Goal: Communication & Community: Answer question/provide support

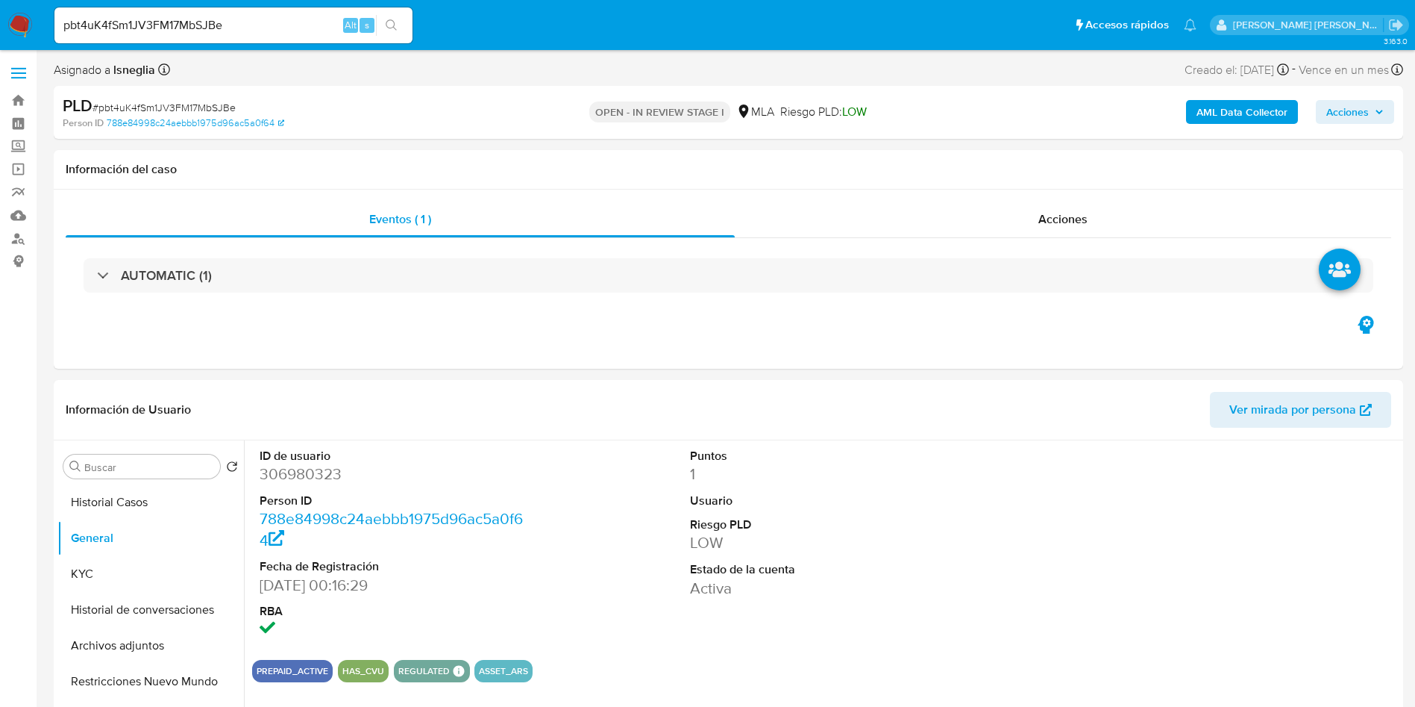
select select "10"
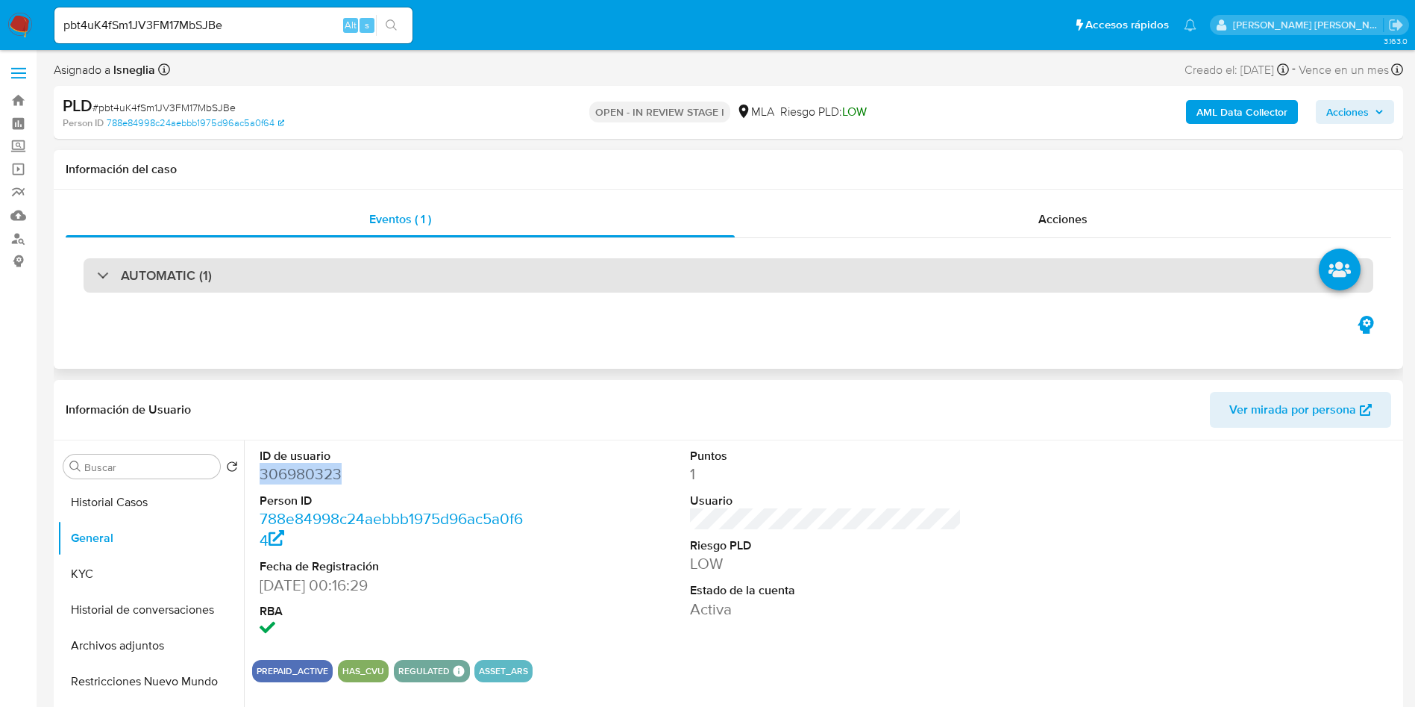
click at [505, 265] on div "AUTOMATIC (1)" at bounding box center [729, 275] width 1290 height 34
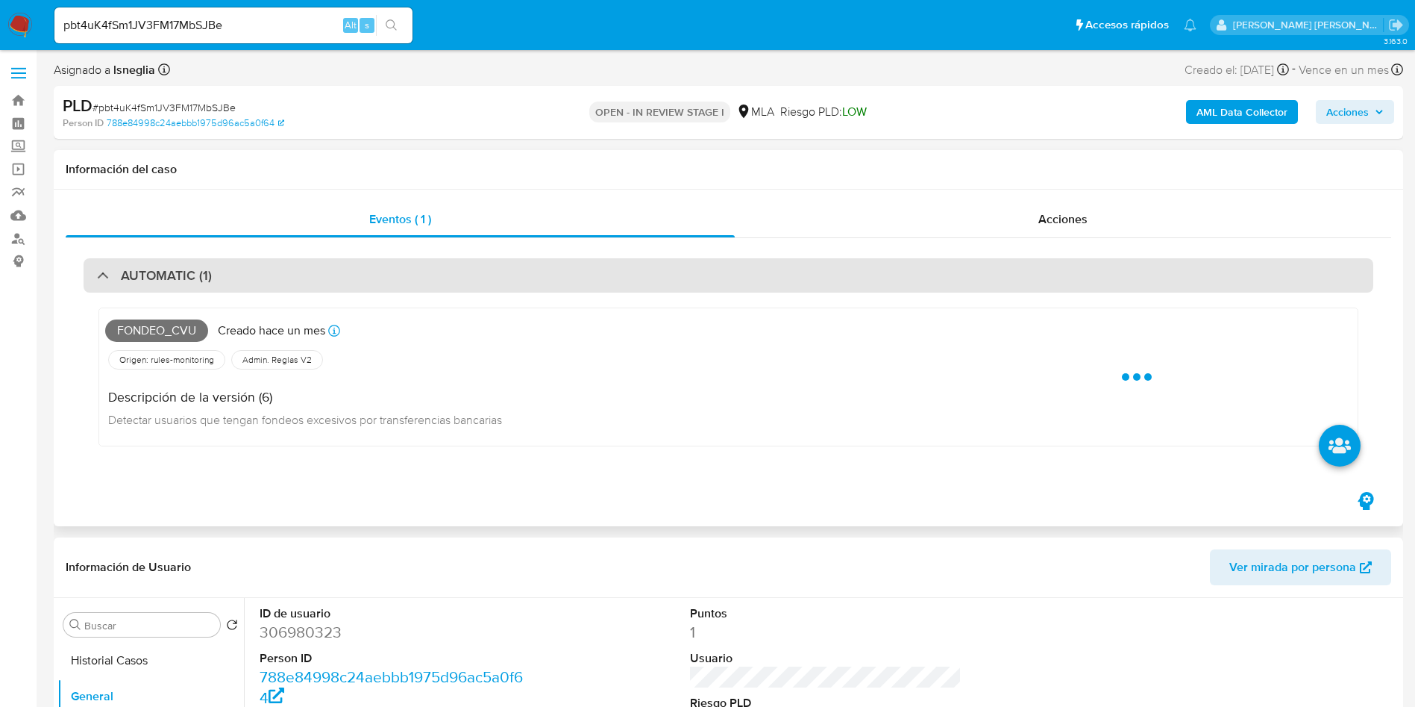
click at [486, 265] on div "AUTOMATIC (1)" at bounding box center [729, 275] width 1290 height 34
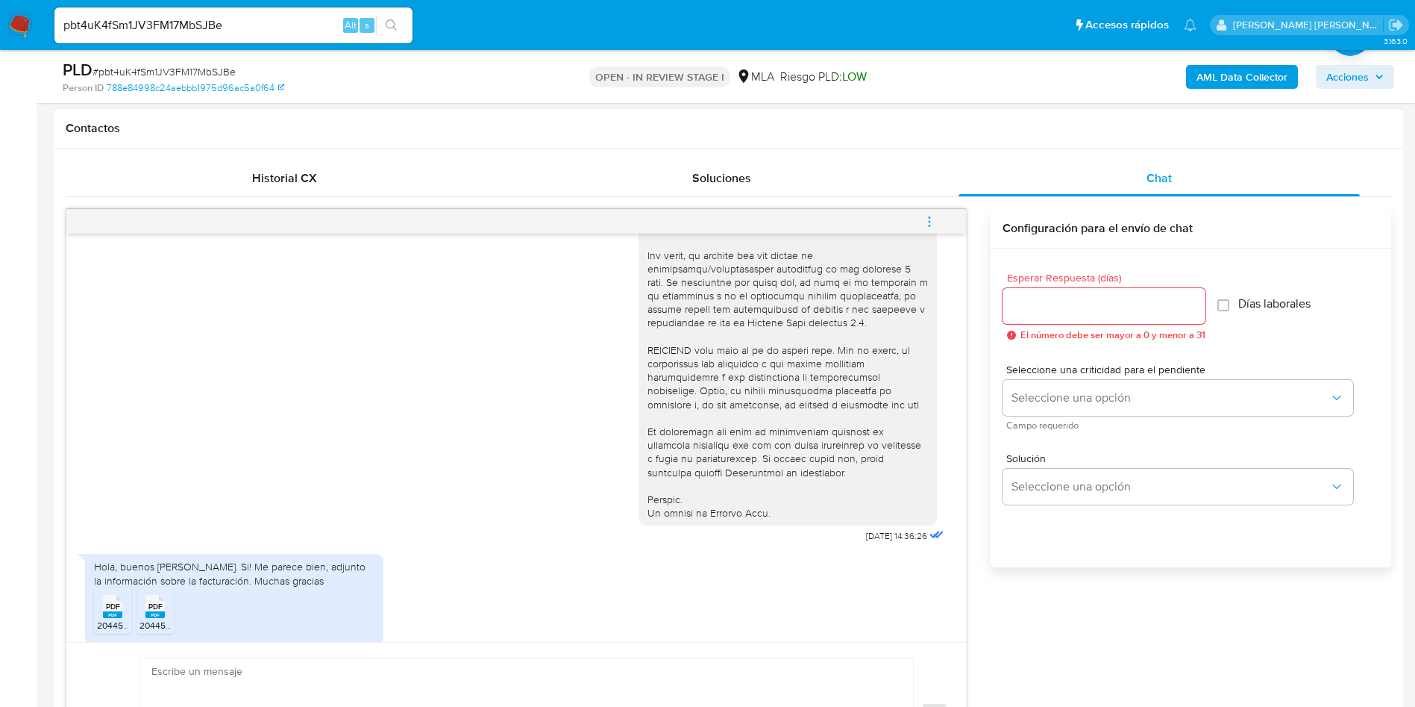
scroll to position [560, 0]
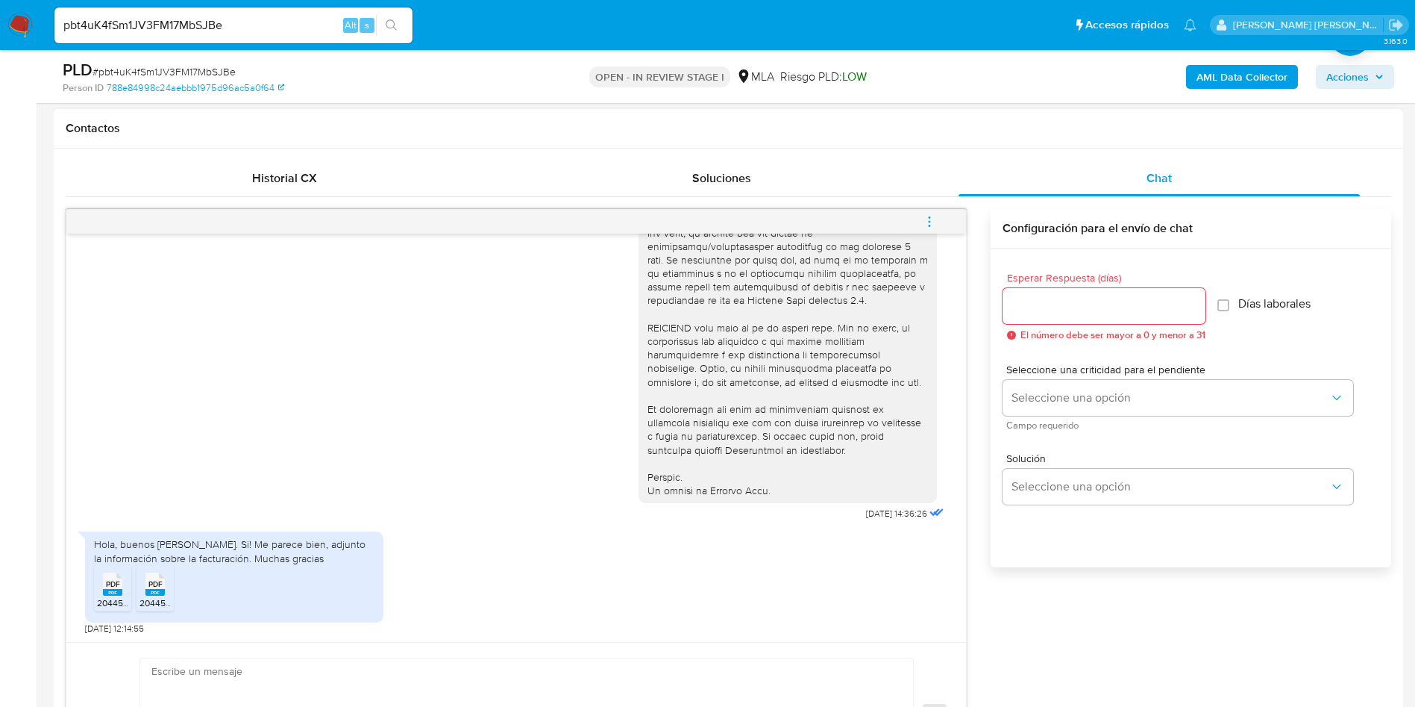
click at [871, 571] on div "Hola, buenos días. Si! Me parece bien, adjunto la información sobre la facturac…" at bounding box center [516, 579] width 862 height 110
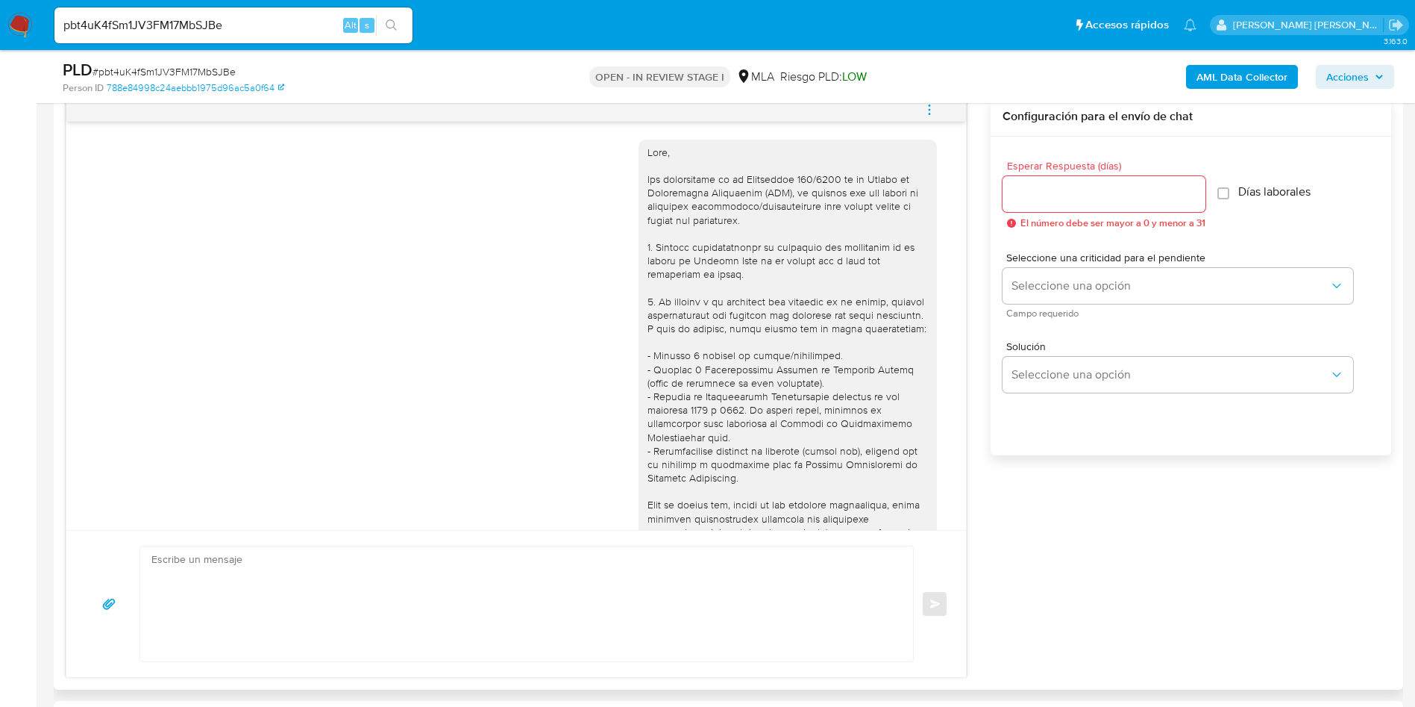
scroll to position [448, 0]
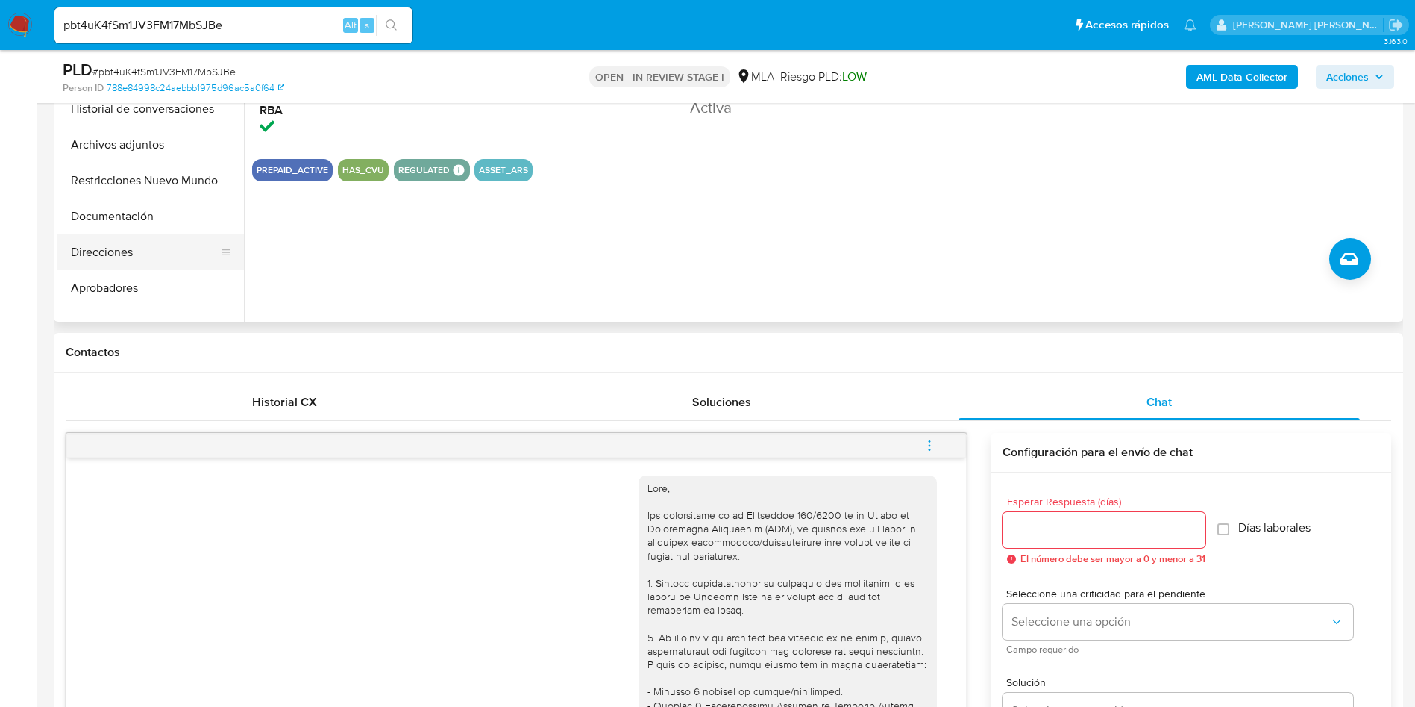
click at [144, 254] on button "Direcciones" at bounding box center [144, 252] width 175 height 36
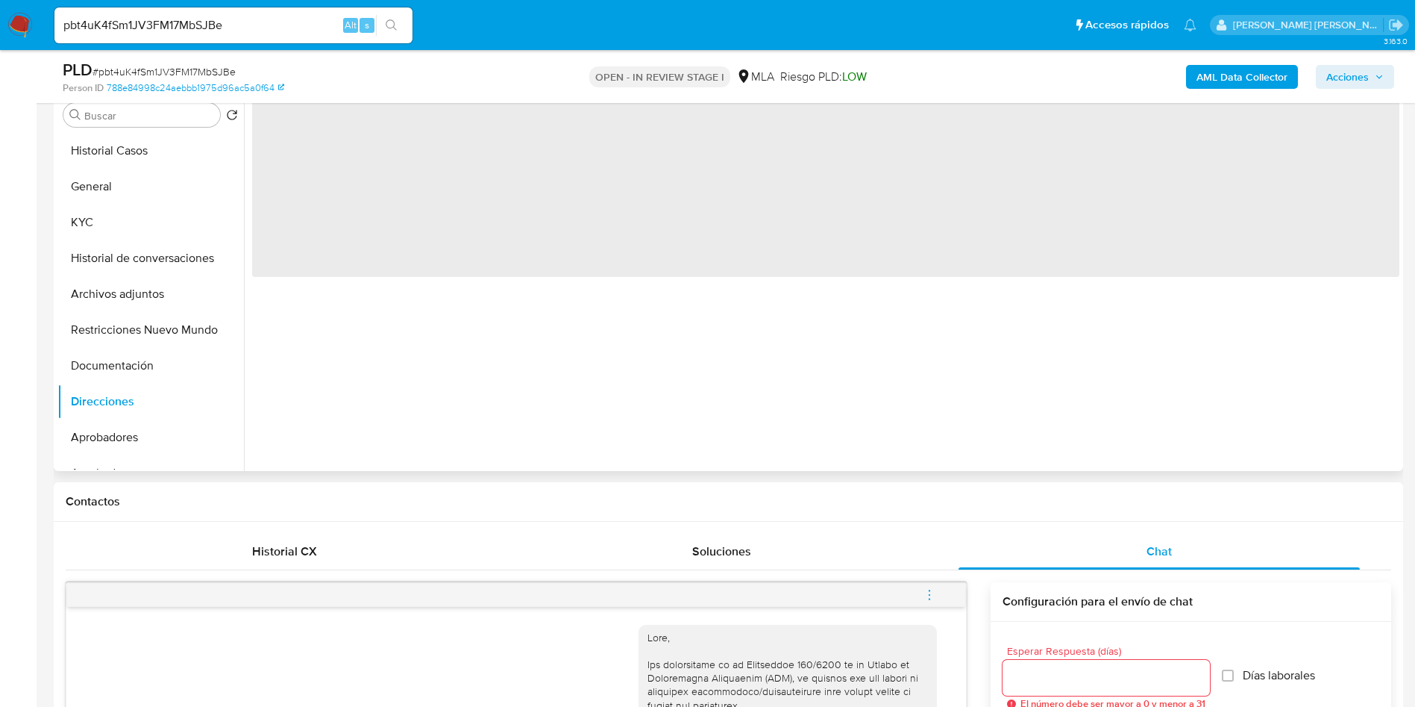
scroll to position [224, 0]
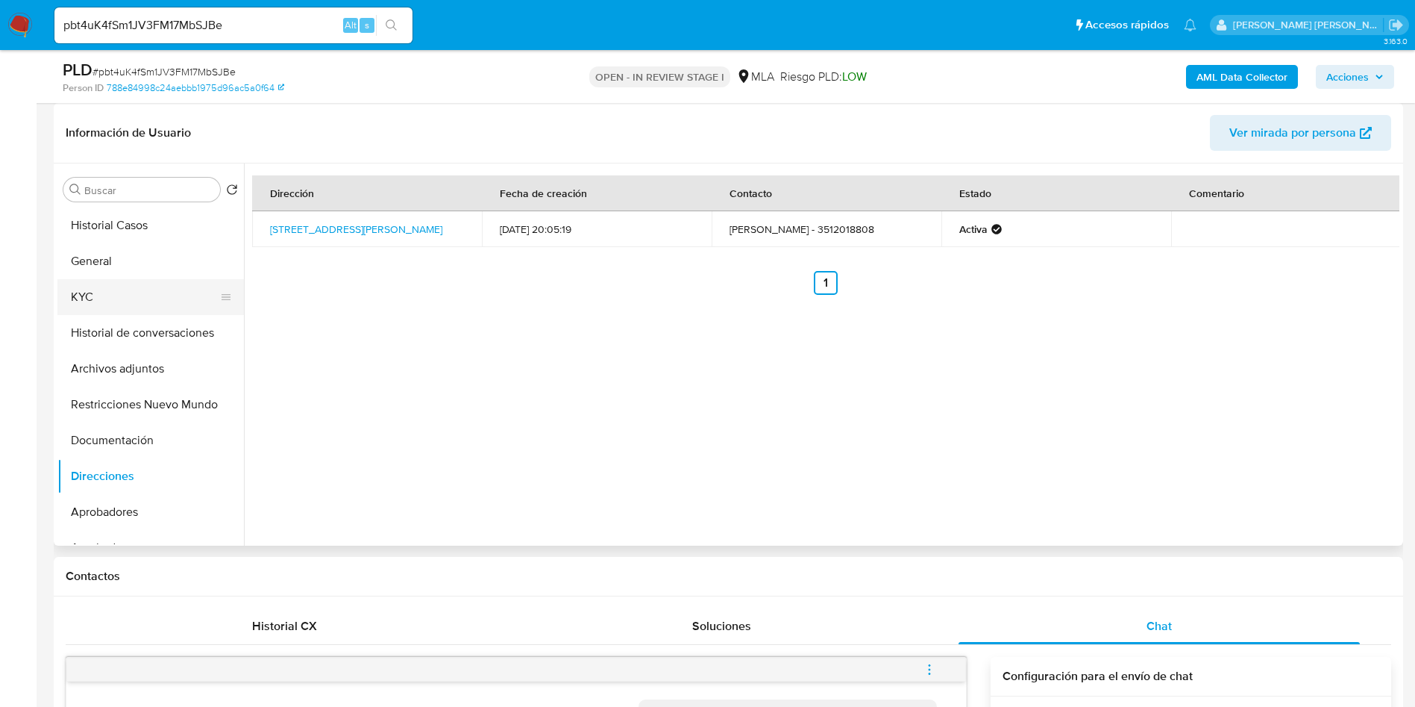
click at [128, 289] on button "KYC" at bounding box center [144, 297] width 175 height 36
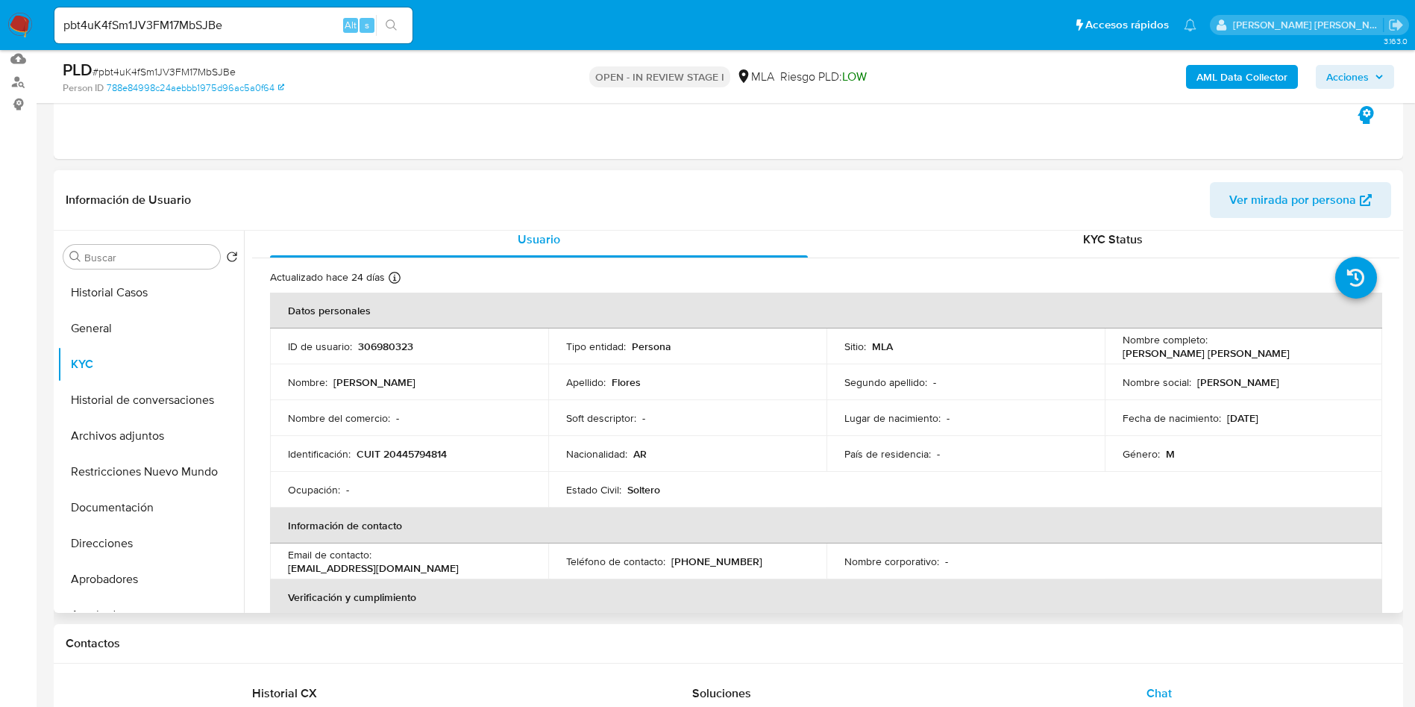
scroll to position [0, 0]
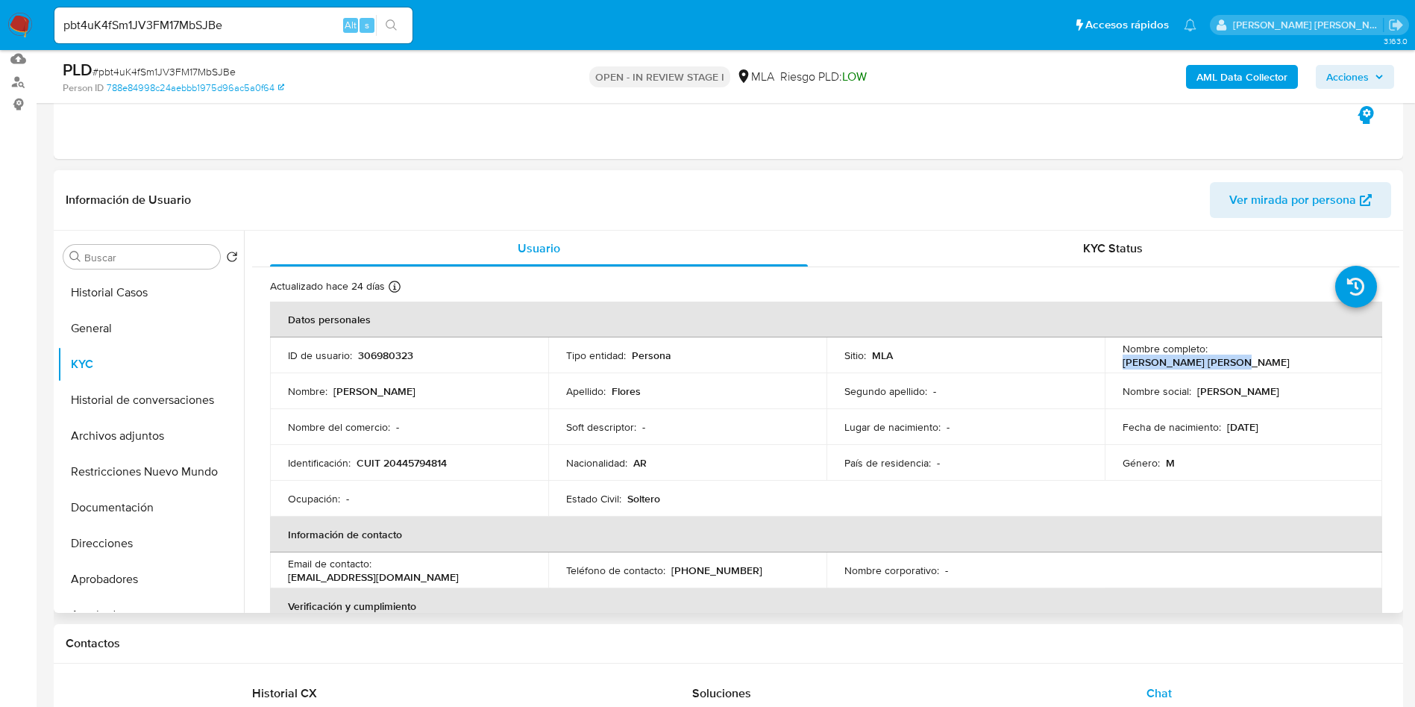
drag, startPoint x: 1209, startPoint y: 350, endPoint x: 1319, endPoint y: 363, distance: 110.5
click at [1319, 363] on td "Nombre completo : Franco Agustín Flores" at bounding box center [1244, 355] width 278 height 36
copy p "Franco Agustín Flores"
drag, startPoint x: 357, startPoint y: 461, endPoint x: 458, endPoint y: 461, distance: 100.7
click at [458, 461] on div "Identificación : CUIT 20445794814" at bounding box center [409, 462] width 242 height 13
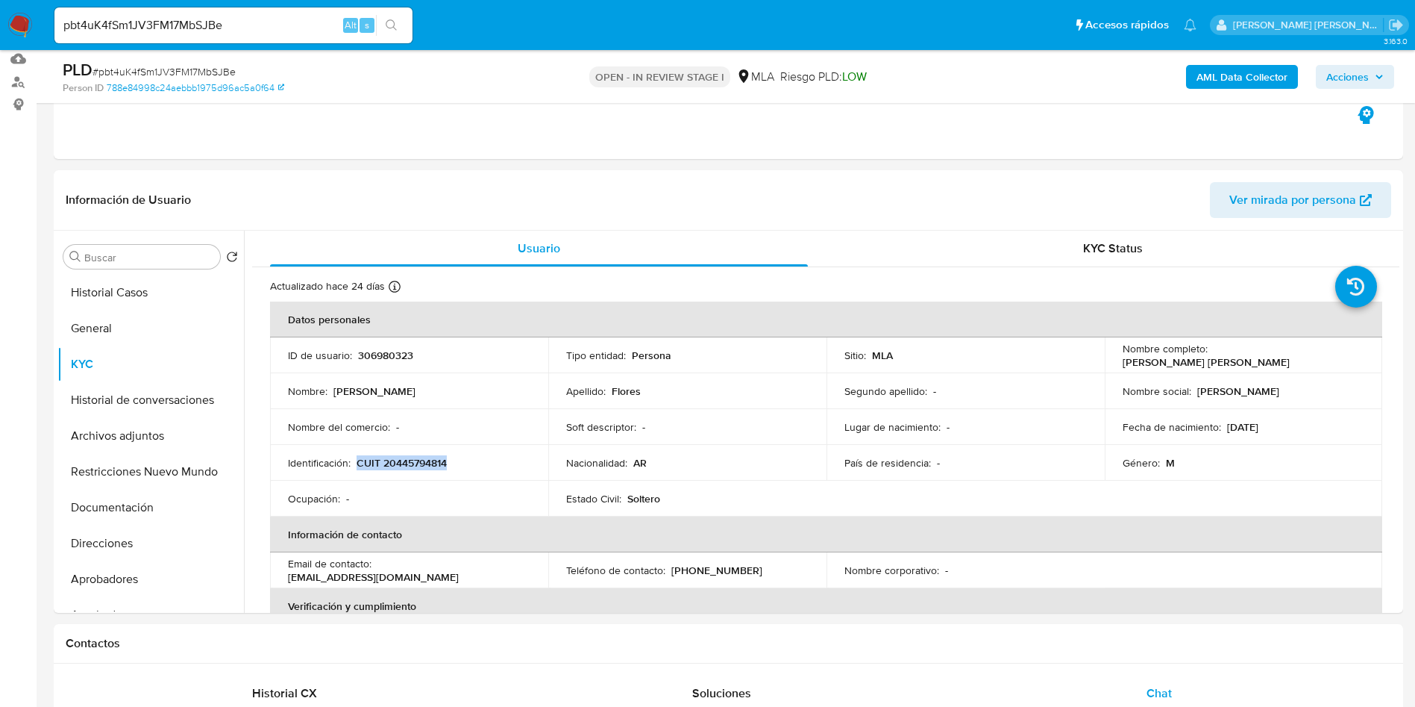
copy p "CUIT 20445794814"
click at [413, 457] on p "CUIT 20445794814" at bounding box center [402, 462] width 90 height 13
copy p "20445794814"
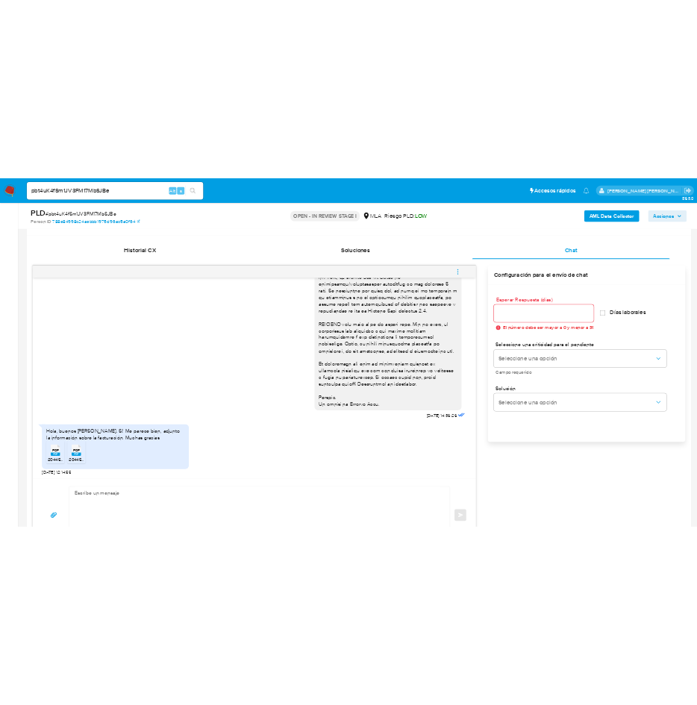
scroll to position [828, 0]
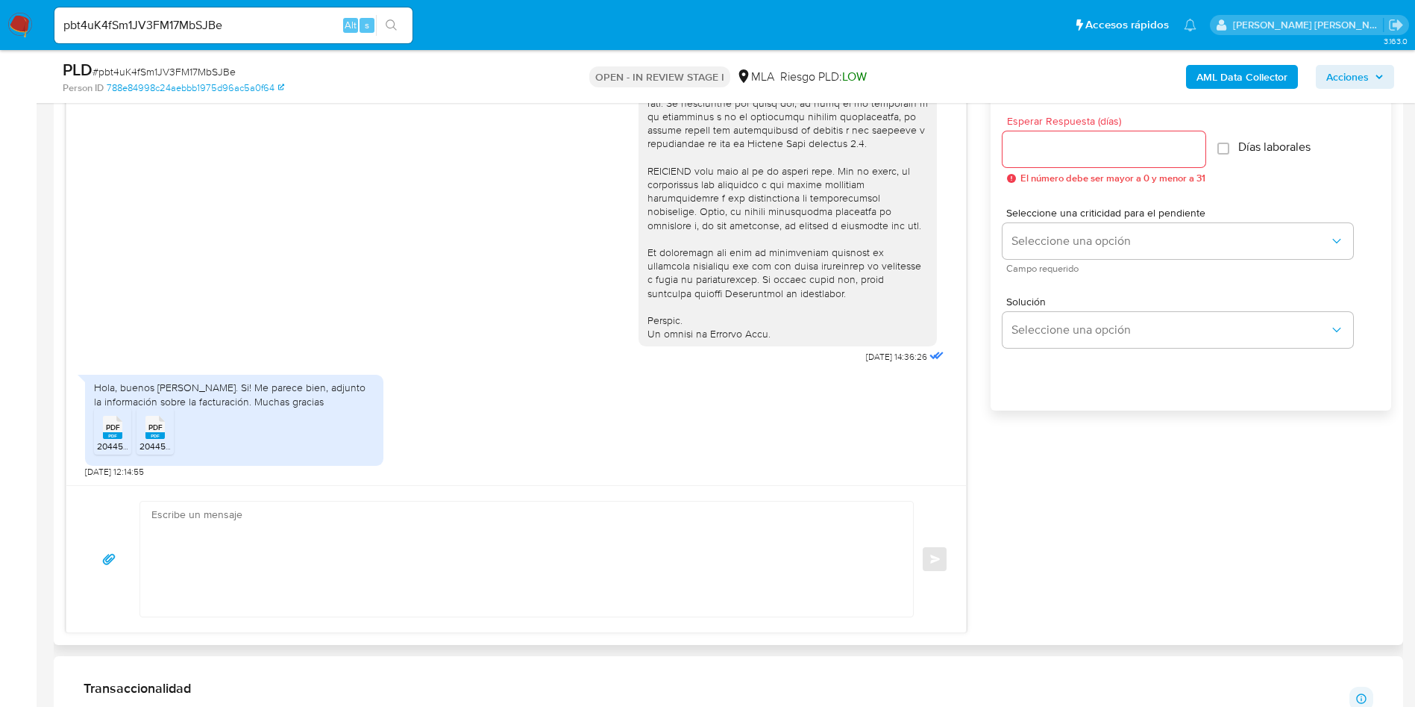
click at [110, 430] on span "PDF" at bounding box center [113, 427] width 14 height 10
click at [147, 435] on rect at bounding box center [154, 435] width 19 height 7
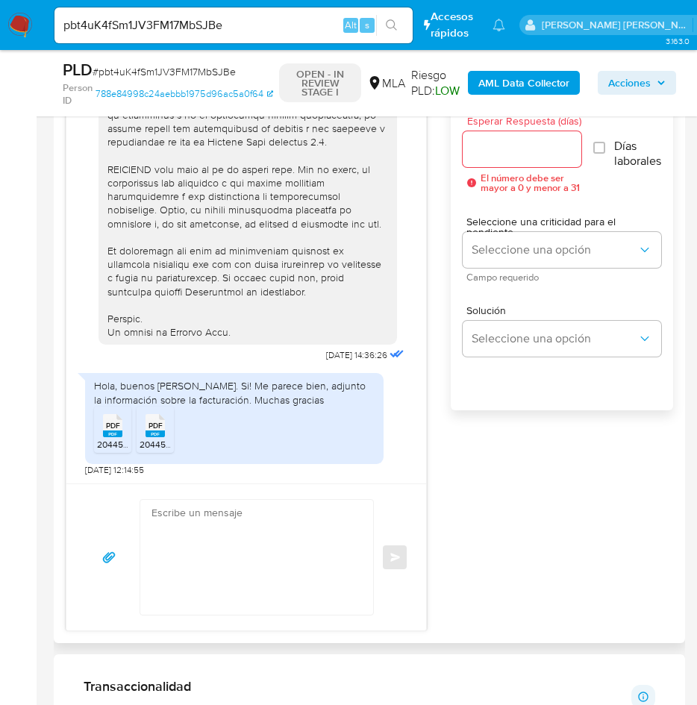
click at [516, 606] on div "17/09/2025 14:36:26 Hola, buenos días. Si! Me parece bien, adjunto la informaci…" at bounding box center [369, 341] width 607 height 579
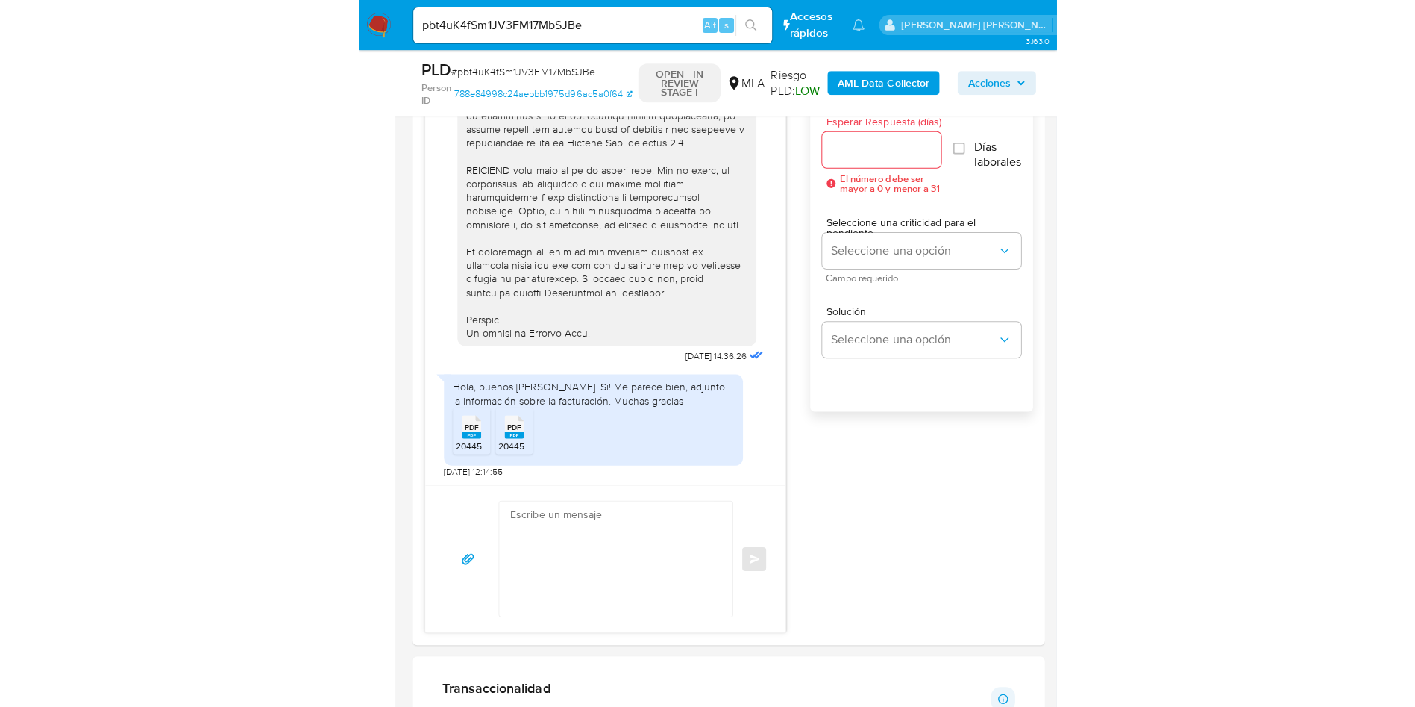
scroll to position [772, 0]
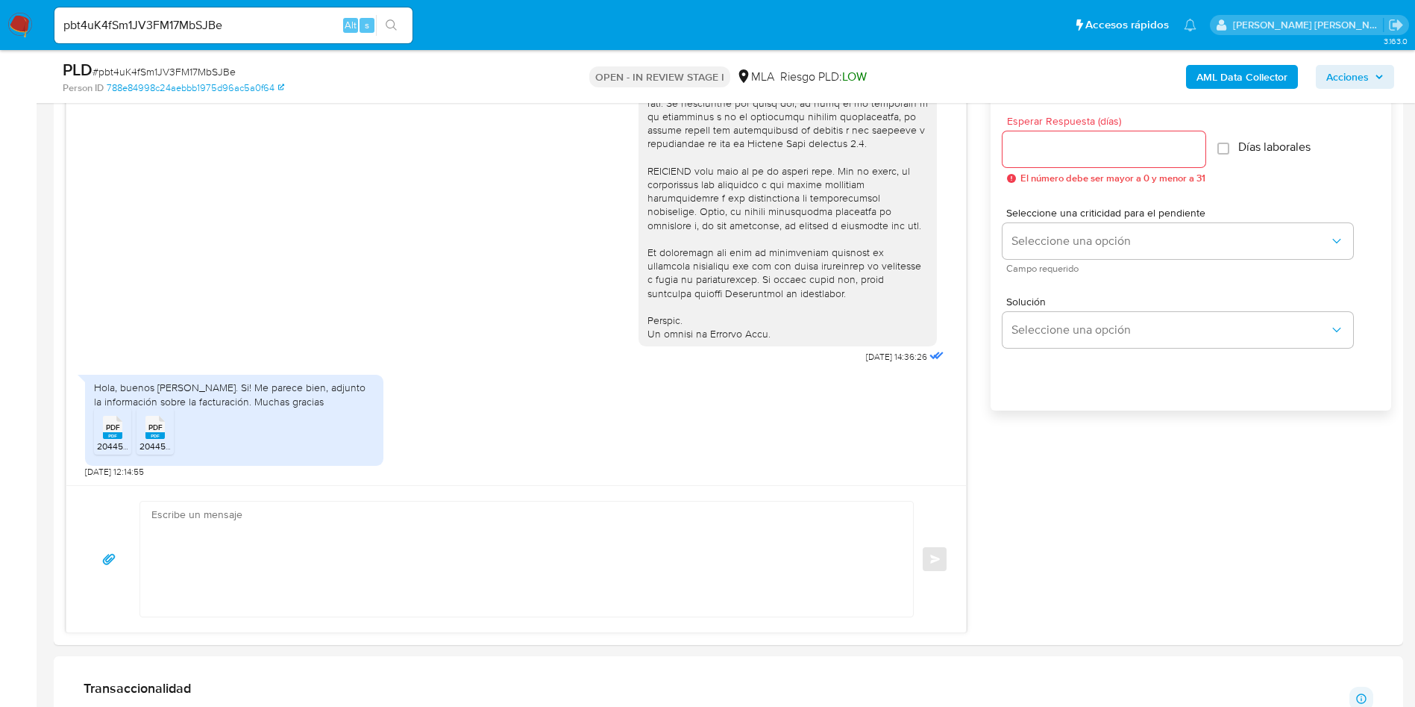
drag, startPoint x: 416, startPoint y: 1, endPoint x: 17, endPoint y: 22, distance: 399.7
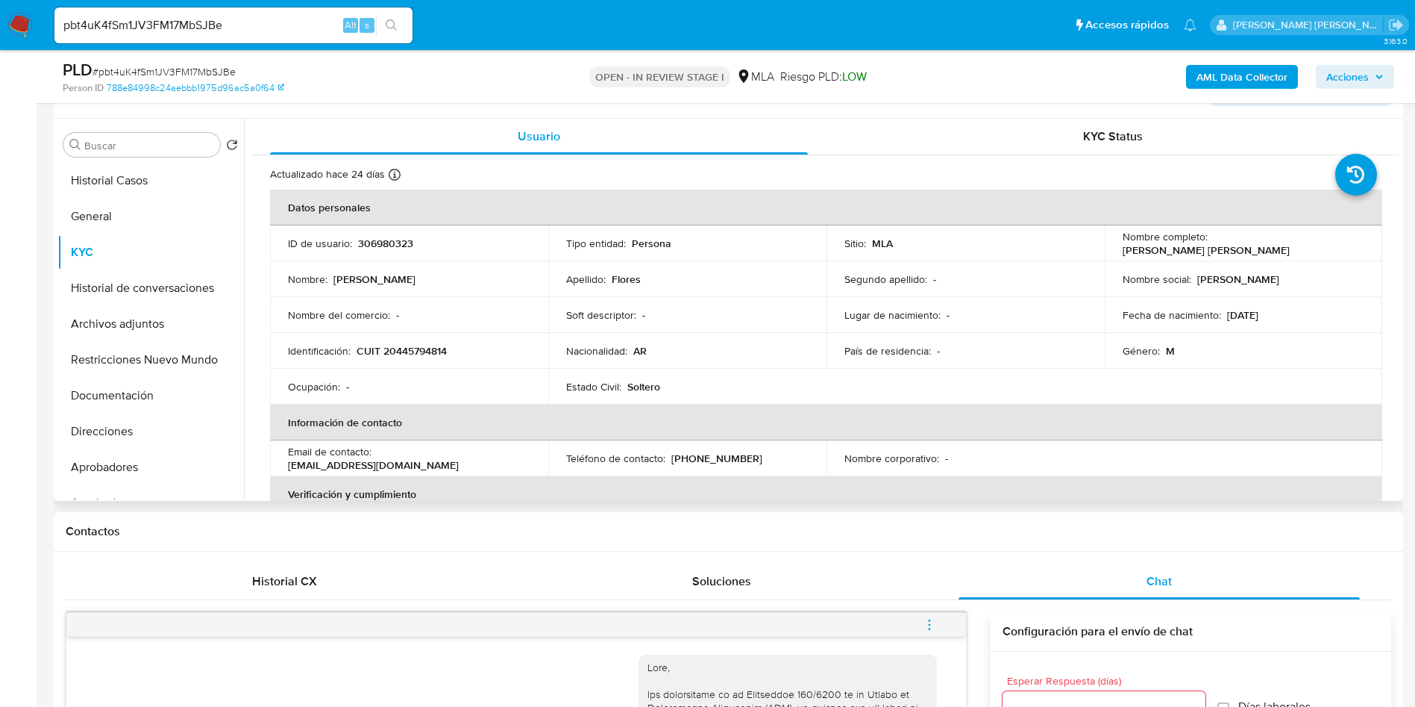
scroll to position [112, 0]
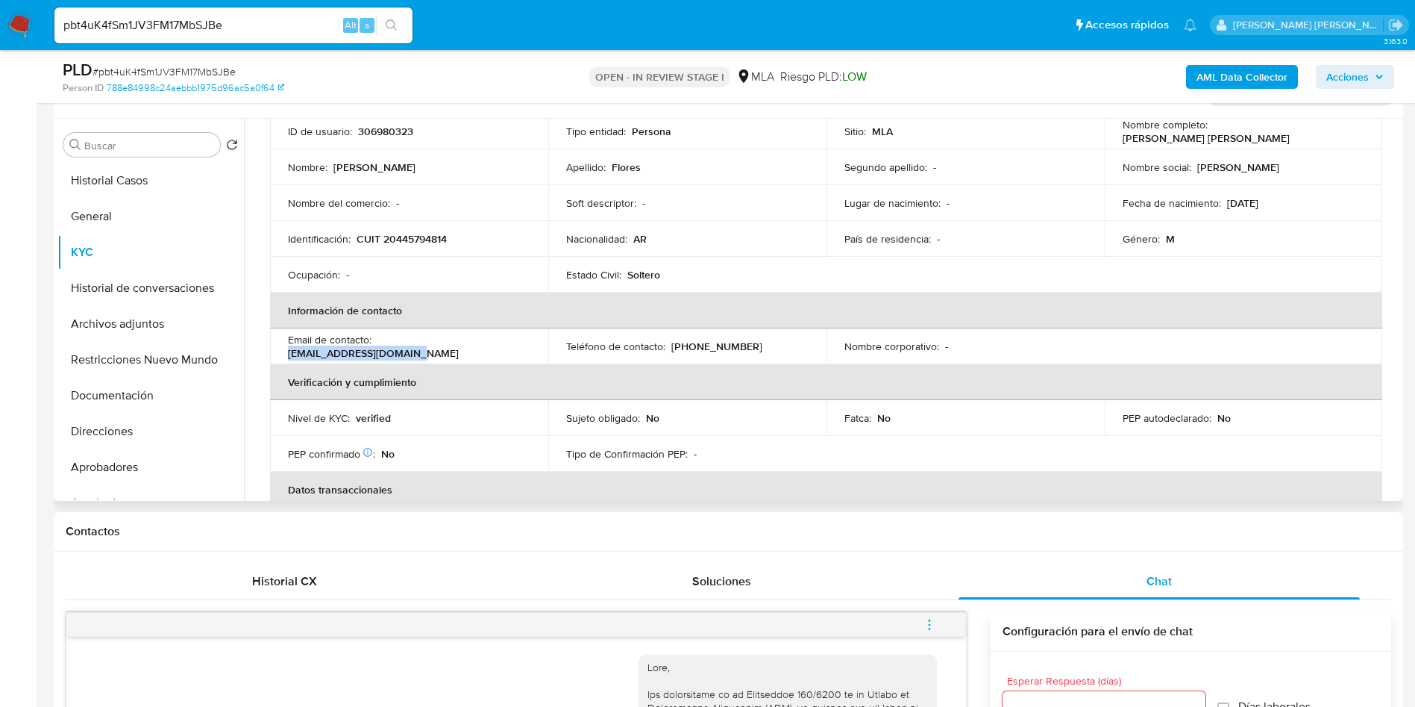
drag, startPoint x: 377, startPoint y: 343, endPoint x: 496, endPoint y: 348, distance: 119.5
click at [496, 348] on div "Email de contacto : francofloresf@gmail.com" at bounding box center [409, 346] width 242 height 27
copy p "francofloresf@gmail.com"
click at [688, 348] on p "(351) 2018808" at bounding box center [716, 345] width 91 height 13
drag, startPoint x: 669, startPoint y: 344, endPoint x: 774, endPoint y: 342, distance: 105.2
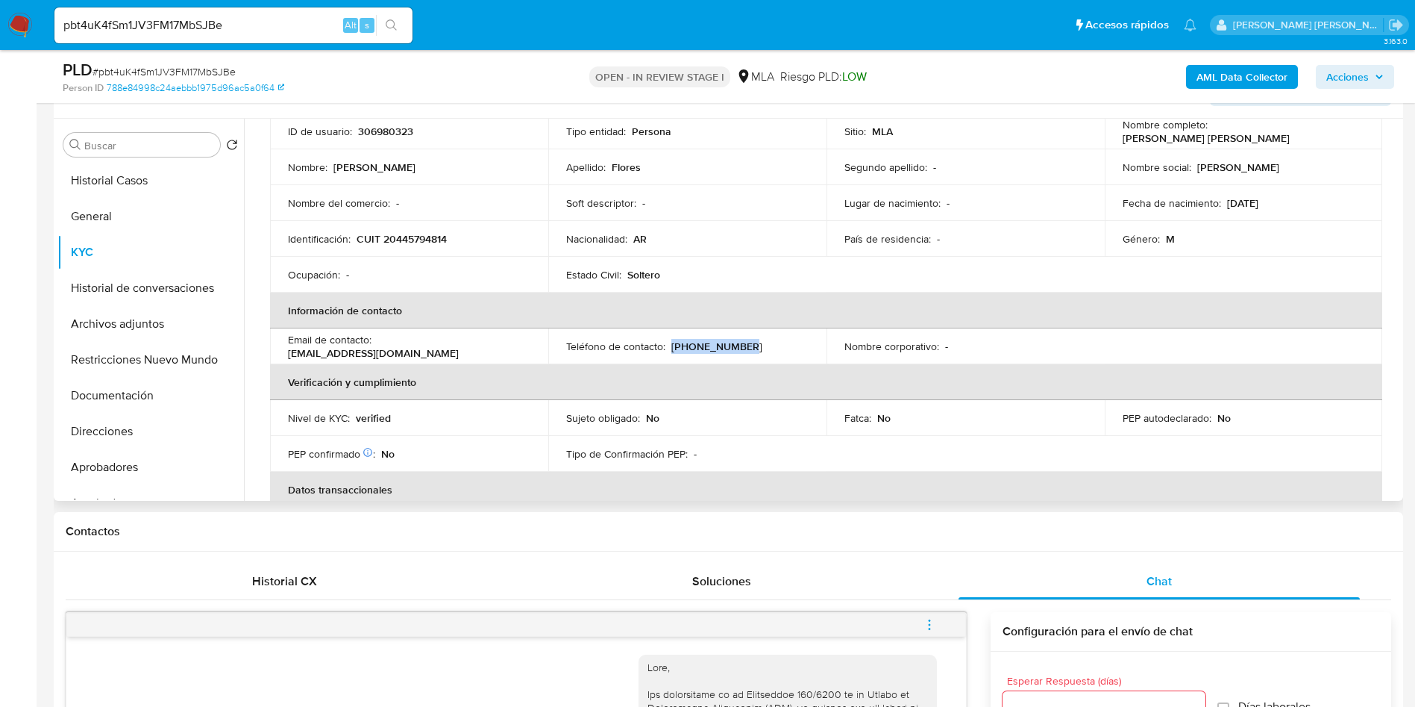
click at [774, 342] on div "Teléfono de contacto : (351) 2018808" at bounding box center [687, 345] width 242 height 13
copy p "(351) 2018808"
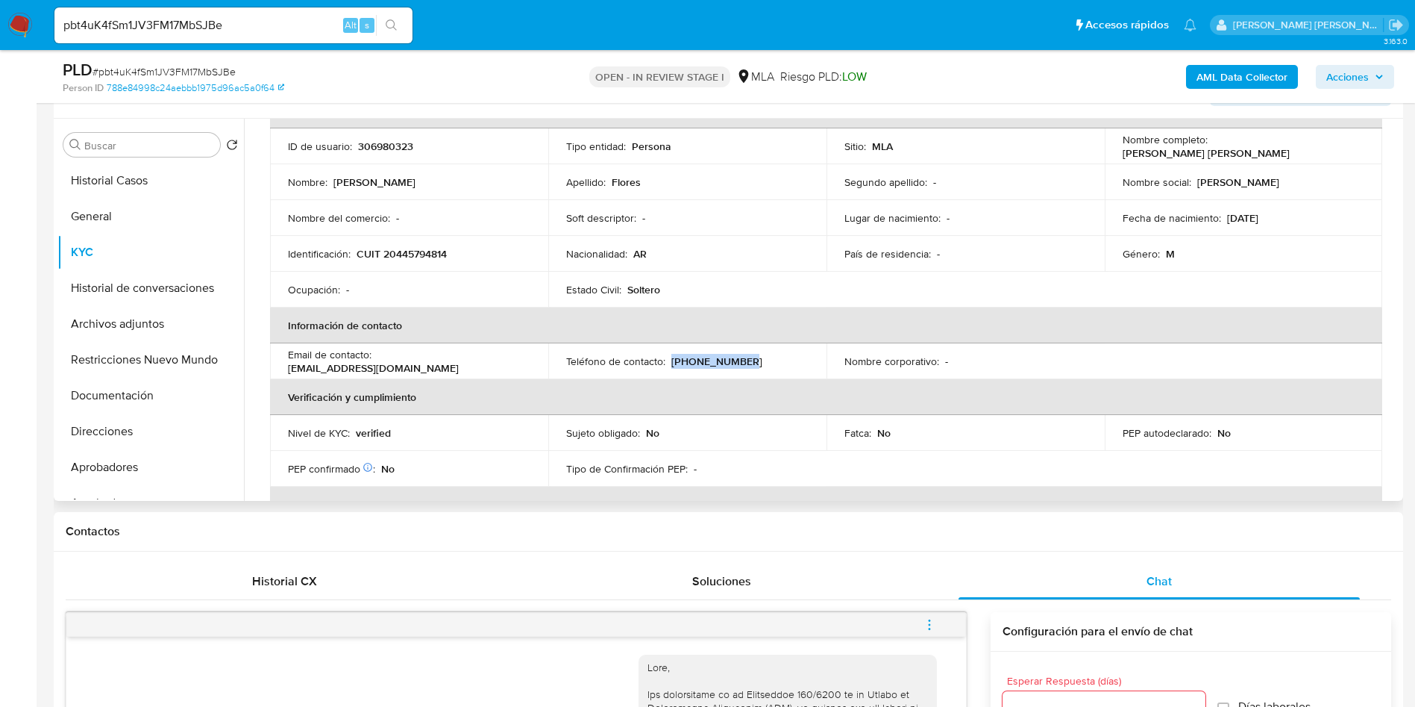
scroll to position [224, 0]
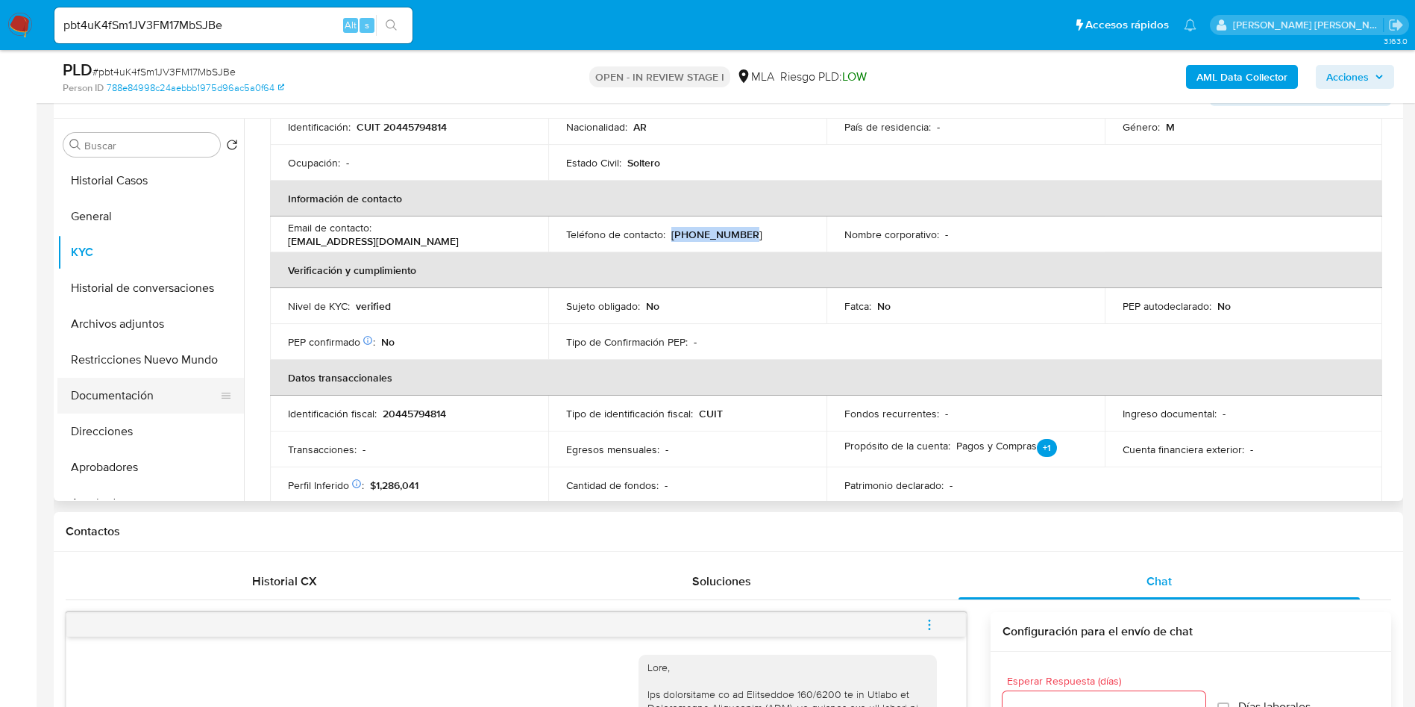
click at [153, 403] on button "Documentación" at bounding box center [144, 396] width 175 height 36
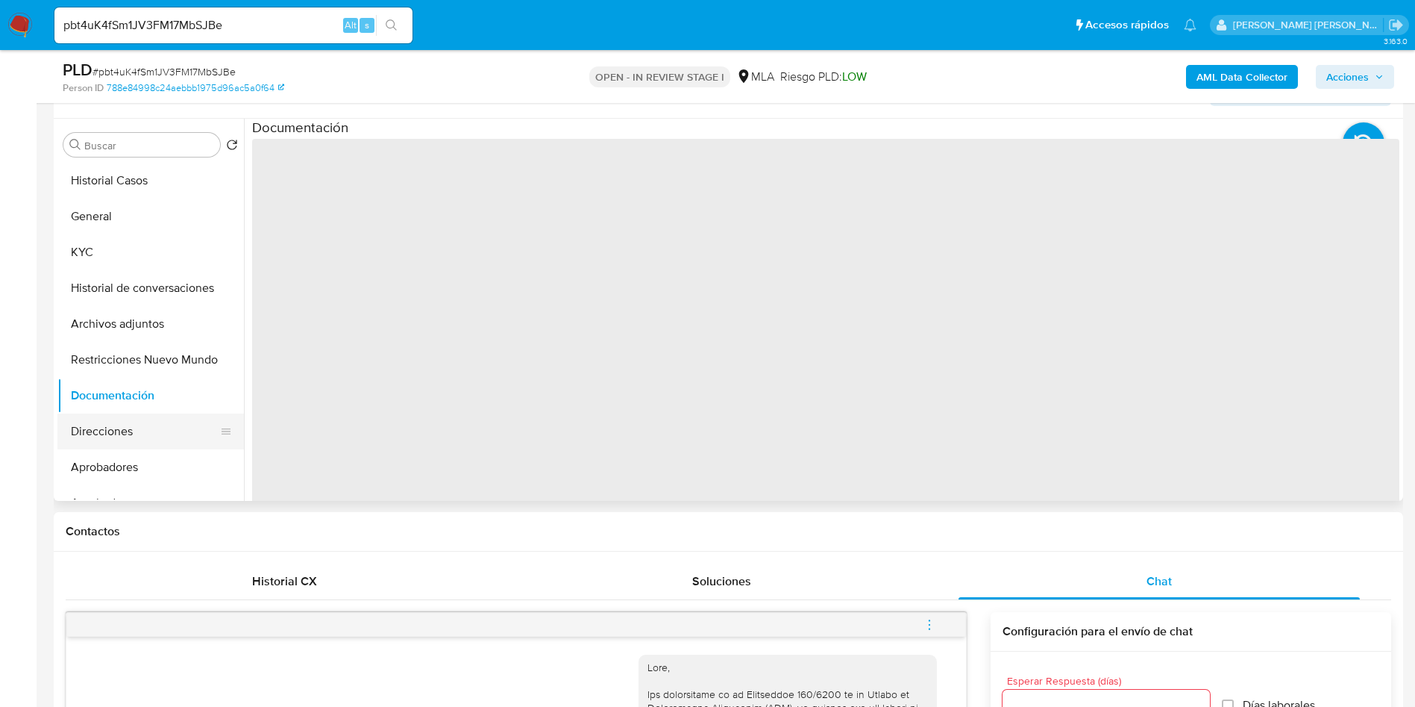
click at [148, 420] on button "Direcciones" at bounding box center [144, 431] width 175 height 36
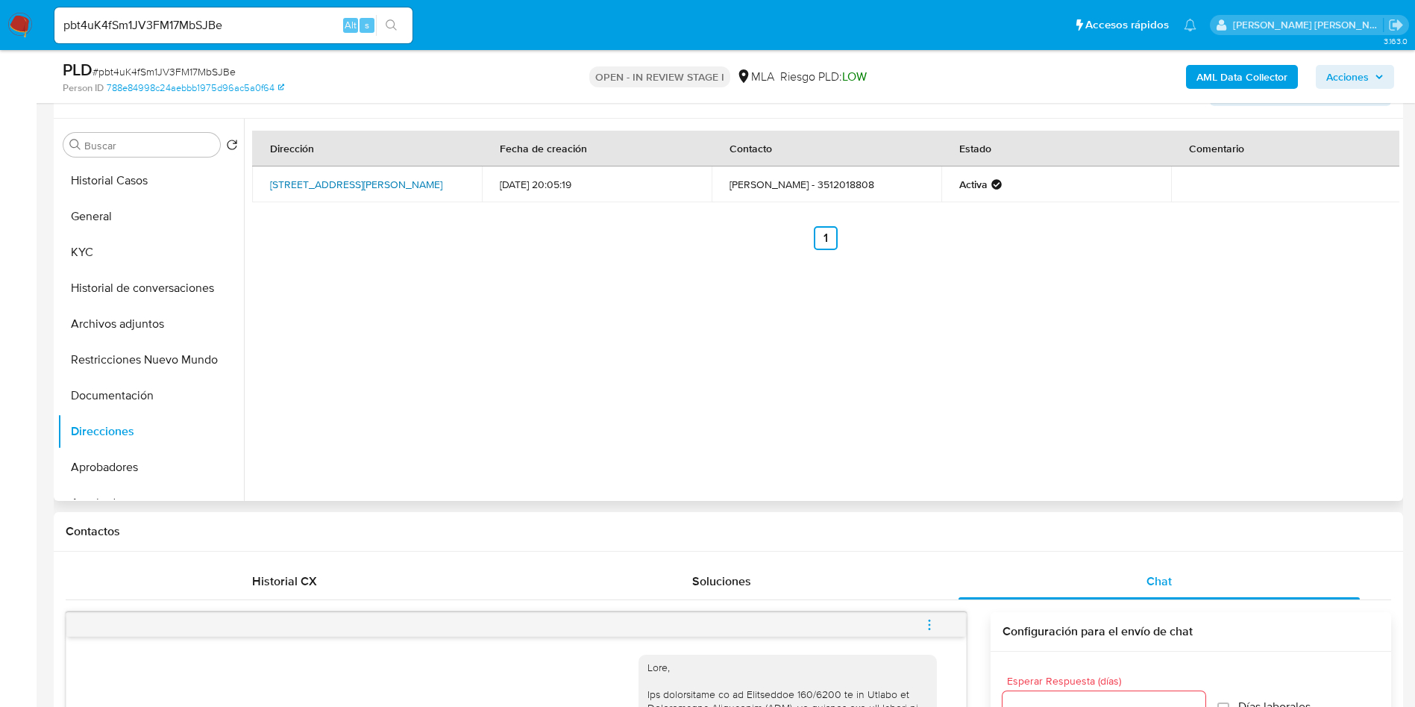
click at [342, 189] on link "Calle Virgilio Moyano 1266, Córdoba, Córdoba, 5016, Argentina 1266" at bounding box center [356, 184] width 172 height 15
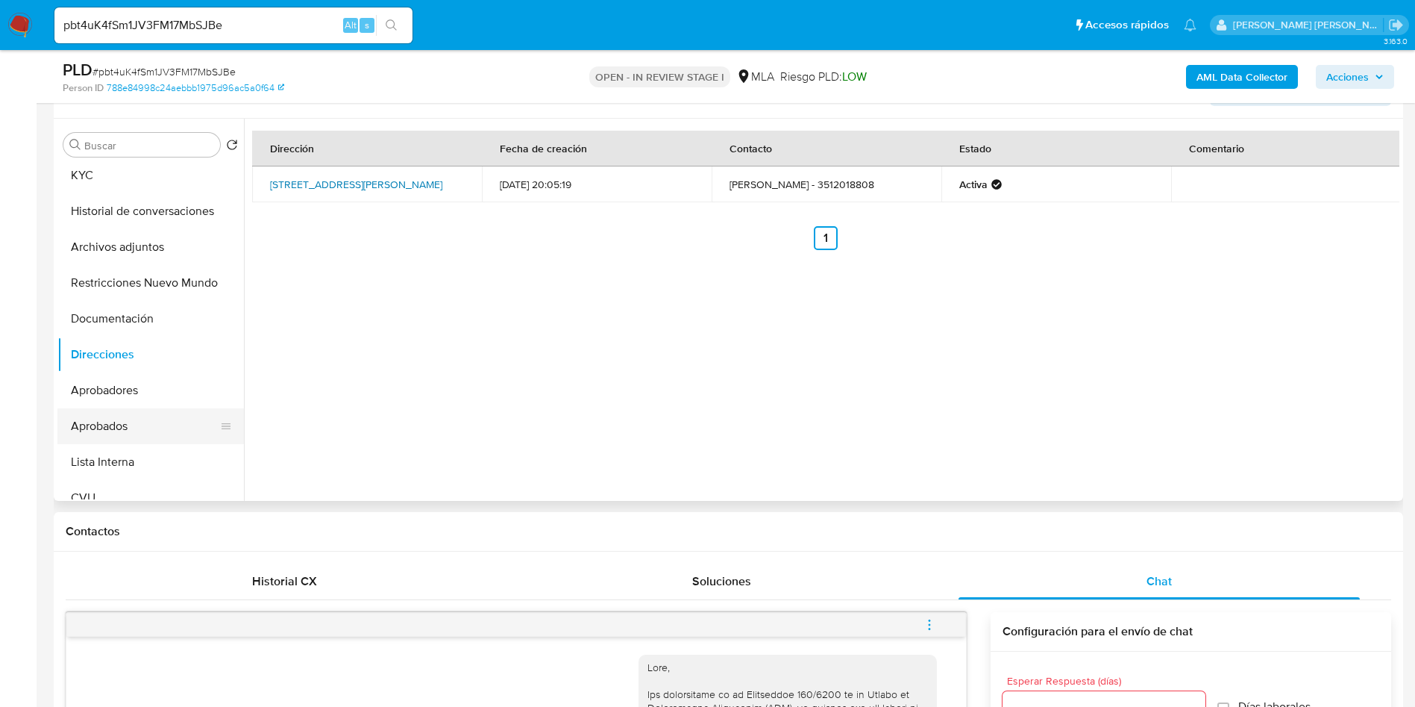
scroll to position [112, 0]
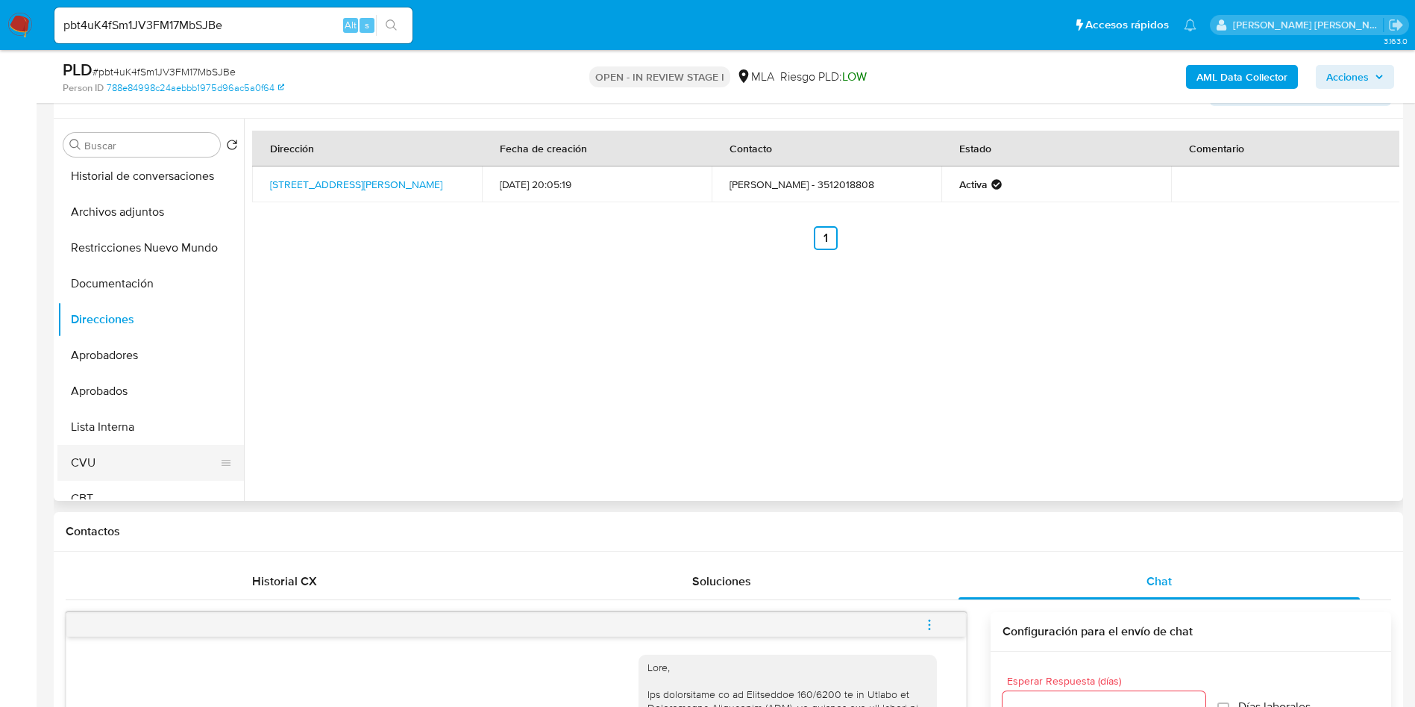
click at [74, 474] on button "CVU" at bounding box center [144, 463] width 175 height 36
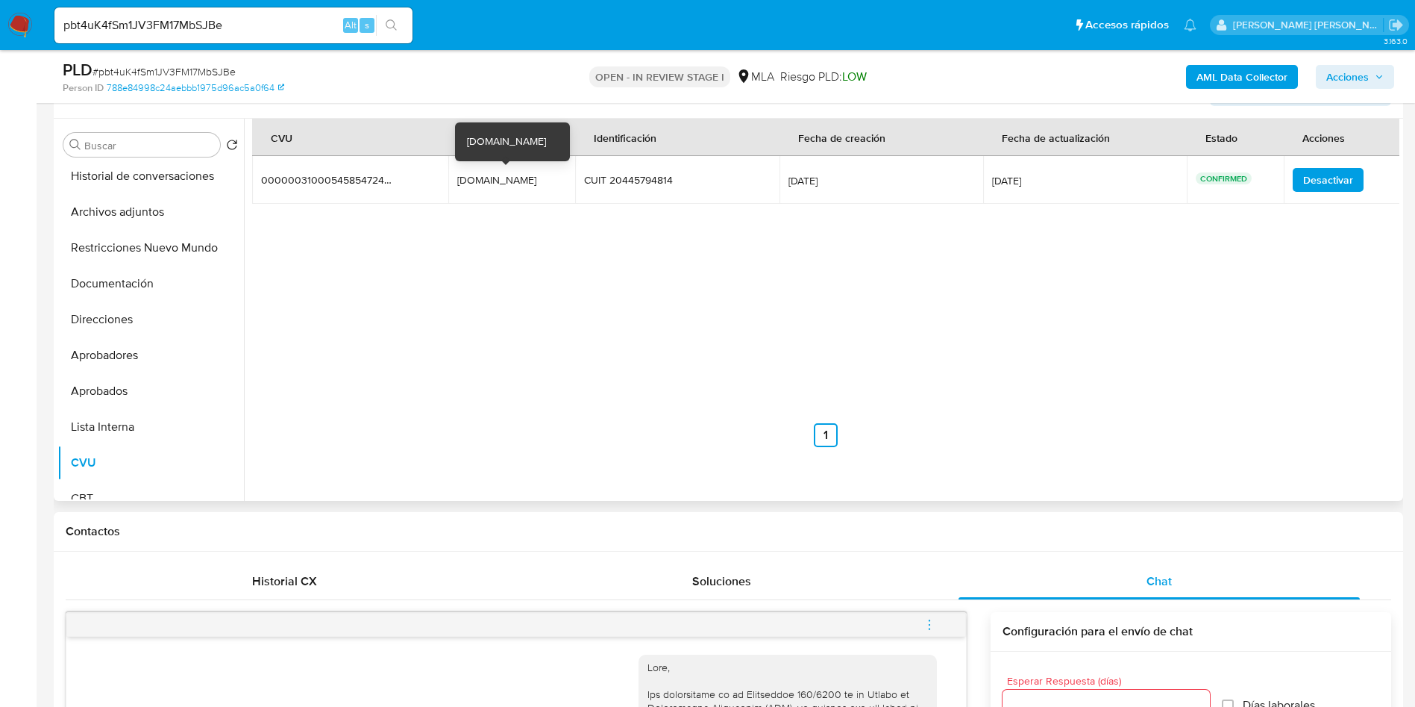
click at [480, 182] on div "fraguflores.mp" at bounding box center [504, 179] width 95 height 13
click at [507, 180] on div "fraguflores.mp" at bounding box center [504, 179] width 95 height 13
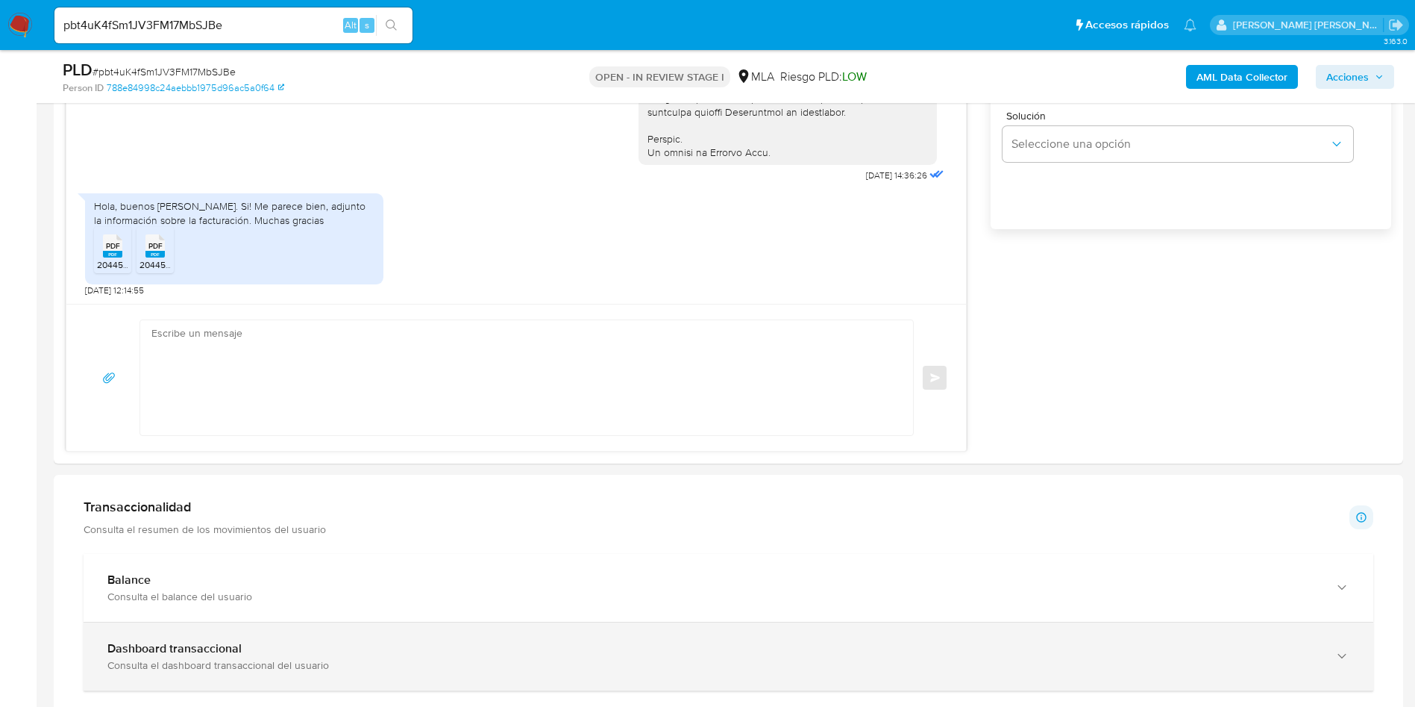
scroll to position [828, 0]
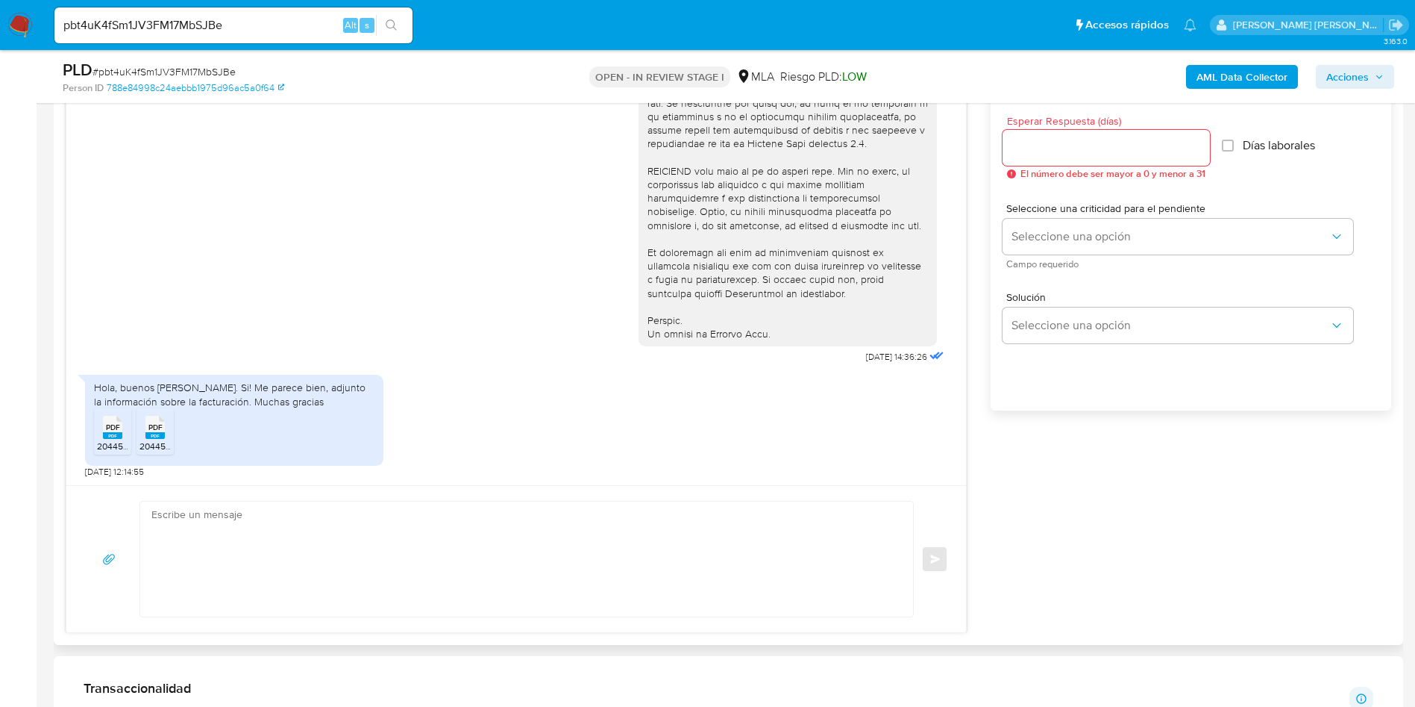
click at [466, 526] on textarea at bounding box center [522, 558] width 743 height 115
click at [505, 531] on textarea at bounding box center [522, 558] width 743 height 115
type textarea "H"
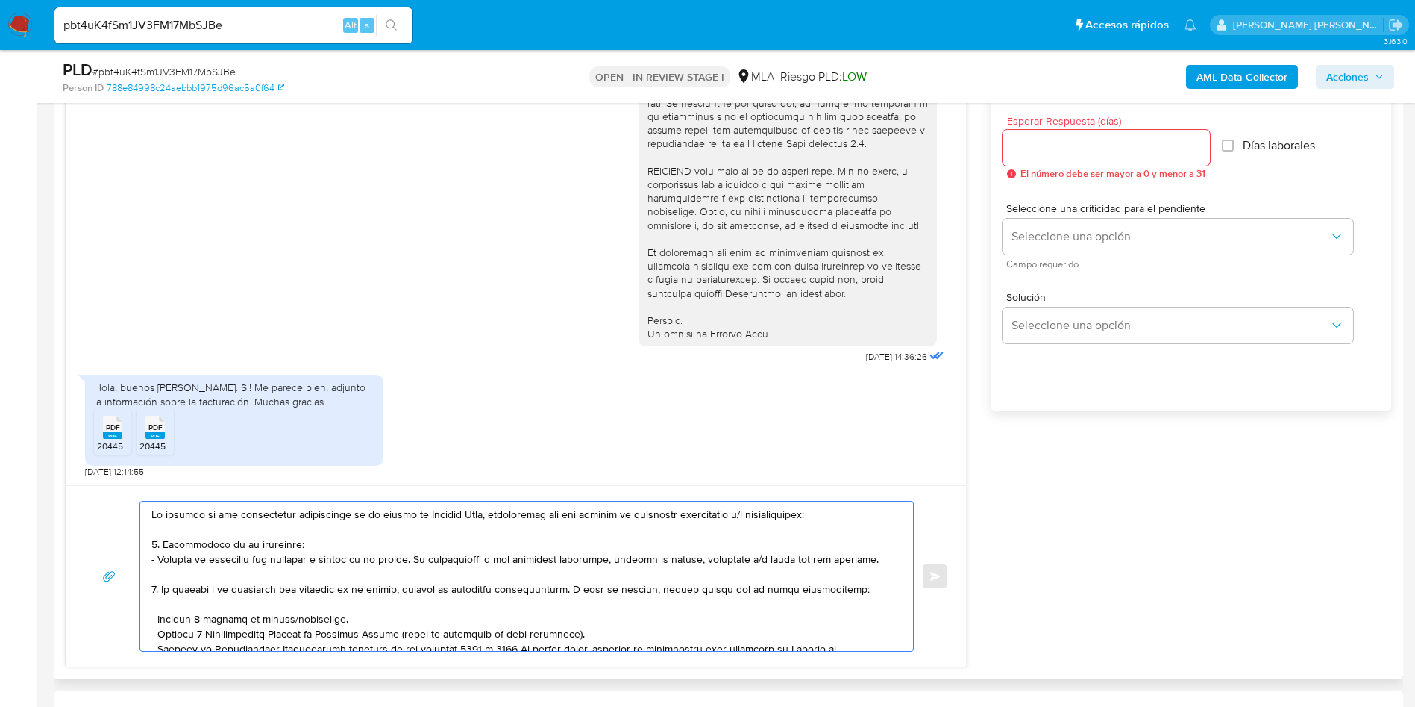
click at [153, 514] on textarea at bounding box center [522, 575] width 743 height 149
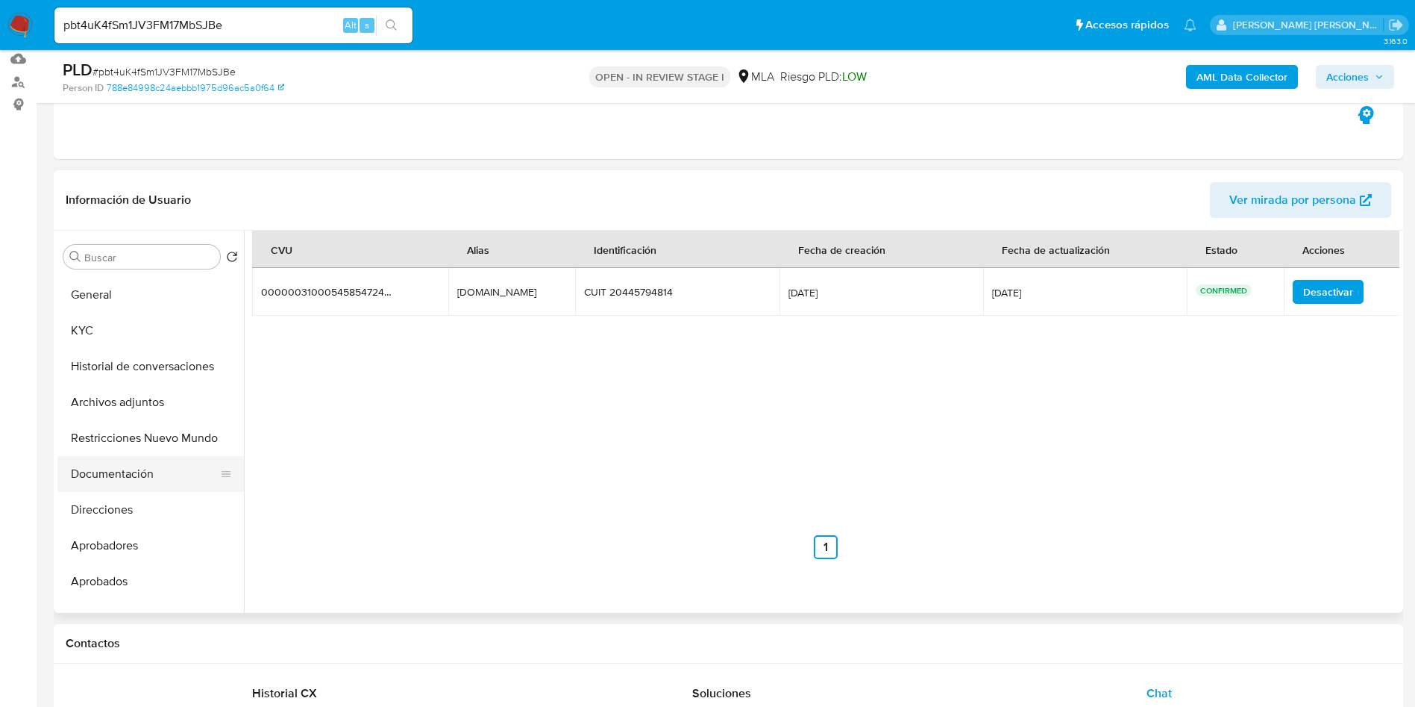
scroll to position [0, 0]
click at [99, 360] on button "KYC" at bounding box center [144, 364] width 175 height 36
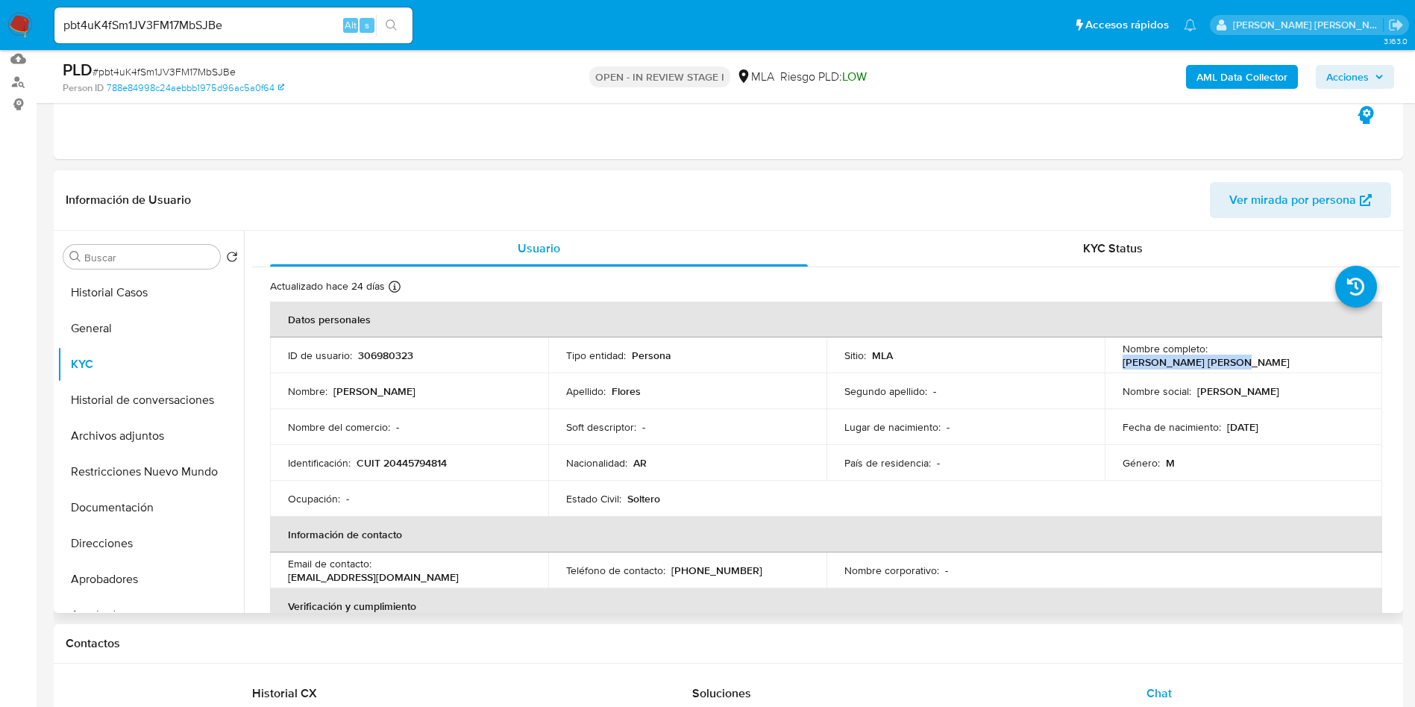
drag, startPoint x: 1209, startPoint y: 356, endPoint x: 1363, endPoint y: 356, distance: 153.7
click at [1363, 356] on td "Nombre completo : Franco Agustín Flores" at bounding box center [1244, 355] width 278 height 36
copy p "Franco Agustín Flores"
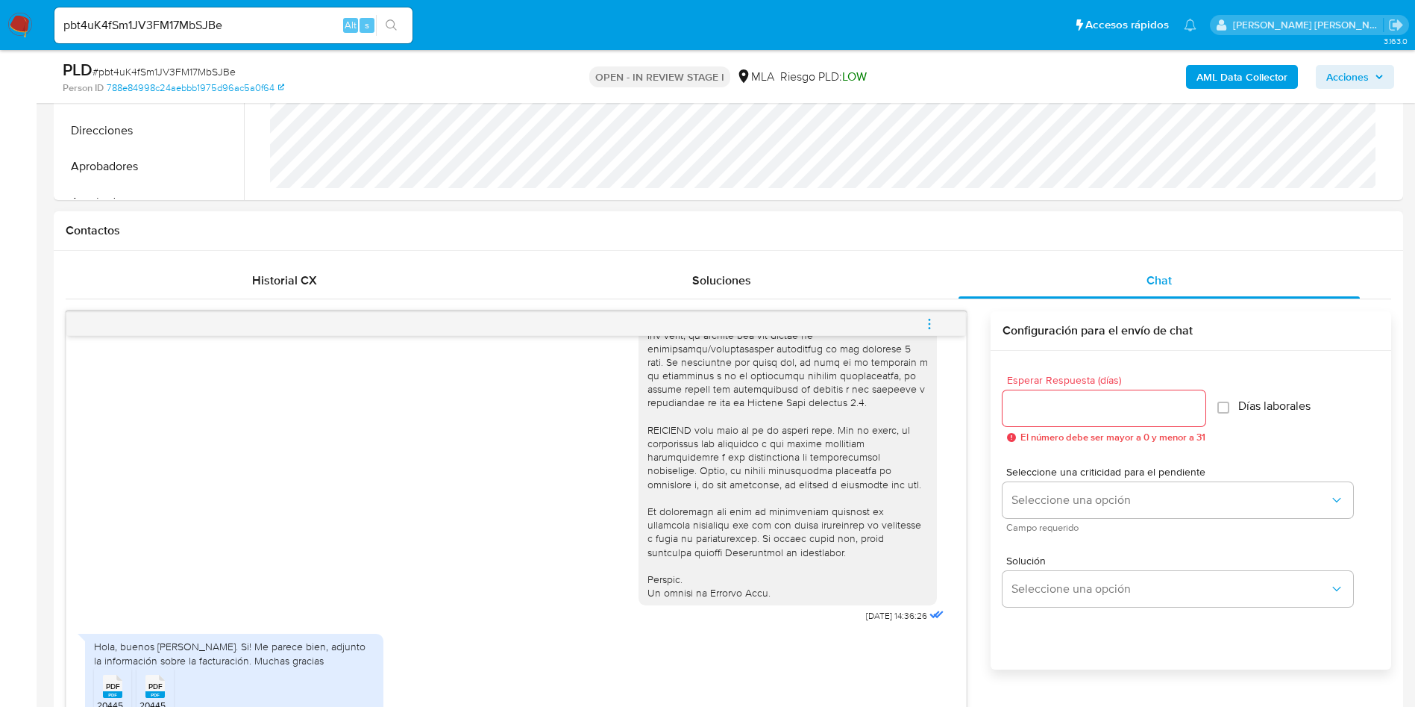
scroll to position [828, 0]
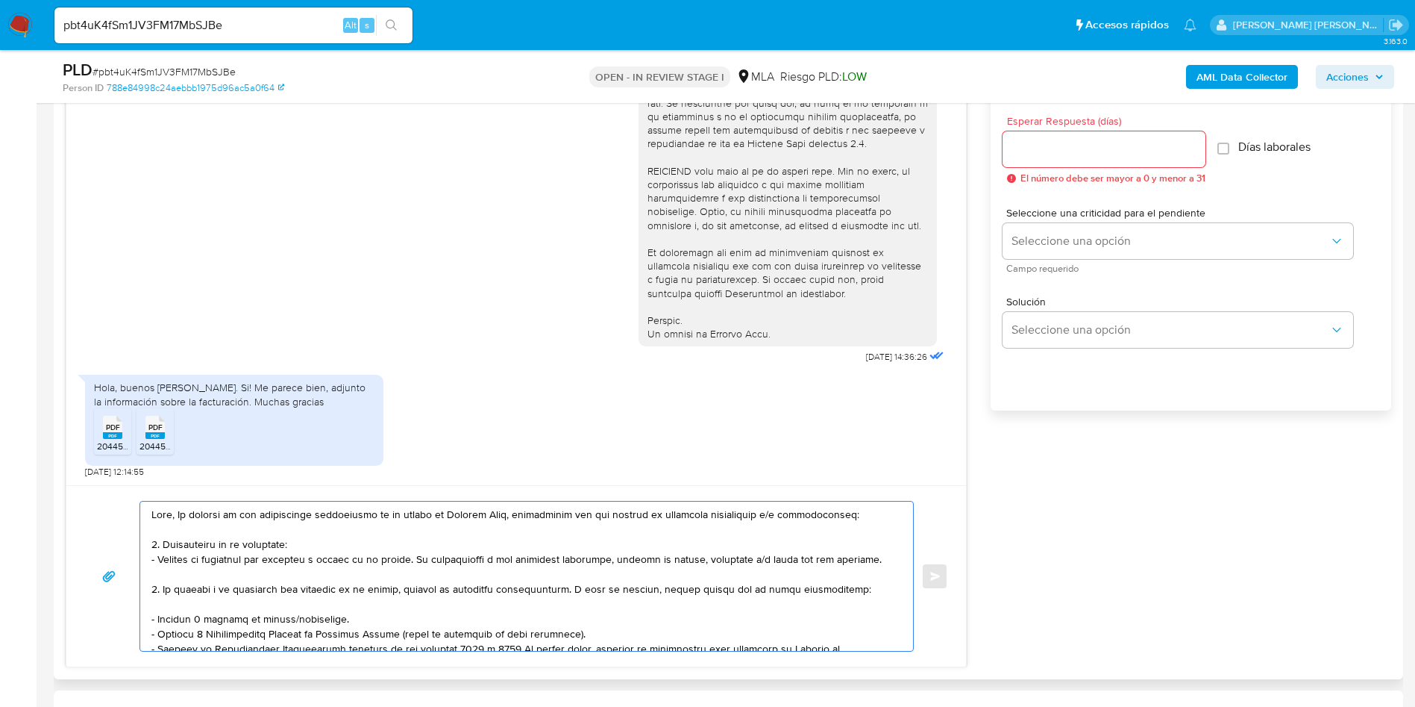
click at [178, 514] on textarea at bounding box center [522, 575] width 743 height 149
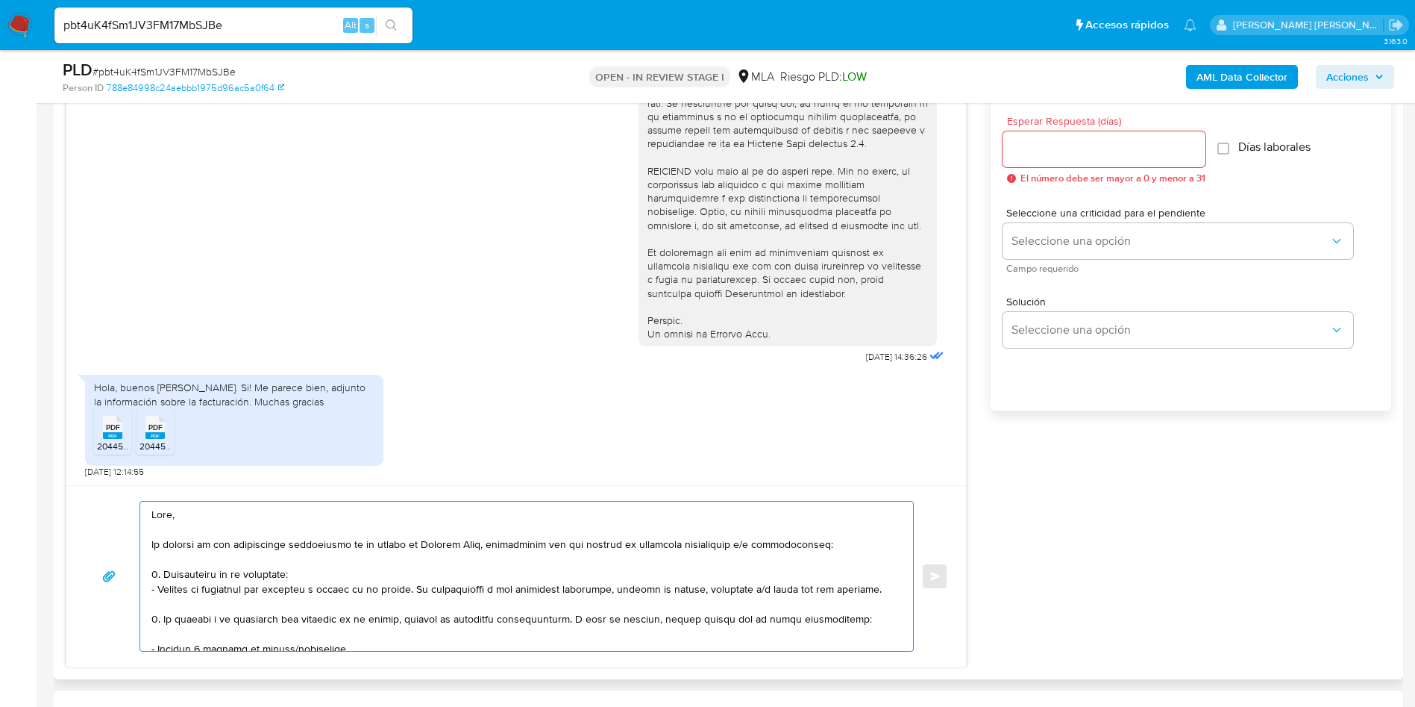
click at [199, 504] on textarea at bounding box center [522, 575] width 743 height 149
paste textarea "Franco Agustín Flores"
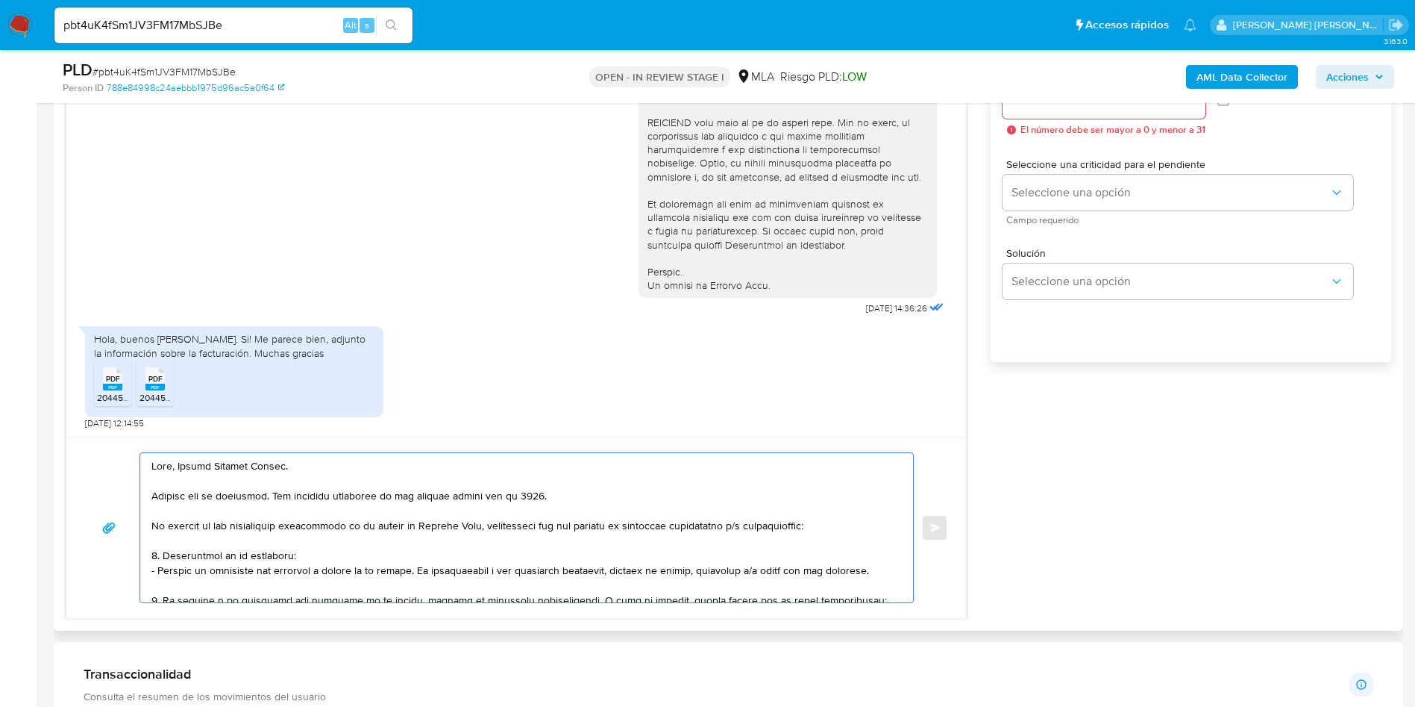
scroll to position [940, 0]
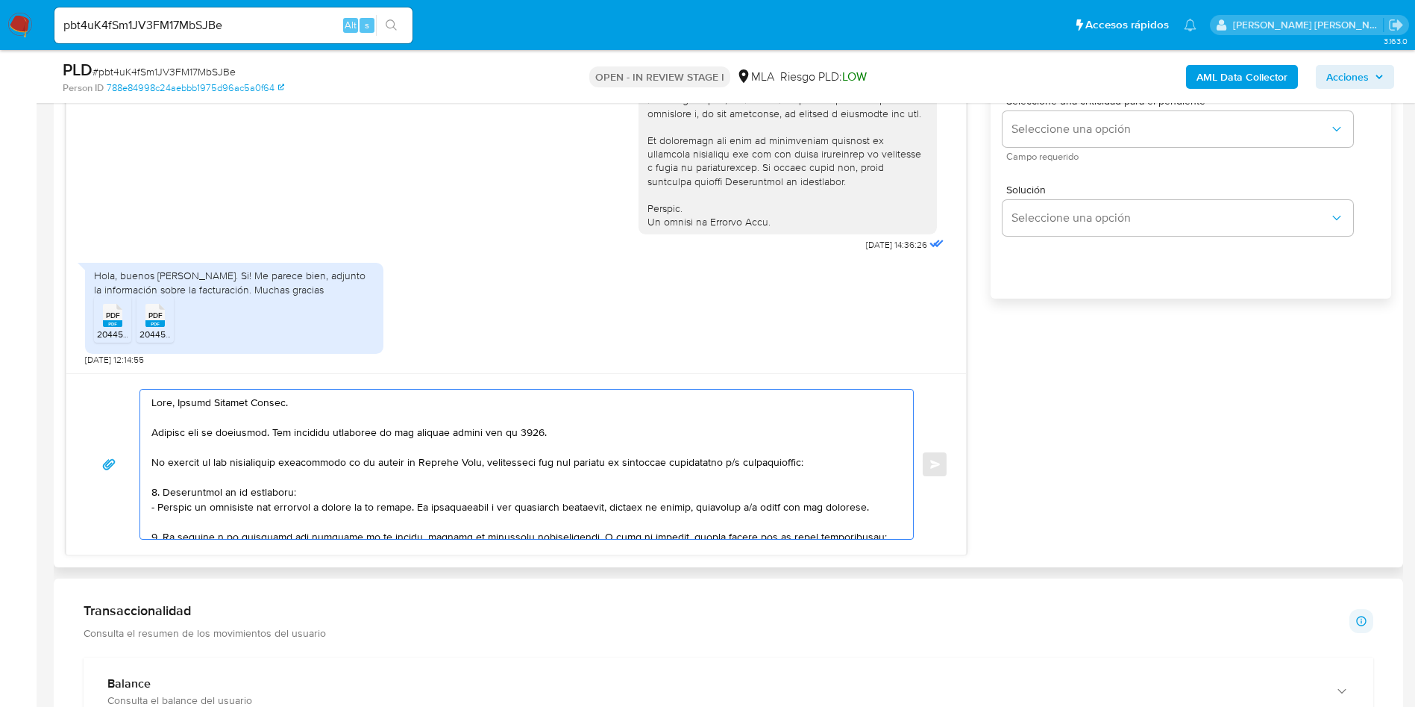
click at [272, 505] on textarea at bounding box center [522, 463] width 743 height 149
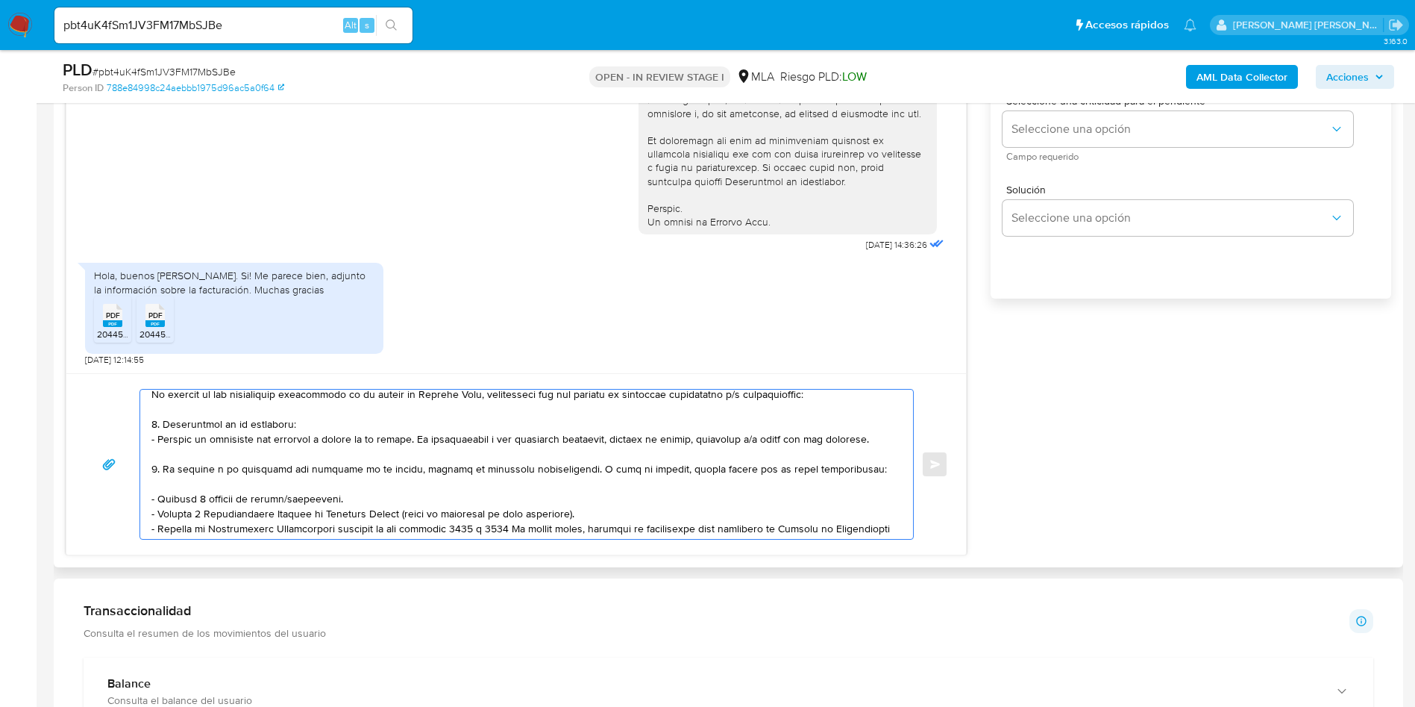
scroll to position [112, 0]
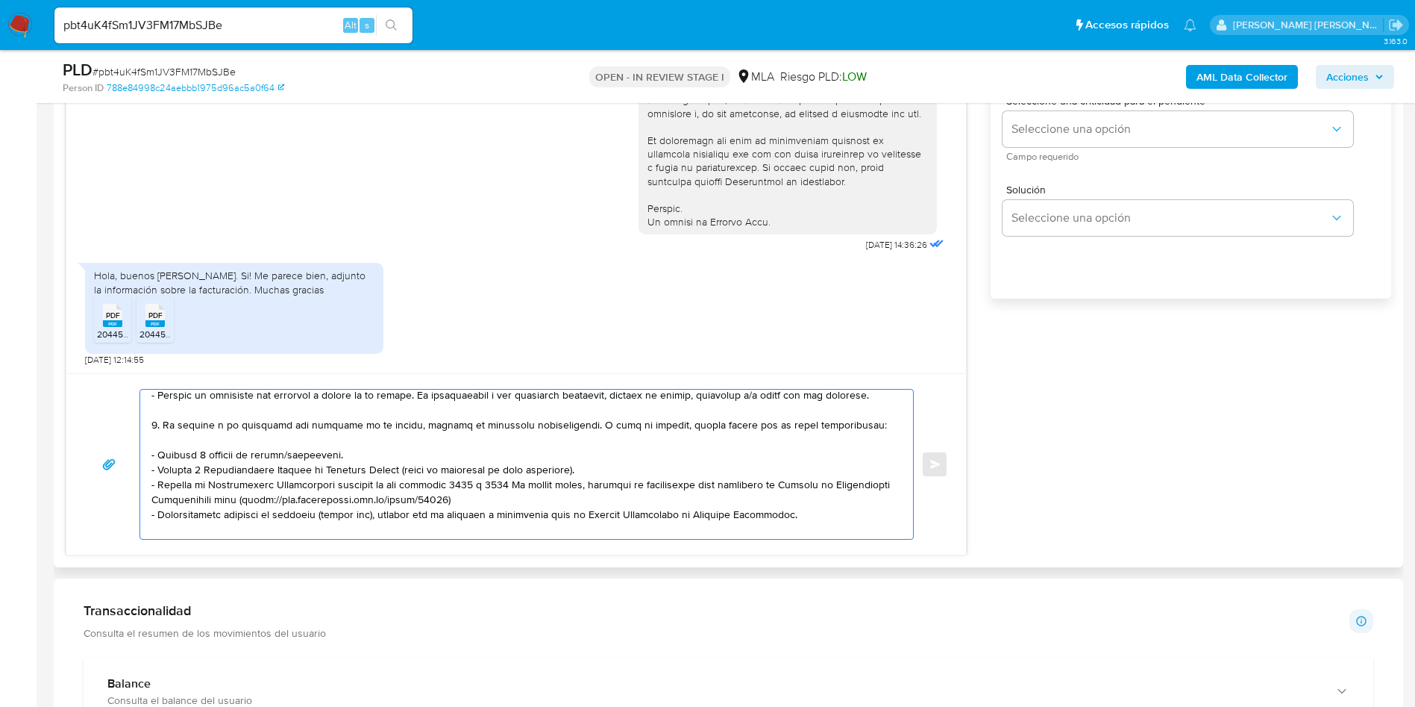
click at [562, 425] on textarea at bounding box center [522, 463] width 743 height 149
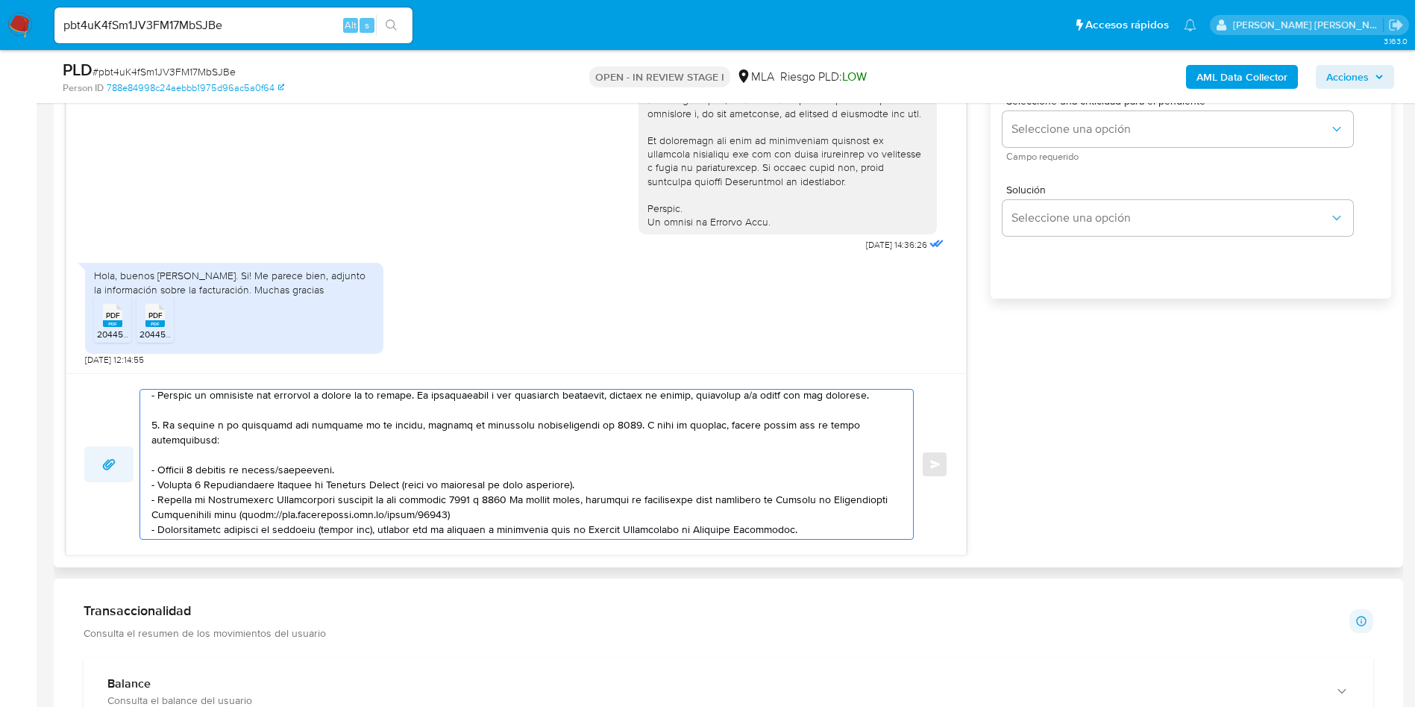
drag, startPoint x: 346, startPoint y: 468, endPoint x: 124, endPoint y: 465, distance: 222.3
click at [124, 465] on div "Enviar" at bounding box center [516, 464] width 864 height 151
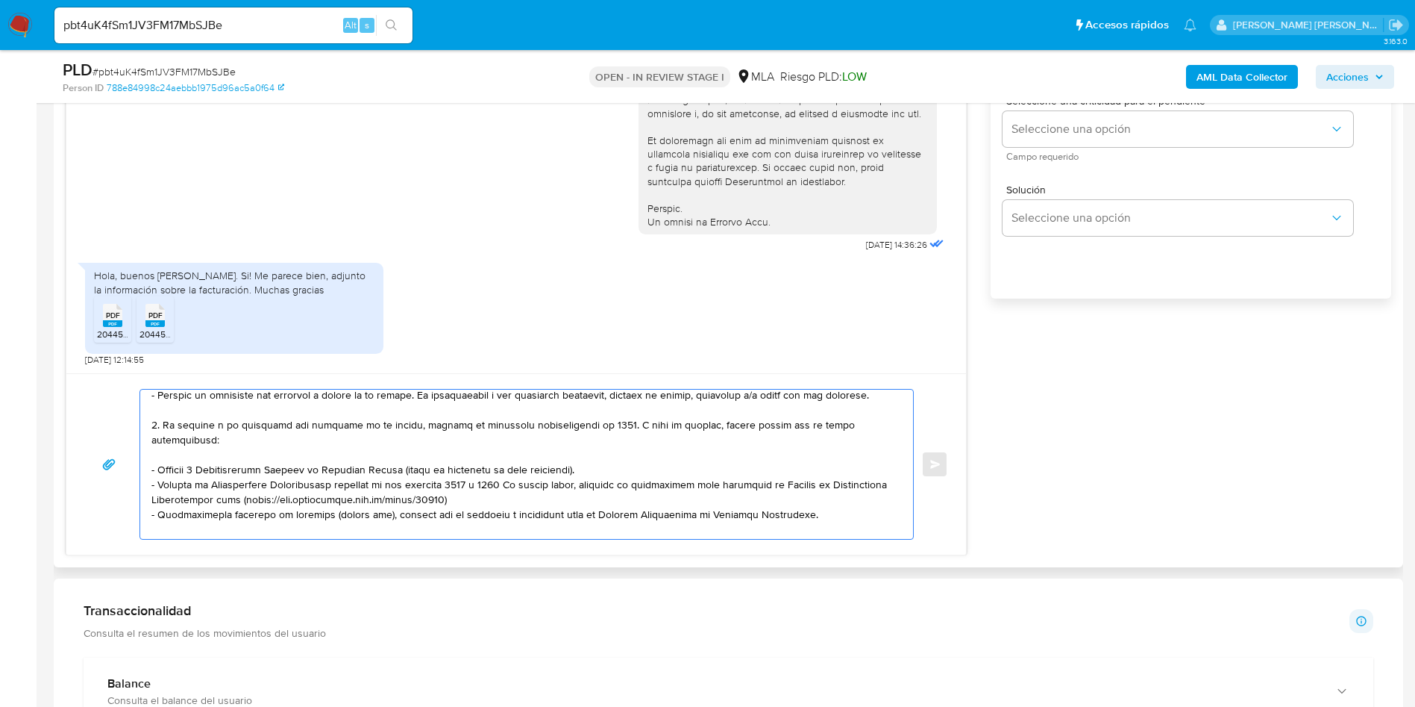
drag, startPoint x: 461, startPoint y: 484, endPoint x: 492, endPoint y: 488, distance: 30.8
click at [492, 488] on textarea at bounding box center [522, 463] width 743 height 149
click at [435, 488] on textarea at bounding box center [522, 463] width 743 height 149
click at [583, 426] on textarea at bounding box center [522, 463] width 743 height 149
drag, startPoint x: 568, startPoint y: 427, endPoint x: 606, endPoint y: 425, distance: 38.2
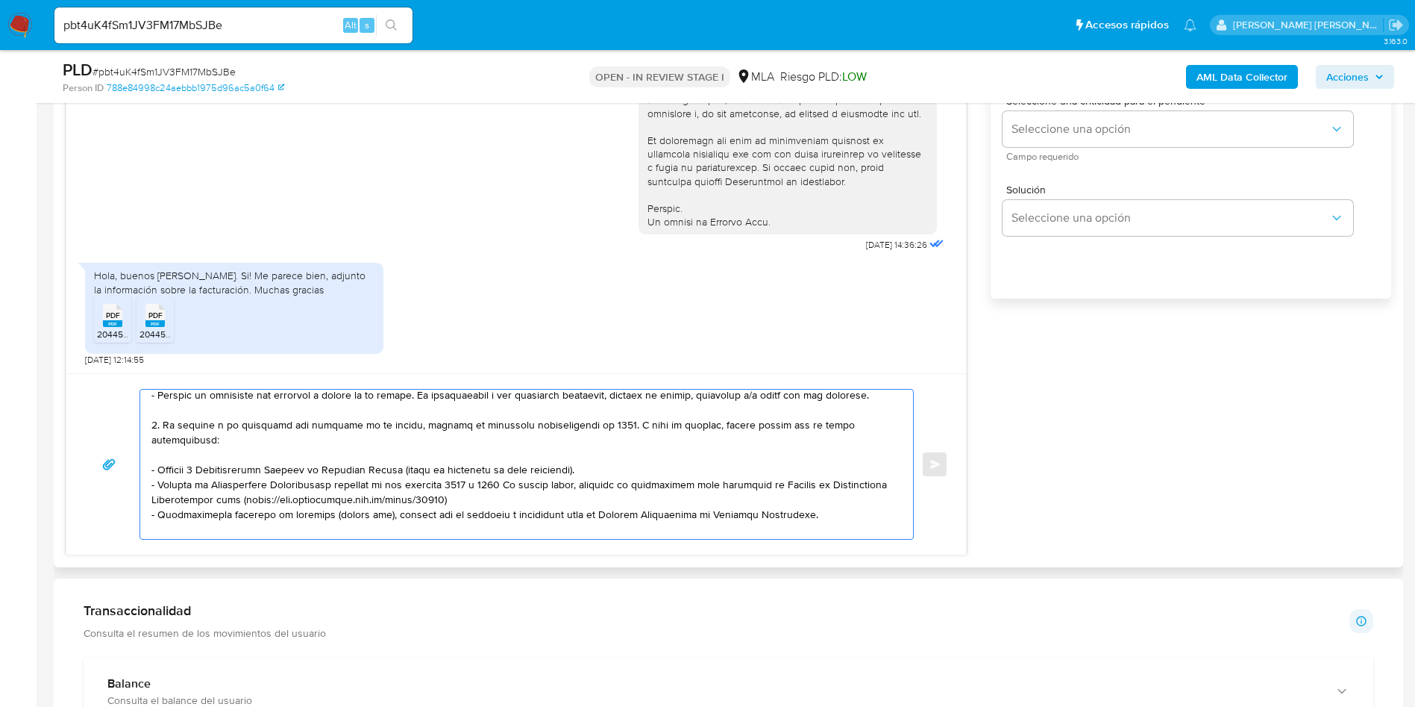
click at [606, 425] on textarea at bounding box center [522, 463] width 743 height 149
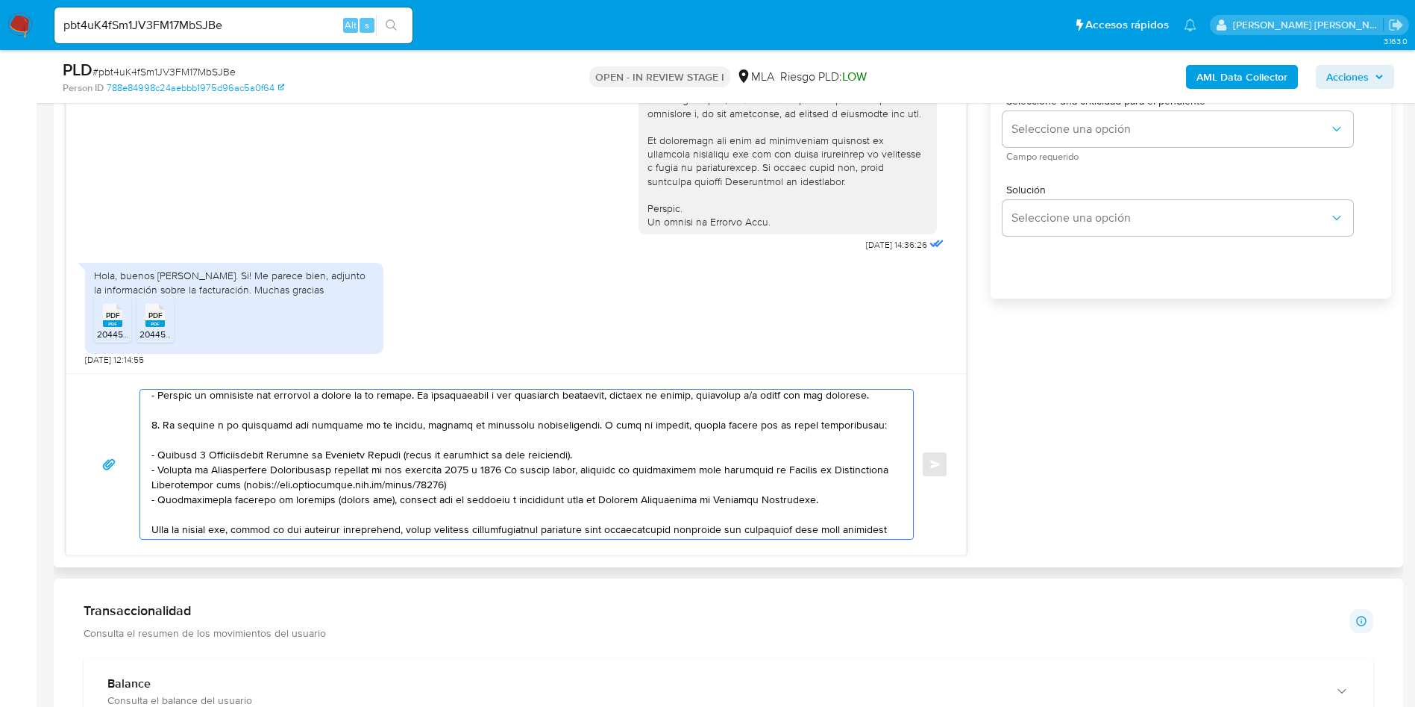
click at [598, 455] on textarea at bounding box center [522, 463] width 743 height 149
click at [577, 477] on textarea at bounding box center [522, 463] width 743 height 149
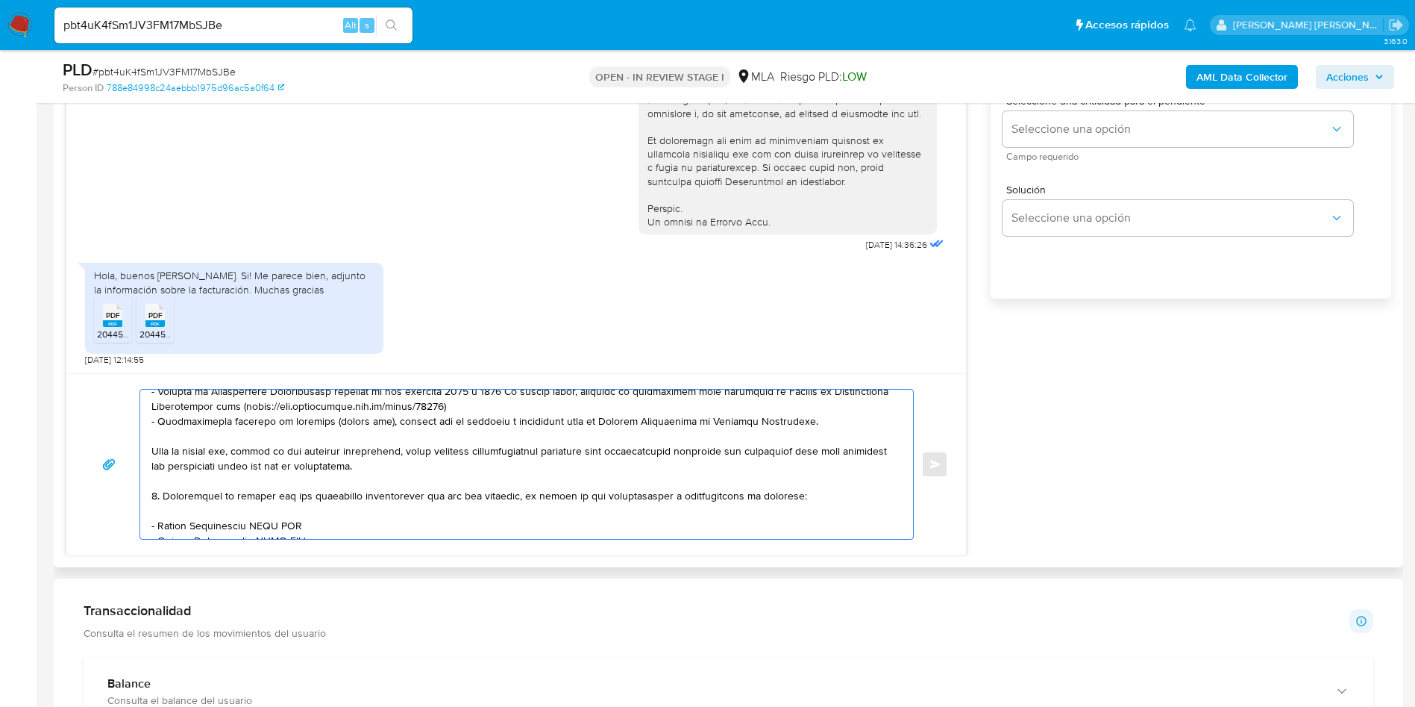
scroll to position [224, 0]
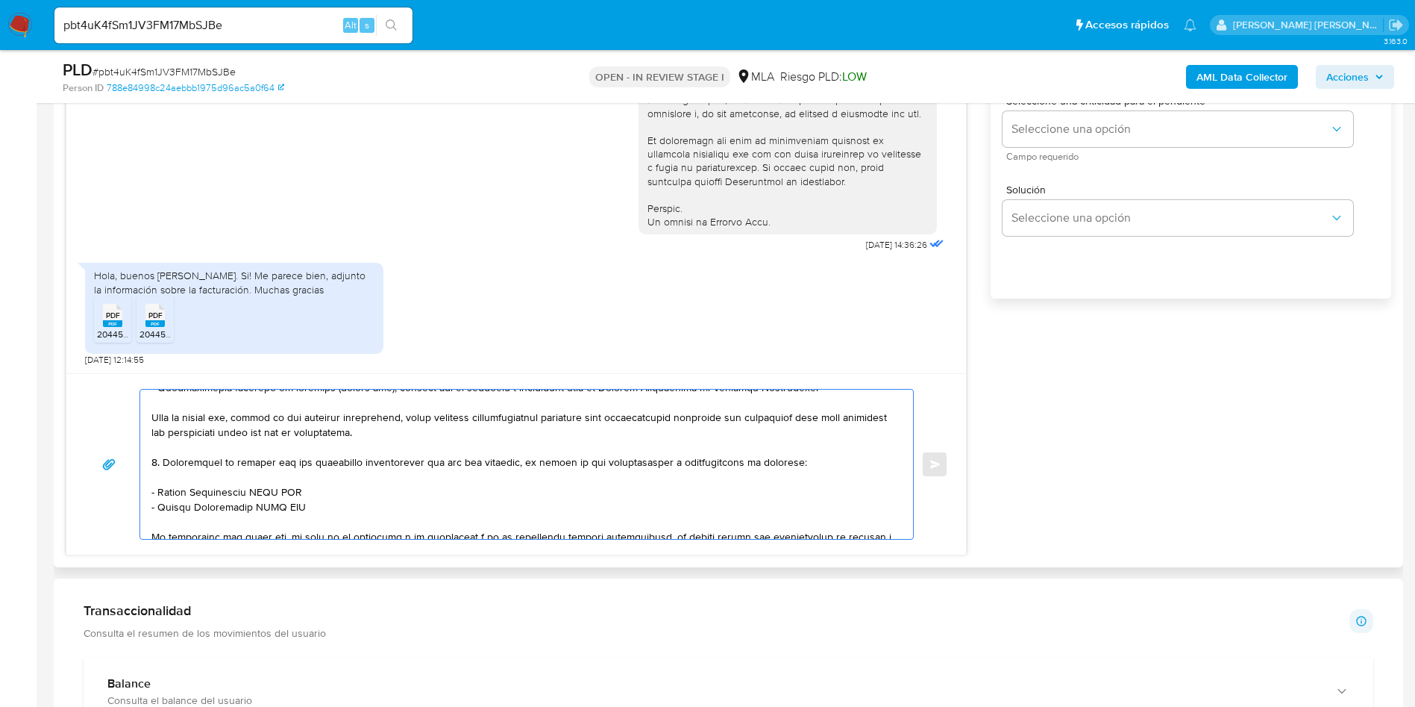
drag, startPoint x: 158, startPoint y: 495, endPoint x: 317, endPoint y: 494, distance: 158.9
click at [317, 494] on textarea at bounding box center [522, 463] width 743 height 149
paste textarea "Mariano Alejandro Corzo Mercado"
drag, startPoint x: 157, startPoint y: 508, endPoint x: 354, endPoint y: 505, distance: 196.2
click at [354, 505] on textarea at bounding box center [522, 463] width 743 height 149
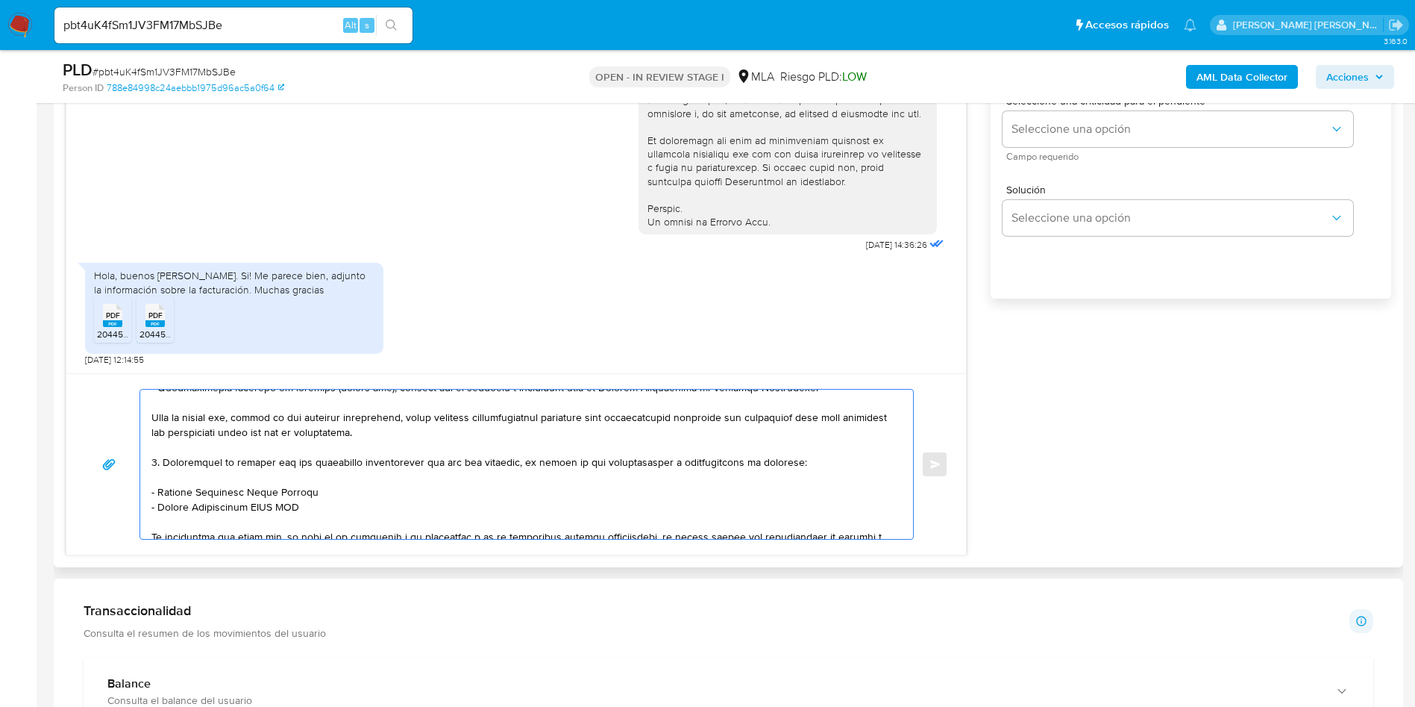
paste textarea "Lautaro Julian Perrucci Host"
click at [182, 525] on textarea at bounding box center [522, 463] width 743 height 149
paste textarea "Hernan Alfredo Wiytiszen"
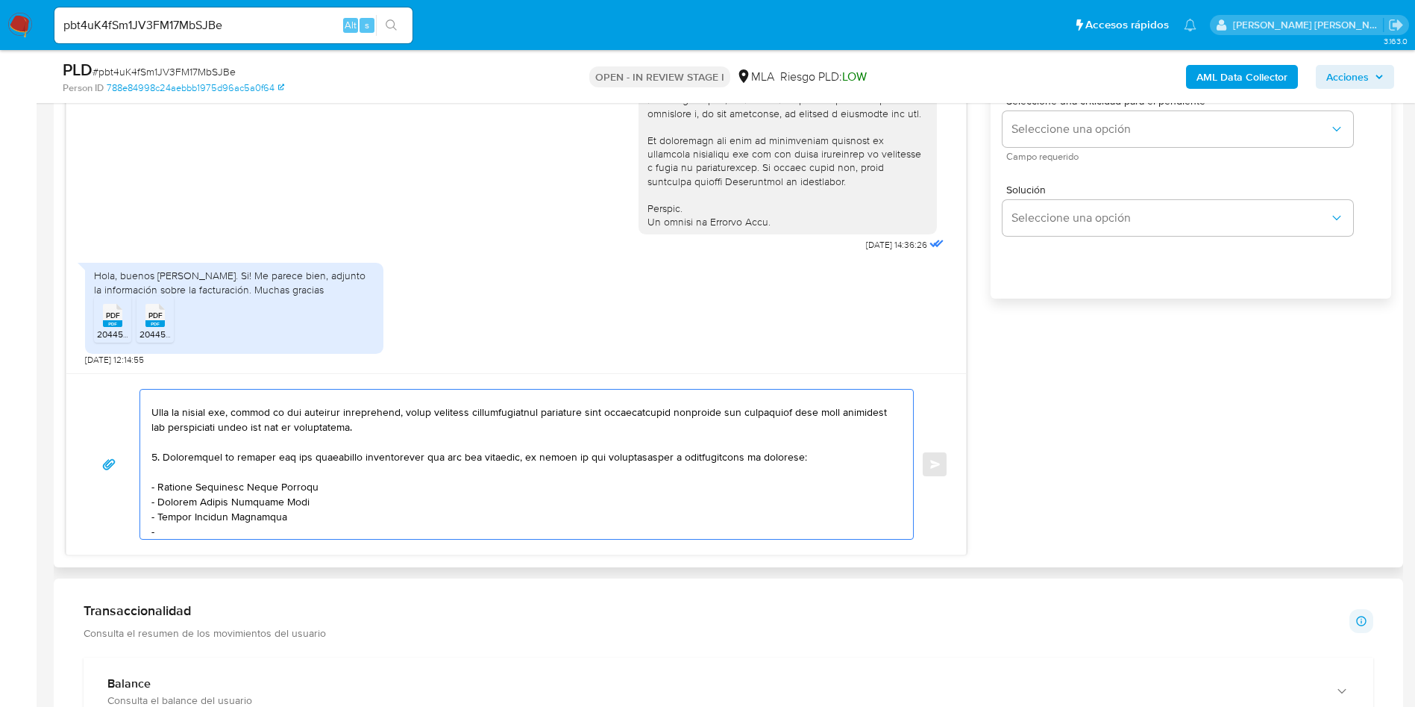
paste textarea "Flores Gabriel Angel"
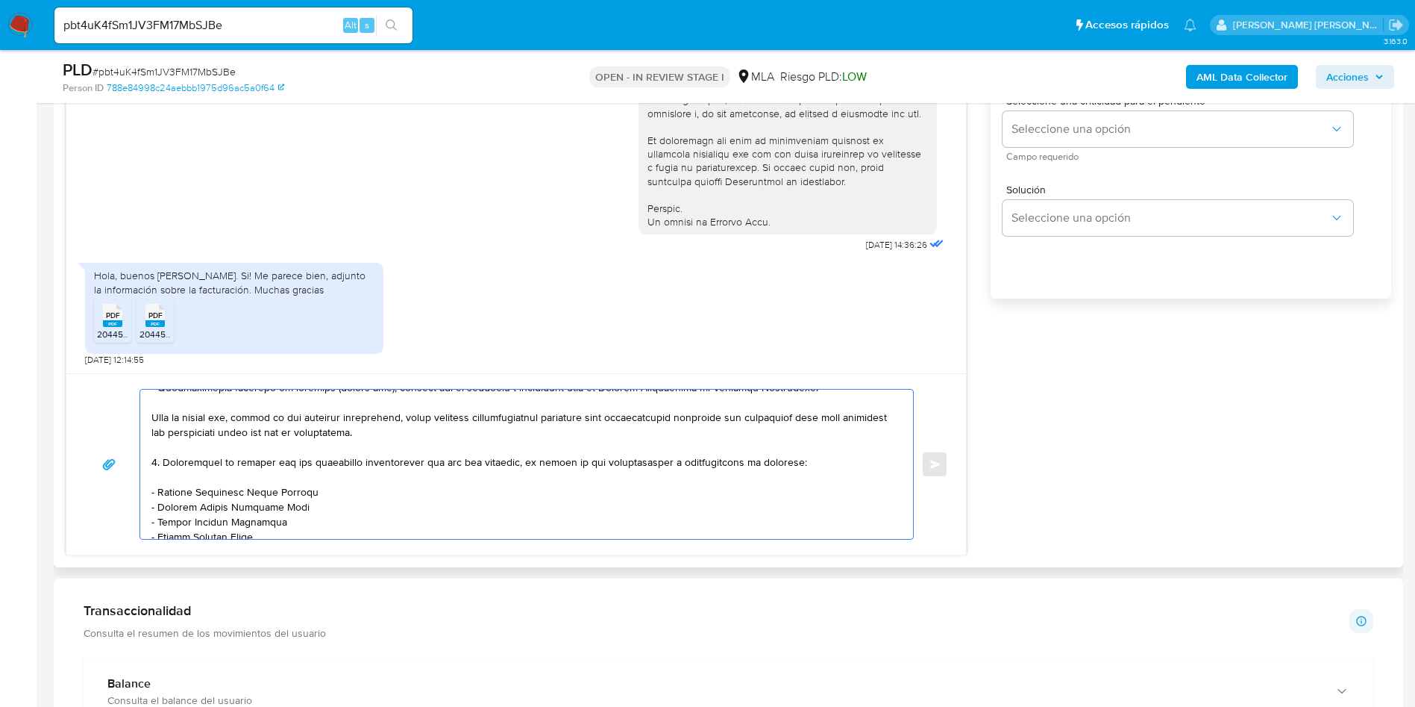
scroll to position [336, 0]
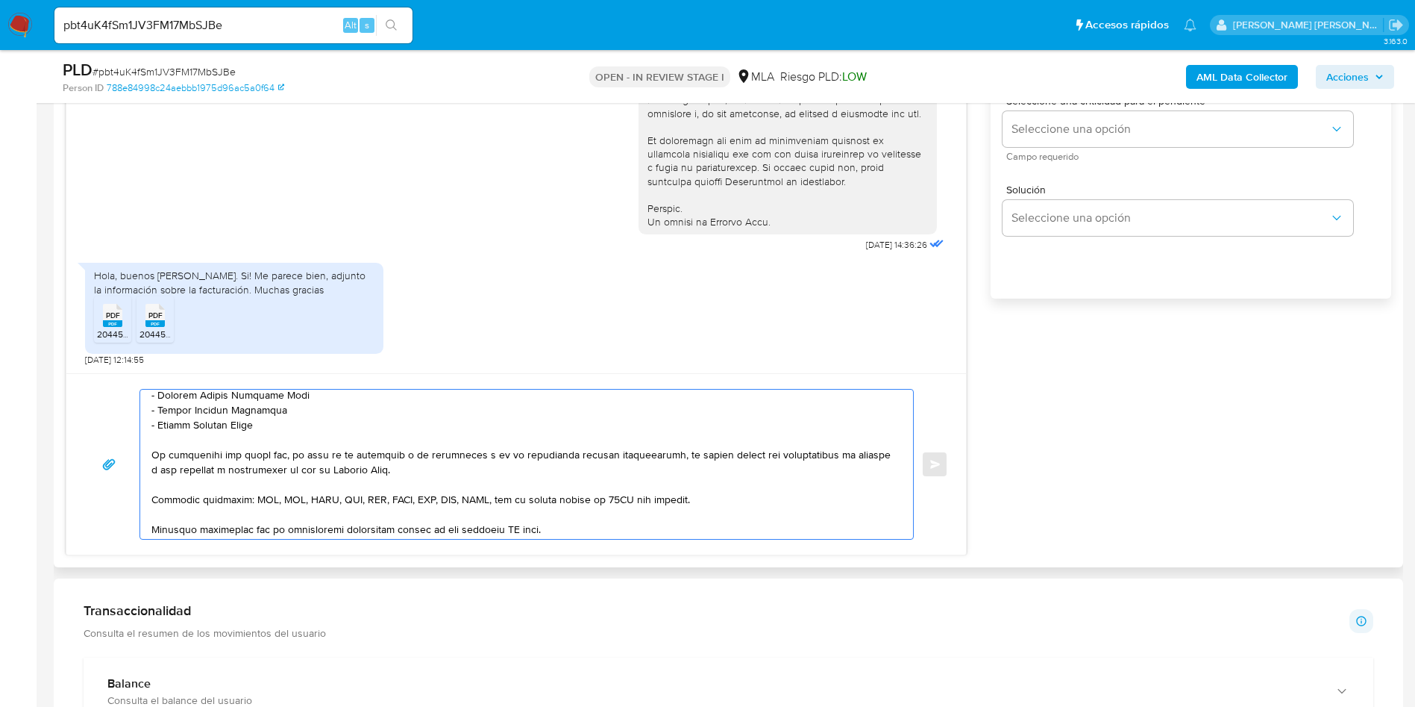
click at [510, 529] on textarea at bounding box center [522, 463] width 743 height 149
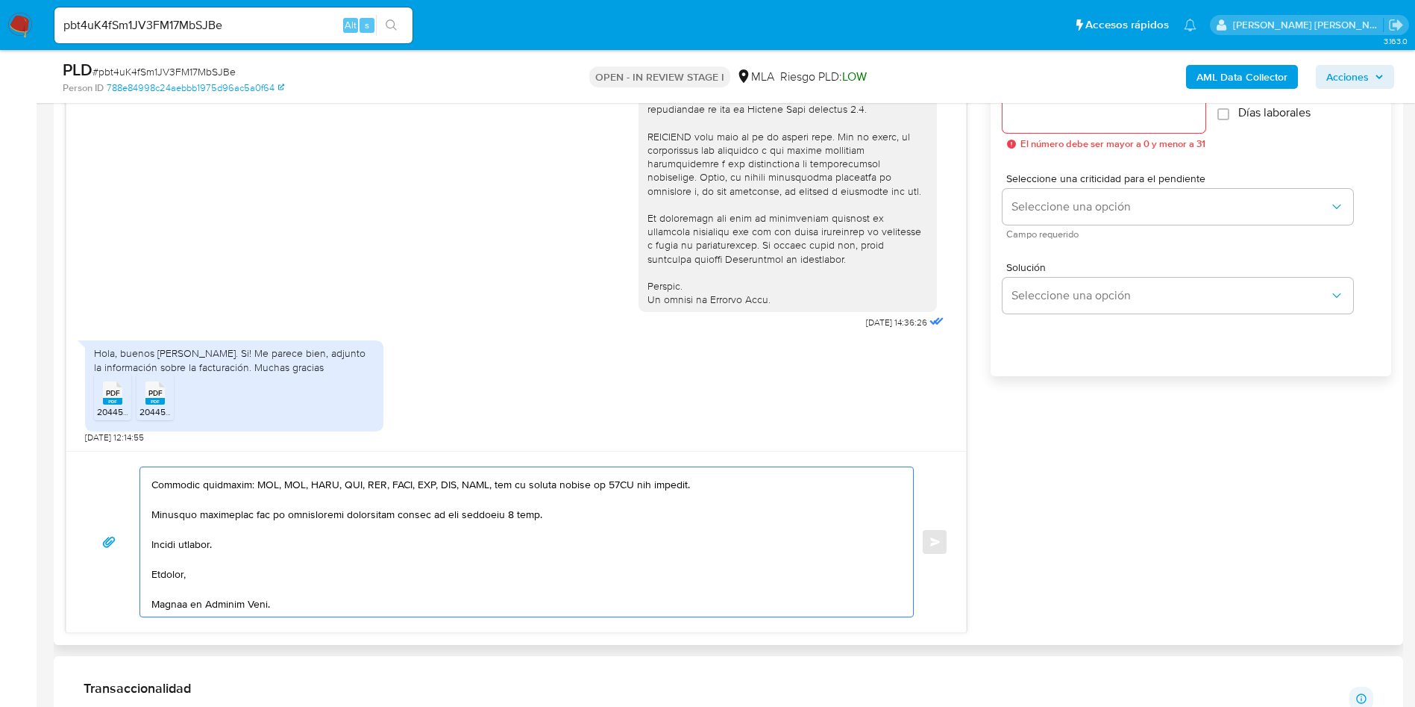
scroll to position [828, 0]
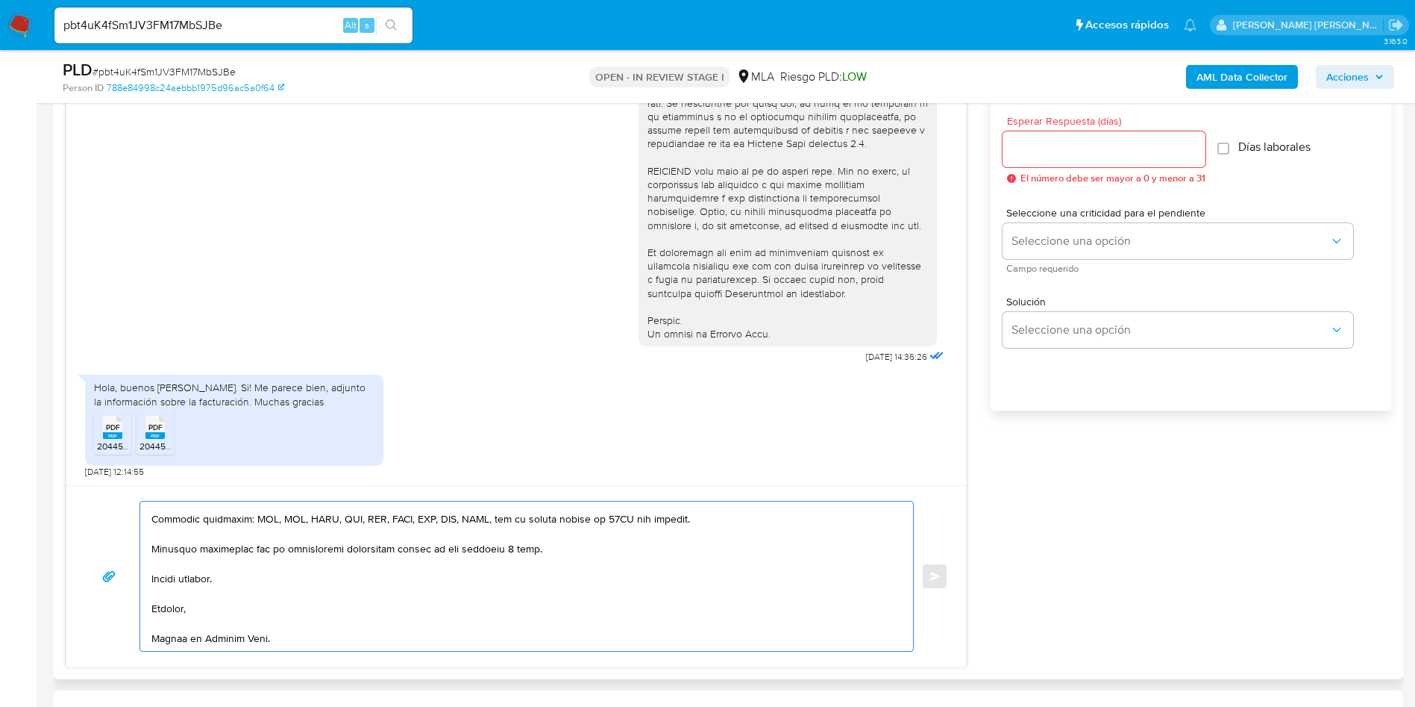
type textarea "Hola, Franco Agustín Flores. Gracias por la respuesta. Las facturas aportadas n…"
click at [1046, 140] on input "Esperar Respuesta (días)" at bounding box center [1104, 149] width 203 height 19
type input "3"
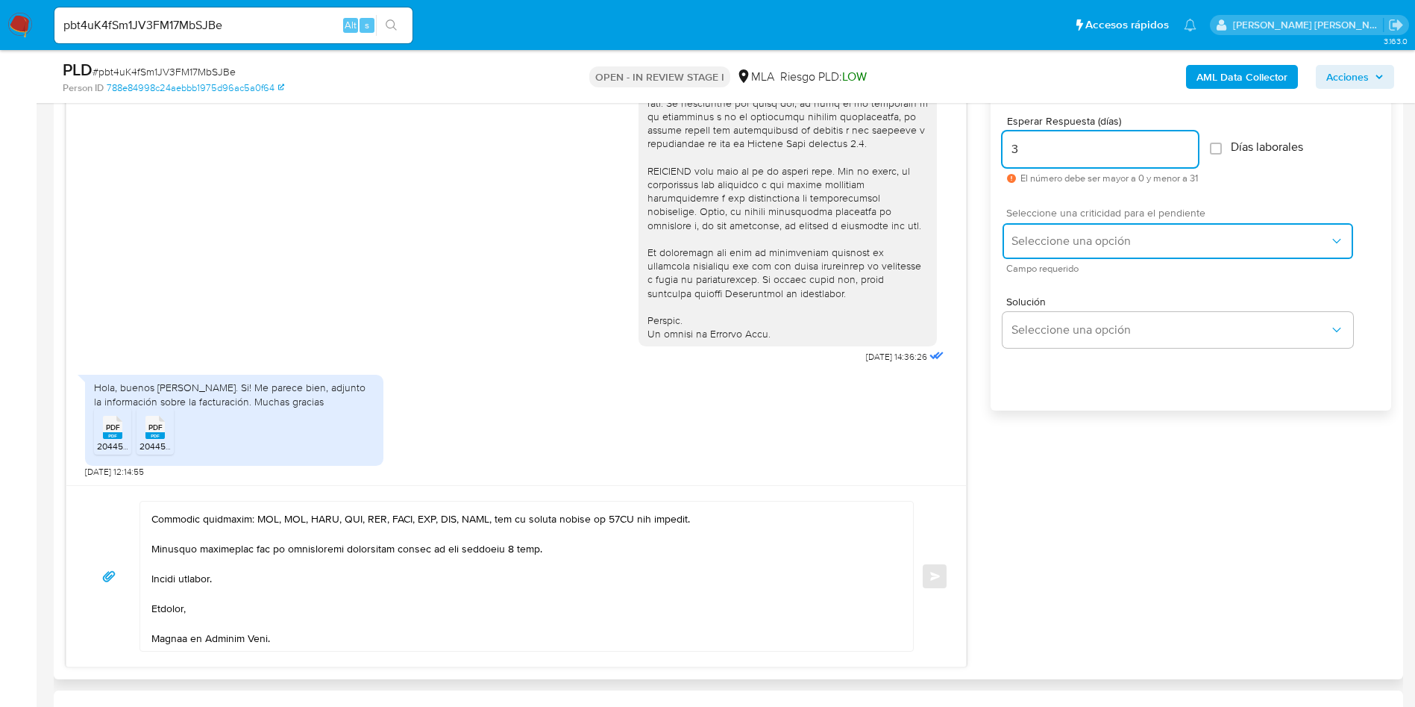
click at [1067, 248] on button "Seleccione una opción" at bounding box center [1178, 241] width 351 height 36
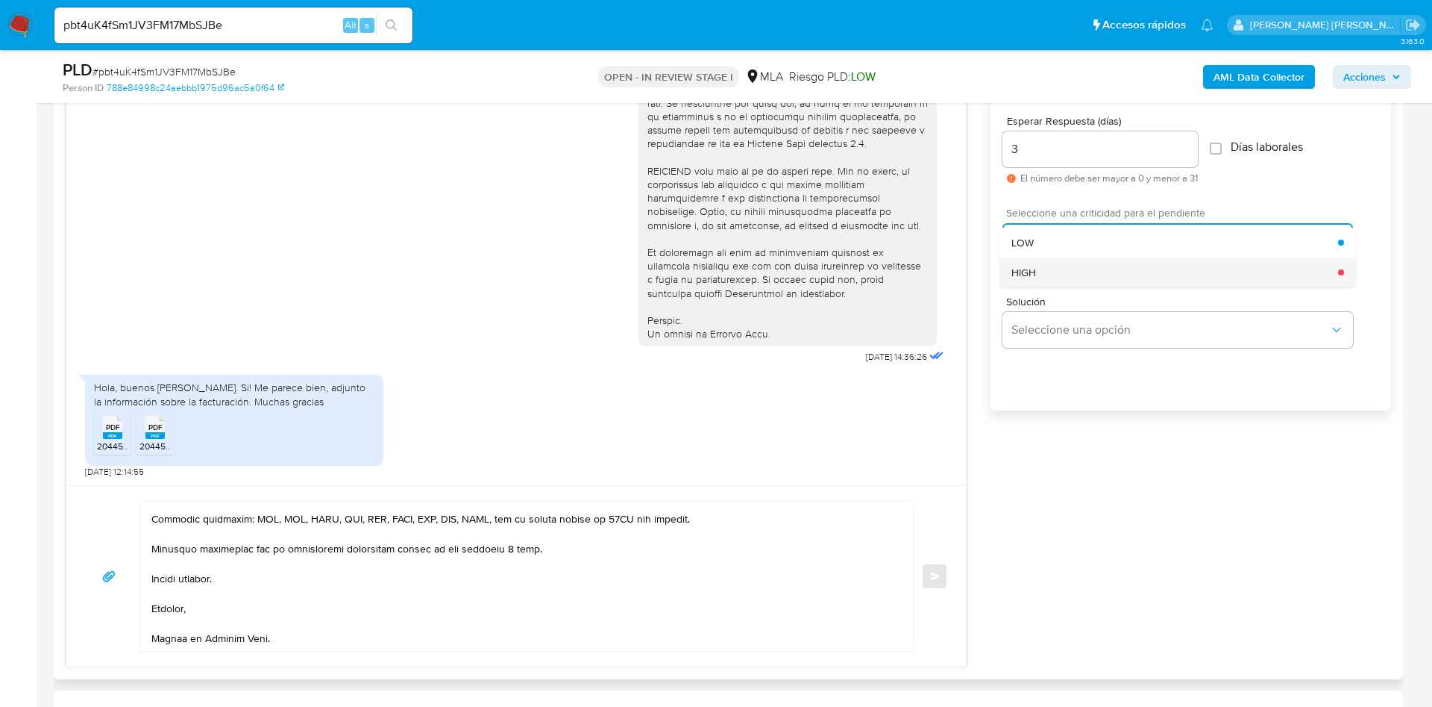
click at [1042, 278] on div "HIGH" at bounding box center [1175, 272] width 327 height 30
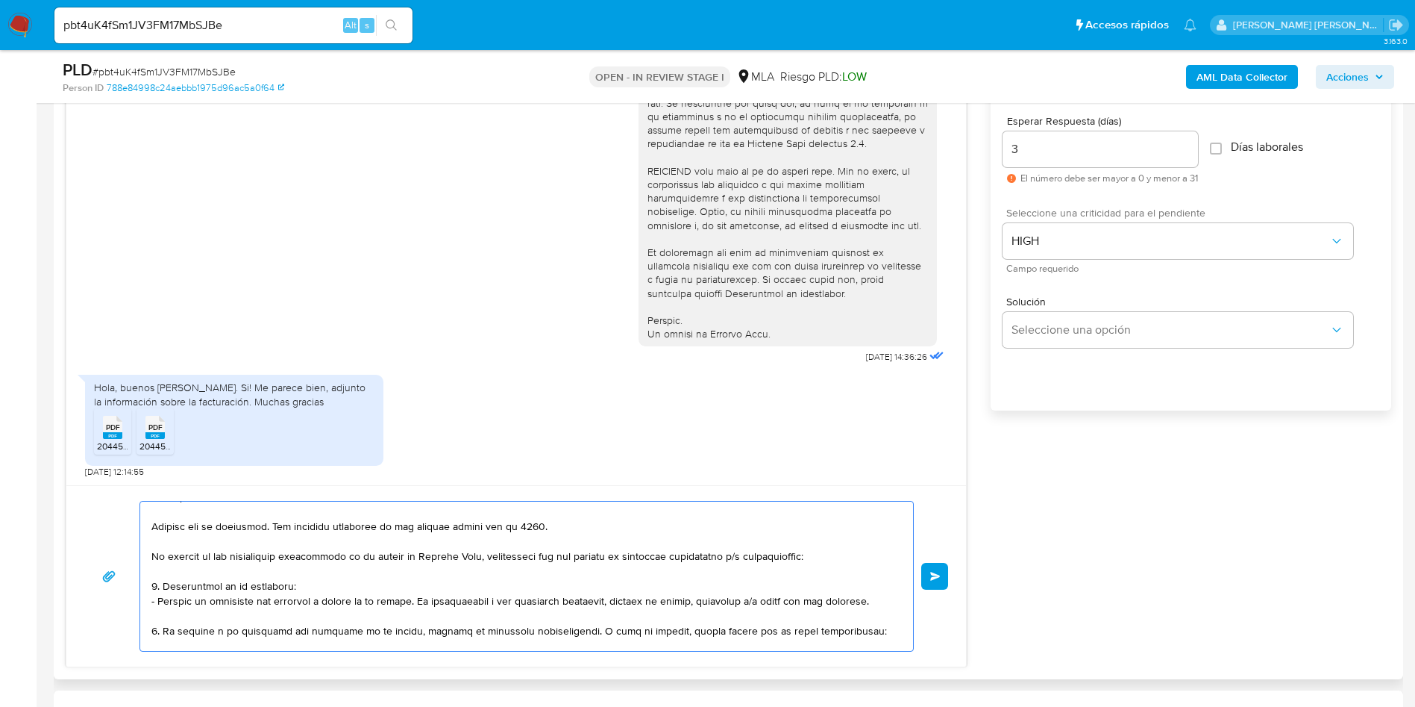
scroll to position [0, 0]
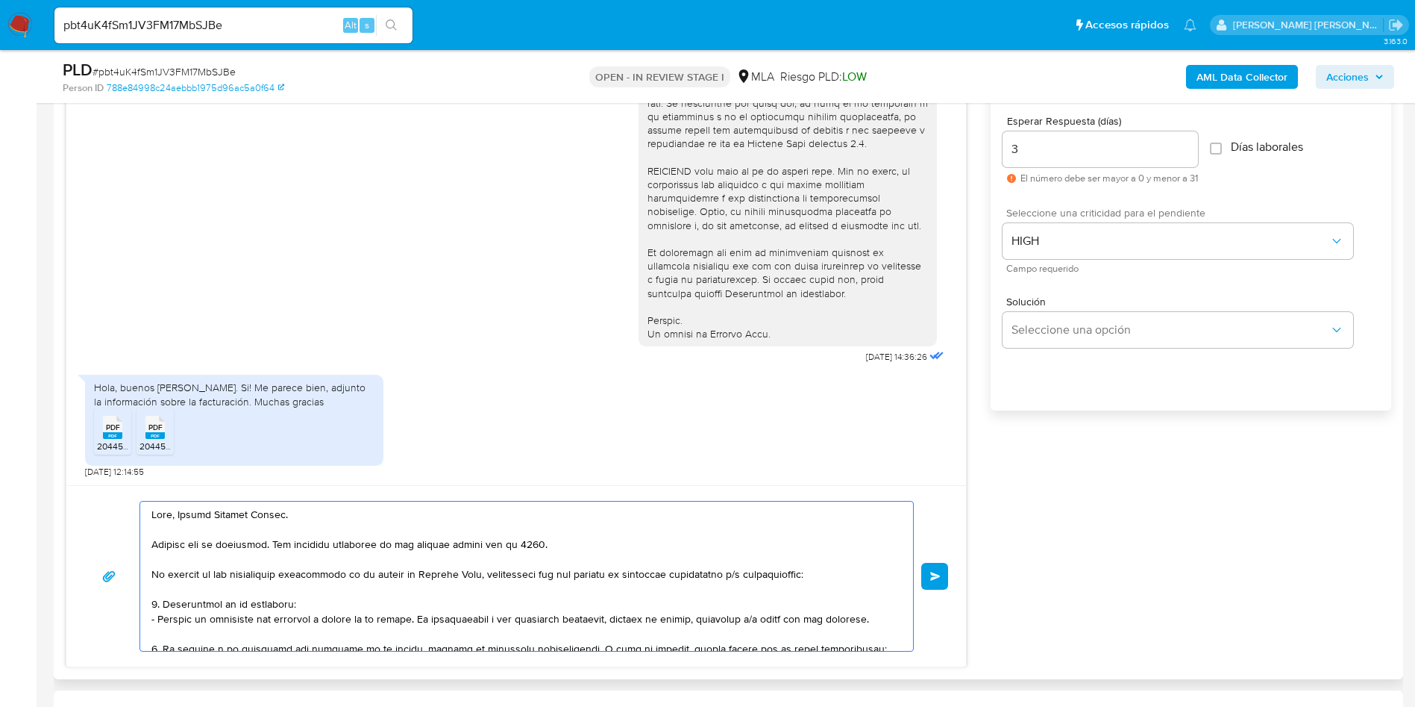
drag, startPoint x: 546, startPoint y: 533, endPoint x: 558, endPoint y: 535, distance: 12.0
click at [545, 533] on textarea at bounding box center [522, 575] width 743 height 149
click at [552, 544] on textarea at bounding box center [522, 575] width 743 height 149
type textarea "Hola, Franco Agustín Flores. Gracias por la respuesta. Las facturas aportadas n…"
click at [939, 571] on span "Enviar" at bounding box center [935, 575] width 10 height 9
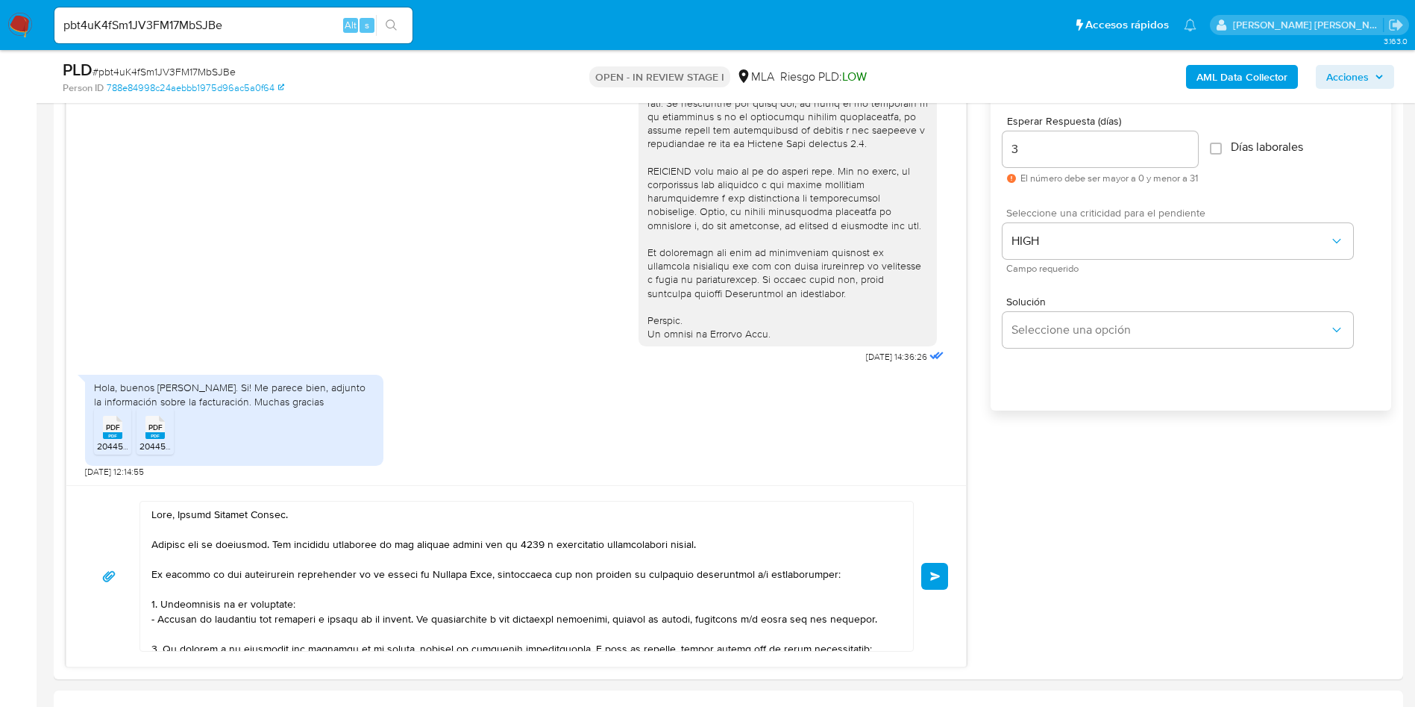
scroll to position [1446, 0]
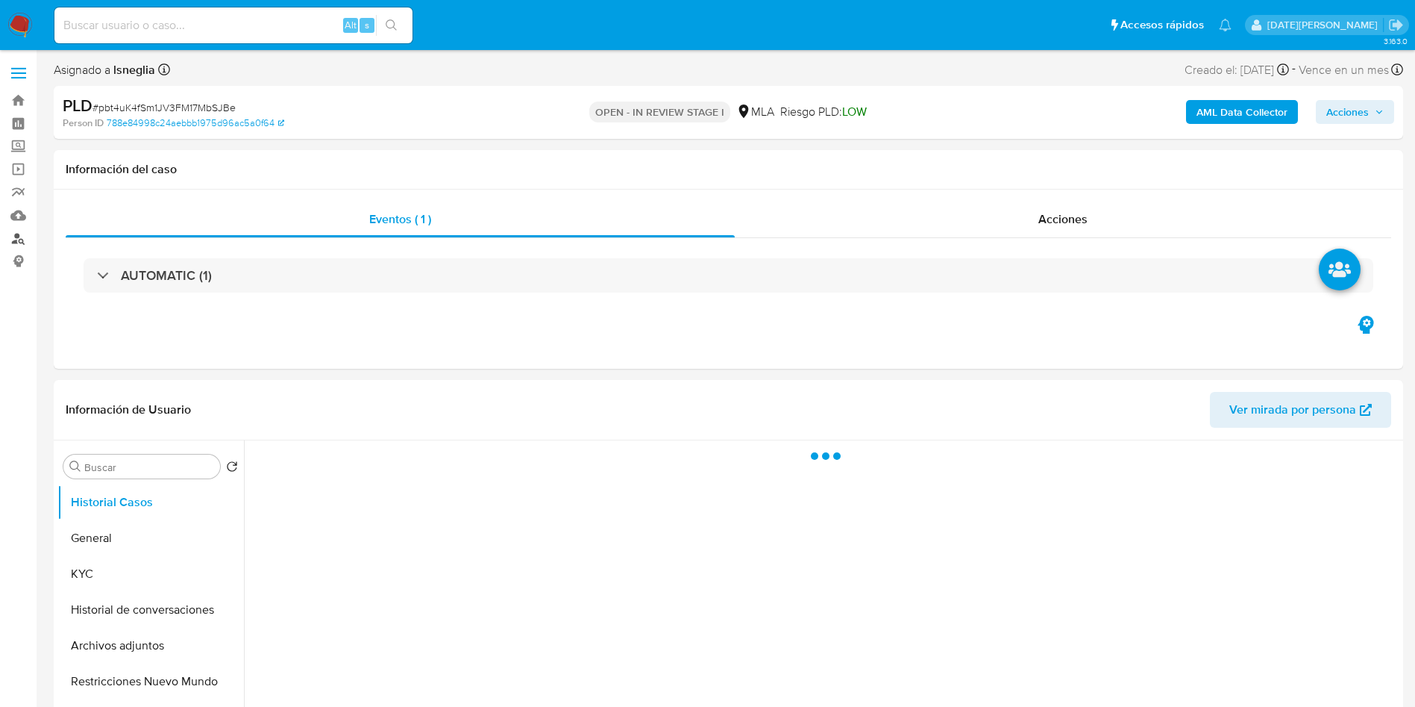
click at [22, 240] on link "Buscador de personas" at bounding box center [89, 238] width 178 height 23
select select "10"
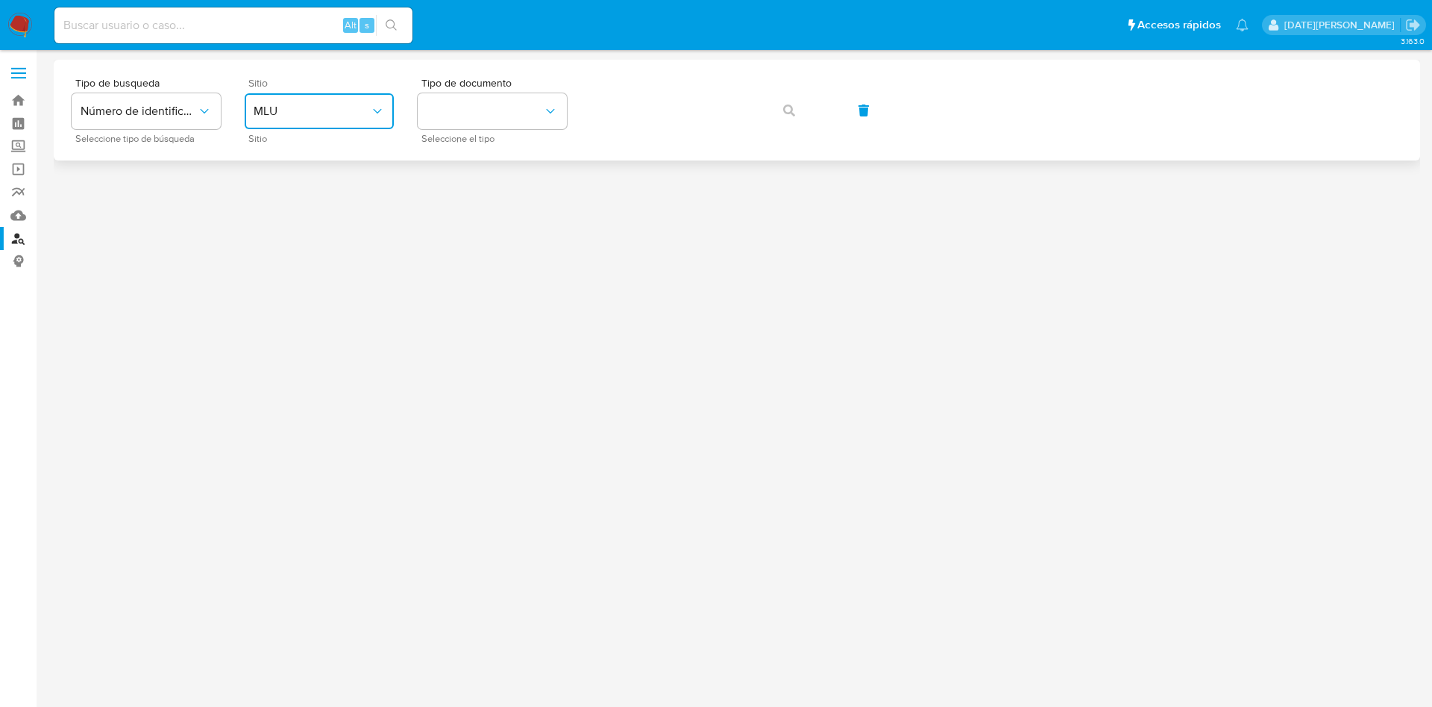
click at [349, 124] on button "MLU" at bounding box center [319, 111] width 149 height 36
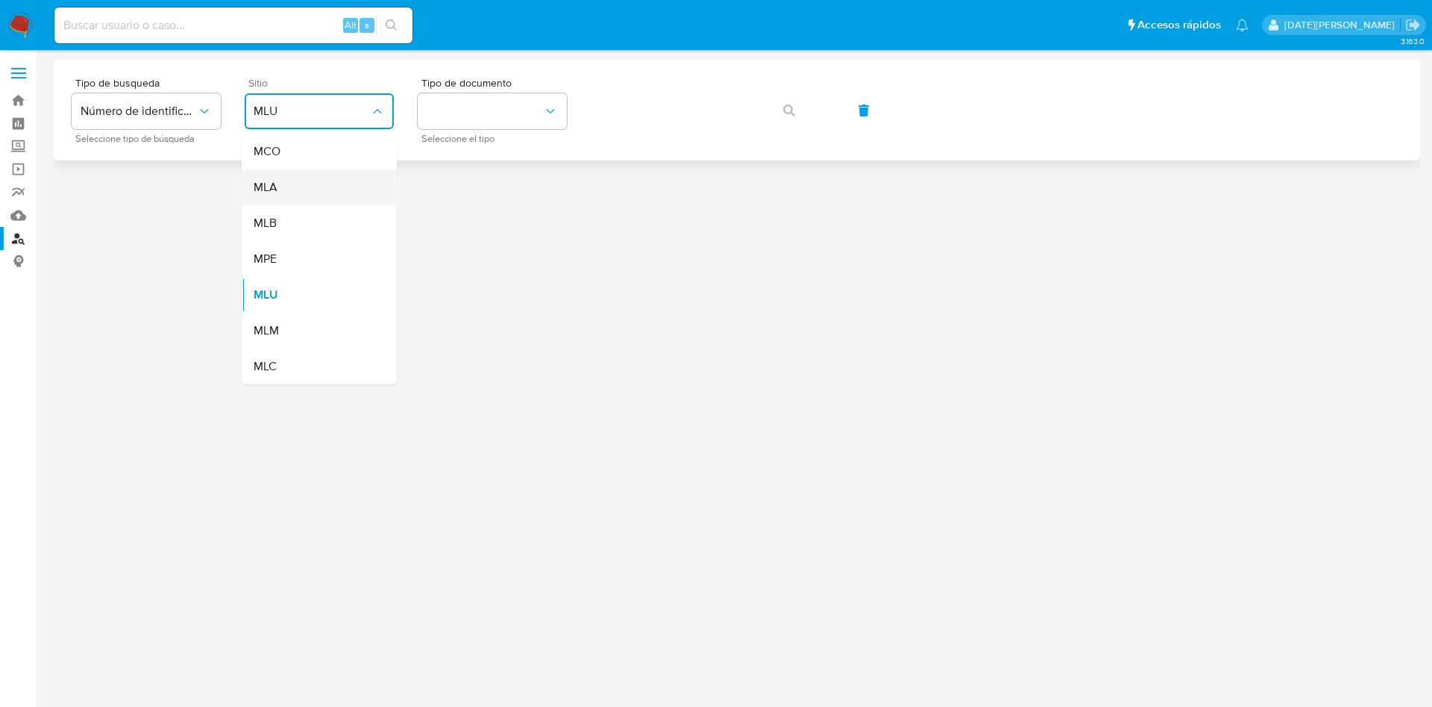
click at [322, 192] on div "MLA" at bounding box center [315, 187] width 122 height 36
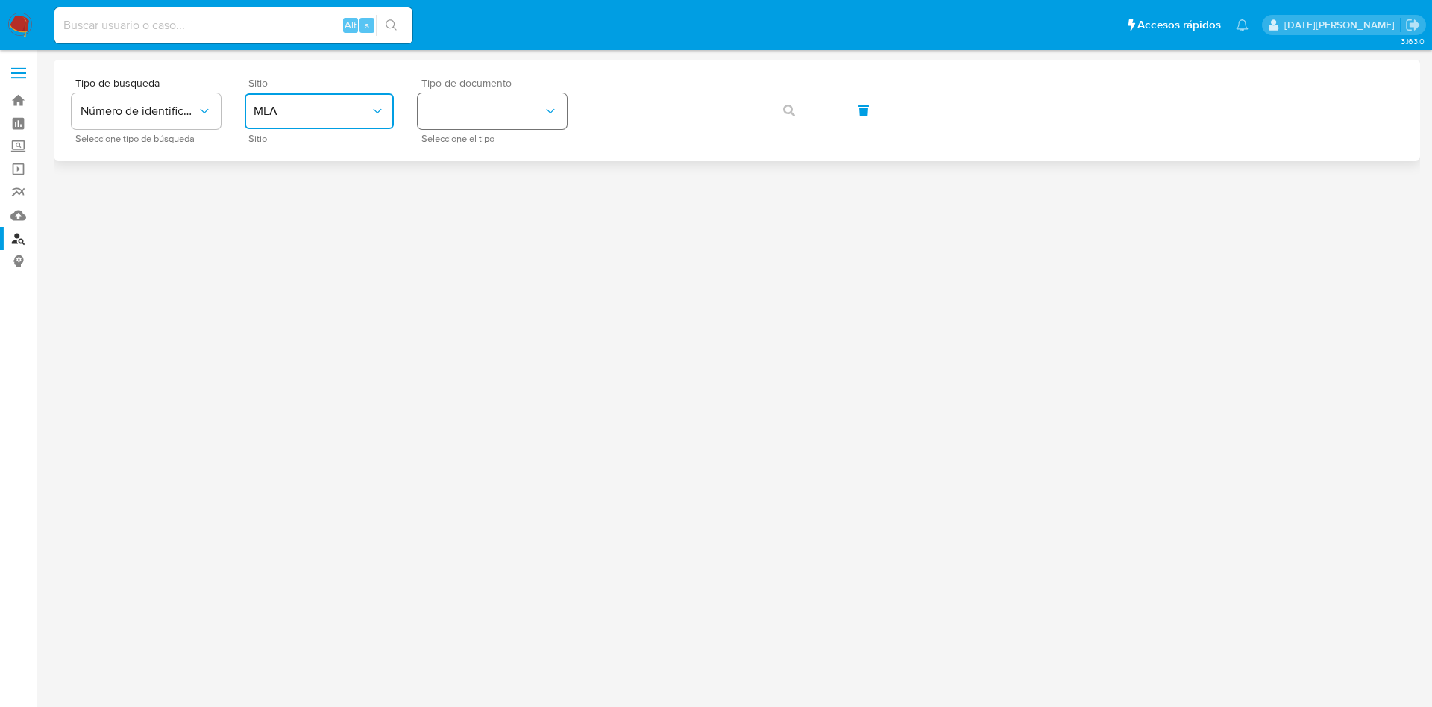
click at [490, 121] on button "identificationType" at bounding box center [492, 111] width 149 height 36
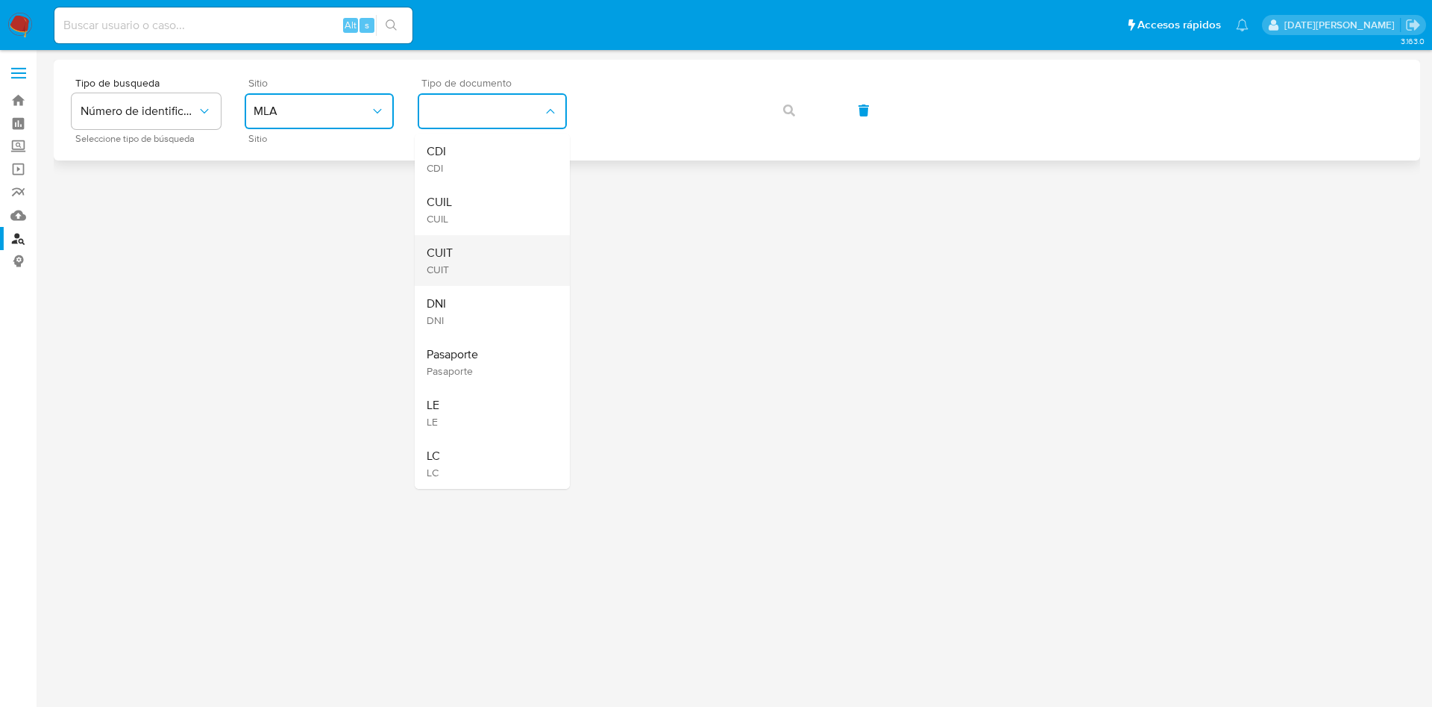
click at [456, 254] on div "CUIT CUIT" at bounding box center [488, 260] width 122 height 51
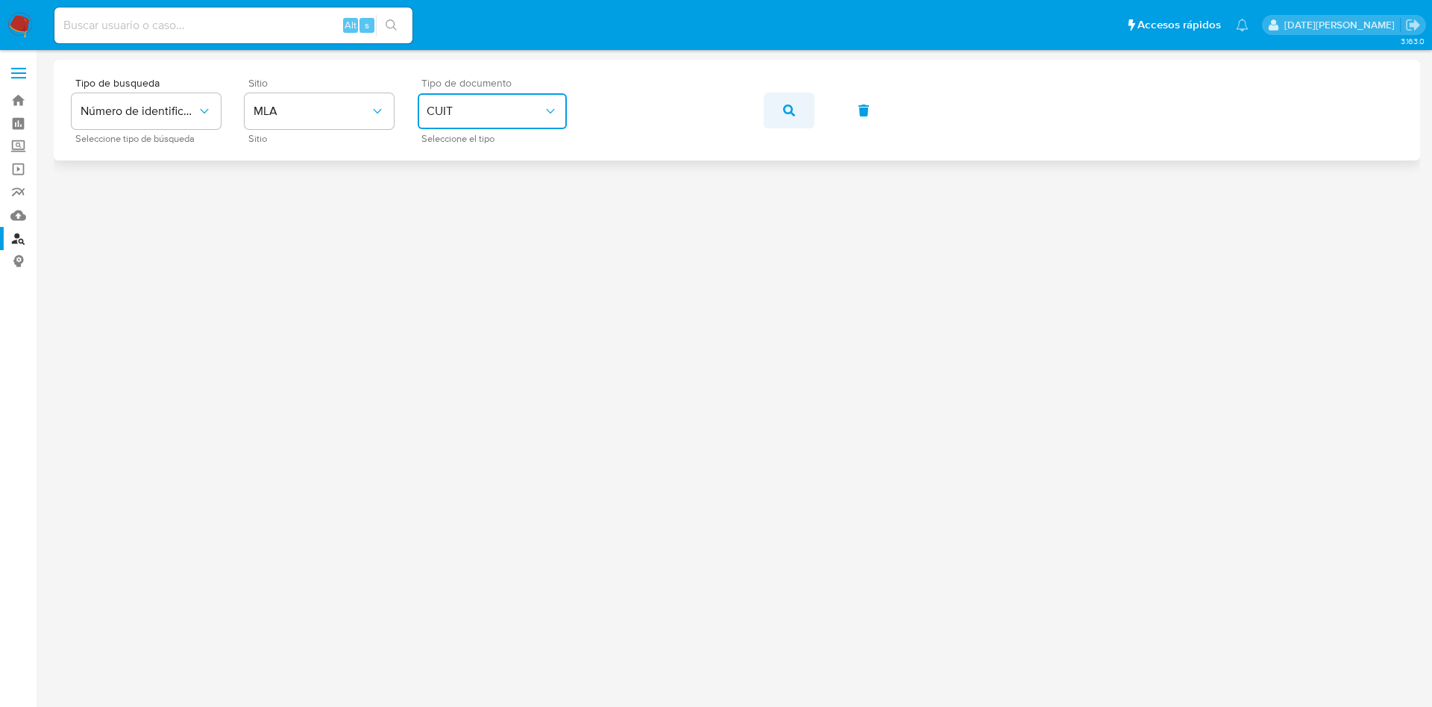
click at [804, 107] on button "button" at bounding box center [789, 111] width 51 height 36
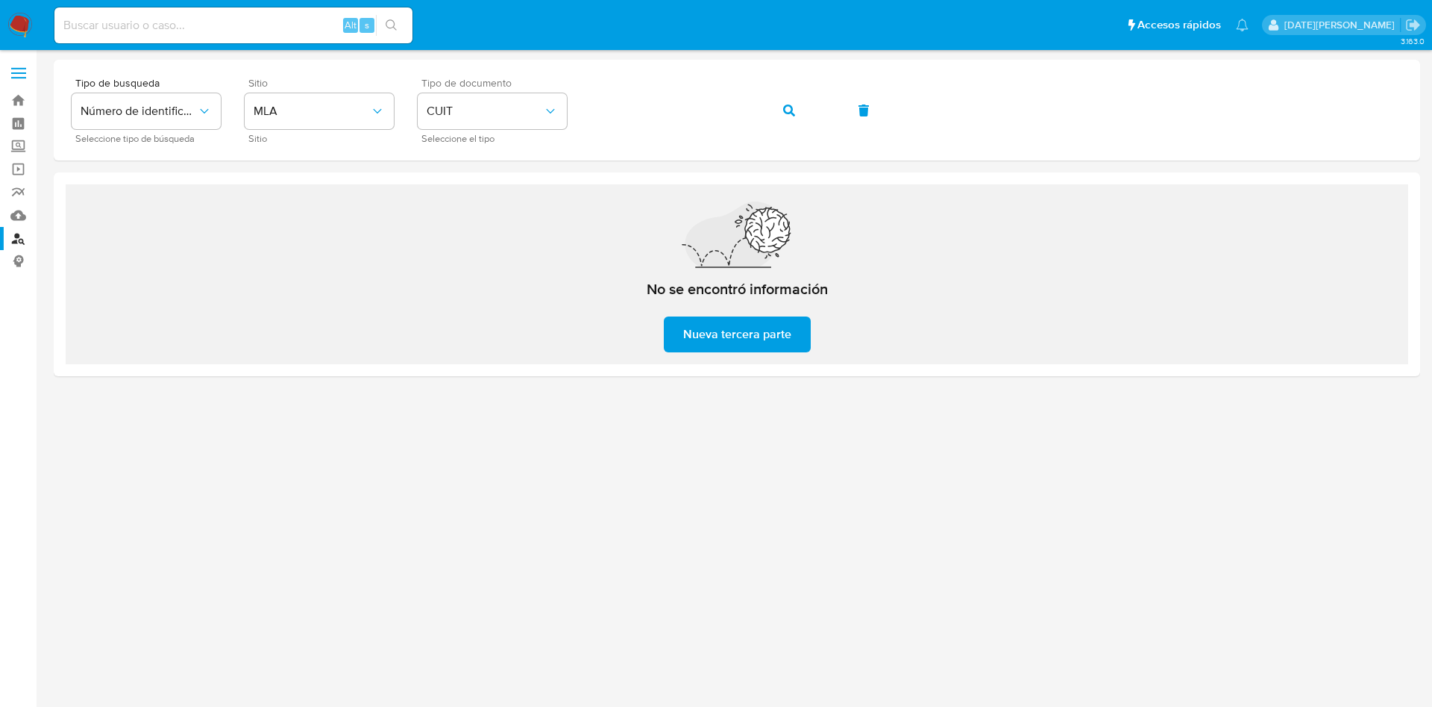
click at [253, 33] on input at bounding box center [233, 25] width 358 height 19
paste input "m5WRxvCqSoQoOFhxv4yMi4hd"
type input "m5WRxvCqSoQoOFhxv4yMi4hd"
click at [395, 22] on icon "search-icon" at bounding box center [392, 25] width 12 height 12
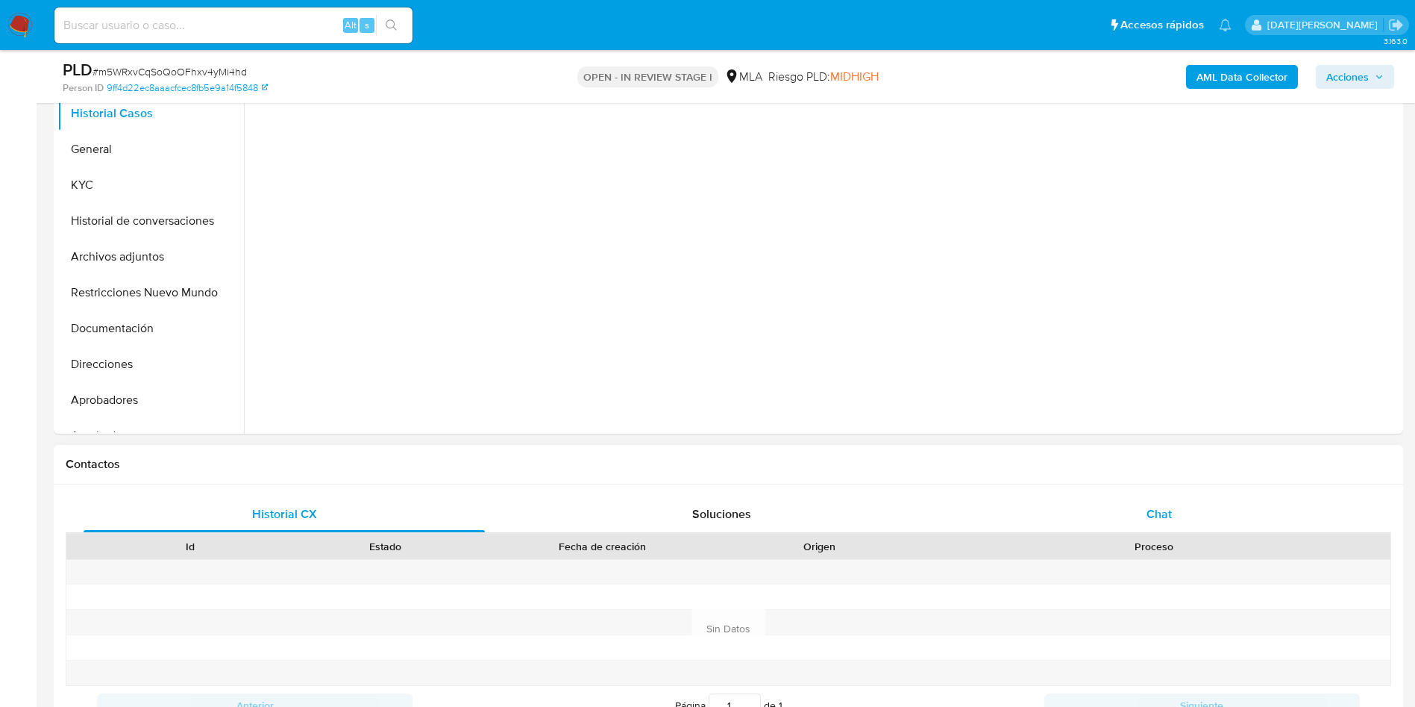
select select "10"
click at [1162, 510] on span "Chat" at bounding box center [1159, 513] width 25 height 17
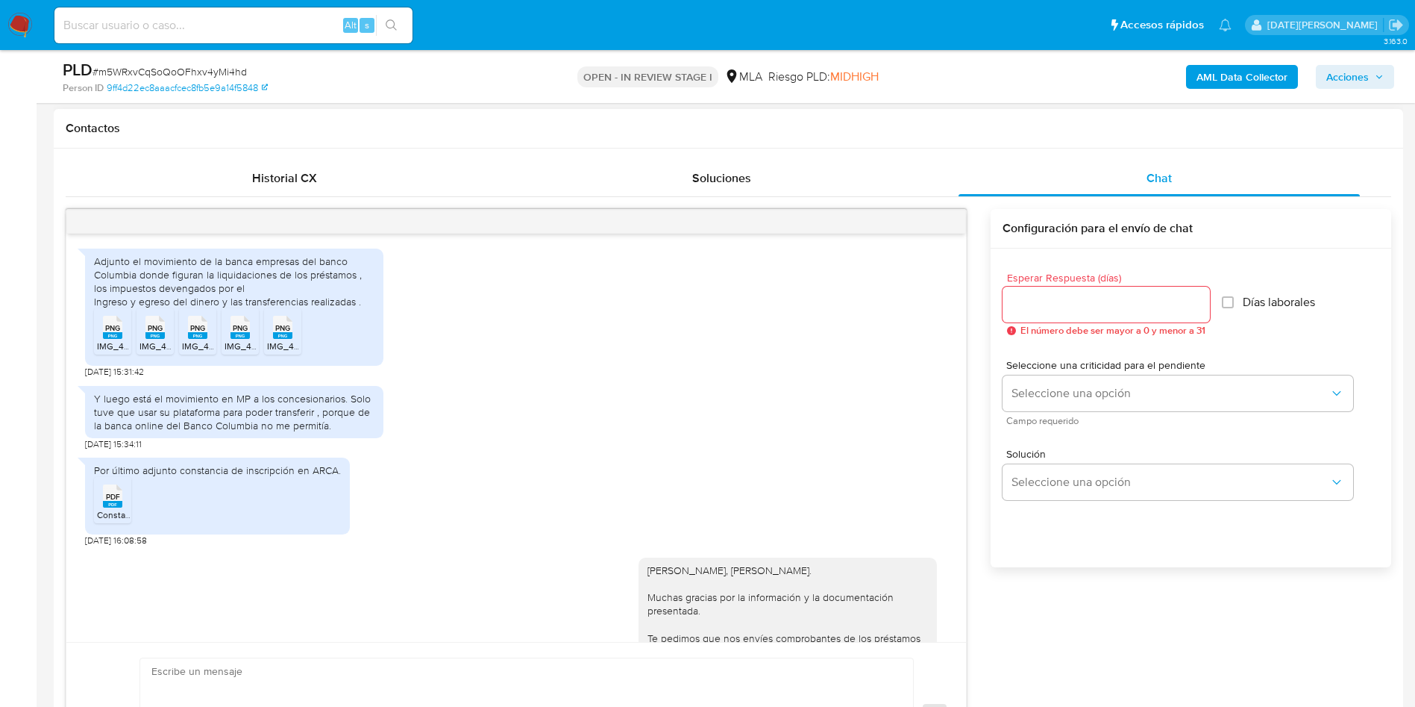
scroll to position [1941, 0]
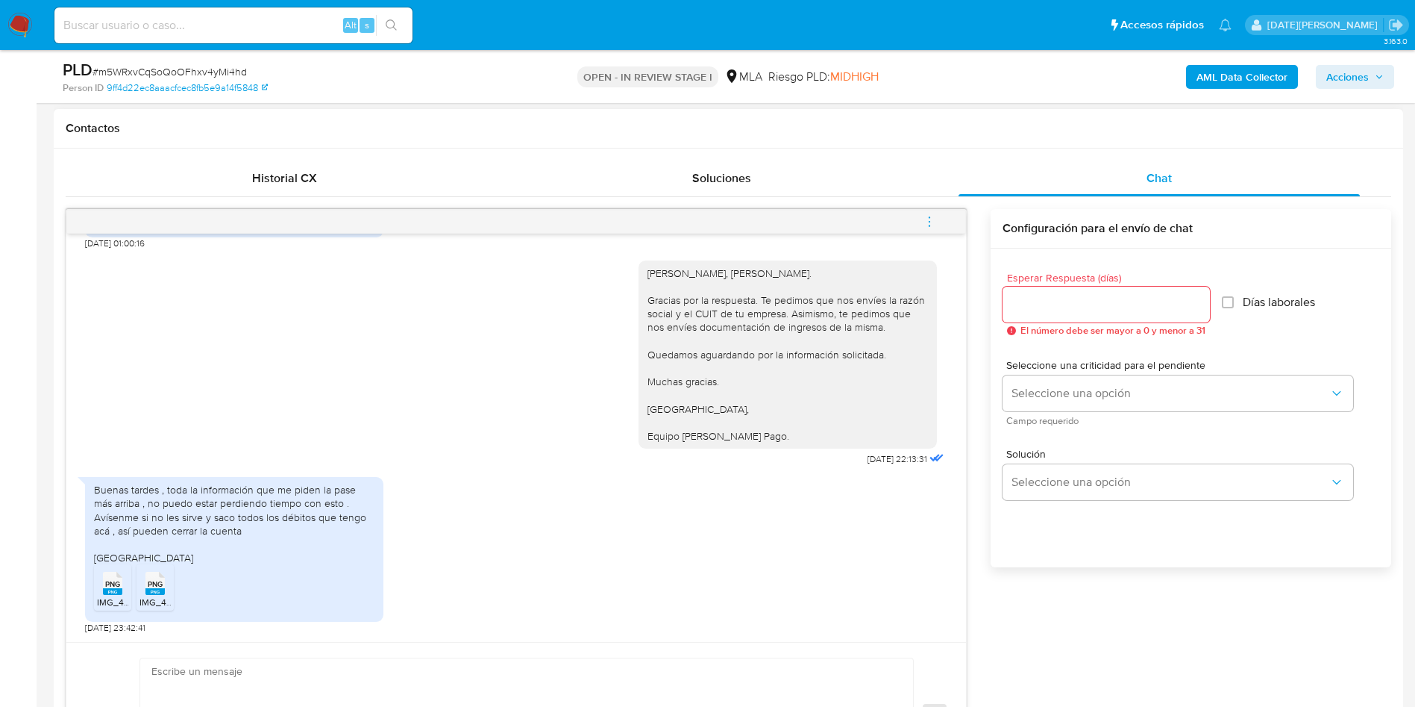
click at [113, 598] on span "IMG_4932.png" at bounding box center [127, 601] width 60 height 13
click at [159, 594] on rect at bounding box center [154, 591] width 19 height 7
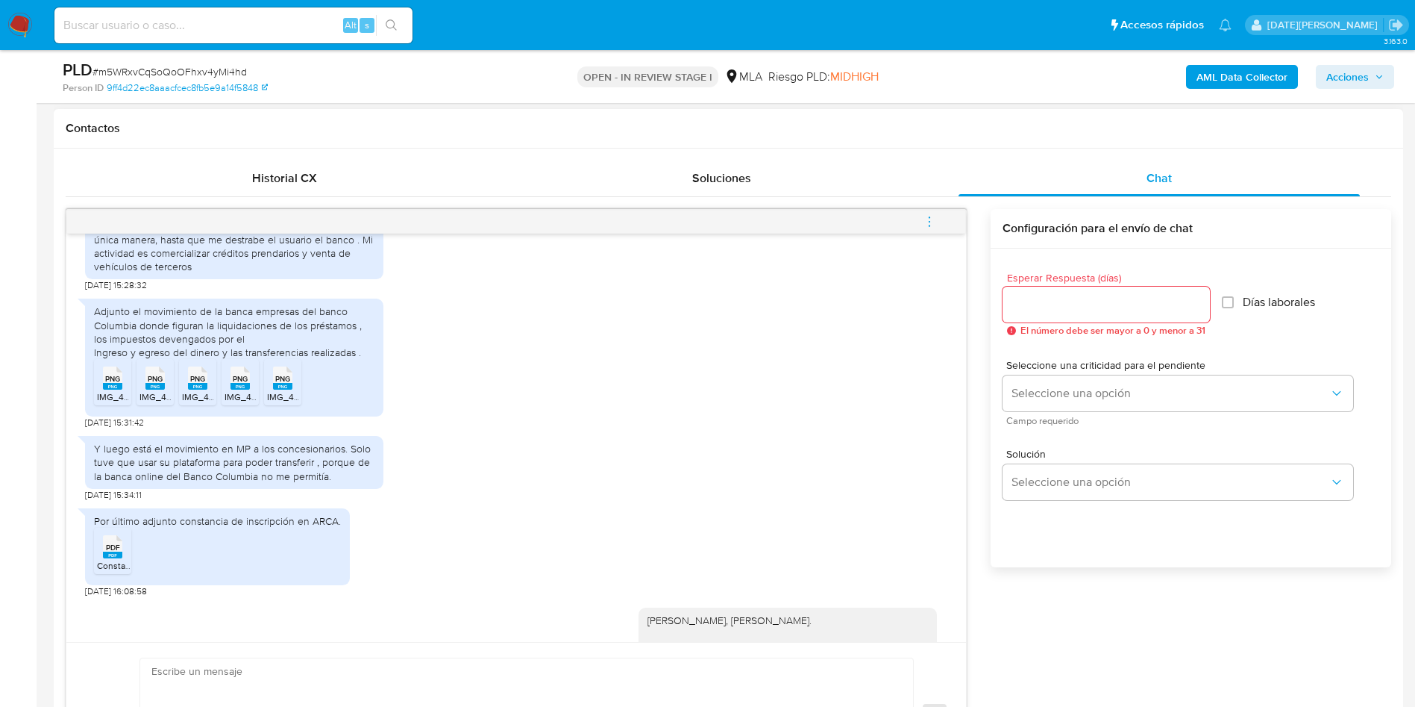
scroll to position [1119, 0]
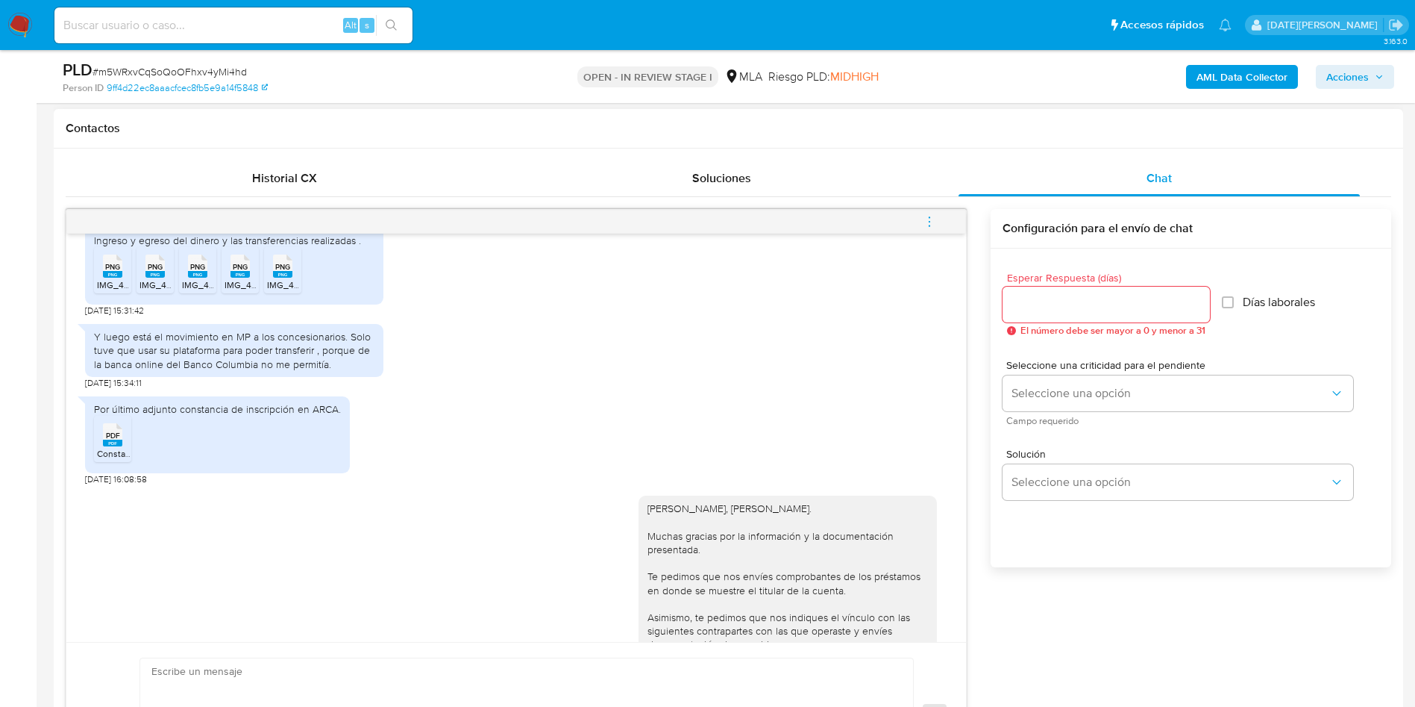
click at [110, 460] on span "Constancia de inscripción .pdf" at bounding box center [157, 453] width 121 height 13
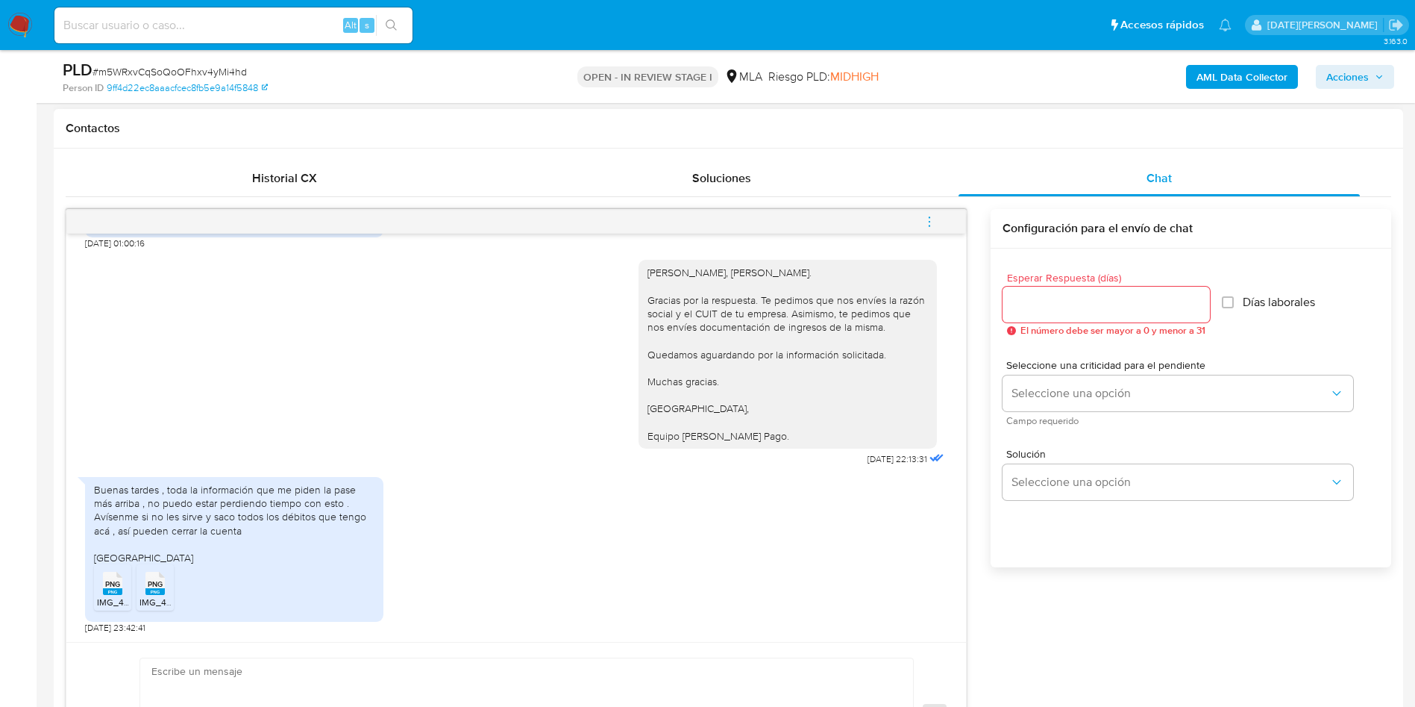
scroll to position [3025, 0]
click at [219, 501] on div "Buenas tardes , toda la información que me piden la pase más arriba , no puedo …" at bounding box center [234, 523] width 281 height 81
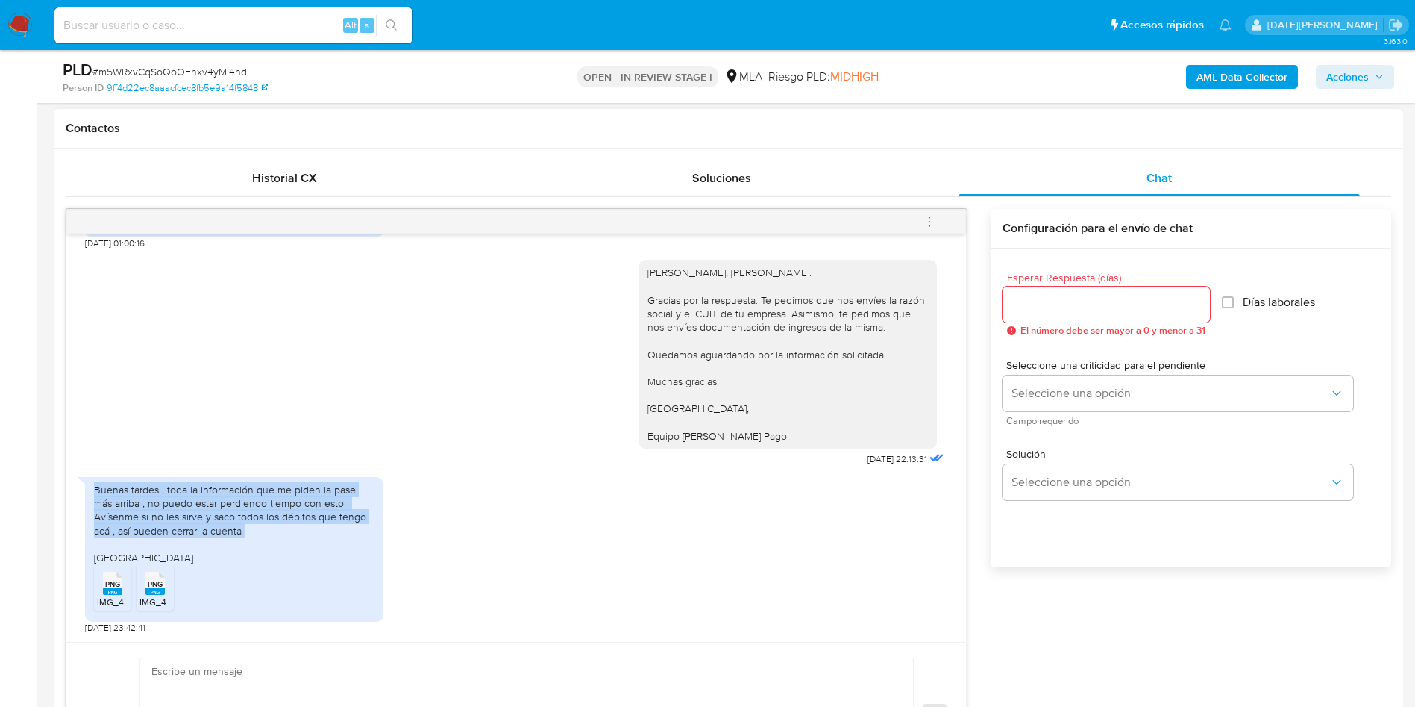
click at [219, 501] on div "Buenas tardes , toda la información que me piden la pase más arriba , no puedo …" at bounding box center [234, 523] width 281 height 81
copy div "Buenas tardes , toda la información que me piden la pase más arriba , no puedo …"
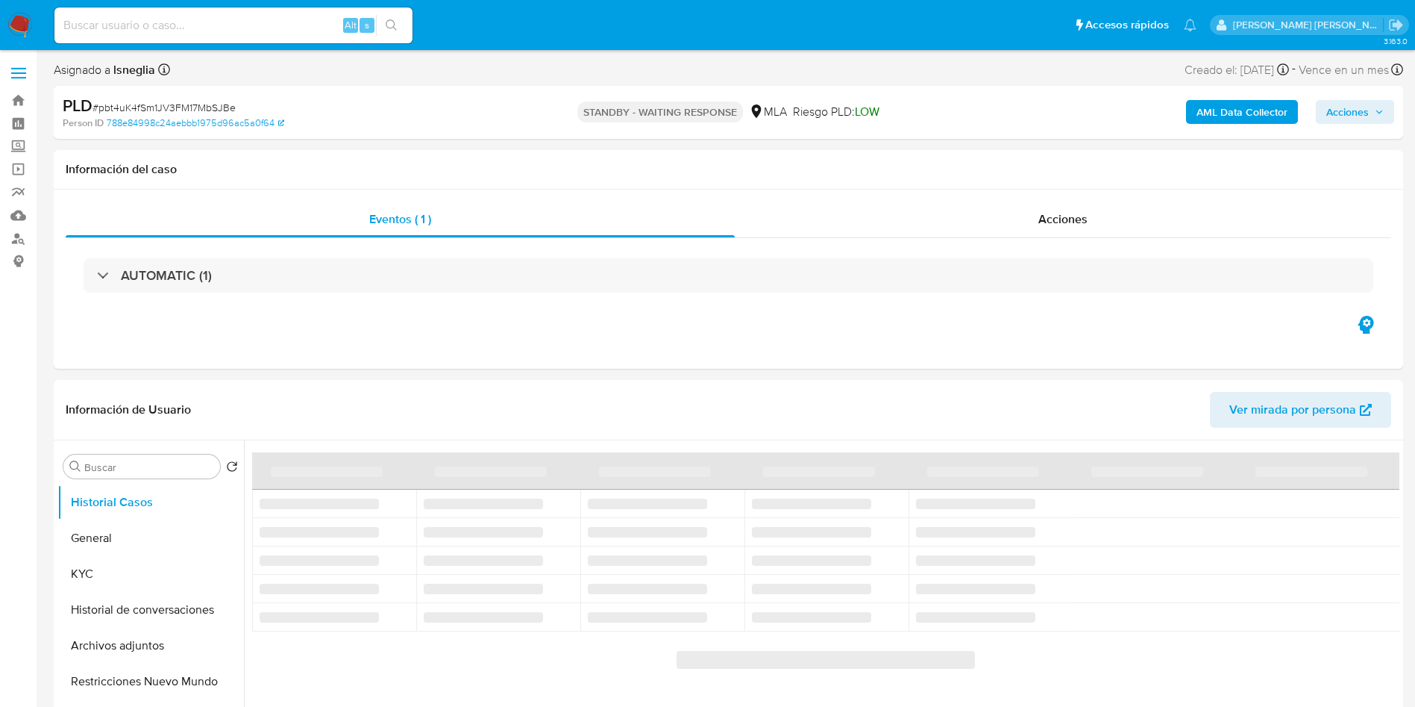
select select "10"
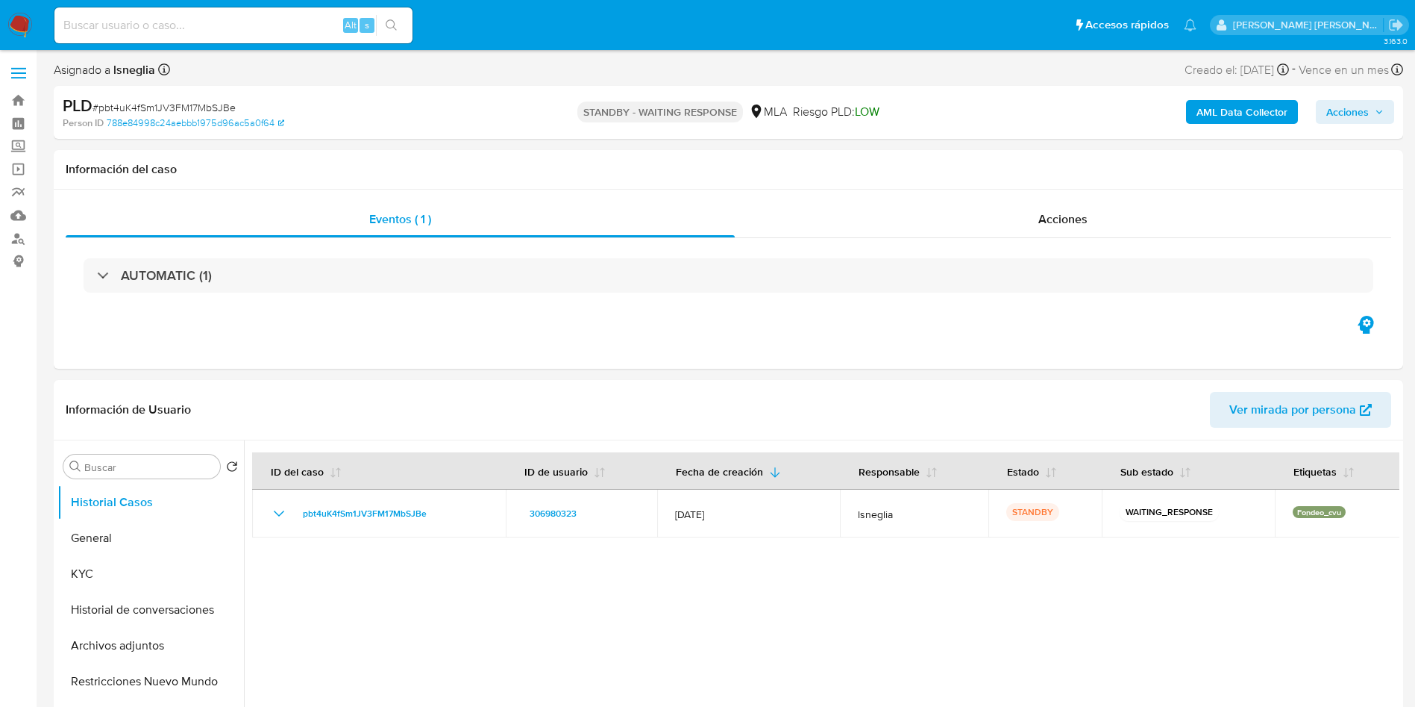
click at [224, 23] on input at bounding box center [233, 25] width 358 height 19
paste input "Ktu4CJqcUwgGm9cluANXCsDv"
type input "Ktu4CJqcUwgGm9cluANXCsDv"
click at [400, 25] on button "search-icon" at bounding box center [391, 25] width 31 height 21
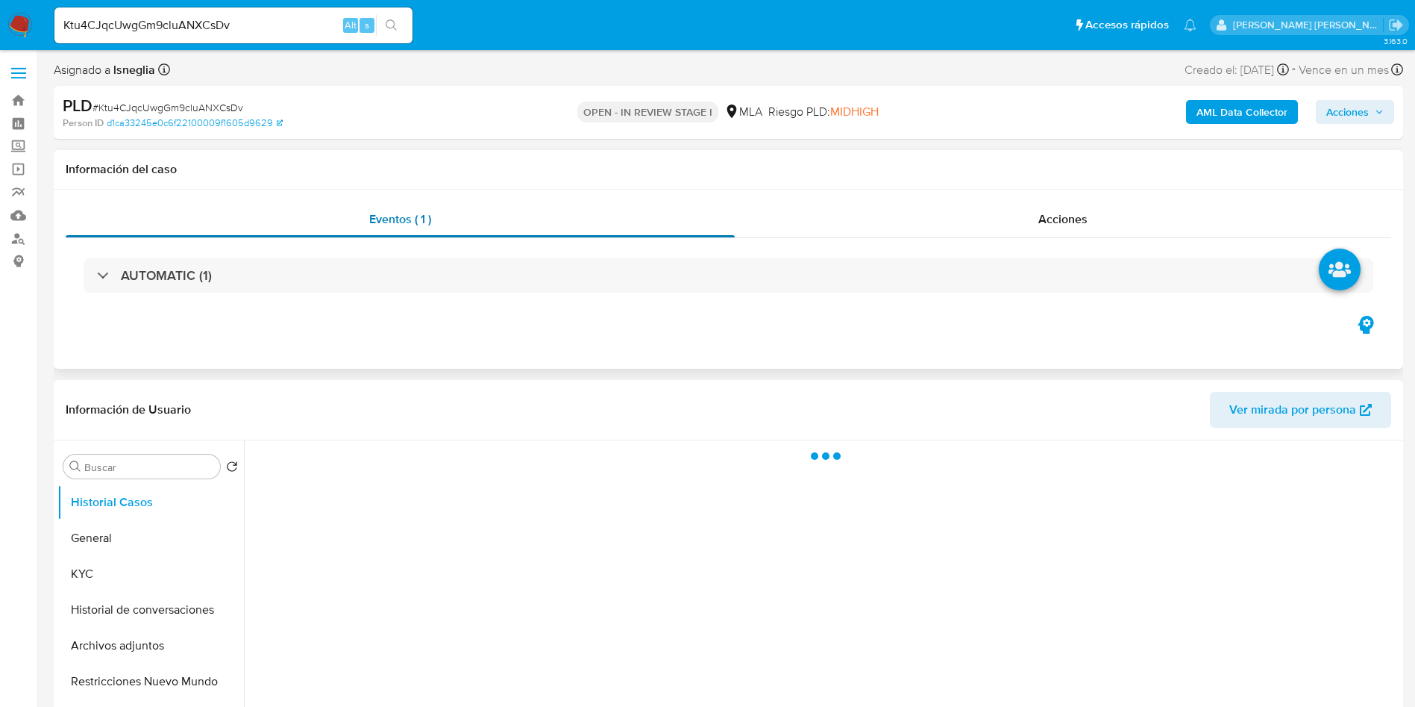
select select "10"
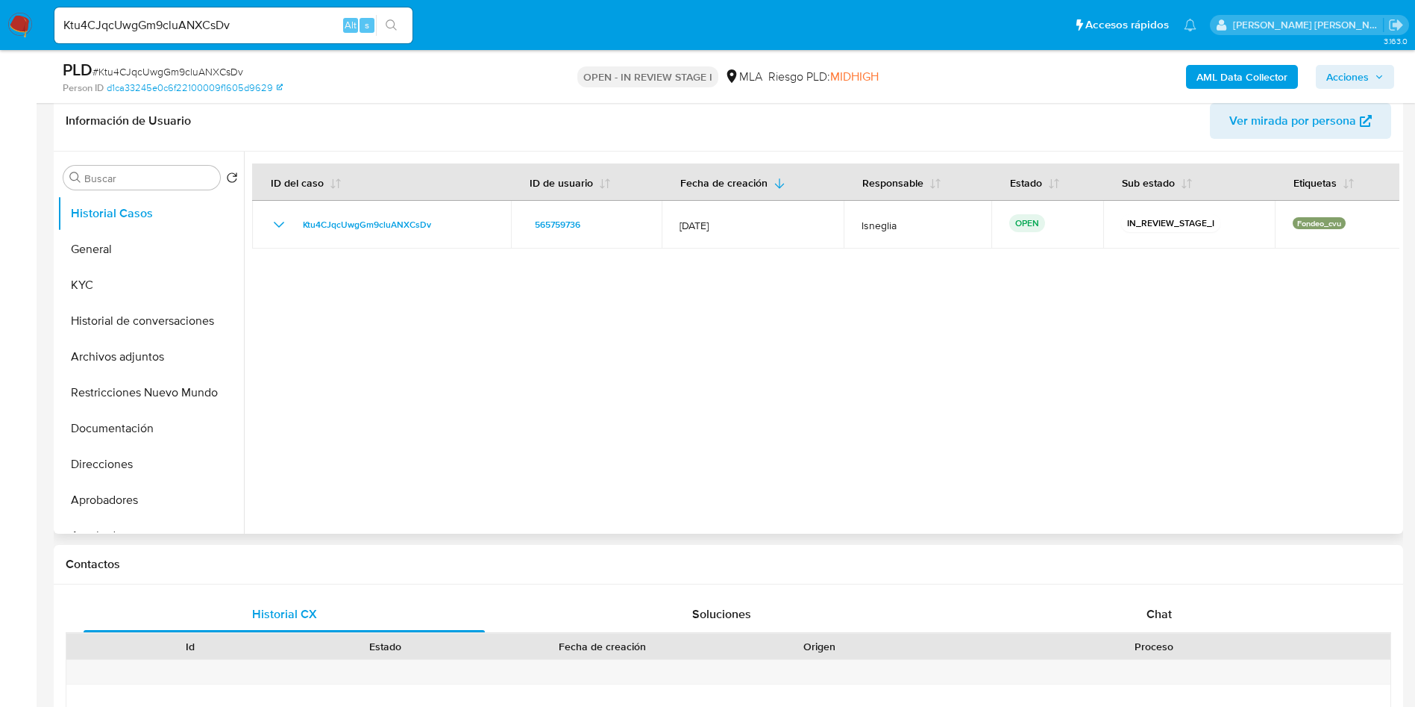
scroll to position [224, 0]
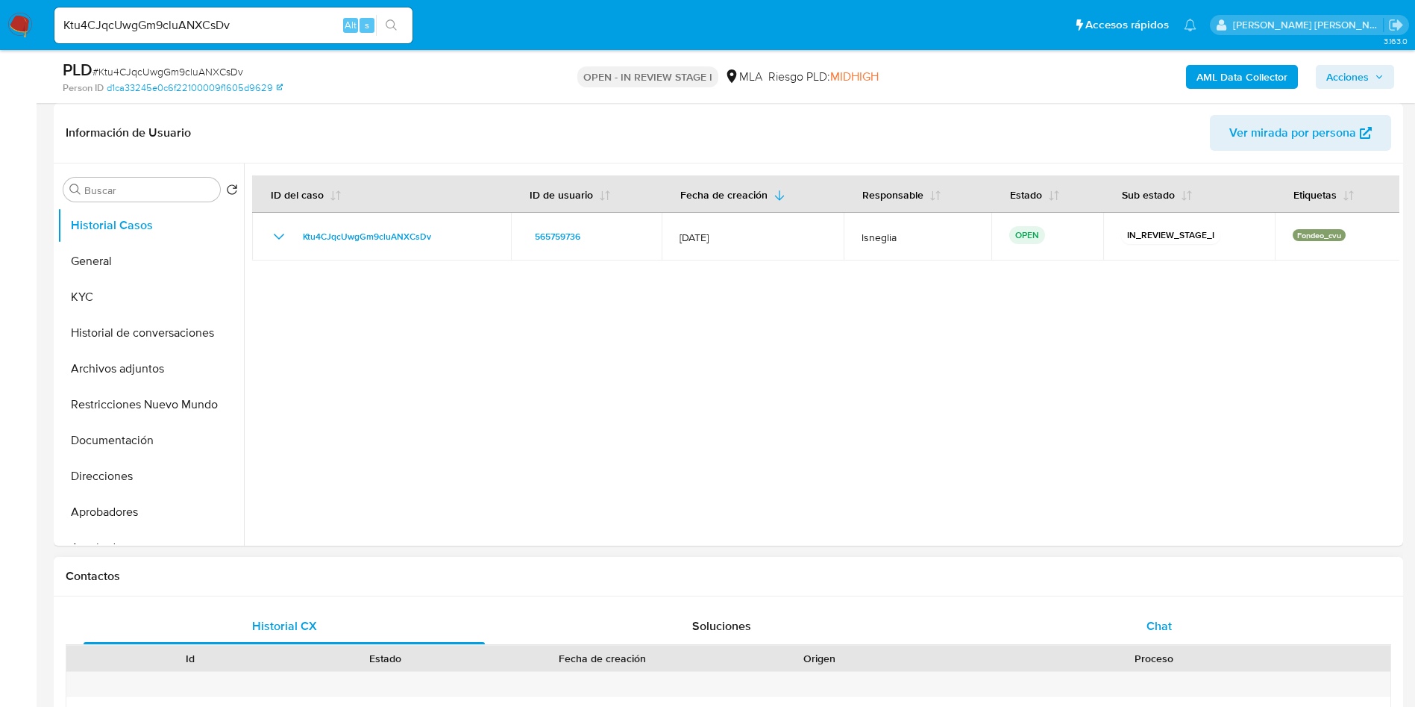
click at [1145, 621] on div "Chat" at bounding box center [1159, 626] width 401 height 36
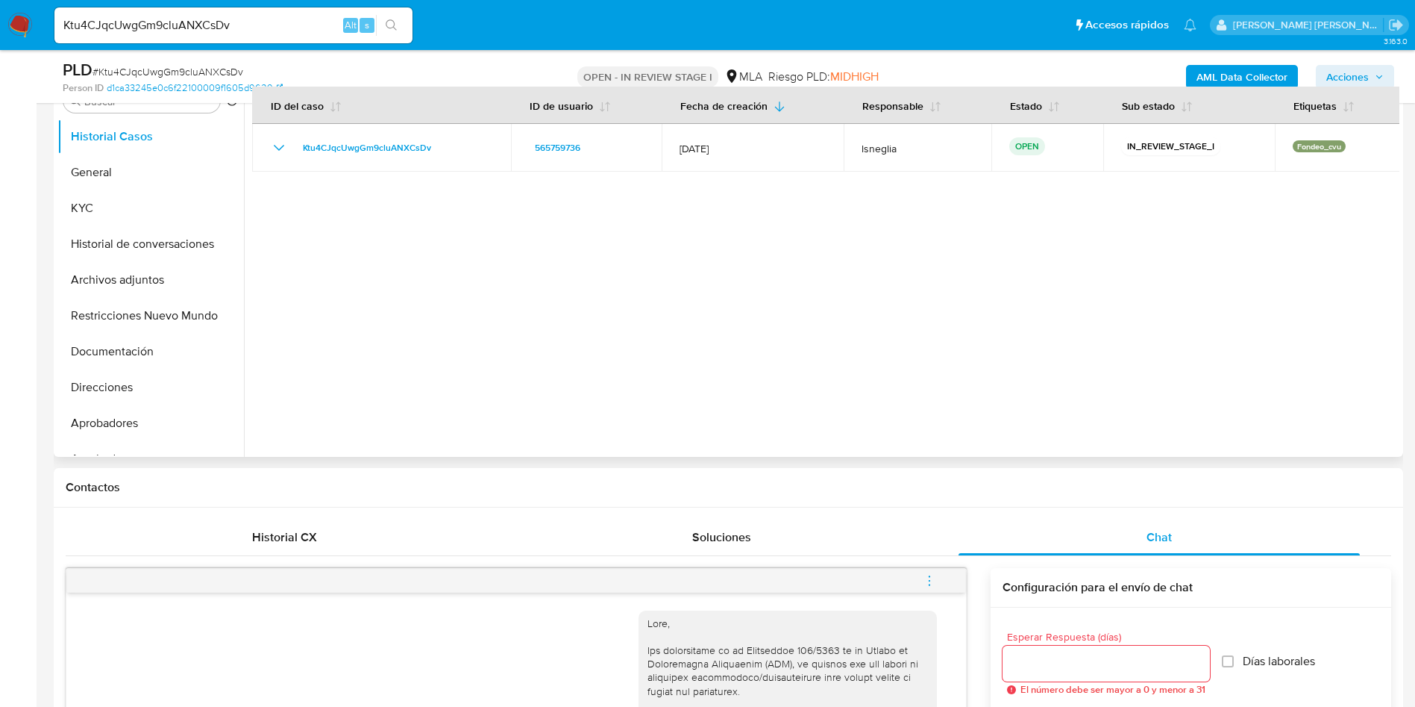
scroll to position [0, 0]
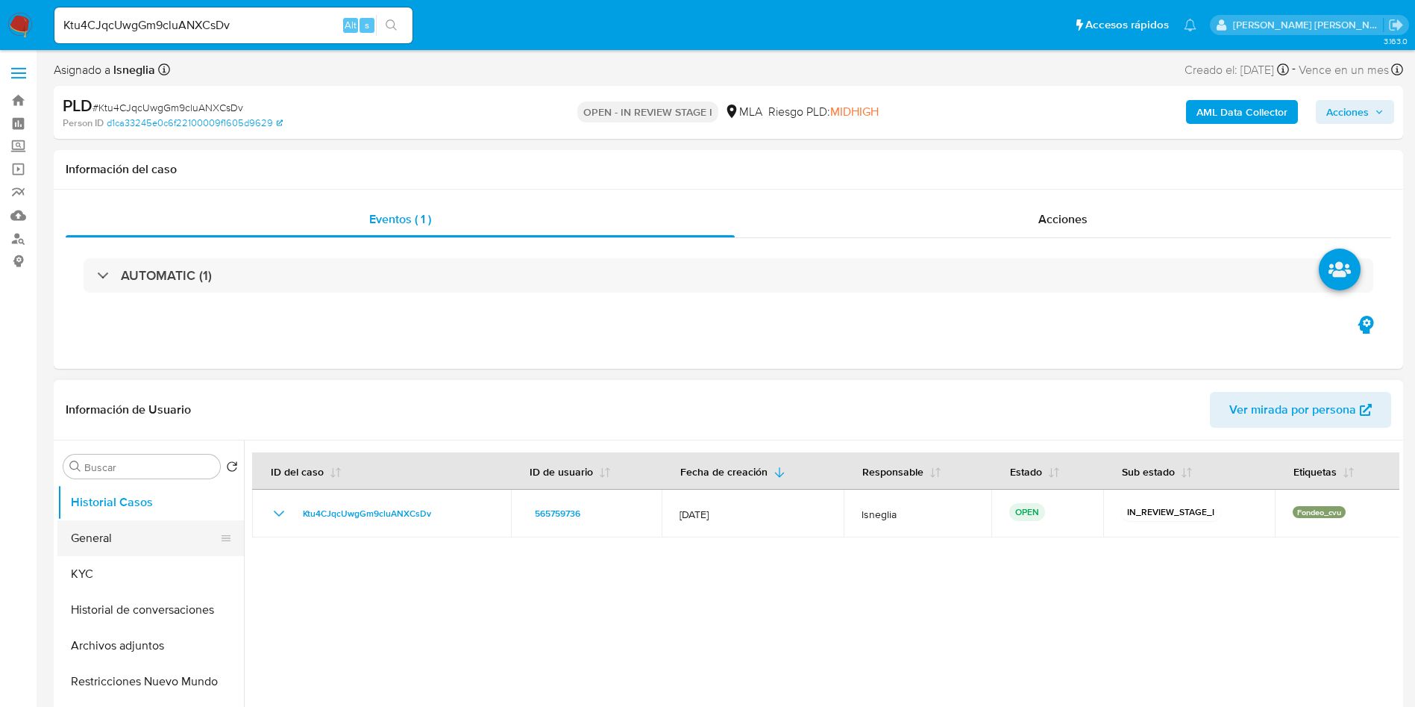
click at [103, 533] on button "General" at bounding box center [144, 538] width 175 height 36
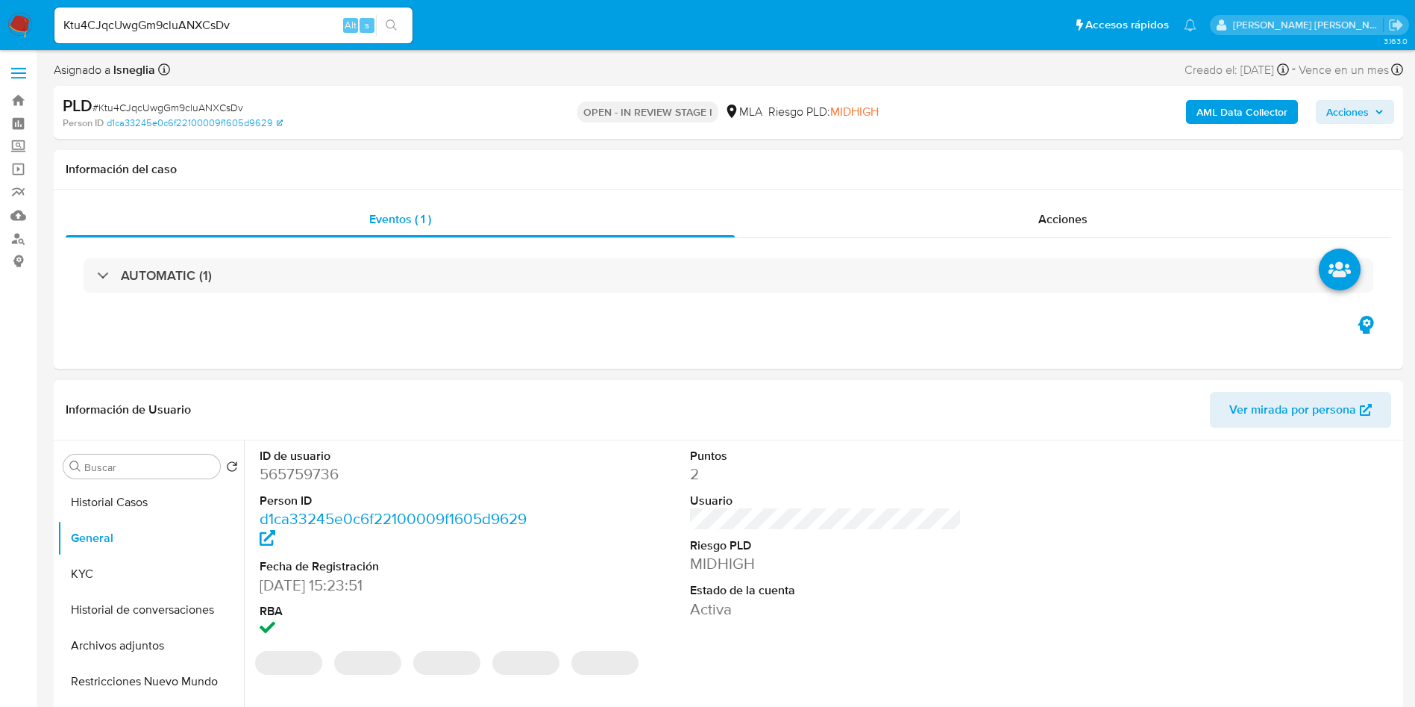
click at [308, 475] on dd "565759736" at bounding box center [396, 473] width 272 height 21
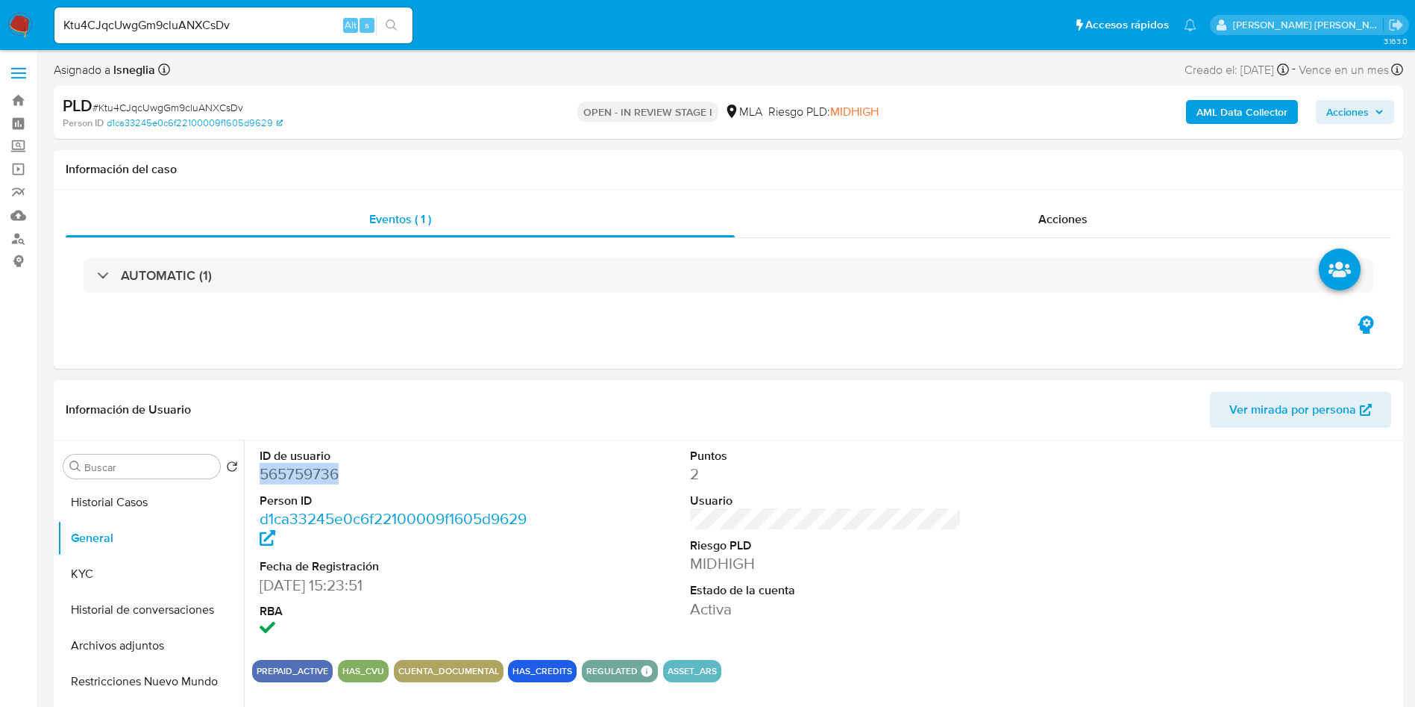
copy dd "565759736"
click at [325, 469] on dd "565759736" at bounding box center [396, 473] width 272 height 21
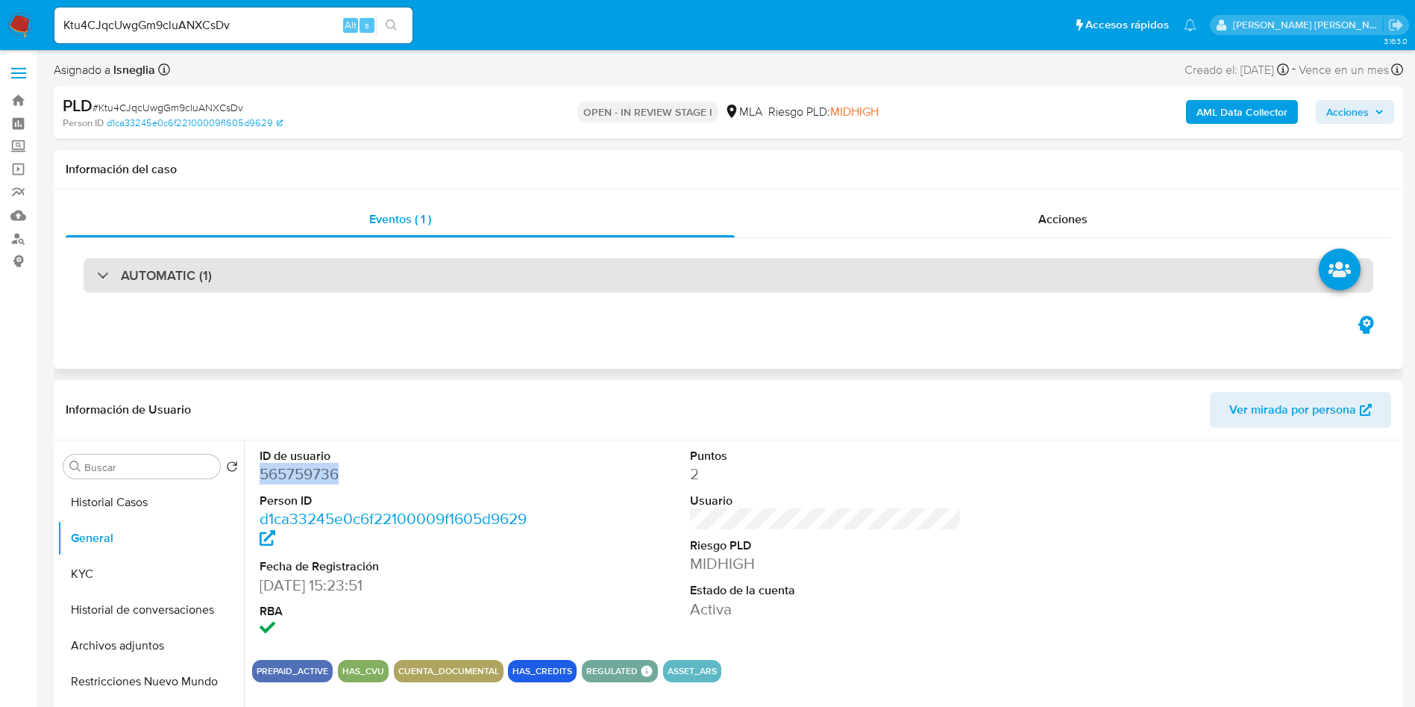
click at [891, 272] on div "AUTOMATIC (1)" at bounding box center [729, 275] width 1290 height 34
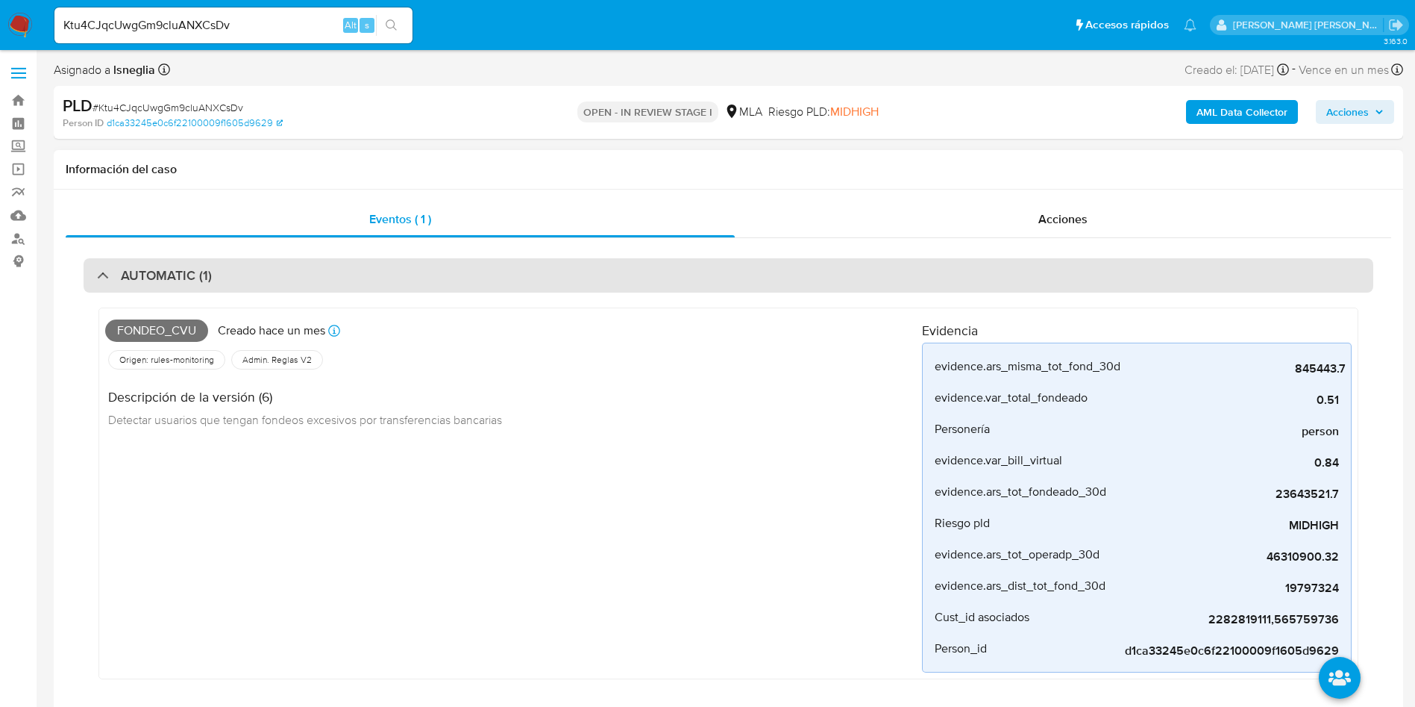
click at [114, 273] on div "AUTOMATIC (1)" at bounding box center [154, 275] width 115 height 16
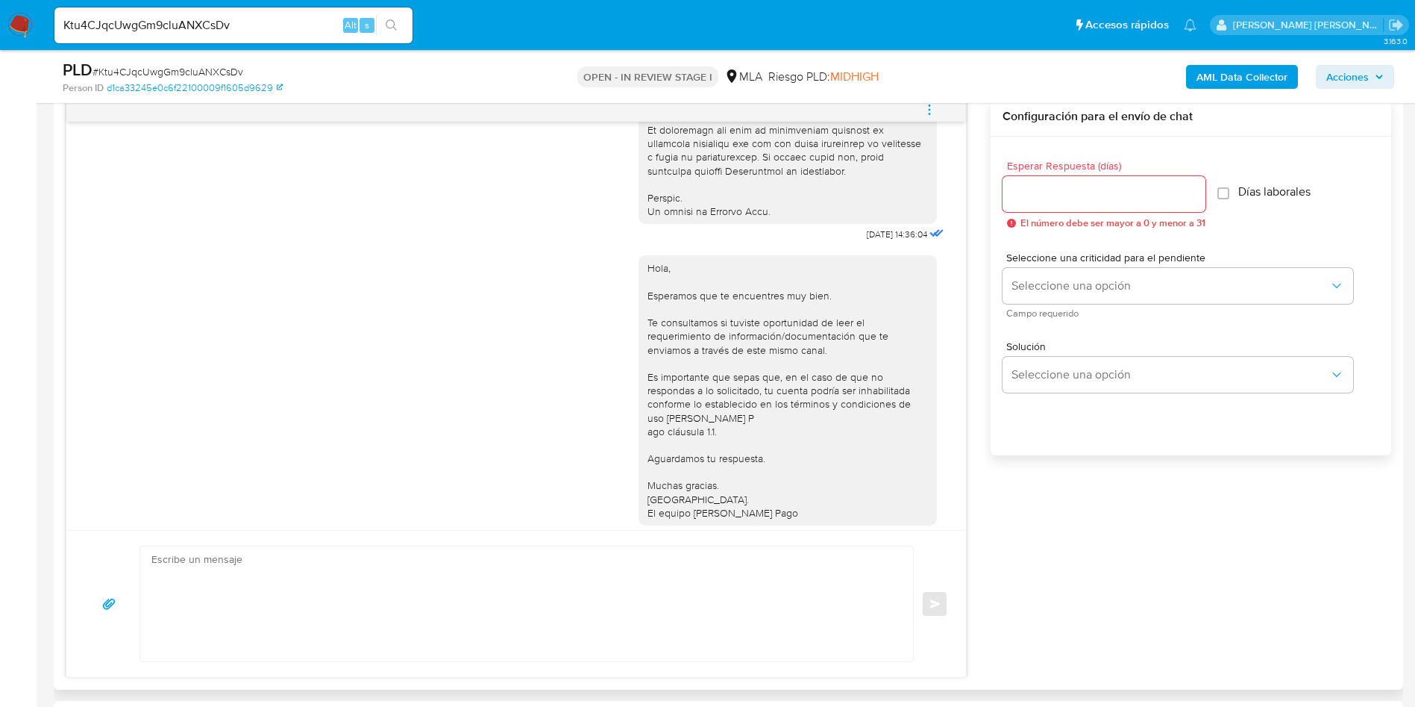
scroll to position [765, 0]
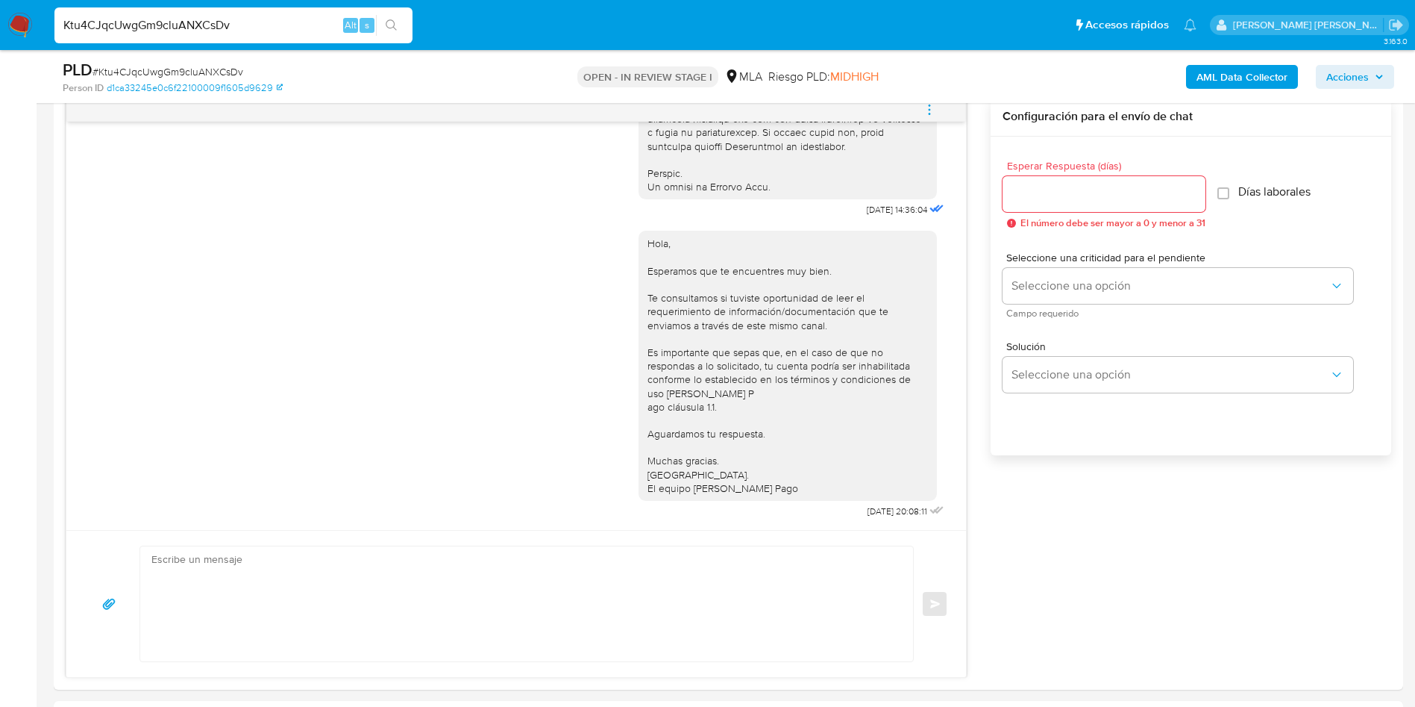
click at [207, 23] on input "Ktu4CJqcUwgGm9cluANXCsDv" at bounding box center [233, 25] width 358 height 19
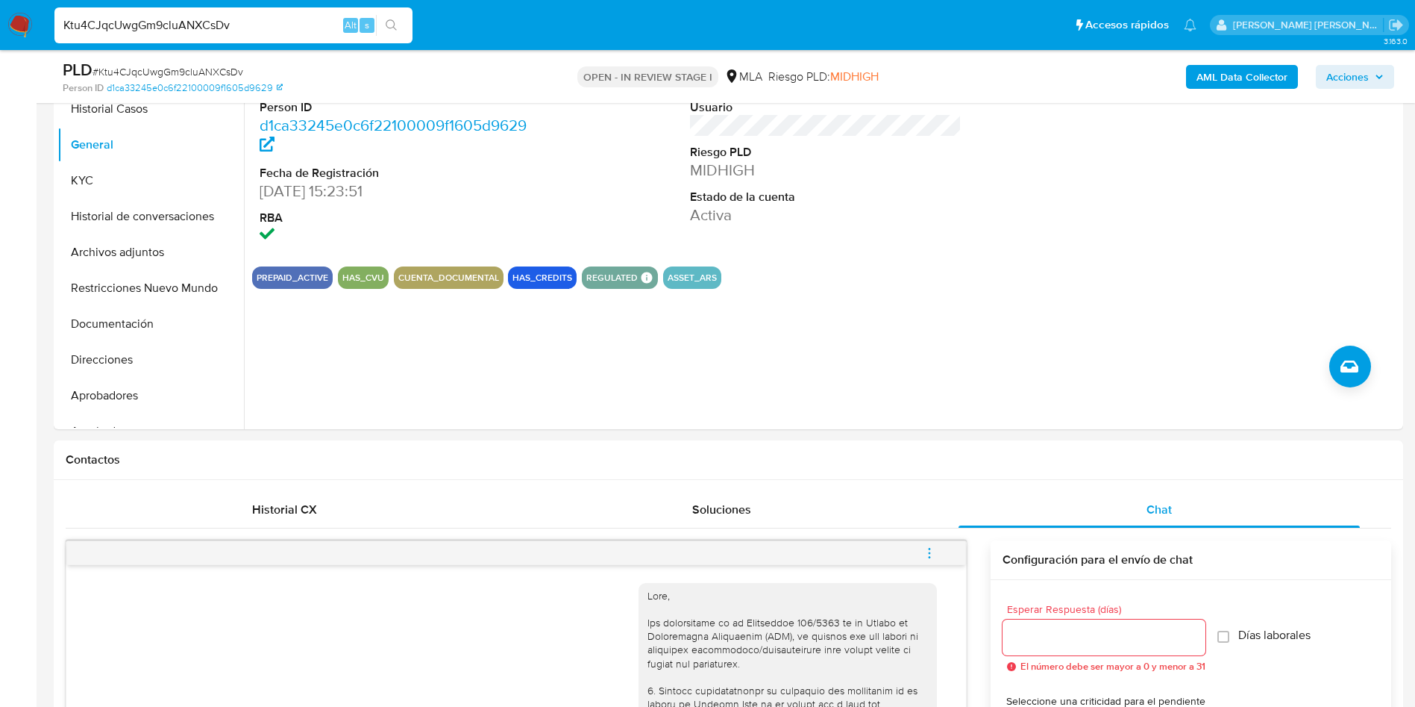
scroll to position [112, 0]
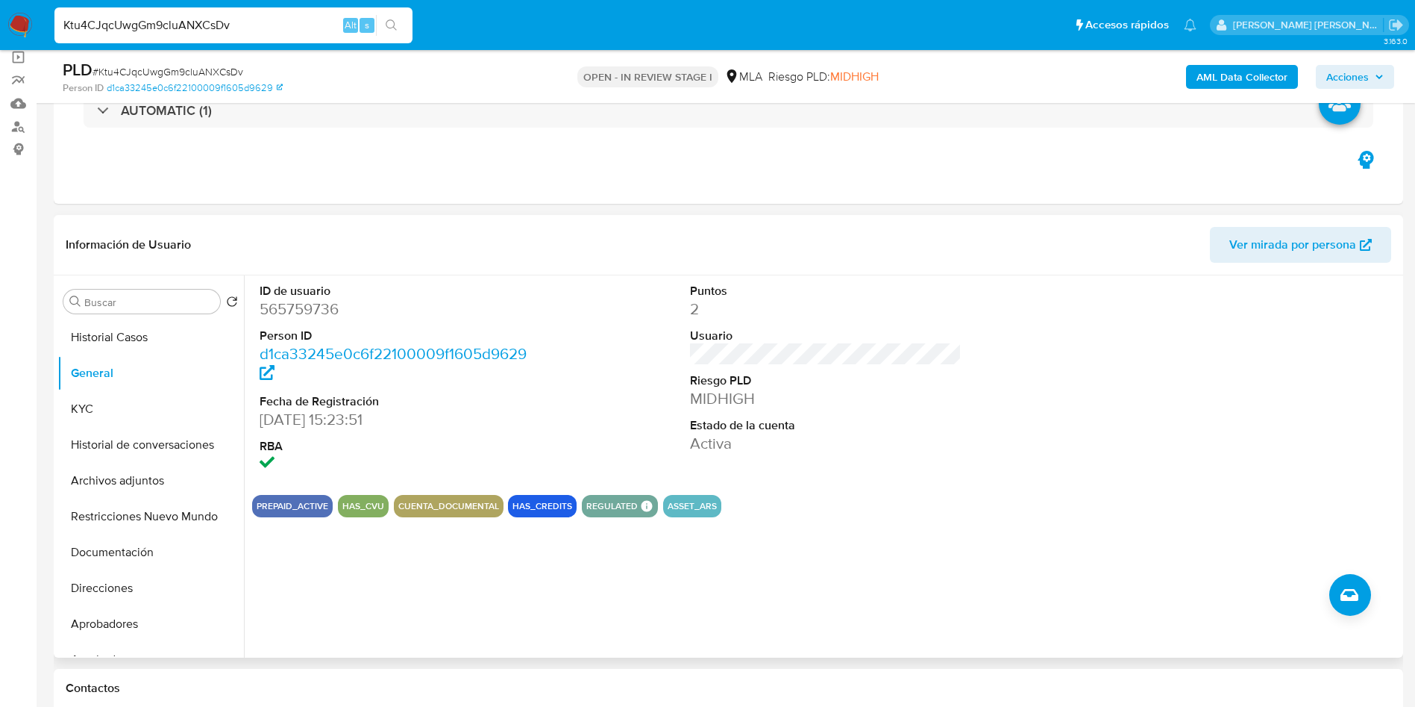
click at [316, 308] on dd "565759736" at bounding box center [396, 308] width 272 height 21
copy dd "565759736"
click at [153, 24] on input "Ktu4CJqcUwgGm9cluANXCsDv" at bounding box center [233, 25] width 358 height 19
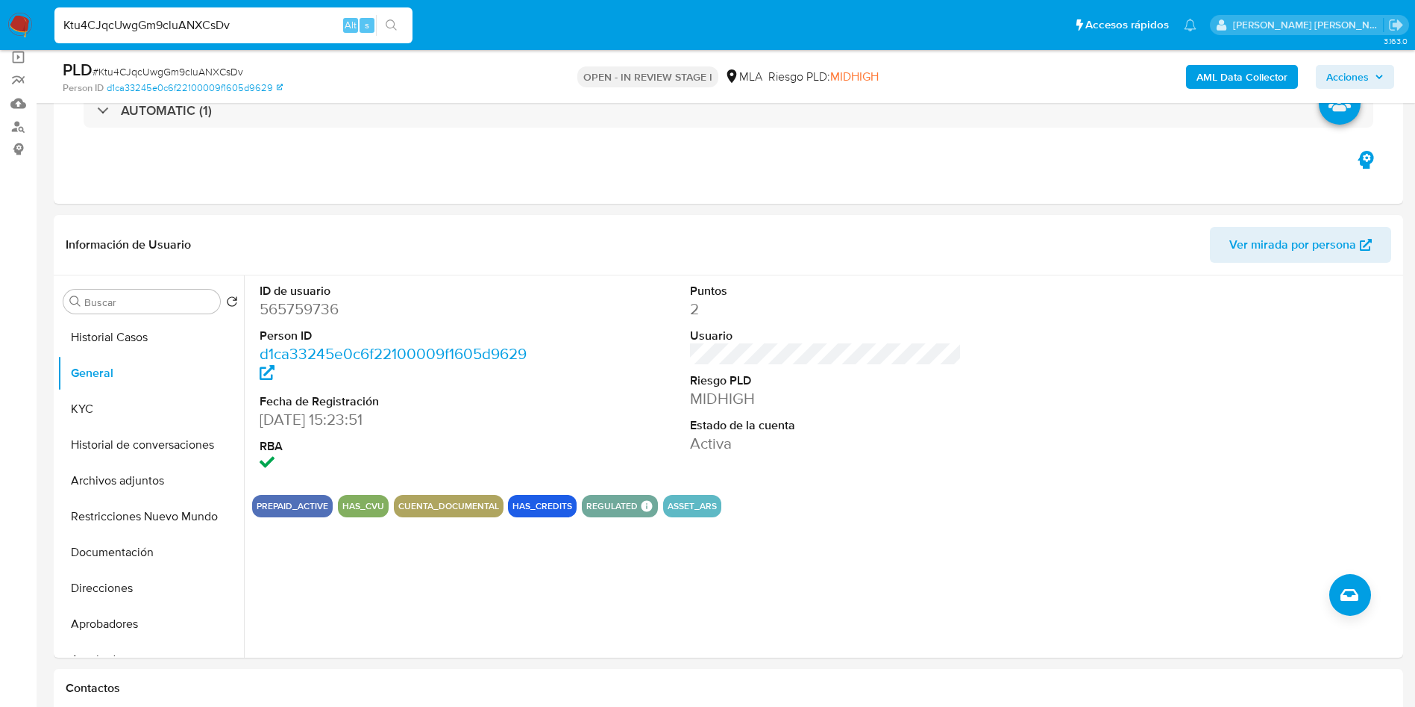
click at [152, 24] on input "Ktu4CJqcUwgGm9cluANXCsDv" at bounding box center [233, 25] width 358 height 19
paste input "299420392"
type input "299420392"
click at [392, 30] on icon "search-icon" at bounding box center [392, 25] width 12 height 12
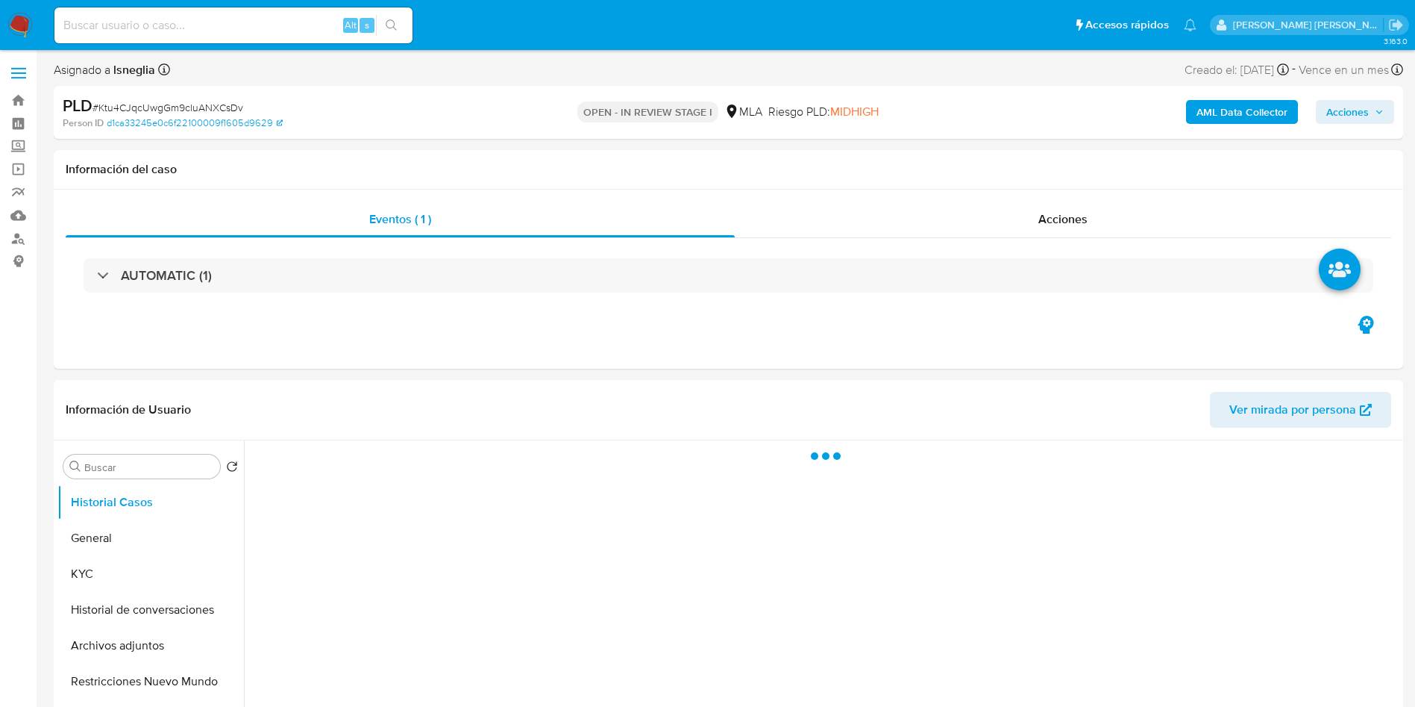
select select "10"
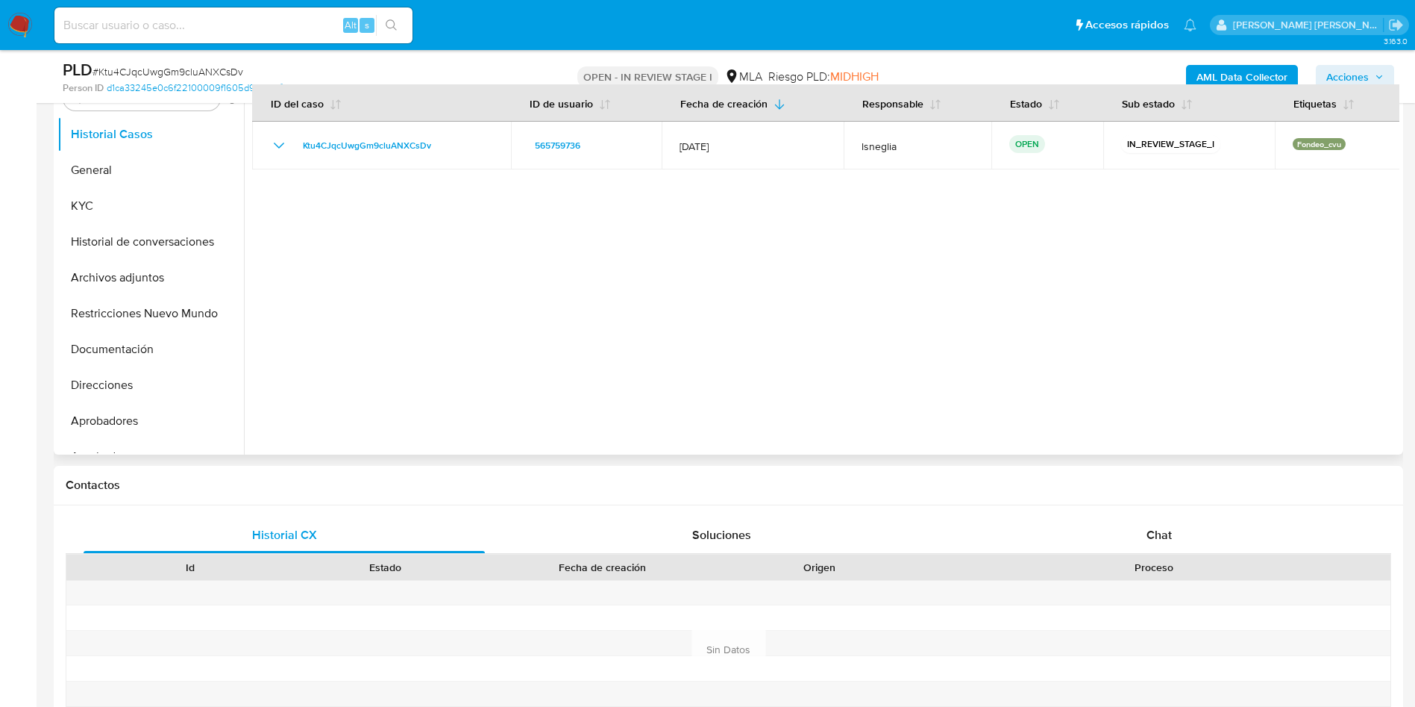
scroll to position [336, 0]
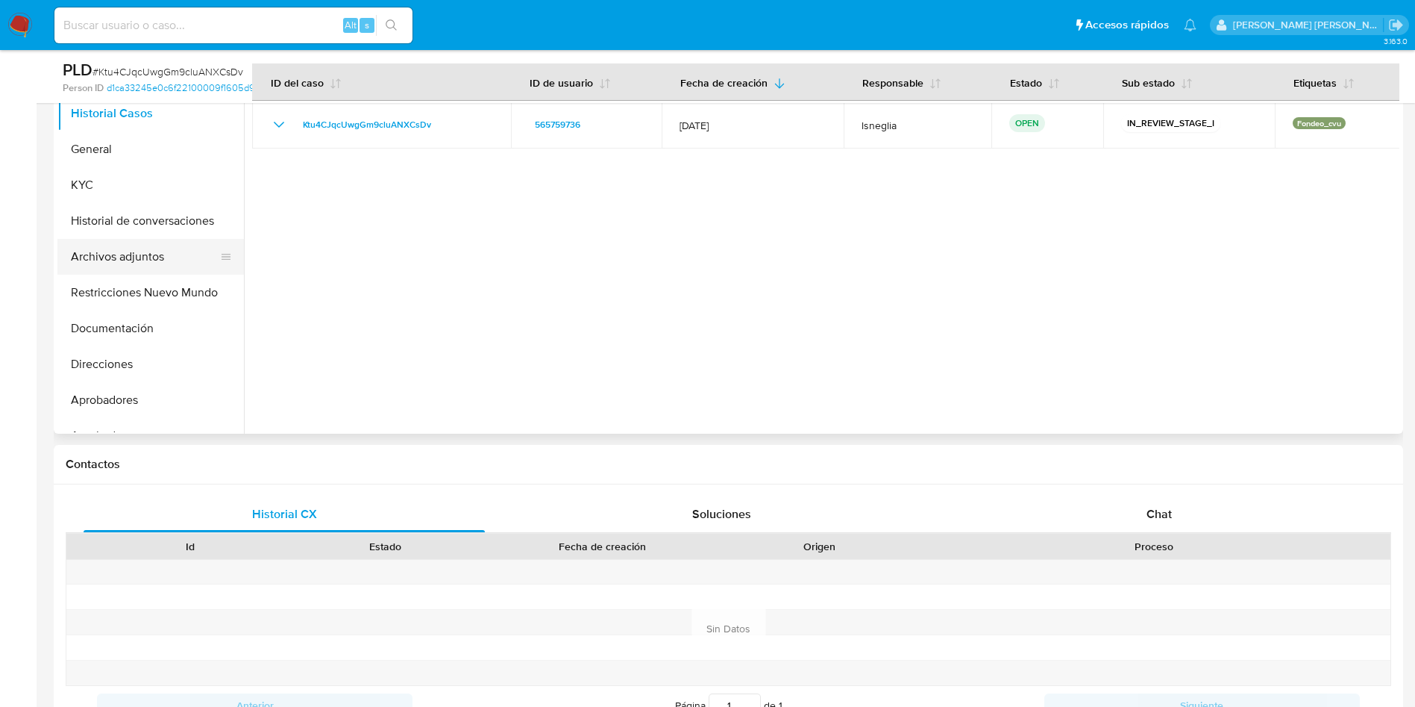
click at [154, 268] on button "Archivos adjuntos" at bounding box center [144, 257] width 175 height 36
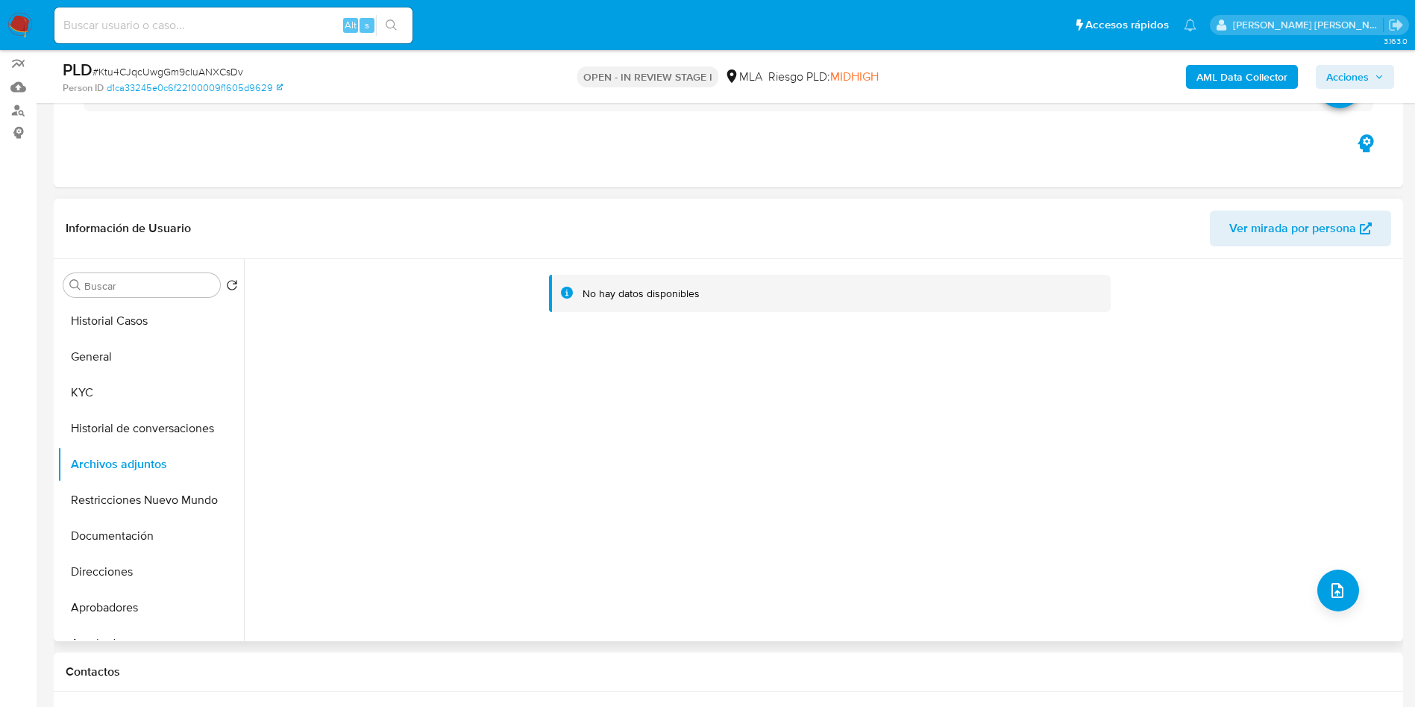
scroll to position [112, 0]
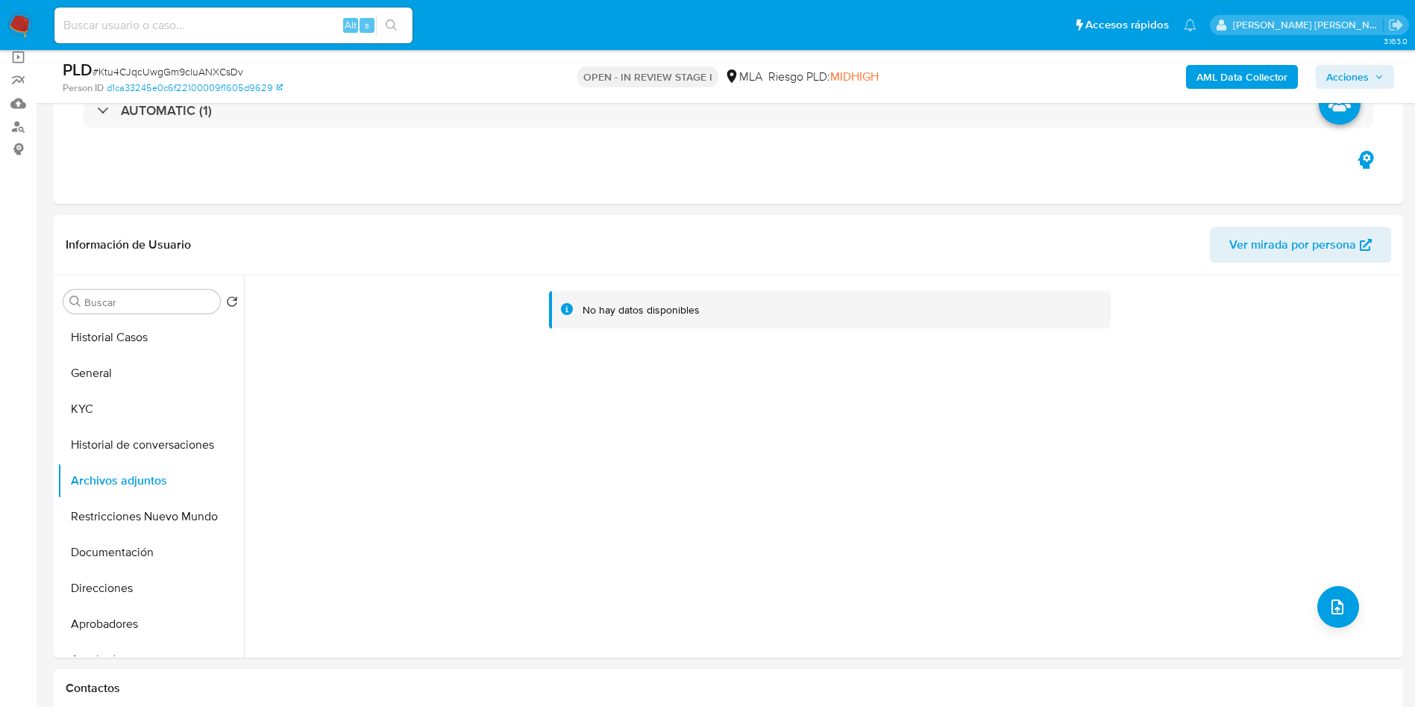
click at [155, 45] on div "Alt s" at bounding box center [233, 25] width 358 height 42
click at [161, 31] on input at bounding box center [233, 25] width 358 height 19
paste input "299420392"
type input "299420392"
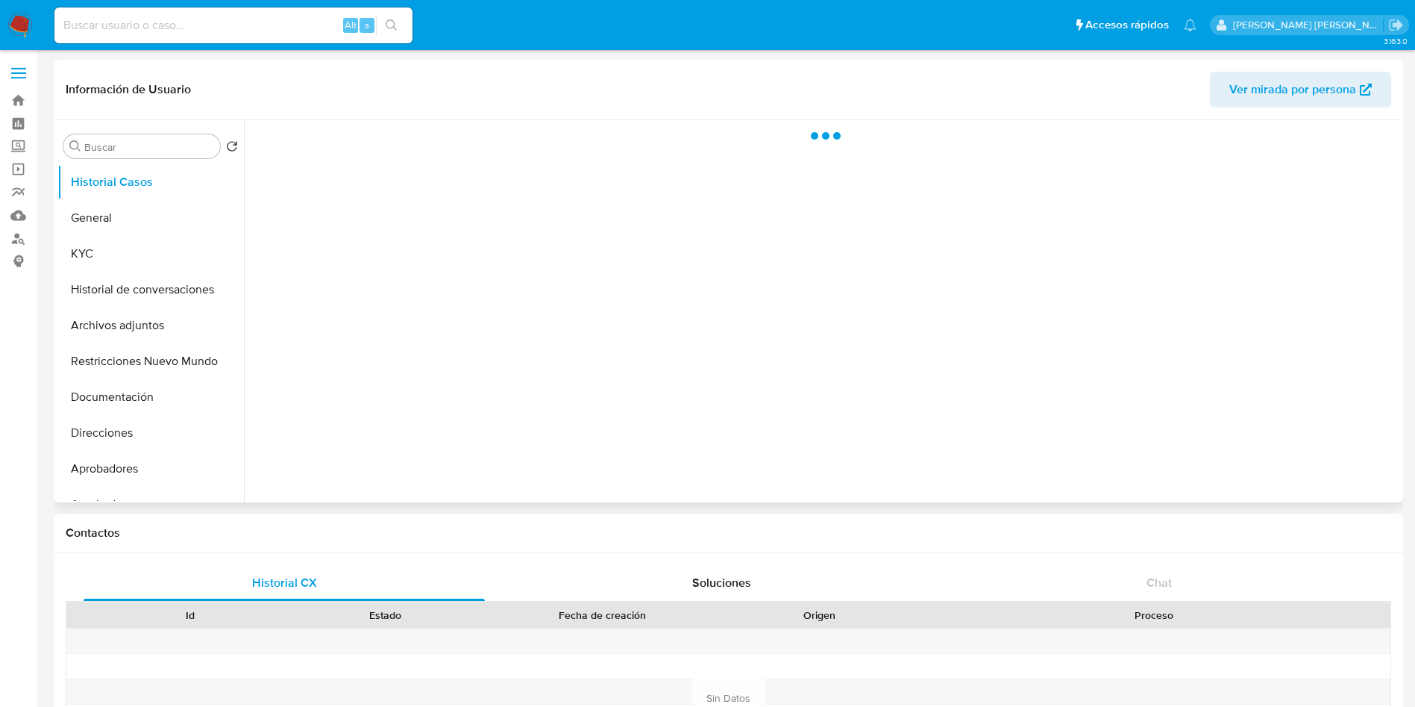
select select "10"
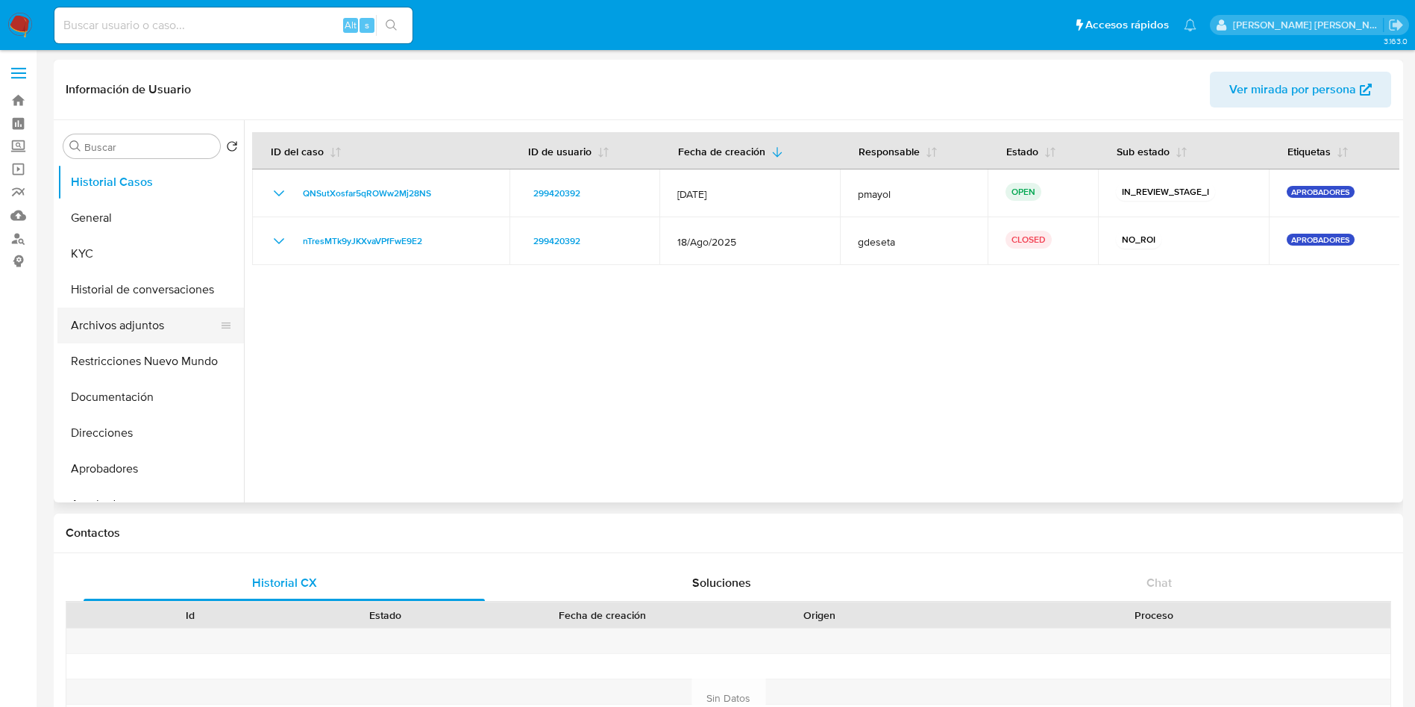
click at [123, 319] on button "Archivos adjuntos" at bounding box center [144, 325] width 175 height 36
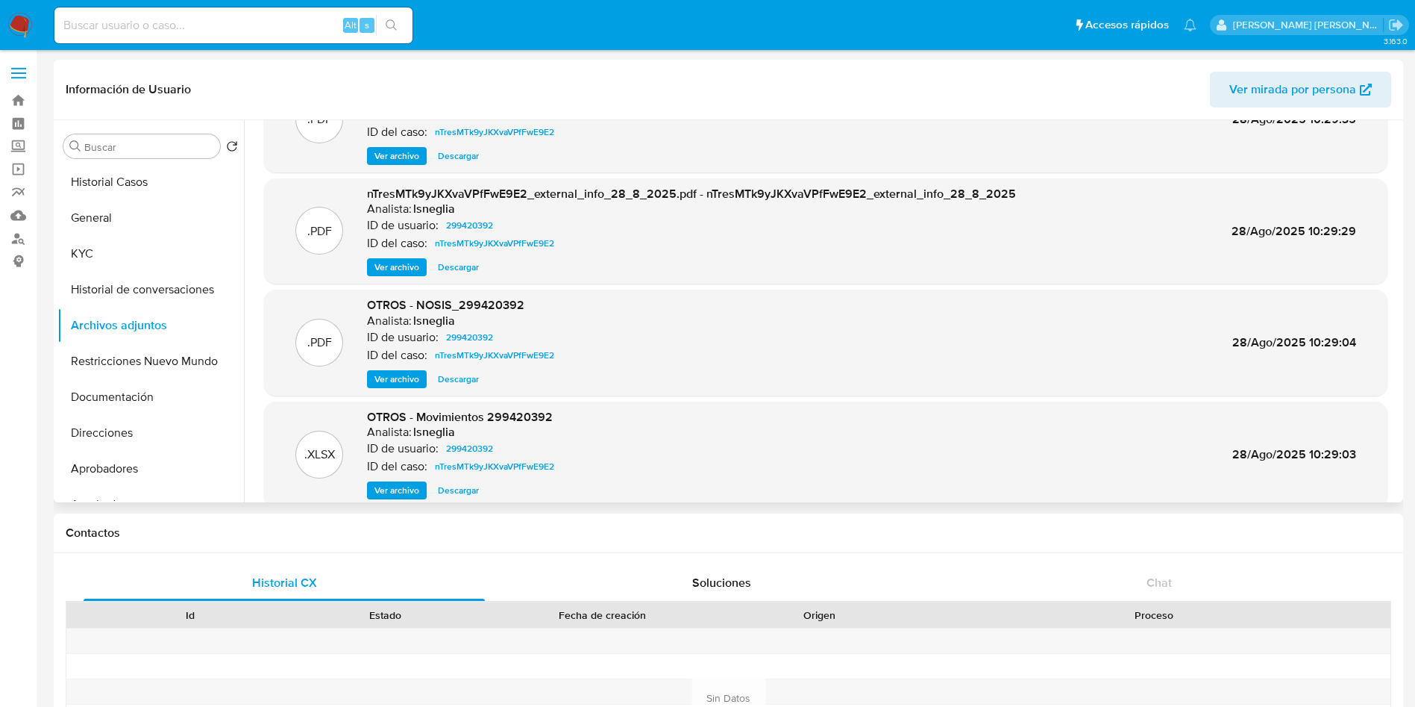
scroll to position [112, 0]
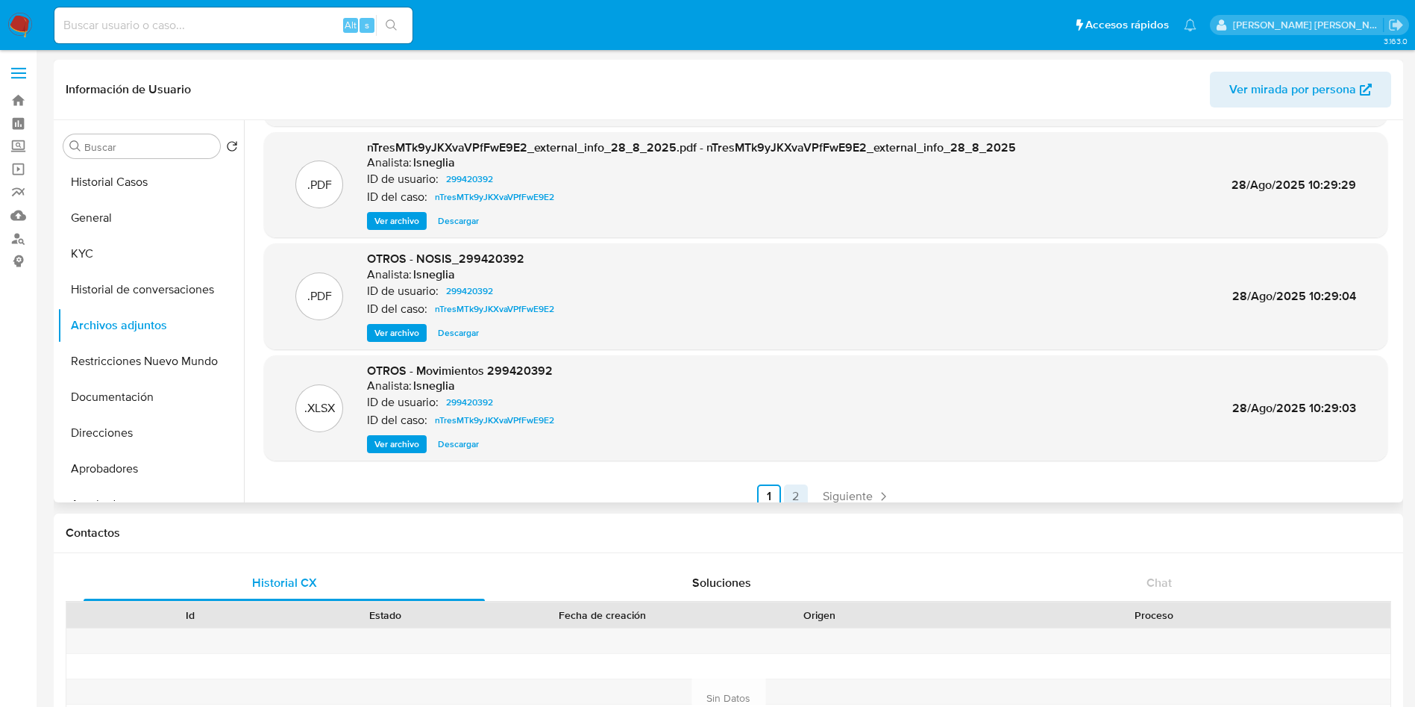
click at [800, 489] on link "2" at bounding box center [796, 496] width 24 height 24
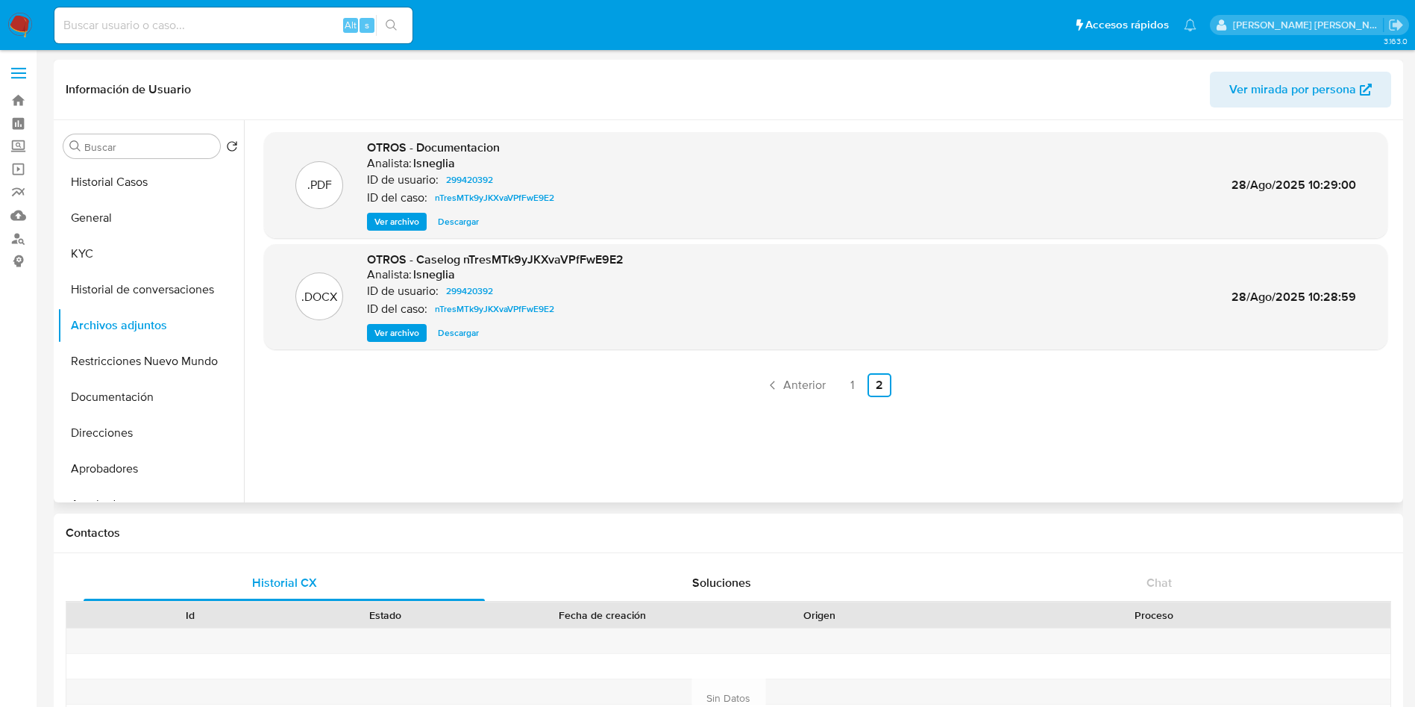
click at [413, 336] on span "Ver archivo" at bounding box center [397, 332] width 45 height 15
click at [497, 258] on span "OTROS - Caselog nTresMTk9yJKXvaVPfFwE9E2" at bounding box center [495, 259] width 257 height 17
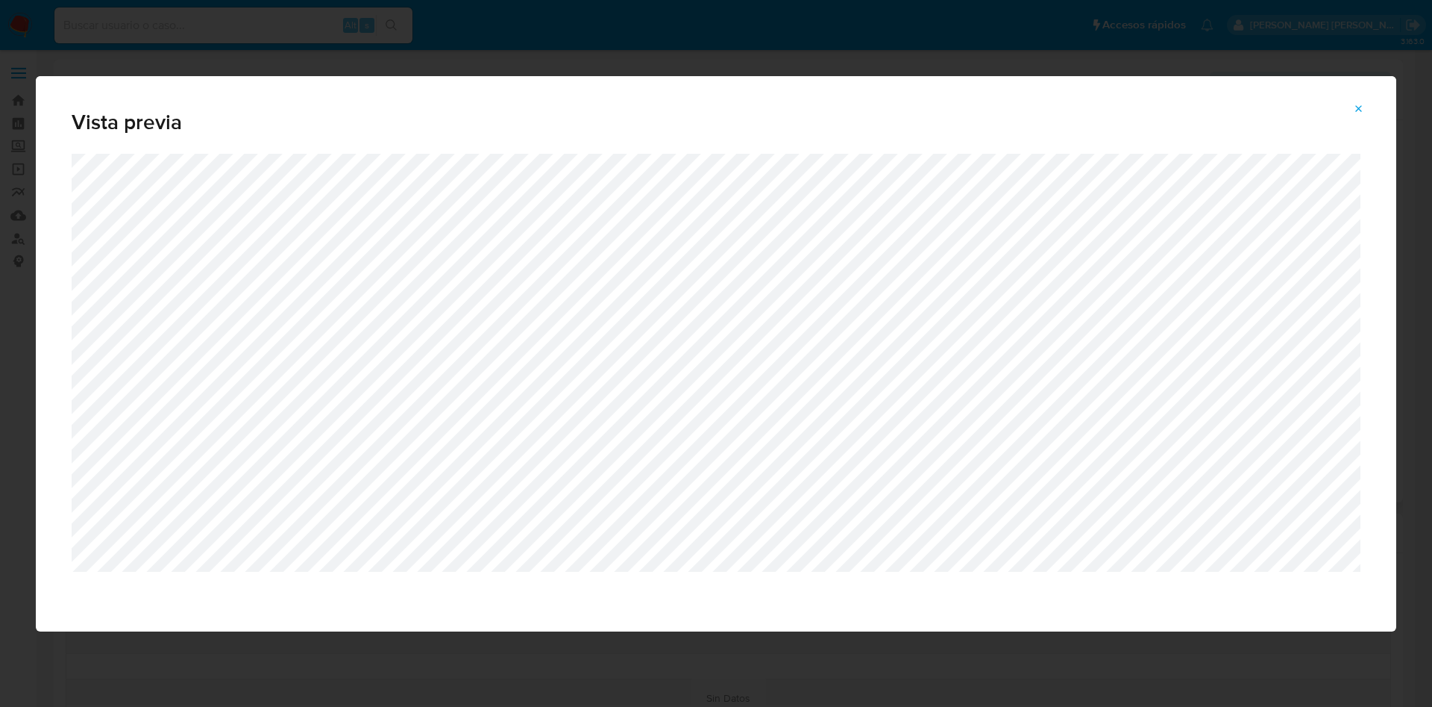
copy span "nTresMTk9yJKXvaVPfFwE9E2"
click at [1356, 101] on span "Attachment preview" at bounding box center [1359, 108] width 12 height 21
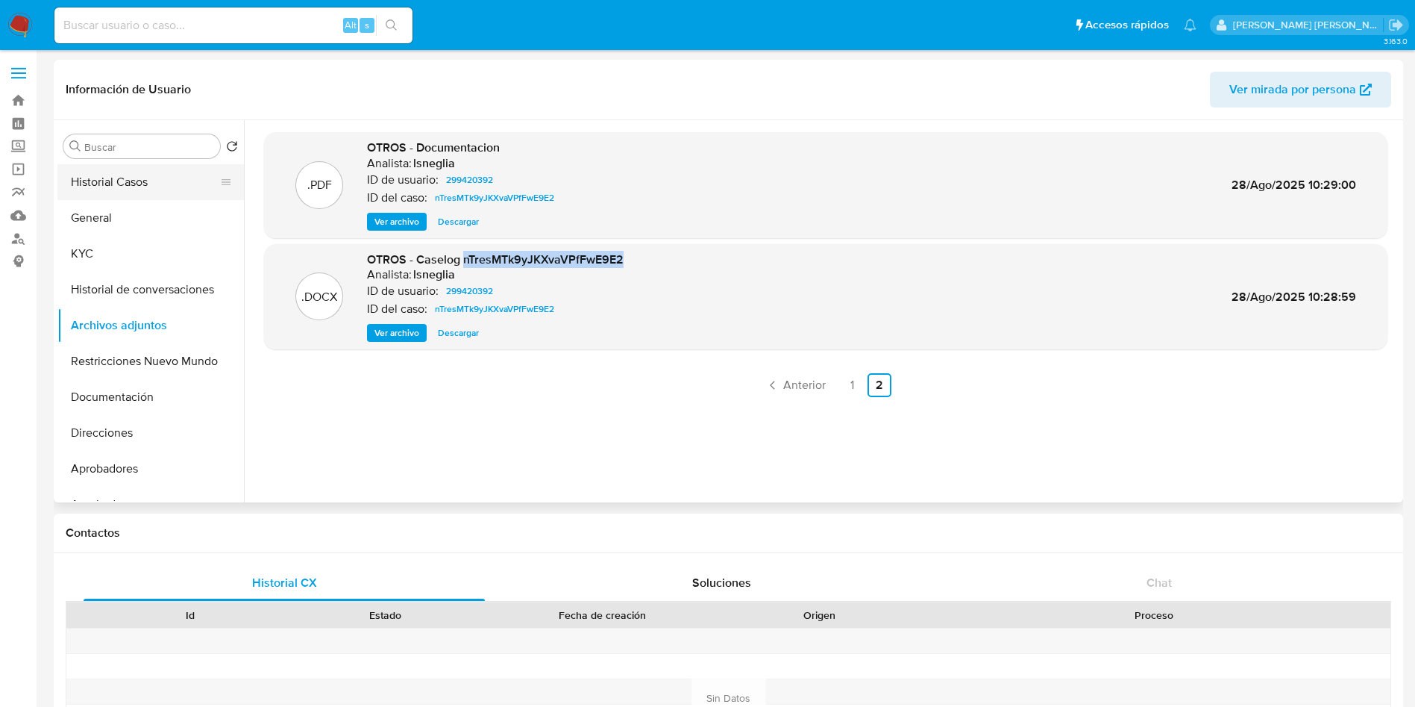
click at [135, 177] on button "Historial Casos" at bounding box center [144, 182] width 175 height 36
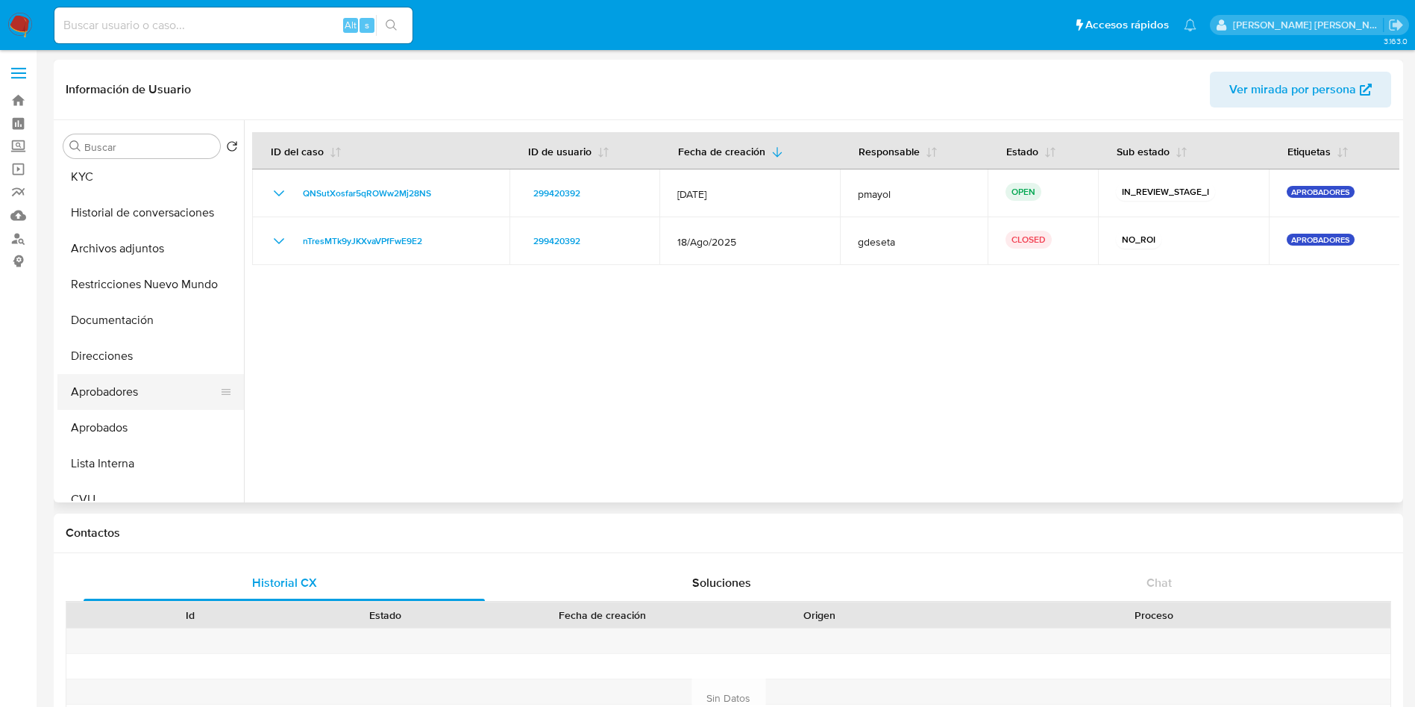
scroll to position [112, 0]
click at [137, 383] on button "Aprobados" at bounding box center [144, 393] width 175 height 36
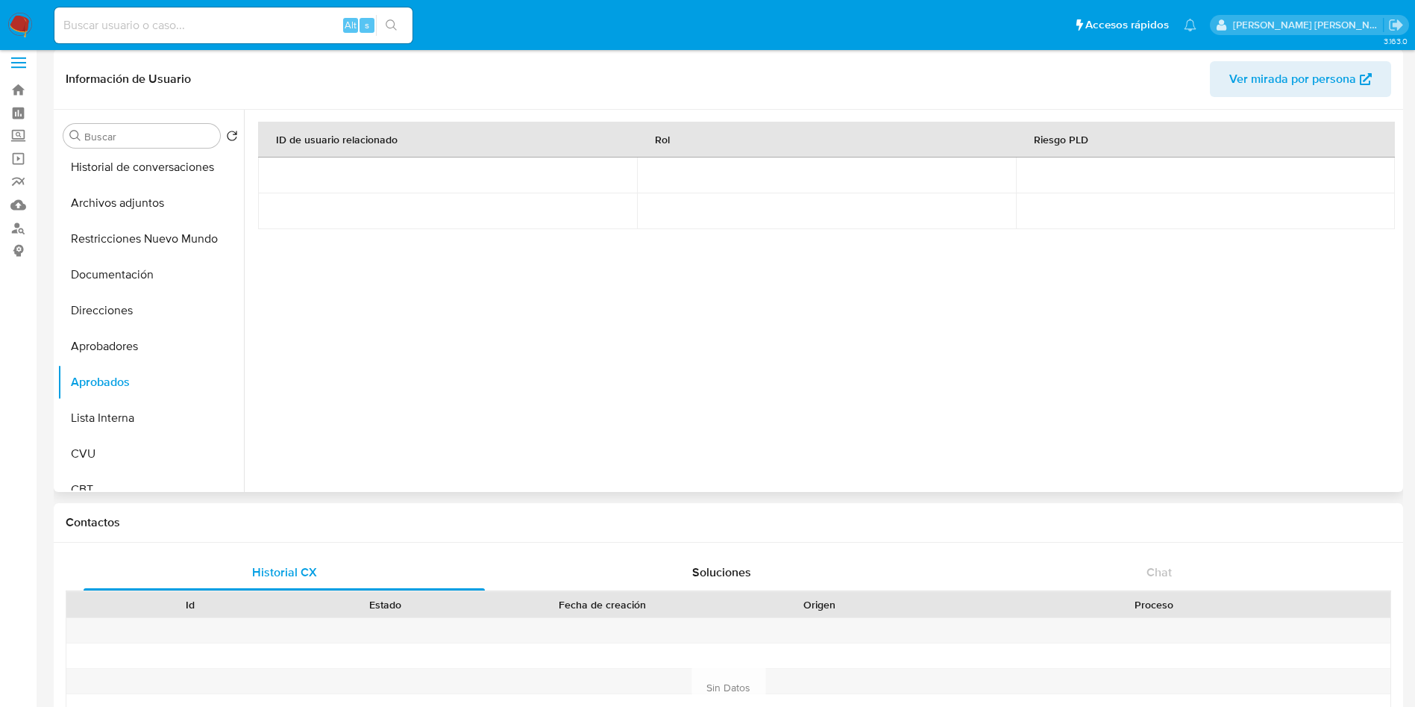
scroll to position [0, 0]
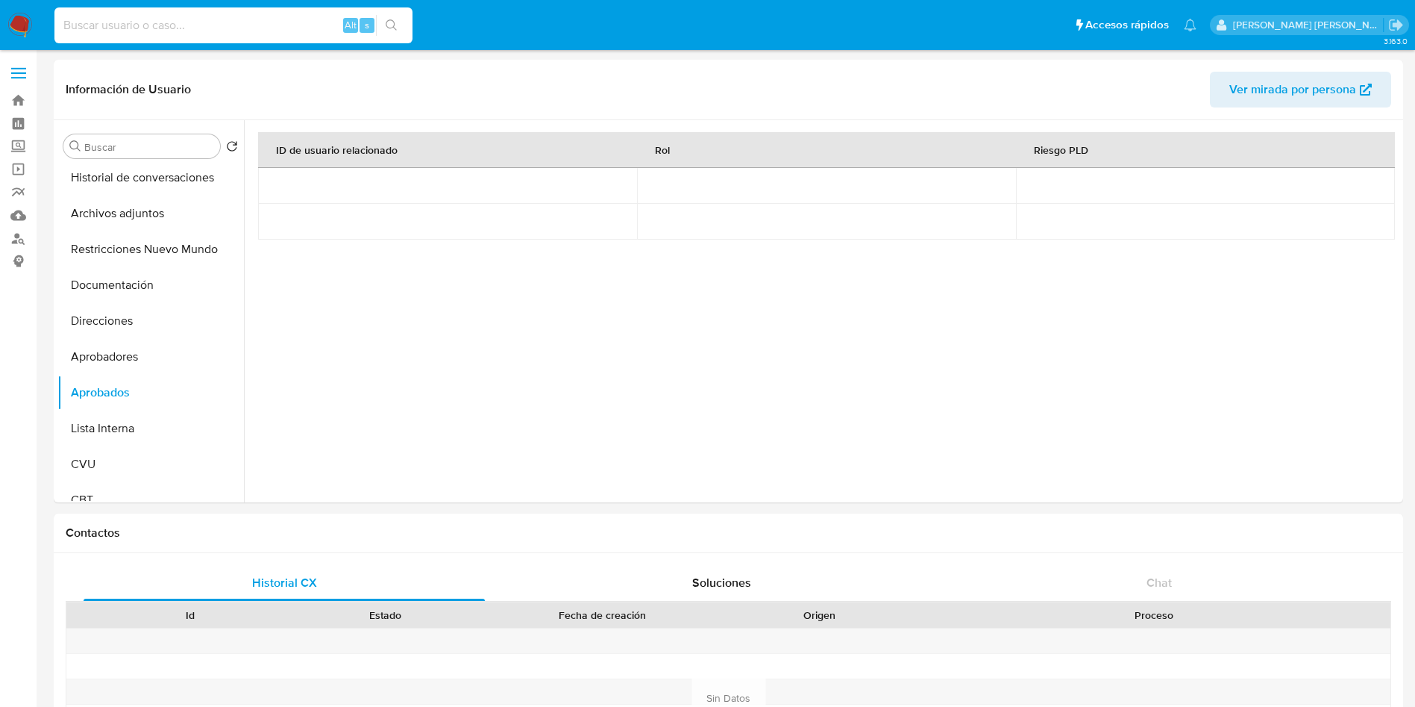
click at [134, 28] on input at bounding box center [233, 25] width 358 height 19
paste input "Ktu4CJqcUwgGm9cluANXCsDv"
type input "Ktu4CJqcUwgGm9cluANXCsDv"
click at [399, 16] on button "search-icon" at bounding box center [391, 25] width 31 height 21
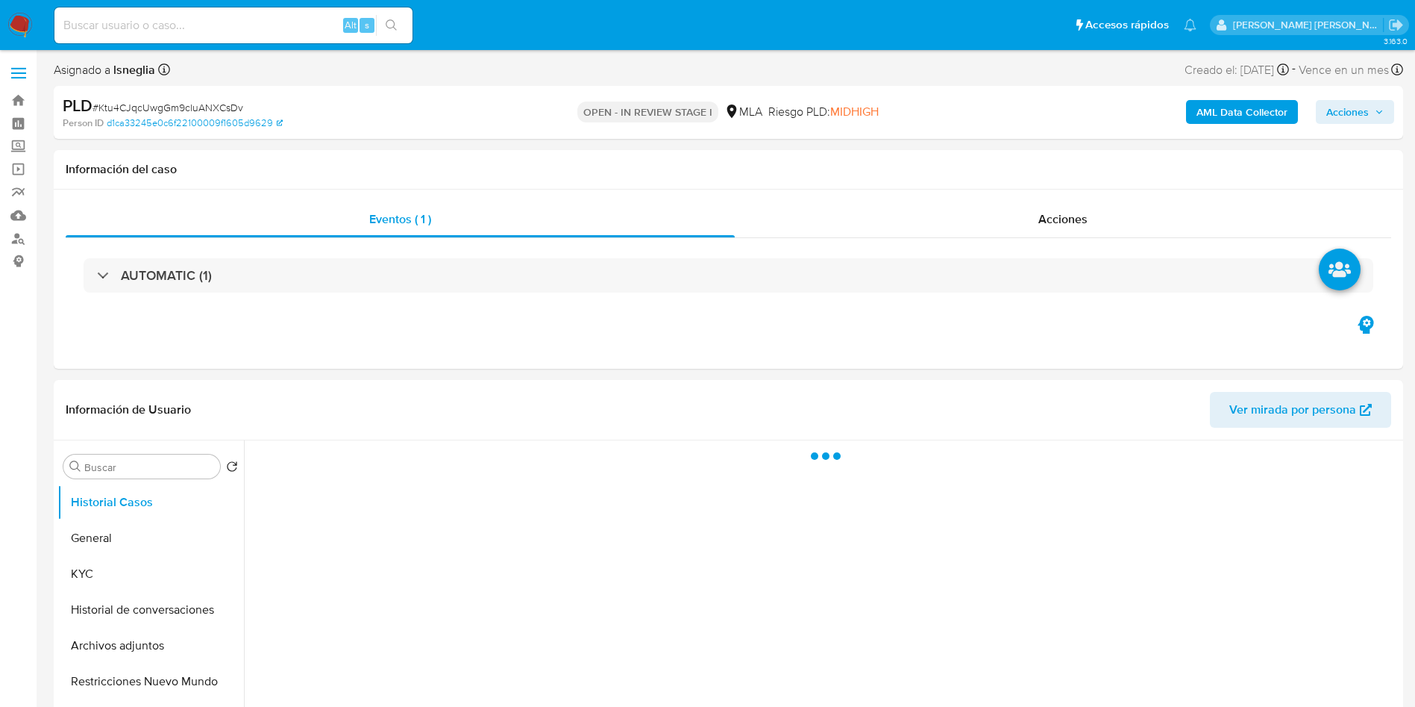
select select "10"
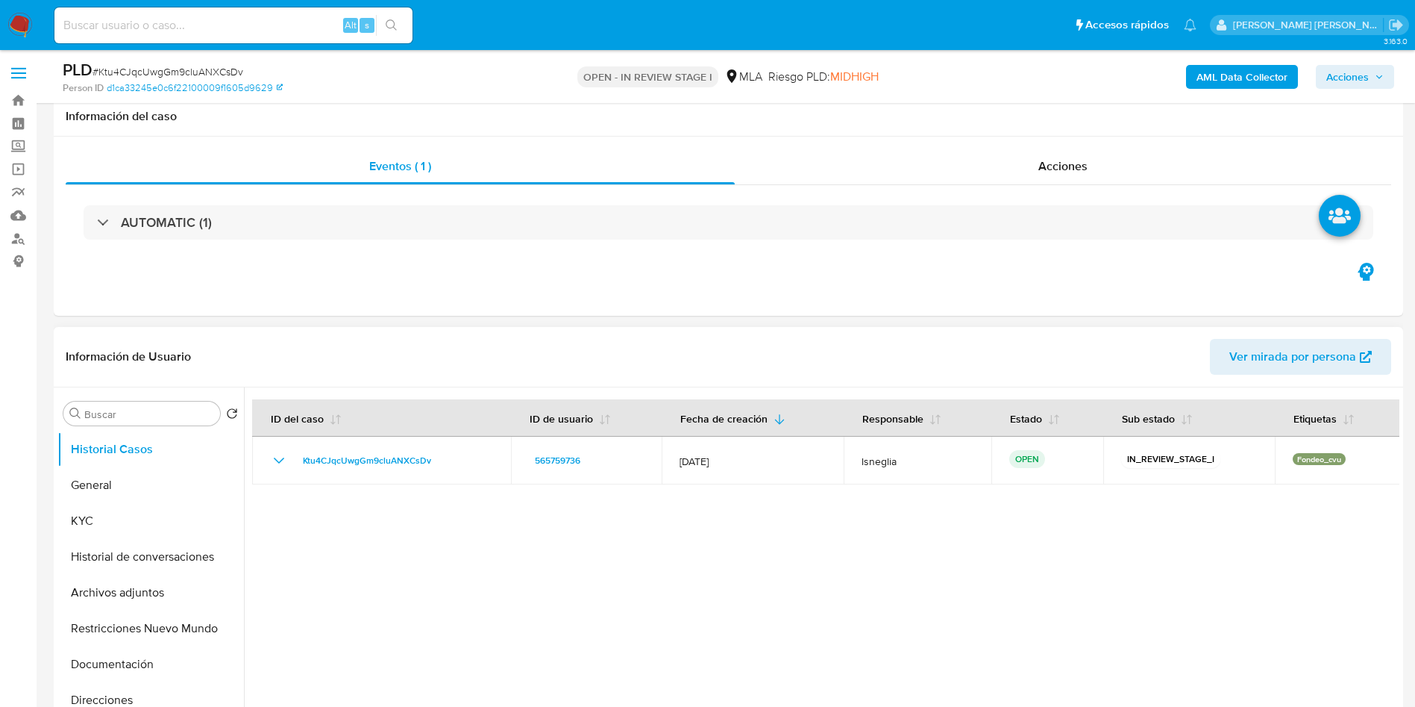
scroll to position [448, 0]
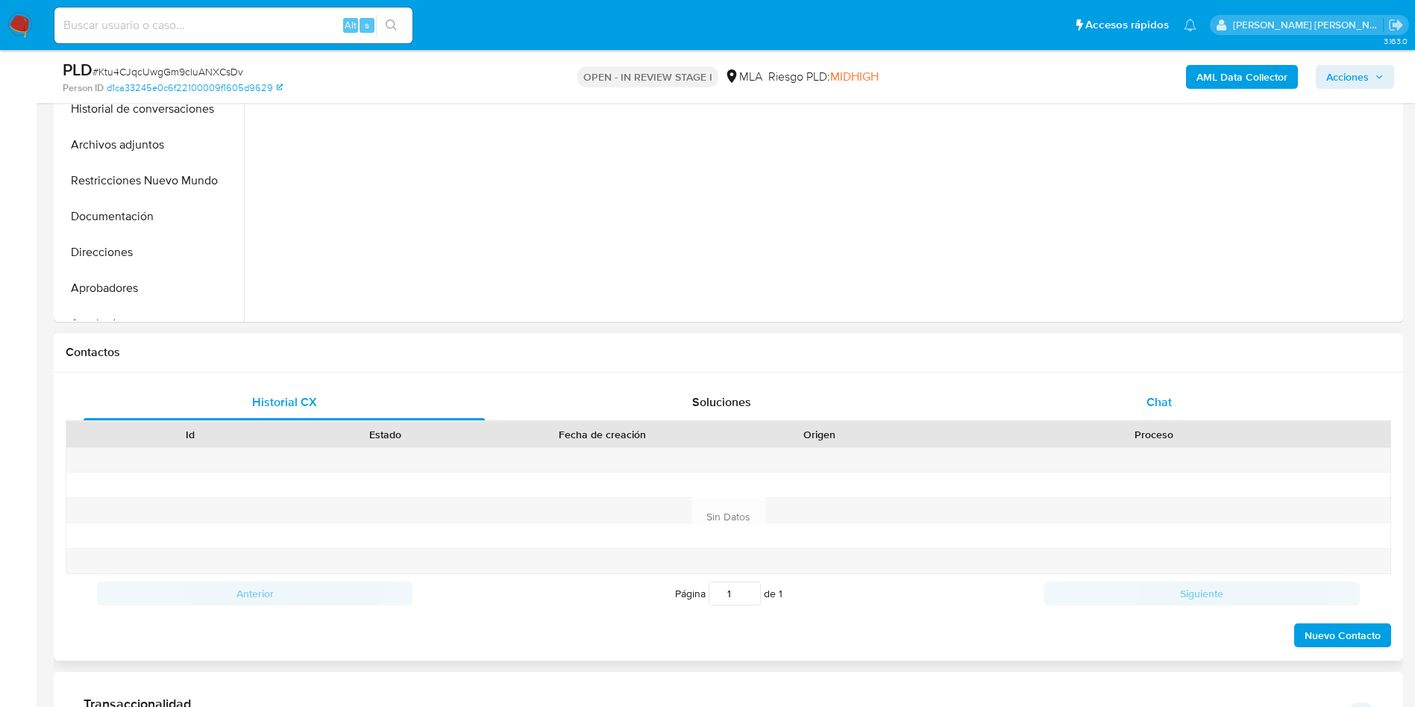
click at [1126, 386] on div "Chat" at bounding box center [1159, 402] width 401 height 36
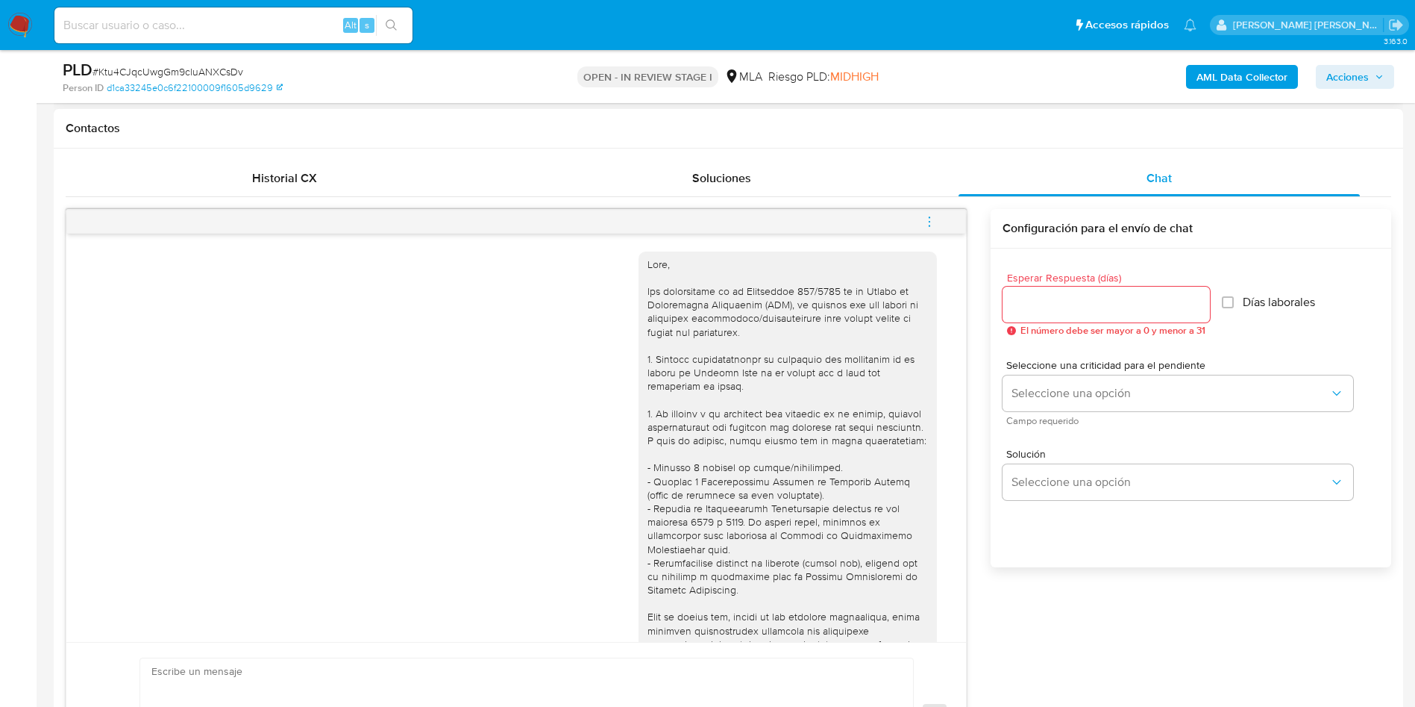
scroll to position [112, 0]
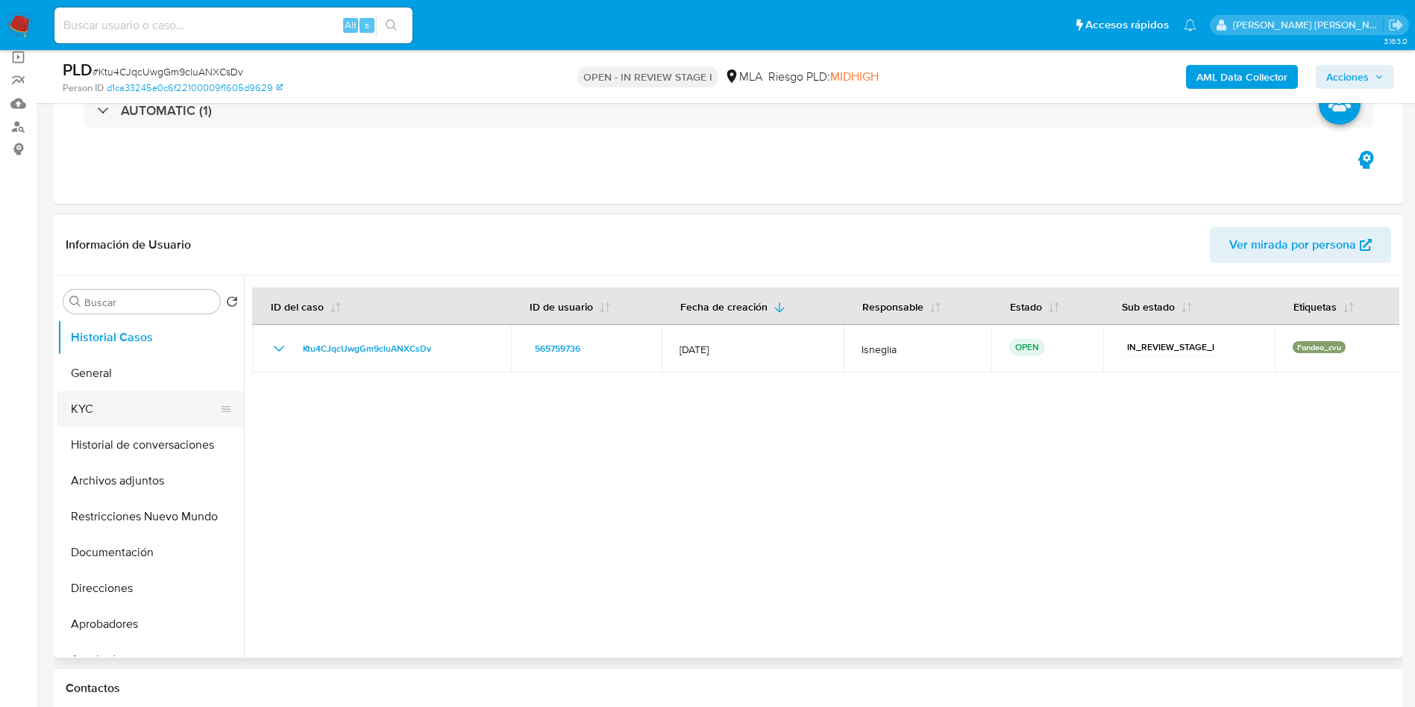
click at [112, 395] on button "KYC" at bounding box center [144, 409] width 175 height 36
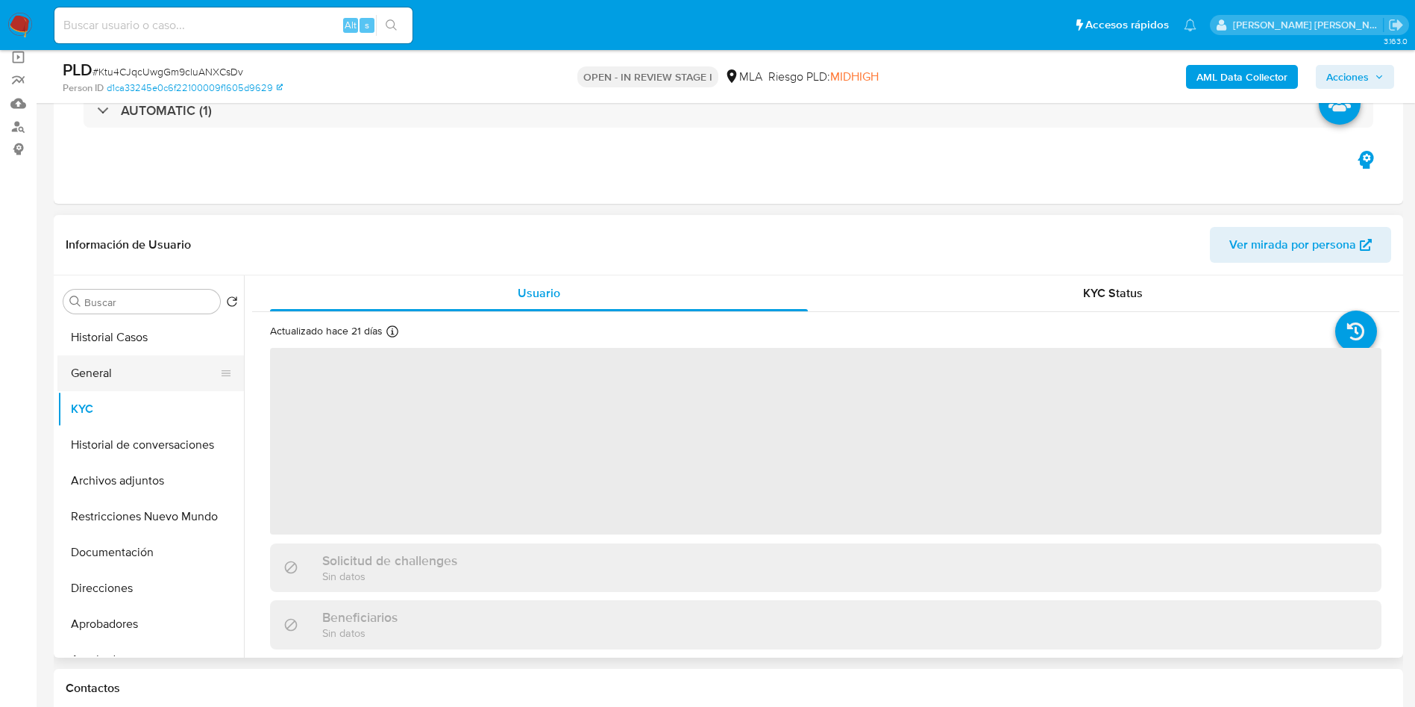
click at [111, 376] on button "General" at bounding box center [144, 373] width 175 height 36
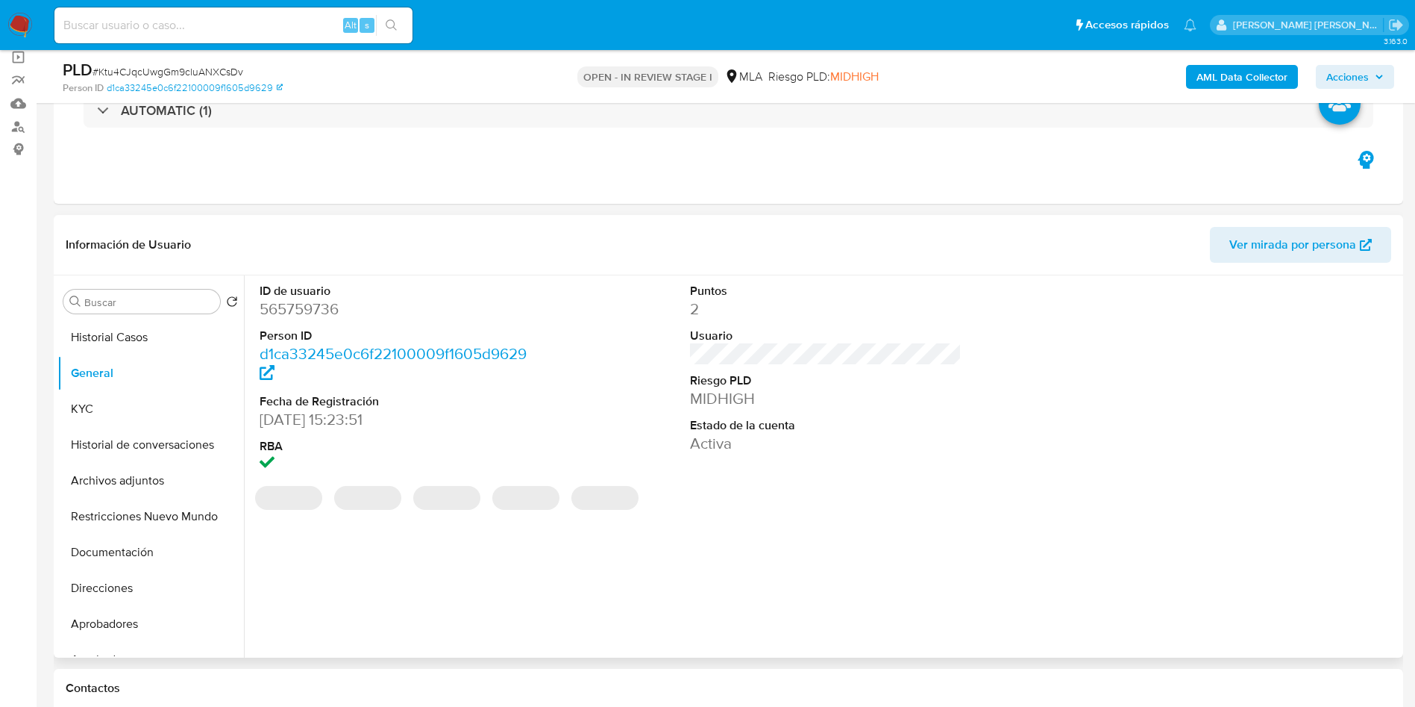
click at [310, 292] on dt "ID de usuario" at bounding box center [396, 291] width 272 height 16
click at [309, 307] on dd "565759736" at bounding box center [396, 308] width 272 height 21
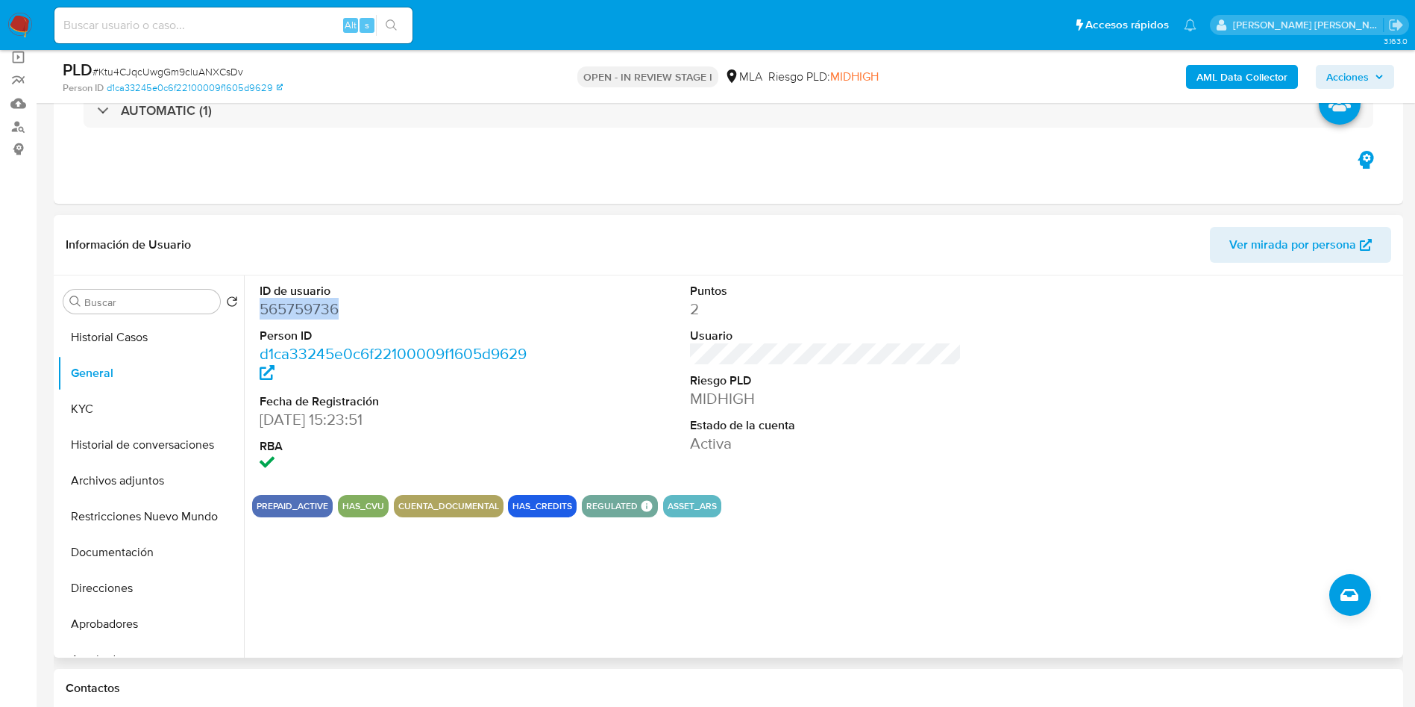
copy dd "565759736"
click at [104, 408] on button "KYC" at bounding box center [144, 409] width 175 height 36
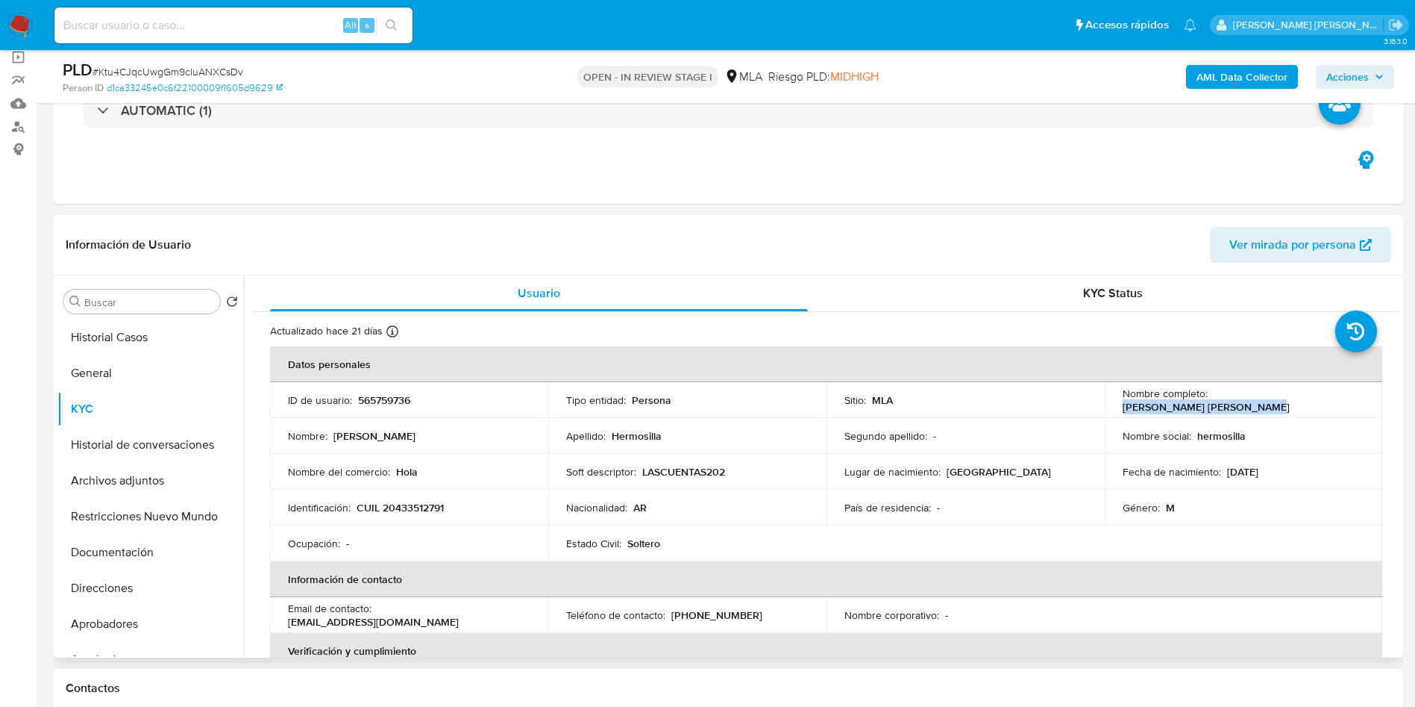
drag, startPoint x: 1212, startPoint y: 402, endPoint x: 1343, endPoint y: 393, distance: 131.6
click at [1342, 396] on div "Nombre completo : Gaston Exequiel Hermosilla" at bounding box center [1244, 399] width 242 height 27
copy p "Gaston Exequiel Hermosilla"
drag, startPoint x: 356, startPoint y: 504, endPoint x: 480, endPoint y: 439, distance: 140.1
click at [469, 507] on div "Identificación : CUIL 20433512791" at bounding box center [409, 507] width 242 height 13
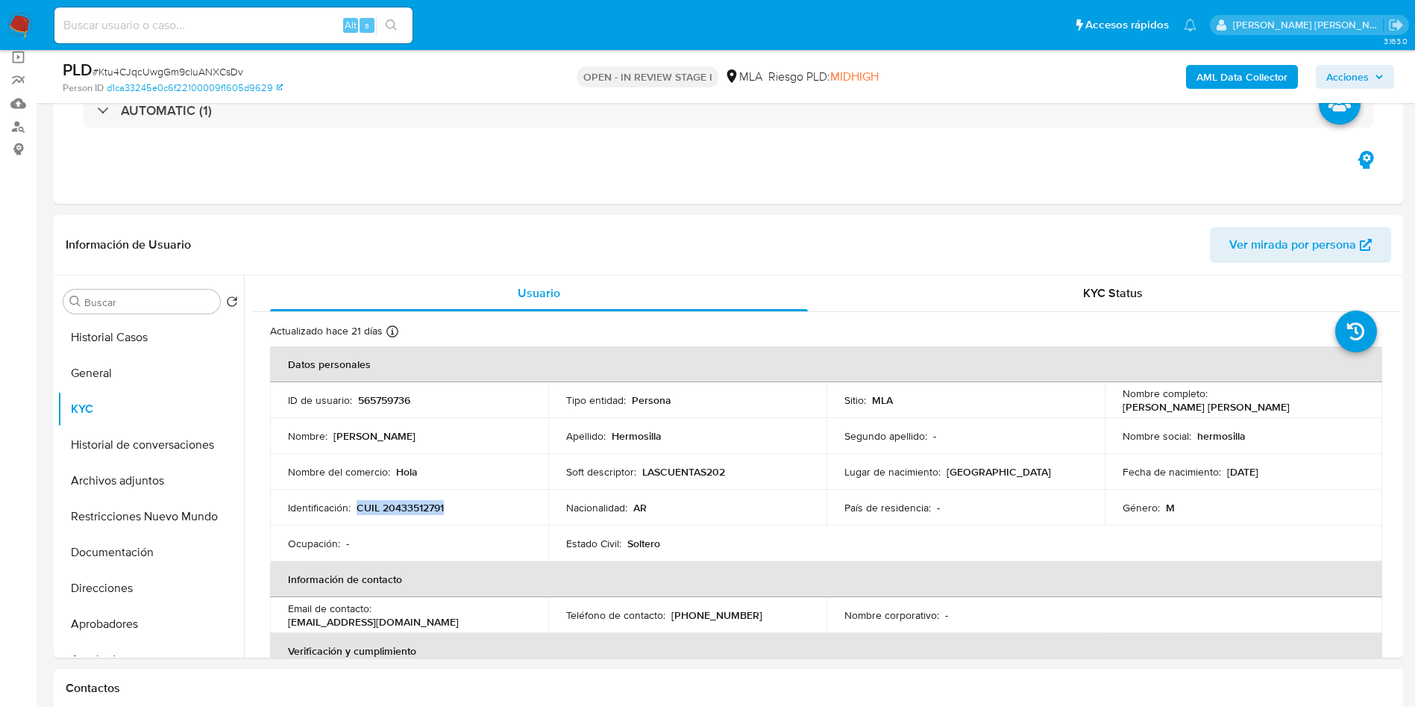
copy p "CUIL 20433512791"
click at [110, 580] on button "Direcciones" at bounding box center [144, 588] width 175 height 36
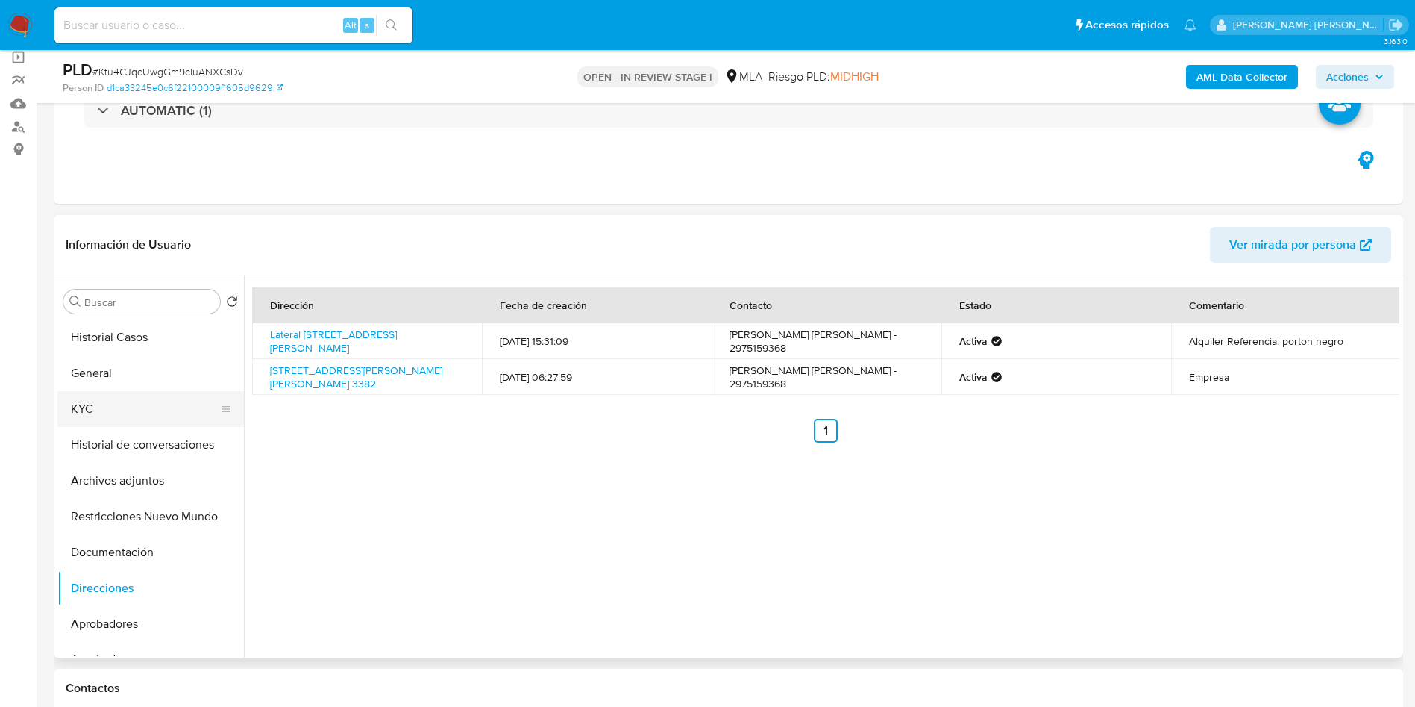
click at [79, 398] on button "KYC" at bounding box center [144, 409] width 175 height 36
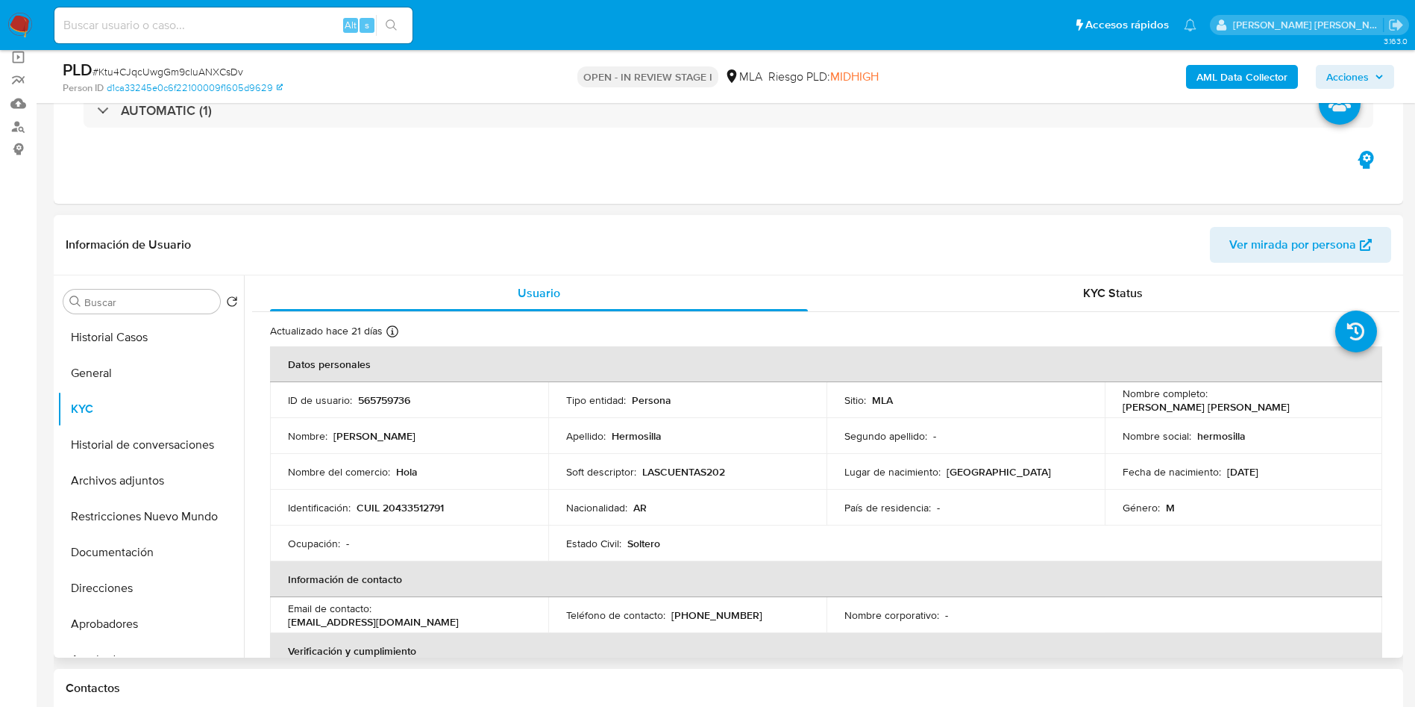
click at [412, 505] on p "CUIL 20433512791" at bounding box center [400, 507] width 87 height 13
copy p "20433512791"
click at [392, 399] on p "565759736" at bounding box center [384, 399] width 52 height 13
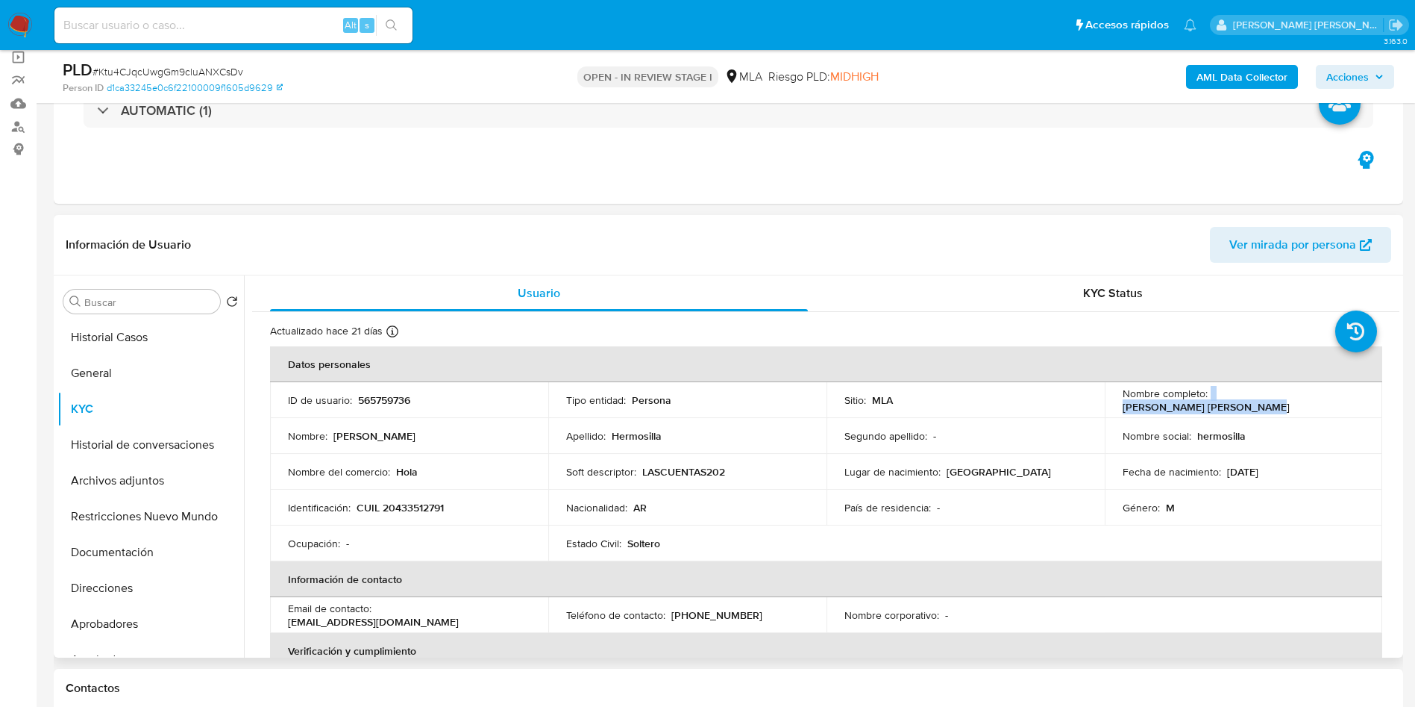
drag, startPoint x: 1207, startPoint y: 401, endPoint x: 1359, endPoint y: 390, distance: 151.8
click at [1359, 390] on td "Nombre completo : Gaston Exequiel Hermosilla" at bounding box center [1244, 400] width 278 height 36
click at [1290, 400] on p "Gaston Exequiel Hermosilla" at bounding box center [1206, 406] width 167 height 13
drag, startPoint x: 1210, startPoint y: 399, endPoint x: 1344, endPoint y: 404, distance: 133.6
click at [1344, 404] on div "Nombre completo : Gaston Exequiel Hermosilla" at bounding box center [1244, 399] width 242 height 27
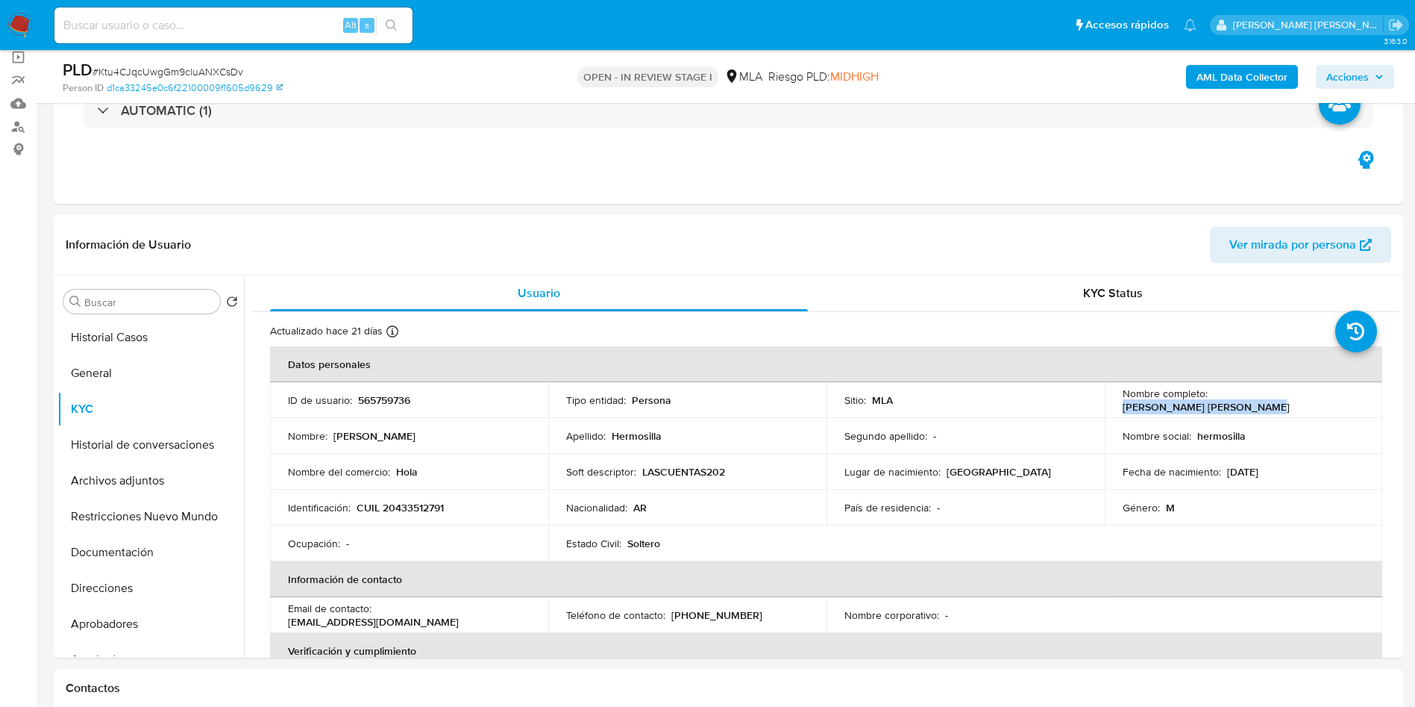
copy p "Gaston Exequiel Hermosilla"
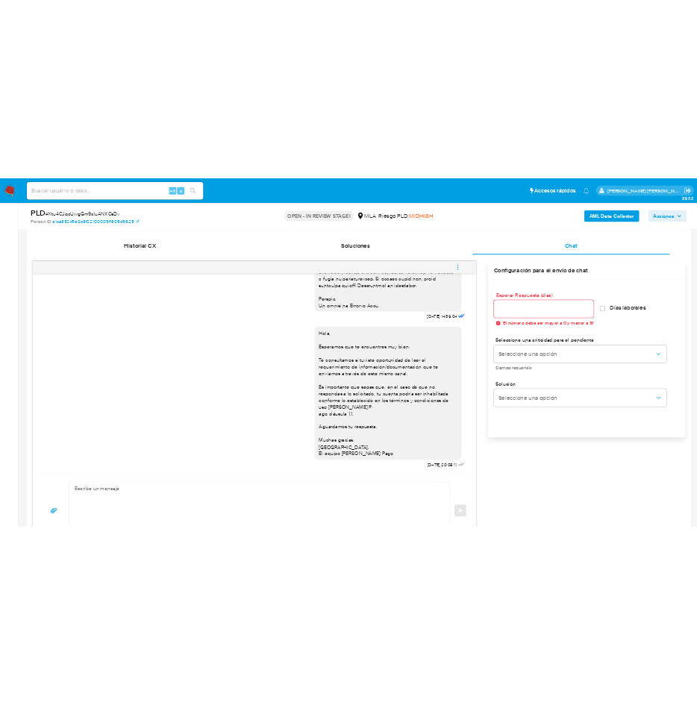
scroll to position [783, 0]
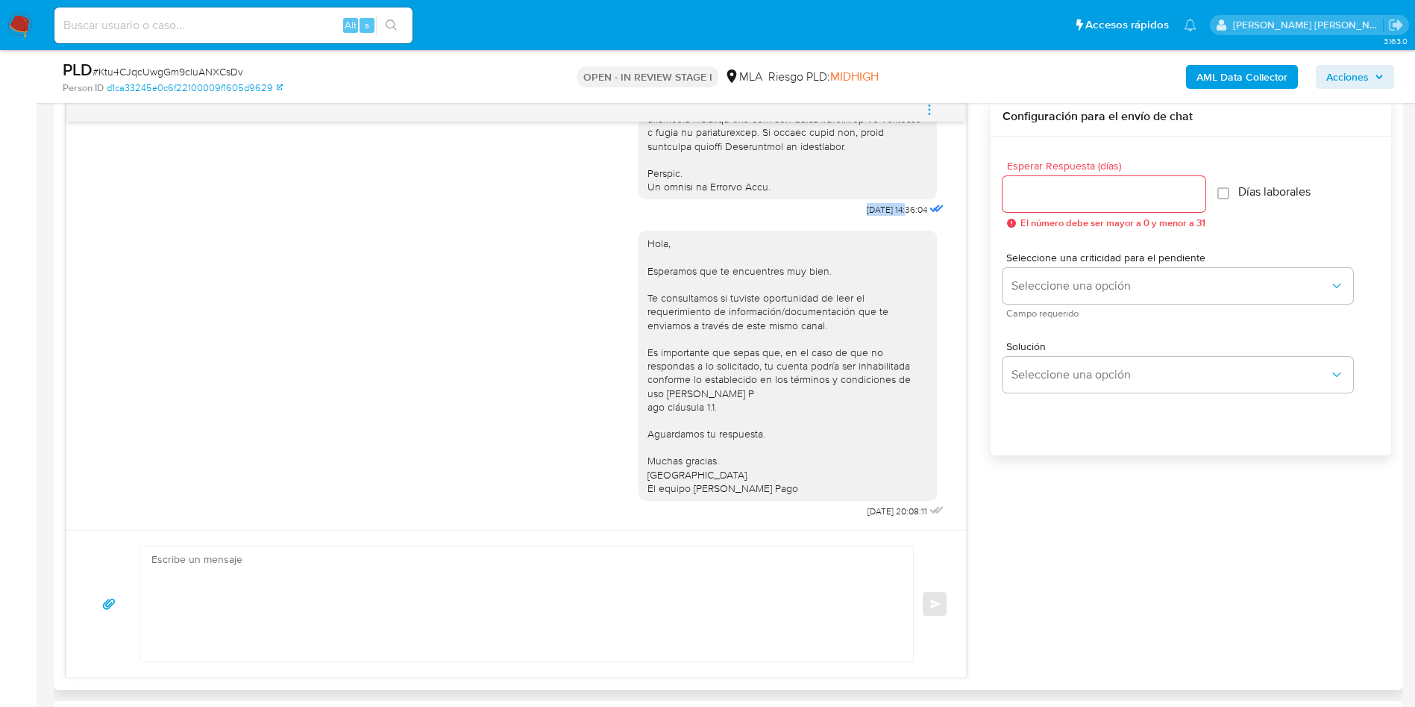
drag, startPoint x: 830, startPoint y: 195, endPoint x: 875, endPoint y: 191, distance: 45.7
copy span "17/09/2025"
drag, startPoint x: 831, startPoint y: 508, endPoint x: 877, endPoint y: 507, distance: 45.5
click at [877, 507] on span "22/09/2025 20:08:11" at bounding box center [898, 511] width 60 height 12
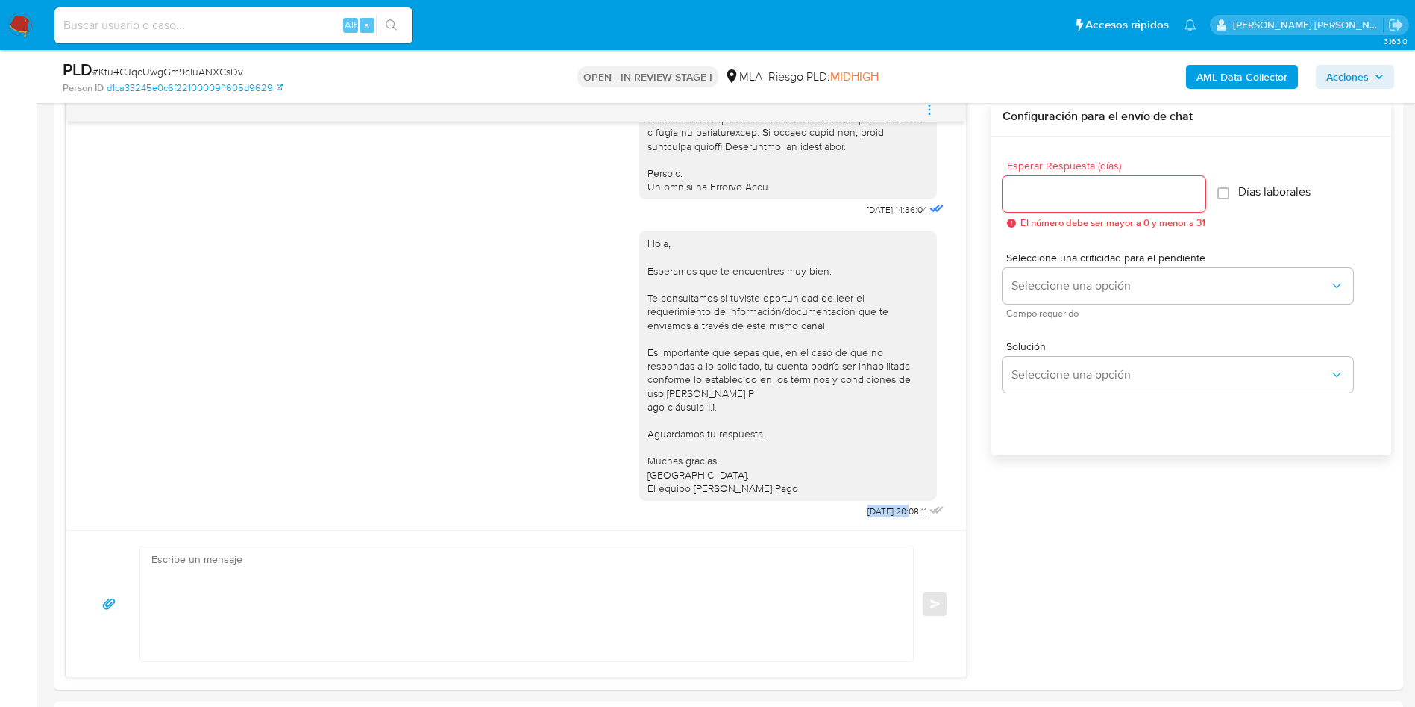
copy span "22/09/2025"
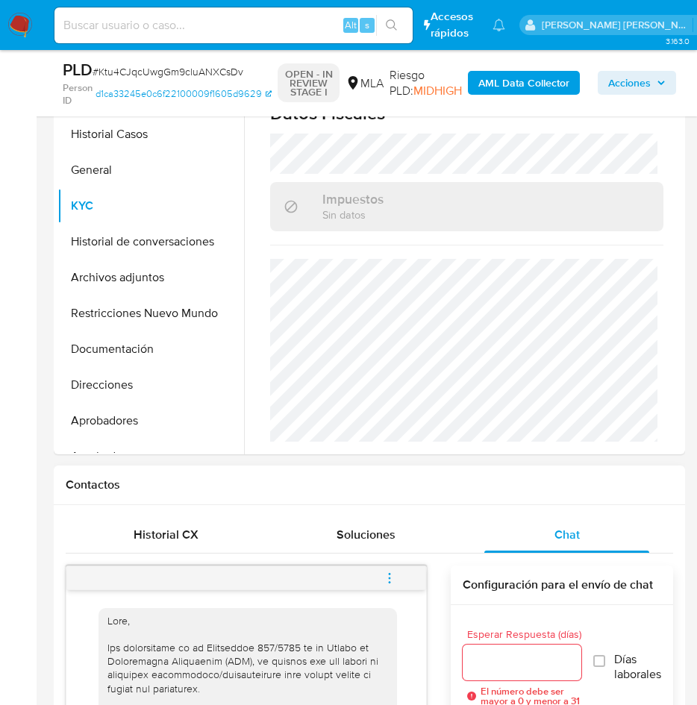
scroll to position [336, 0]
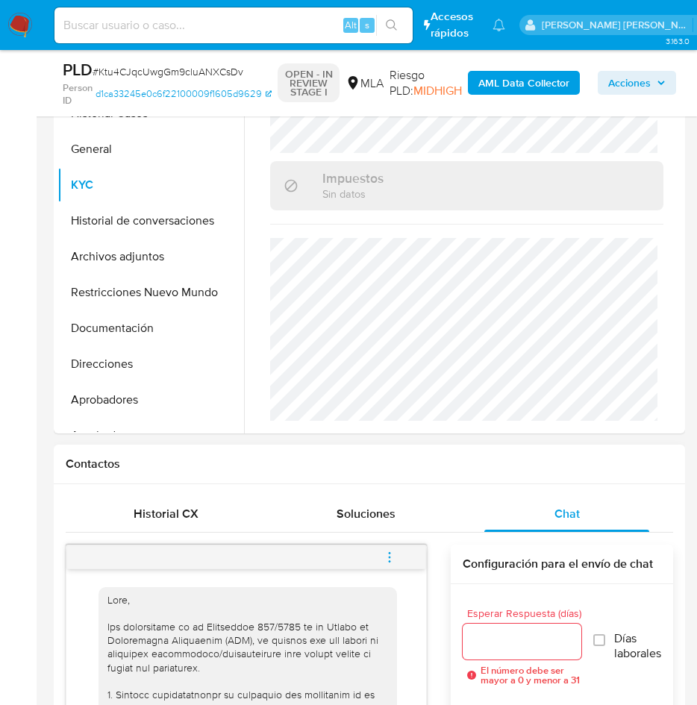
click at [390, 558] on icon "menu-action" at bounding box center [389, 557] width 13 height 13
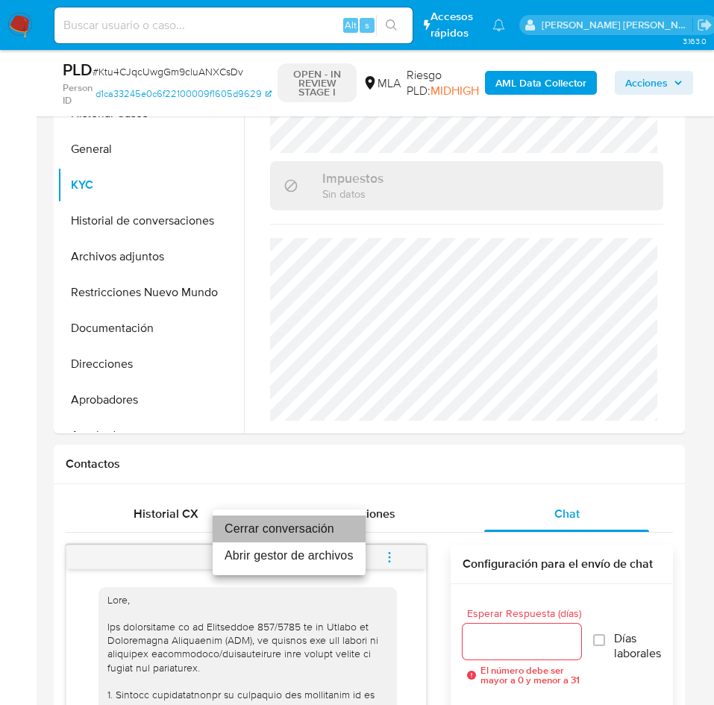
click at [283, 517] on li "Cerrar conversación" at bounding box center [289, 529] width 153 height 27
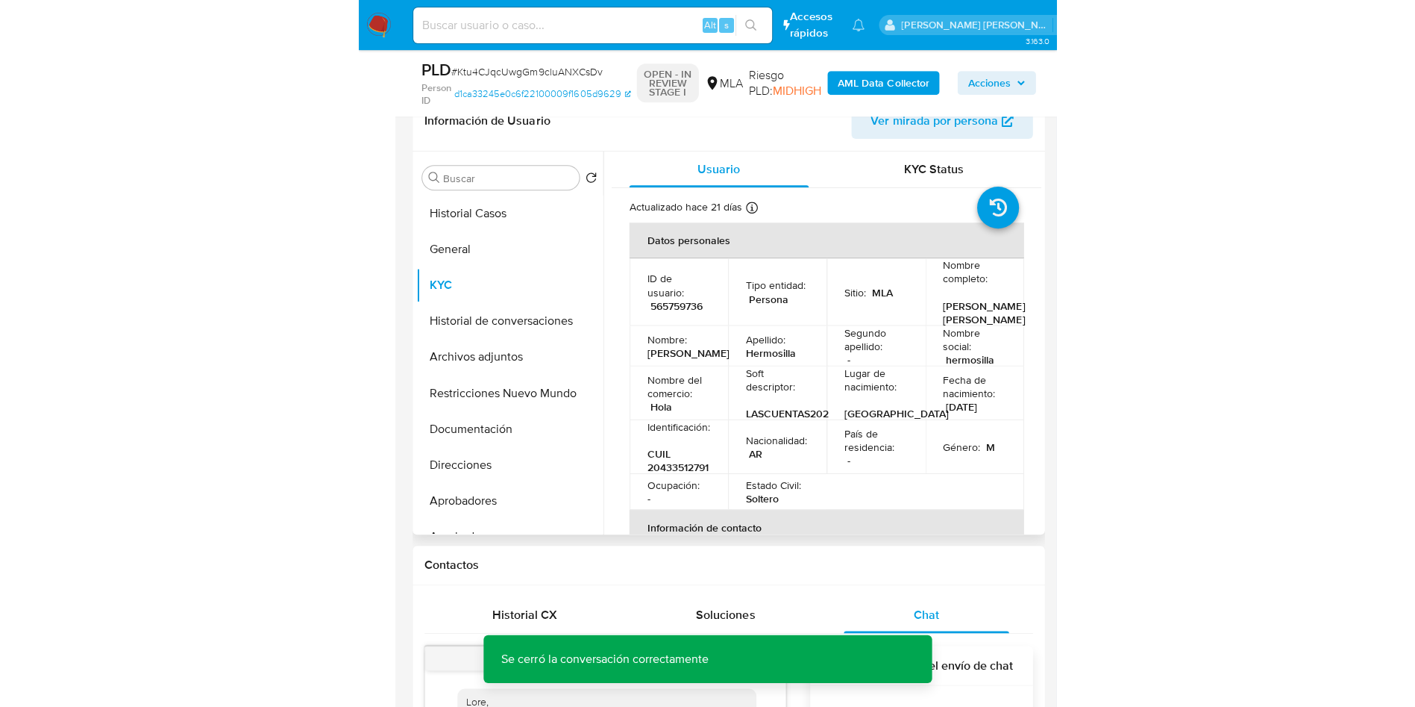
scroll to position [112, 0]
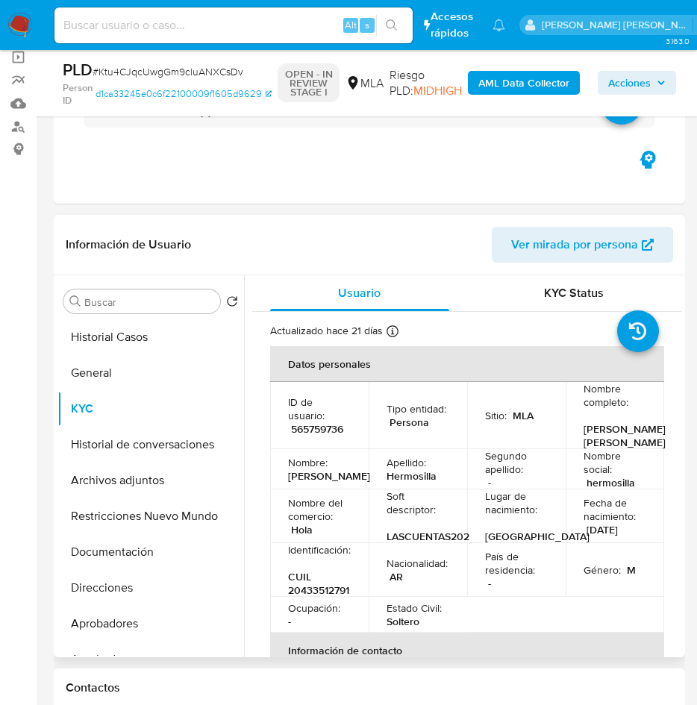
click at [313, 436] on p "565759736" at bounding box center [317, 428] width 52 height 13
copy p "565759736"
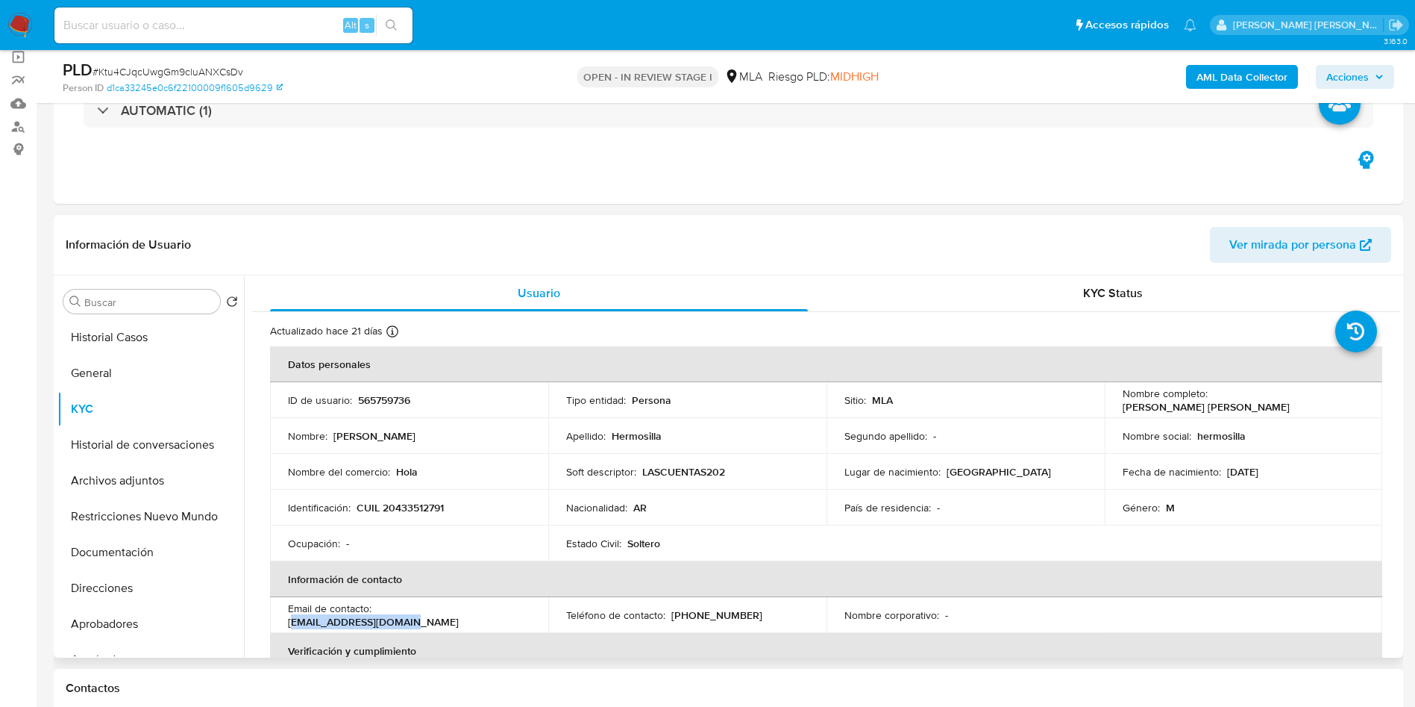
drag, startPoint x: 392, startPoint y: 616, endPoint x: 500, endPoint y: 610, distance: 108.3
click at [459, 615] on p "gastonhermo19@gmail.com" at bounding box center [373, 621] width 171 height 13
drag, startPoint x: 377, startPoint y: 616, endPoint x: 563, endPoint y: 619, distance: 186.6
click at [563, 619] on tr "Email de contacto : gastonhermo19@gmail.com Teléfono de contacto : (297) 515936…" at bounding box center [826, 615] width 1112 height 36
copy p "gastonhermo19@gmail.com"
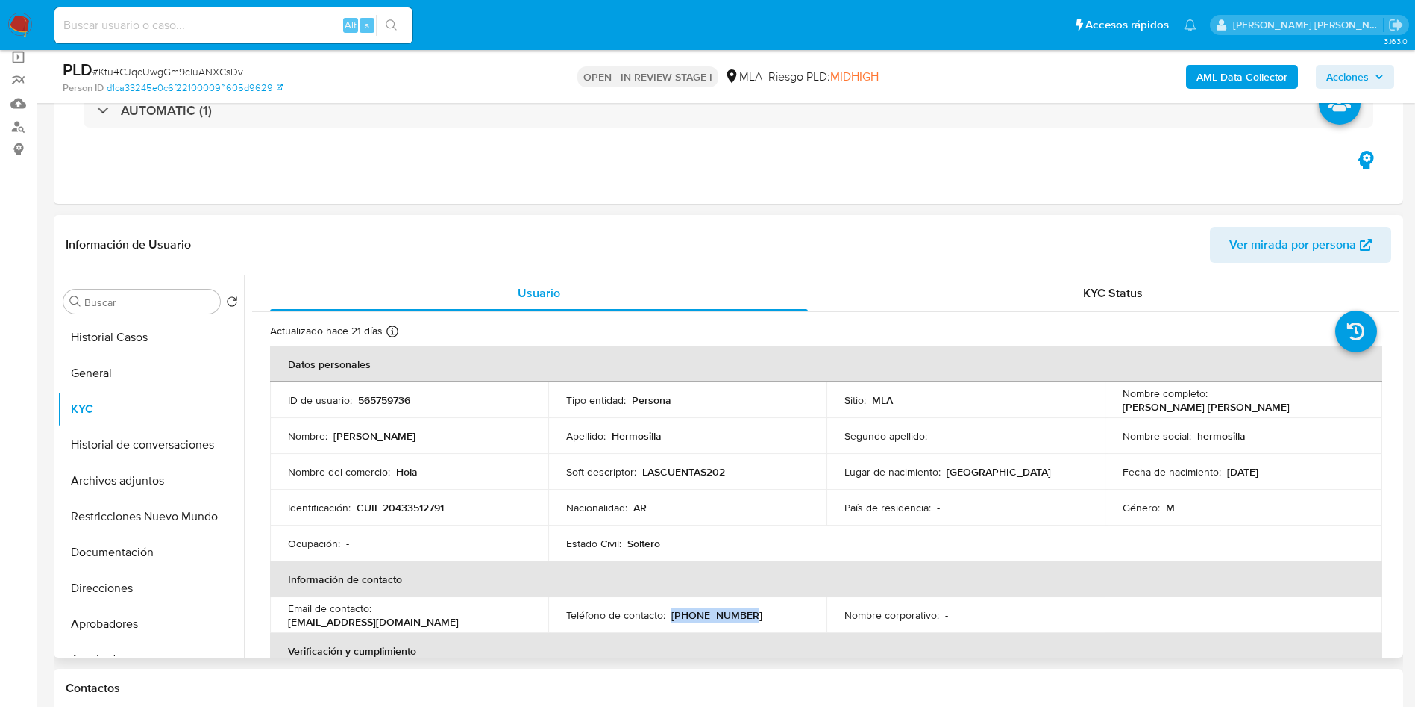
drag, startPoint x: 670, startPoint y: 619, endPoint x: 758, endPoint y: 601, distance: 89.8
click at [754, 612] on div "Teléfono de contacto : (297) 5159368" at bounding box center [687, 614] width 242 height 13
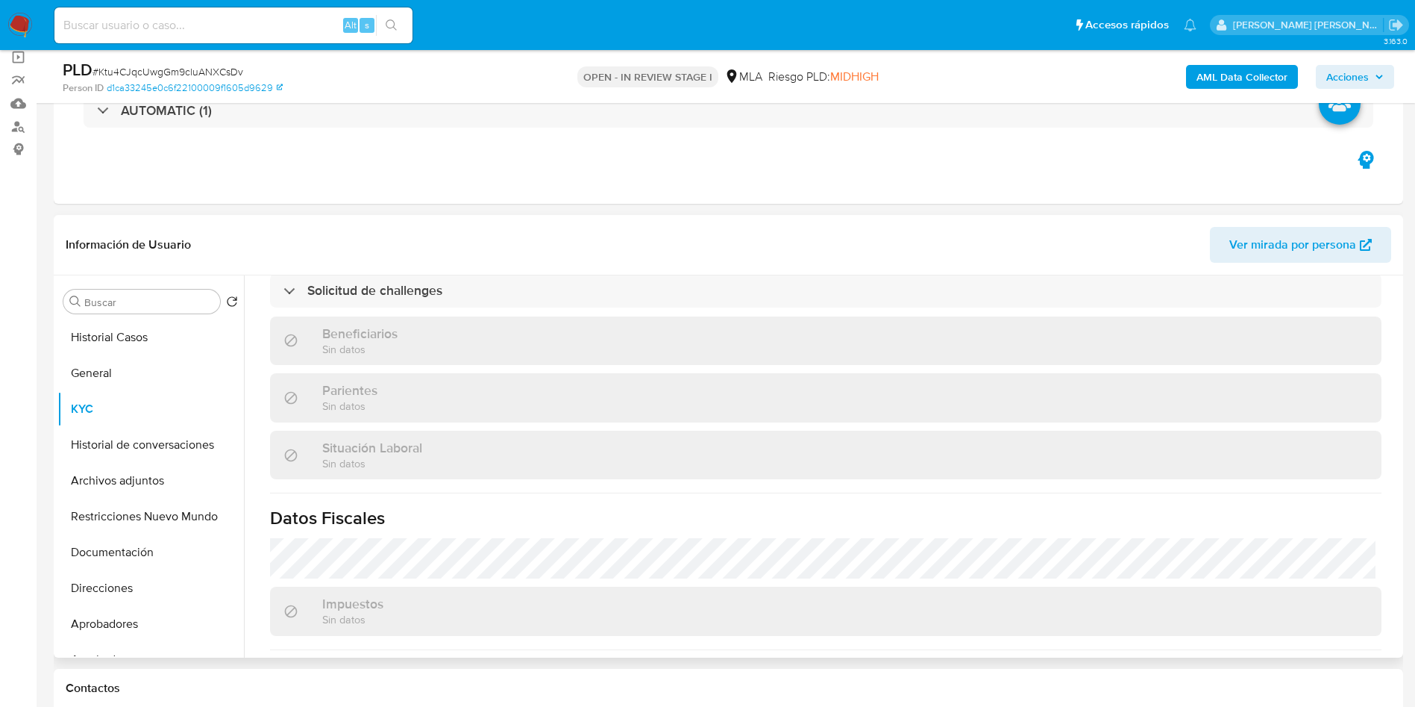
scroll to position [757, 0]
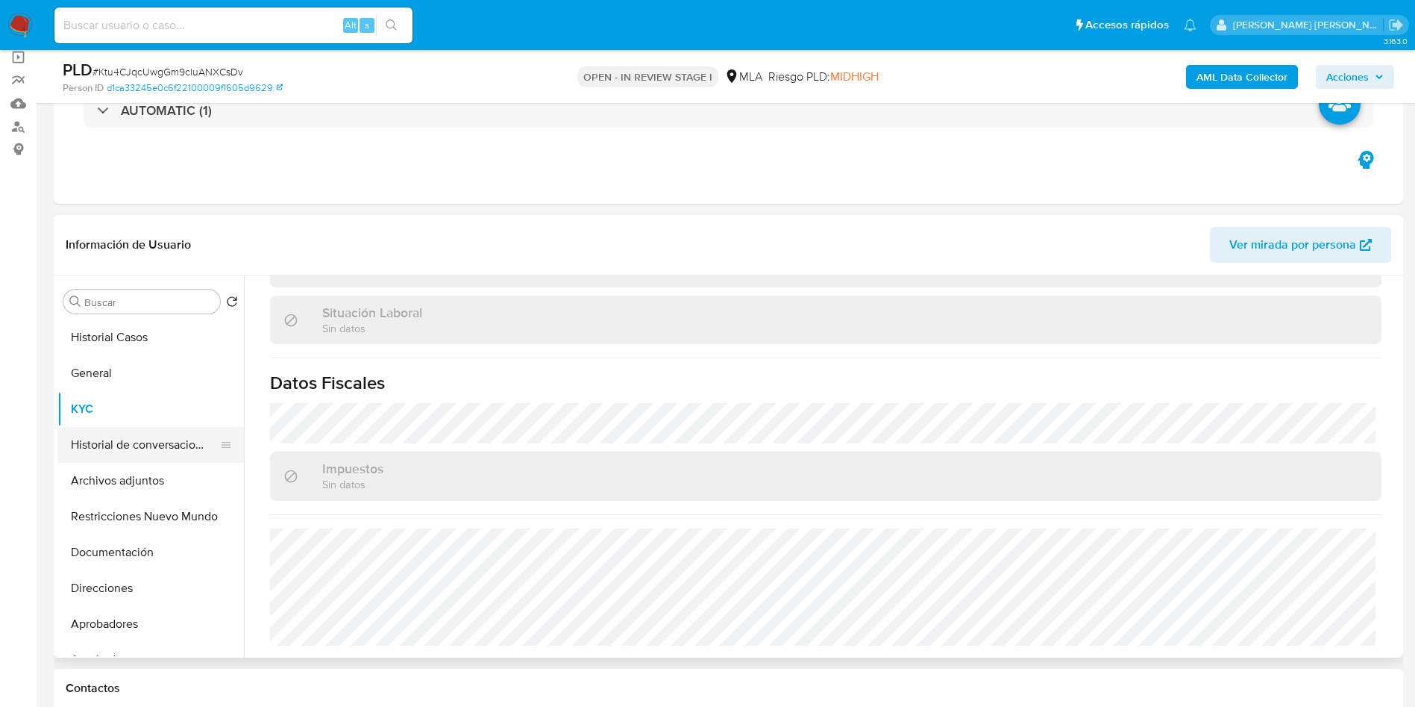
click at [81, 430] on button "Historial de conversaciones" at bounding box center [144, 445] width 175 height 36
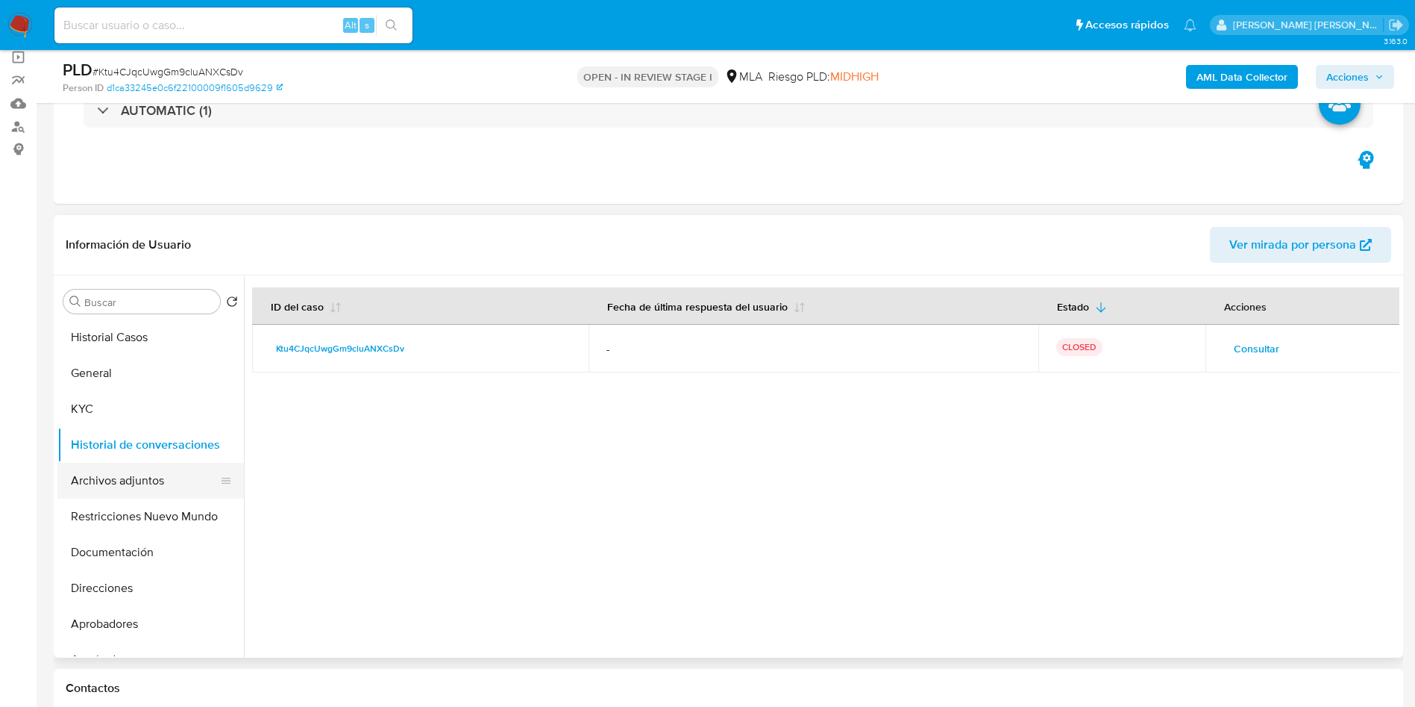
click at [127, 480] on button "Archivos adjuntos" at bounding box center [144, 481] width 175 height 36
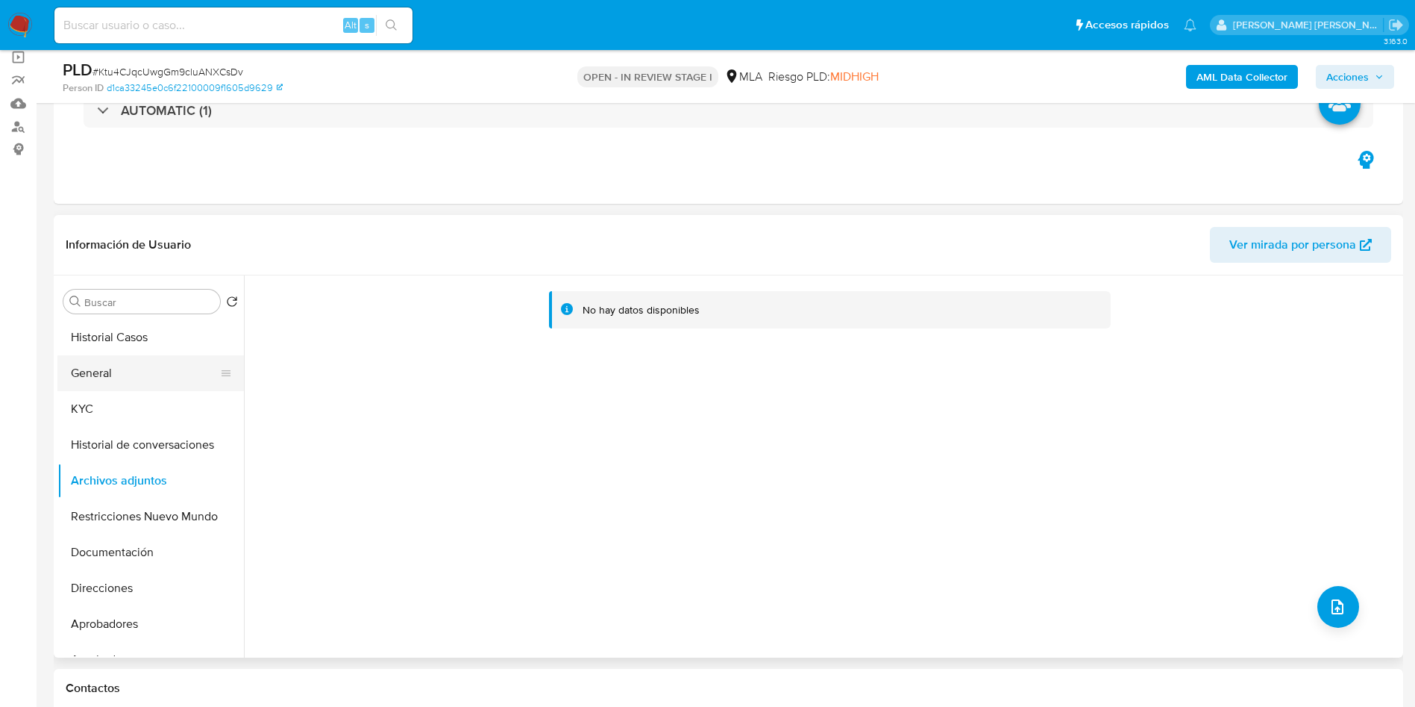
click at [144, 365] on button "General" at bounding box center [144, 373] width 175 height 36
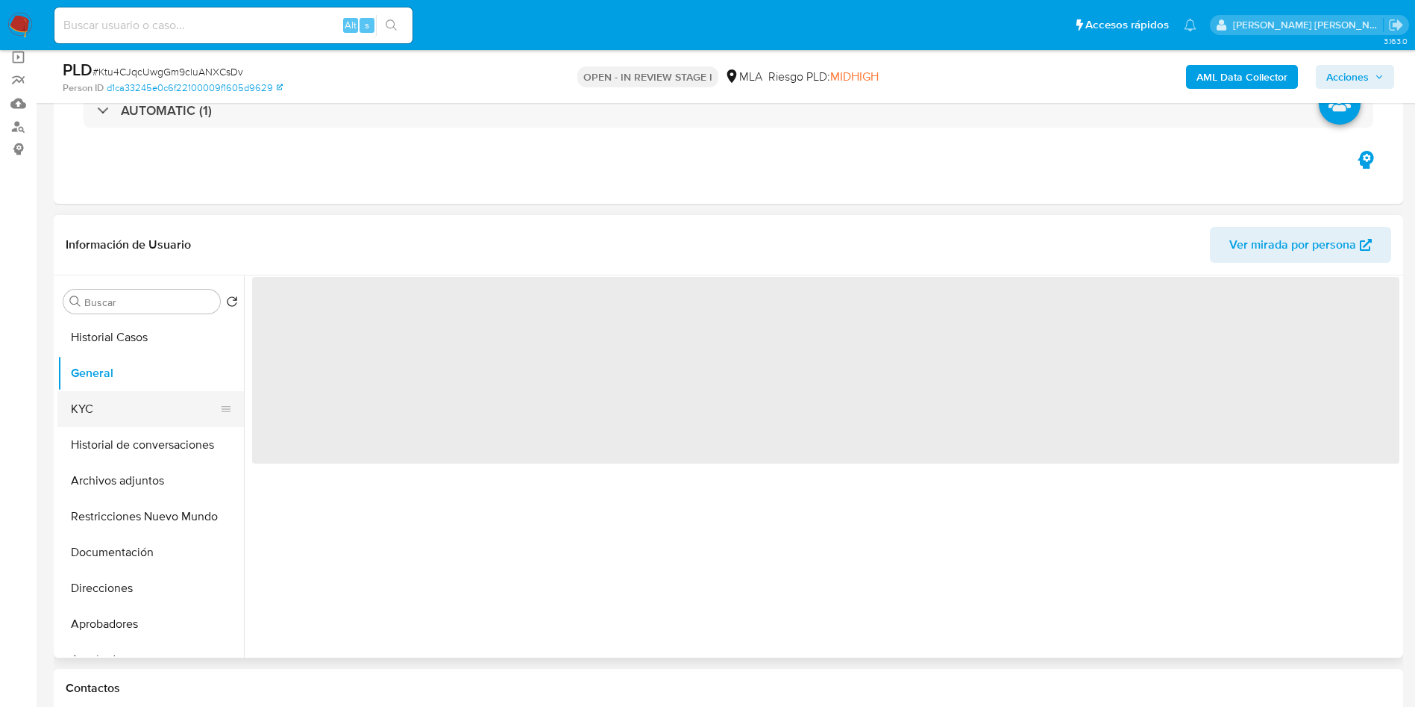
click at [133, 402] on button "KYC" at bounding box center [144, 409] width 175 height 36
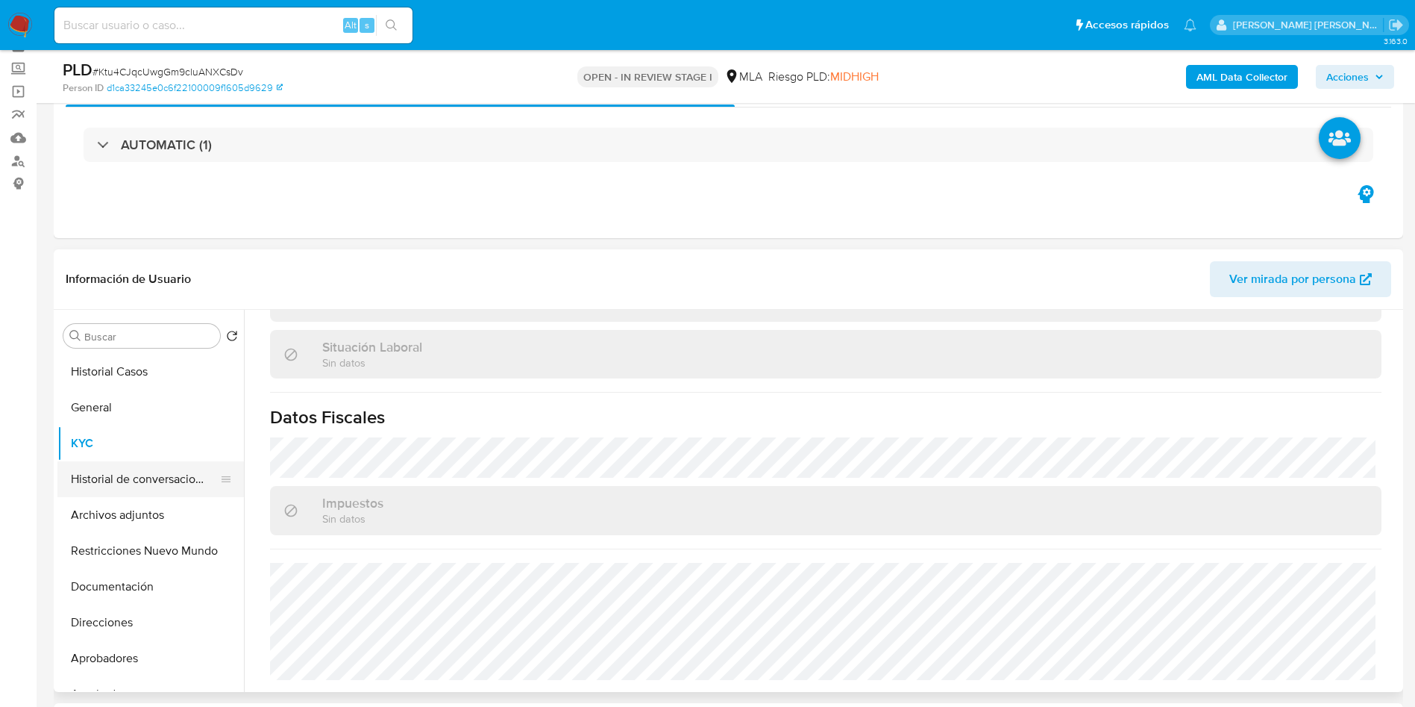
scroll to position [112, 0]
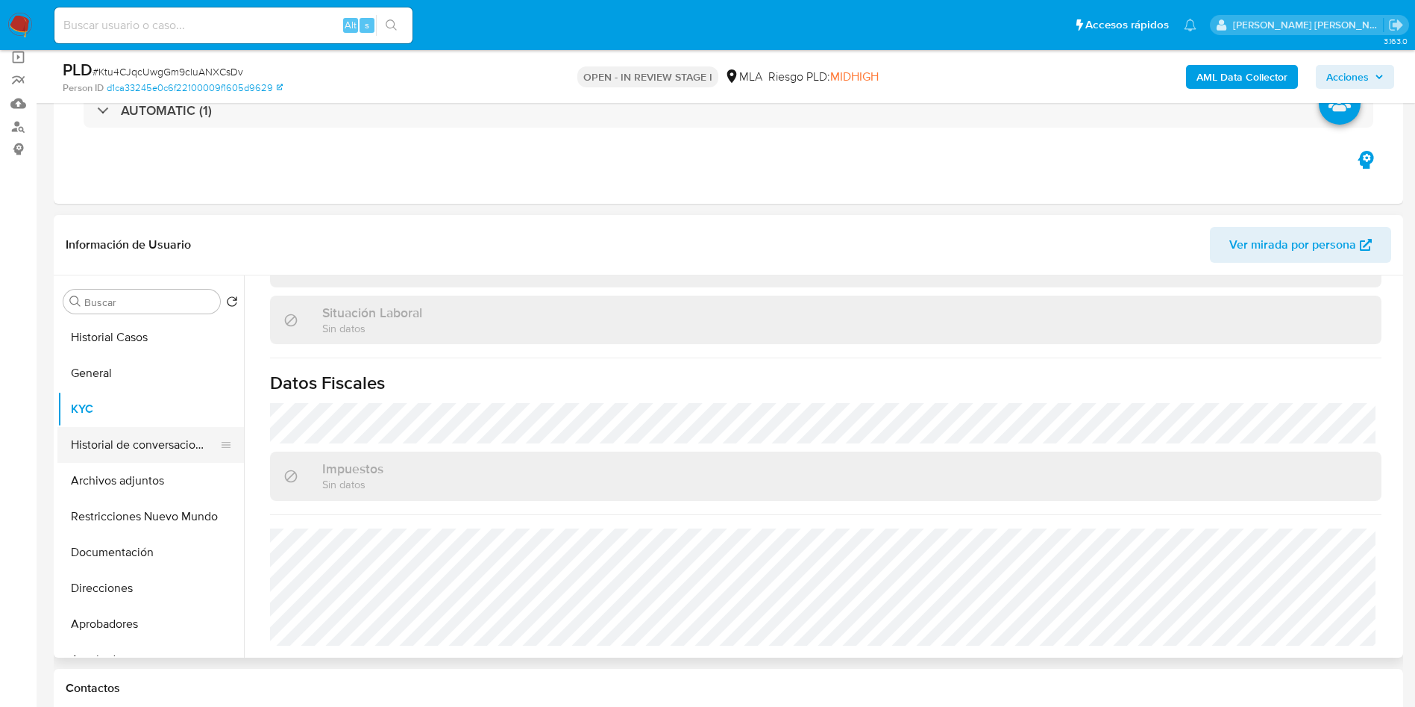
click at [125, 452] on button "Historial de conversaciones" at bounding box center [144, 445] width 175 height 36
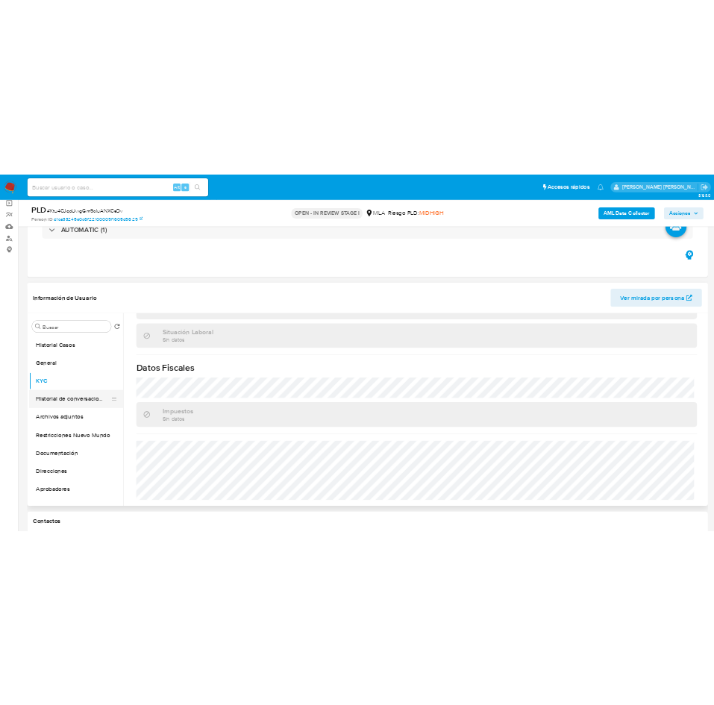
scroll to position [0, 0]
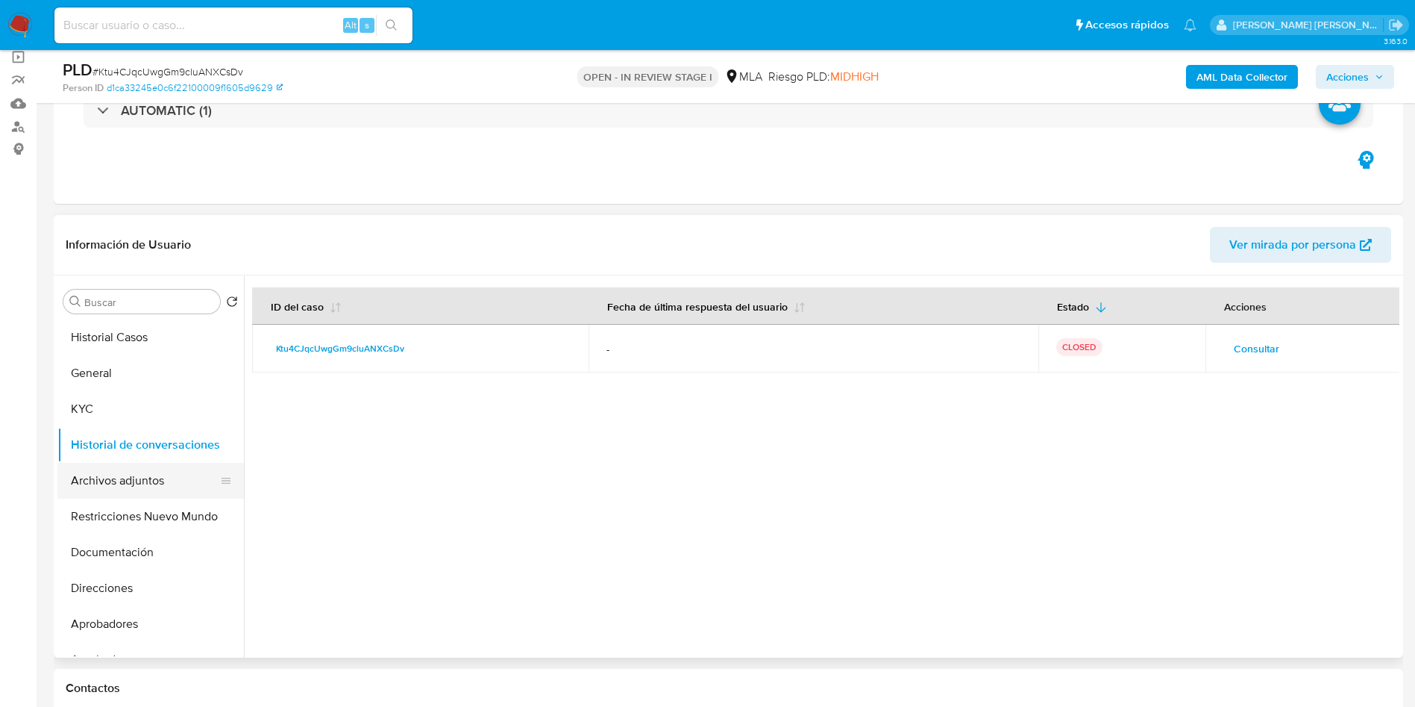
click at [121, 484] on button "Archivos adjuntos" at bounding box center [144, 481] width 175 height 36
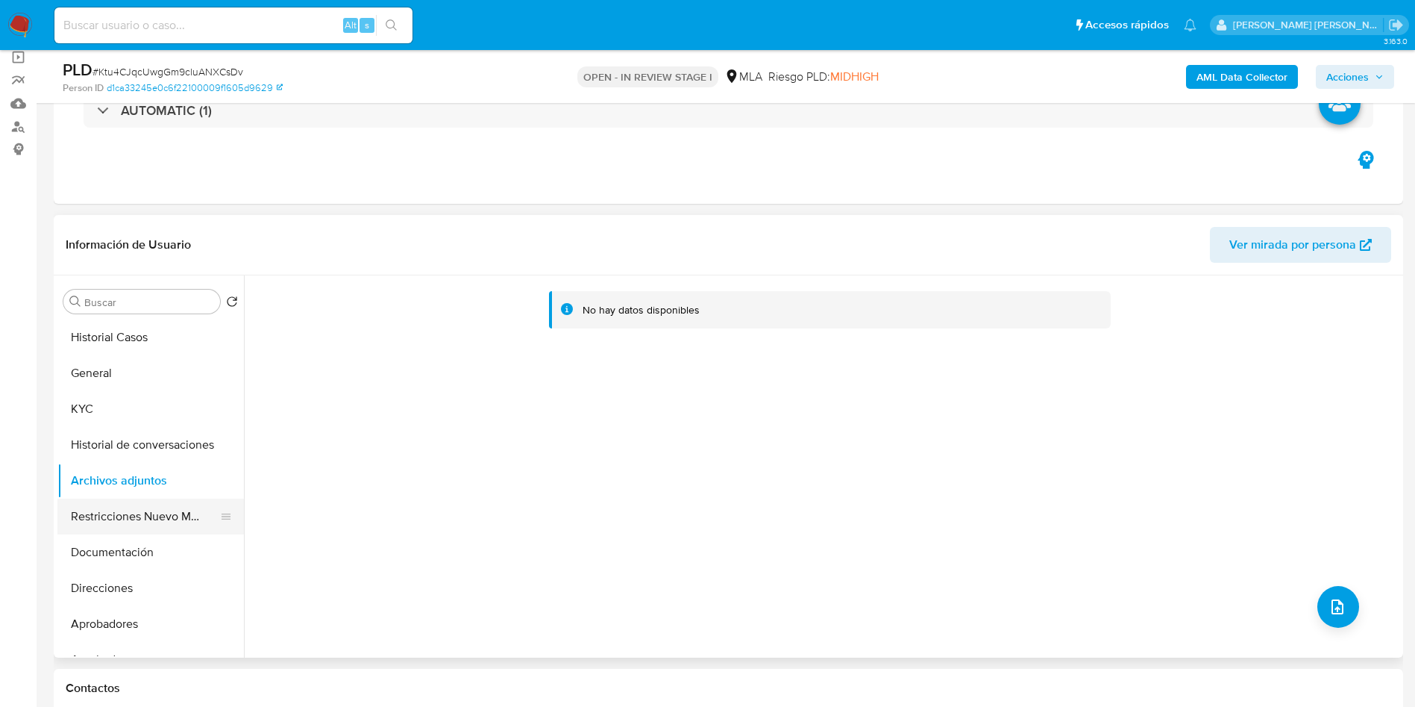
click at [133, 516] on button "Restricciones Nuevo Mundo" at bounding box center [144, 516] width 175 height 36
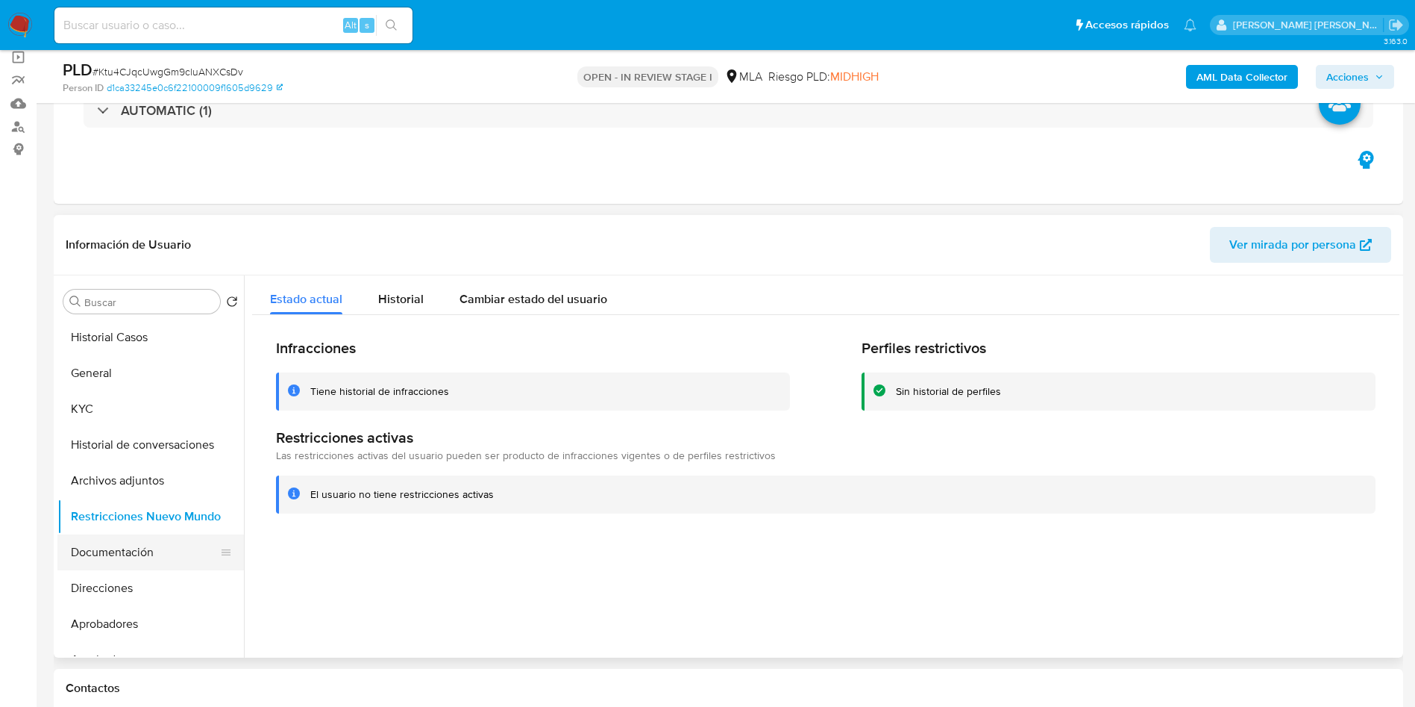
click at [117, 536] on button "Documentación" at bounding box center [144, 552] width 175 height 36
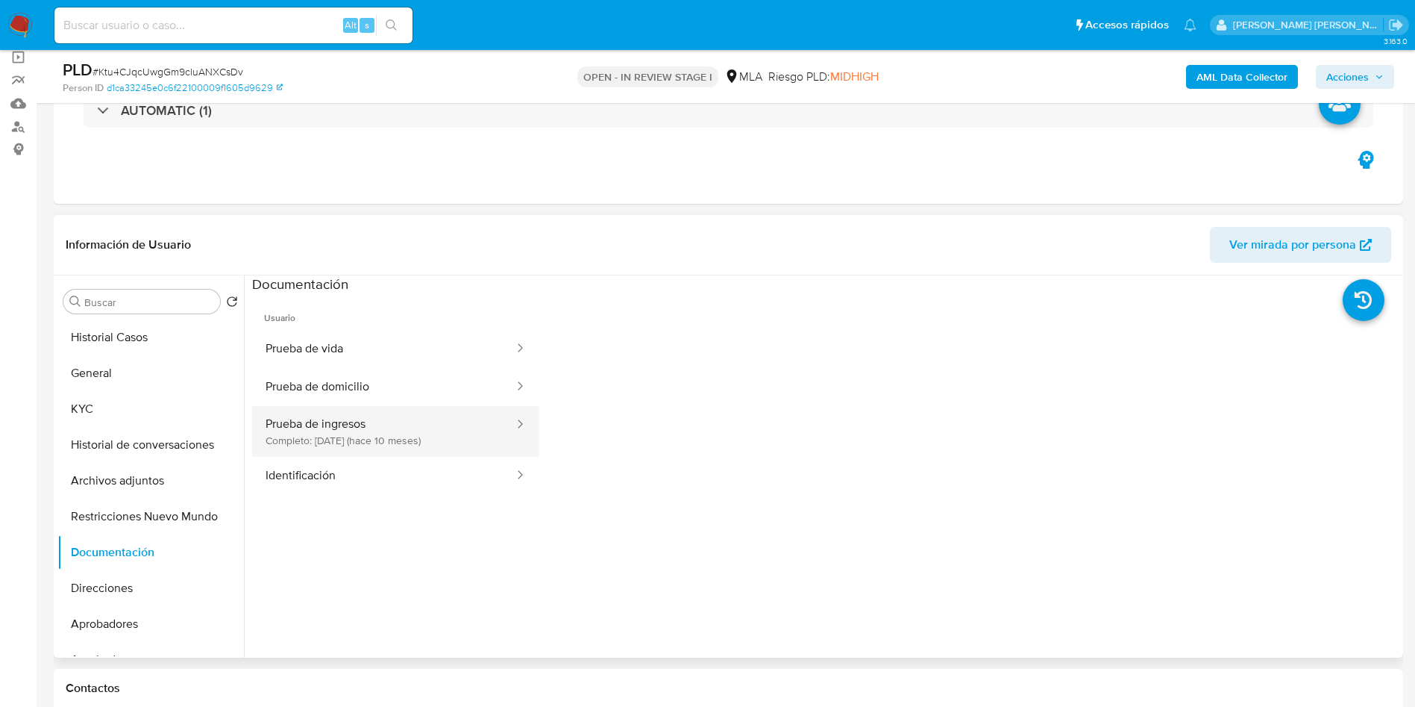
click at [377, 438] on button "Prueba de ingresos Completo: 26/12/2024 (hace 10 meses)" at bounding box center [383, 431] width 263 height 51
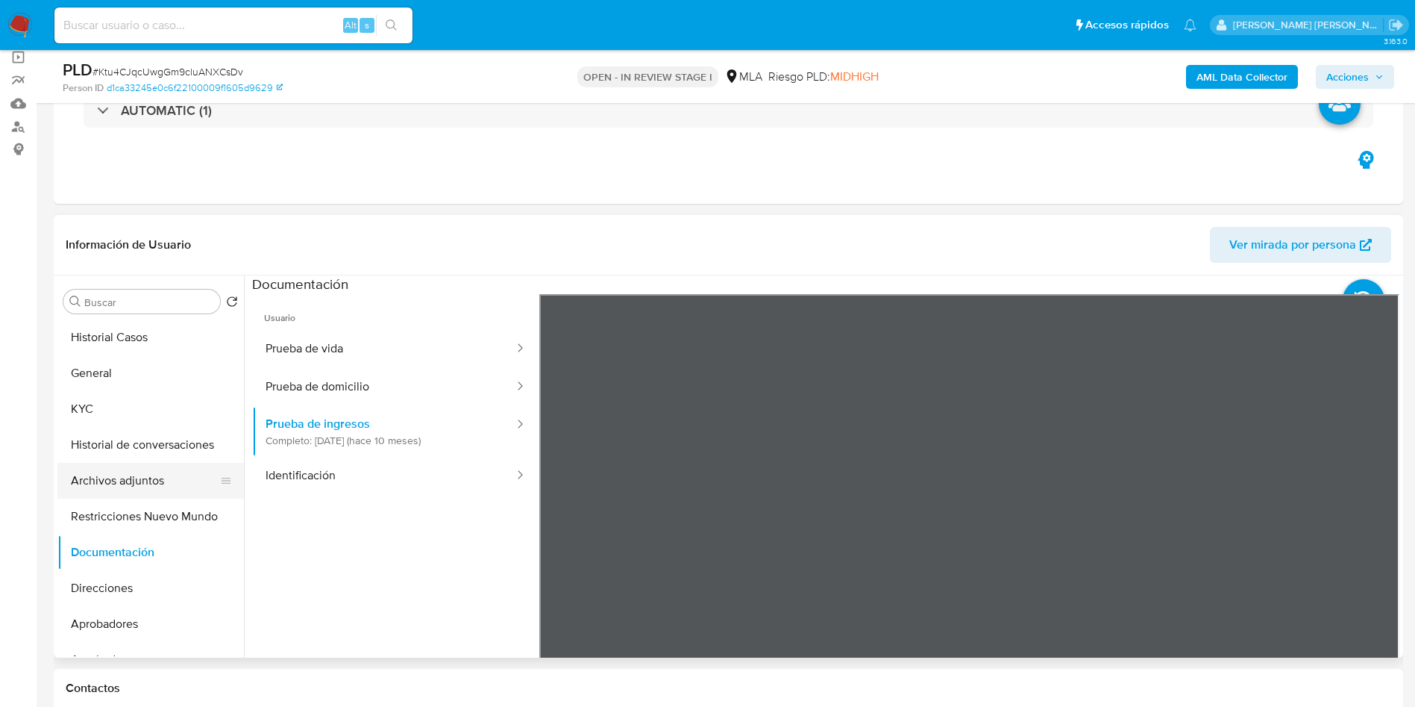
click at [128, 470] on button "Archivos adjuntos" at bounding box center [144, 481] width 175 height 36
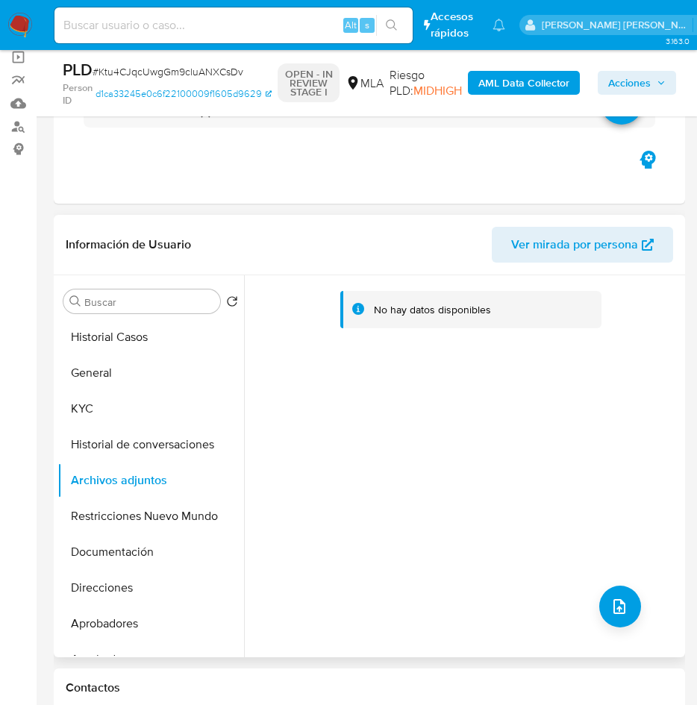
click at [662, 447] on div "No hay datos disponibles" at bounding box center [462, 466] width 437 height 382
click at [611, 608] on icon "upload-file" at bounding box center [619, 607] width 18 height 18
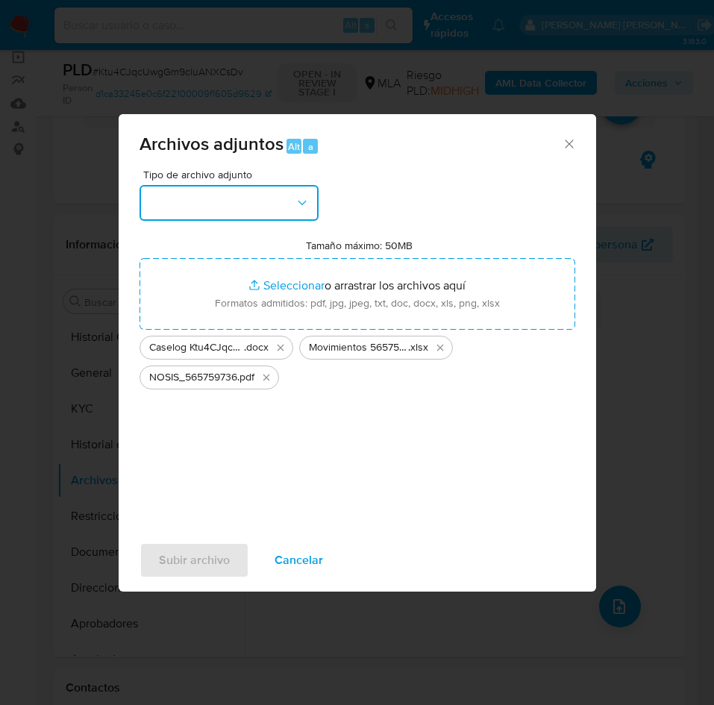
click at [254, 210] on button "button" at bounding box center [229, 203] width 179 height 36
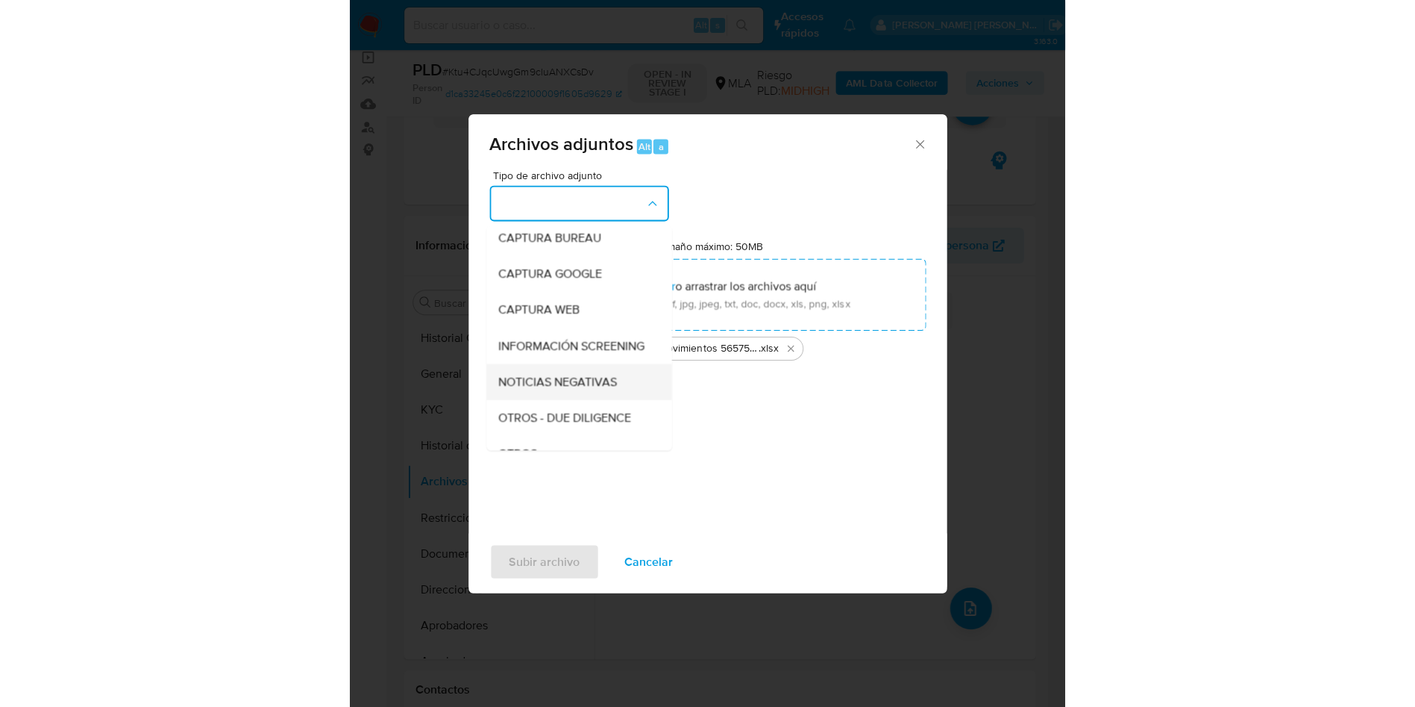
scroll to position [112, 0]
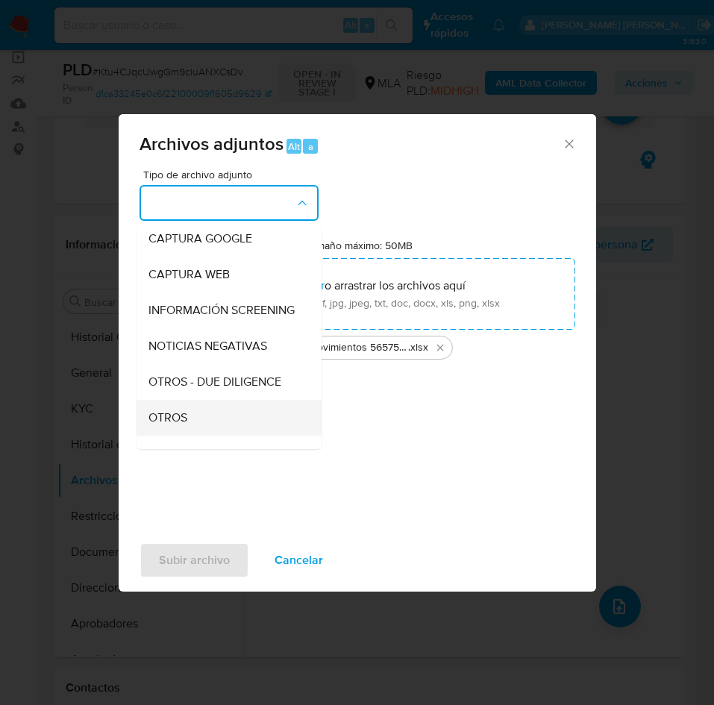
click at [189, 436] on div "OTROS" at bounding box center [224, 418] width 152 height 36
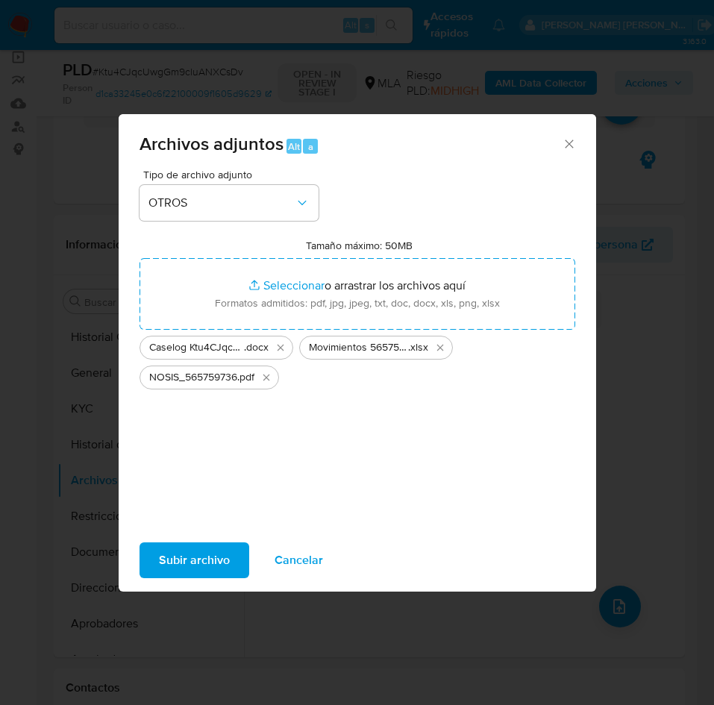
click at [173, 568] on span "Subir archivo" at bounding box center [194, 560] width 71 height 33
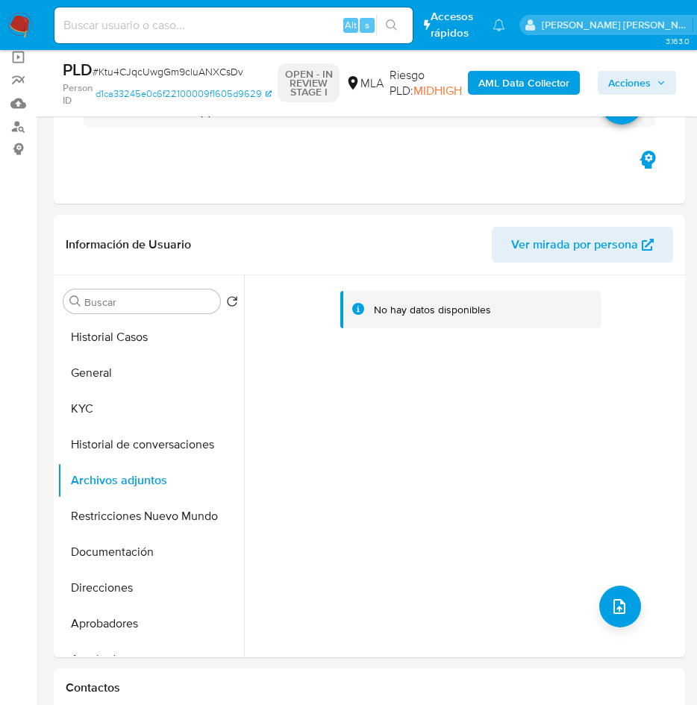
click at [571, 72] on button "AML Data Collector" at bounding box center [524, 83] width 112 height 24
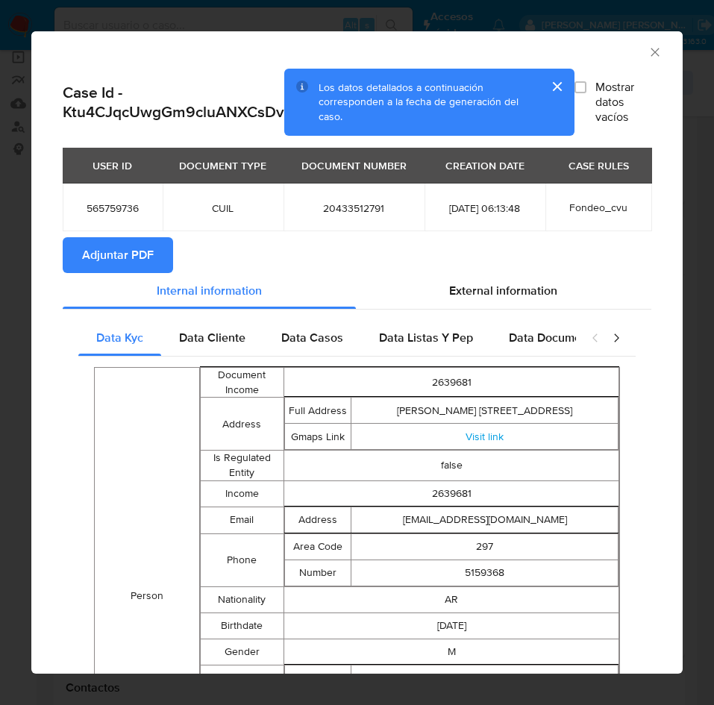
click at [133, 249] on span "Adjuntar PDF" at bounding box center [118, 255] width 72 height 33
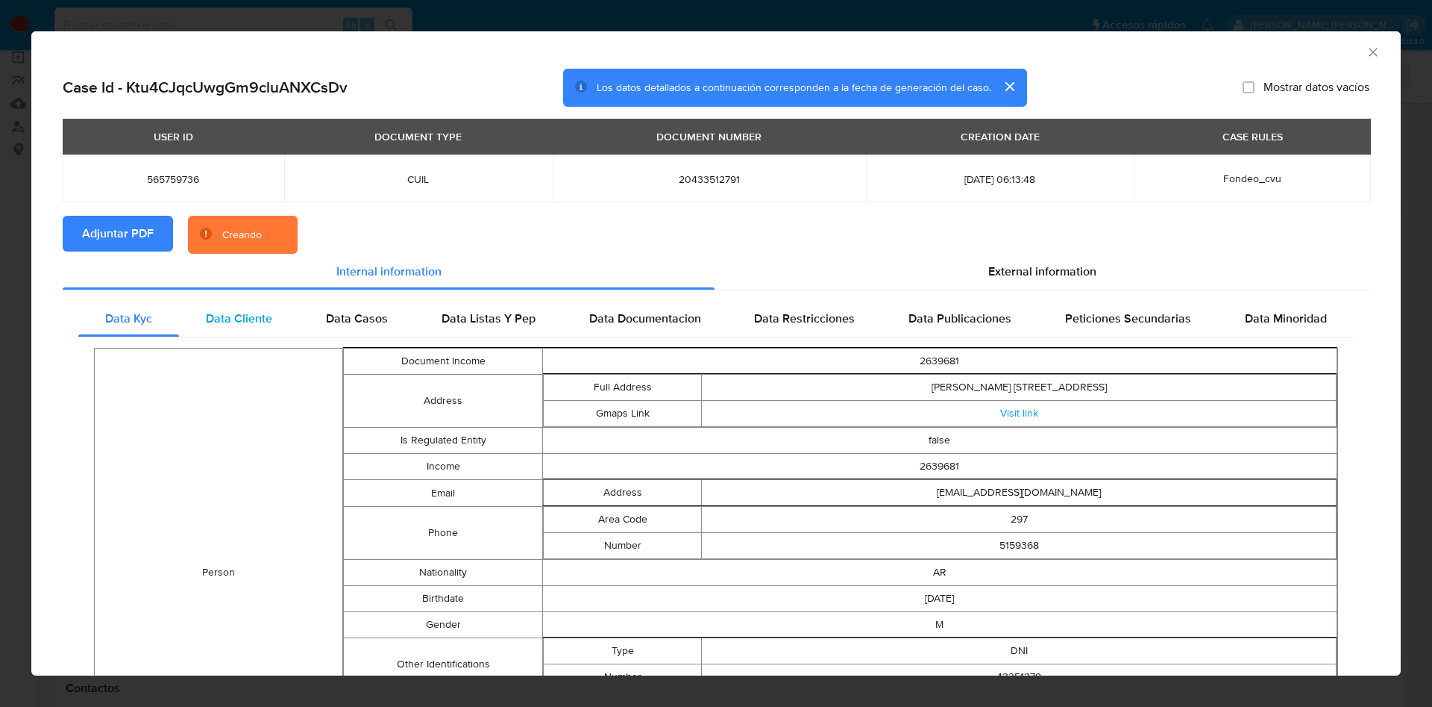
click at [254, 311] on span "Data Cliente" at bounding box center [239, 318] width 66 height 17
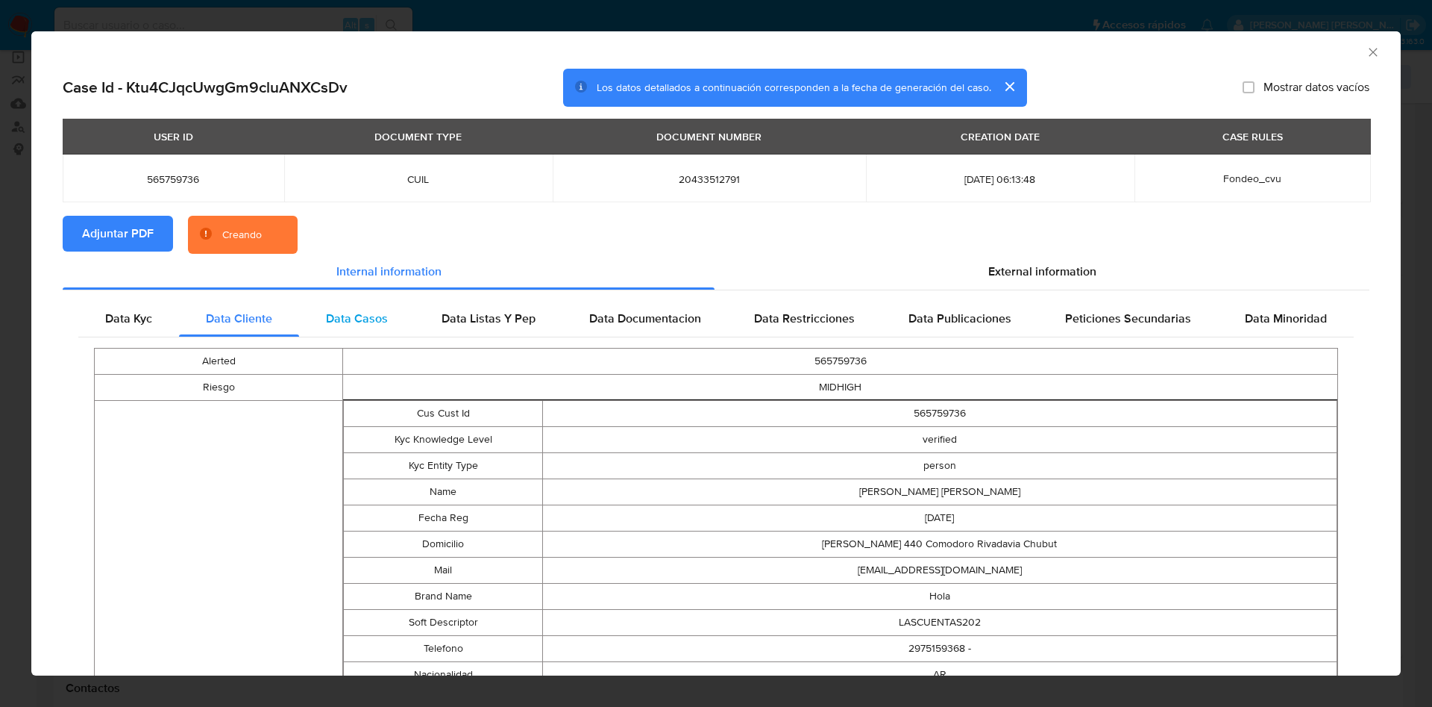
click at [340, 312] on span "Data Casos" at bounding box center [357, 318] width 62 height 17
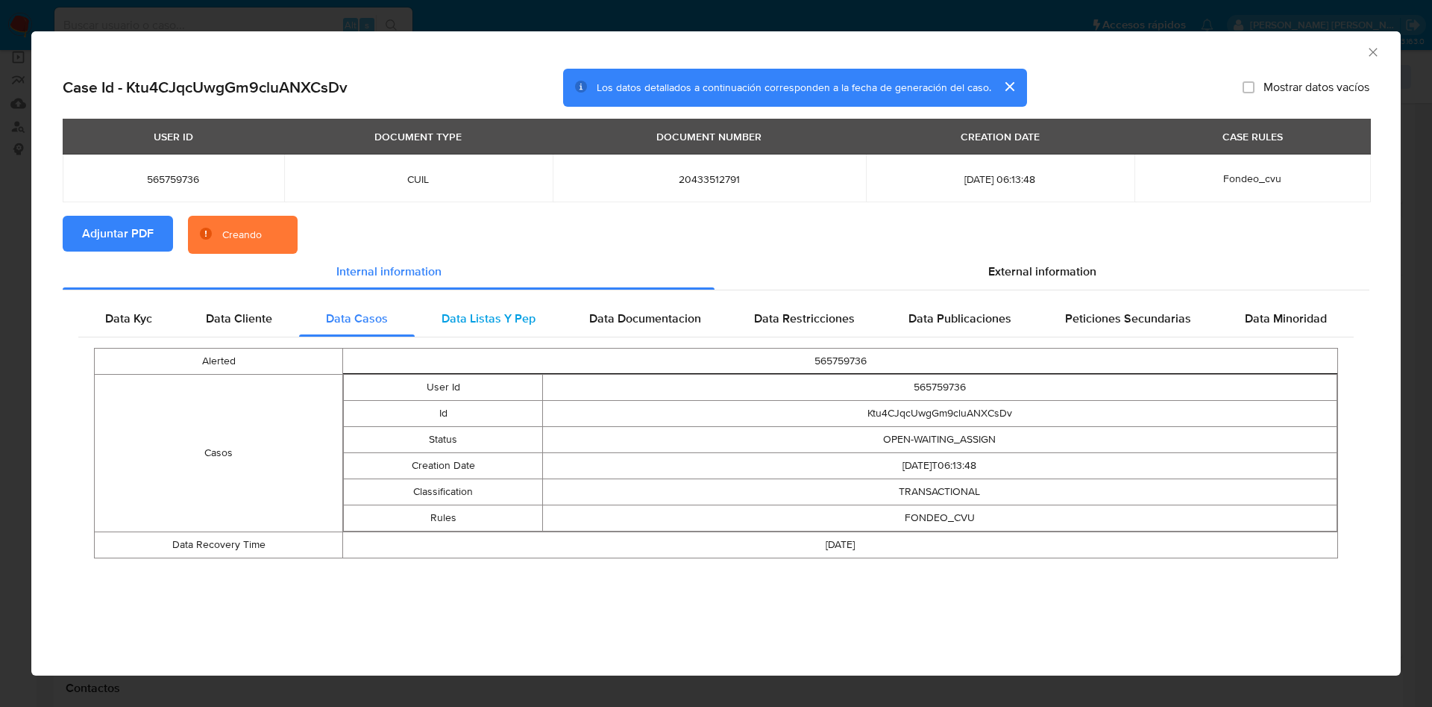
click at [481, 319] on span "Data Listas Y Pep" at bounding box center [489, 318] width 94 height 17
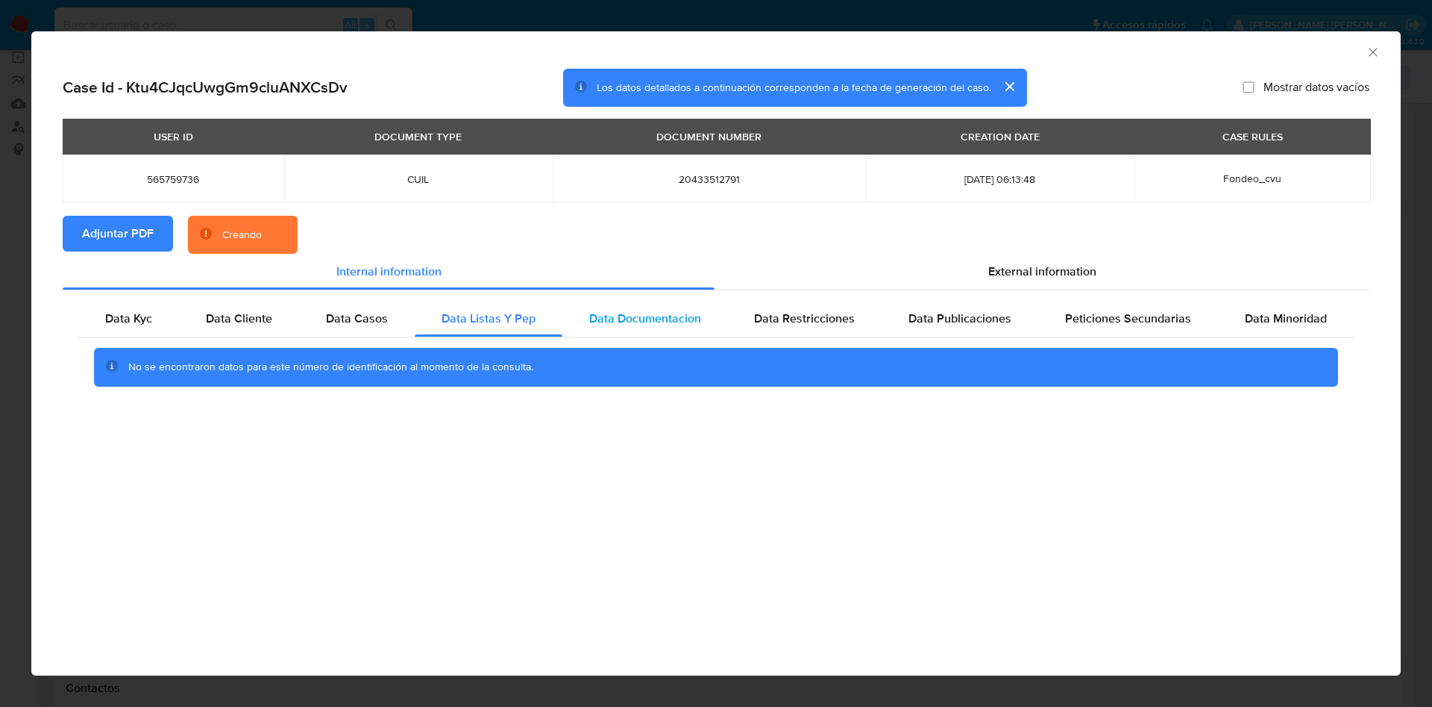
click at [597, 319] on span "Data Documentacion" at bounding box center [645, 318] width 112 height 17
click at [813, 325] on span "Data Restricciones" at bounding box center [804, 318] width 101 height 17
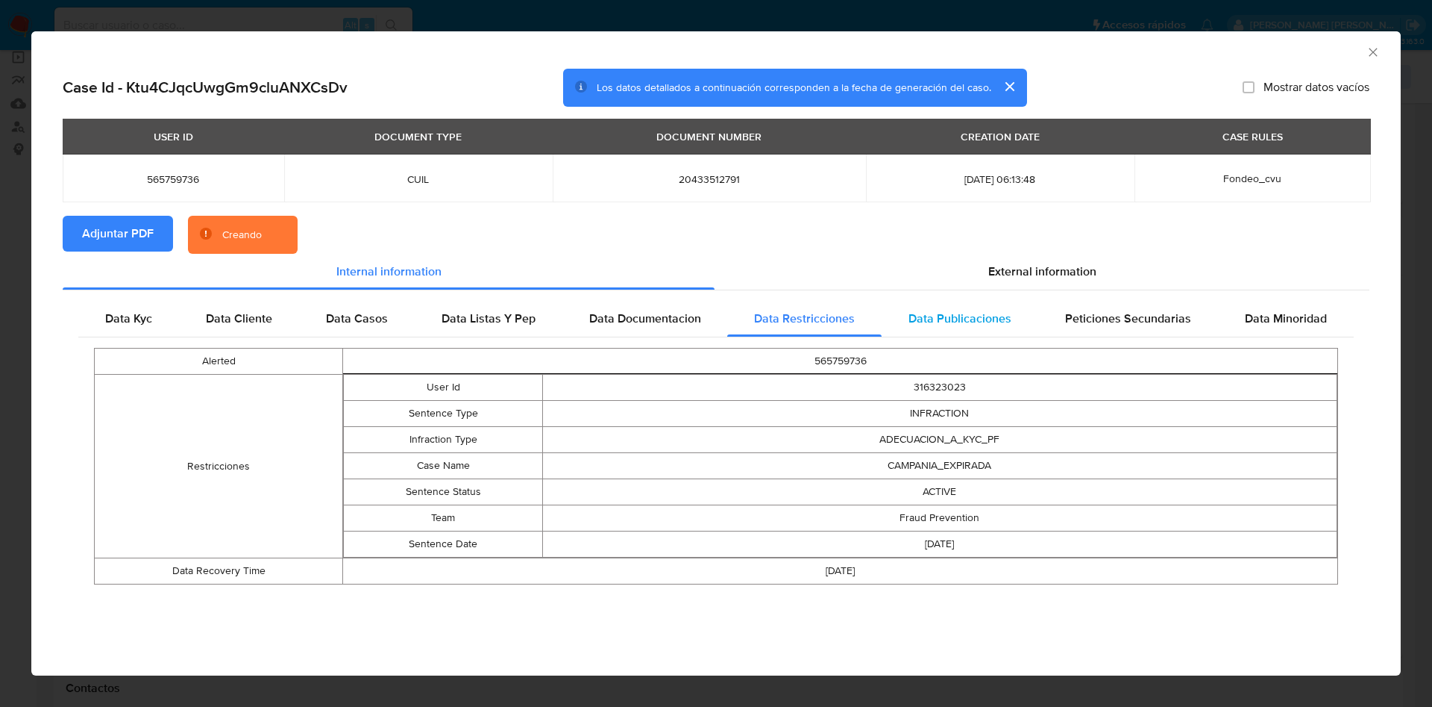
click at [963, 337] on div "Alerted 565759736 Restricciones User Id 316323023 Sentence Type INFRACTION Infr…" at bounding box center [716, 465] width 1276 height 257
click at [992, 327] on div "Data Publicaciones" at bounding box center [960, 319] width 157 height 36
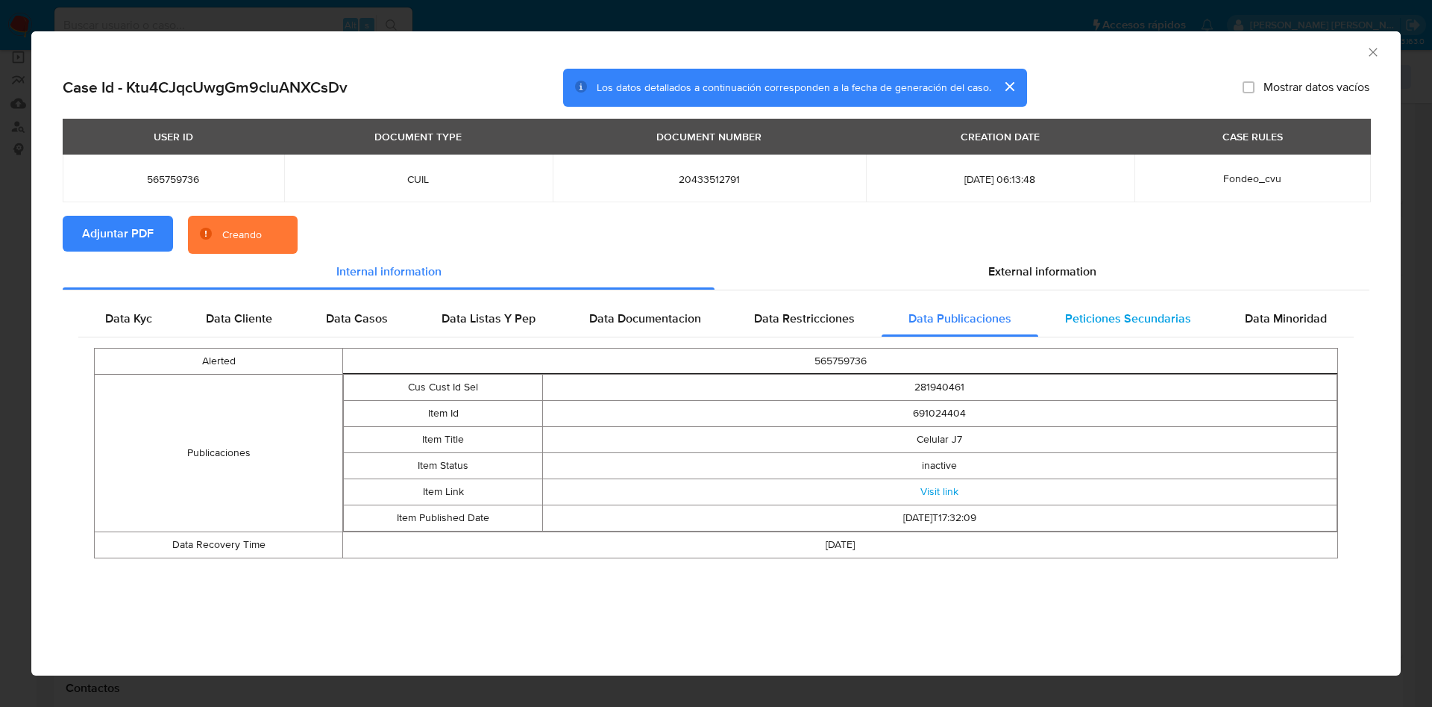
click at [1134, 319] on span "Peticiones Secundarias" at bounding box center [1128, 318] width 126 height 17
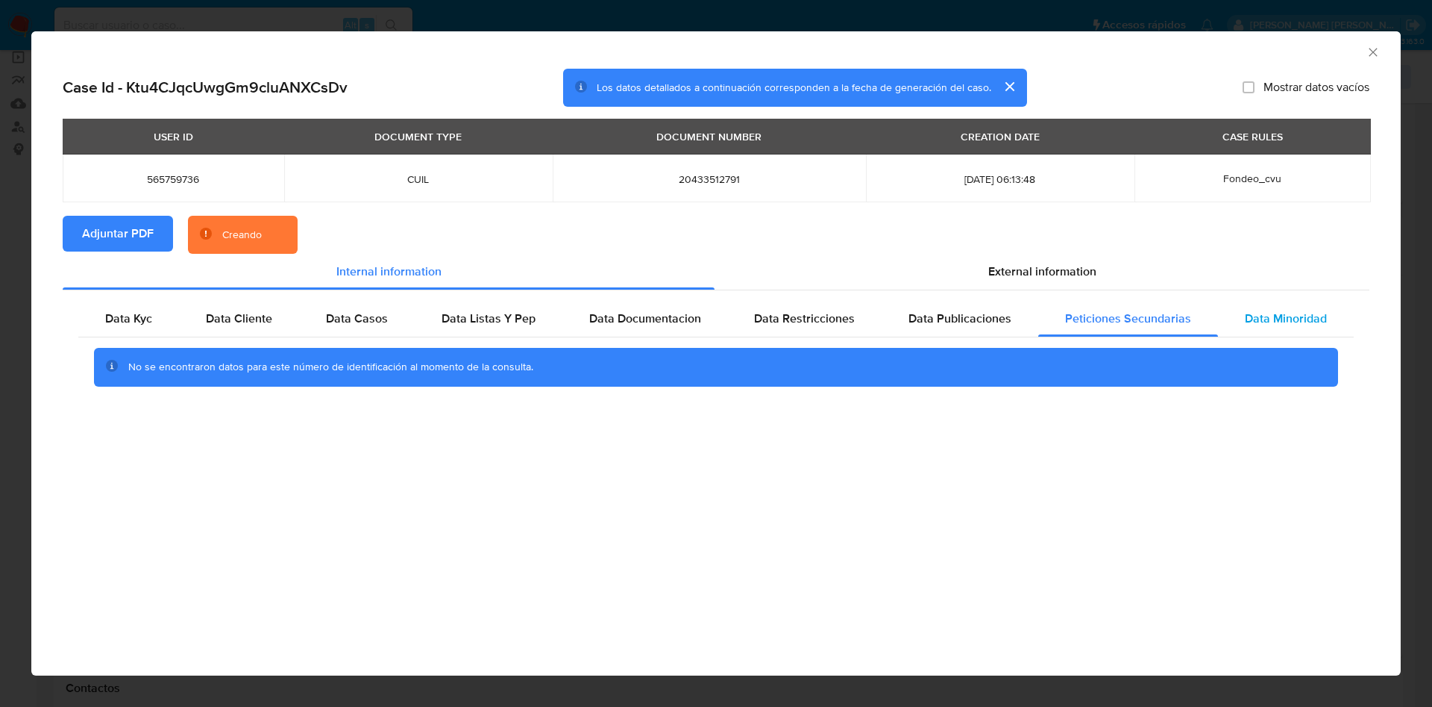
click at [1305, 324] on span "Data Minoridad" at bounding box center [1286, 318] width 82 height 17
click at [1050, 272] on span "External information" at bounding box center [1043, 271] width 108 height 17
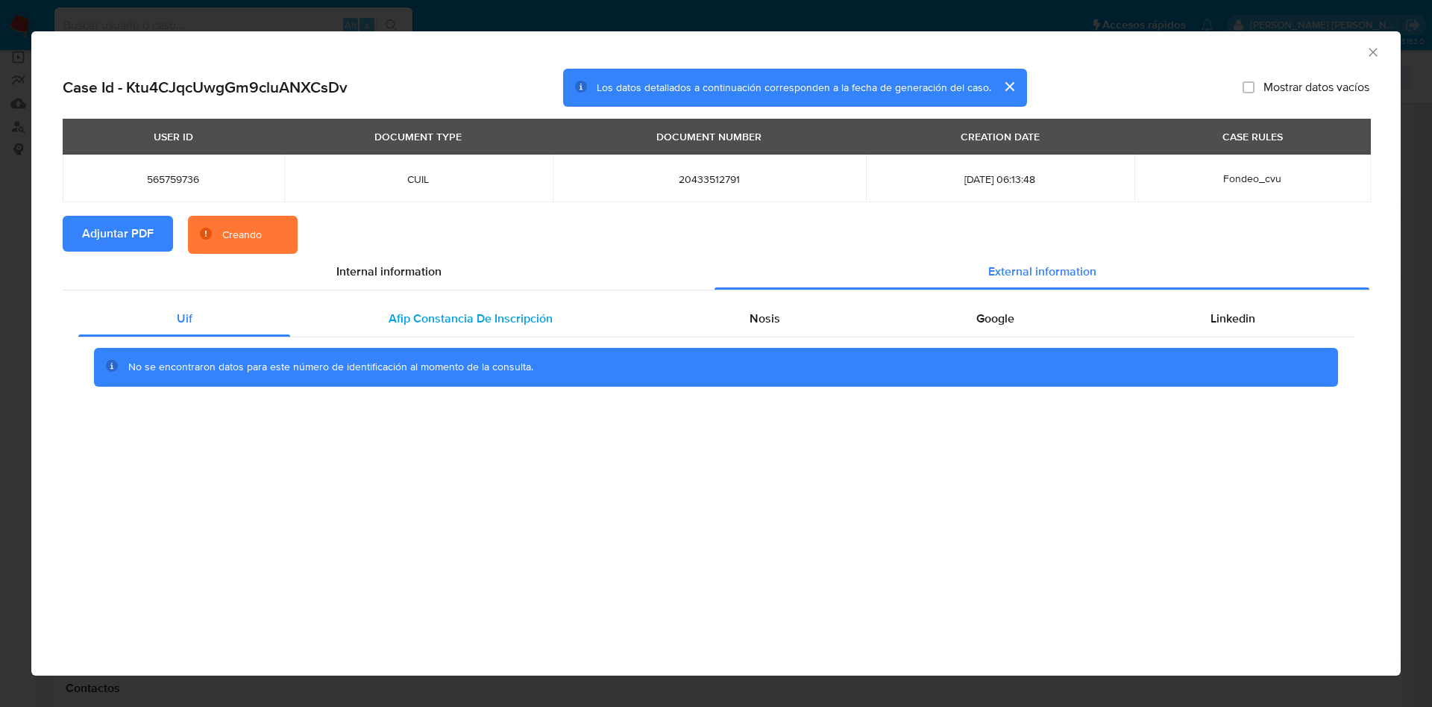
click at [483, 313] on span "Afip Constancia De Inscripción" at bounding box center [471, 318] width 164 height 17
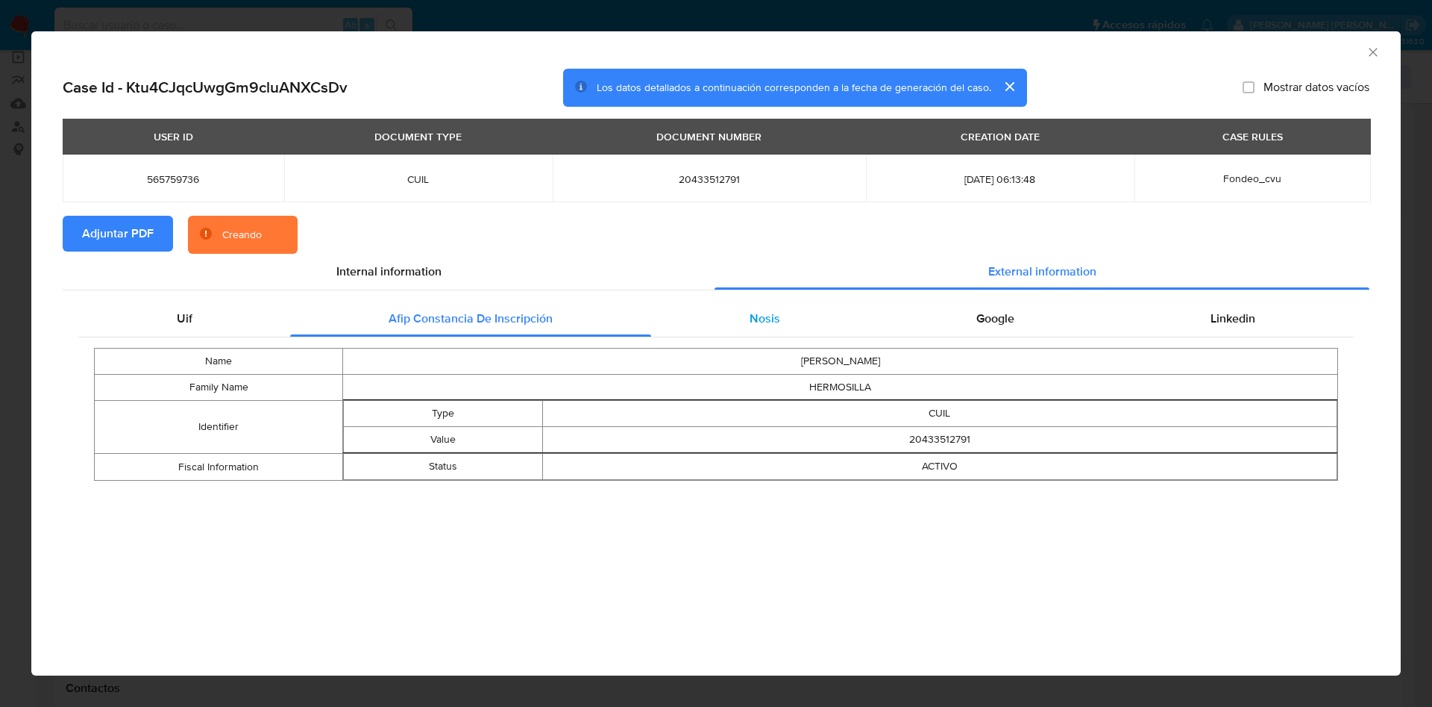
click at [765, 314] on span "Nosis" at bounding box center [765, 318] width 31 height 17
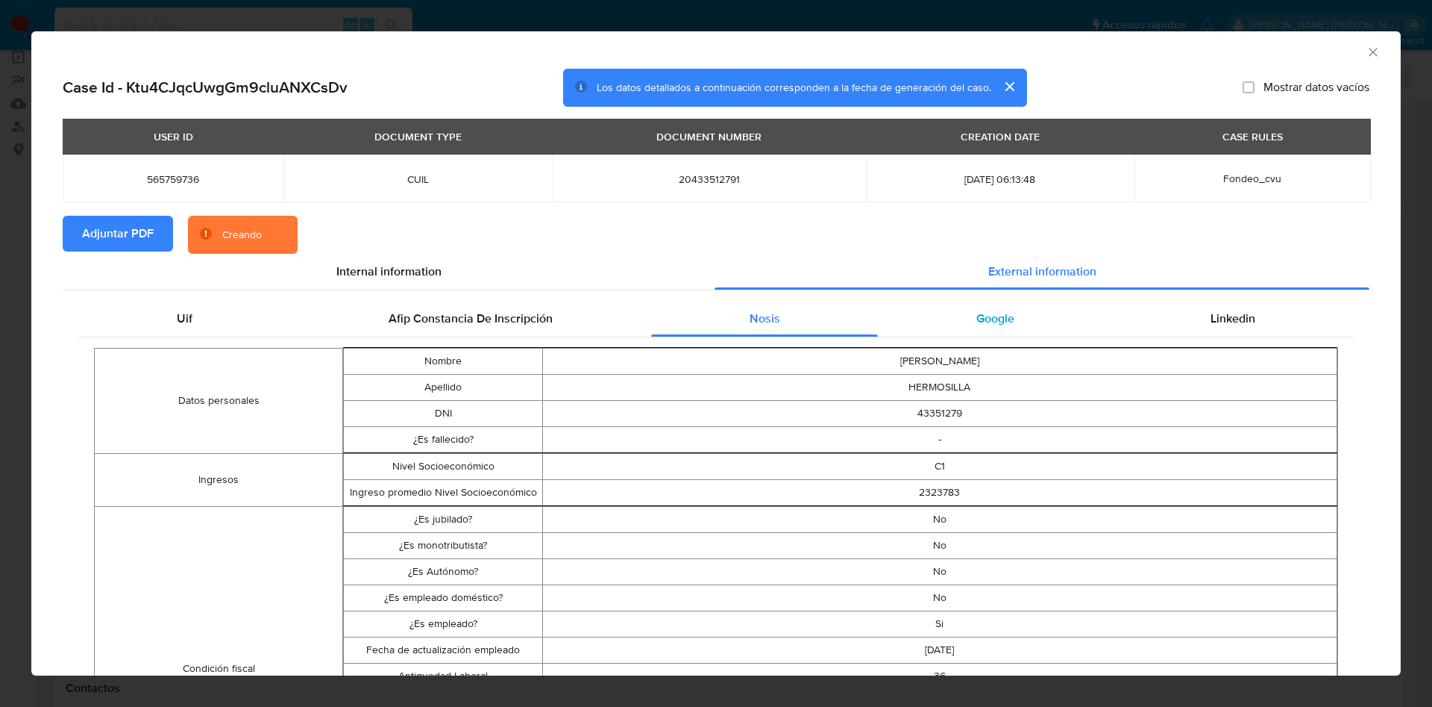
click at [1004, 319] on div "Google" at bounding box center [995, 319] width 234 height 36
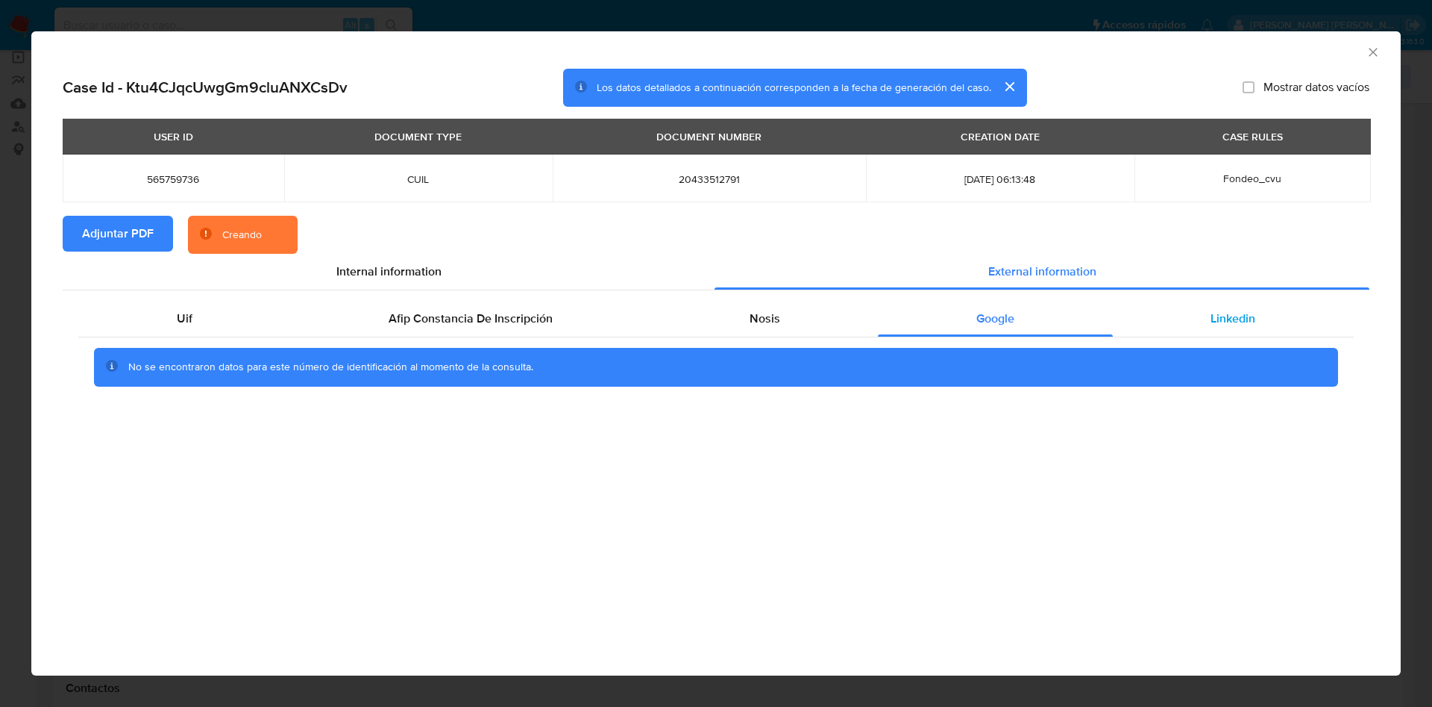
click at [1193, 319] on div "Linkedin" at bounding box center [1233, 319] width 241 height 36
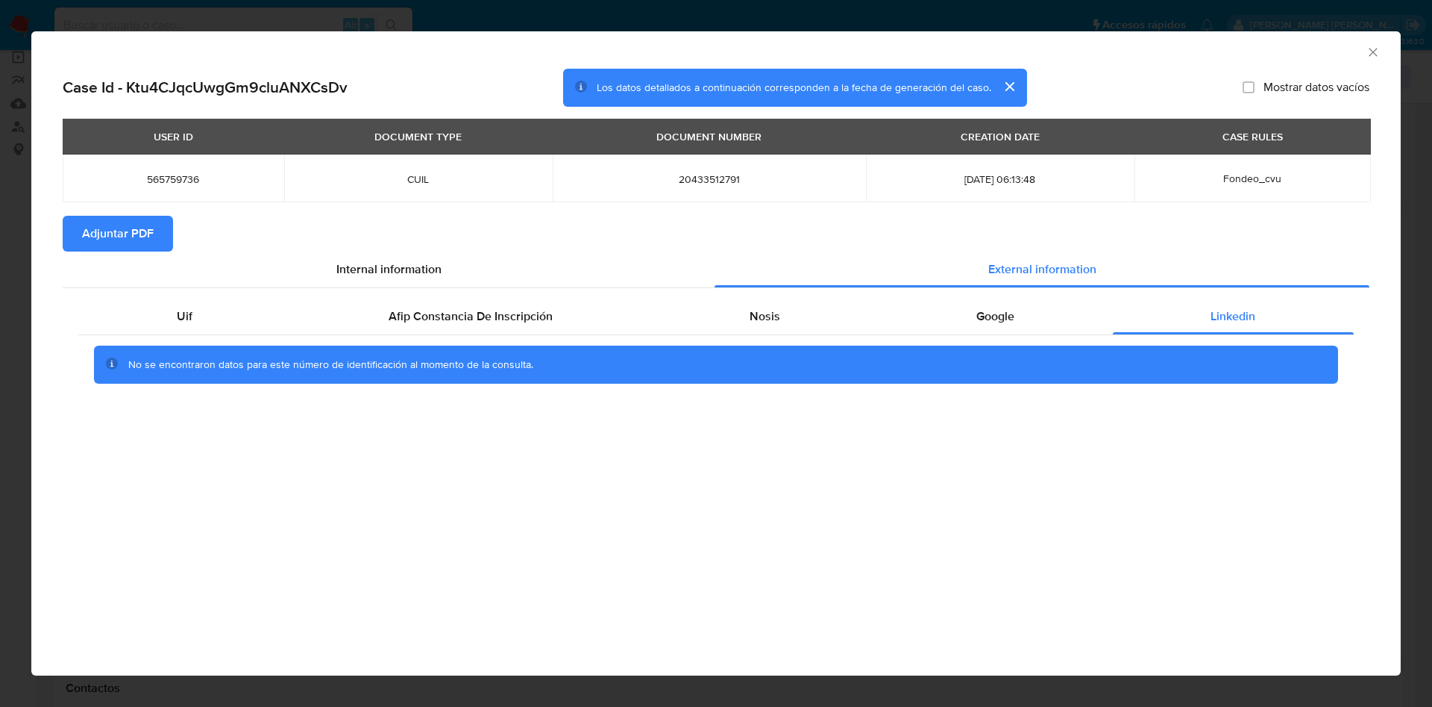
click at [1379, 48] on icon "Cerrar ventana" at bounding box center [1373, 52] width 15 height 15
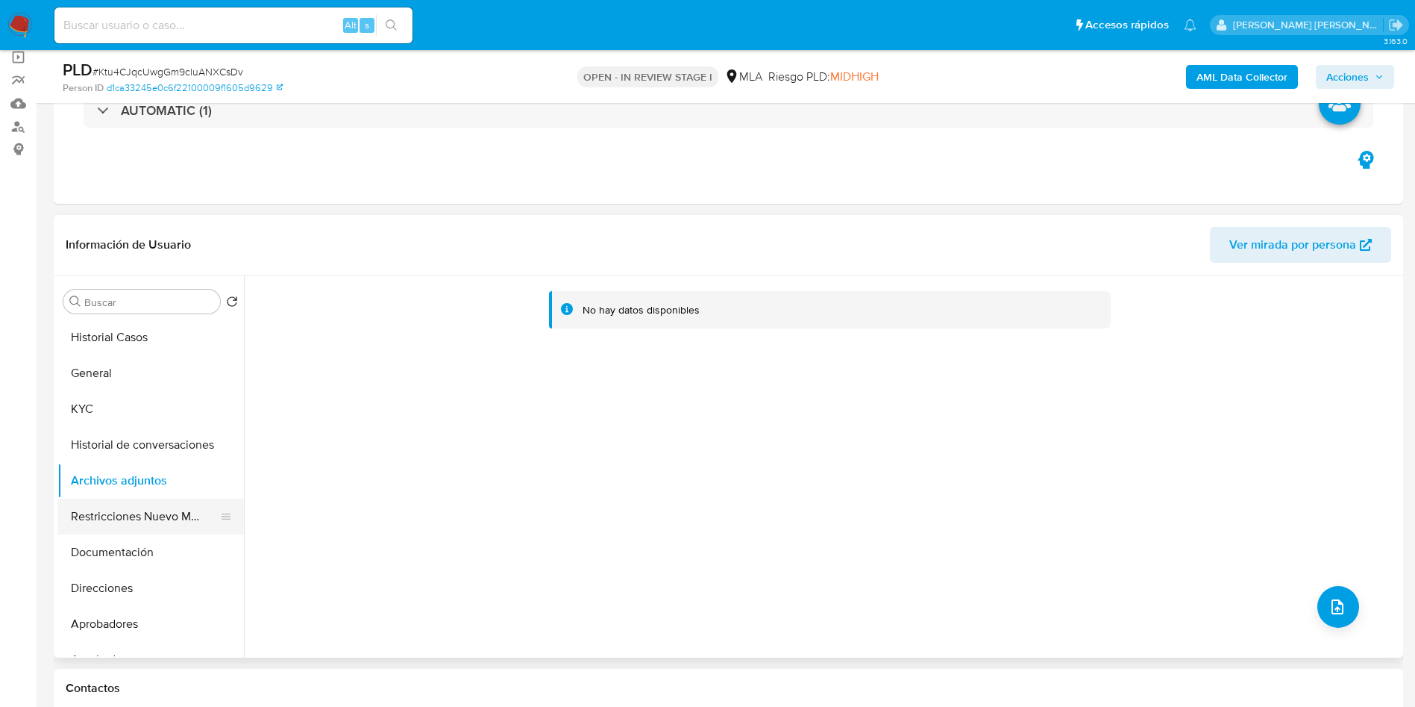
click at [139, 506] on button "Restricciones Nuevo Mundo" at bounding box center [144, 516] width 175 height 36
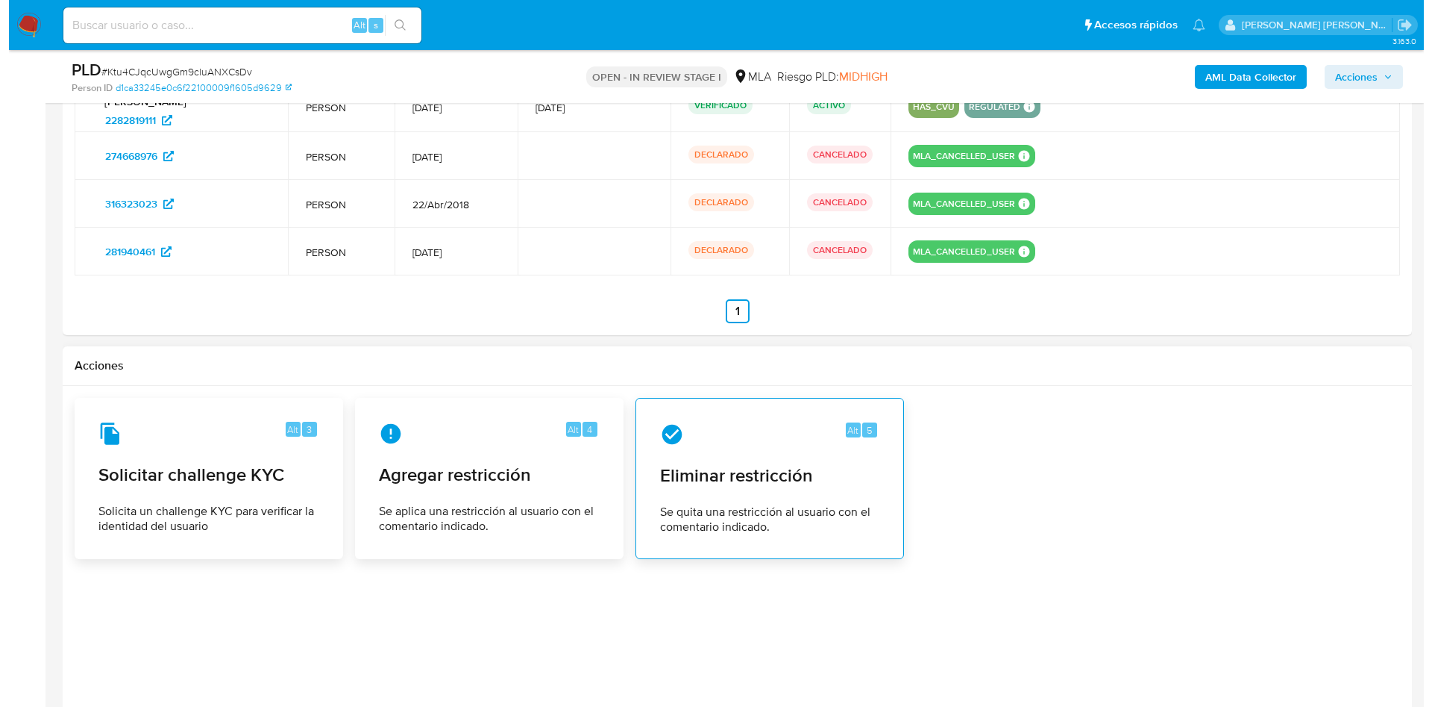
scroll to position [2488, 0]
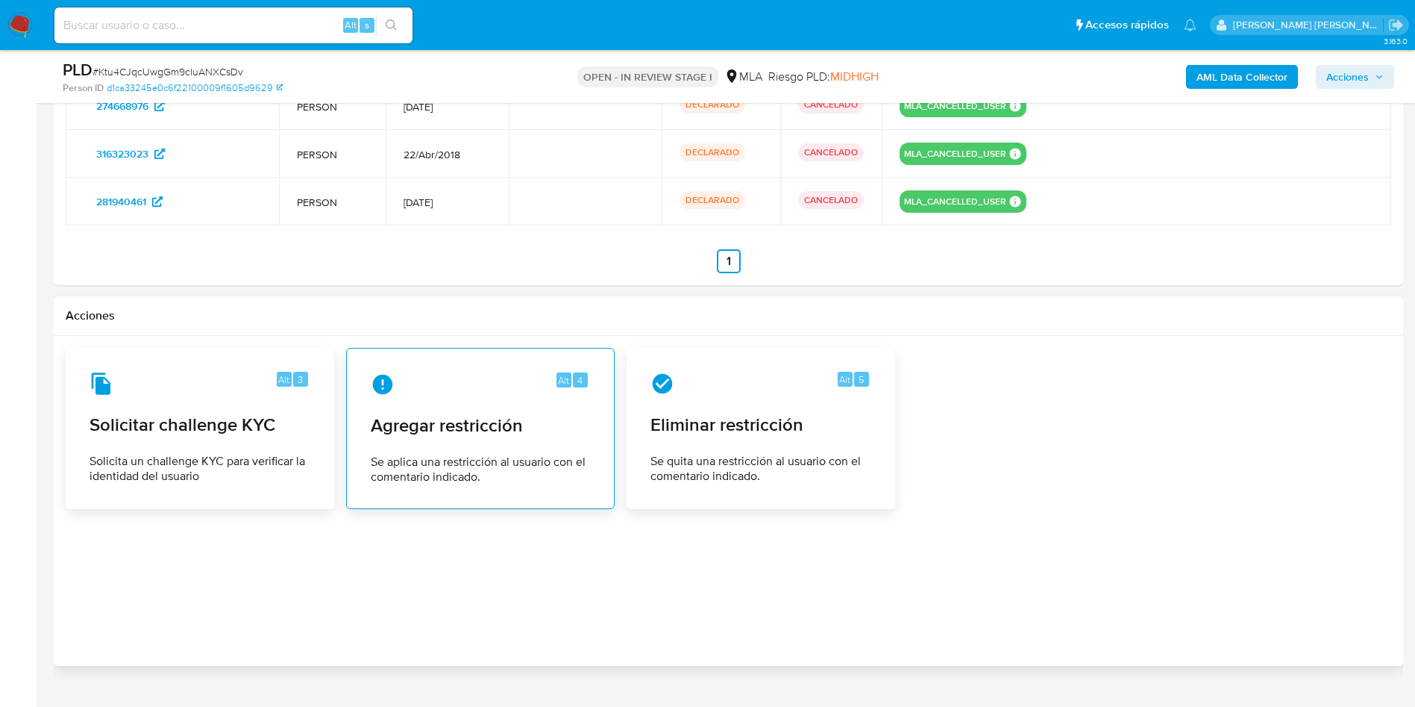
click at [522, 410] on div "Alt 4 Agregar restricción Se aplica una restricción al usuario con el comentari…" at bounding box center [480, 428] width 243 height 136
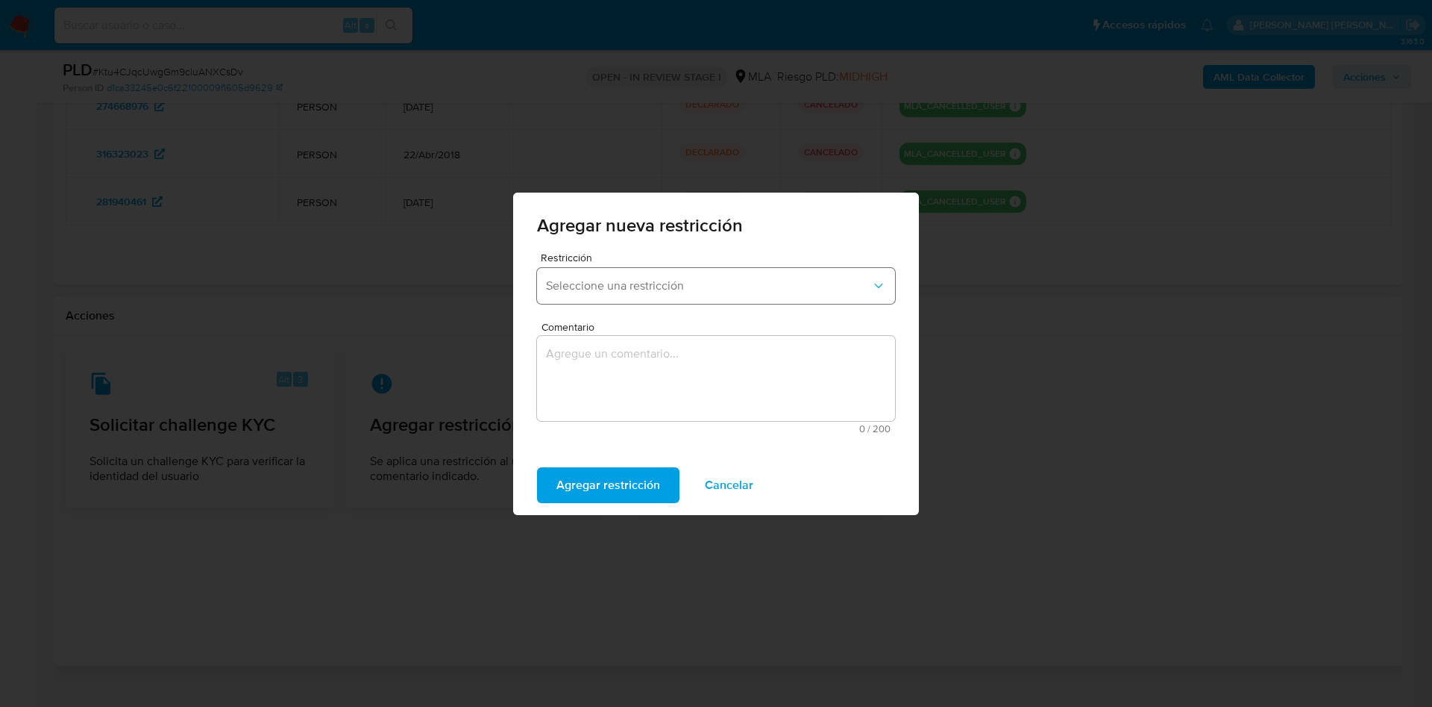
click at [622, 295] on button "Seleccione una restricción" at bounding box center [716, 286] width 358 height 36
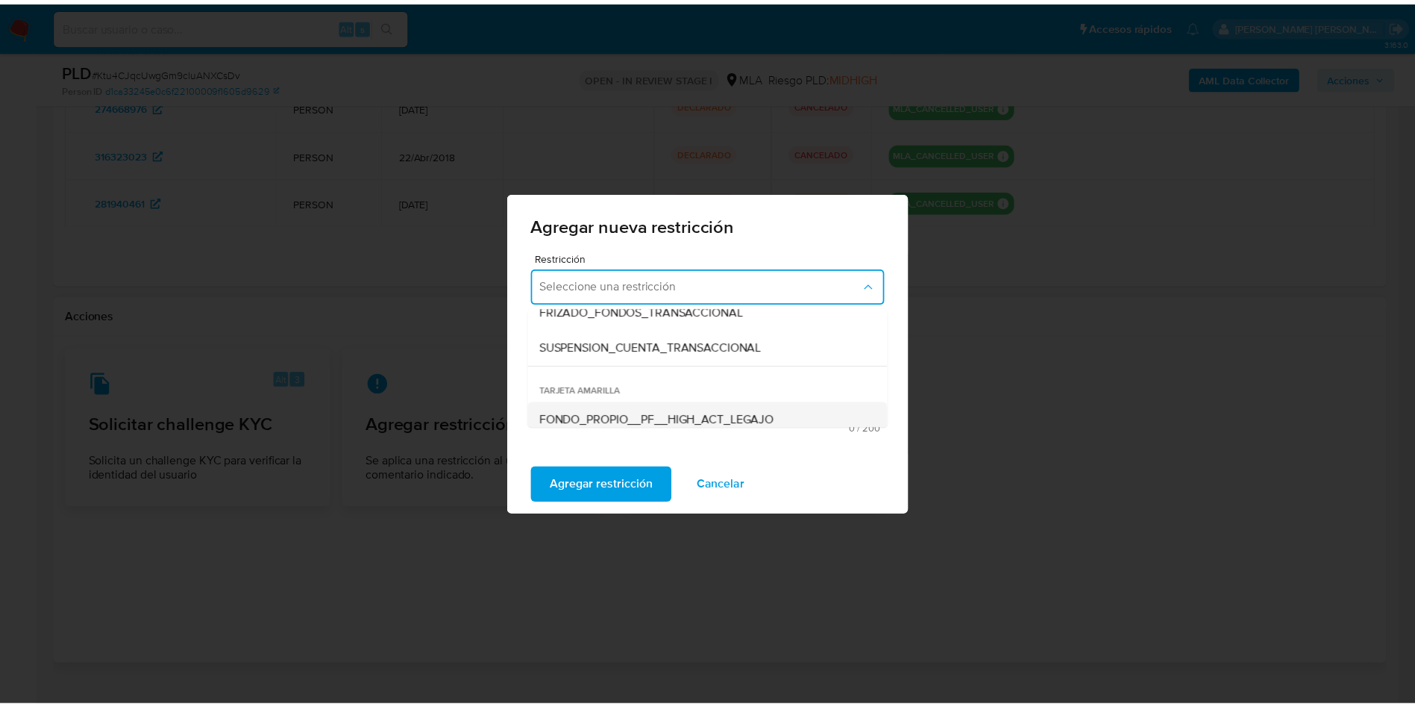
scroll to position [224, 0]
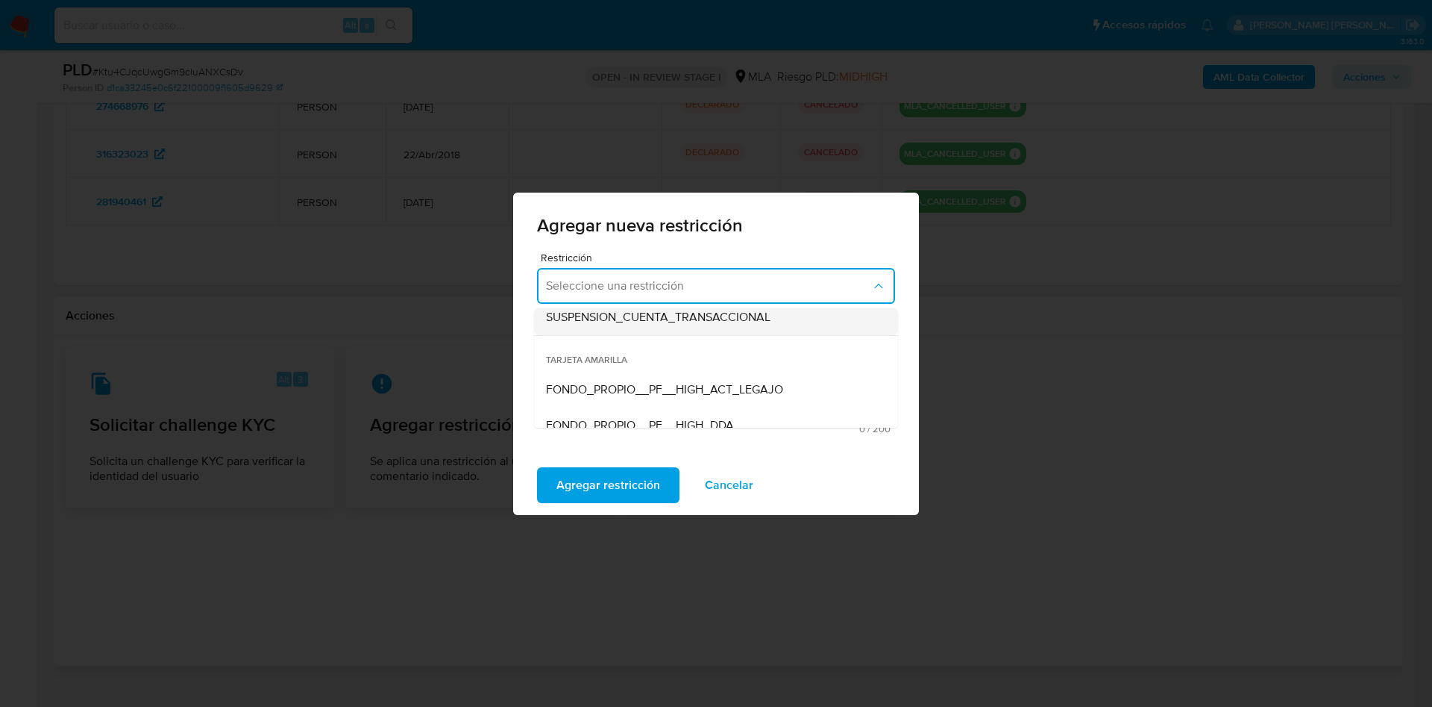
click at [651, 320] on span "SUSPENSION_CUENTA_TRANSACCIONAL" at bounding box center [658, 317] width 225 height 15
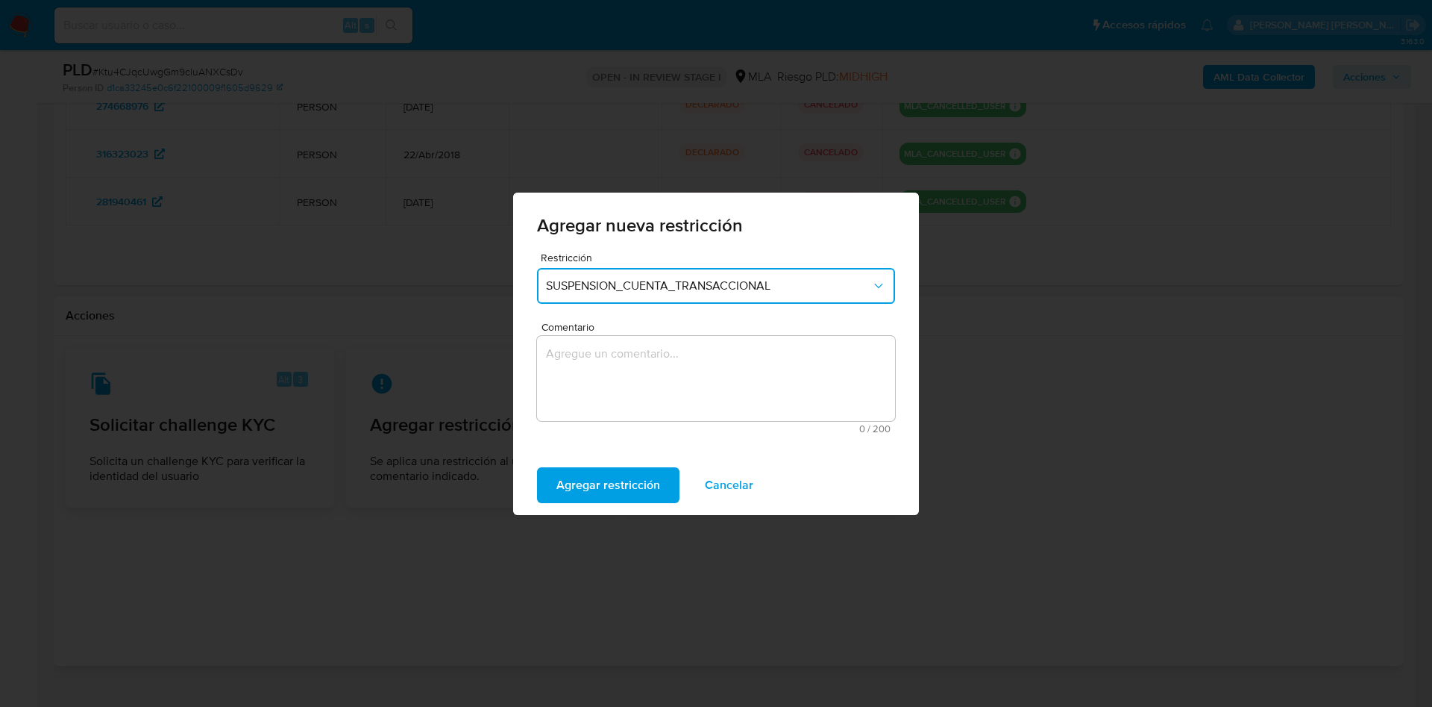
click at [631, 353] on textarea "Comentario" at bounding box center [716, 378] width 358 height 85
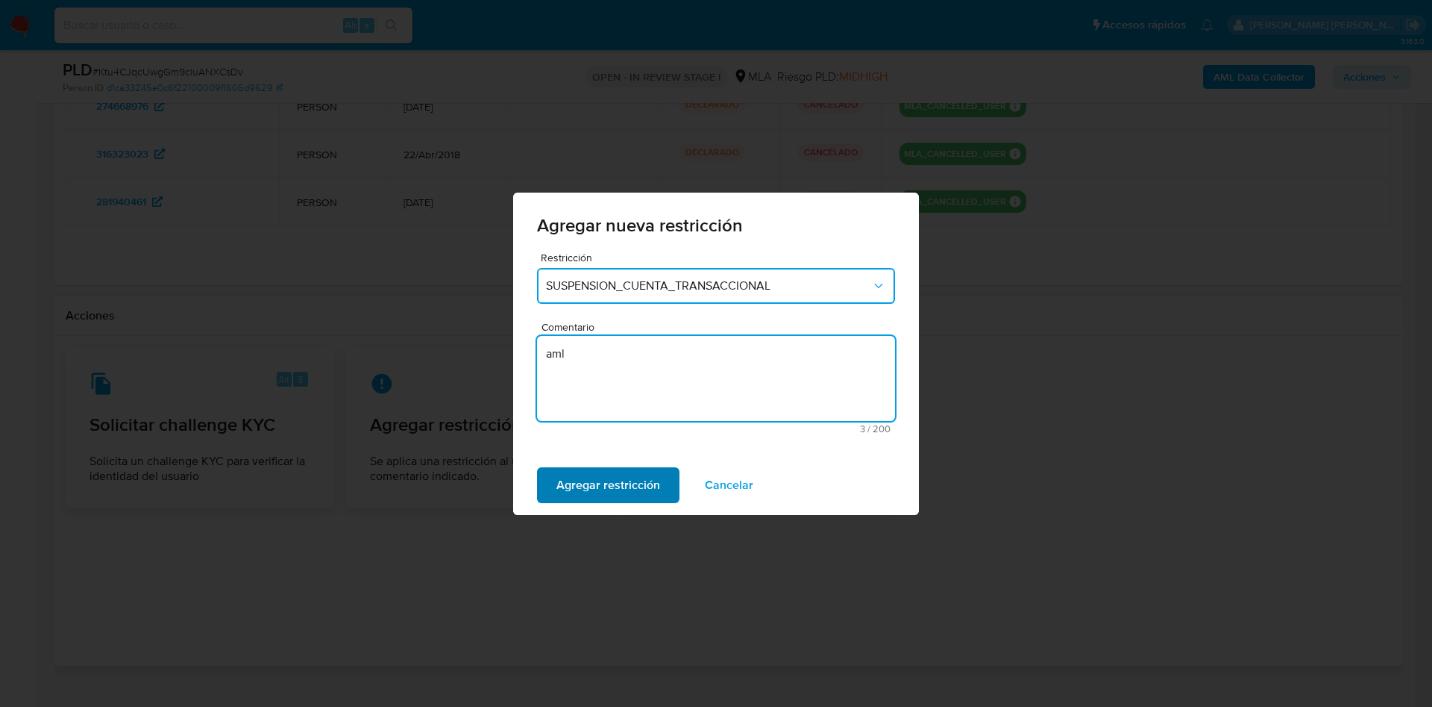
type textarea "aml"
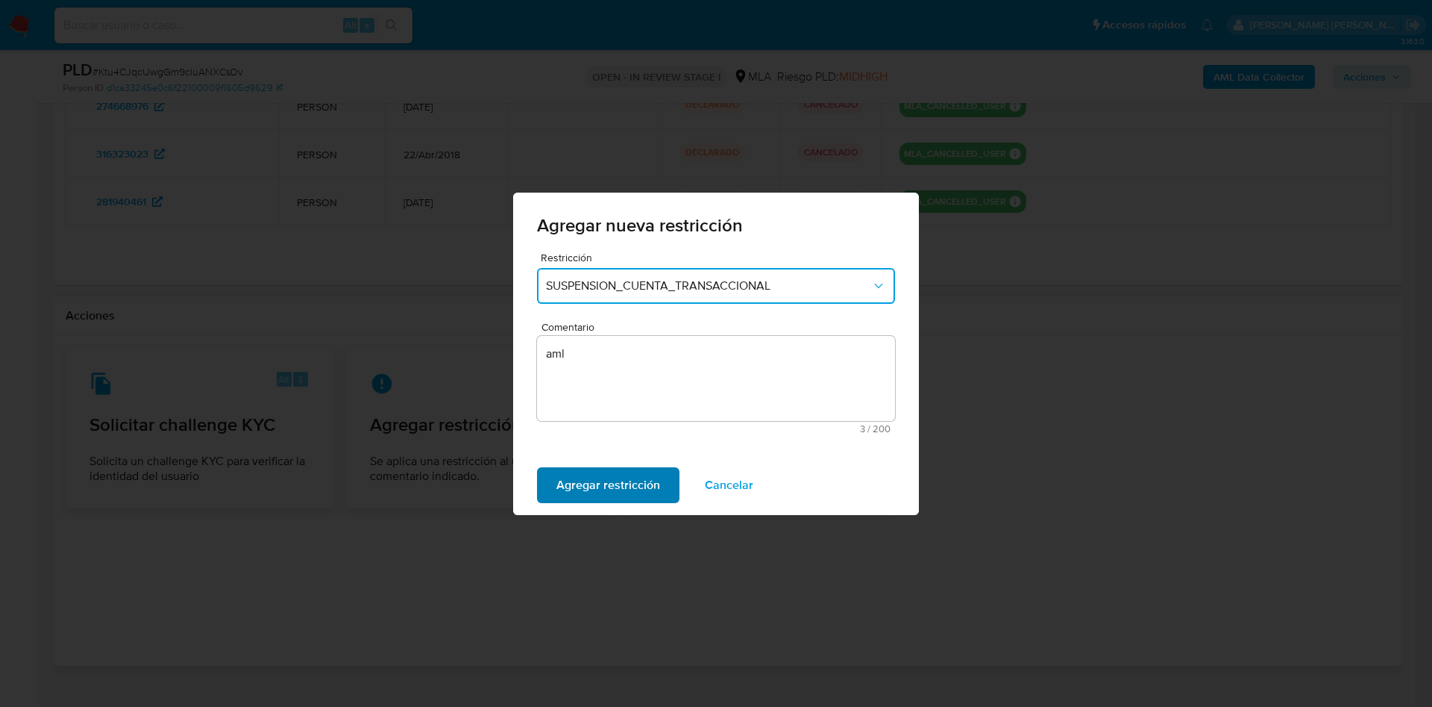
click at [612, 475] on span "Agregar restricción" at bounding box center [609, 485] width 104 height 33
click at [612, 475] on button "Confirmar" at bounding box center [583, 485] width 93 height 36
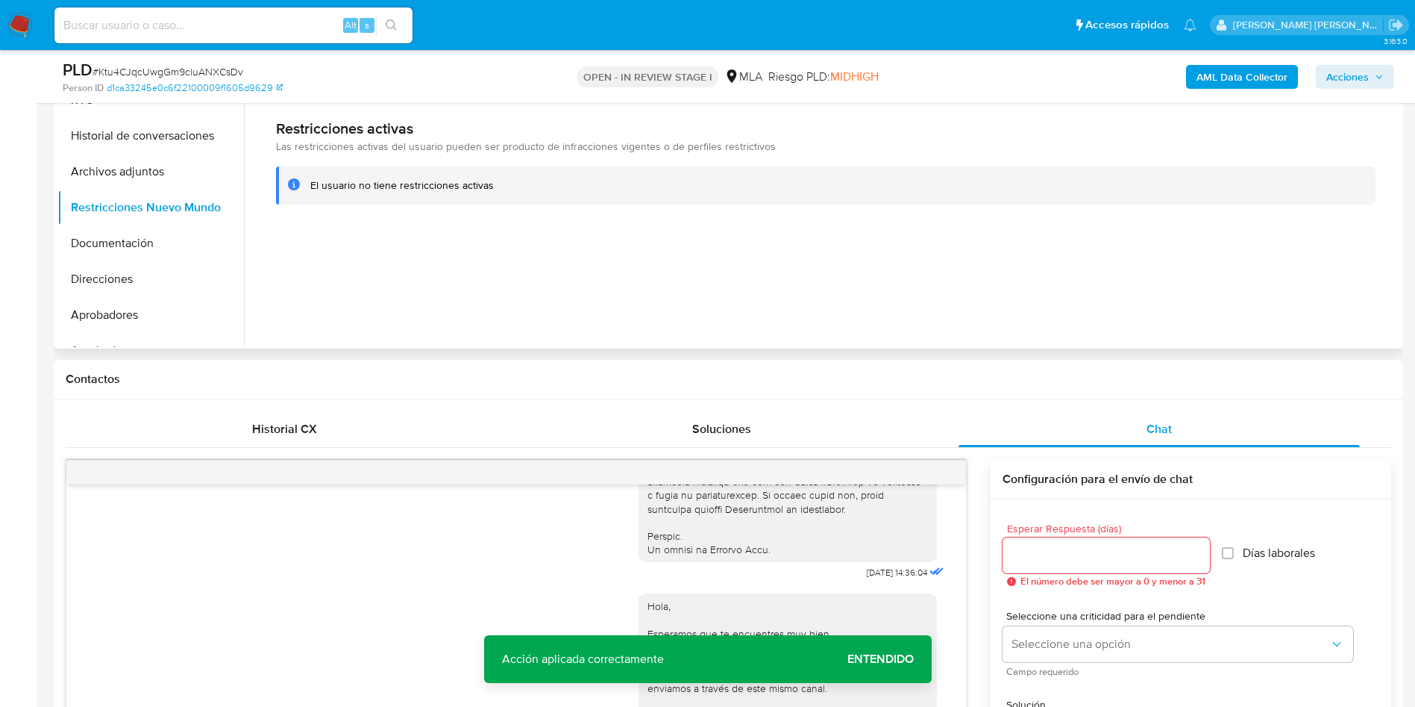
scroll to position [250, 0]
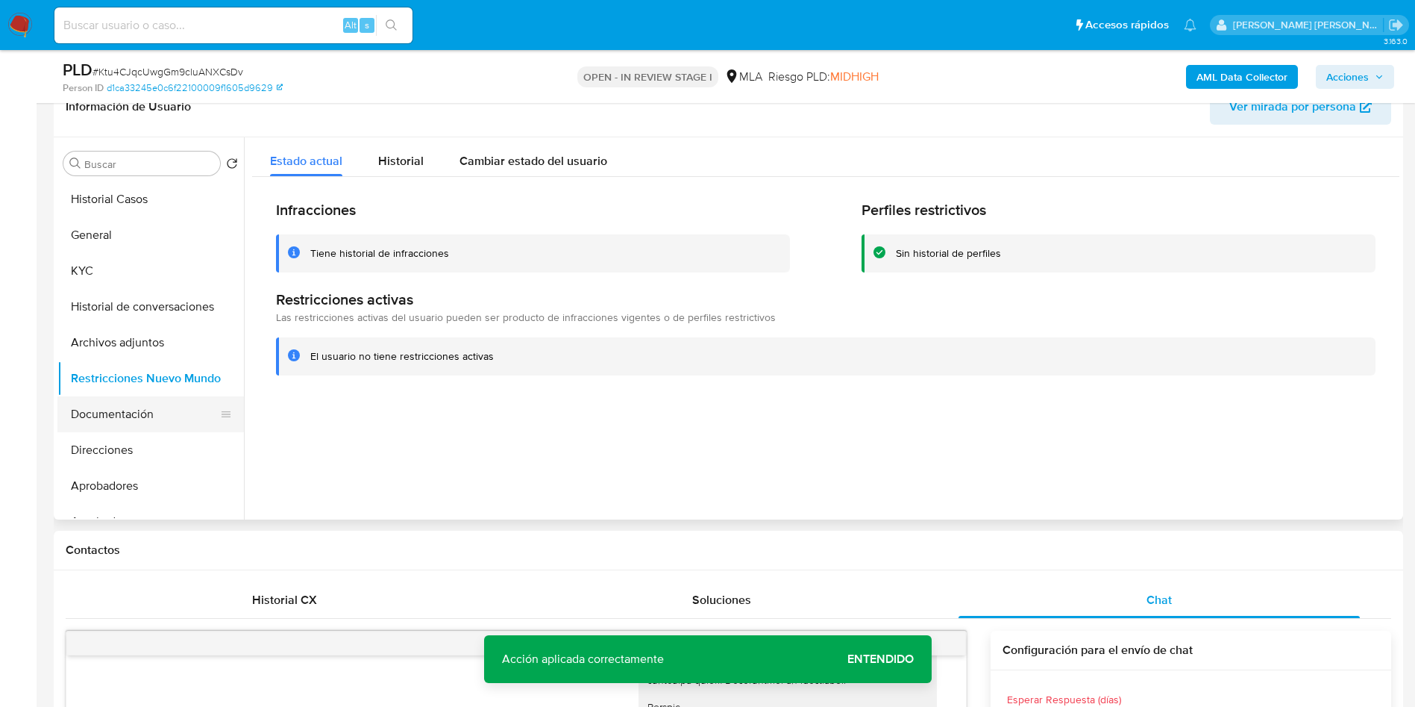
click at [125, 415] on button "Documentación" at bounding box center [144, 414] width 175 height 36
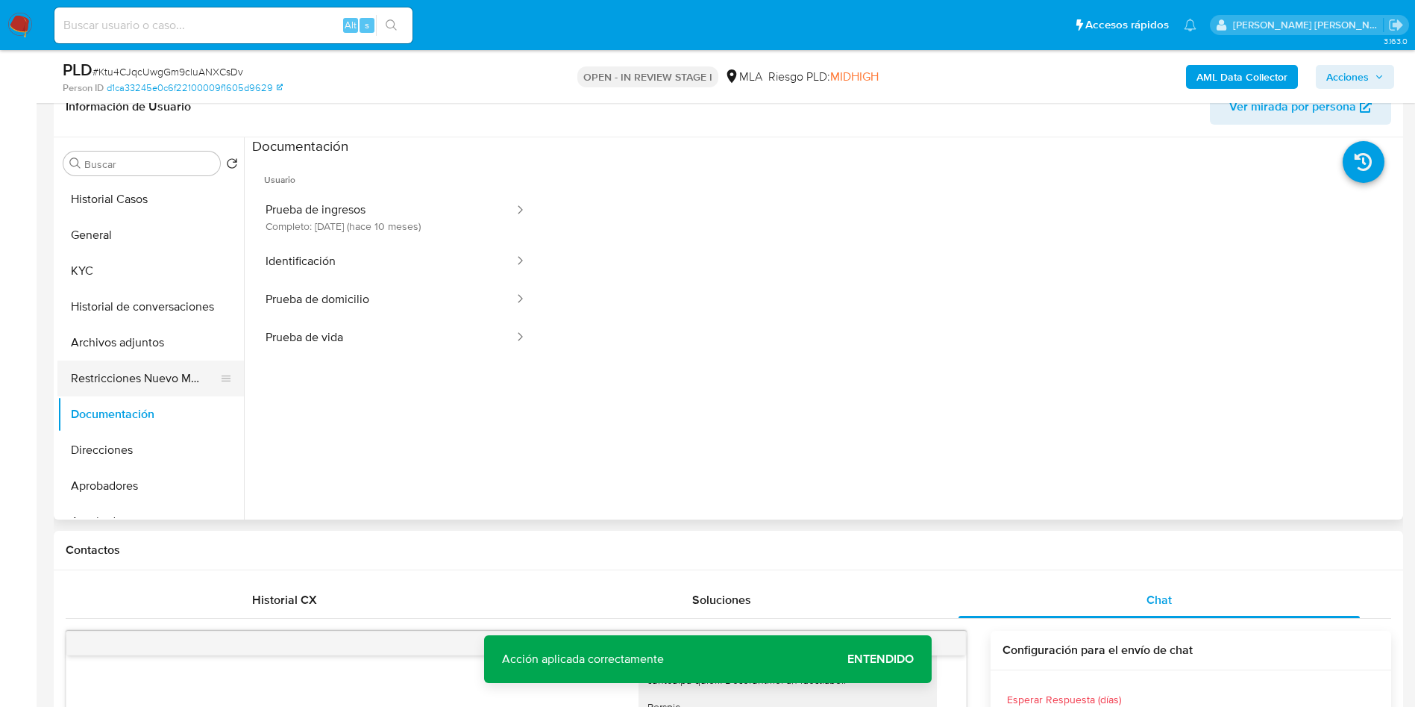
click at [131, 378] on button "Restricciones Nuevo Mundo" at bounding box center [144, 378] width 175 height 36
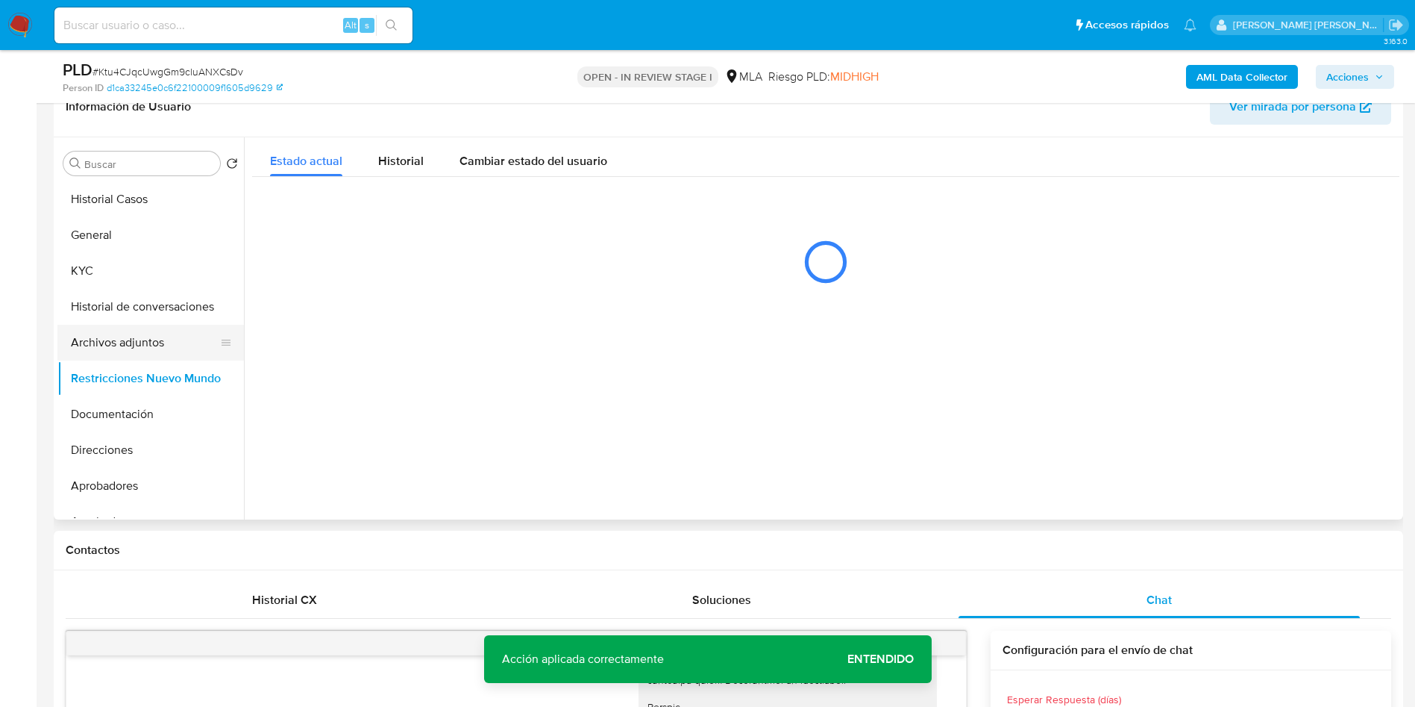
click at [154, 332] on button "Archivos adjuntos" at bounding box center [144, 343] width 175 height 36
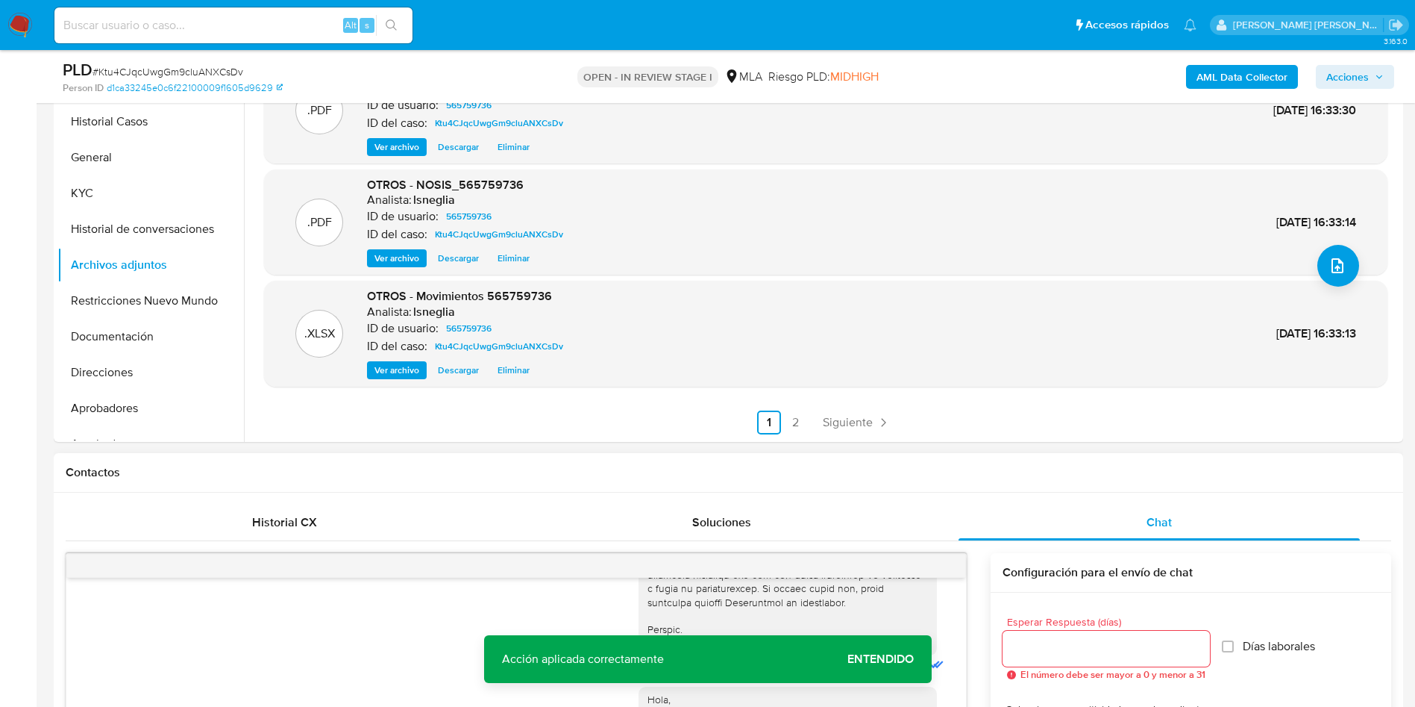
scroll to position [362, 0]
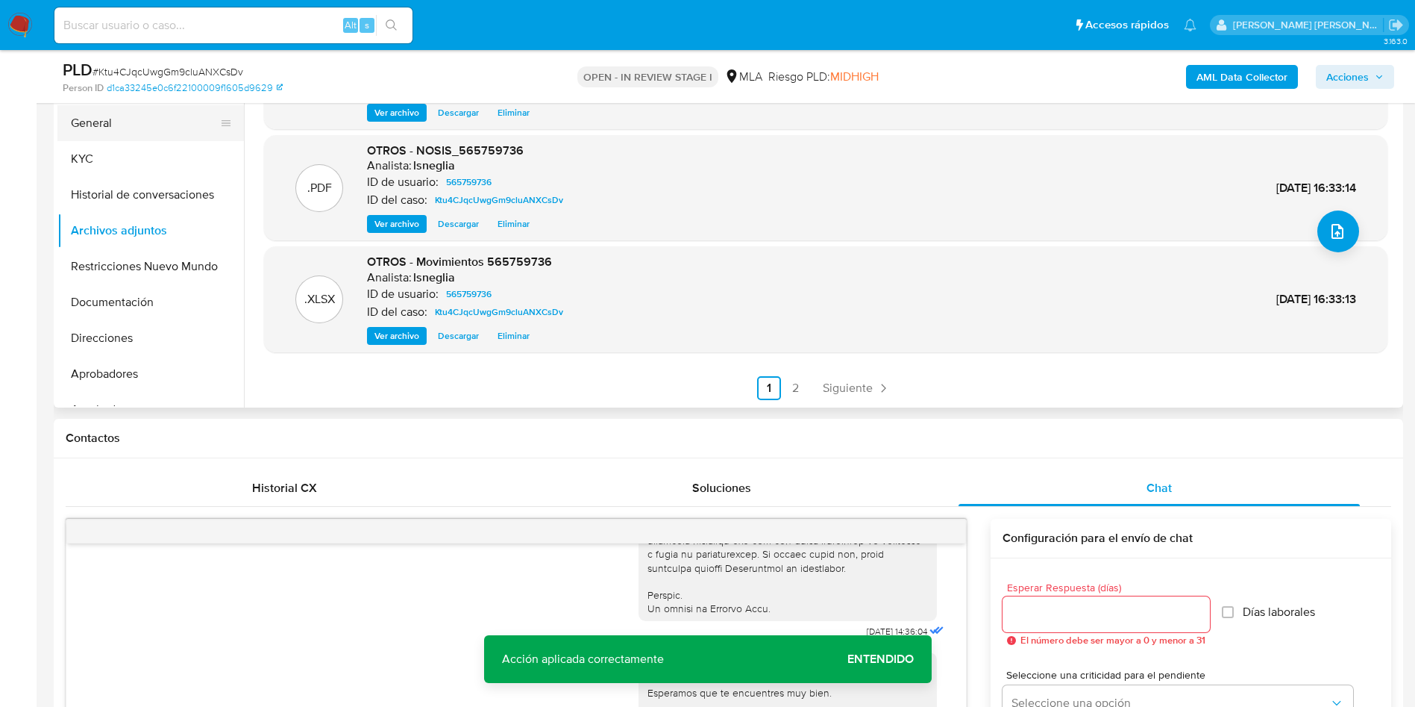
click at [113, 126] on button "General" at bounding box center [144, 123] width 175 height 36
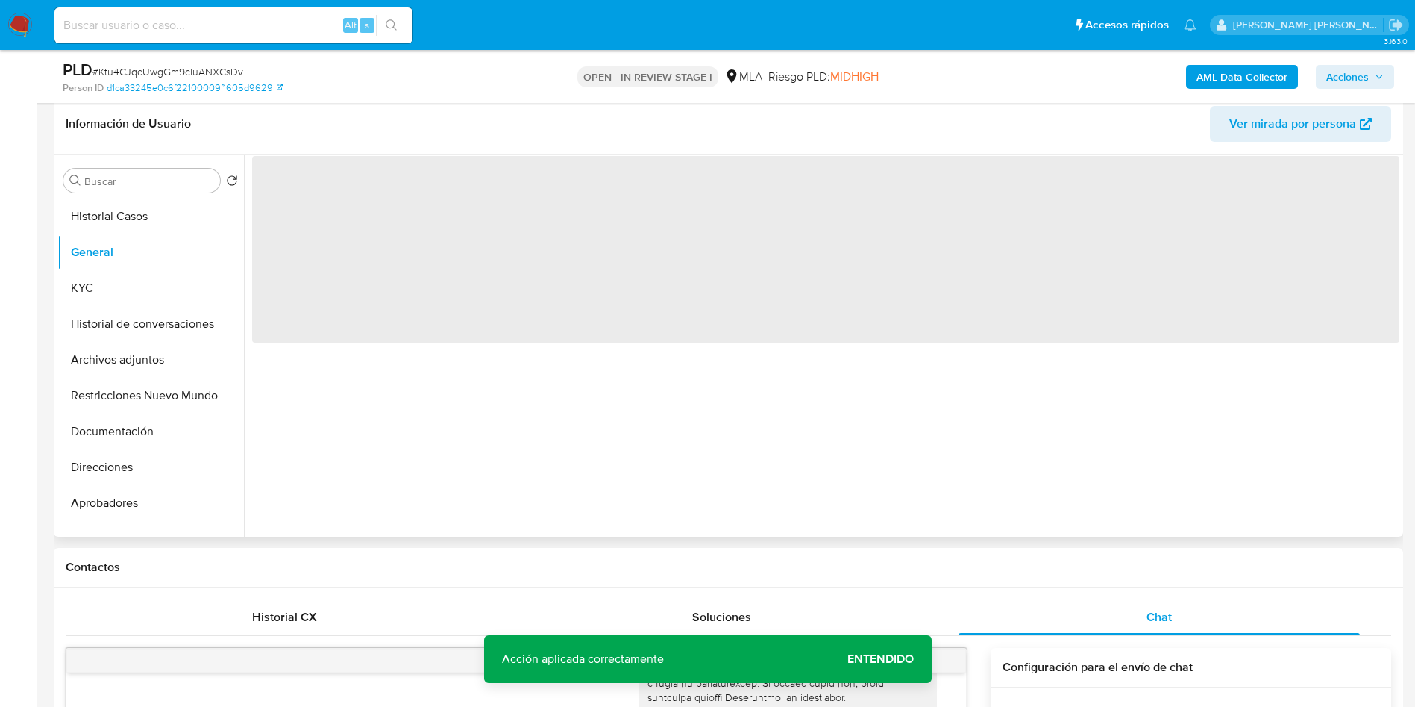
scroll to position [138, 0]
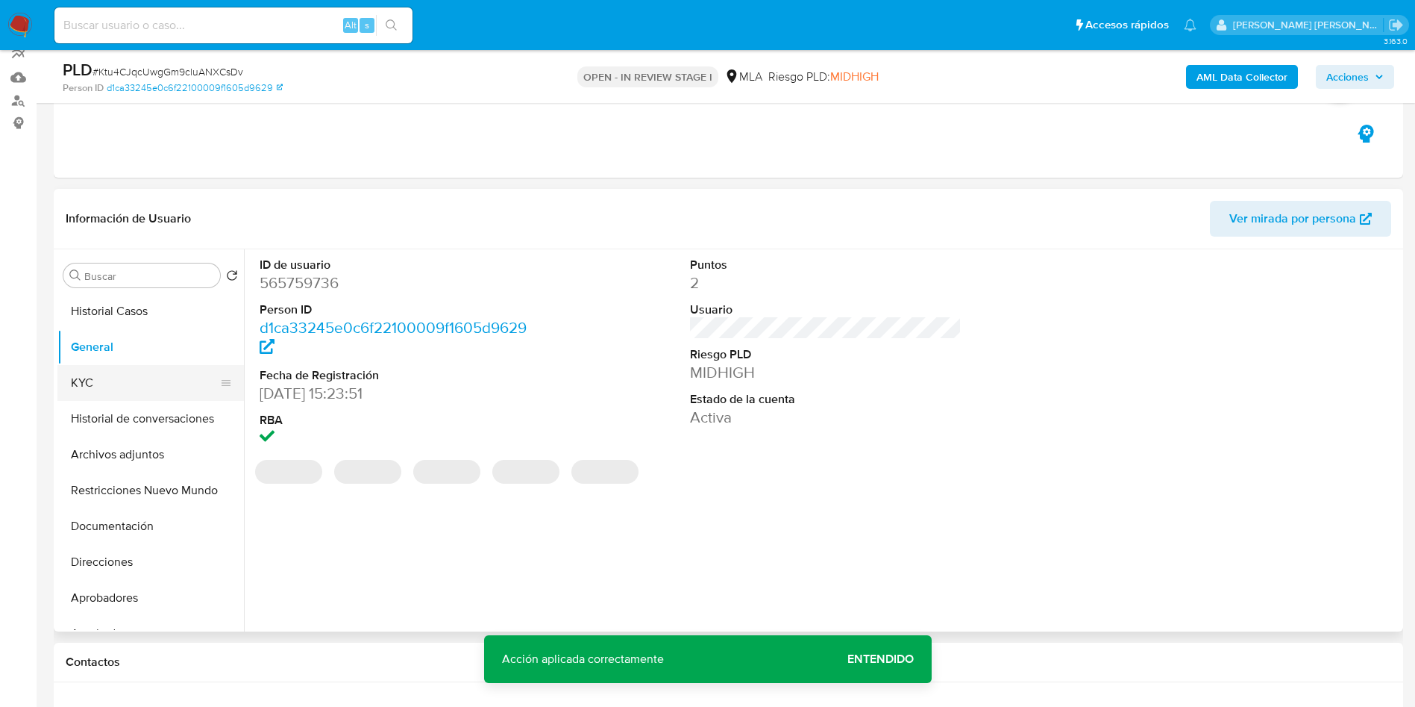
click at [102, 384] on button "KYC" at bounding box center [144, 383] width 175 height 36
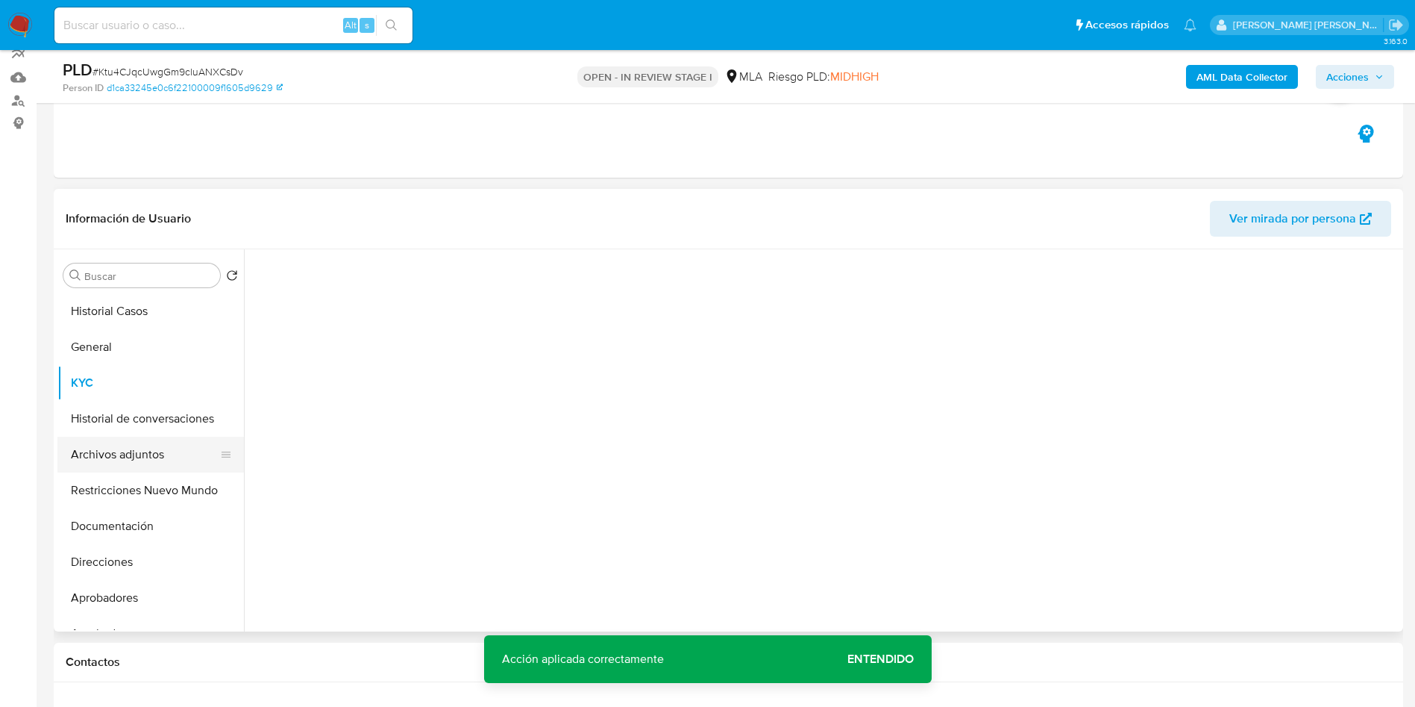
click at [140, 448] on button "Archivos adjuntos" at bounding box center [144, 454] width 175 height 36
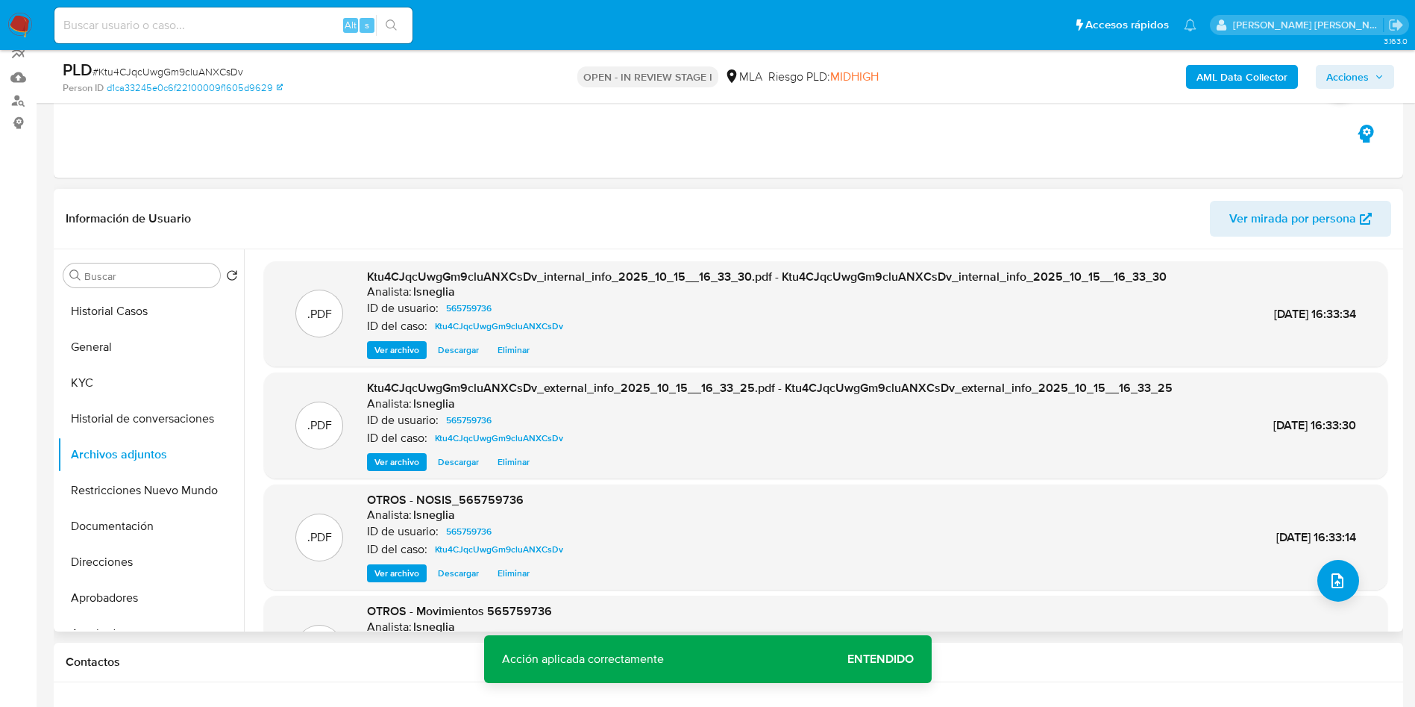
scroll to position [125, 0]
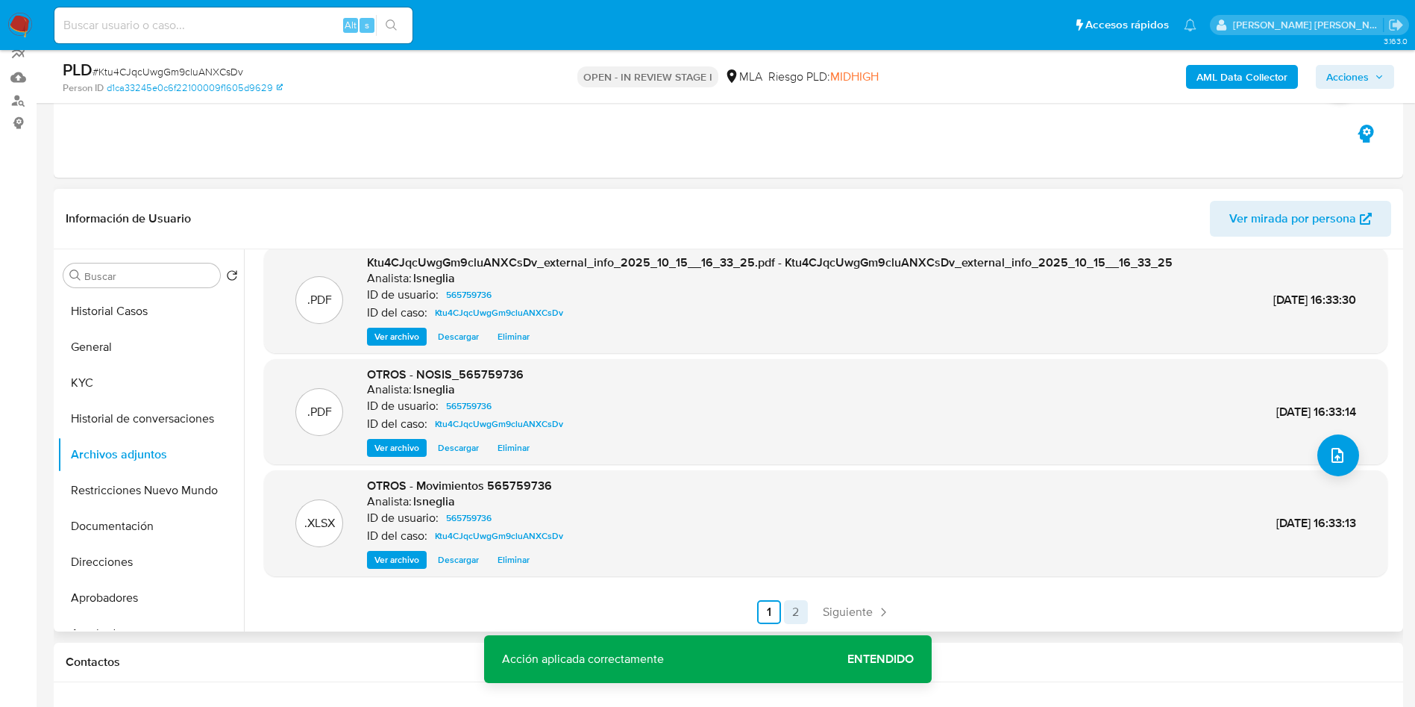
click at [798, 609] on link "2" at bounding box center [796, 612] width 24 height 24
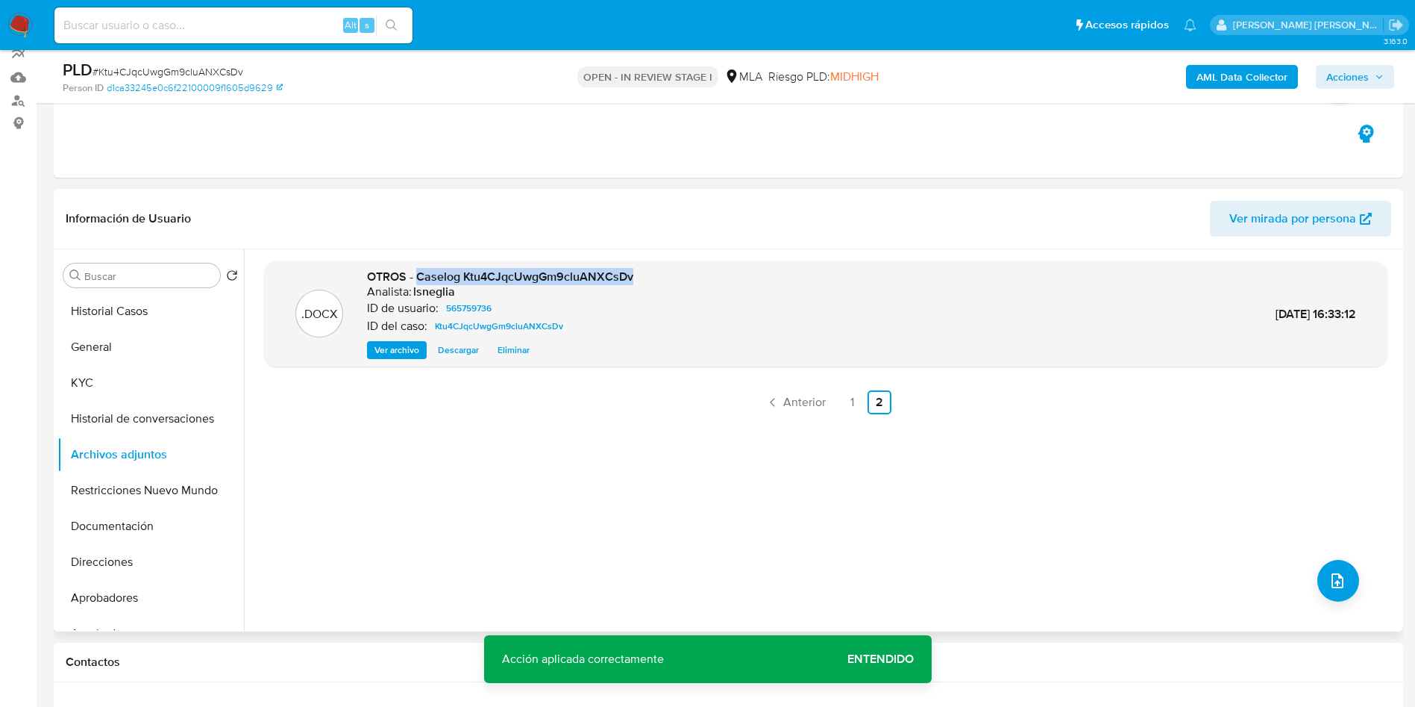
drag, startPoint x: 420, startPoint y: 275, endPoint x: 670, endPoint y: 272, distance: 250.0
click at [670, 272] on div ".DOCX OTROS - Caselog Ktu4CJqcUwgGm9cluANXCsDv Analista: lsneglia ID de usuario…" at bounding box center [826, 314] width 1109 height 91
click at [157, 415] on button "Historial de conversaciones" at bounding box center [144, 419] width 175 height 36
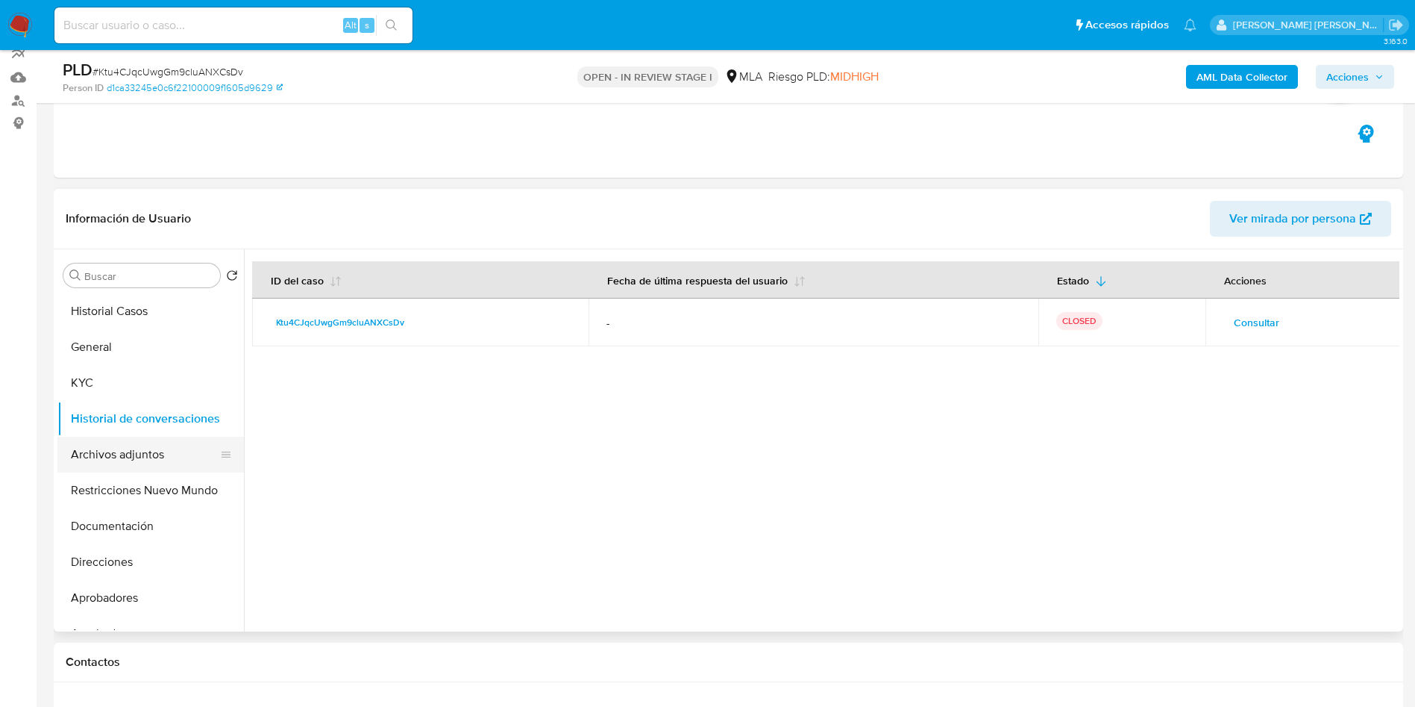
click at [157, 452] on button "Archivos adjuntos" at bounding box center [144, 454] width 175 height 36
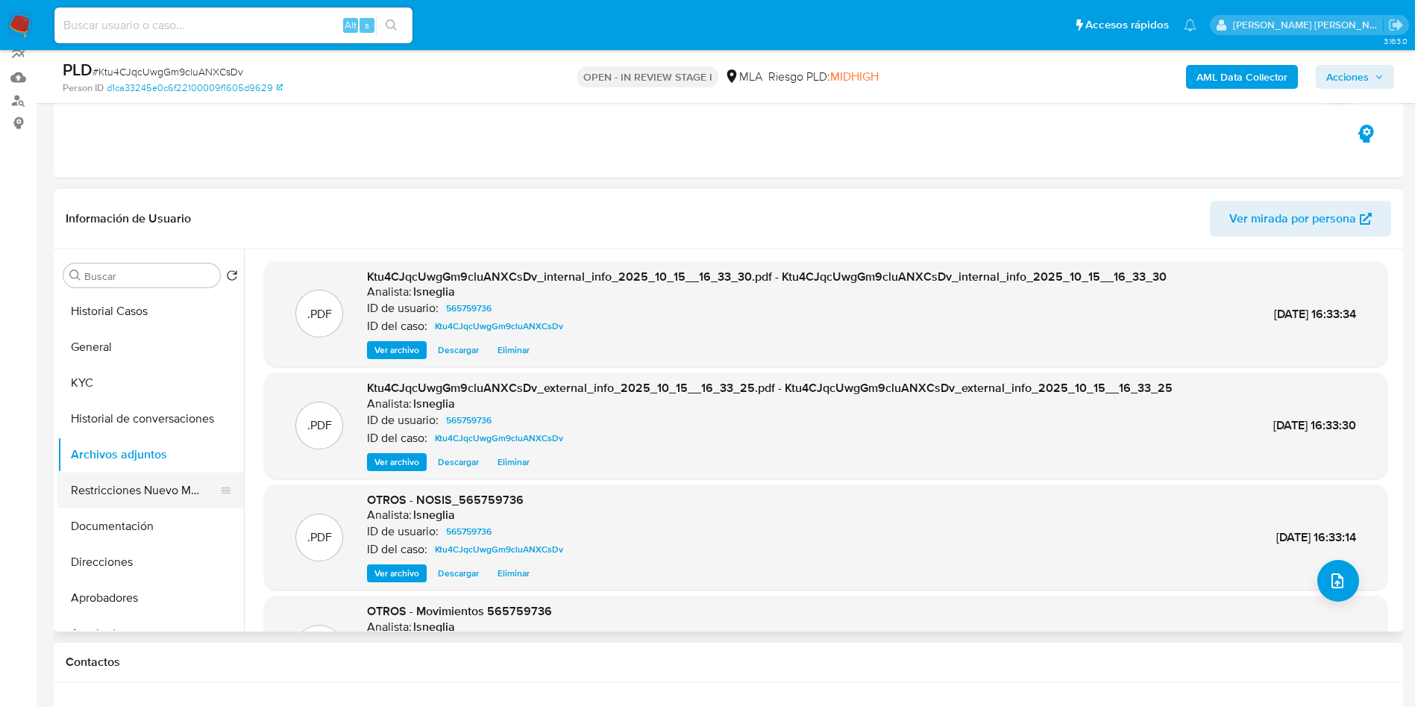
click at [145, 483] on button "Restricciones Nuevo Mundo" at bounding box center [144, 490] width 175 height 36
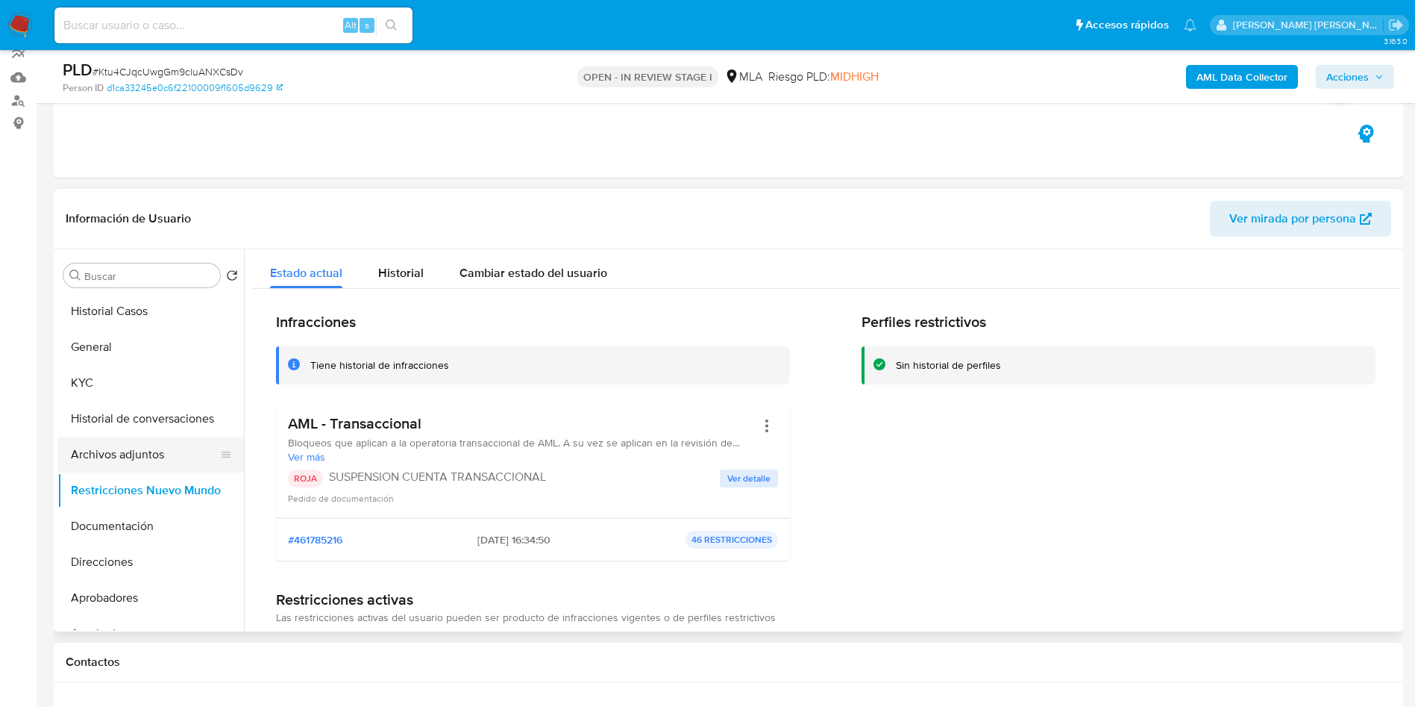
click at [122, 445] on button "Archivos adjuntos" at bounding box center [144, 454] width 175 height 36
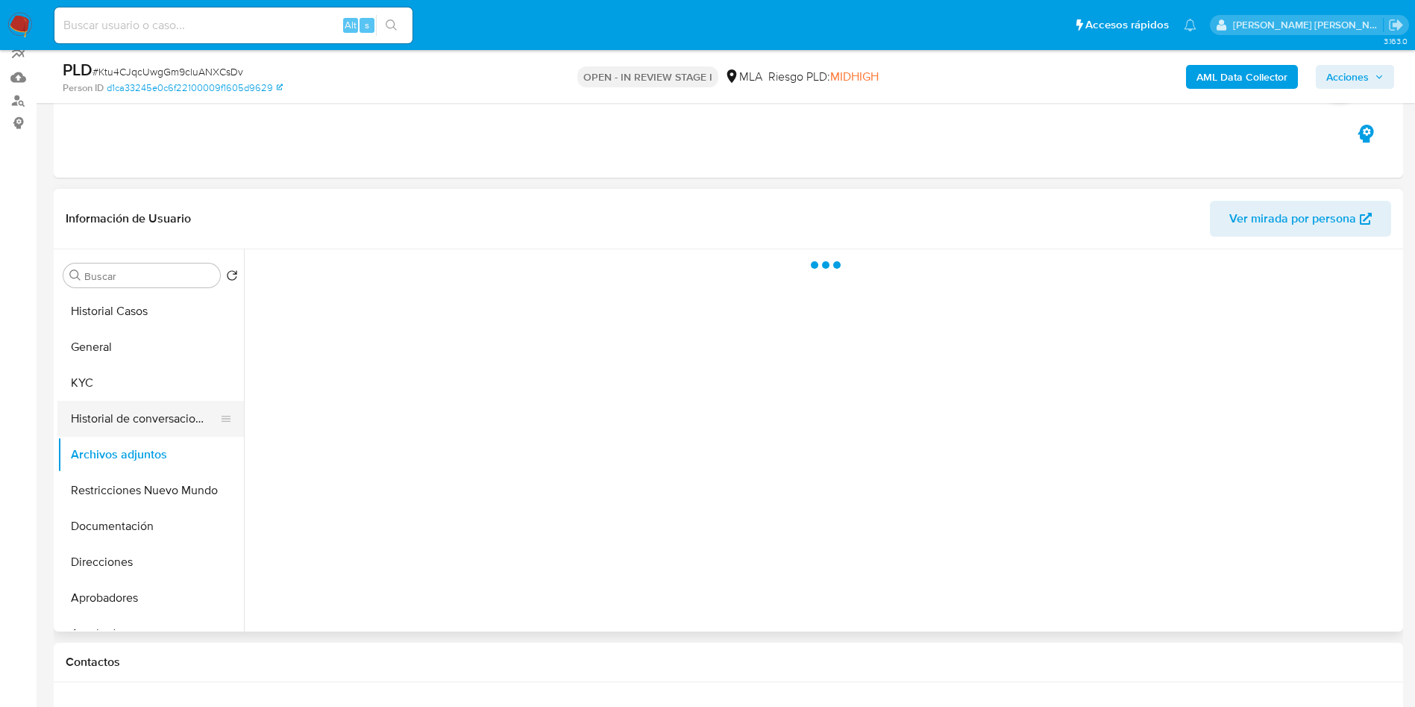
click at [131, 422] on button "Historial de conversaciones" at bounding box center [144, 419] width 175 height 36
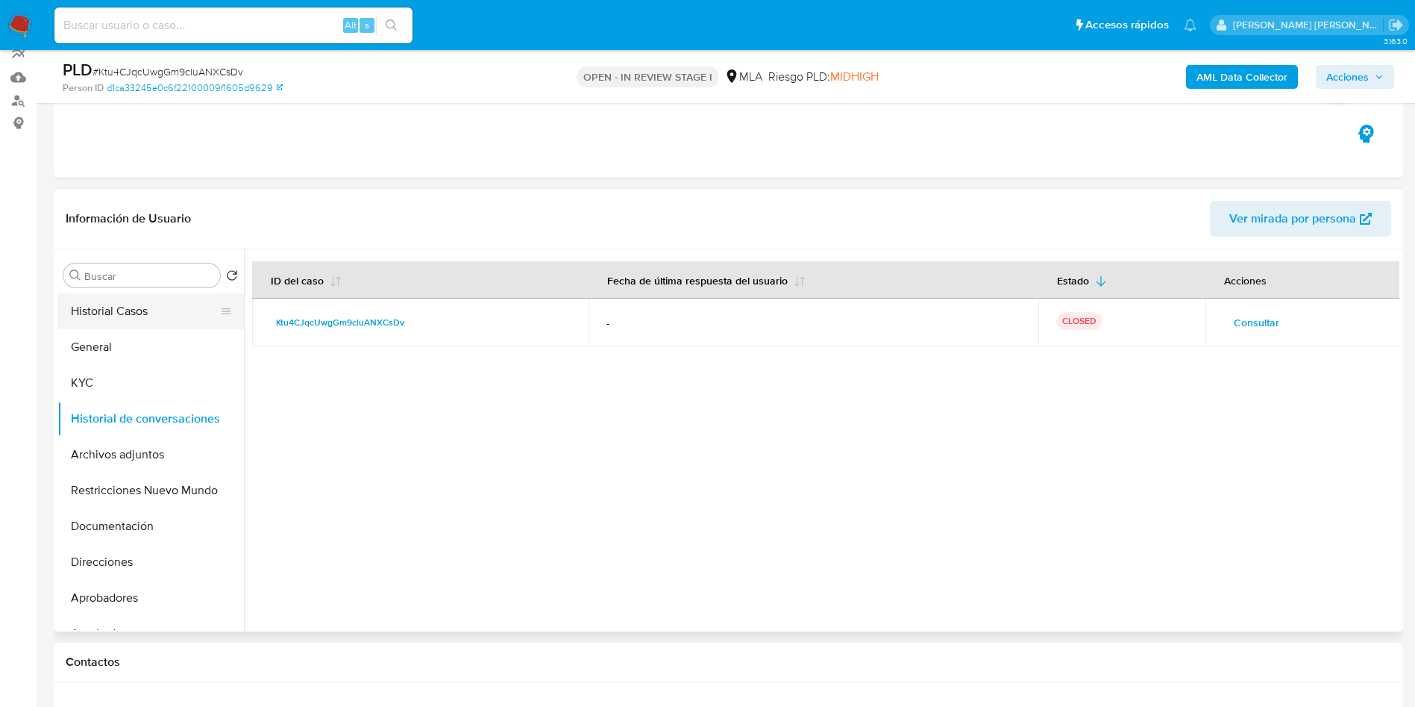
click at [141, 310] on button "Historial Casos" at bounding box center [144, 311] width 175 height 36
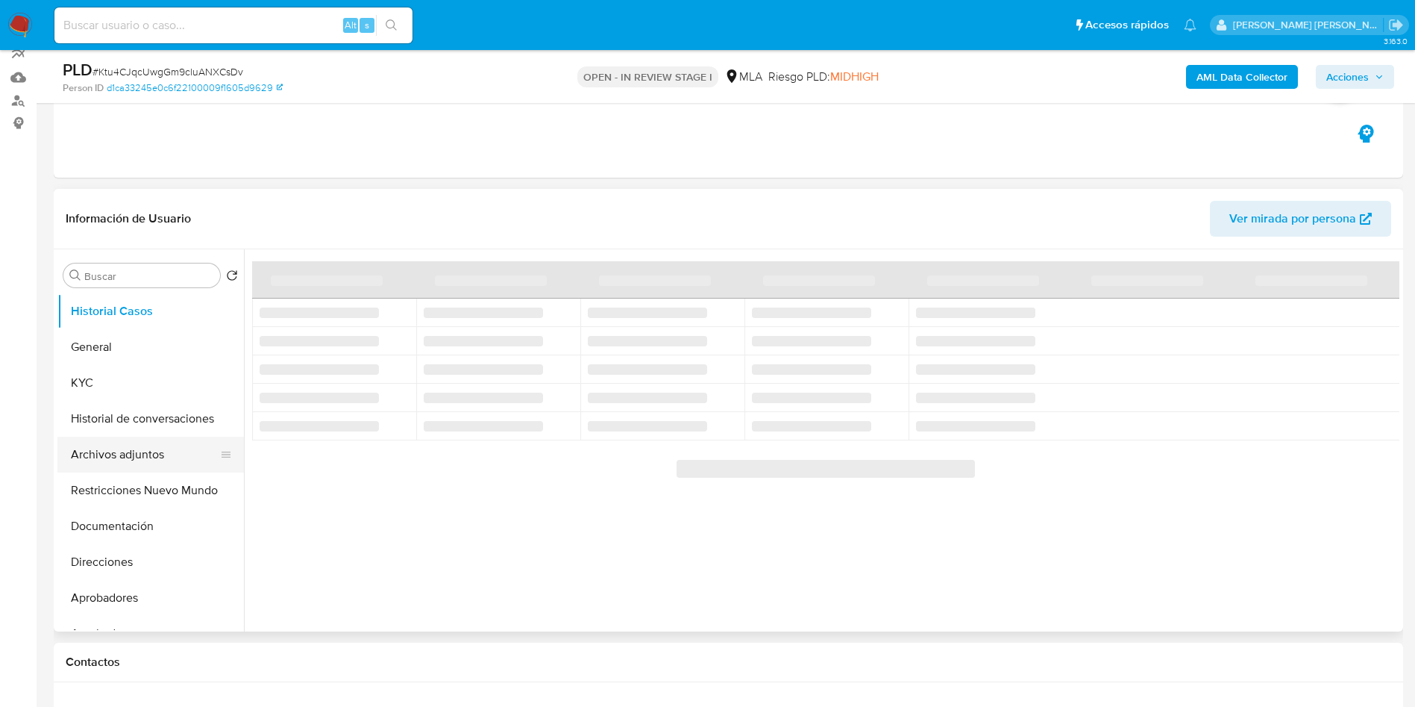
click at [140, 452] on button "Archivos adjuntos" at bounding box center [144, 454] width 175 height 36
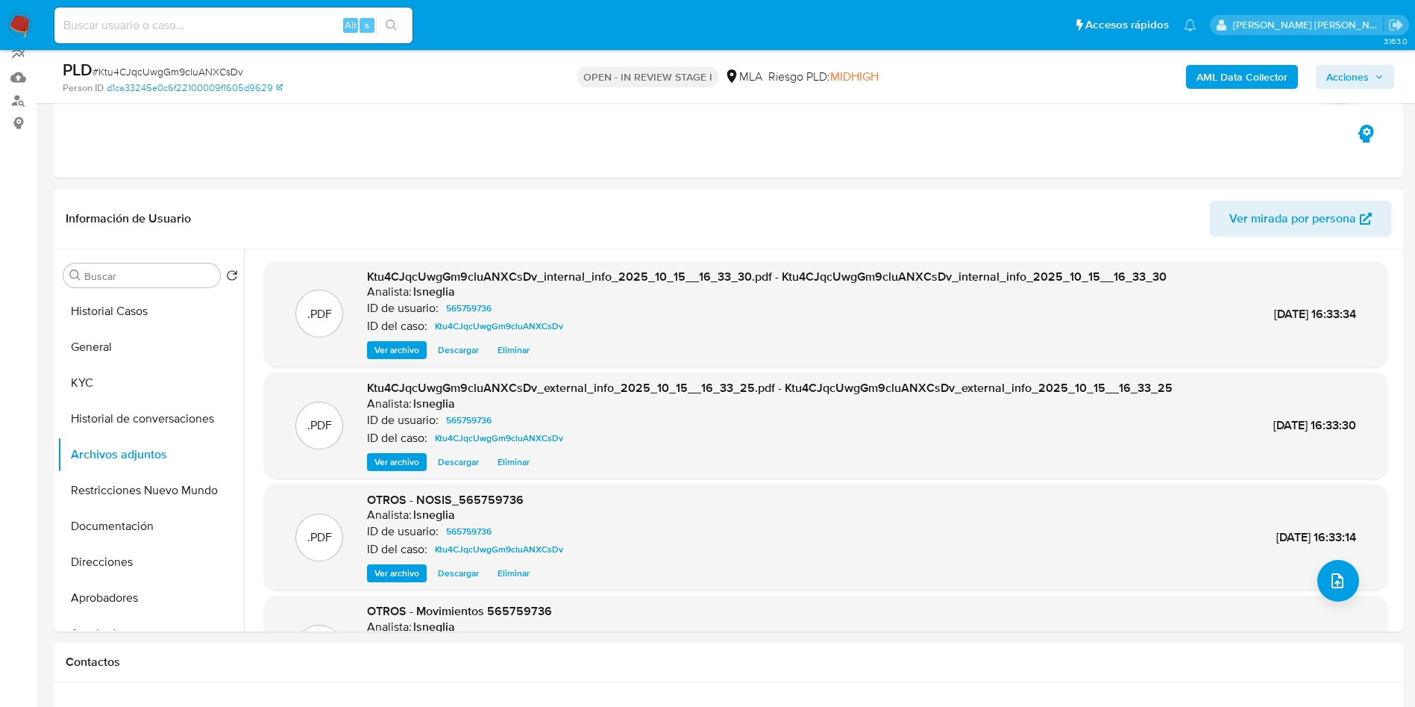
click at [1344, 78] on span "Acciones" at bounding box center [1347, 77] width 43 height 24
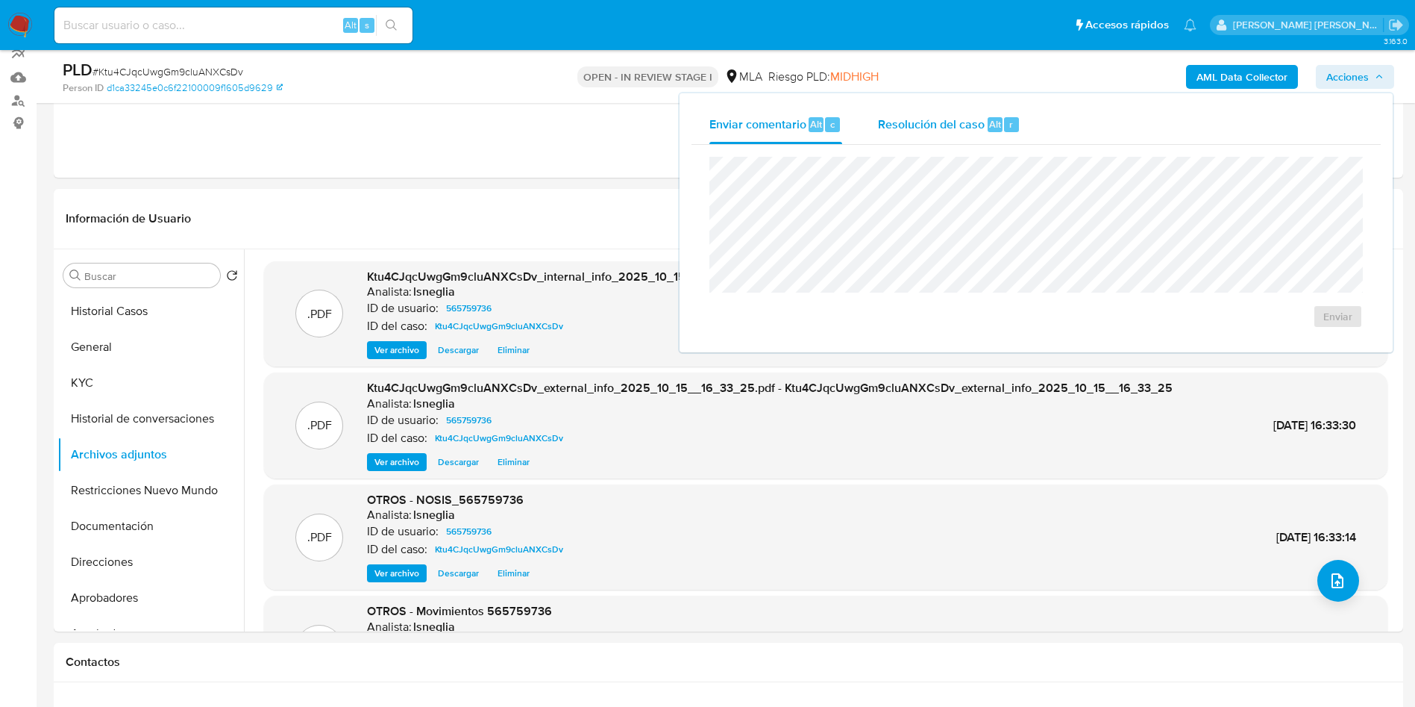
click at [1015, 126] on div "r" at bounding box center [1011, 124] width 15 height 15
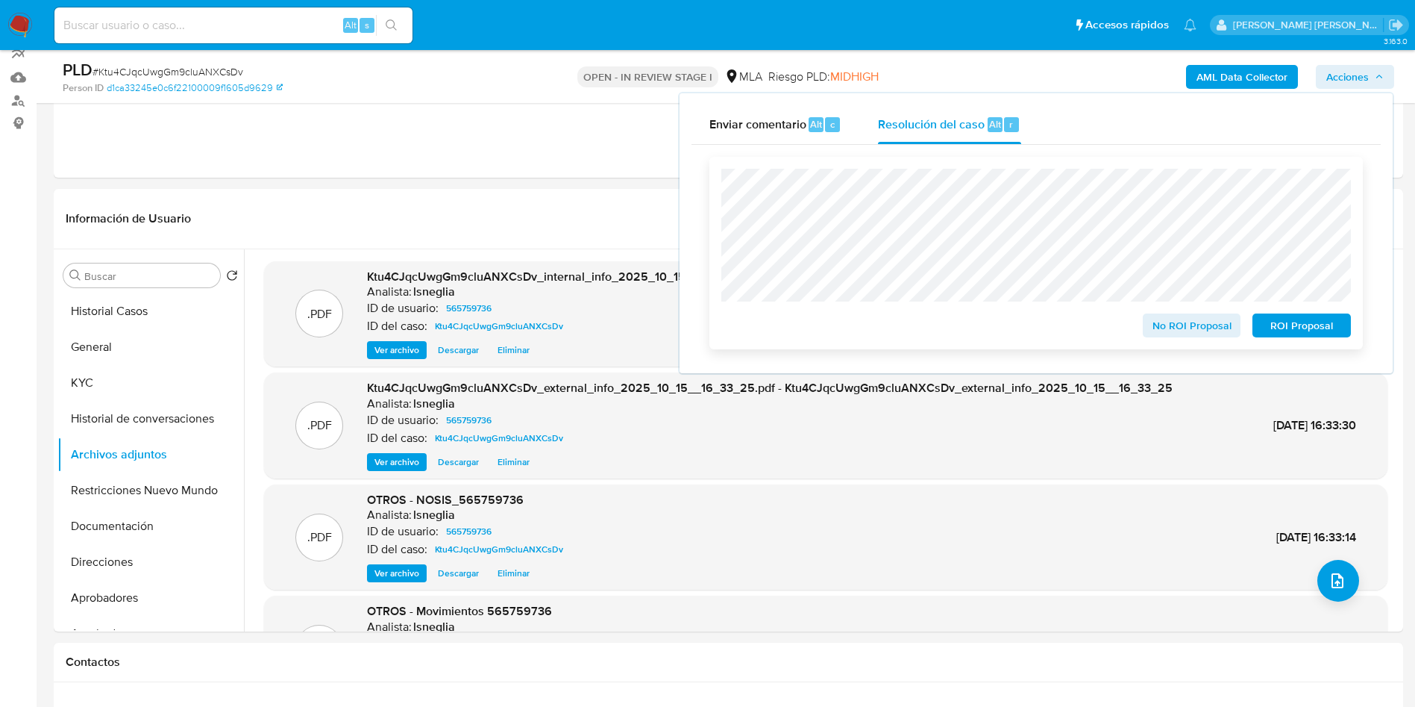
click at [1297, 328] on span "ROI Proposal" at bounding box center [1302, 325] width 78 height 21
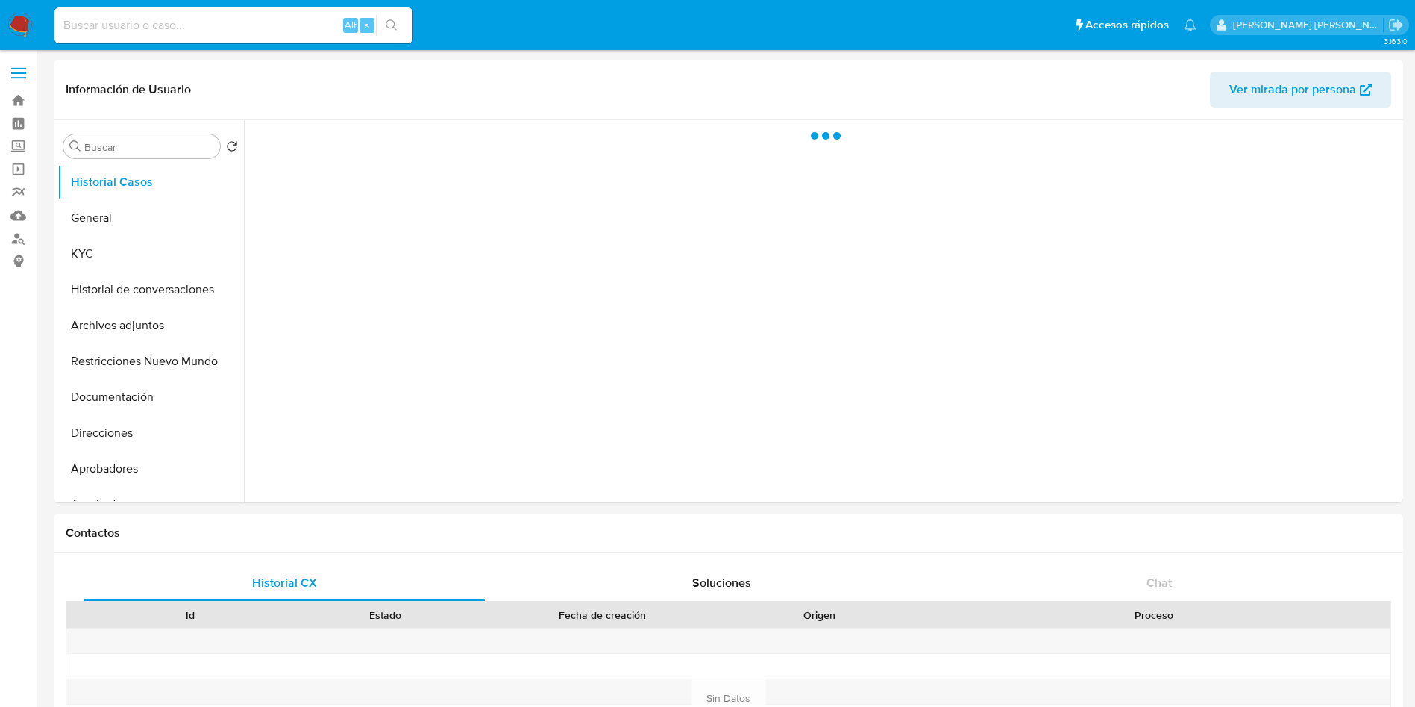
select select "10"
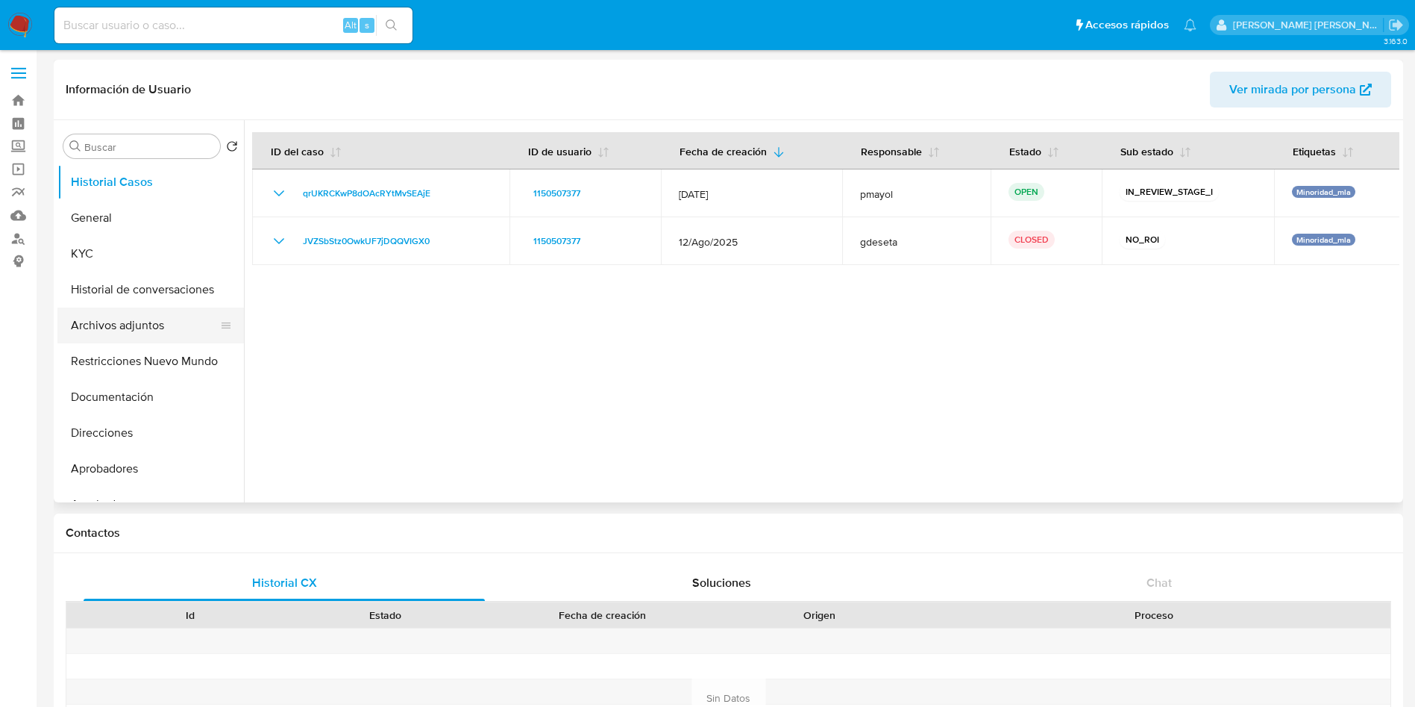
click at [148, 321] on button "Archivos adjuntos" at bounding box center [144, 325] width 175 height 36
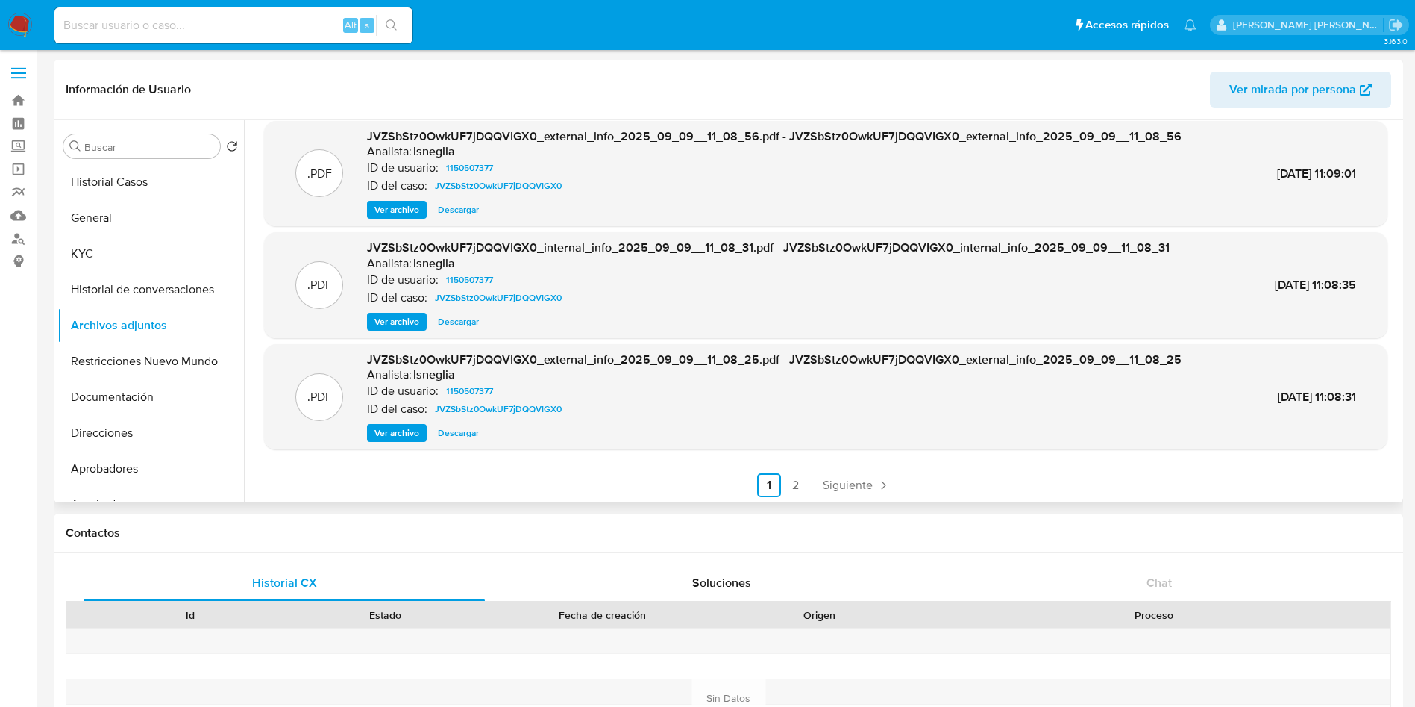
scroll to position [125, 0]
click at [795, 481] on link "2" at bounding box center [796, 483] width 24 height 24
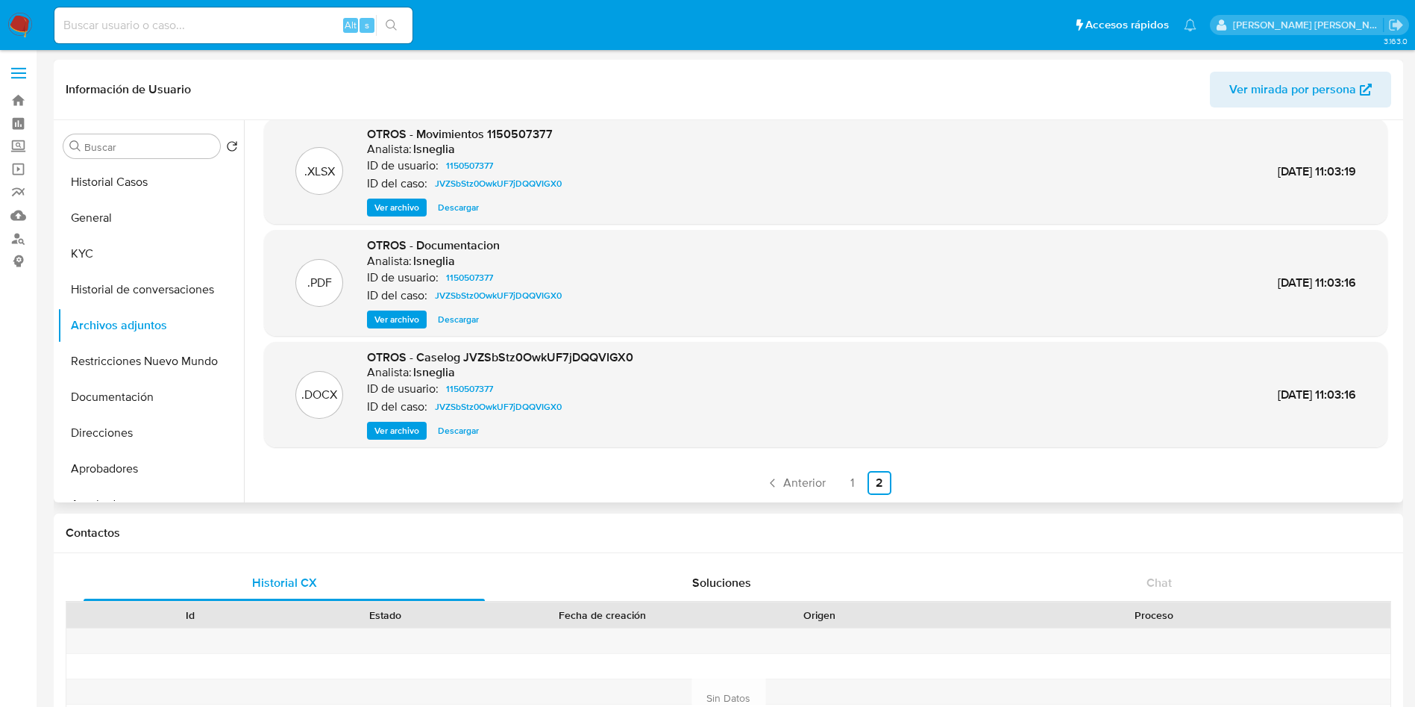
click at [408, 427] on span "Ver archivo" at bounding box center [397, 430] width 45 height 15
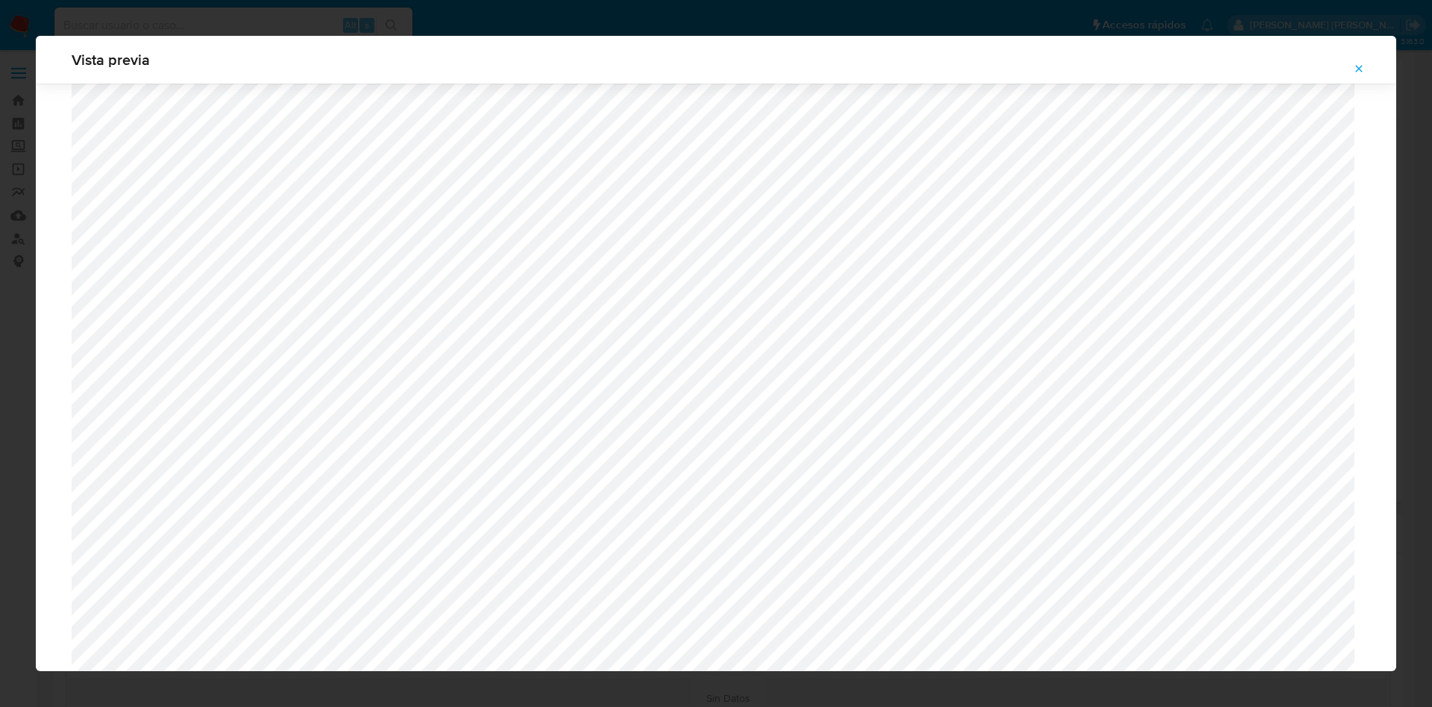
scroll to position [4670, 0]
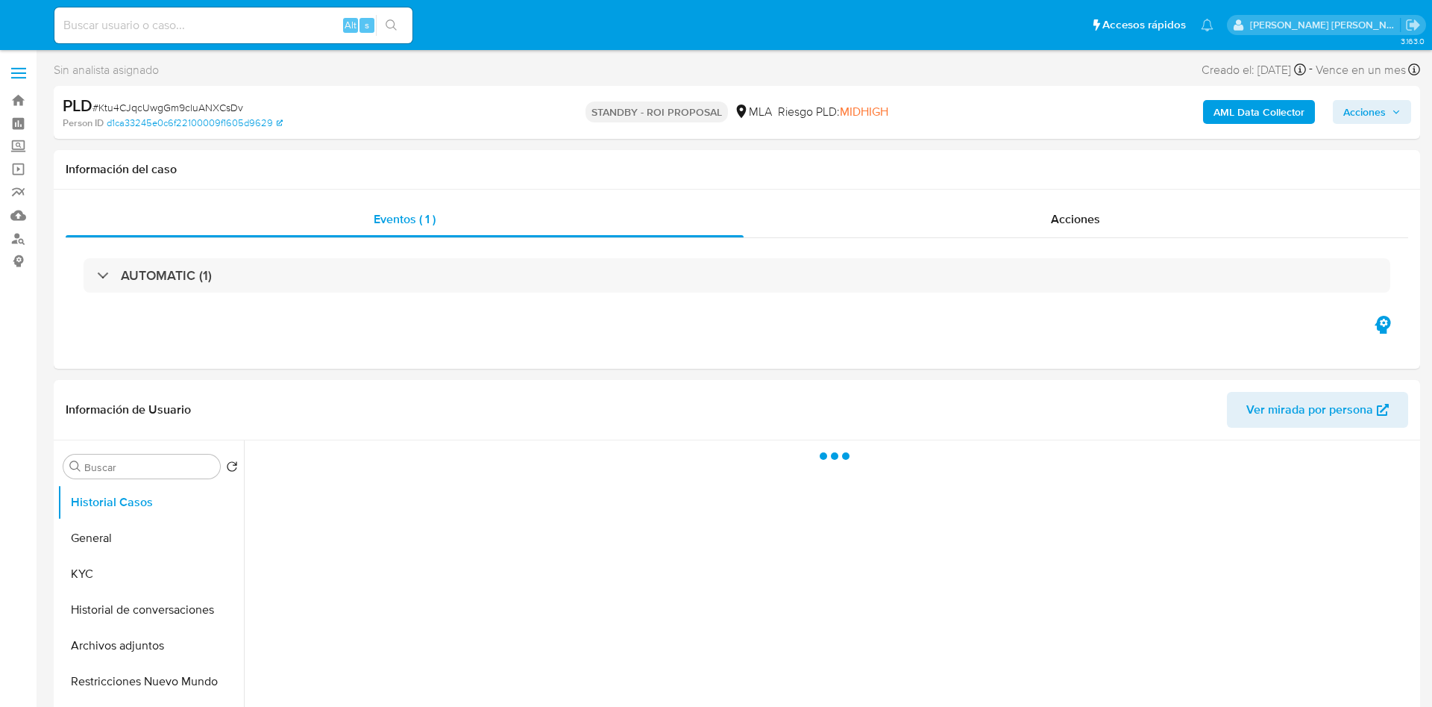
select select "10"
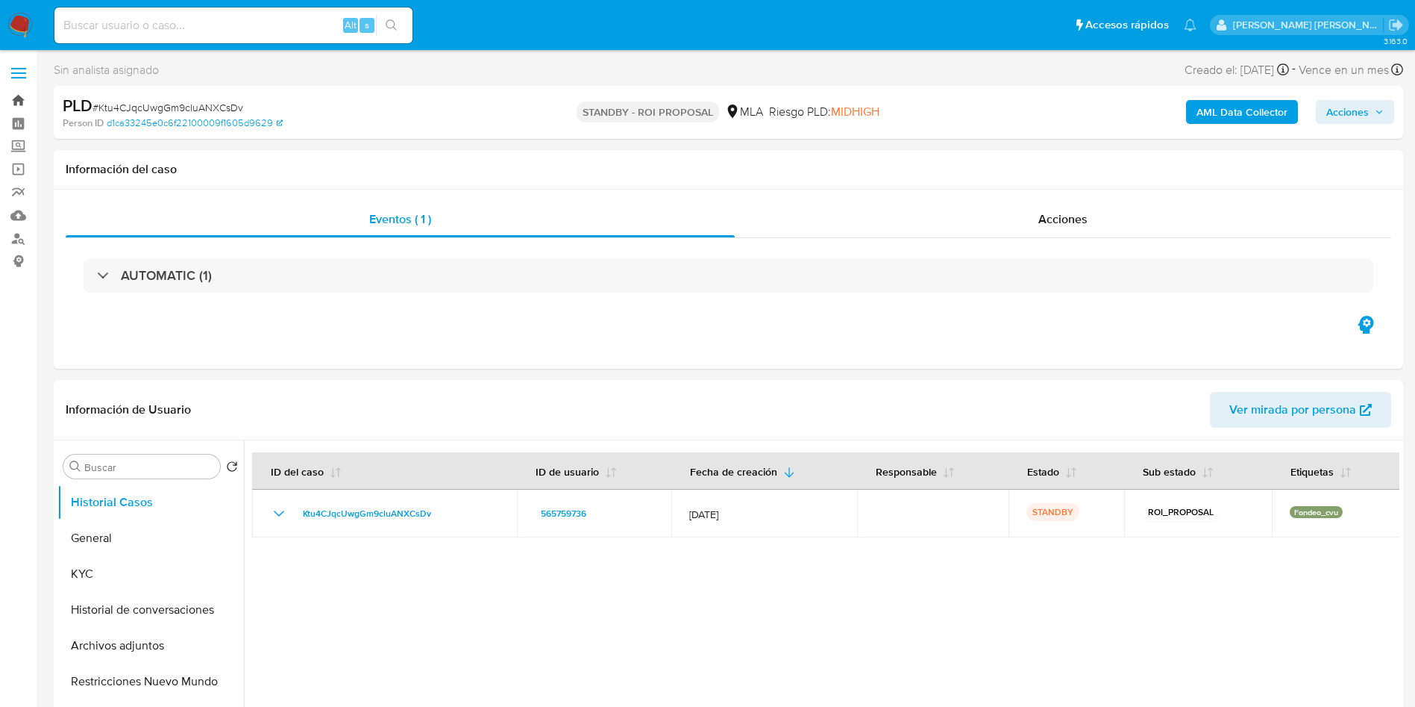
click at [16, 100] on link "Bandeja" at bounding box center [89, 100] width 178 height 23
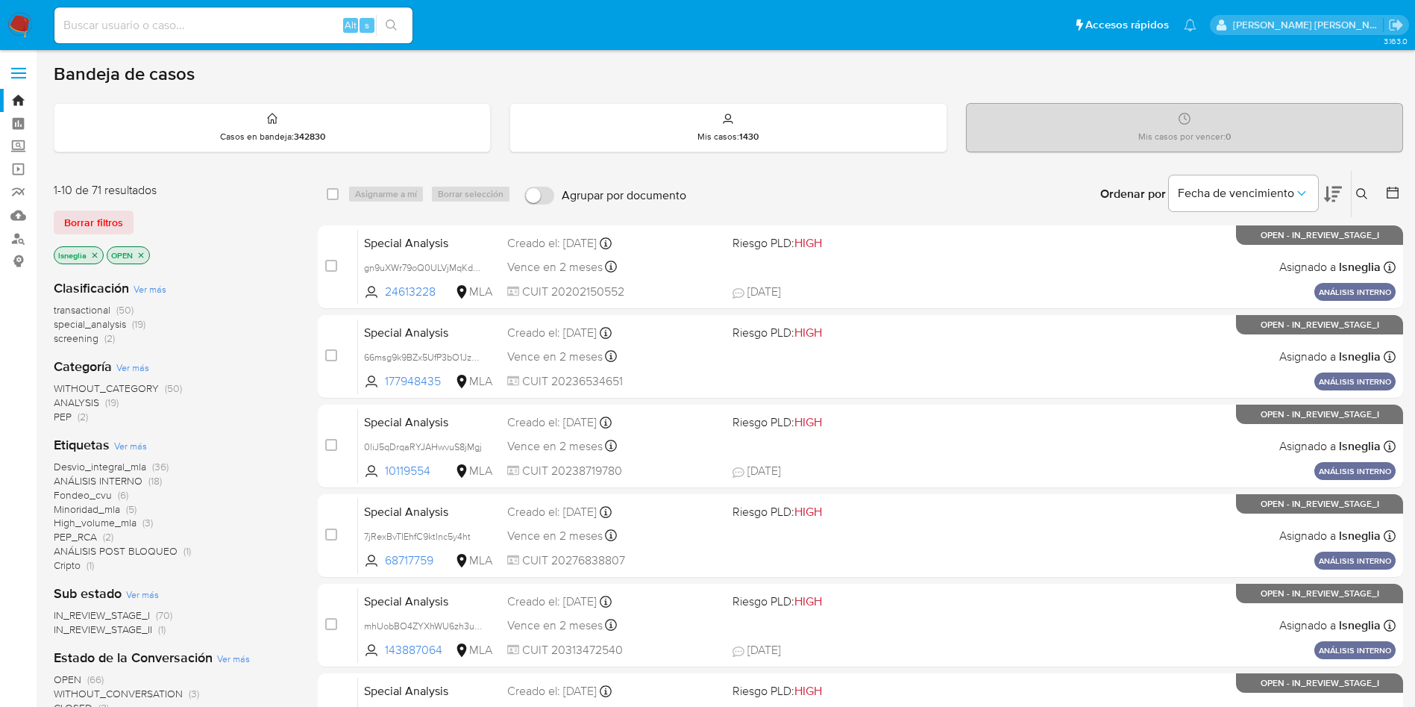
click at [1396, 194] on icon at bounding box center [1392, 192] width 15 height 15
click at [1392, 192] on icon at bounding box center [1392, 192] width 15 height 15
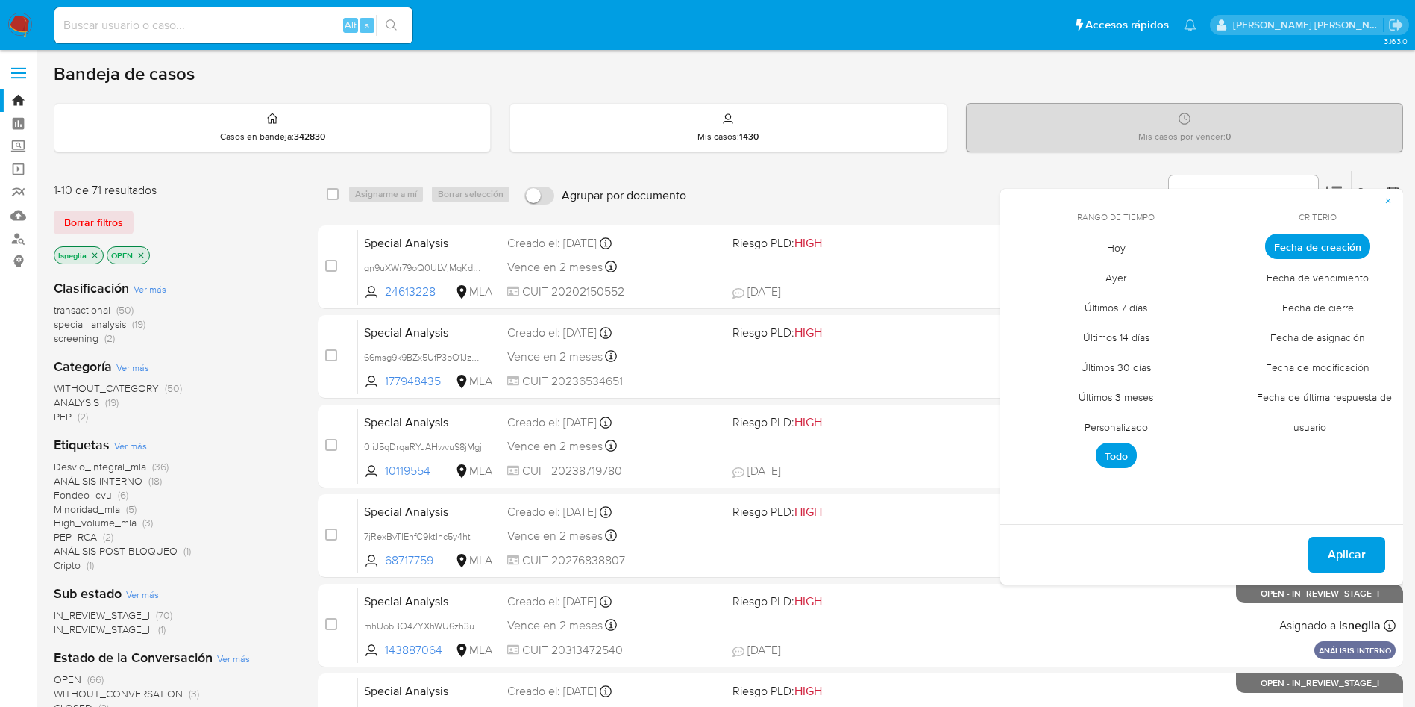
click at [1128, 420] on span "Personalizado" at bounding box center [1116, 426] width 95 height 31
click at [1016, 270] on icon "Mes anterior" at bounding box center [1024, 274] width 18 height 18
click at [1024, 323] on button "1" at bounding box center [1027, 329] width 24 height 24
click at [1058, 443] on button "30" at bounding box center [1056, 448] width 24 height 24
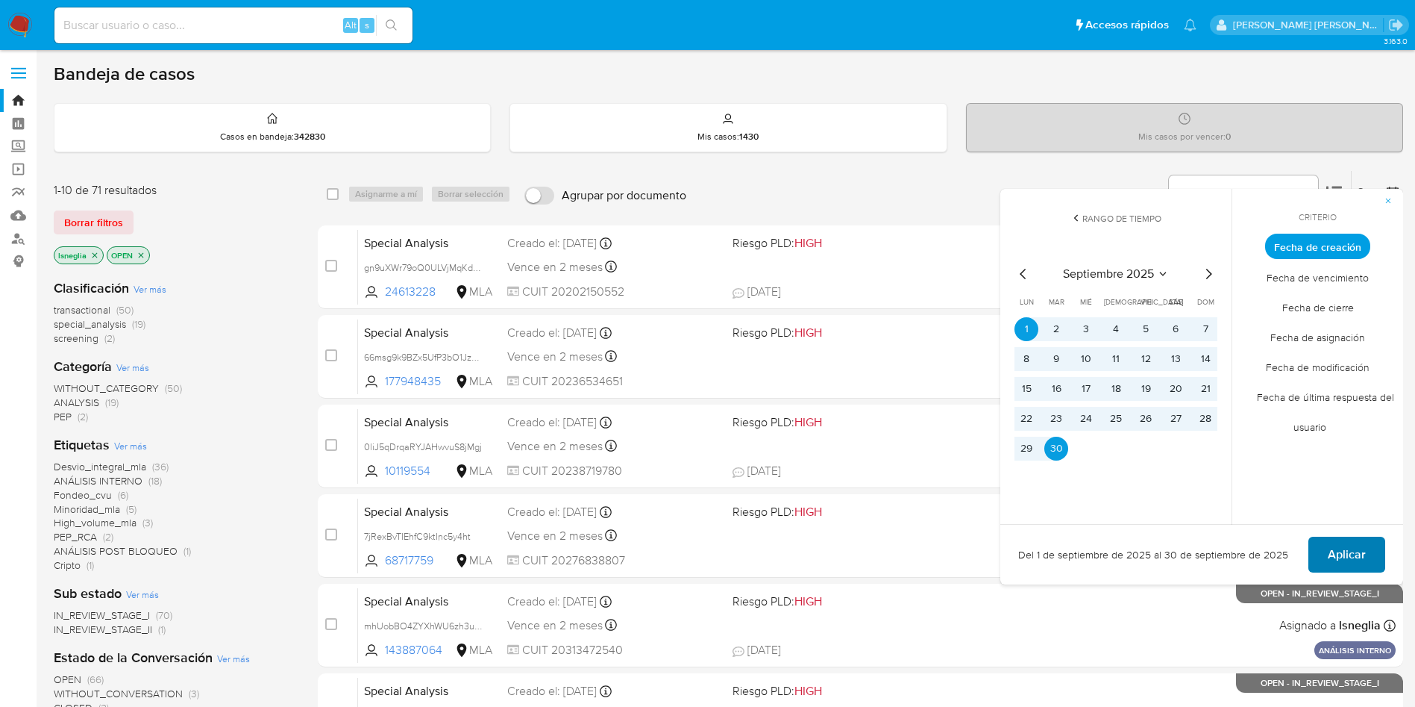
click at [1324, 562] on button "Aplicar" at bounding box center [1347, 554] width 77 height 36
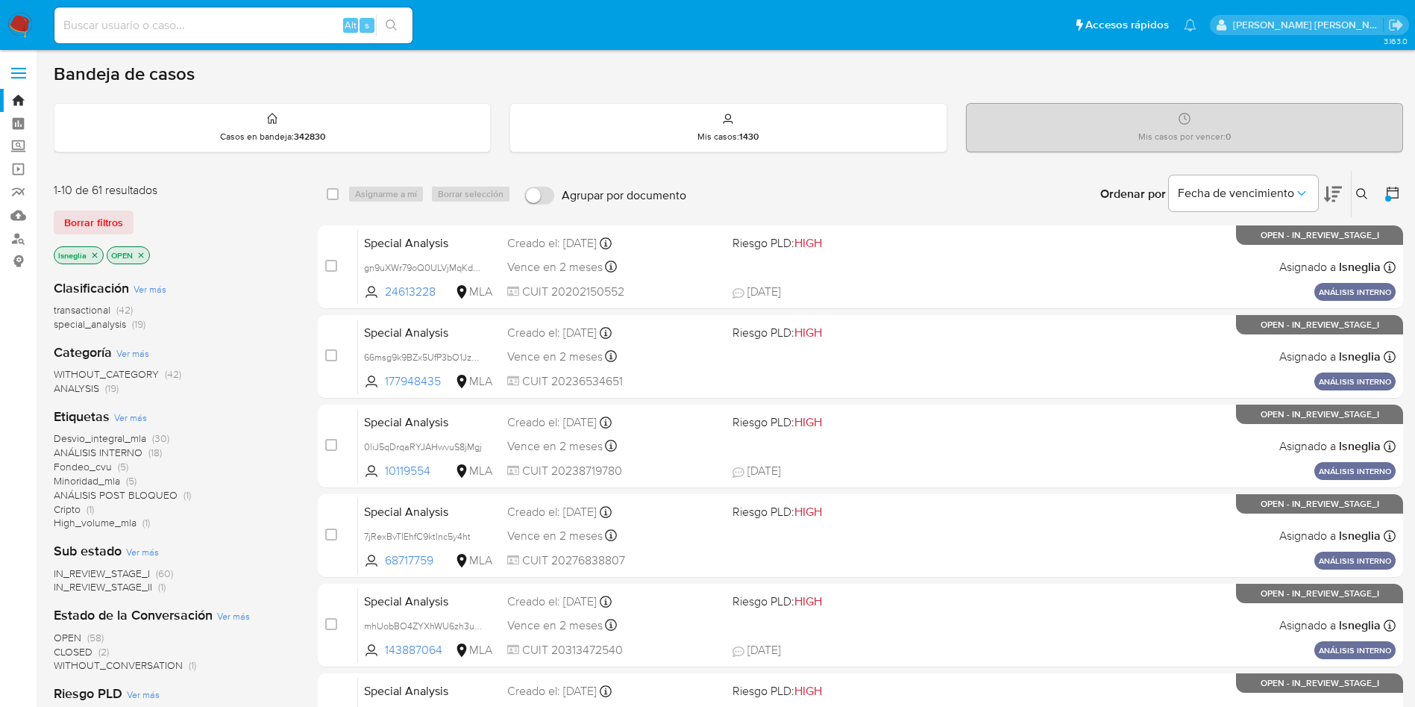
click at [95, 257] on icon "close-filter" at bounding box center [94, 255] width 9 height 9
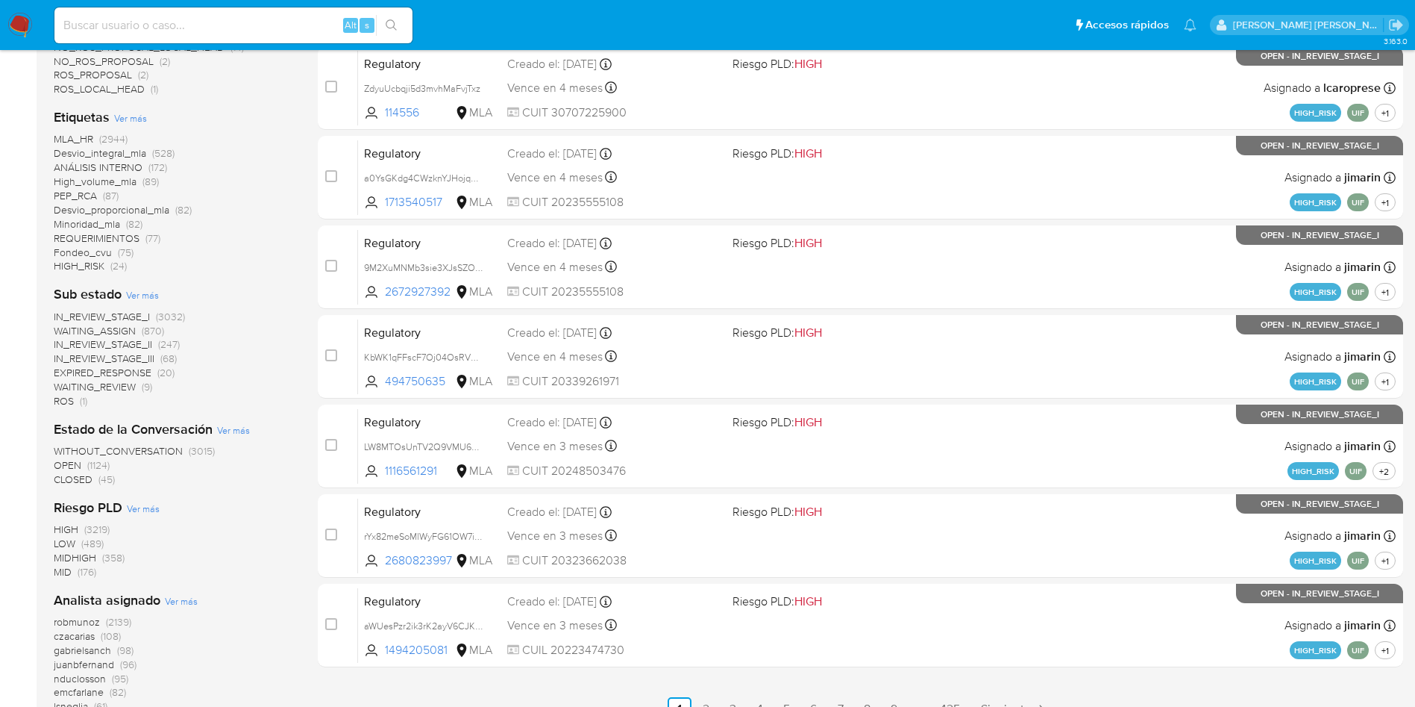
scroll to position [682, 0]
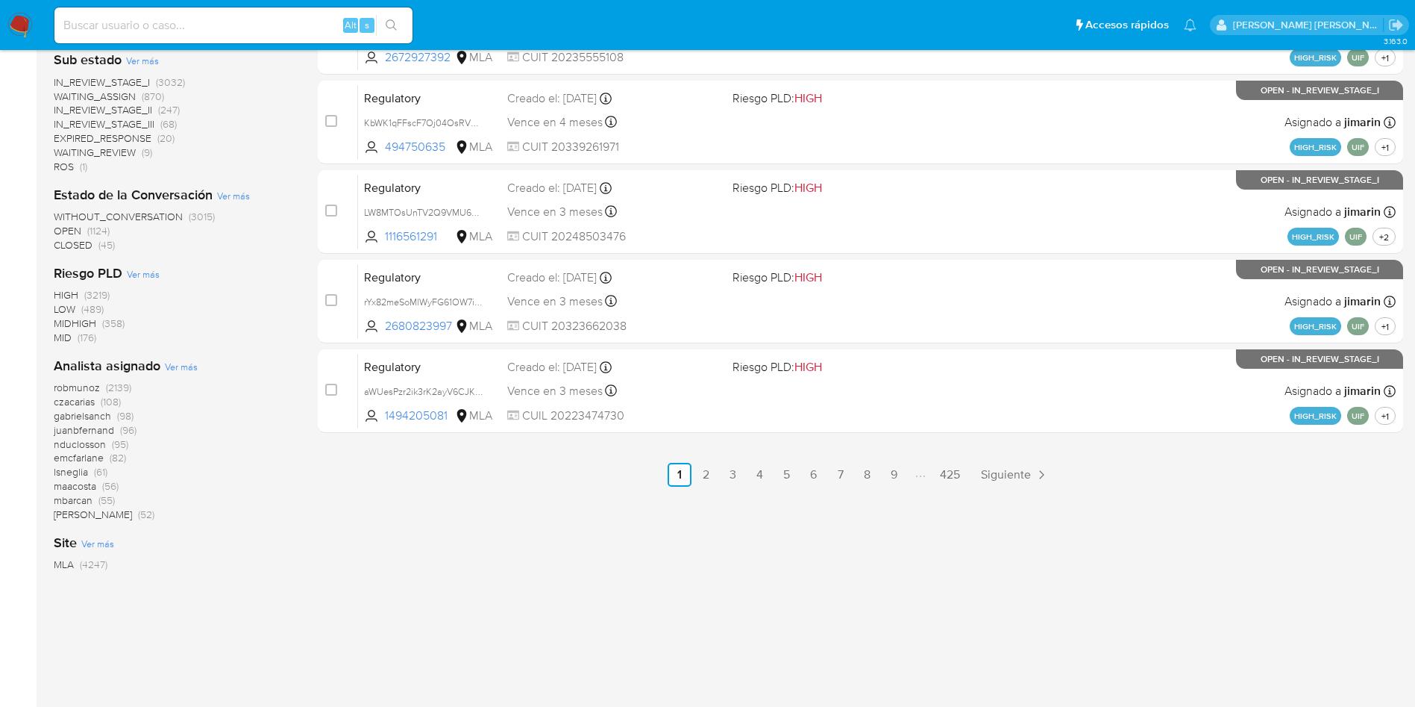
click at [156, 26] on input at bounding box center [233, 25] width 358 height 19
paste input "ZI0reTiUoivERQ7QJec6KJJf"
type input "ZI0reTiUoivERQ7QJec6KJJf"
click at [393, 15] on button "search-icon" at bounding box center [391, 25] width 31 height 21
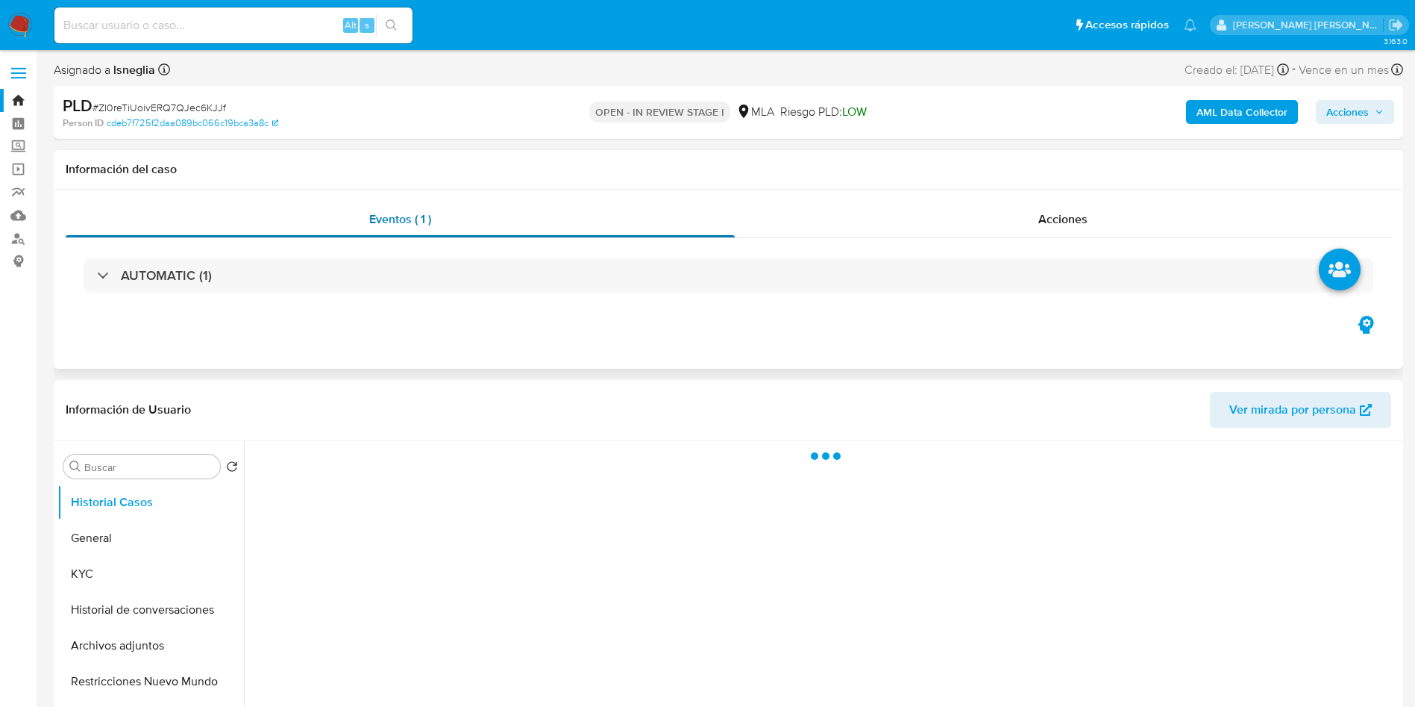
select select "10"
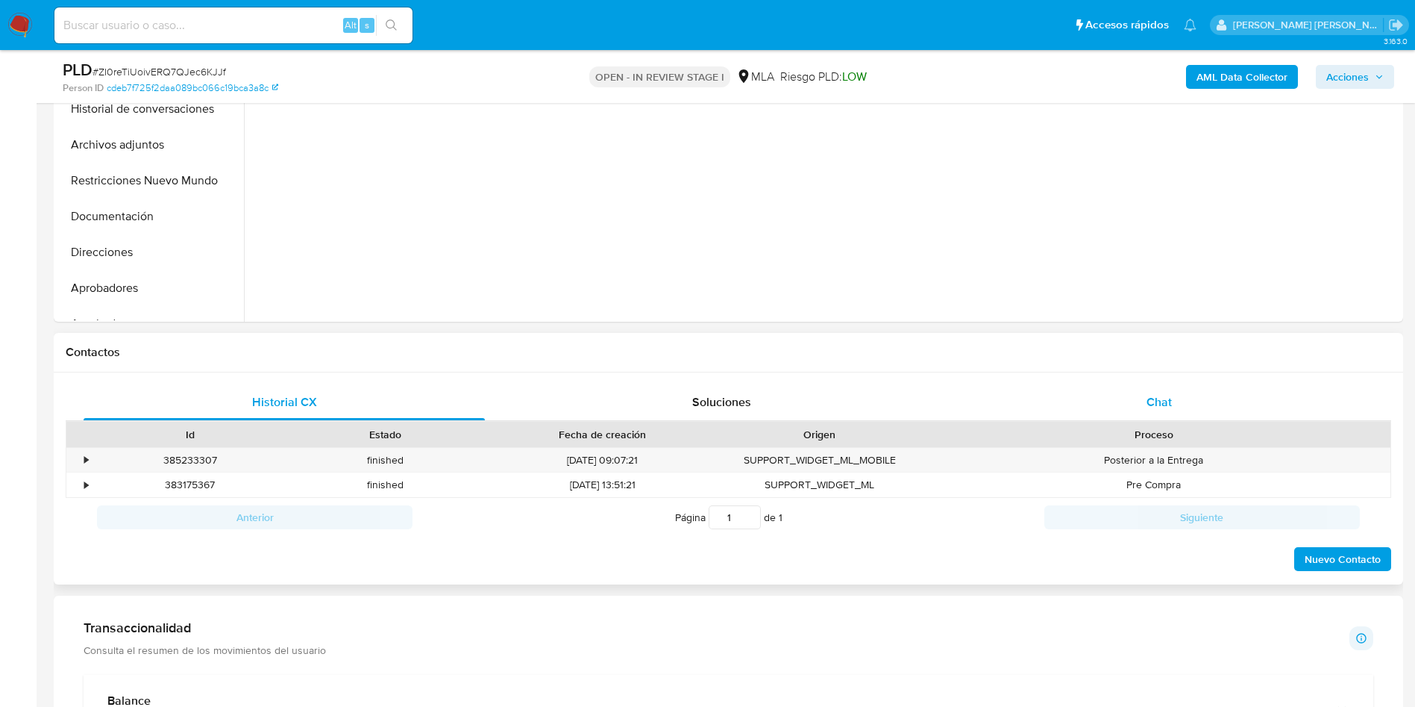
click at [1179, 401] on div "Chat" at bounding box center [1159, 402] width 401 height 36
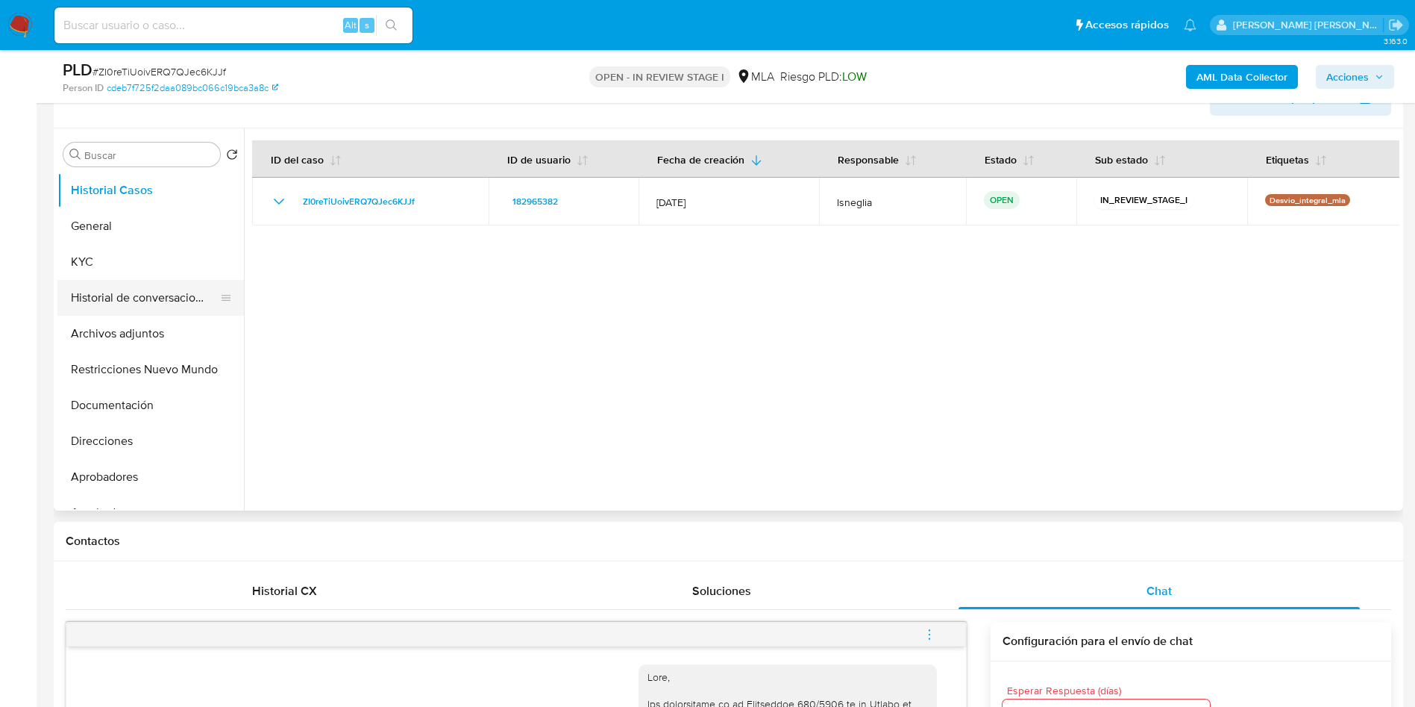
scroll to position [224, 0]
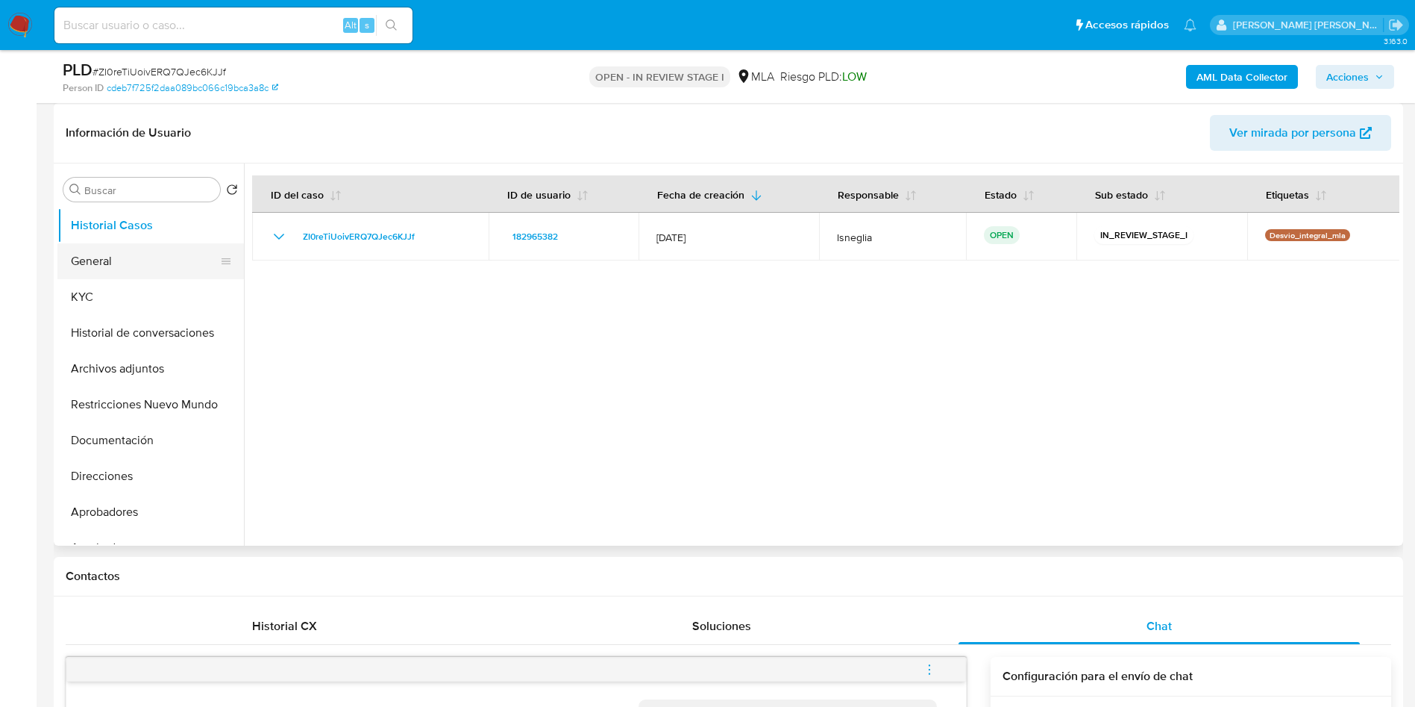
click at [75, 266] on button "General" at bounding box center [144, 261] width 175 height 36
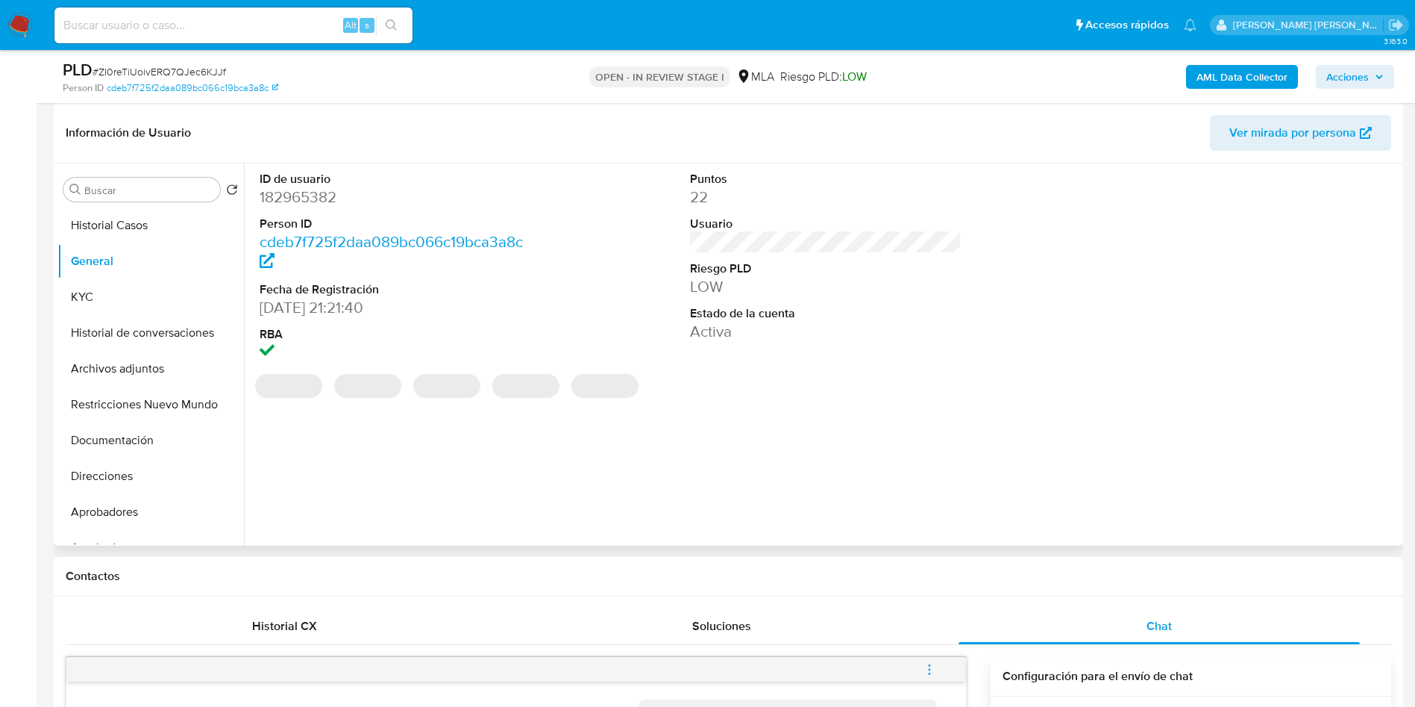
click at [284, 204] on dd "182965382" at bounding box center [396, 197] width 272 height 21
copy dd "182965382"
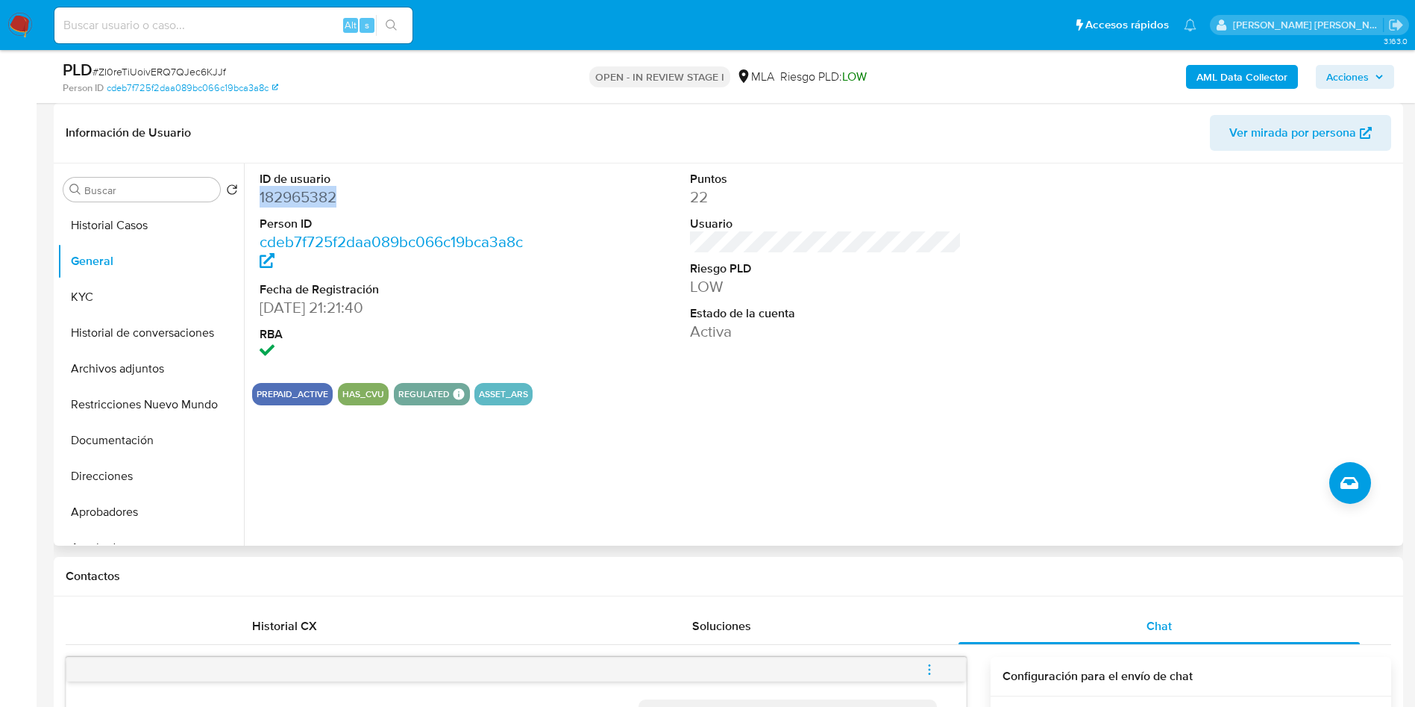
click at [313, 194] on dd "182965382" at bounding box center [396, 197] width 272 height 21
click at [120, 285] on button "KYC" at bounding box center [144, 297] width 175 height 36
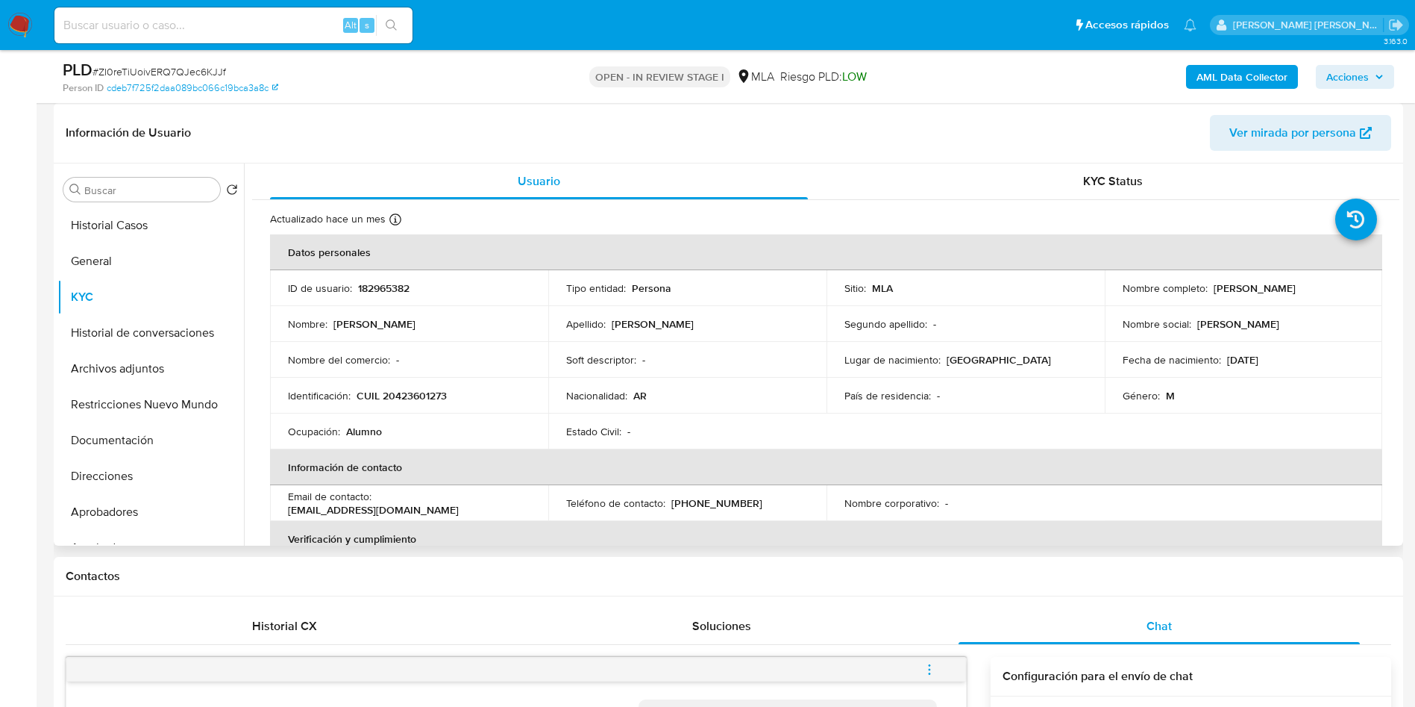
drag, startPoint x: 1209, startPoint y: 287, endPoint x: 1319, endPoint y: 289, distance: 109.7
click at [1319, 289] on div "Nombre completo : [PERSON_NAME]" at bounding box center [1244, 287] width 242 height 13
copy p "[PERSON_NAME]"
drag, startPoint x: 357, startPoint y: 395, endPoint x: 485, endPoint y: 401, distance: 128.5
click at [485, 401] on div "Identificación : CUIL 20423601273" at bounding box center [409, 395] width 242 height 13
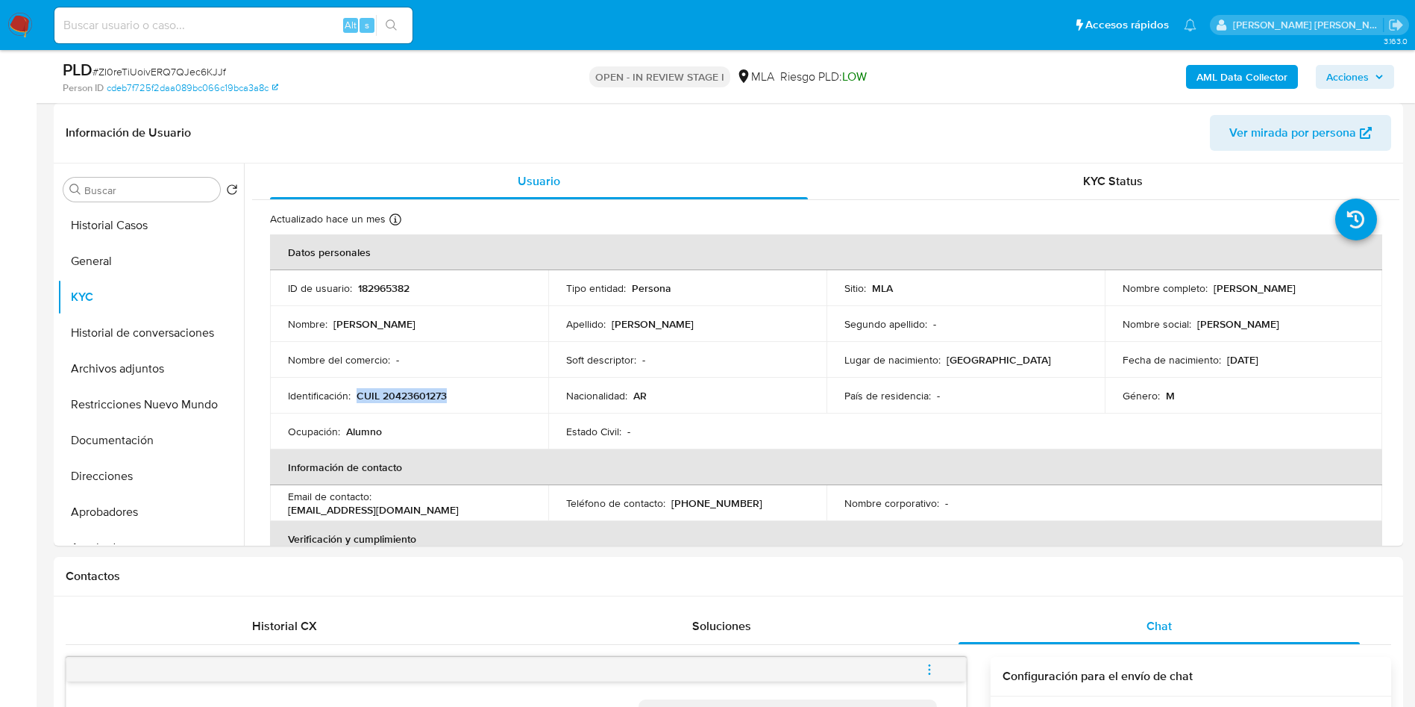
copy p "CUIL 20423601273"
click at [413, 392] on p "CUIL 20423601273" at bounding box center [402, 395] width 90 height 13
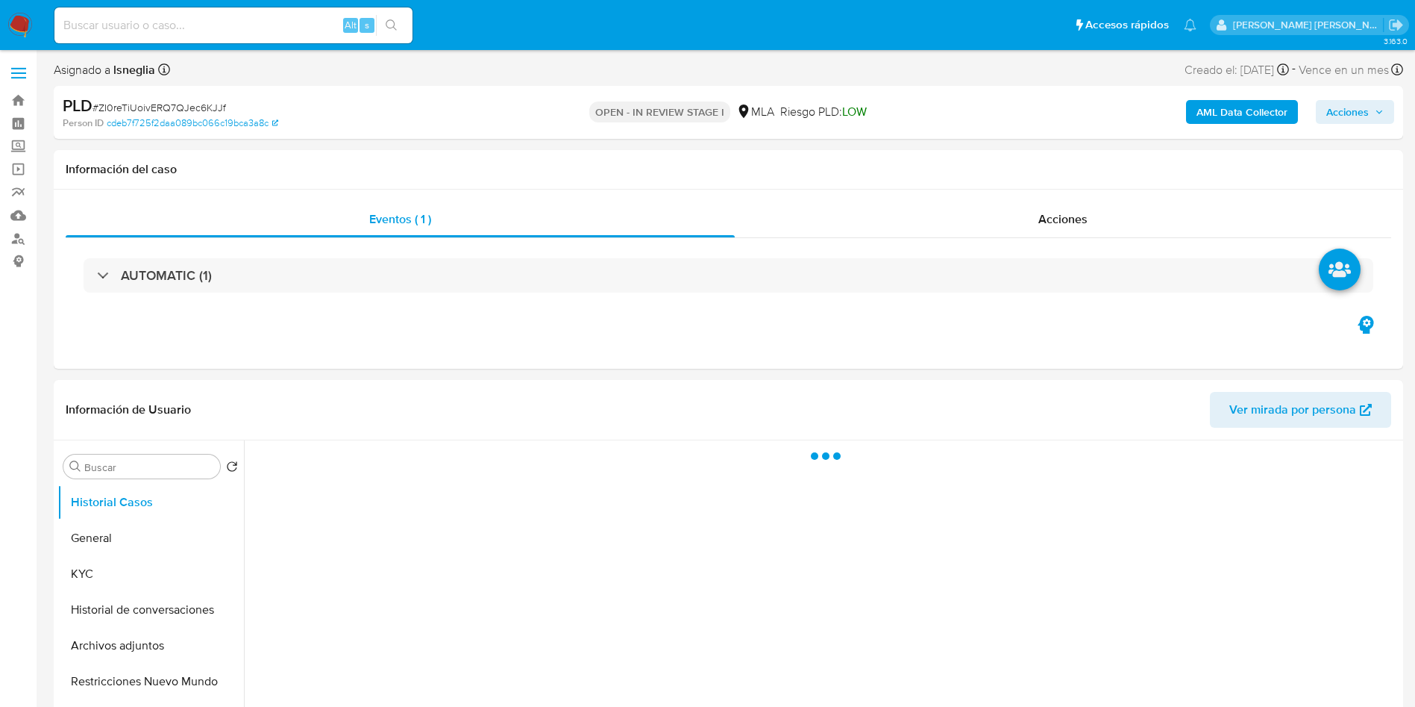
select select "10"
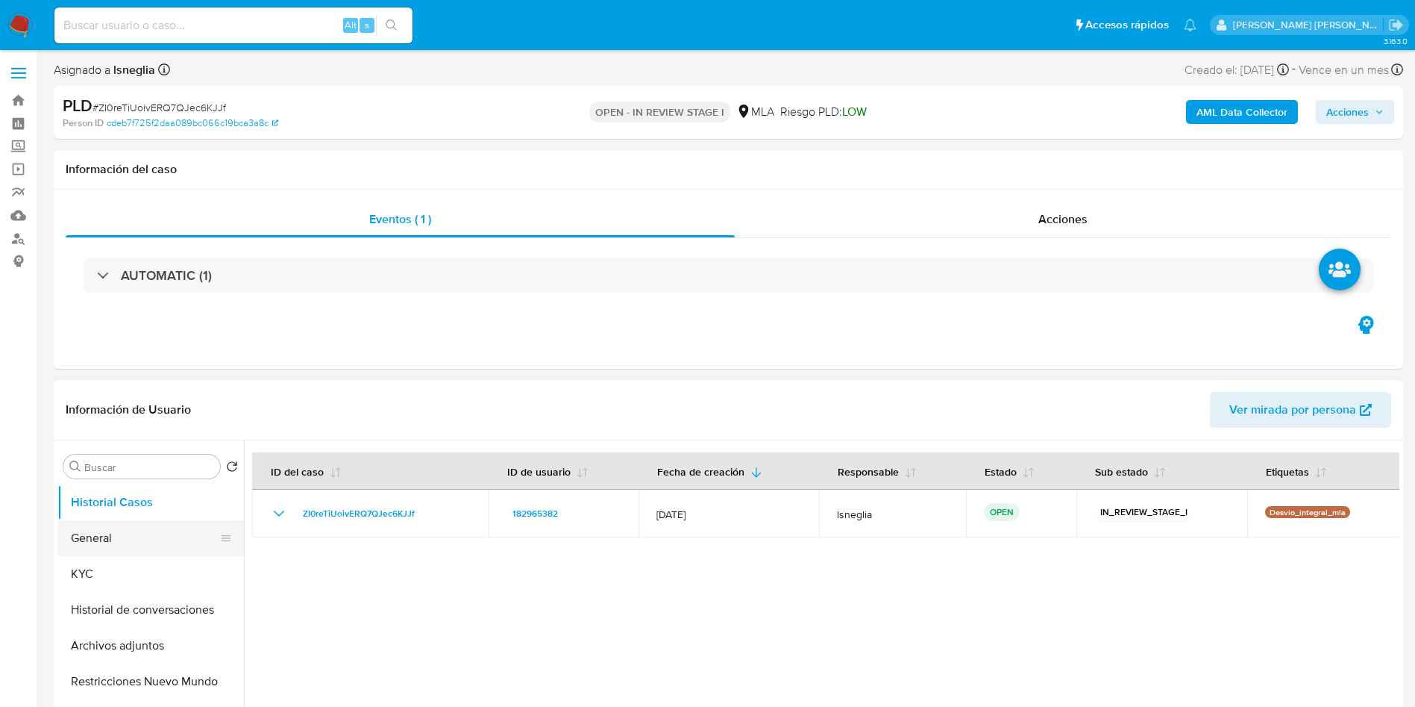
click at [140, 528] on button "General" at bounding box center [144, 538] width 175 height 36
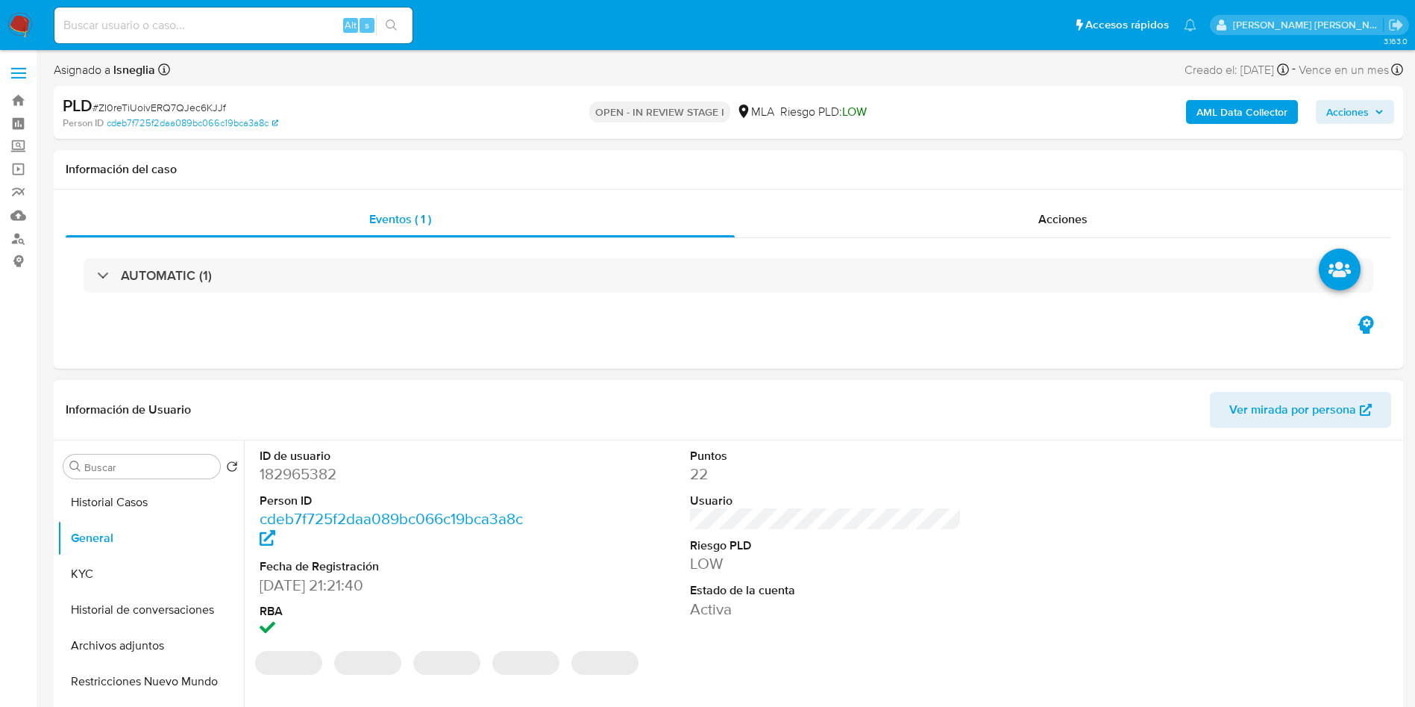
click at [309, 476] on dd "182965382" at bounding box center [396, 473] width 272 height 21
copy dd "182965382"
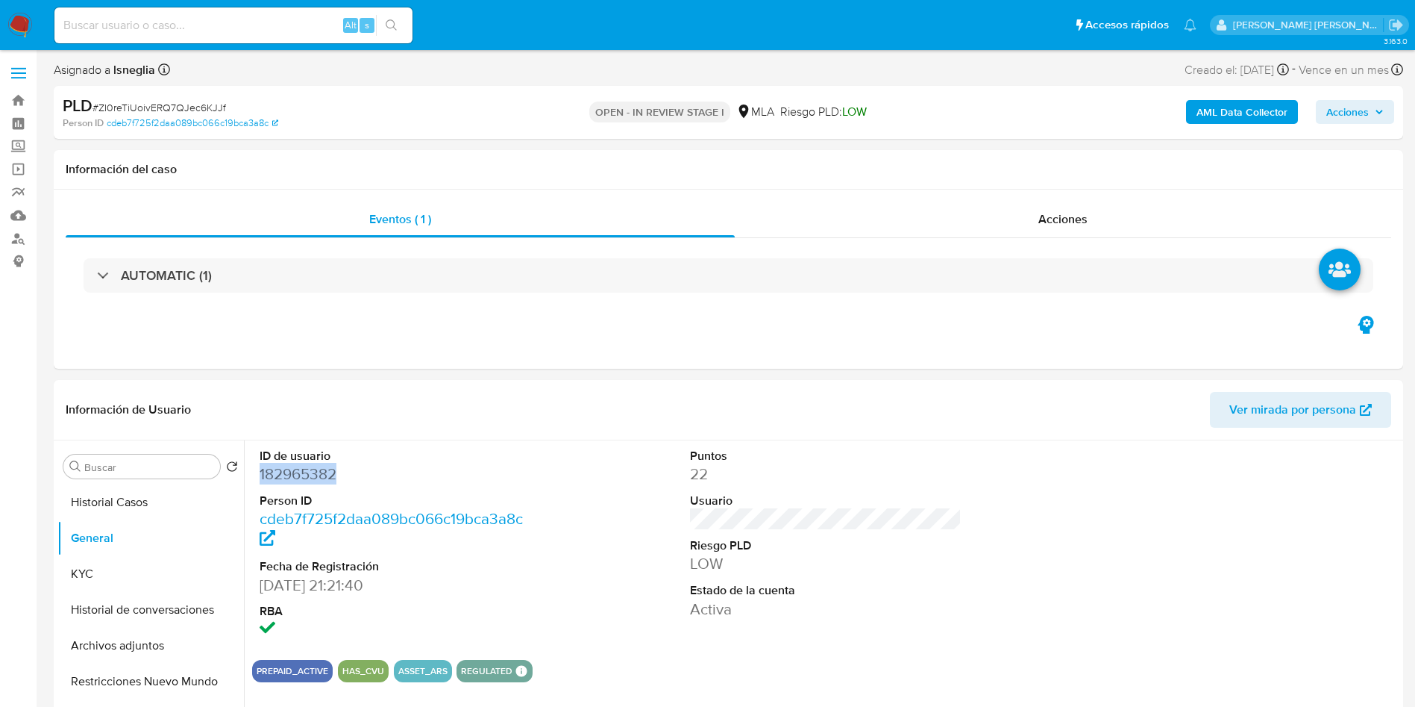
click at [519, 84] on div "Asignado a lsneglia Asignado el: [DATE] 10:34:08 Creado el: [DATE] Creado el: […" at bounding box center [729, 73] width 1350 height 26
click at [120, 572] on button "KYC" at bounding box center [144, 574] width 175 height 36
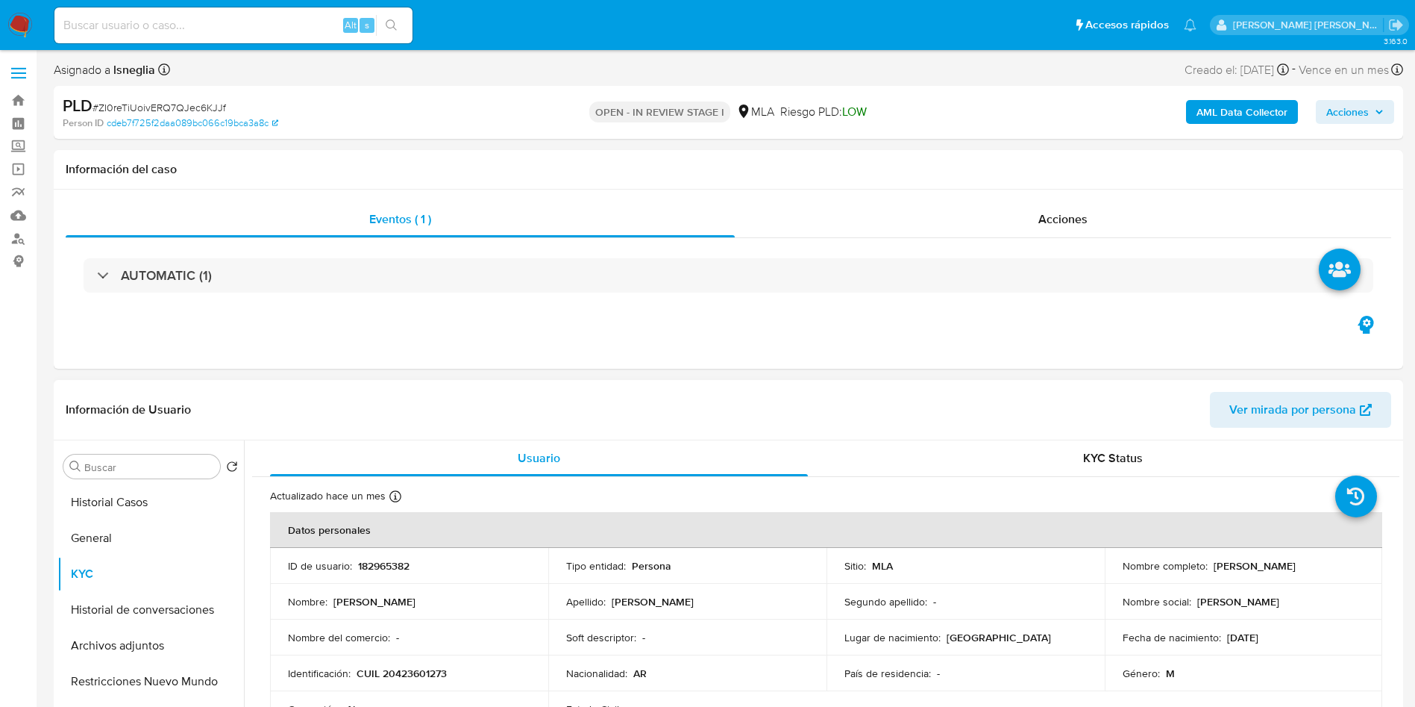
click at [403, 663] on td "Identificación : CUIL 20423601273" at bounding box center [409, 673] width 278 height 36
click at [404, 663] on td "Identificación : CUIL 20423601273" at bounding box center [409, 673] width 278 height 36
click at [407, 672] on p "CUIL 20423601273" at bounding box center [402, 672] width 90 height 13
drag, startPoint x: 407, startPoint y: 672, endPoint x: 447, endPoint y: 613, distance: 71.4
click at [407, 672] on p "CUIL 20423601273" at bounding box center [402, 672] width 90 height 13
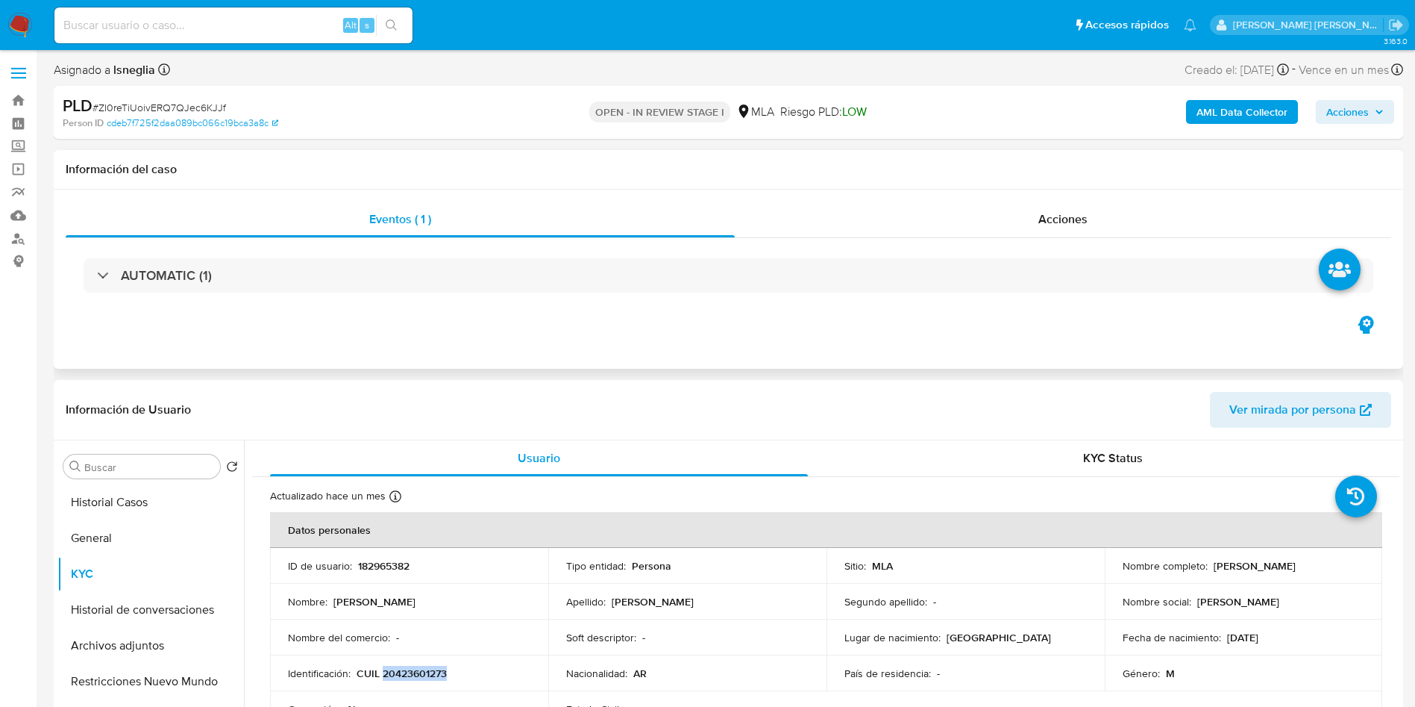
copy p "20423601273"
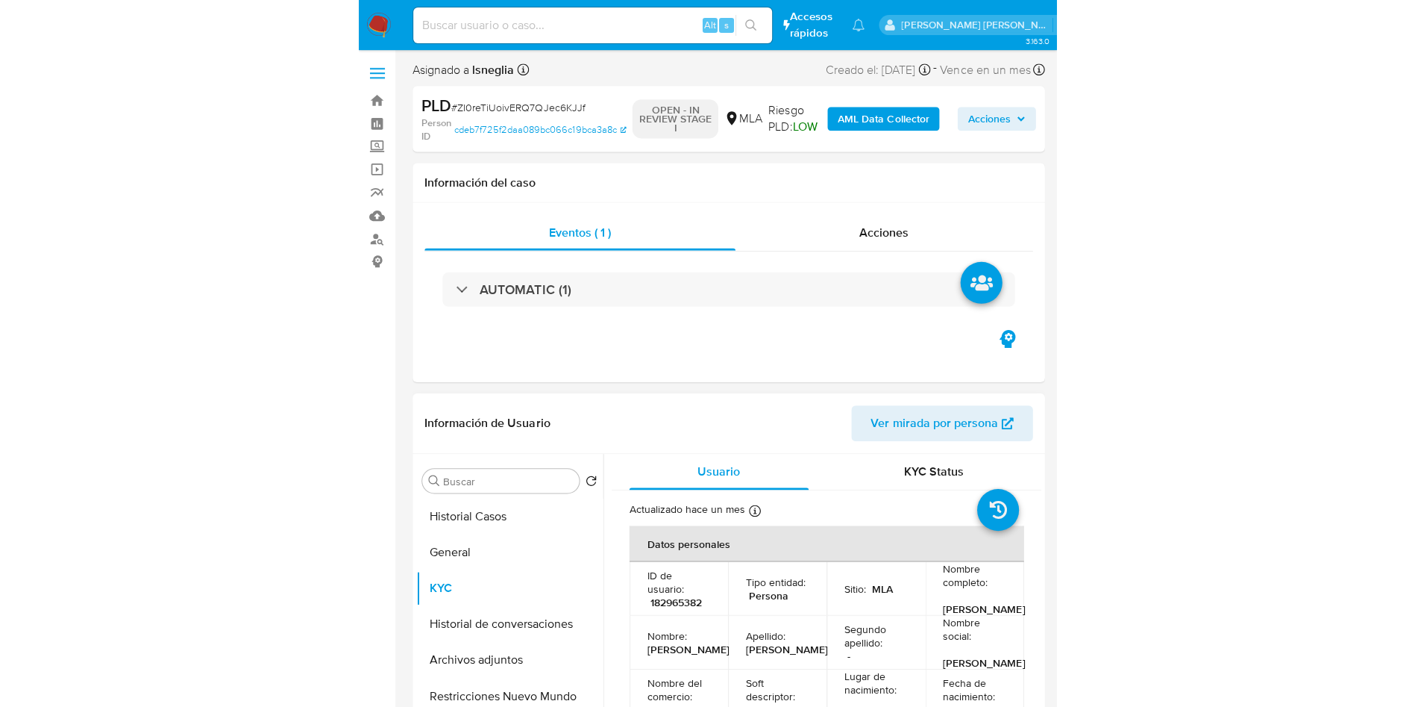
scroll to position [112, 0]
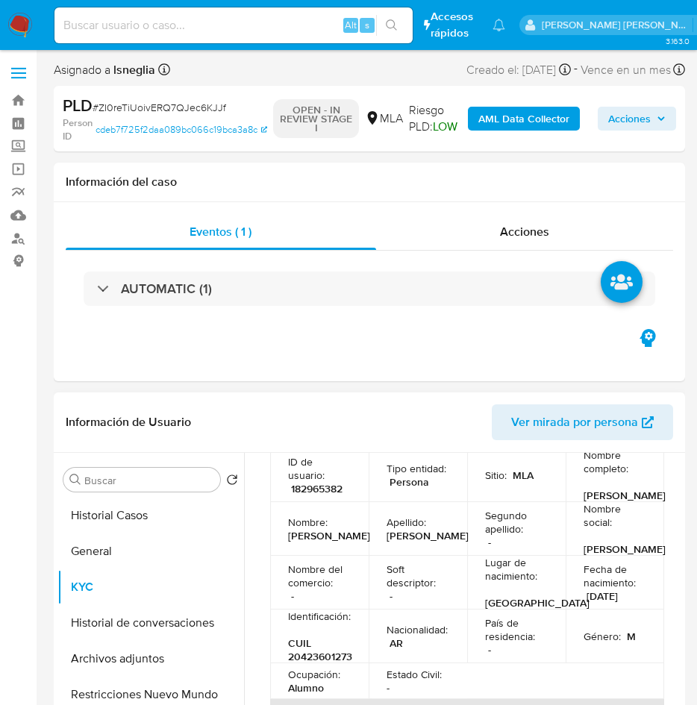
click at [313, 495] on p "182965382" at bounding box center [316, 488] width 51 height 13
copy p "182965382"
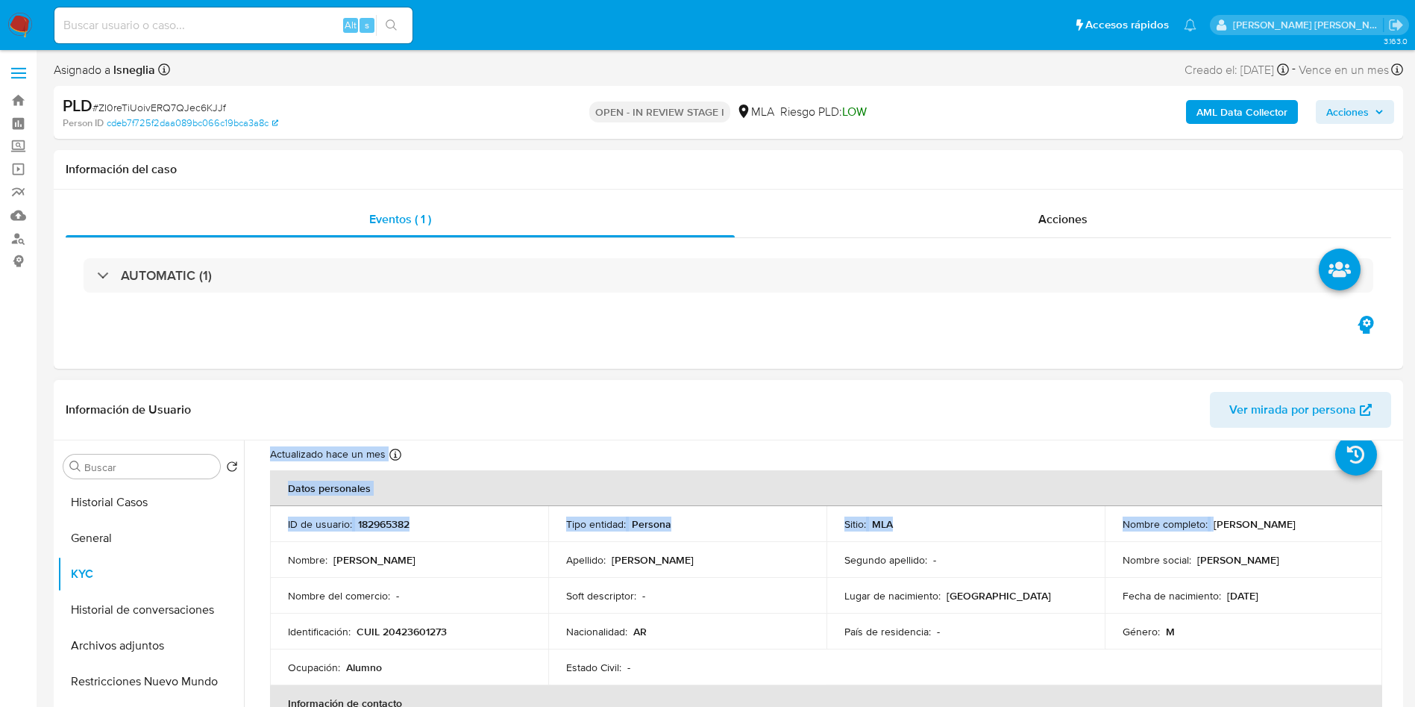
scroll to position [2, 0]
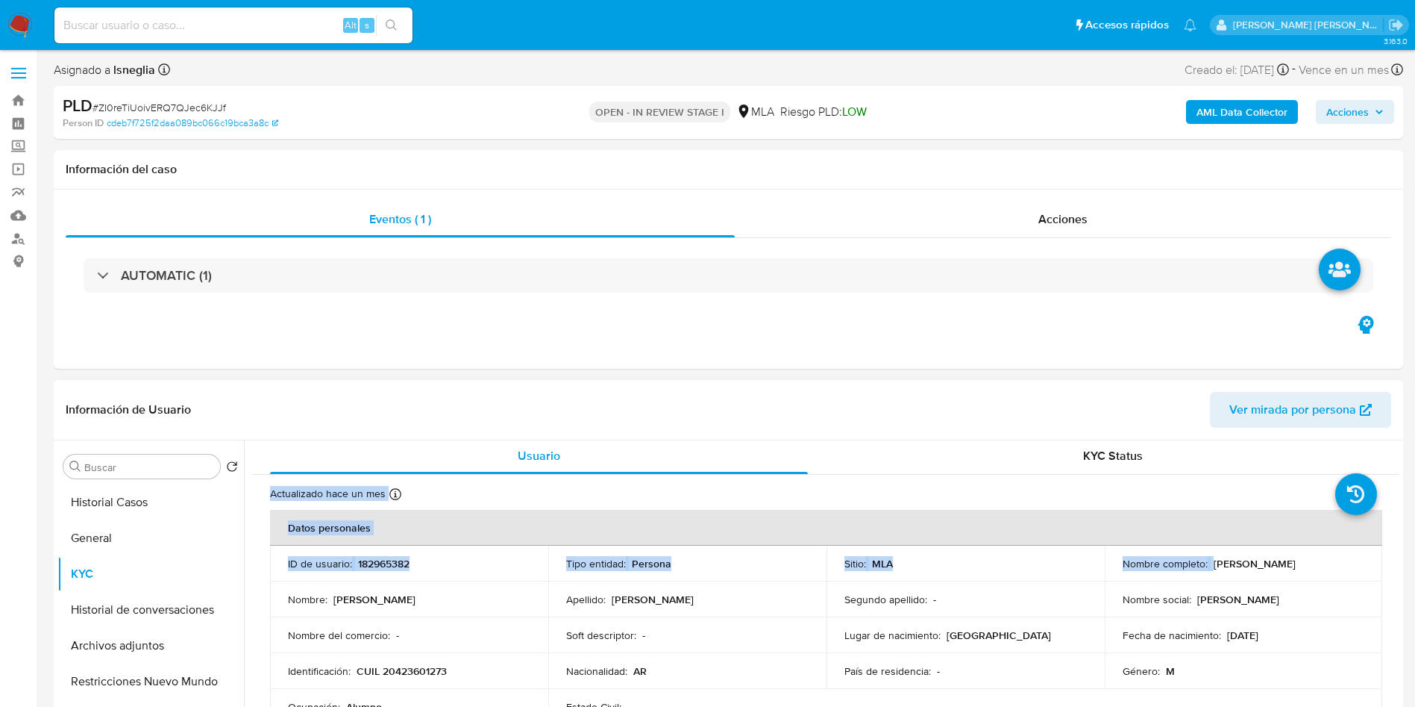
drag, startPoint x: 1210, startPoint y: 454, endPoint x: 1303, endPoint y: 566, distance: 146.2
click at [1309, 567] on div "Nombre completo : [PERSON_NAME]" at bounding box center [1244, 563] width 242 height 13
copy p "[PERSON_NAME]"
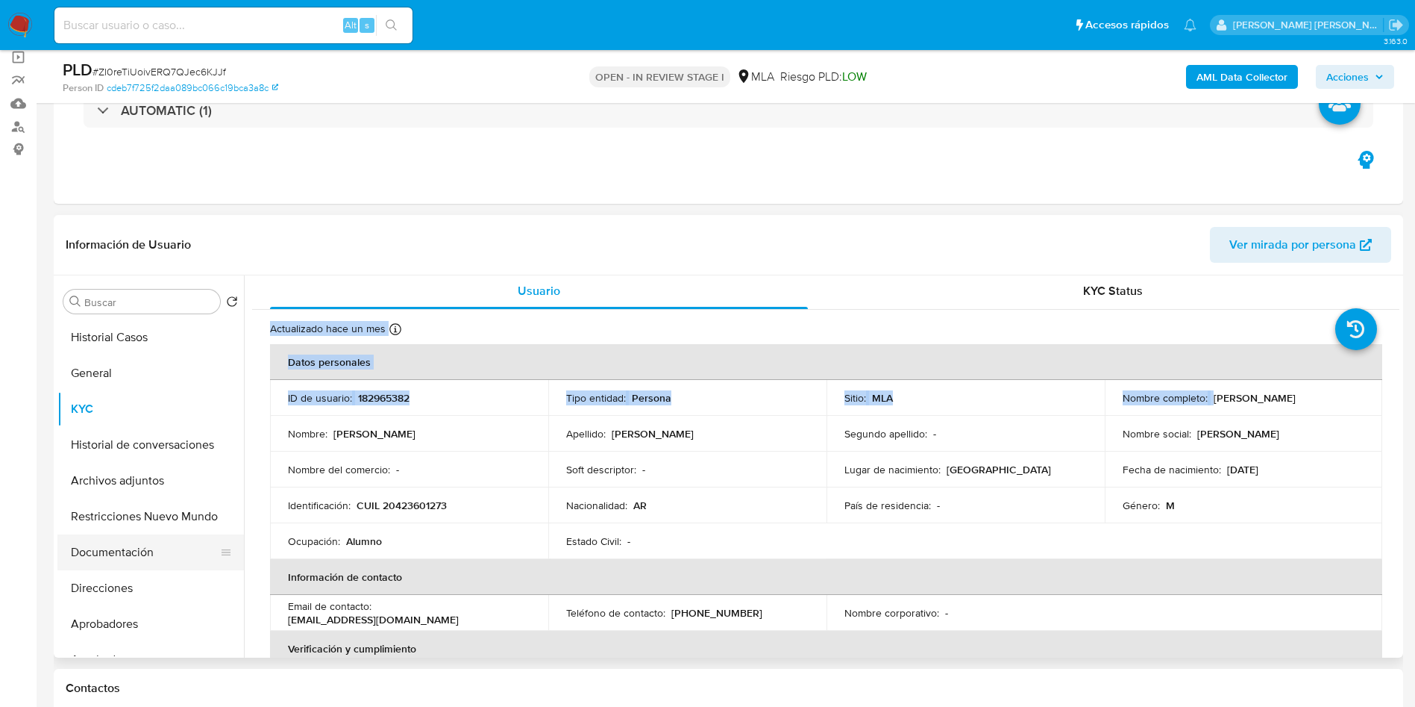
click at [147, 560] on button "Documentación" at bounding box center [144, 552] width 175 height 36
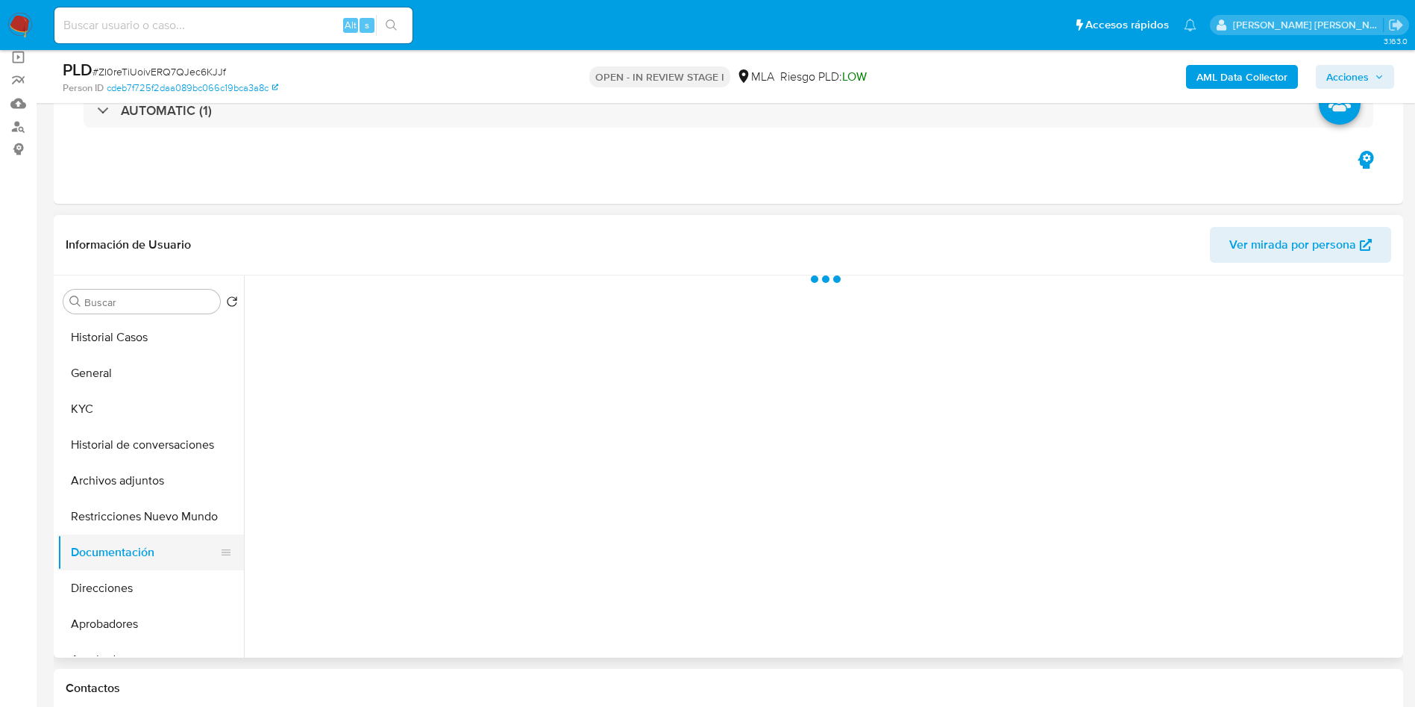
scroll to position [0, 0]
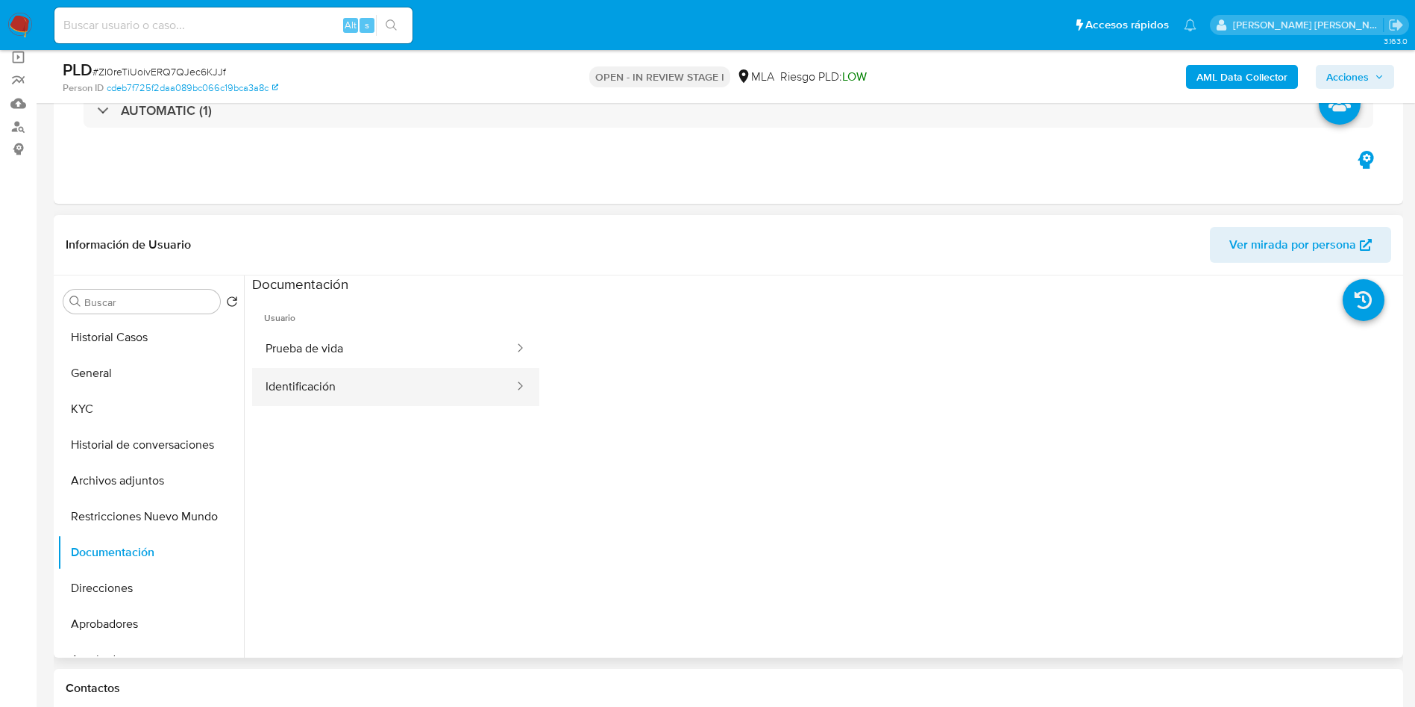
click at [338, 392] on button "Identificación" at bounding box center [383, 387] width 263 height 38
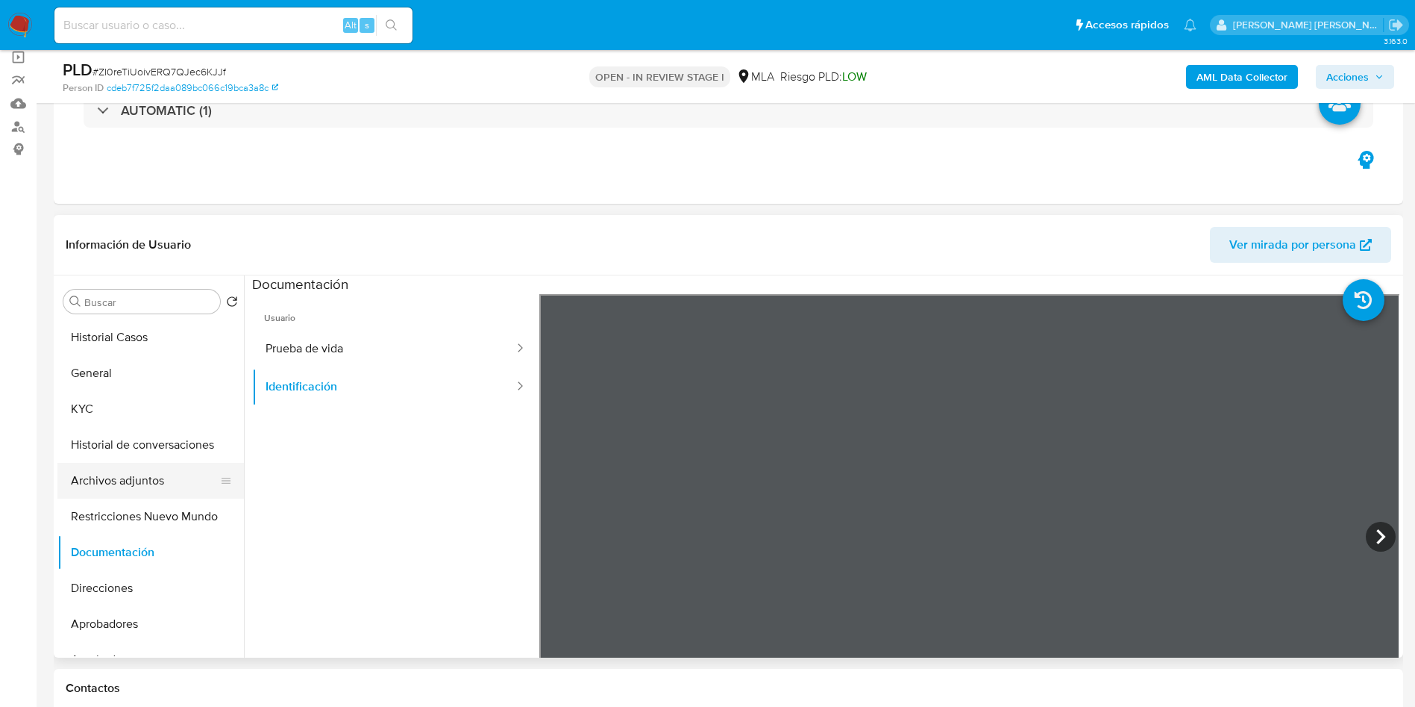
click at [124, 478] on button "Archivos adjuntos" at bounding box center [144, 481] width 175 height 36
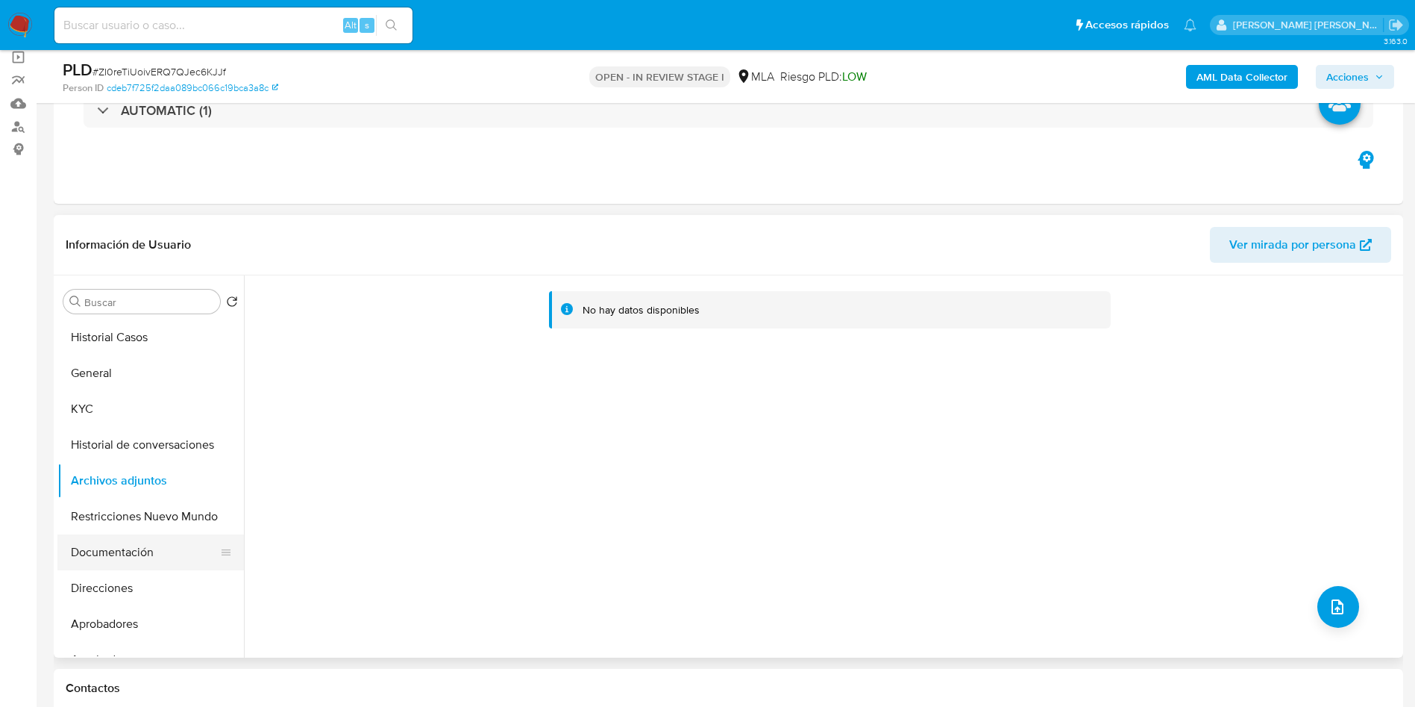
click at [133, 559] on button "Documentación" at bounding box center [144, 552] width 175 height 36
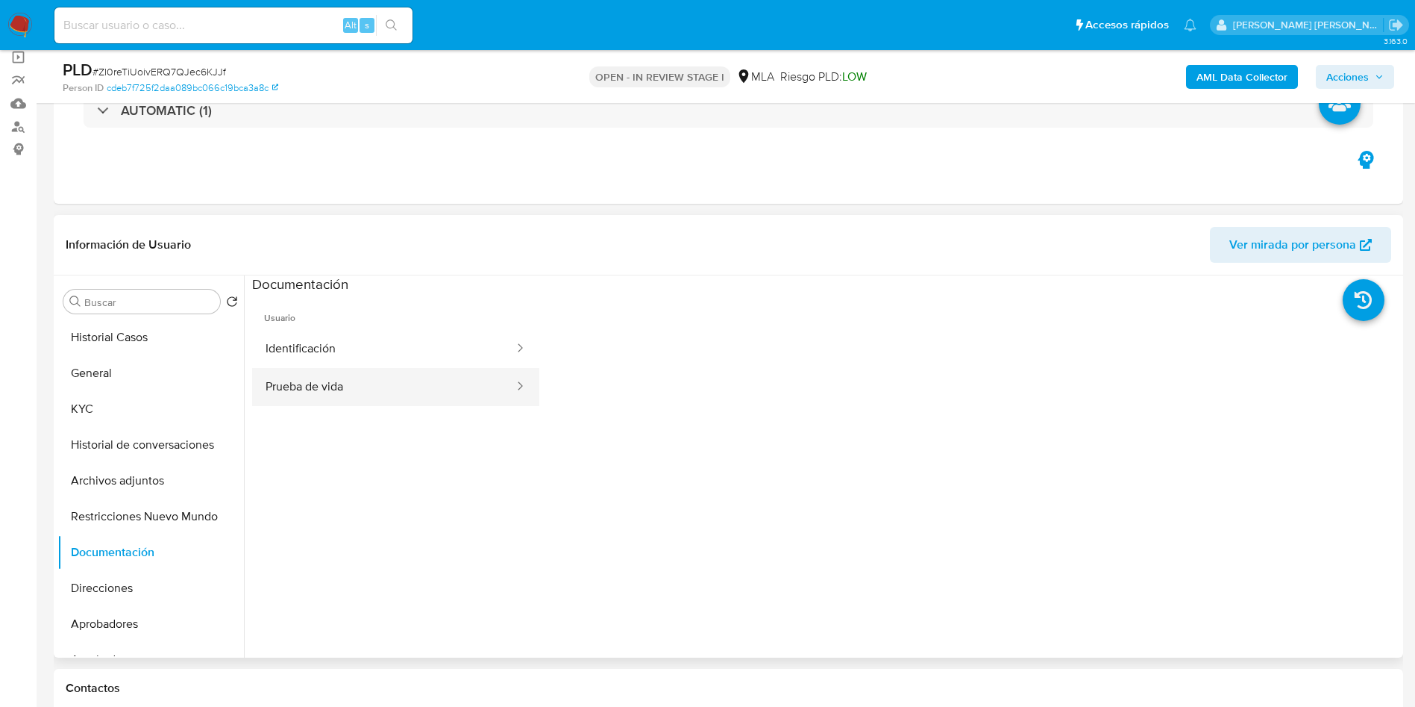
click at [336, 380] on button "Prueba de vida" at bounding box center [383, 387] width 263 height 38
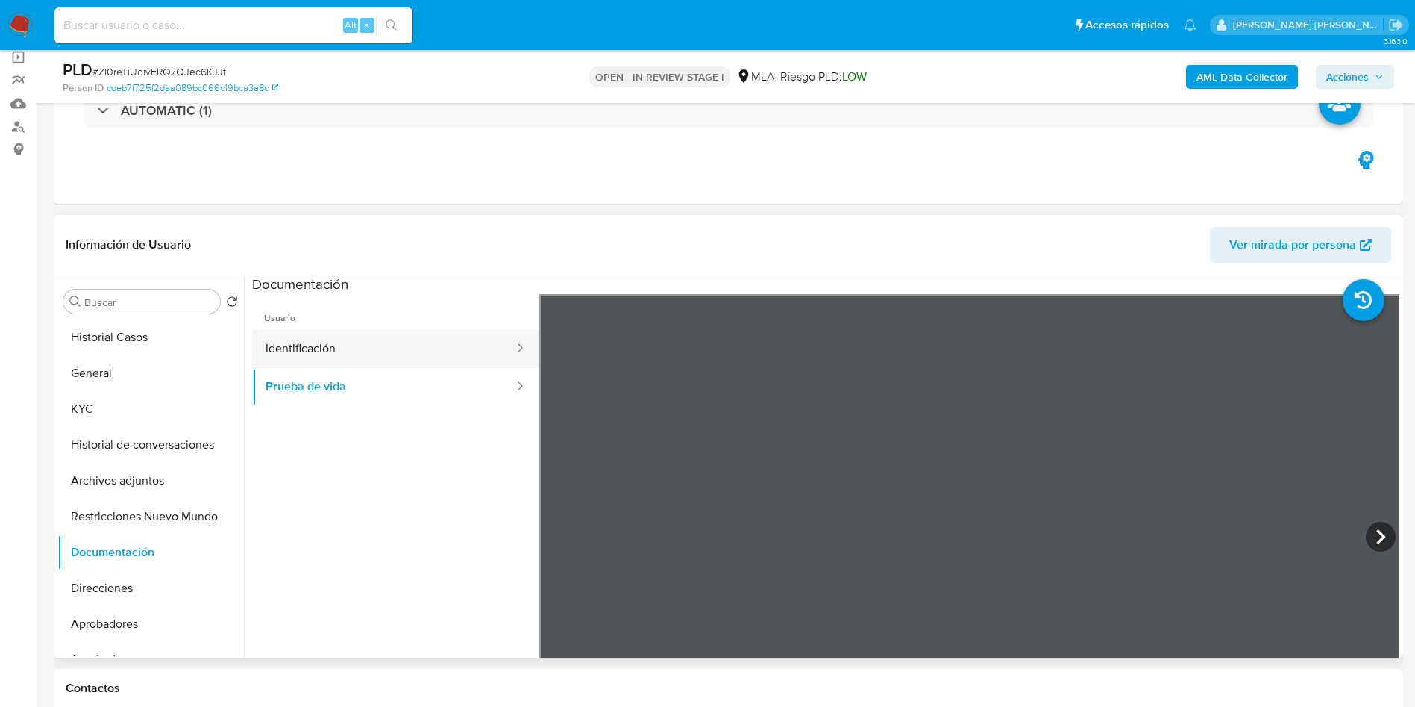
click at [299, 356] on button "Identificación" at bounding box center [383, 349] width 263 height 38
click at [1368, 538] on icon at bounding box center [1381, 536] width 30 height 30
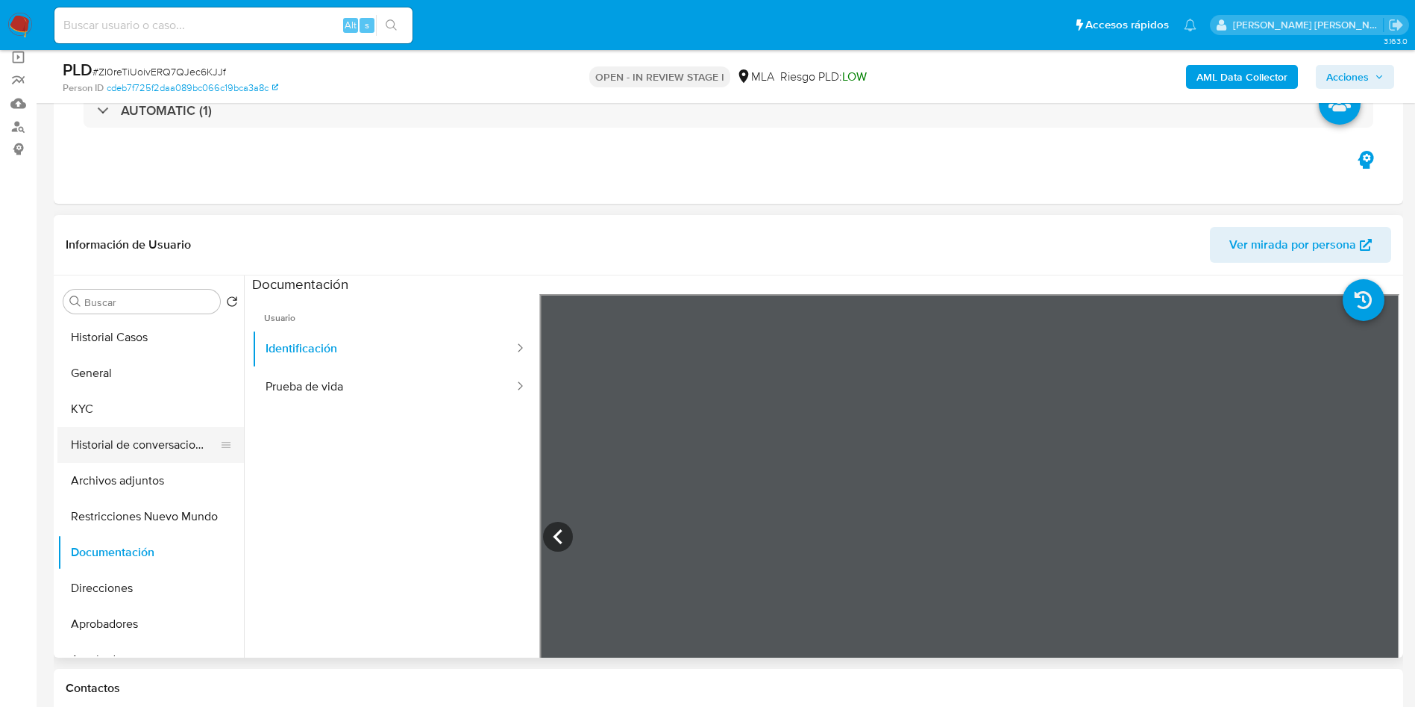
click at [94, 445] on button "Historial de conversaciones" at bounding box center [144, 445] width 175 height 36
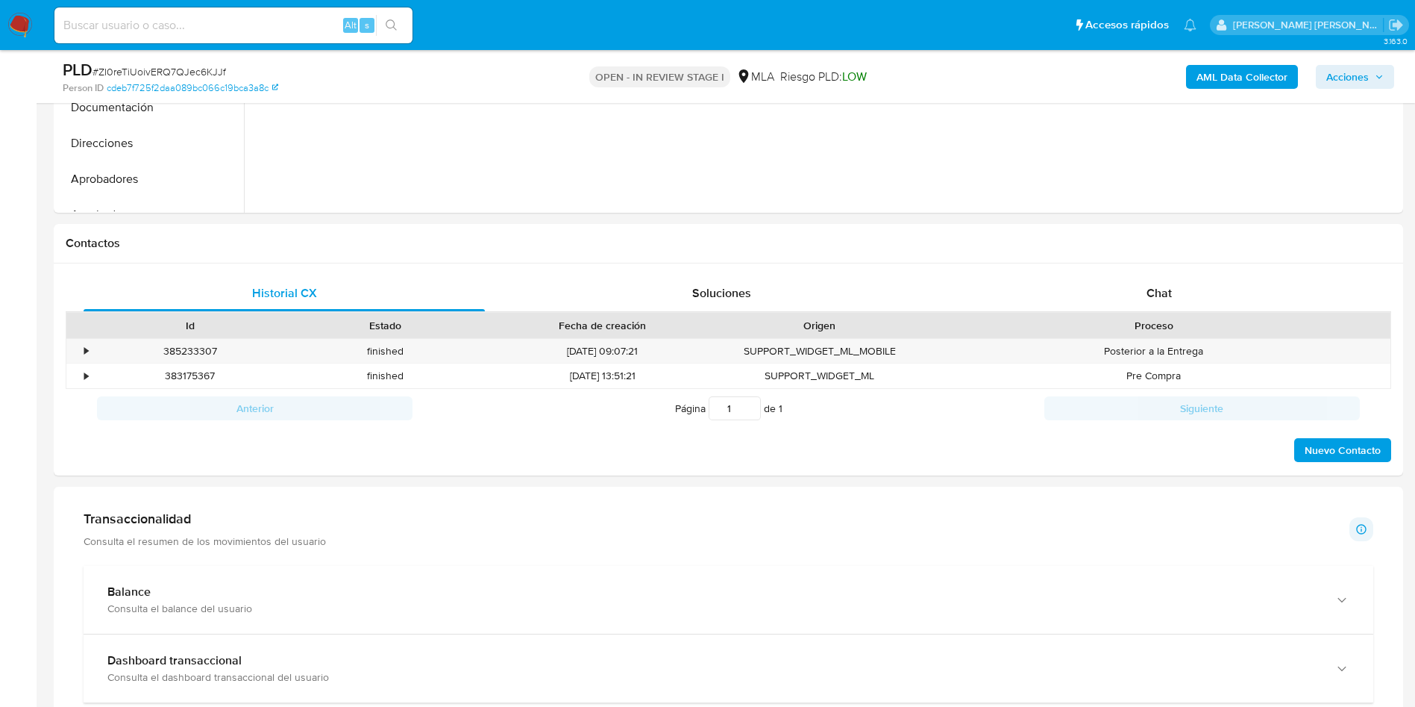
scroll to position [560, 0]
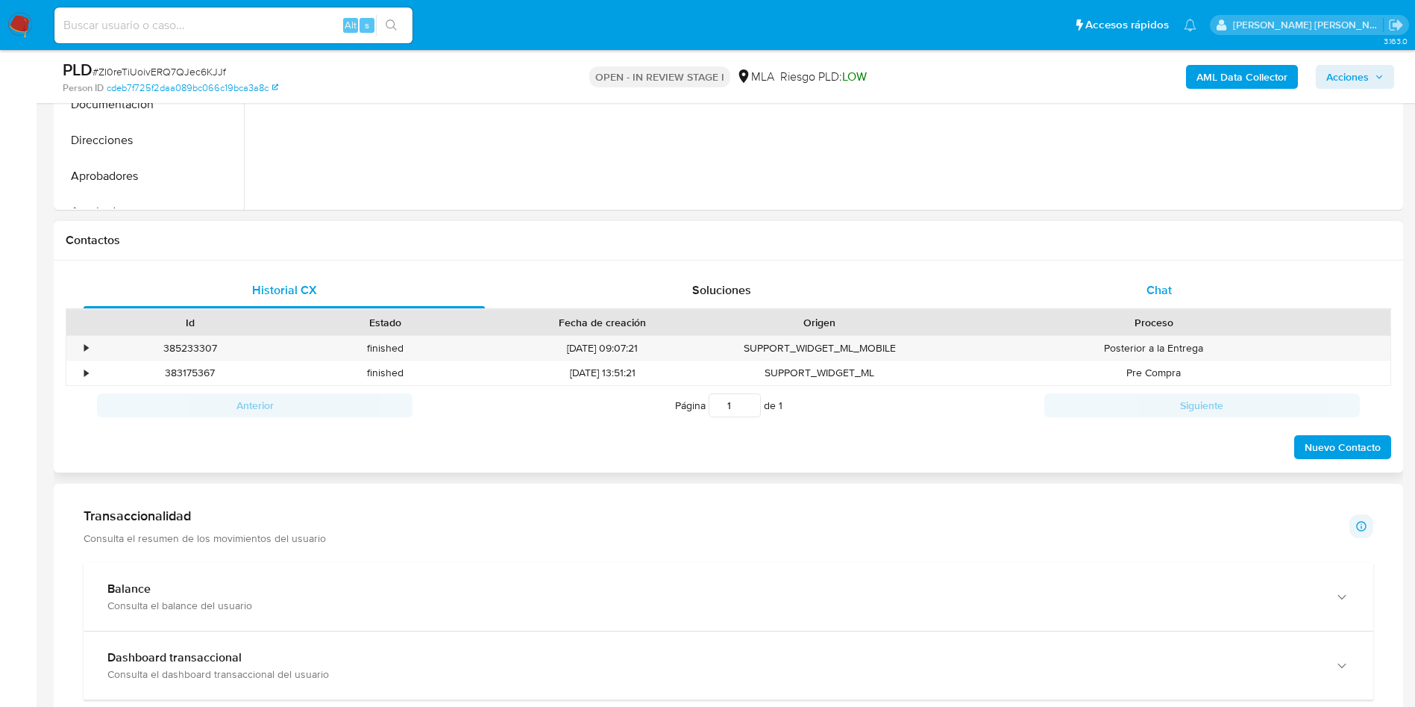
click at [1152, 293] on span "Chat" at bounding box center [1159, 289] width 25 height 17
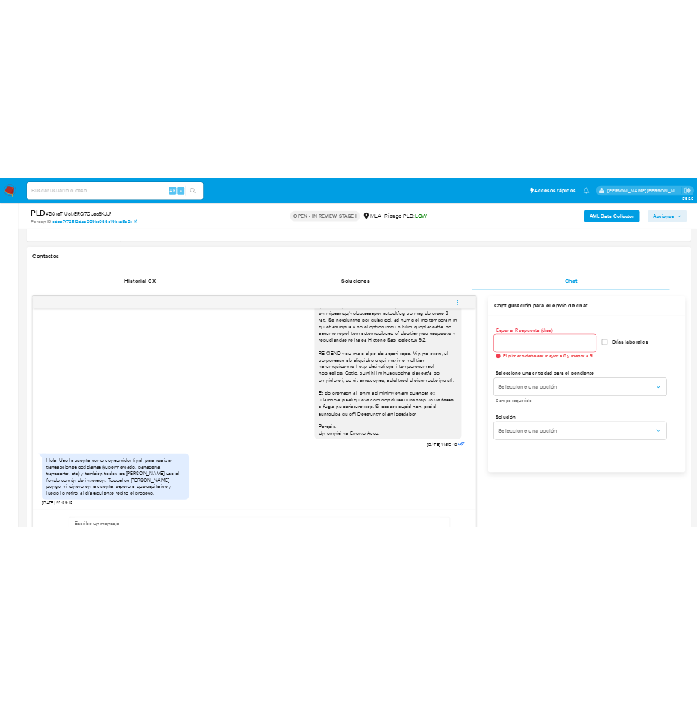
scroll to position [671, 0]
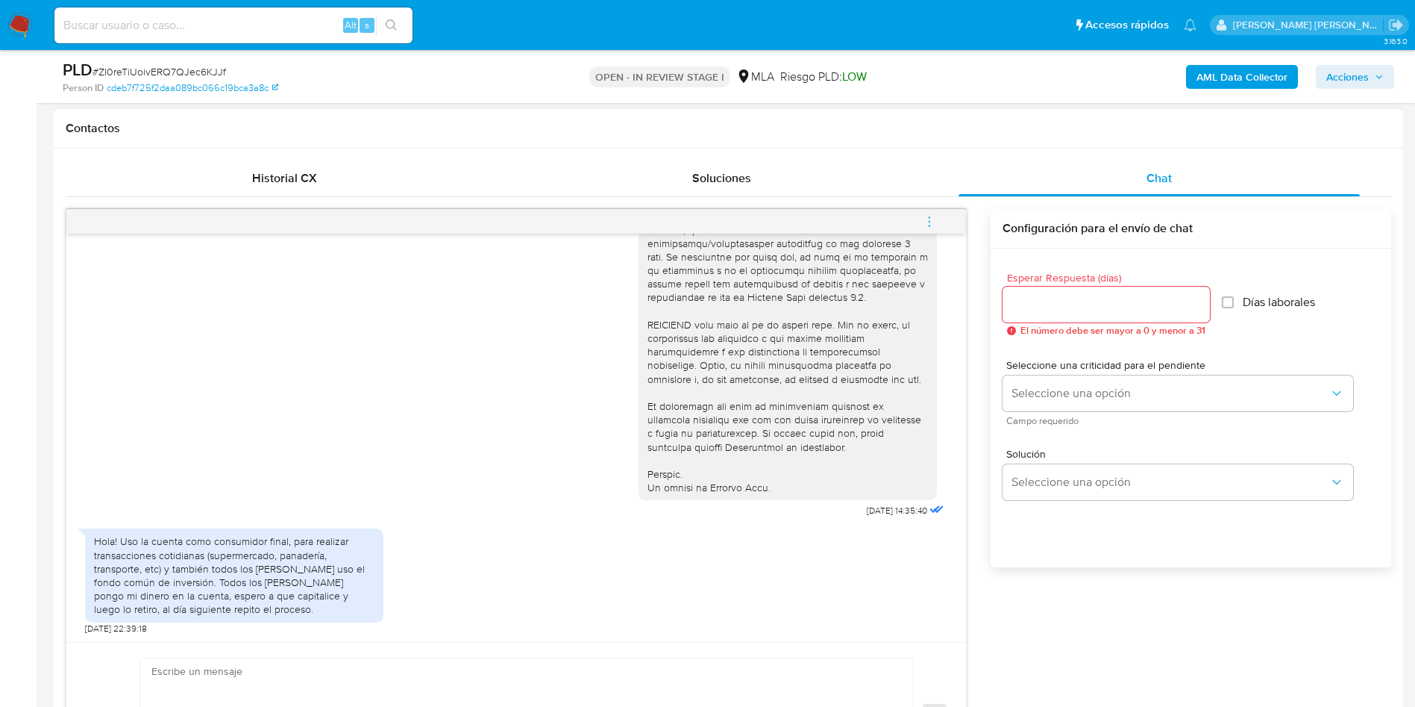
click at [304, 561] on div "Hola! Uso la cuenta como consumidor final, para realizar transacciones cotidian…" at bounding box center [234, 574] width 281 height 81
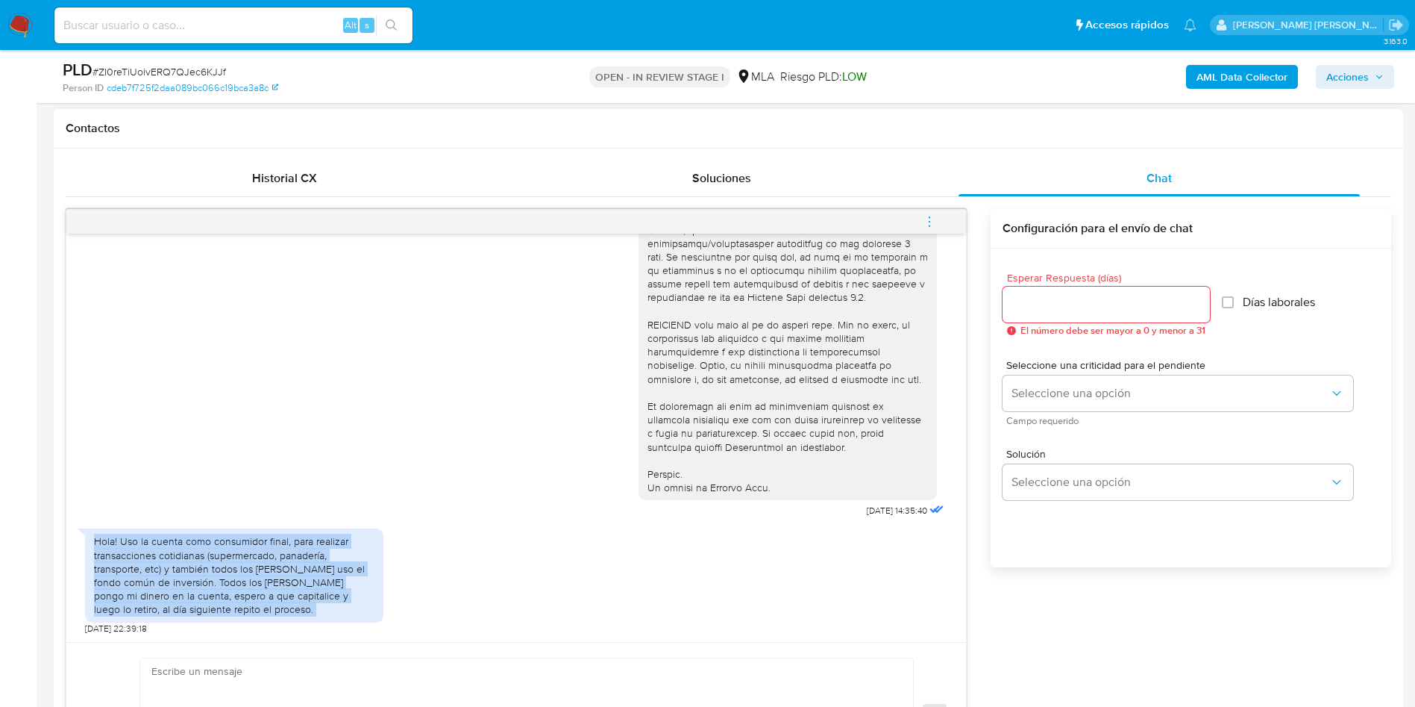
click at [304, 561] on div "Hola! Uso la cuenta como consumidor final, para realizar transacciones cotidian…" at bounding box center [234, 574] width 281 height 81
copy div "Hola! Uso la cuenta como consumidor final, para realizar transacciones cotidian…"
click at [937, 222] on button "menu-action" at bounding box center [929, 222] width 49 height 36
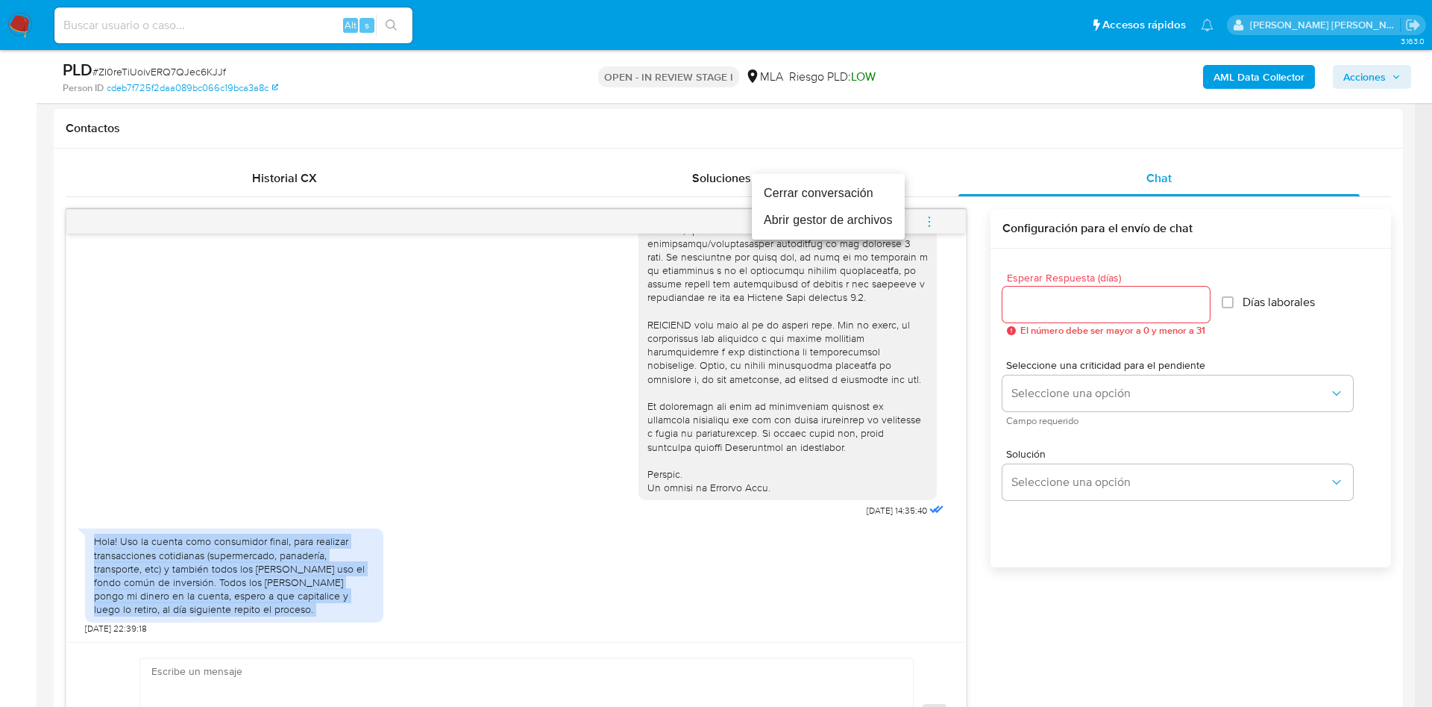
click at [818, 194] on li "Cerrar conversación" at bounding box center [828, 193] width 153 height 27
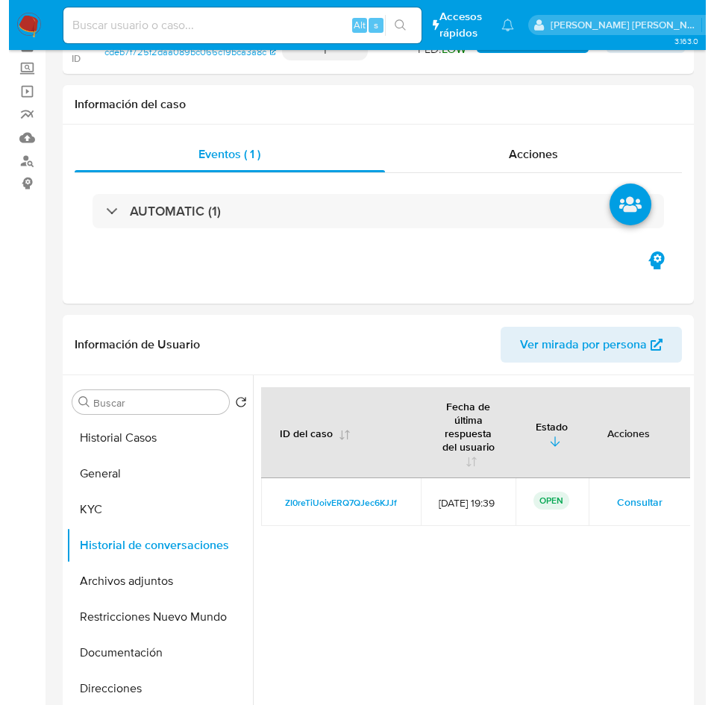
scroll to position [112, 0]
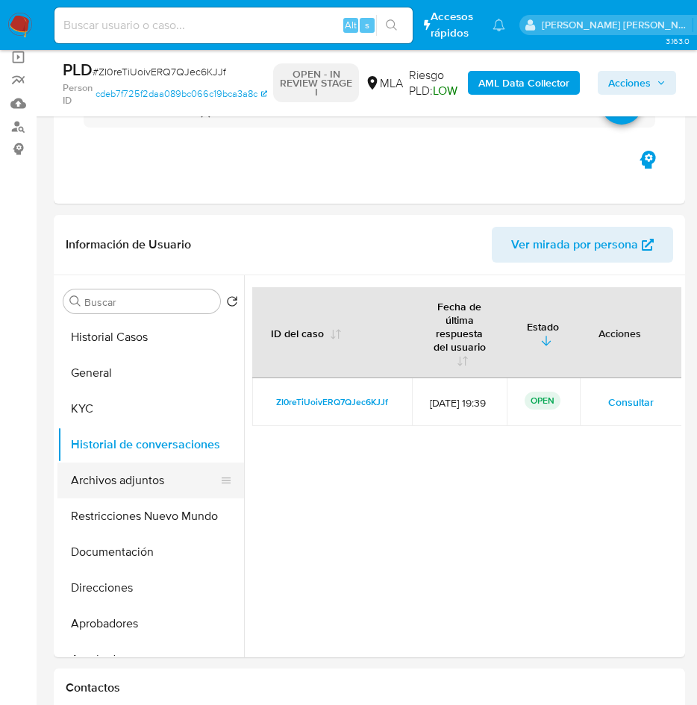
click at [151, 480] on button "Archivos adjuntos" at bounding box center [144, 481] width 175 height 36
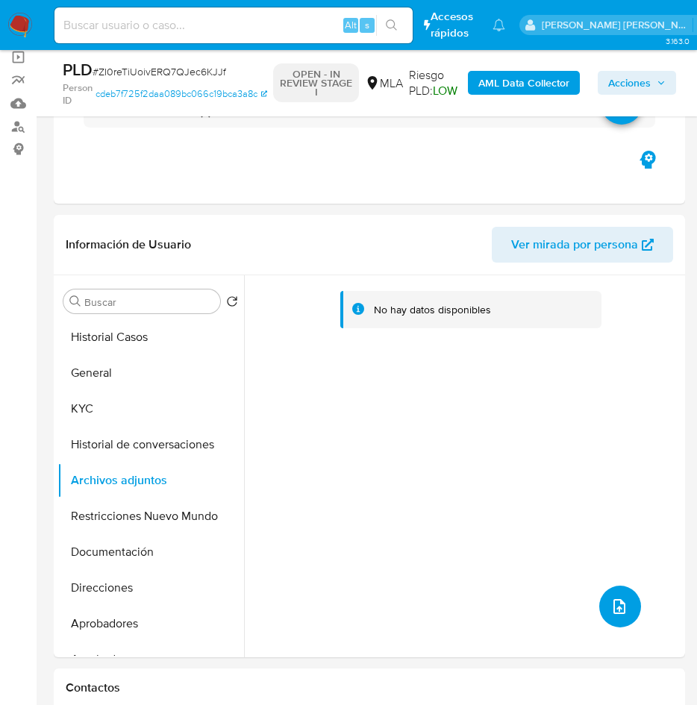
click at [618, 604] on icon "upload-file" at bounding box center [619, 606] width 12 height 15
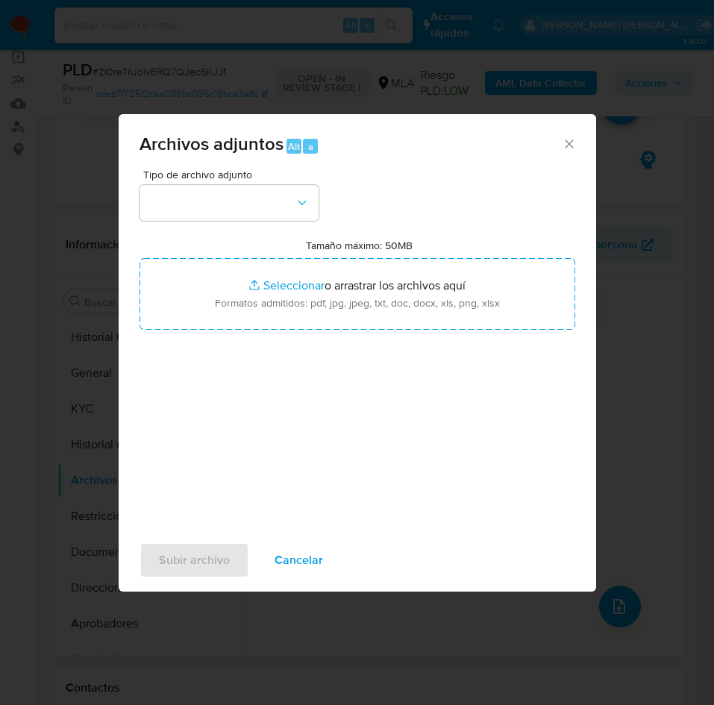
click at [251, 183] on div "Tipo de archivo adjunto" at bounding box center [229, 194] width 179 height 51
click at [243, 190] on button "button" at bounding box center [229, 203] width 179 height 36
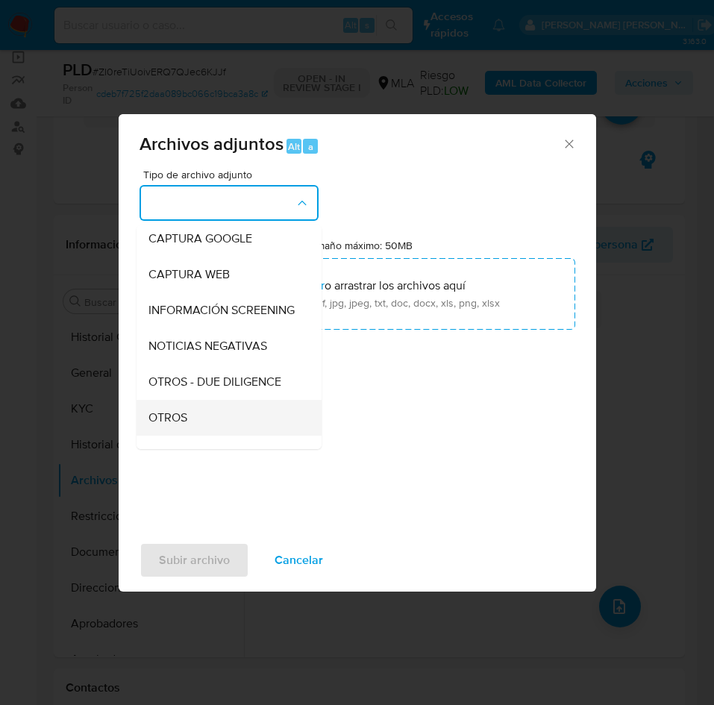
click at [181, 423] on span "OTROS" at bounding box center [167, 417] width 39 height 15
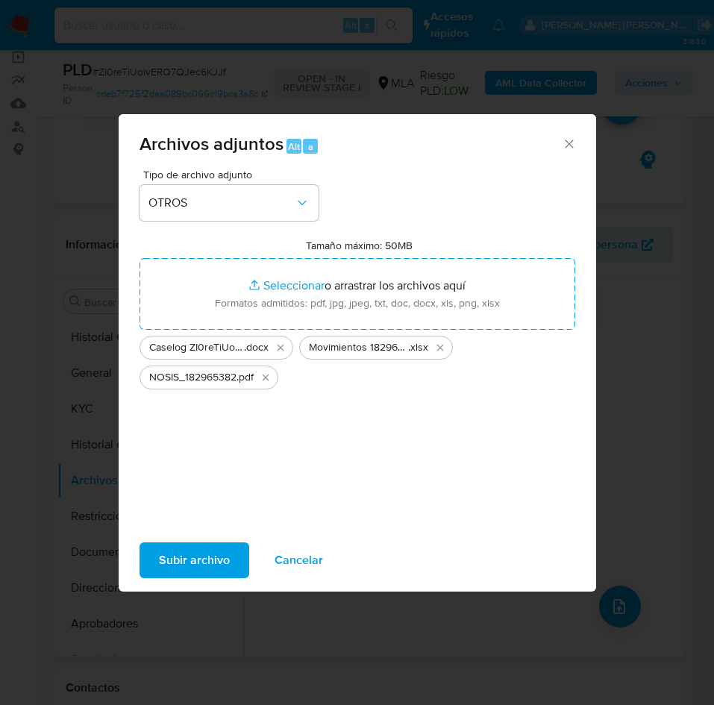
click at [220, 548] on span "Subir archivo" at bounding box center [194, 560] width 71 height 33
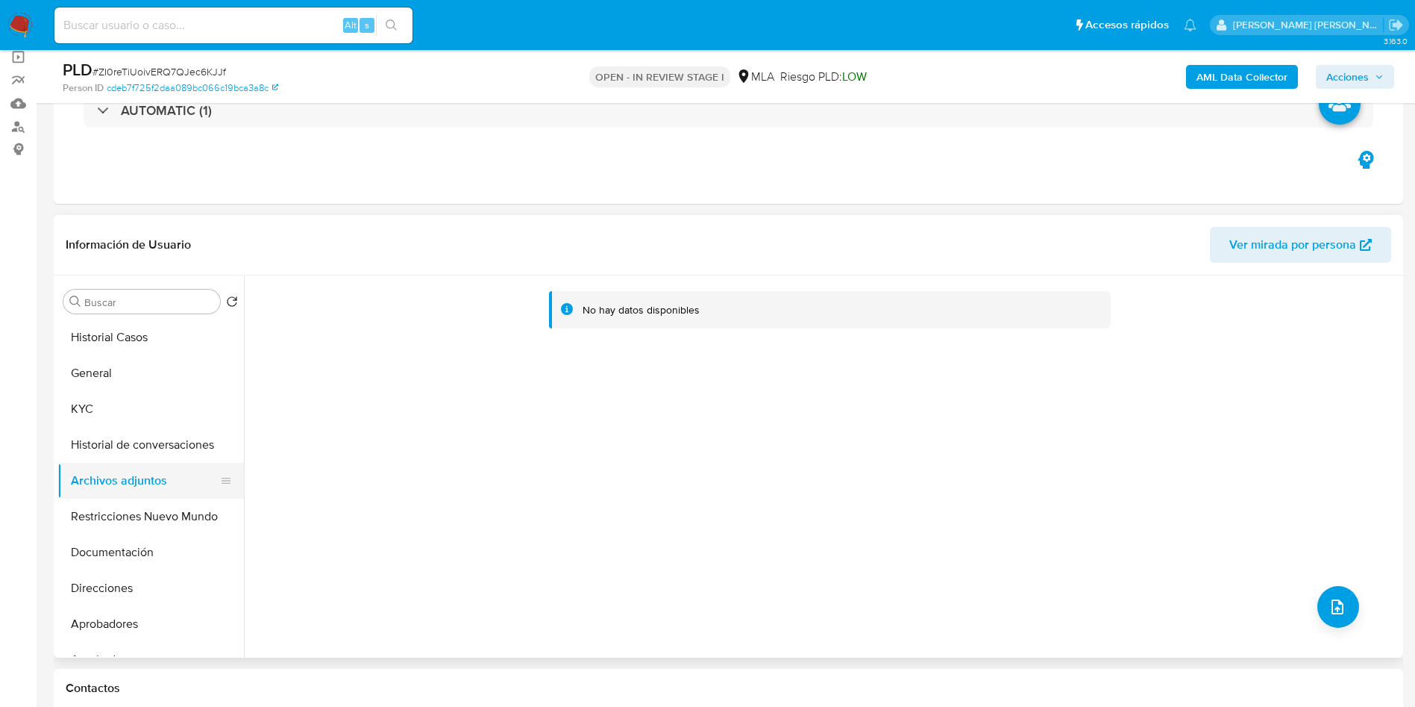
click at [113, 493] on button "Archivos adjuntos" at bounding box center [144, 481] width 175 height 36
click at [122, 453] on button "Historial de conversaciones" at bounding box center [144, 445] width 175 height 36
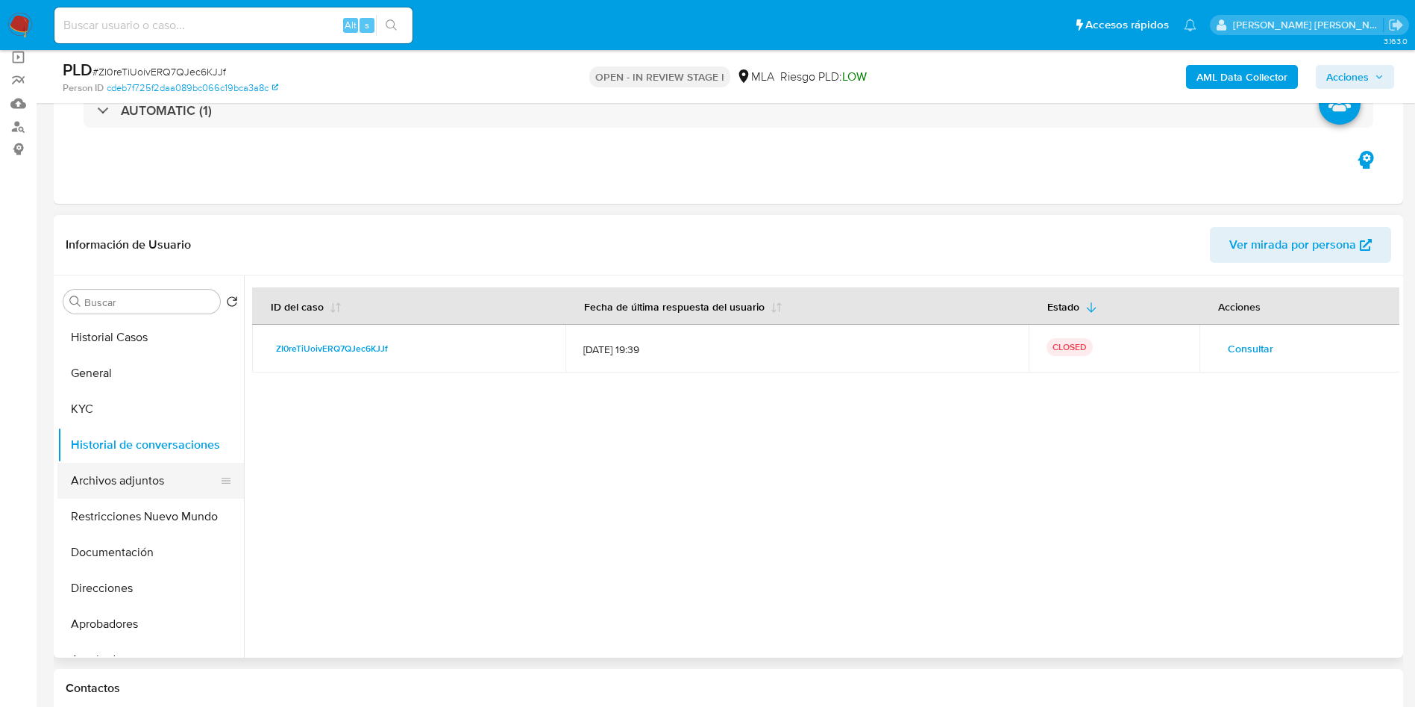
click at [99, 492] on button "Archivos adjuntos" at bounding box center [144, 481] width 175 height 36
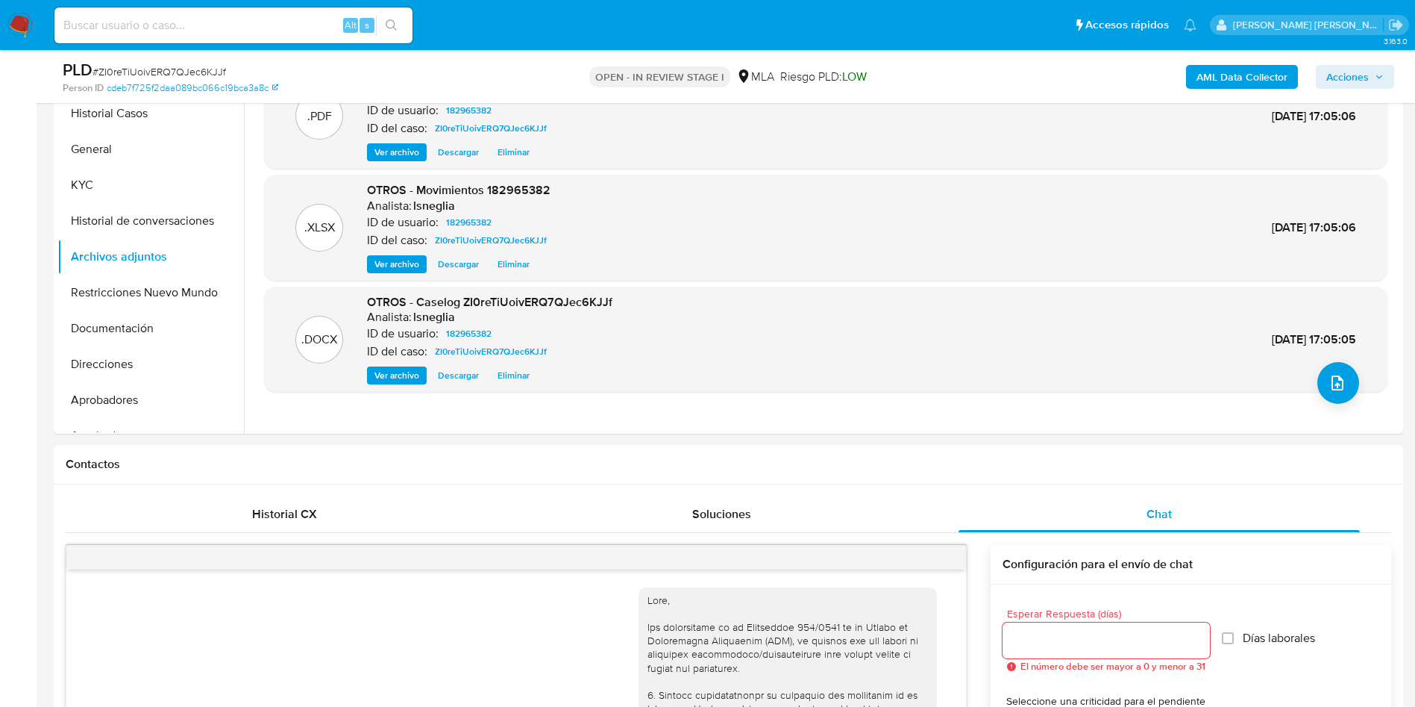
scroll to position [0, 0]
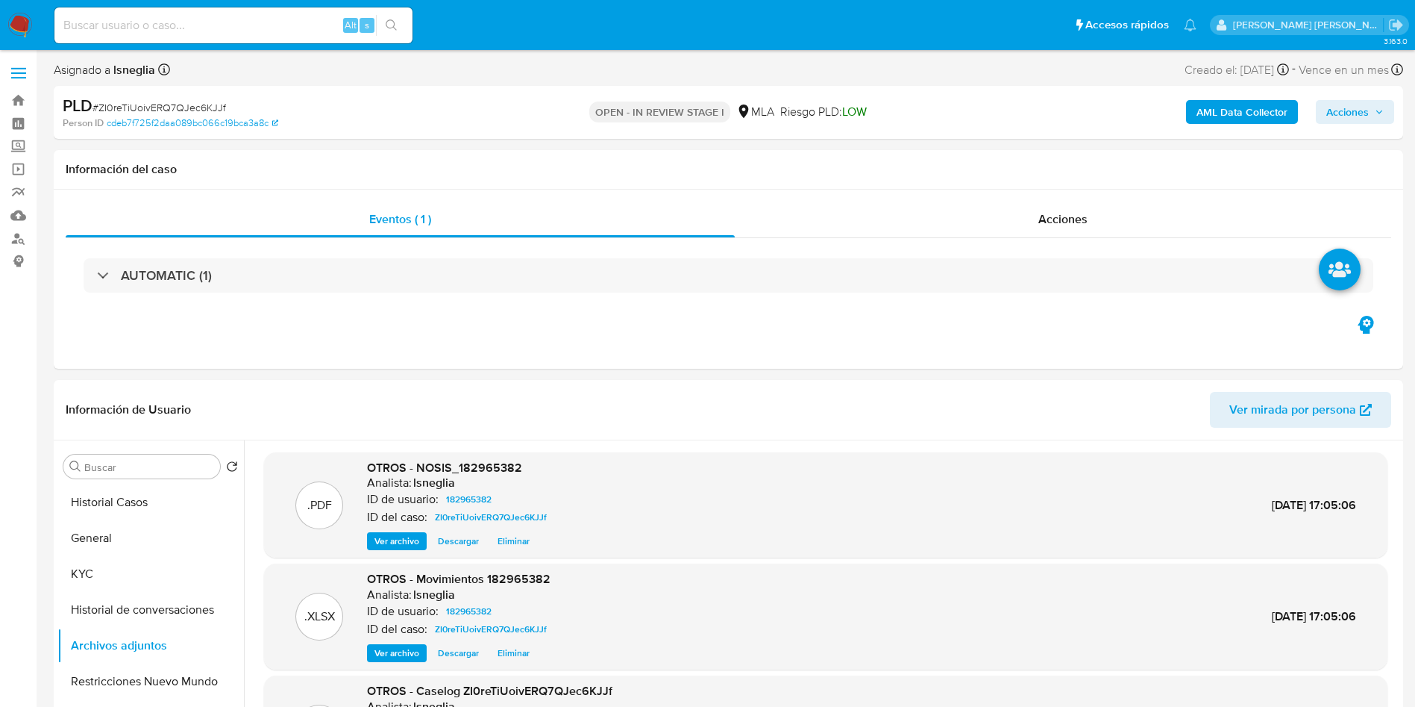
click at [1277, 114] on b "AML Data Collector" at bounding box center [1242, 112] width 91 height 24
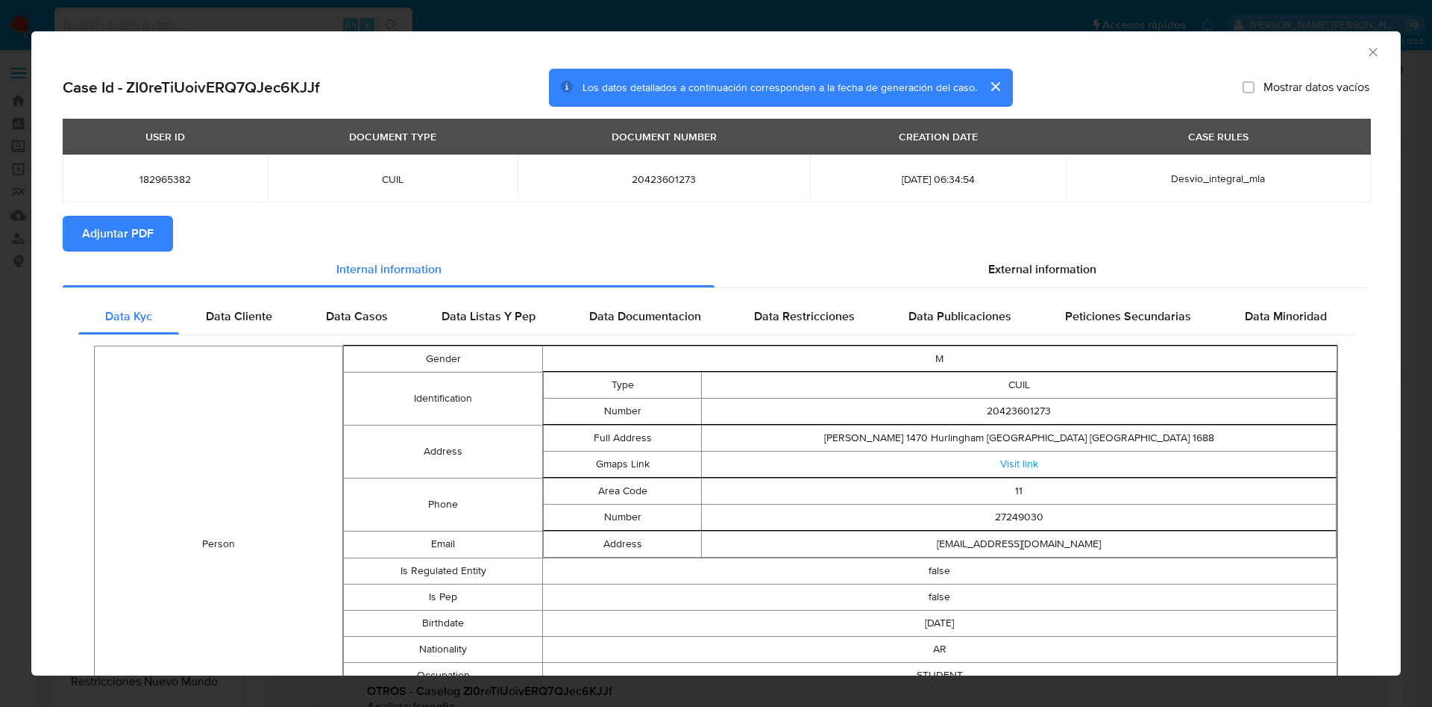
click at [81, 232] on button "Adjuntar PDF" at bounding box center [118, 234] width 110 height 36
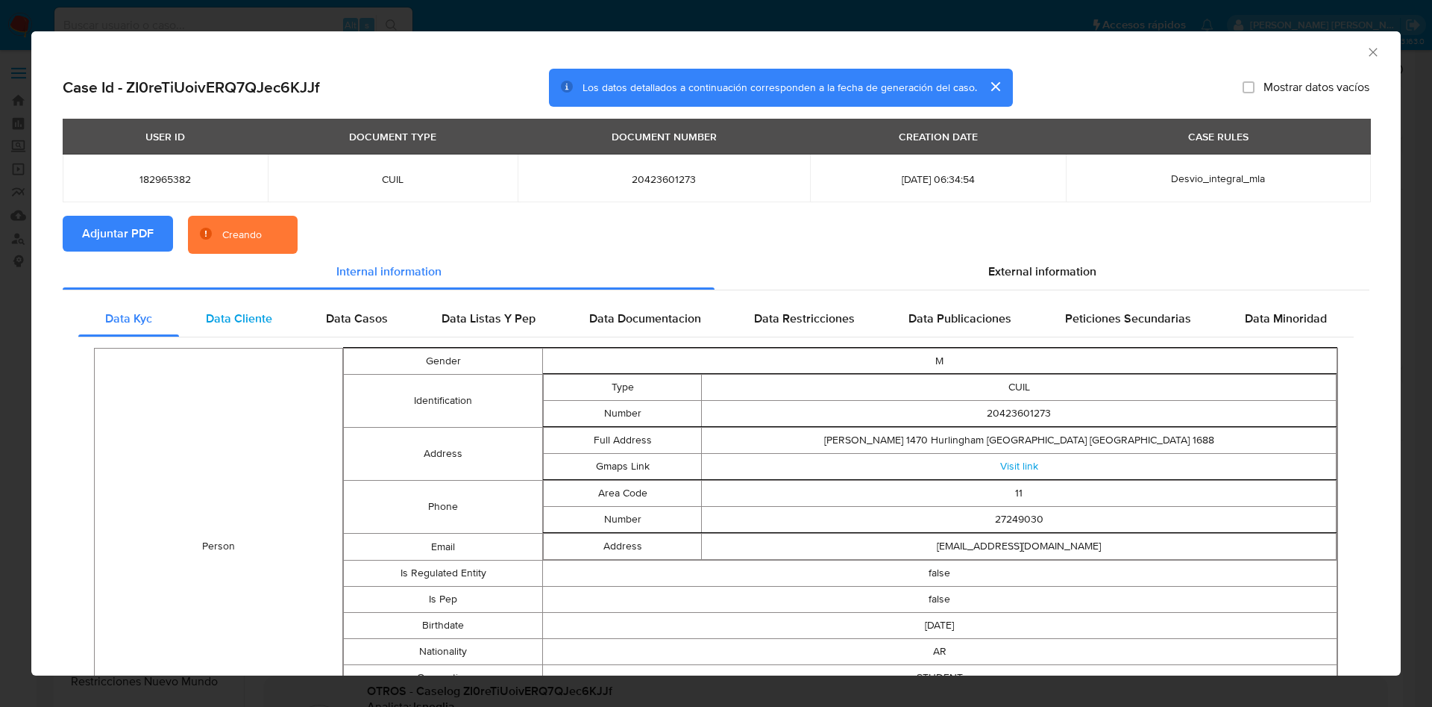
click at [237, 316] on span "Data Cliente" at bounding box center [239, 318] width 66 height 17
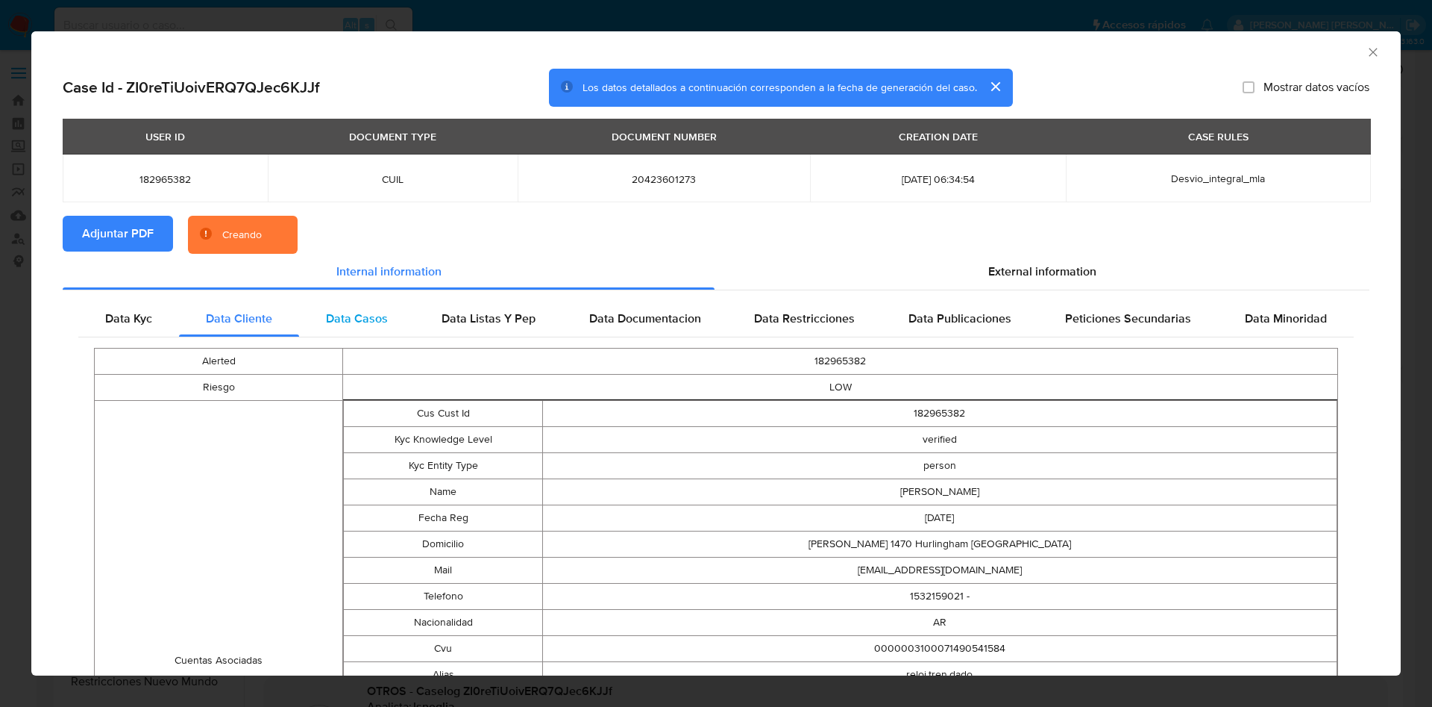
click at [389, 320] on div "Data Casos" at bounding box center [357, 319] width 116 height 36
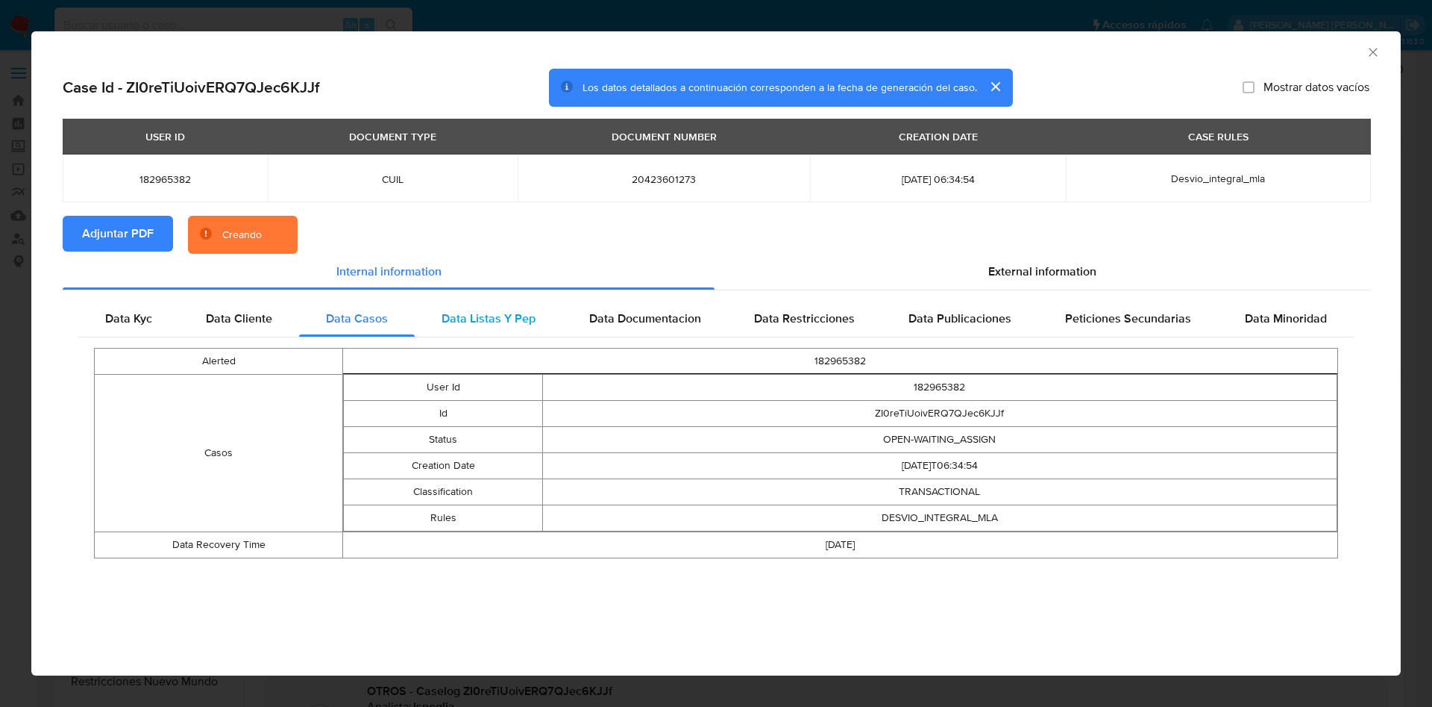
click at [521, 320] on span "Data Listas Y Pep" at bounding box center [489, 318] width 94 height 17
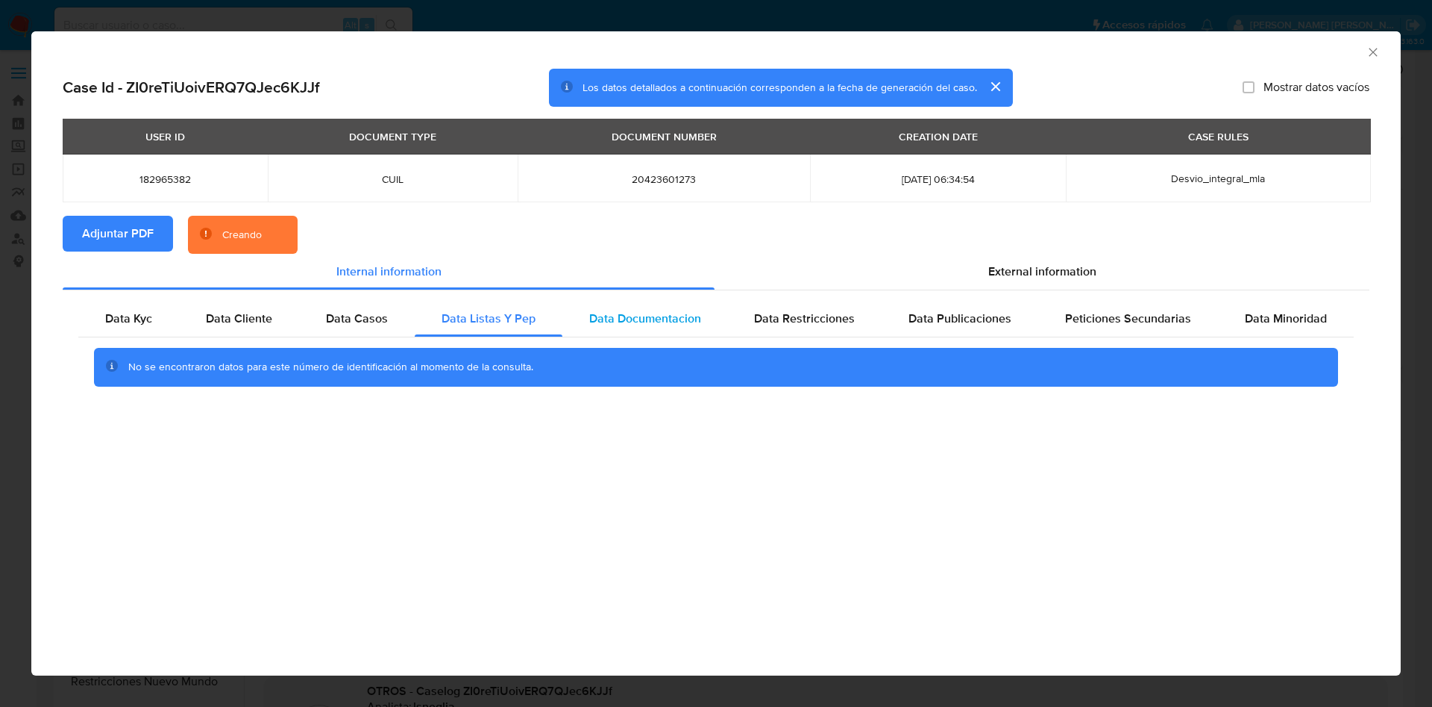
click at [636, 325] on span "Data Documentacion" at bounding box center [645, 318] width 112 height 17
click at [838, 338] on div "No se encontraron datos para este número de identificación al momento de la con…" at bounding box center [716, 367] width 1276 height 60
click at [845, 319] on span "Data Restricciones" at bounding box center [804, 318] width 101 height 17
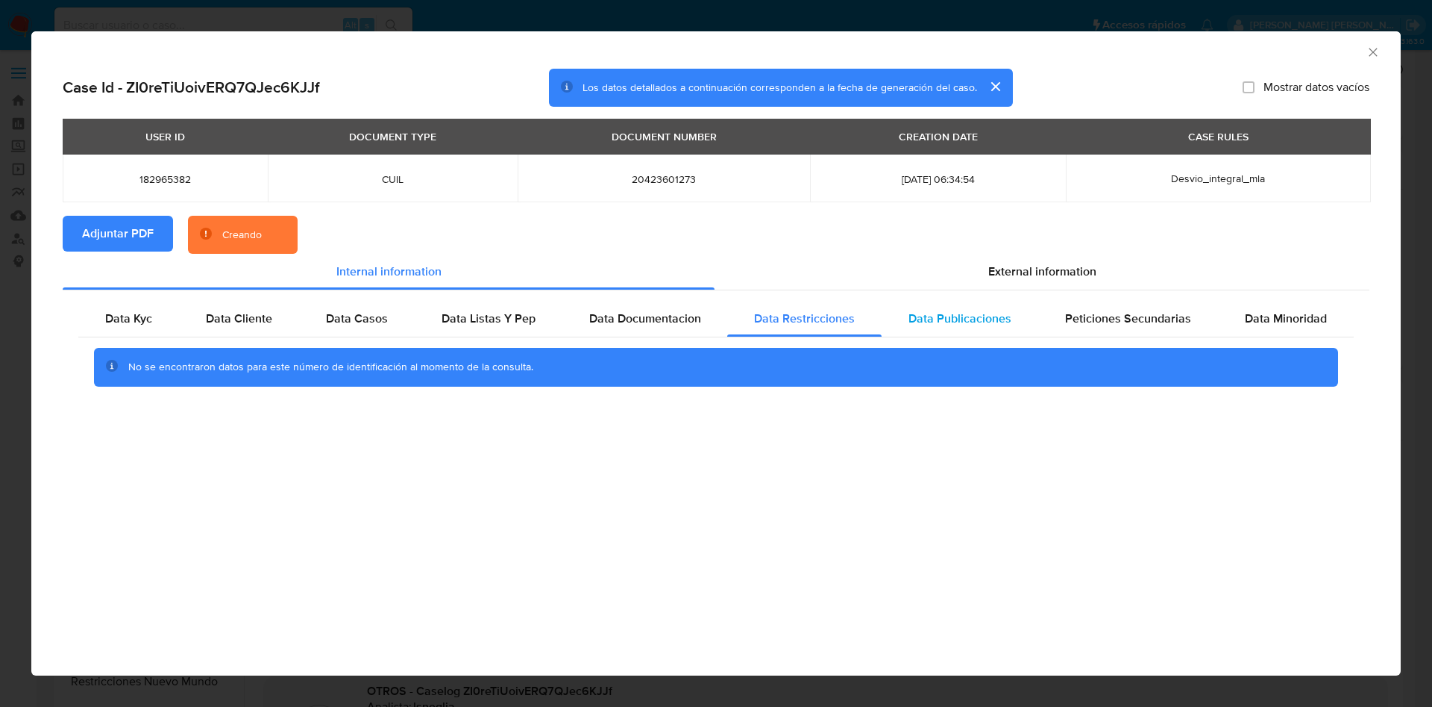
click at [958, 320] on span "Data Publicaciones" at bounding box center [960, 318] width 103 height 17
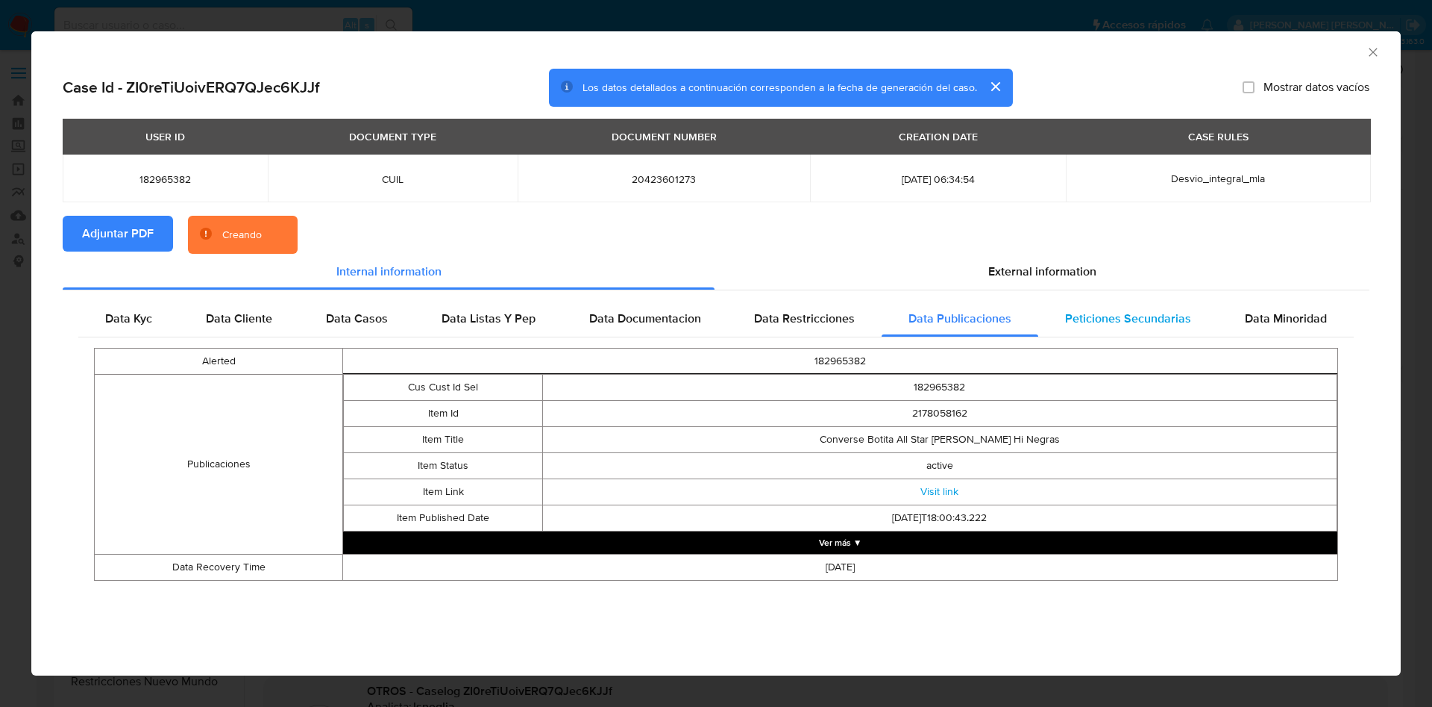
click at [1147, 322] on span "Peticiones Secundarias" at bounding box center [1128, 318] width 126 height 17
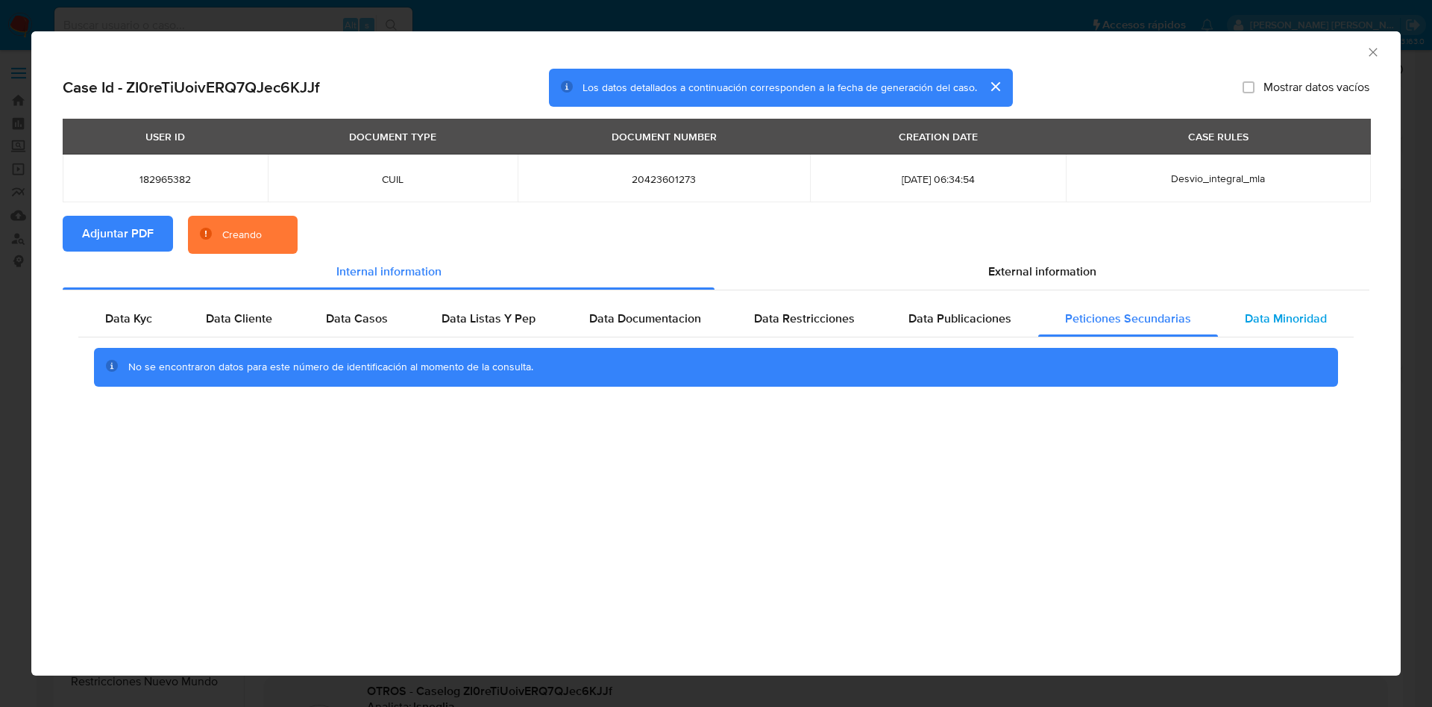
click at [1304, 320] on span "Data Minoridad" at bounding box center [1286, 318] width 82 height 17
click at [1045, 258] on div "External information" at bounding box center [1042, 272] width 655 height 36
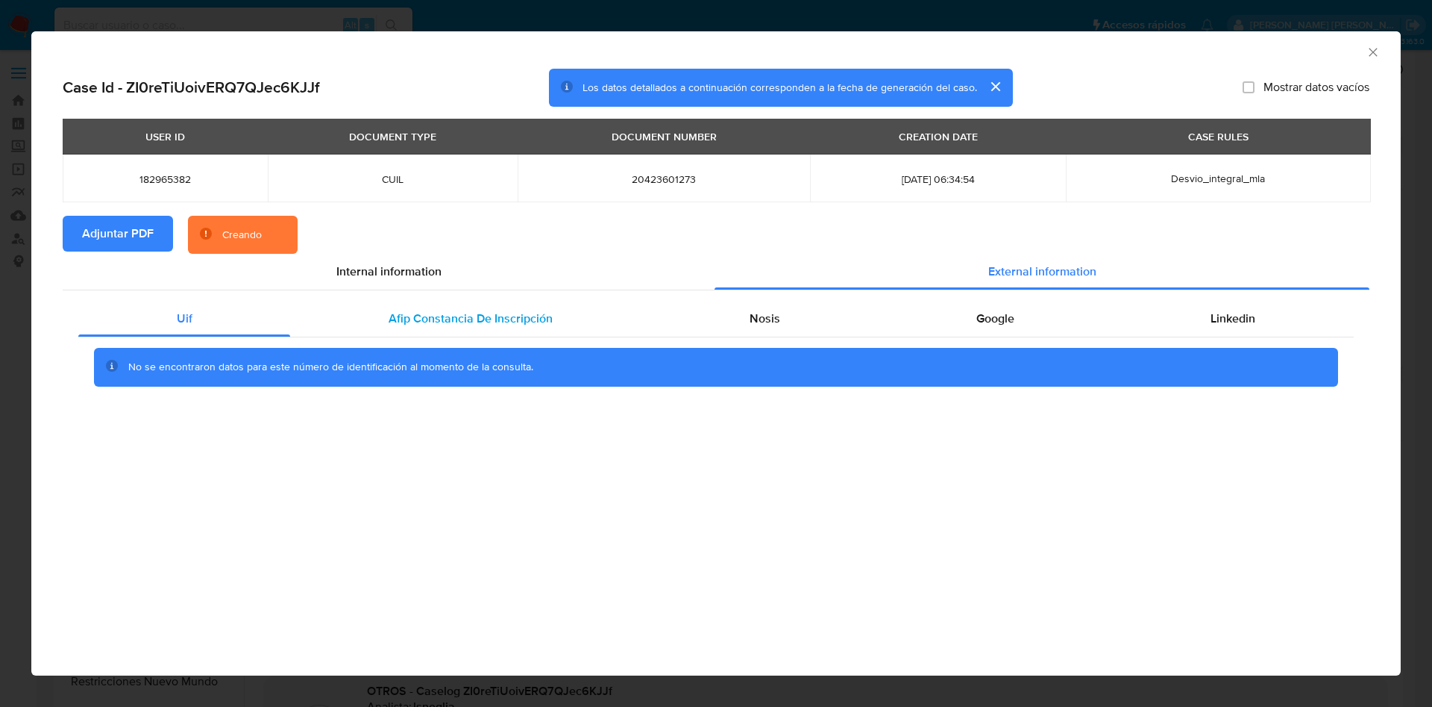
click at [448, 316] on span "Afip Constancia De Inscripción" at bounding box center [471, 318] width 164 height 17
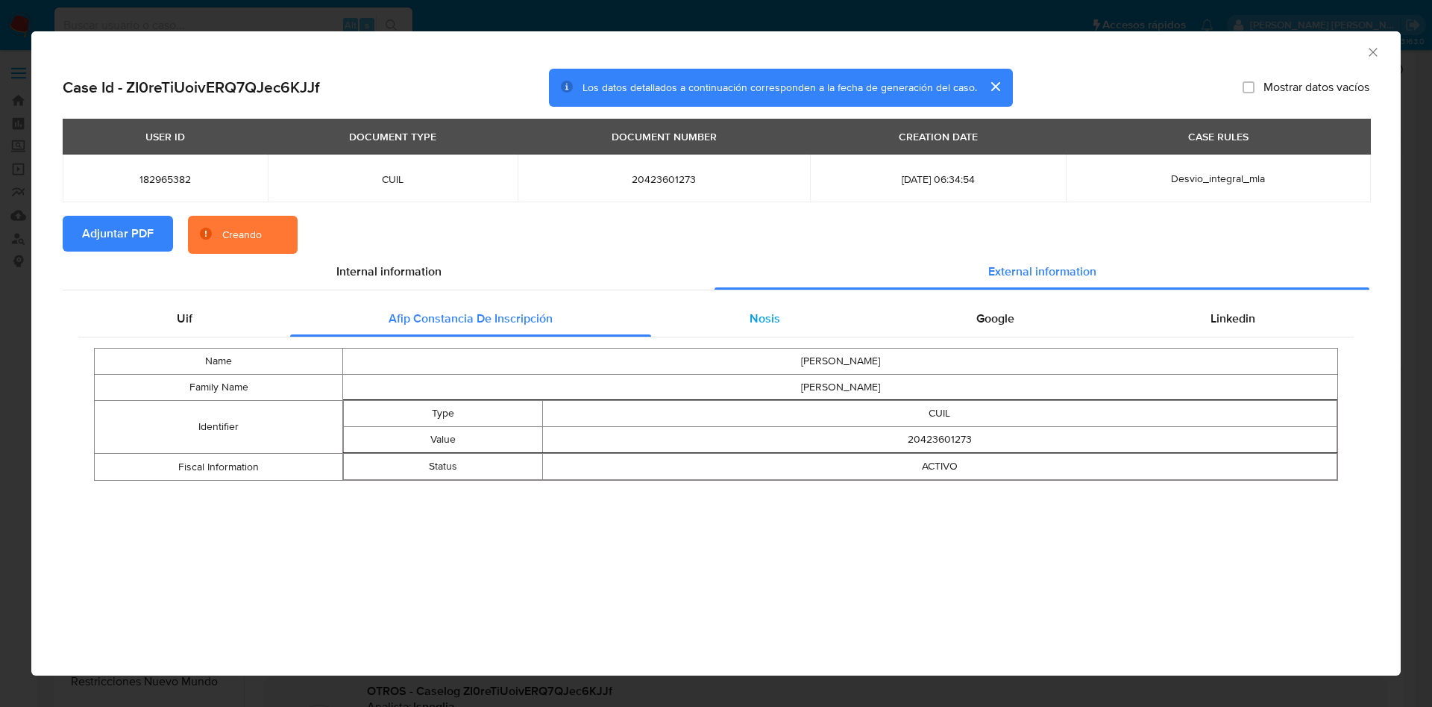
click at [729, 319] on div "Nosis" at bounding box center [764, 319] width 227 height 36
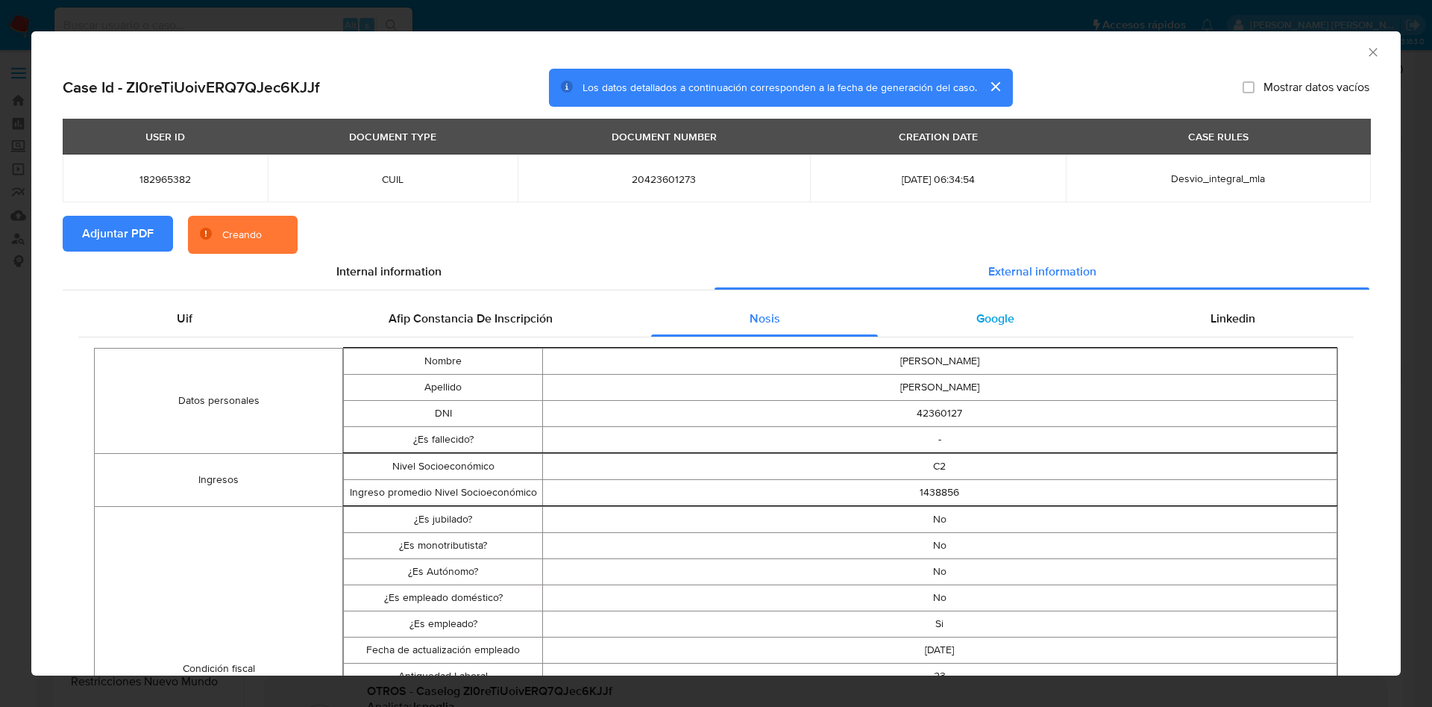
click at [1013, 318] on div "Google" at bounding box center [995, 319] width 234 height 36
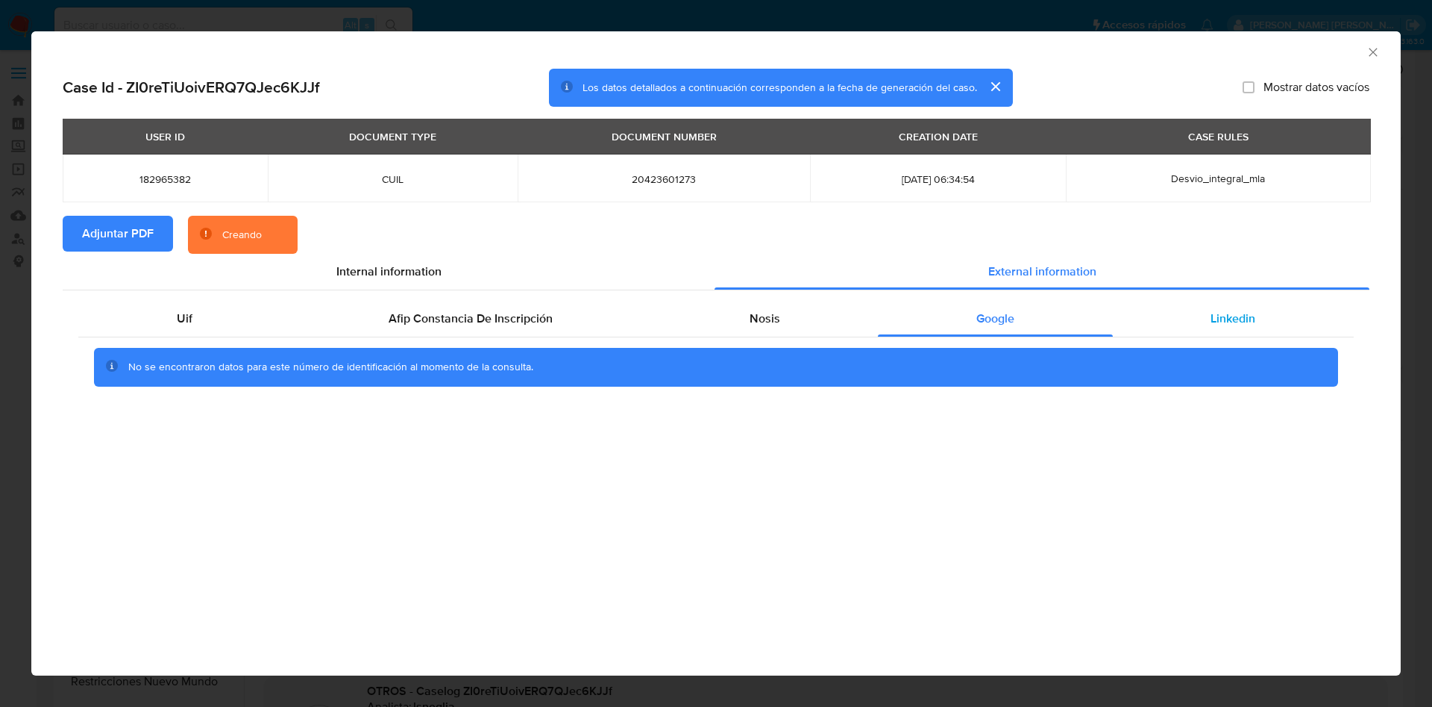
click at [1244, 316] on span "Linkedin" at bounding box center [1233, 318] width 45 height 17
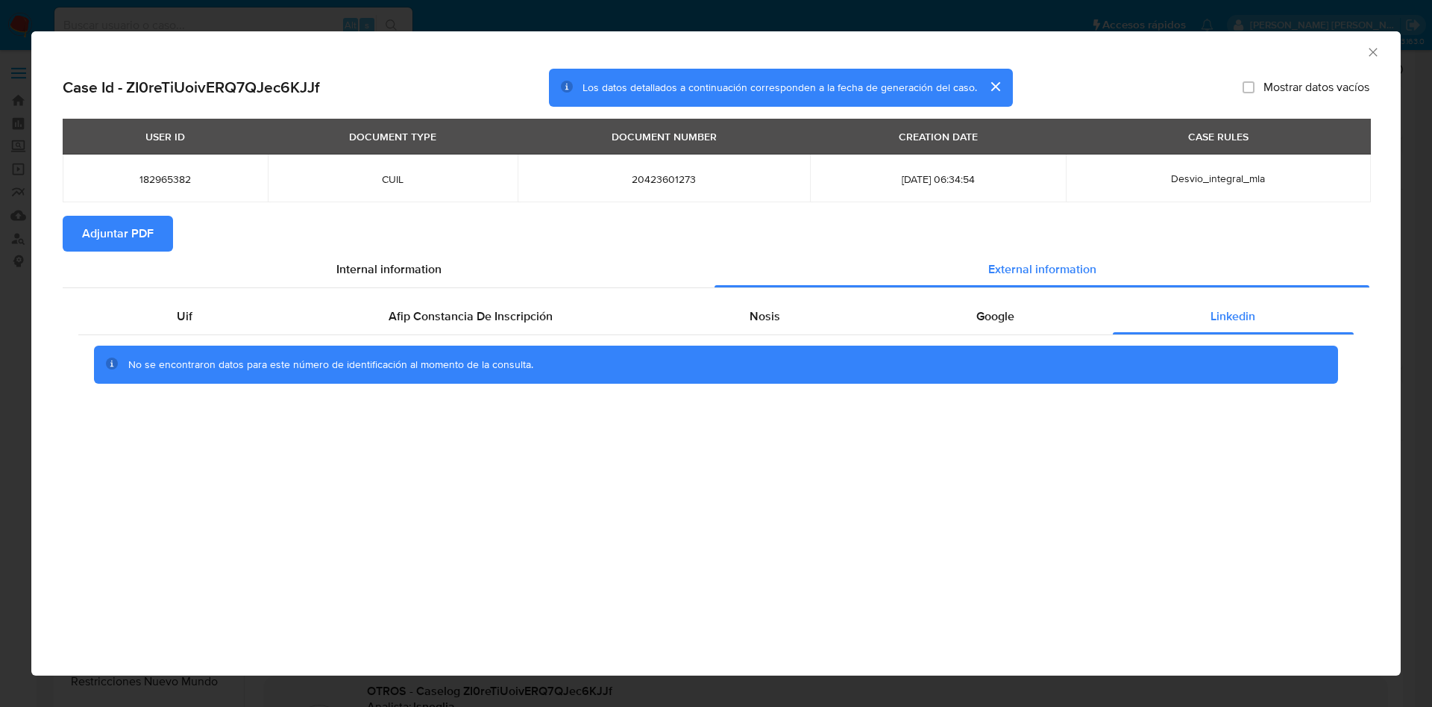
click at [1377, 47] on icon "Cerrar ventana" at bounding box center [1373, 52] width 15 height 15
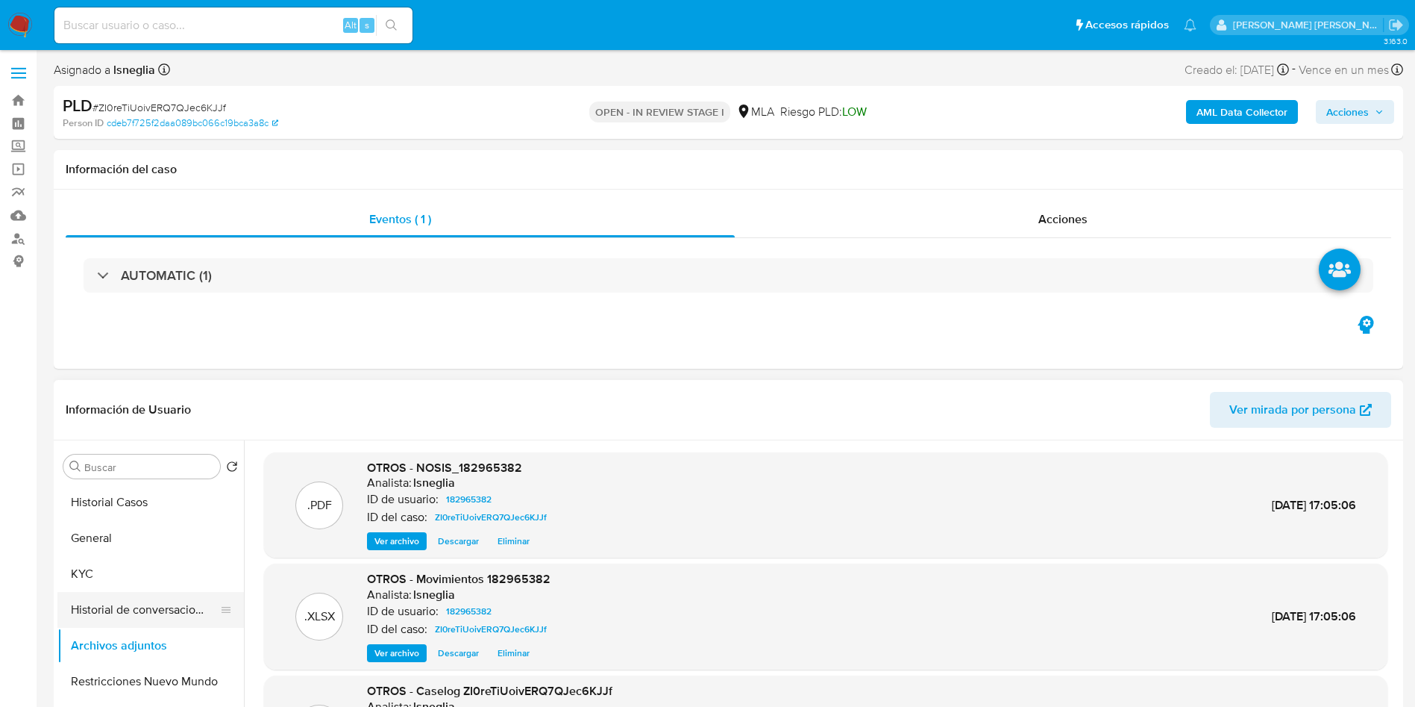
click at [124, 613] on button "Historial de conversaciones" at bounding box center [144, 610] width 175 height 36
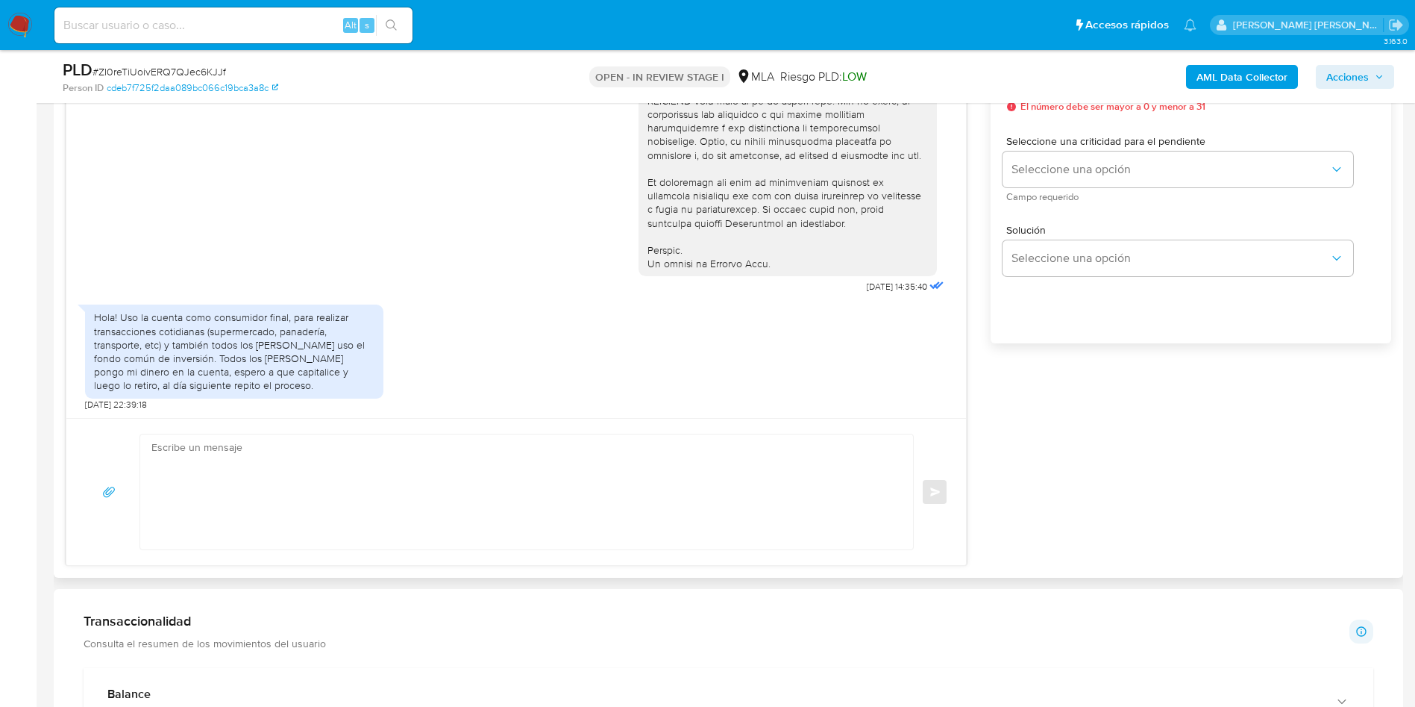
scroll to position [336, 0]
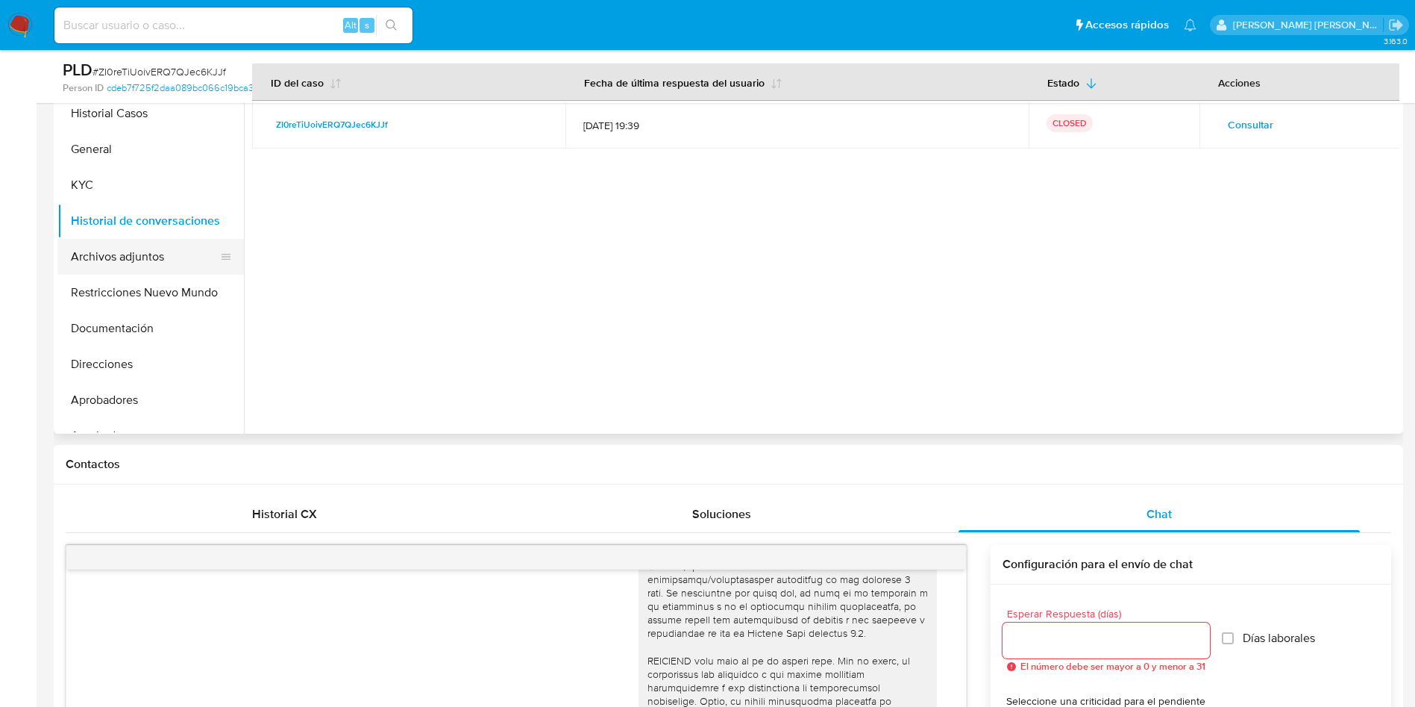
click at [122, 259] on button "Archivos adjuntos" at bounding box center [144, 257] width 175 height 36
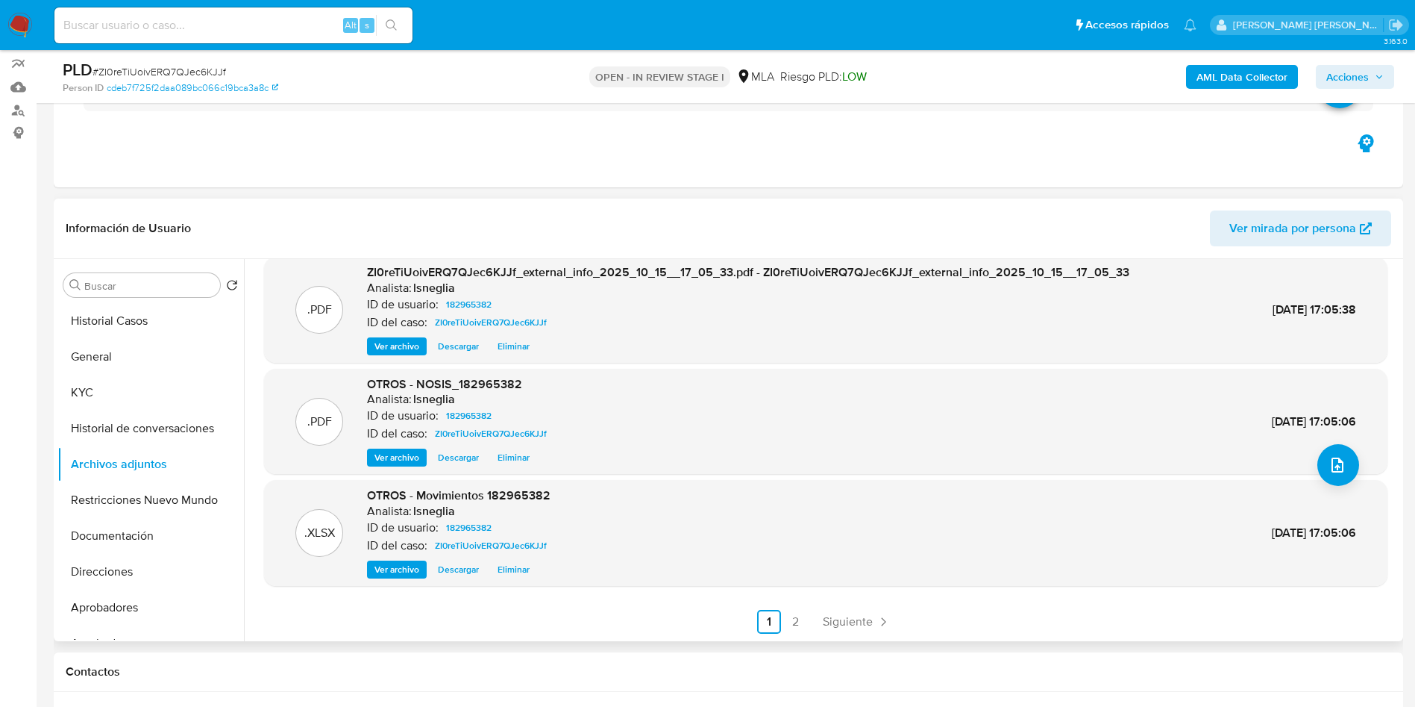
scroll to position [224, 0]
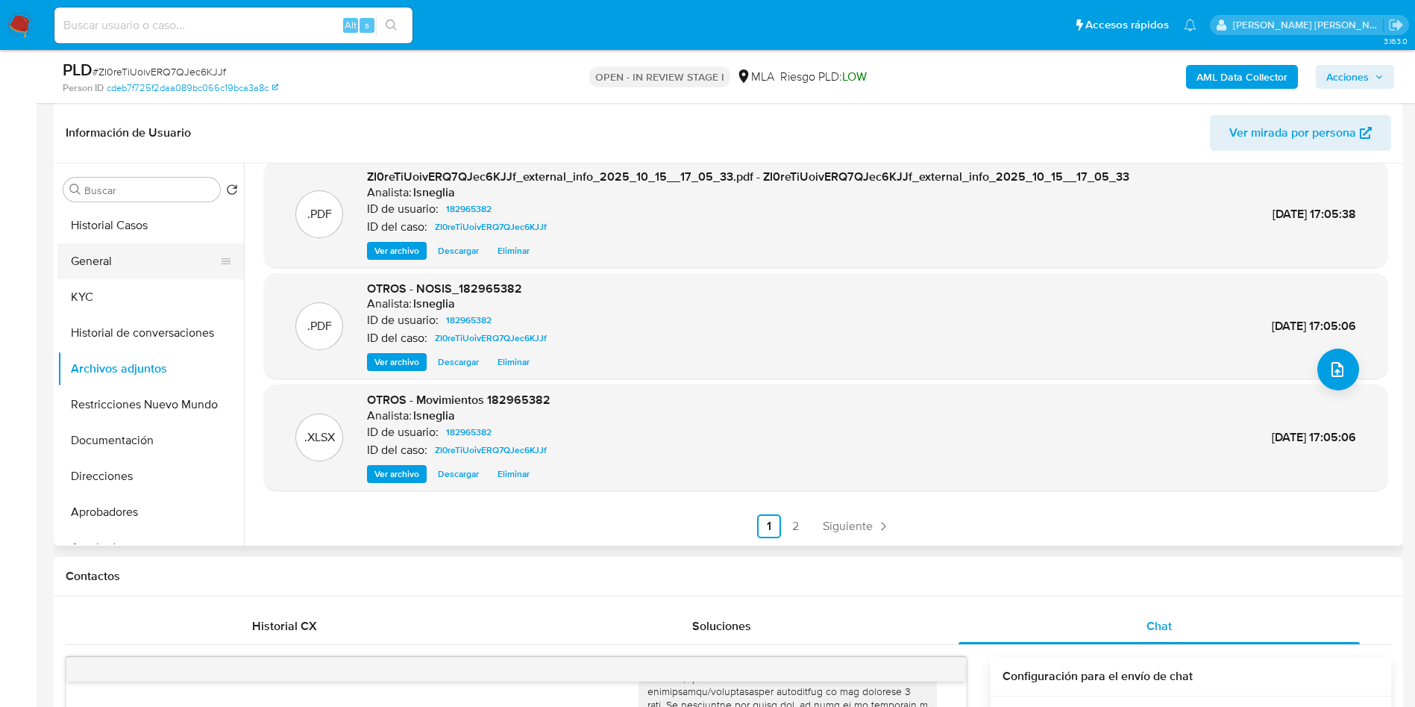
click at [133, 262] on button "General" at bounding box center [144, 261] width 175 height 36
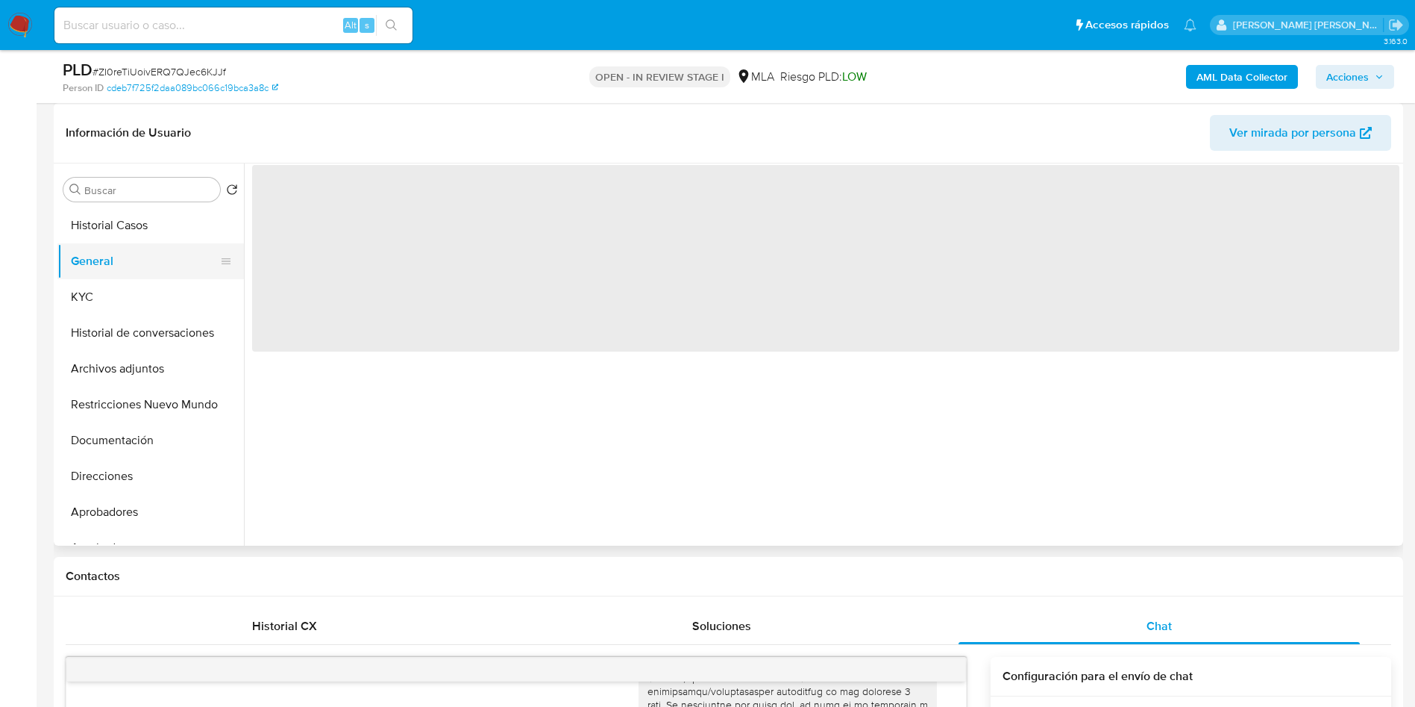
scroll to position [0, 0]
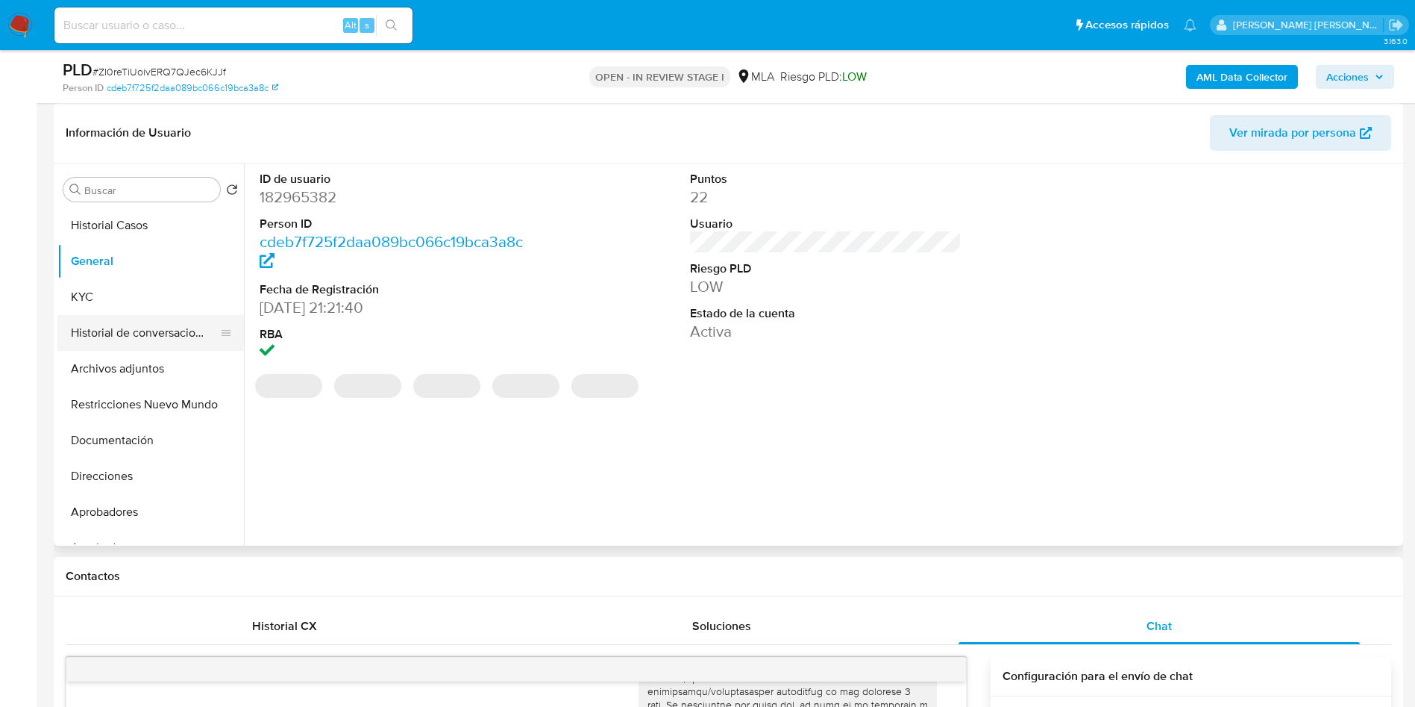
click at [101, 342] on button "Historial de conversaciones" at bounding box center [144, 333] width 175 height 36
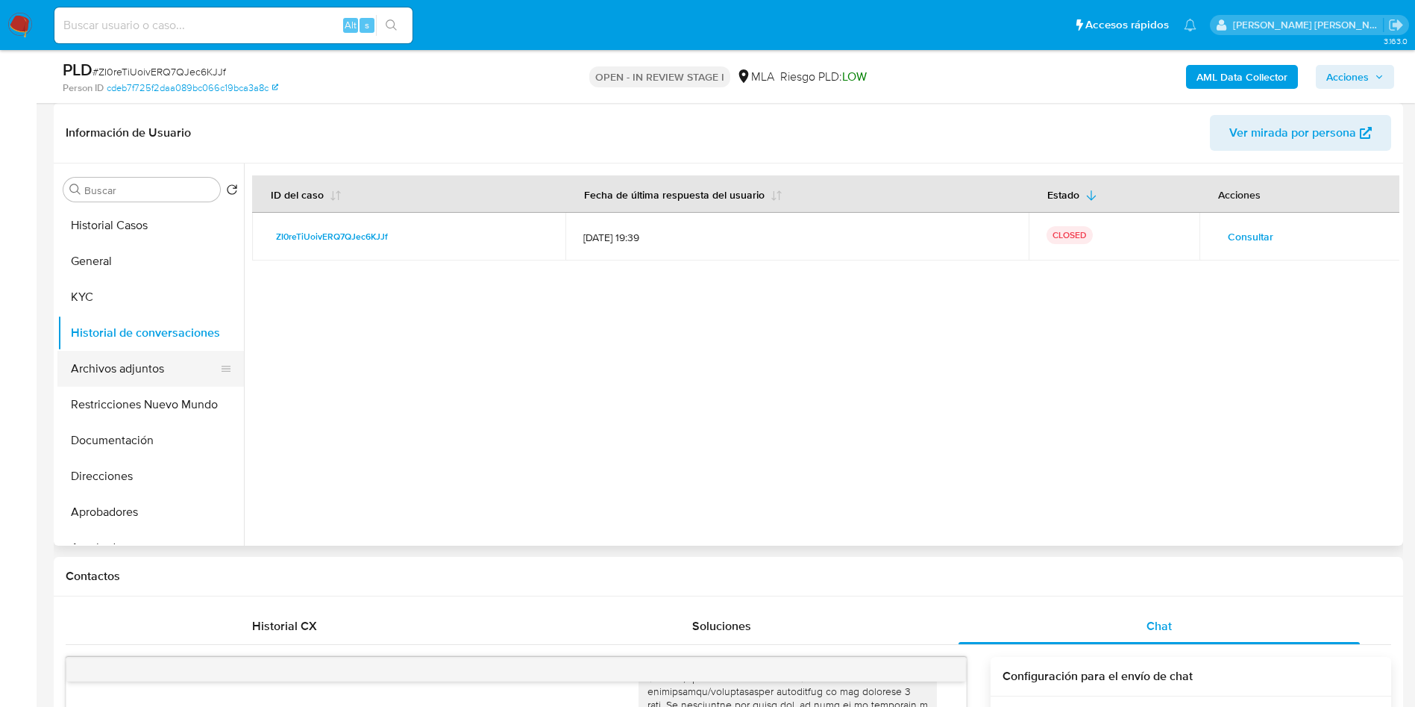
click at [131, 375] on button "Archivos adjuntos" at bounding box center [144, 369] width 175 height 36
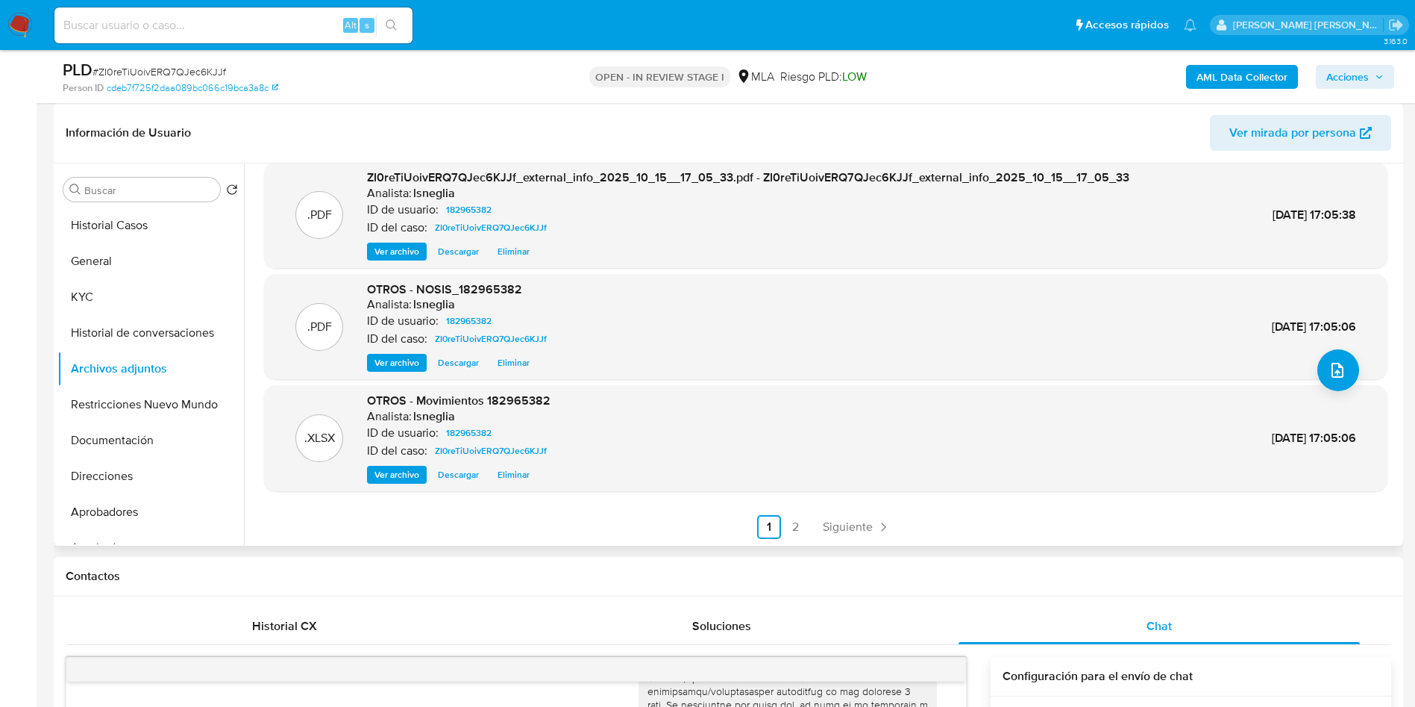
scroll to position [125, 0]
click at [788, 524] on link "2" at bounding box center [796, 526] width 24 height 24
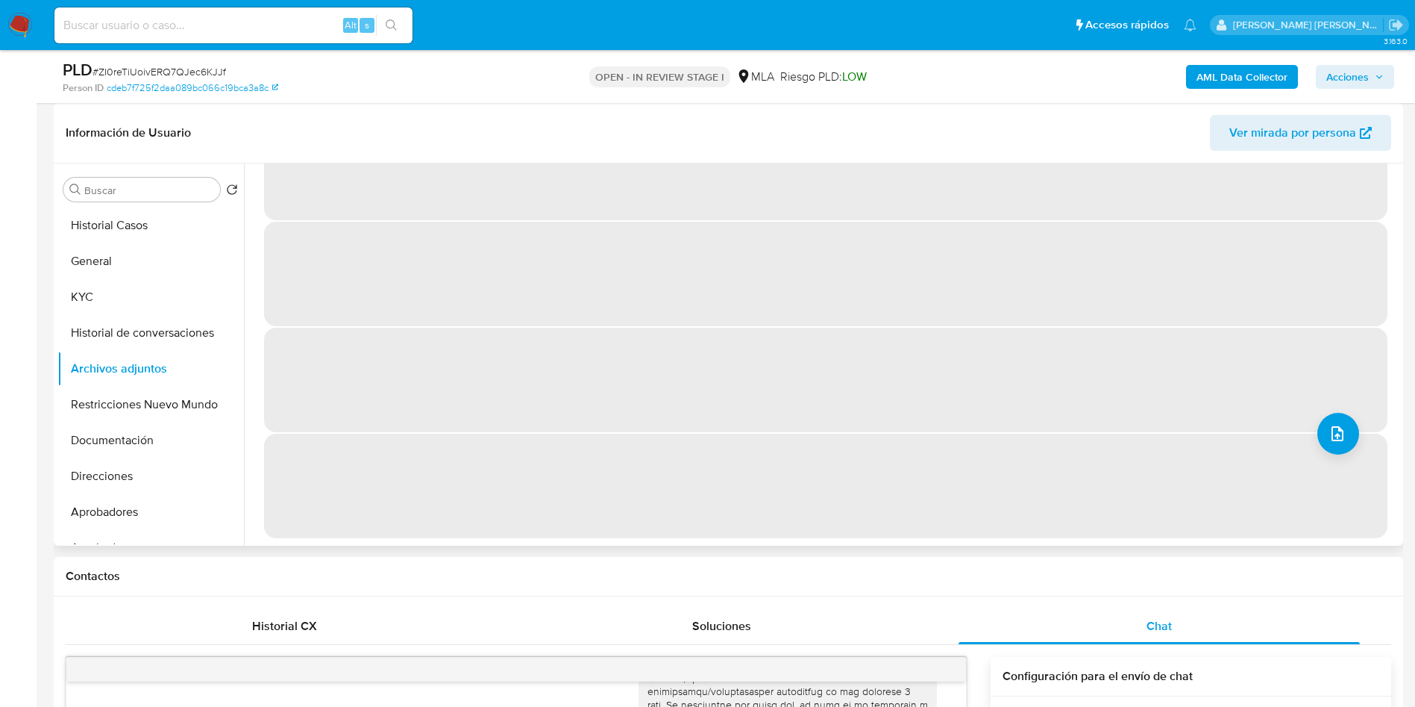
scroll to position [0, 0]
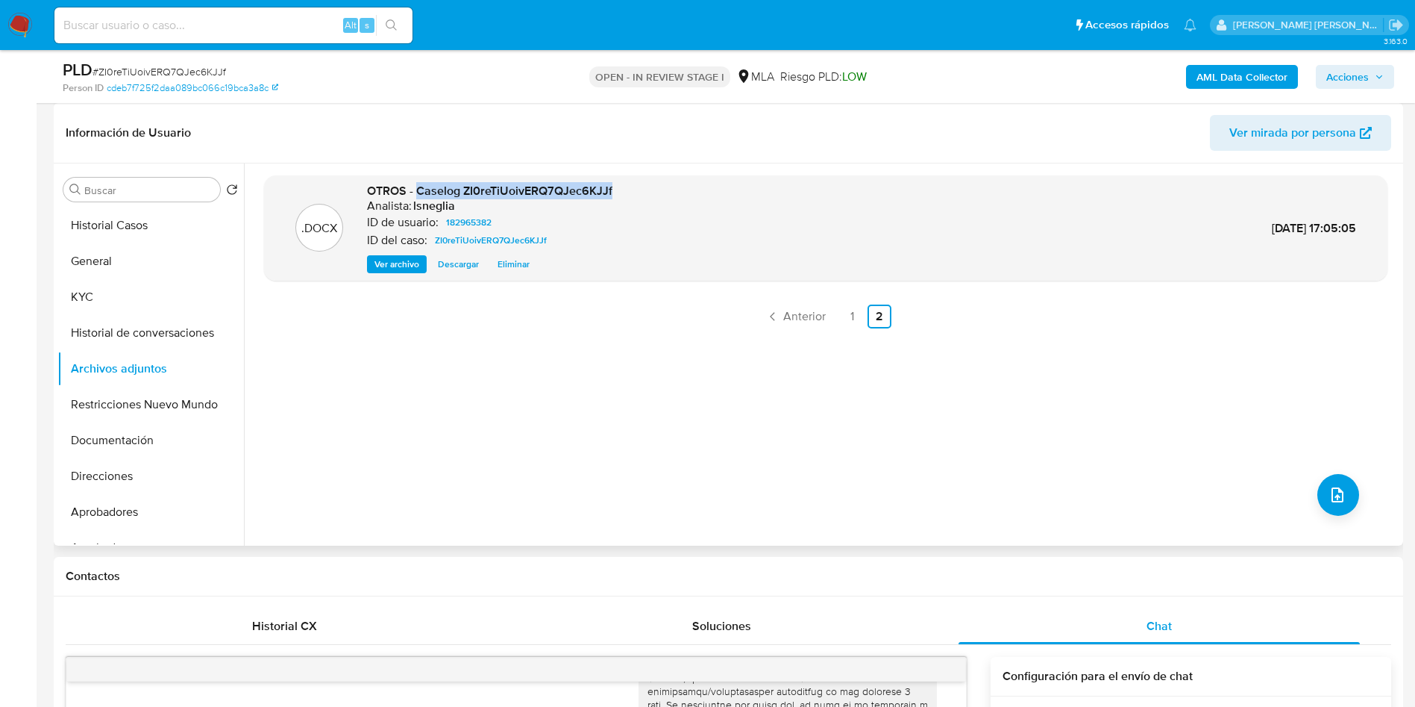
drag, startPoint x: 416, startPoint y: 189, endPoint x: 690, endPoint y: 189, distance: 274.6
click at [690, 189] on div ".DOCX OTROS - Caselog ZI0reTiUoivERQ7QJec6KJJf Analista: lsneglia ID de usuario…" at bounding box center [826, 228] width 1109 height 91
copy span "Caselog ZI0reTiUoivERQ7QJec6KJJf"
click at [90, 411] on button "Restricciones Nuevo Mundo" at bounding box center [144, 404] width 175 height 36
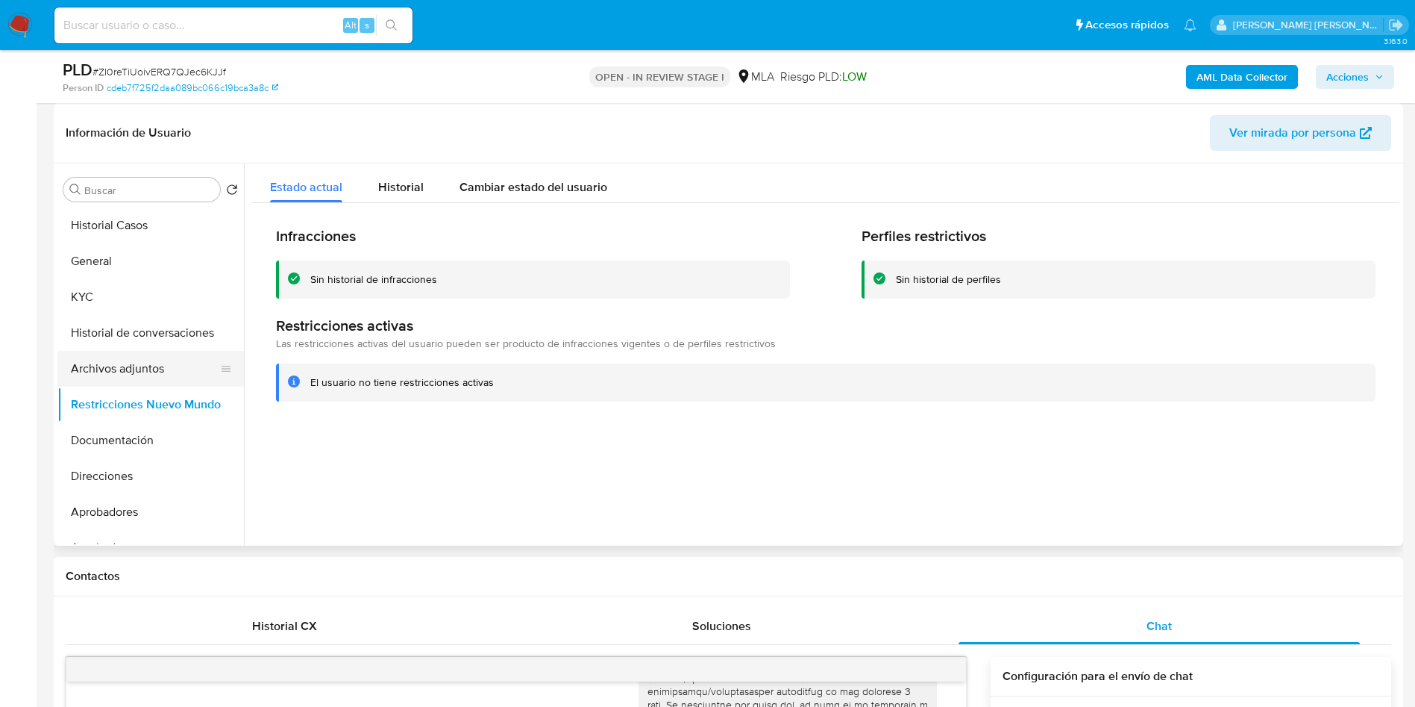
click at [113, 366] on button "Archivos adjuntos" at bounding box center [144, 369] width 175 height 36
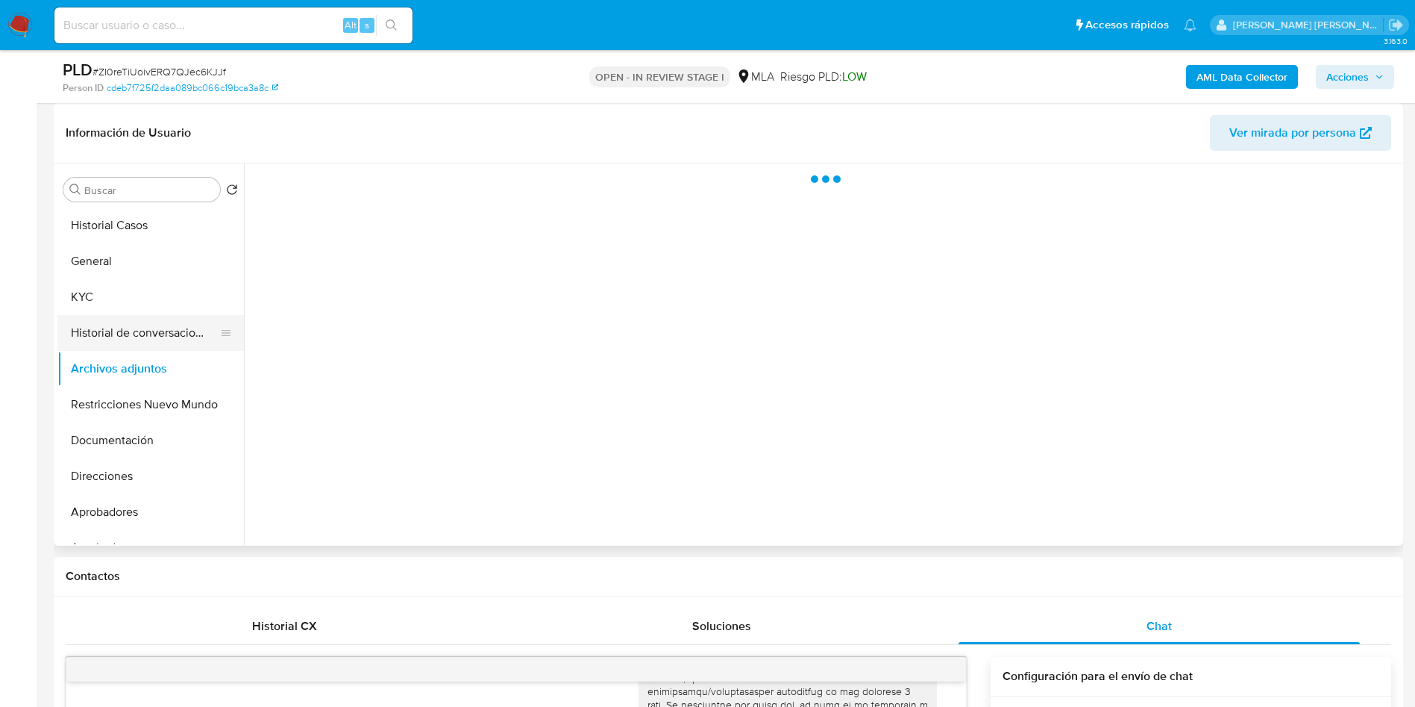
click at [174, 328] on button "Historial de conversaciones" at bounding box center [144, 333] width 175 height 36
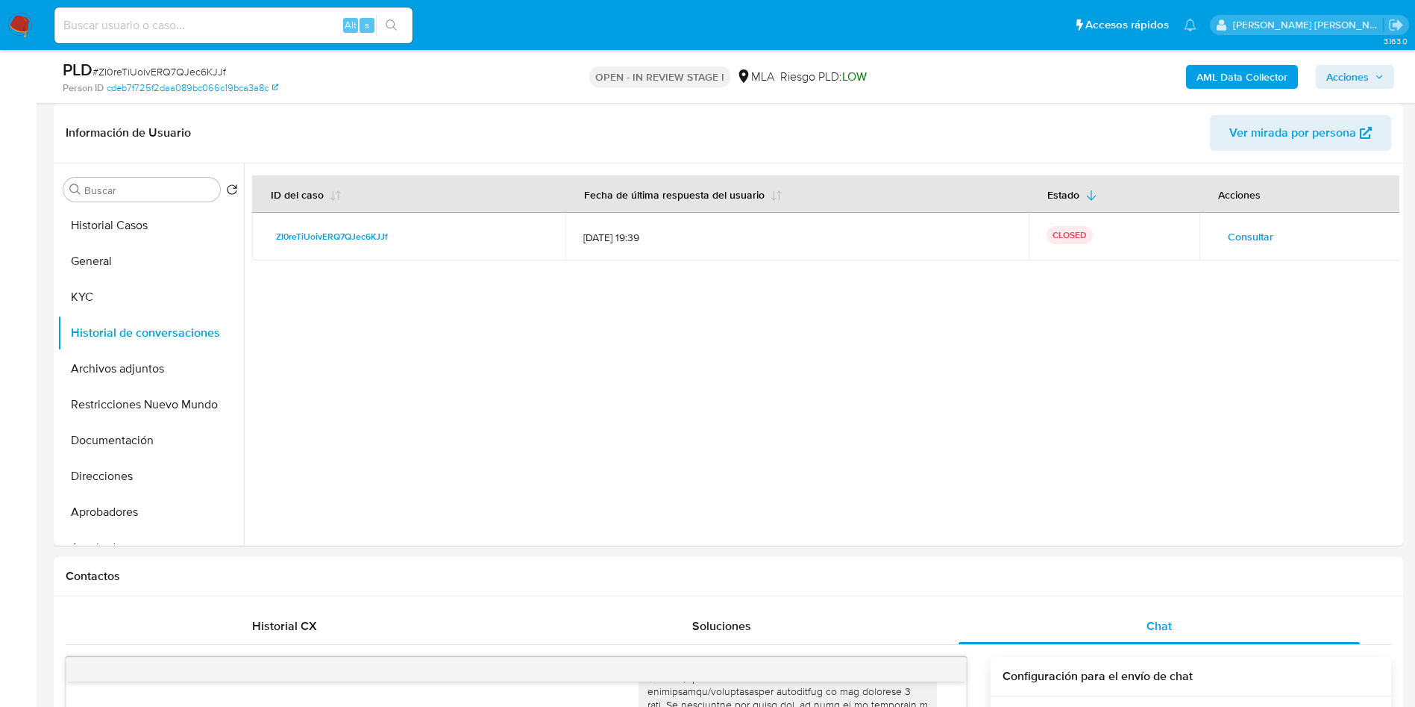
click at [1393, 73] on button "Acciones" at bounding box center [1355, 77] width 78 height 24
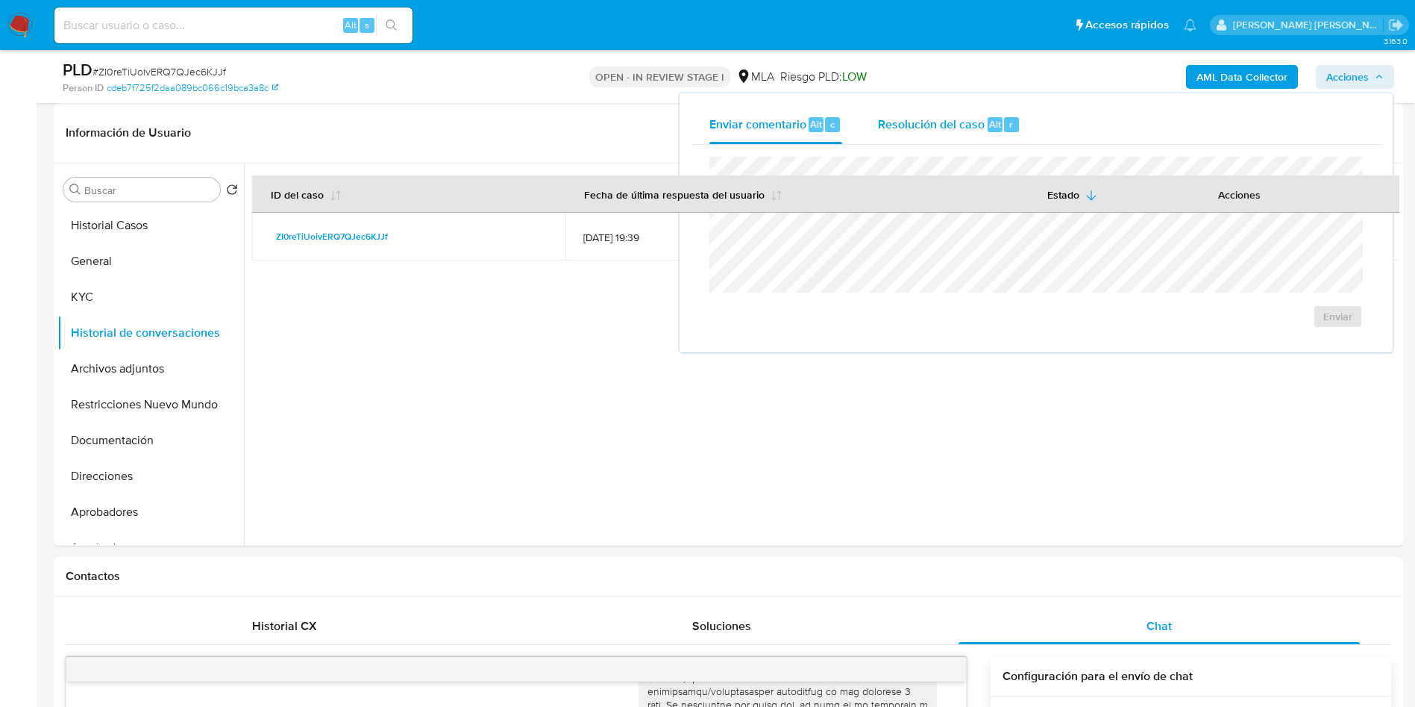
click at [930, 140] on div "Resolución del caso Alt r" at bounding box center [949, 124] width 142 height 39
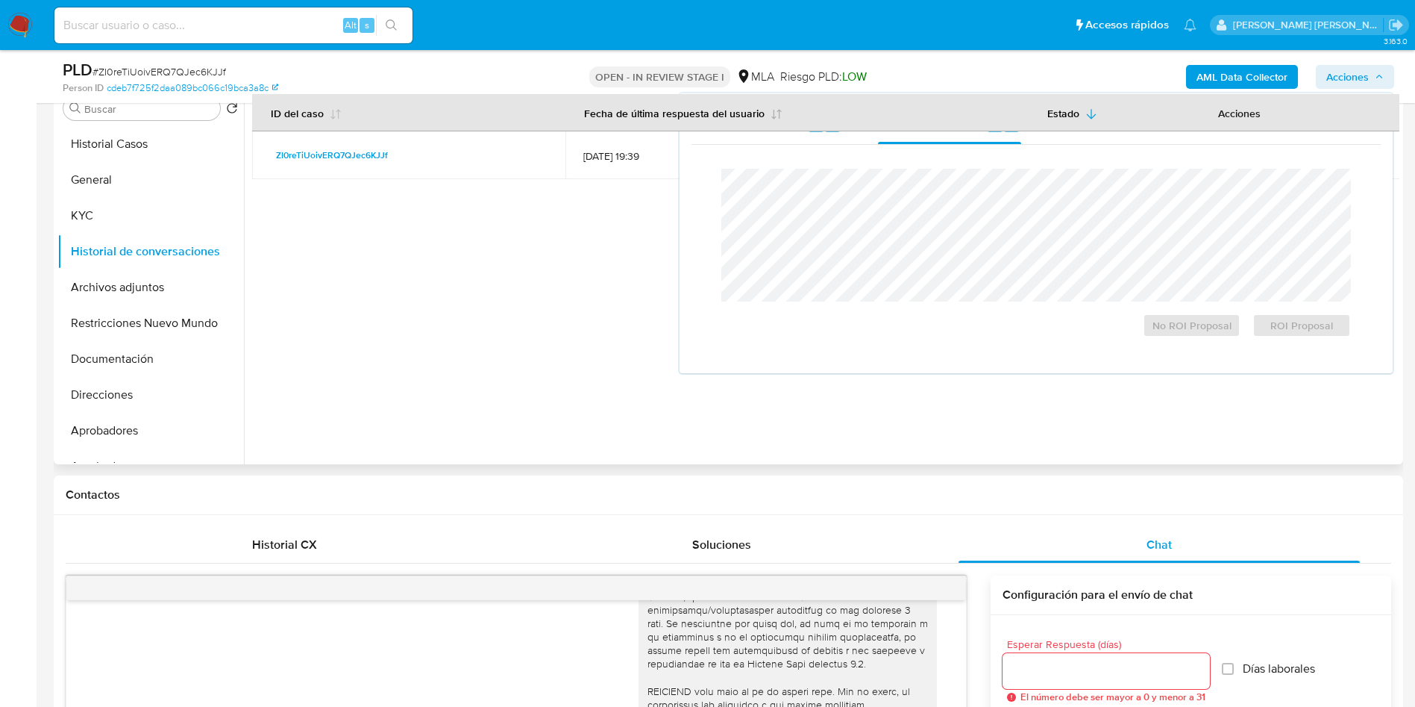
scroll to position [448, 0]
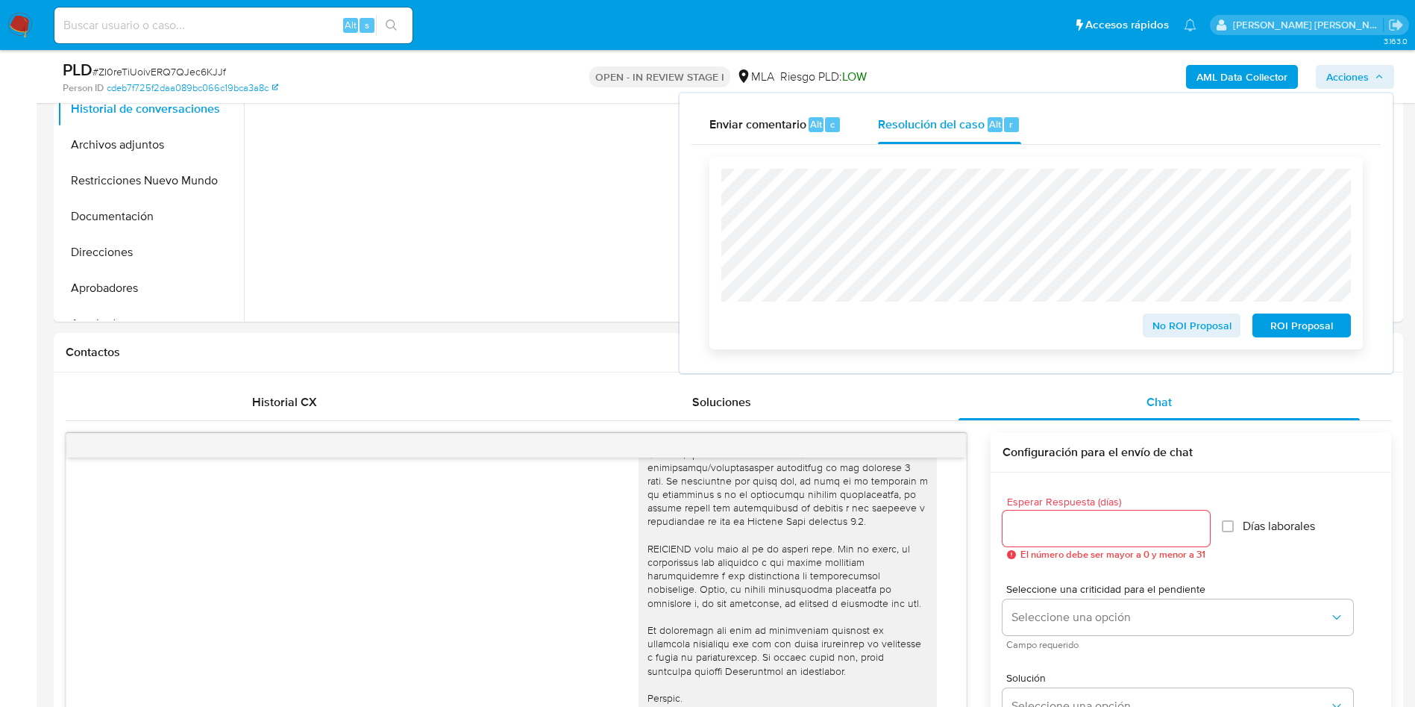
click at [1192, 330] on span "No ROI Proposal" at bounding box center [1192, 325] width 78 height 21
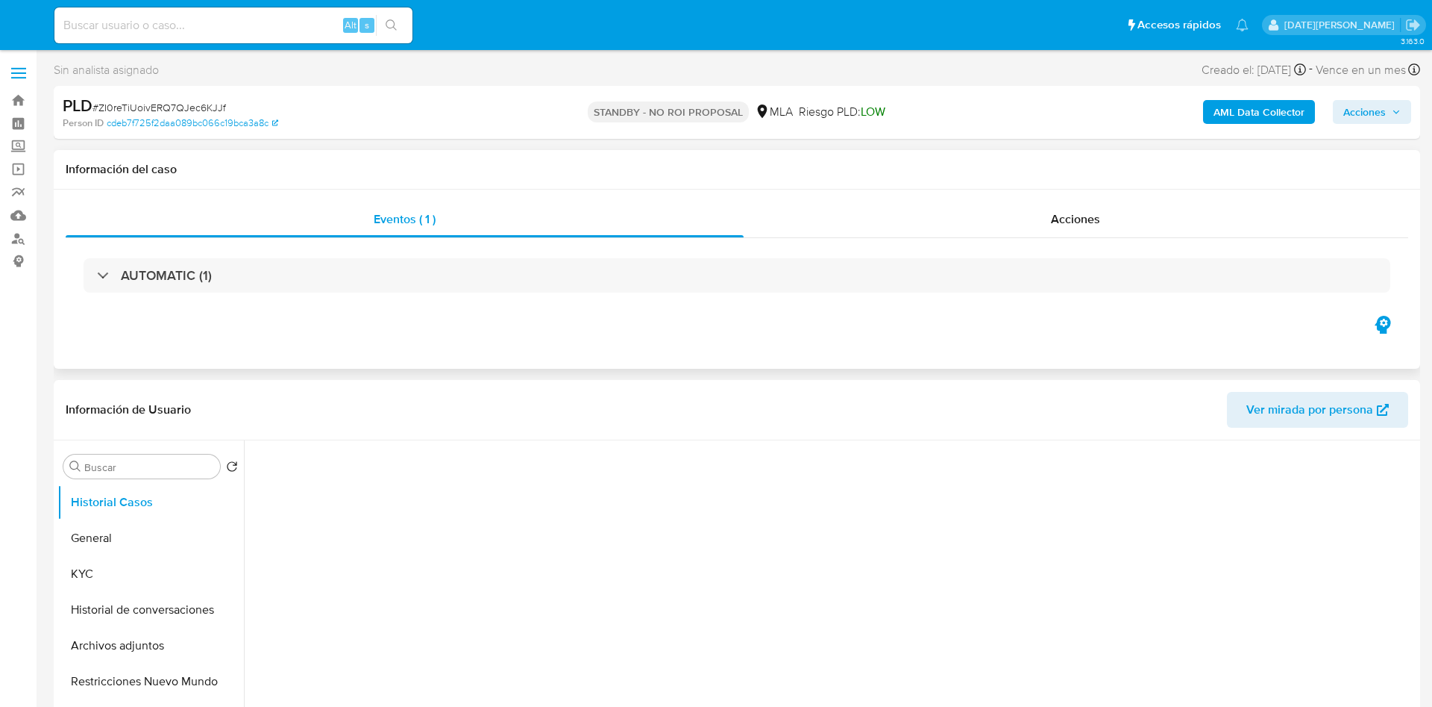
select select "10"
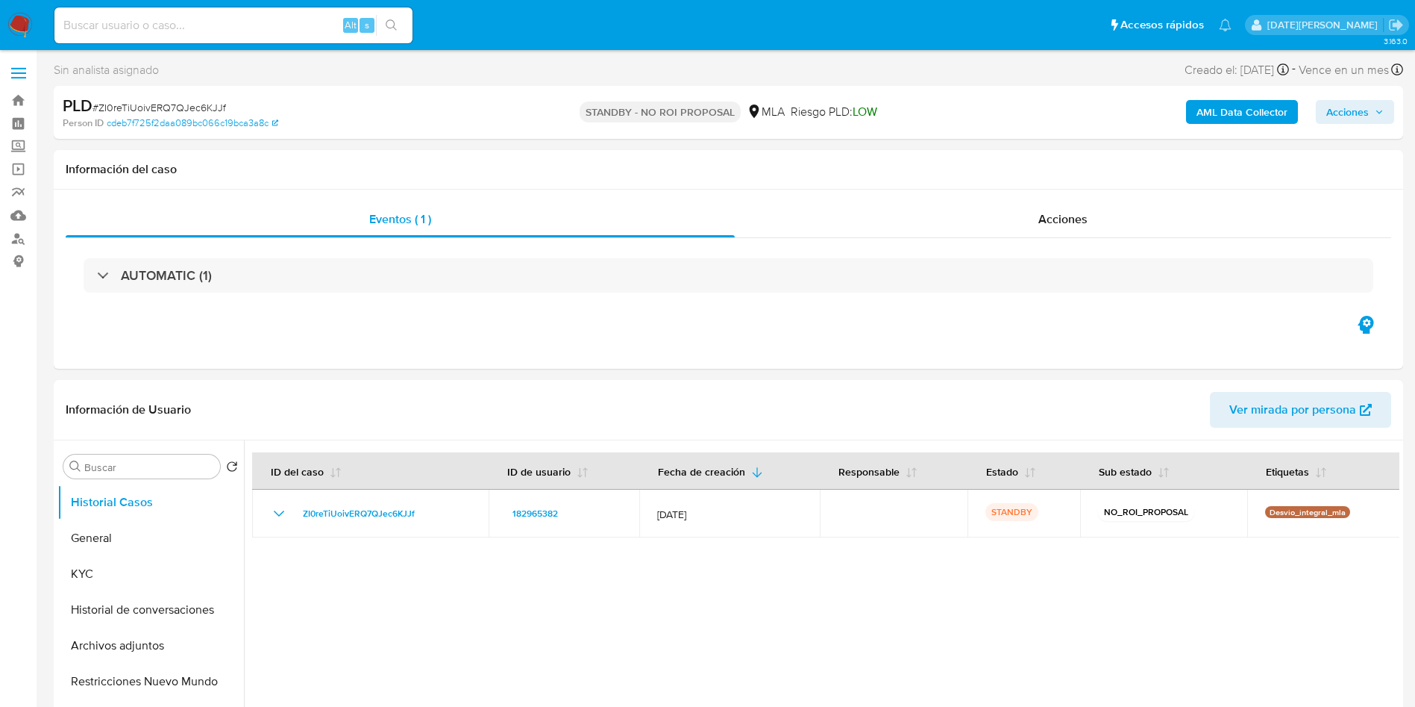
click at [192, 31] on input at bounding box center [233, 25] width 358 height 19
paste input "WaHkoZxASta4AZImZ1jJTBvz"
type input "WaHkoZxASta4AZImZ1jJTBvz"
click at [206, 19] on input "WaHkoZxASta4AZImZ1jJTBvz" at bounding box center [233, 25] width 358 height 19
click at [392, 19] on icon "search-icon" at bounding box center [391, 24] width 11 height 11
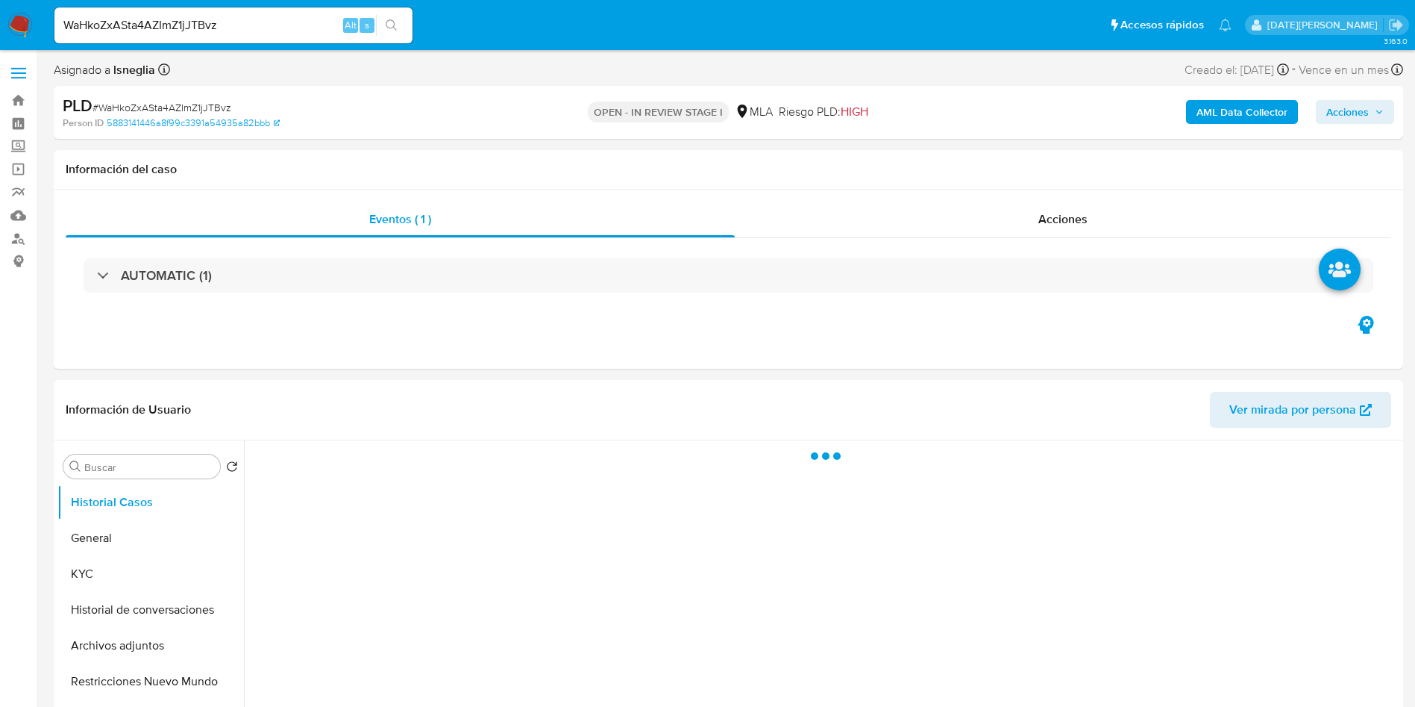
select select "10"
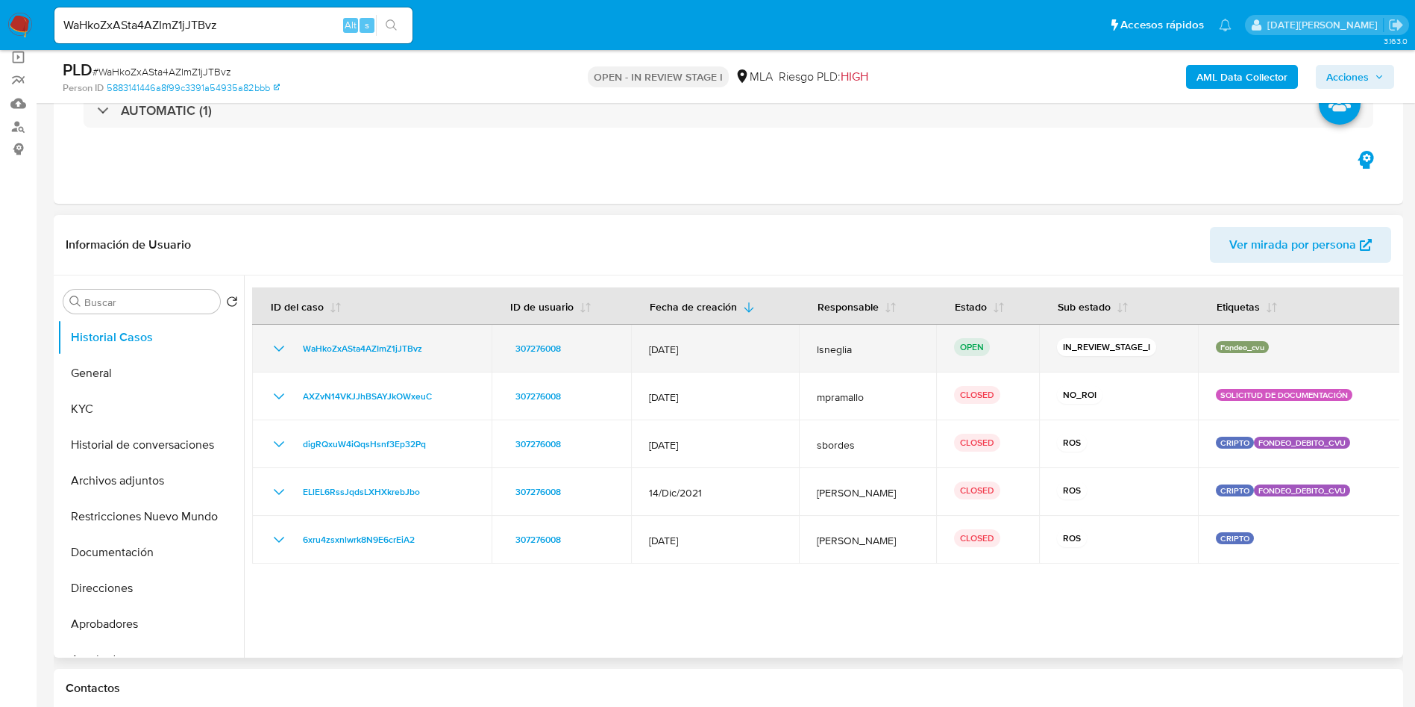
scroll to position [671, 0]
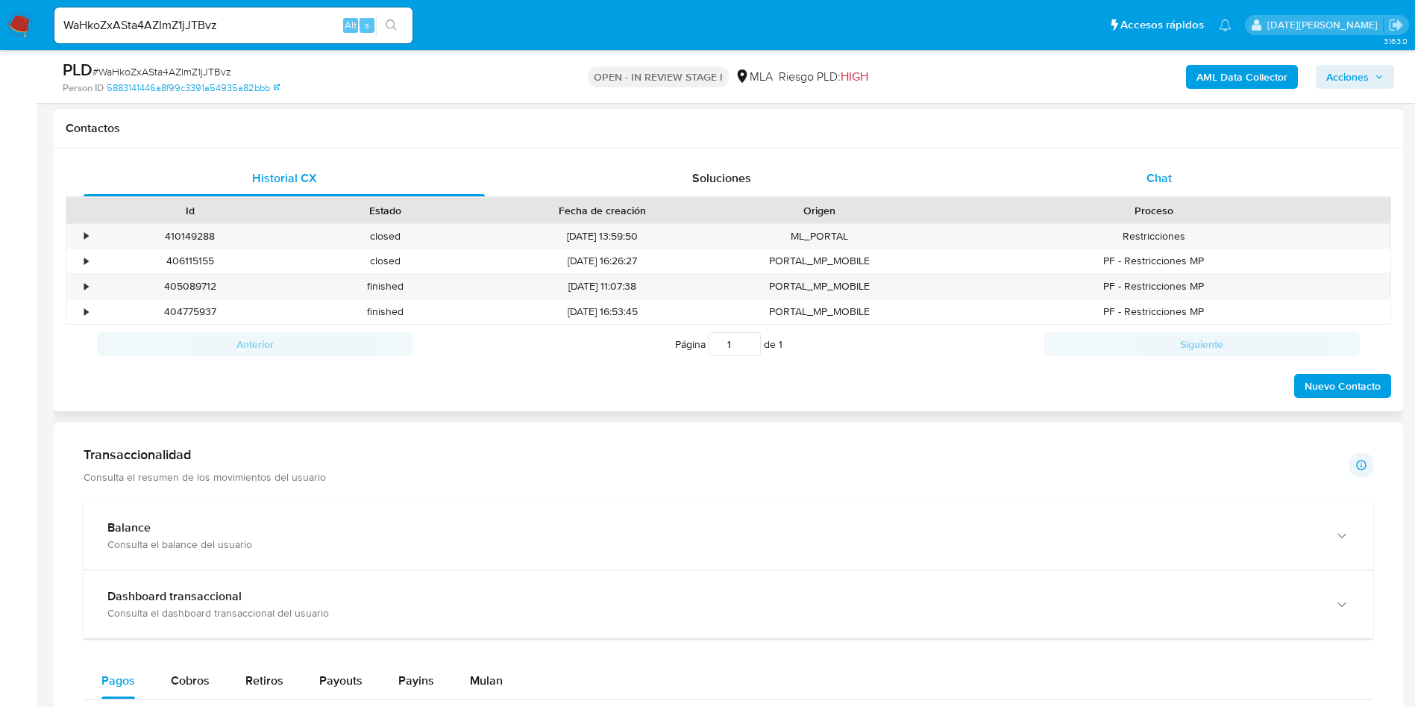
click at [1133, 177] on div "Chat" at bounding box center [1159, 178] width 401 height 36
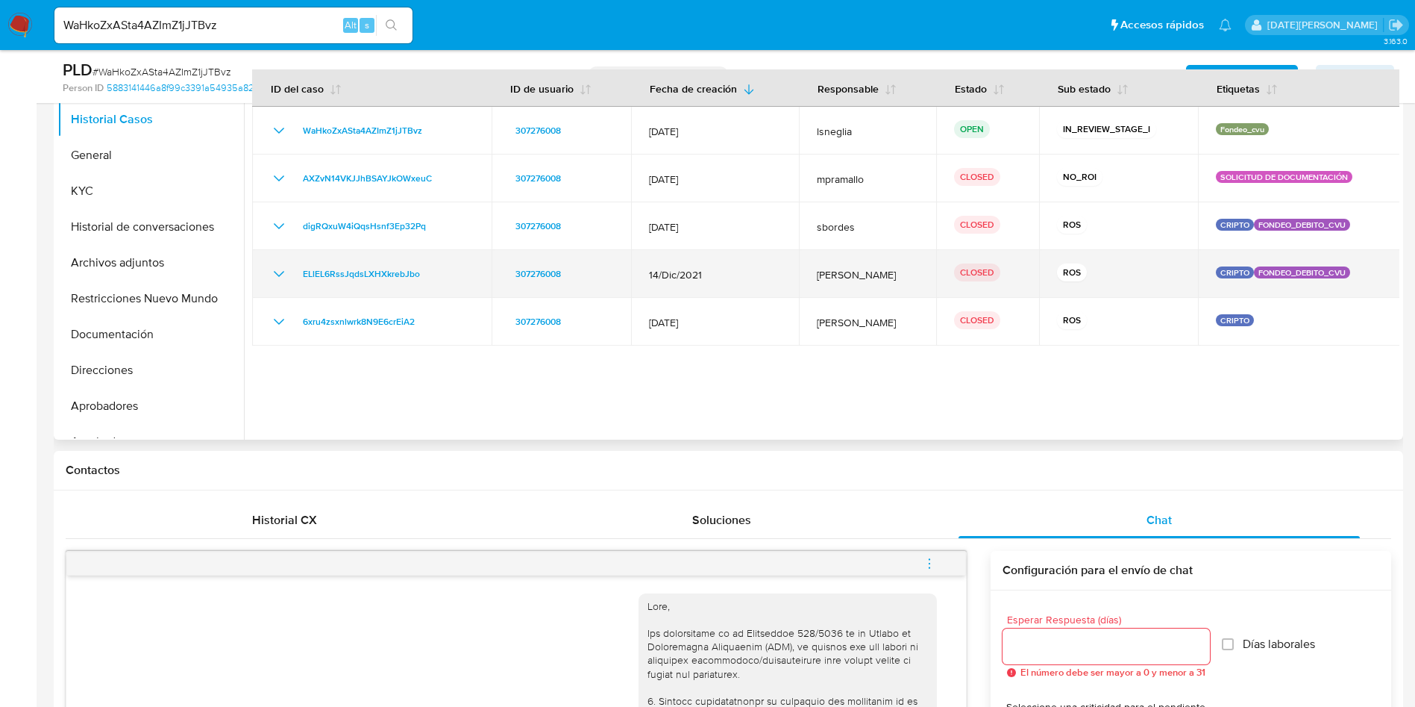
scroll to position [224, 0]
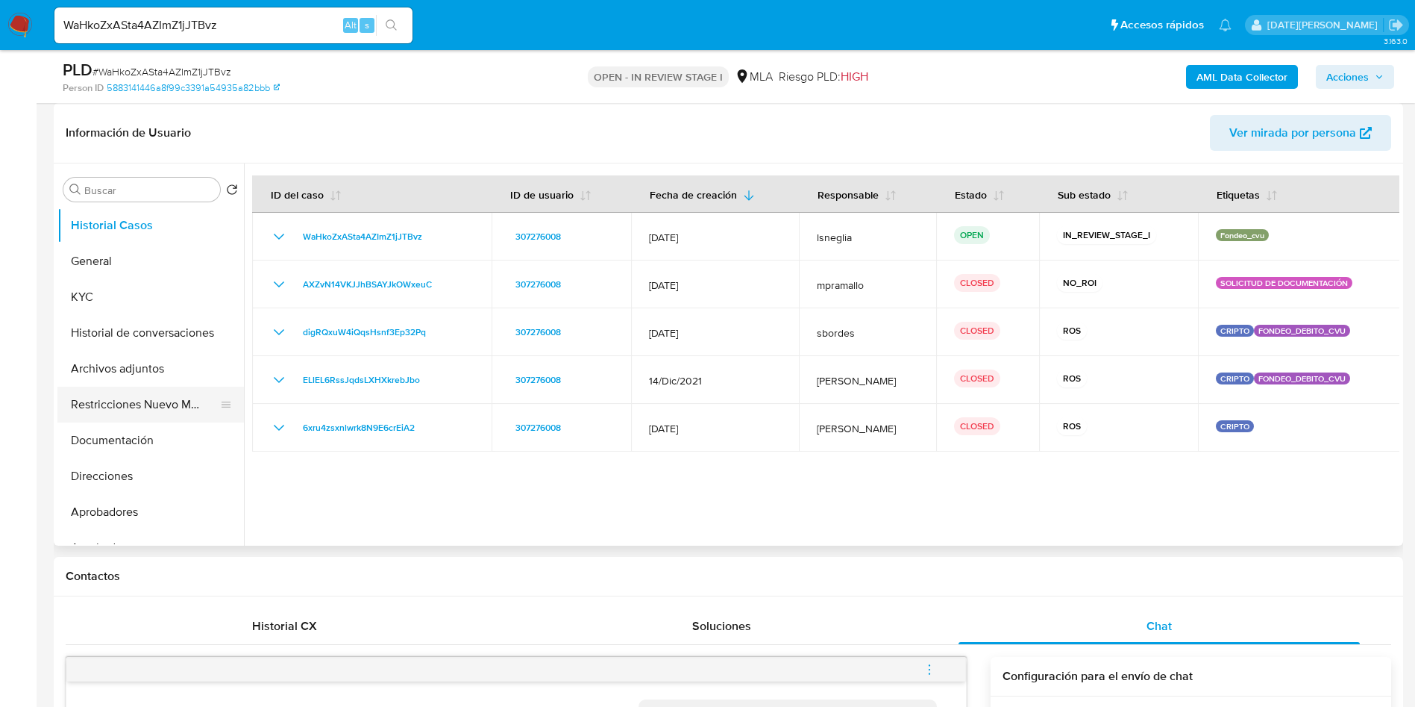
click at [117, 403] on button "Restricciones Nuevo Mundo" at bounding box center [144, 404] width 175 height 36
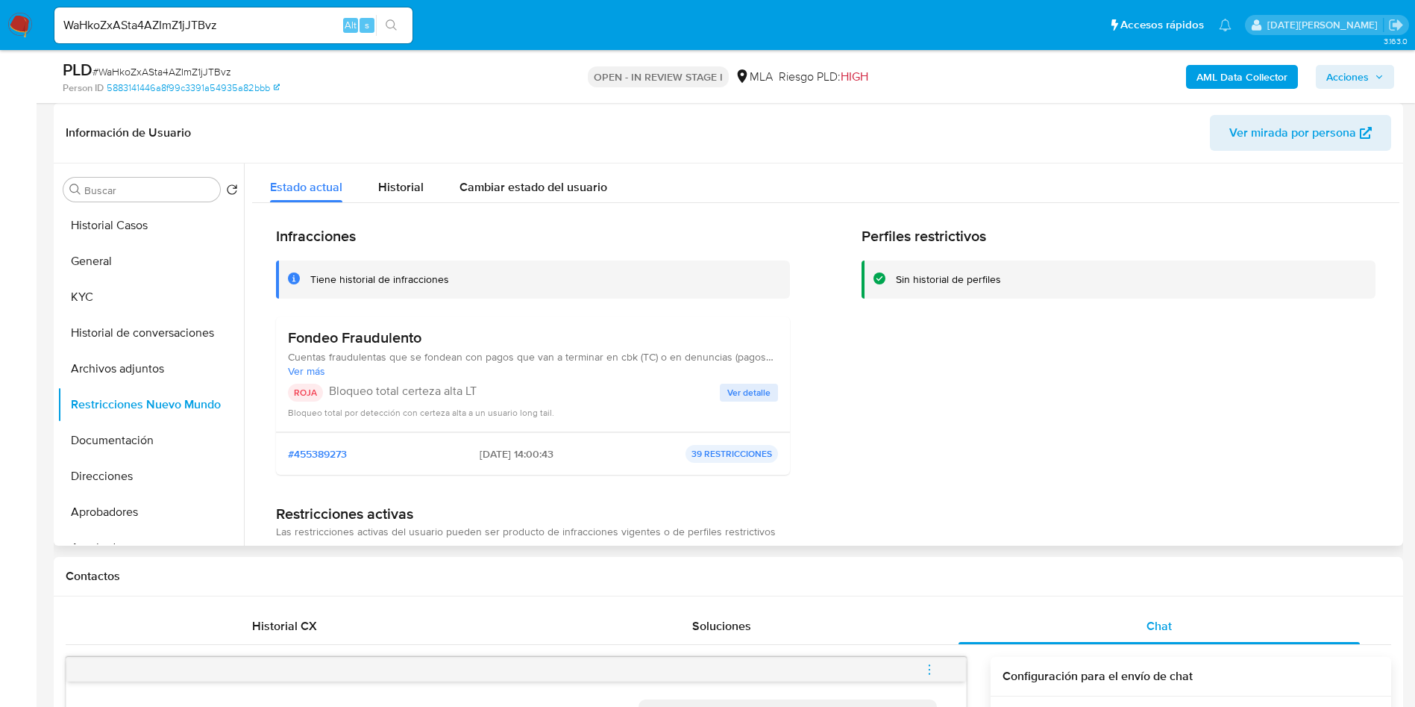
click at [762, 390] on span "Ver detalle" at bounding box center [748, 392] width 43 height 15
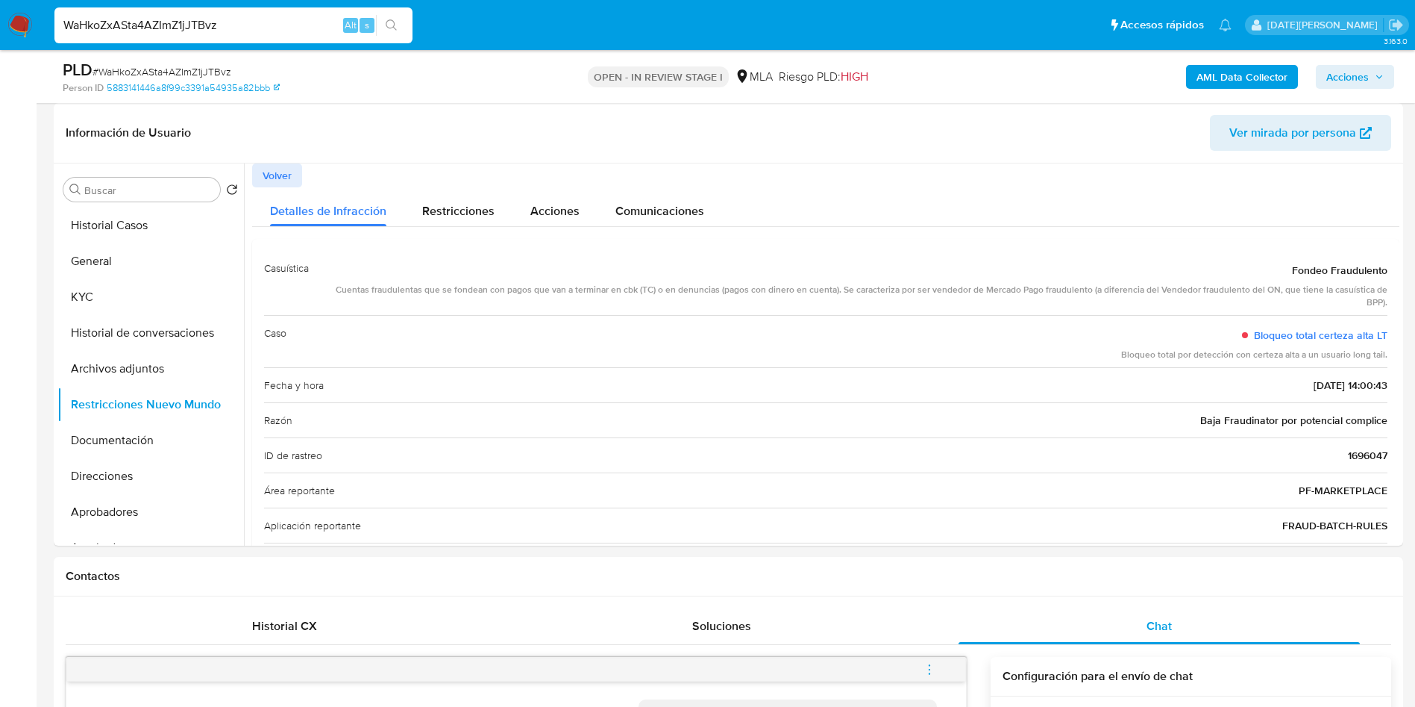
click at [221, 19] on input "WaHkoZxASta4AZImZ1jJTBvz" at bounding box center [233, 25] width 358 height 19
paste input "M5sQFHzbi403EAsq87hcuNRJ"
type input "M5sQFHzbi403EAsq87hcuNRJ"
click at [393, 16] on button "search-icon" at bounding box center [391, 25] width 31 height 21
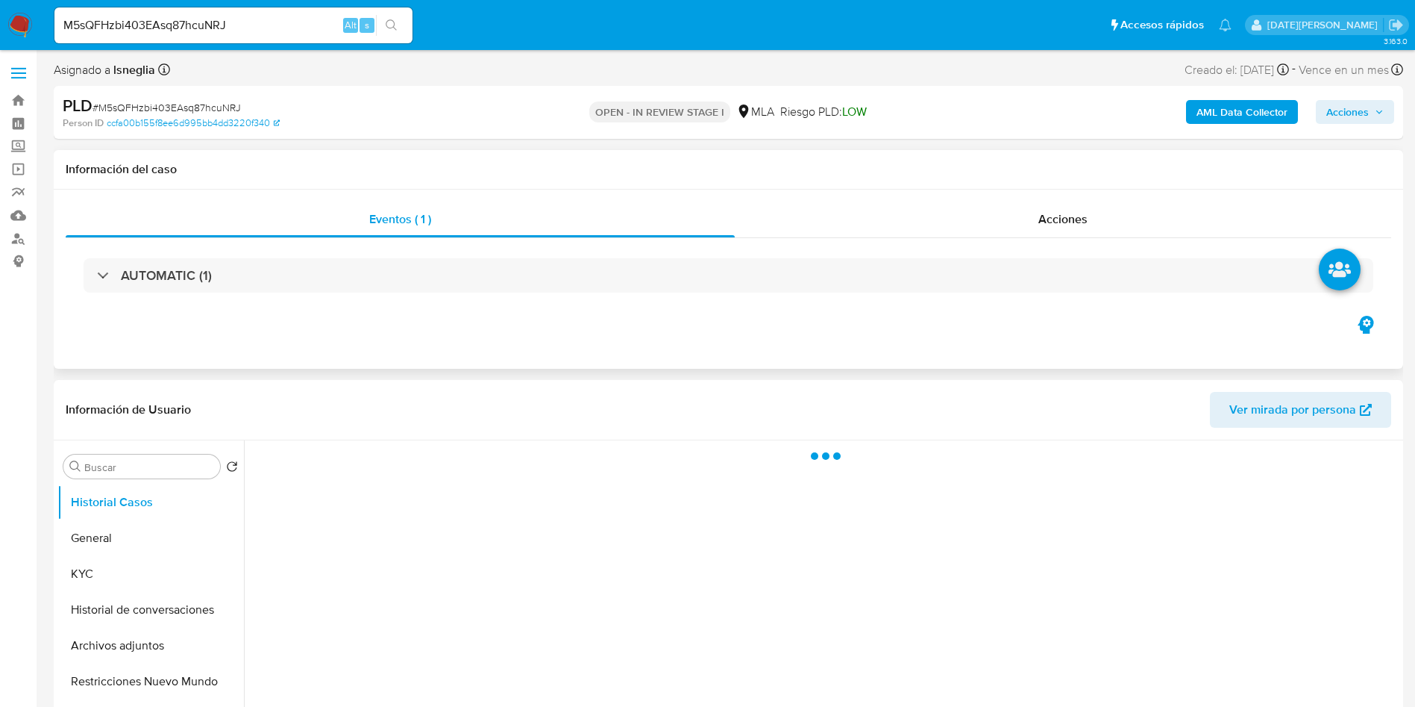
select select "10"
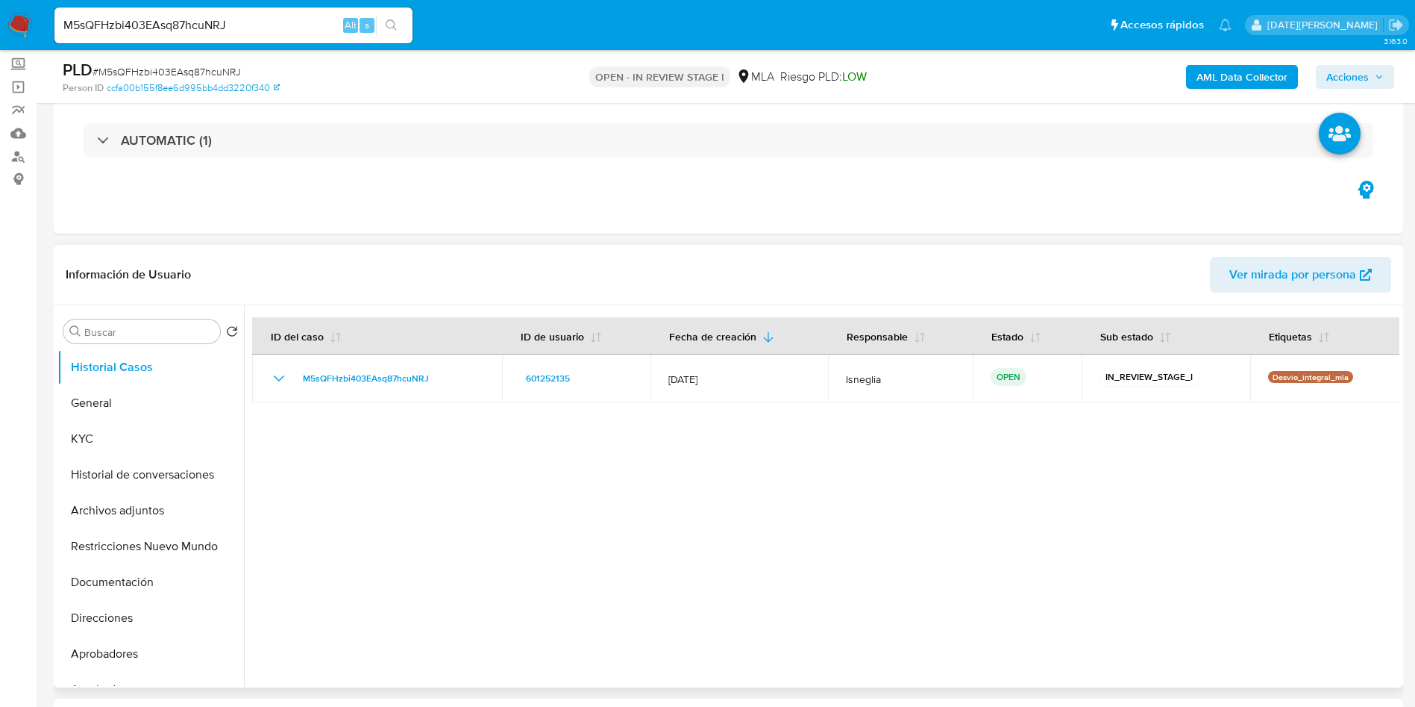
scroll to position [112, 0]
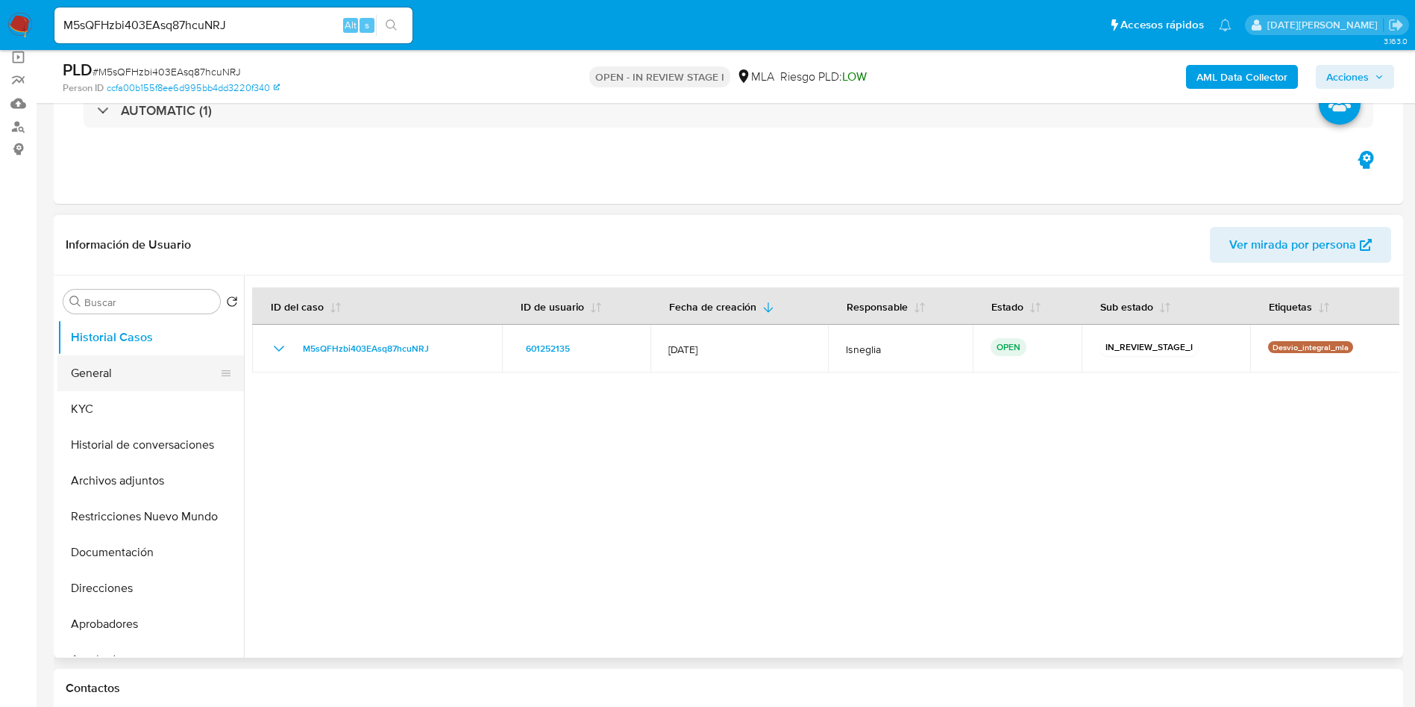
click at [122, 383] on button "General" at bounding box center [144, 373] width 175 height 36
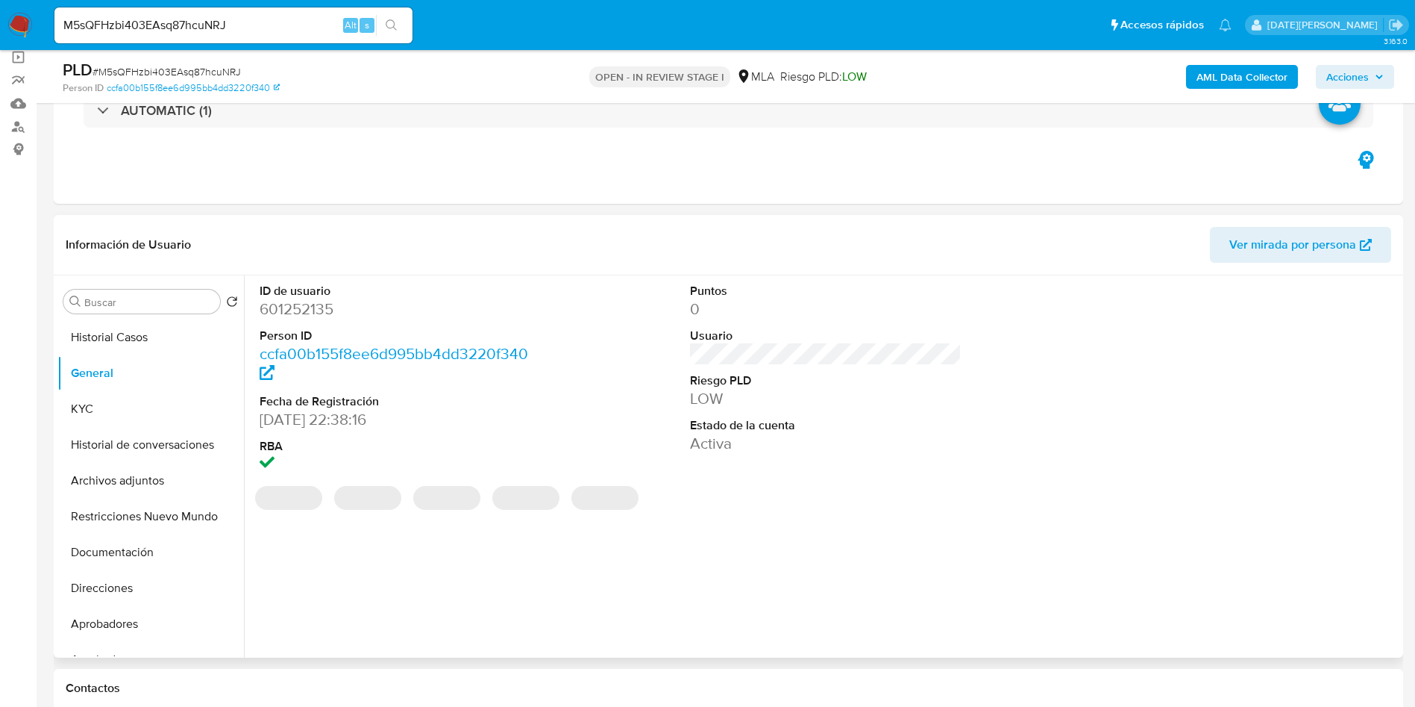
click at [331, 306] on dd "601252135" at bounding box center [396, 308] width 272 height 21
click at [325, 308] on dd "601252135" at bounding box center [396, 308] width 272 height 21
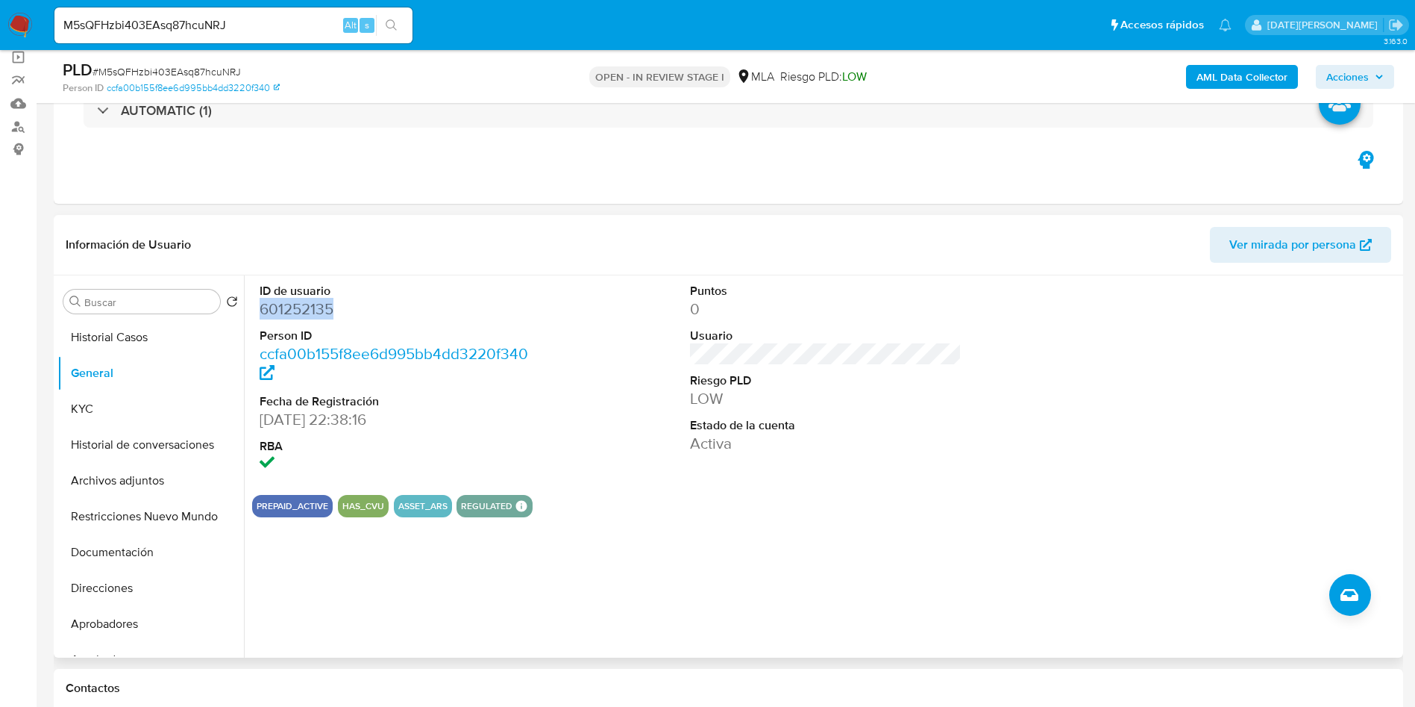
copy dd "601252135"
drag, startPoint x: 298, startPoint y: 303, endPoint x: 380, endPoint y: 214, distance: 120.9
click at [280, 313] on dd "601252135" at bounding box center [396, 308] width 272 height 21
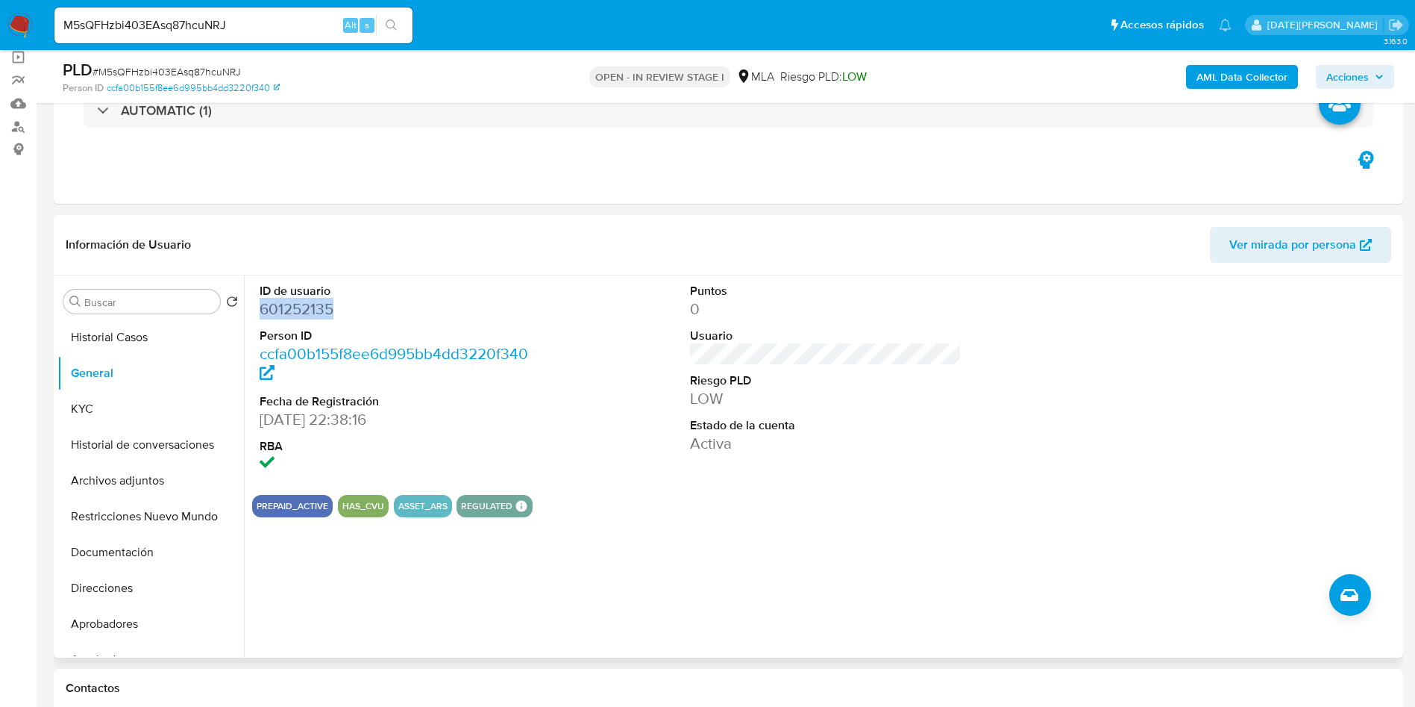
copy dd "601252135"
click at [125, 579] on button "Direcciones" at bounding box center [144, 588] width 175 height 36
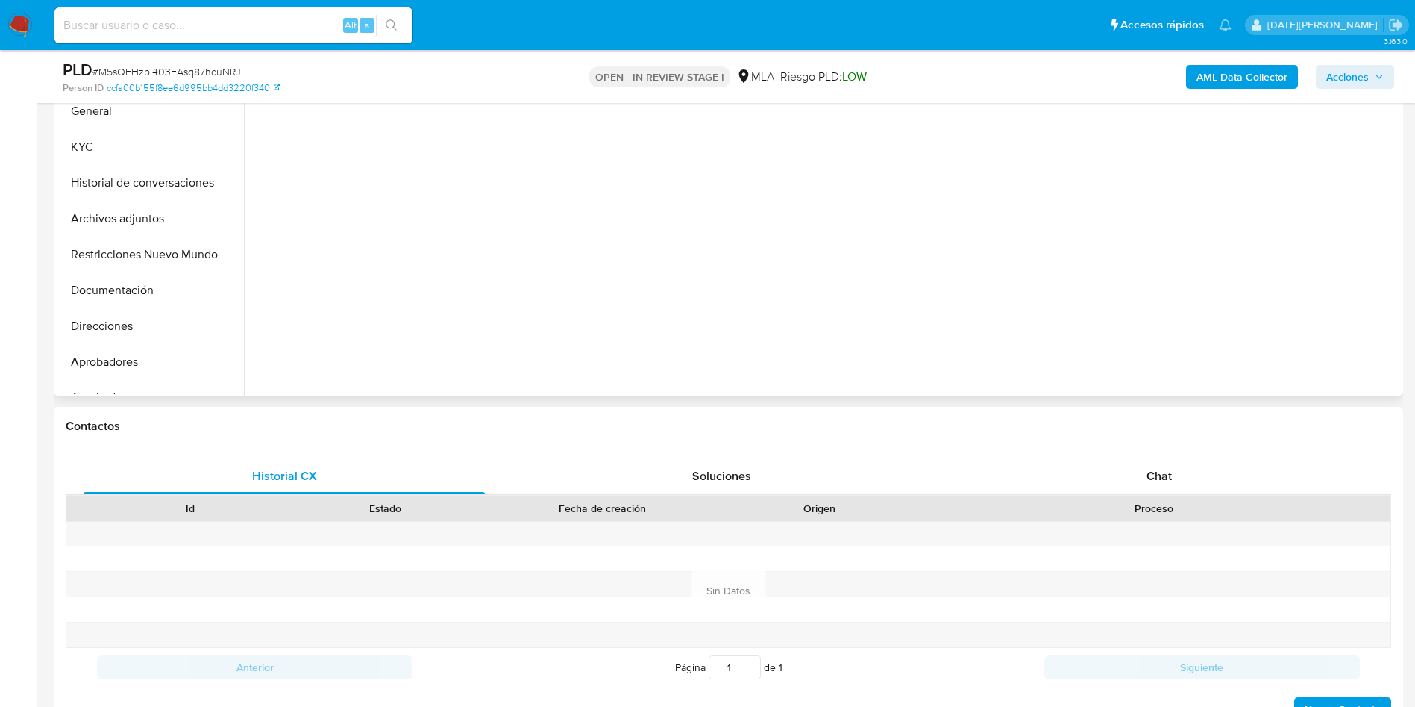
select select "10"
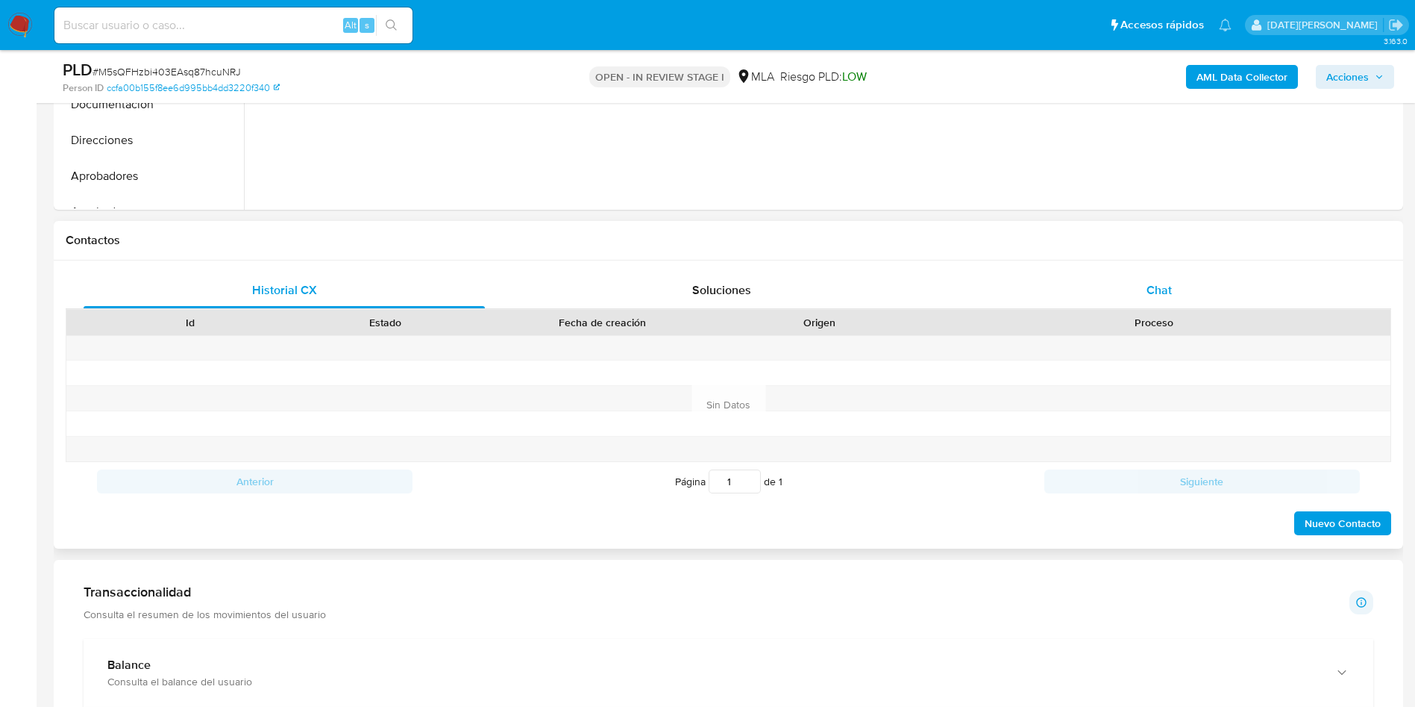
click at [1130, 294] on div "Chat" at bounding box center [1159, 290] width 401 height 36
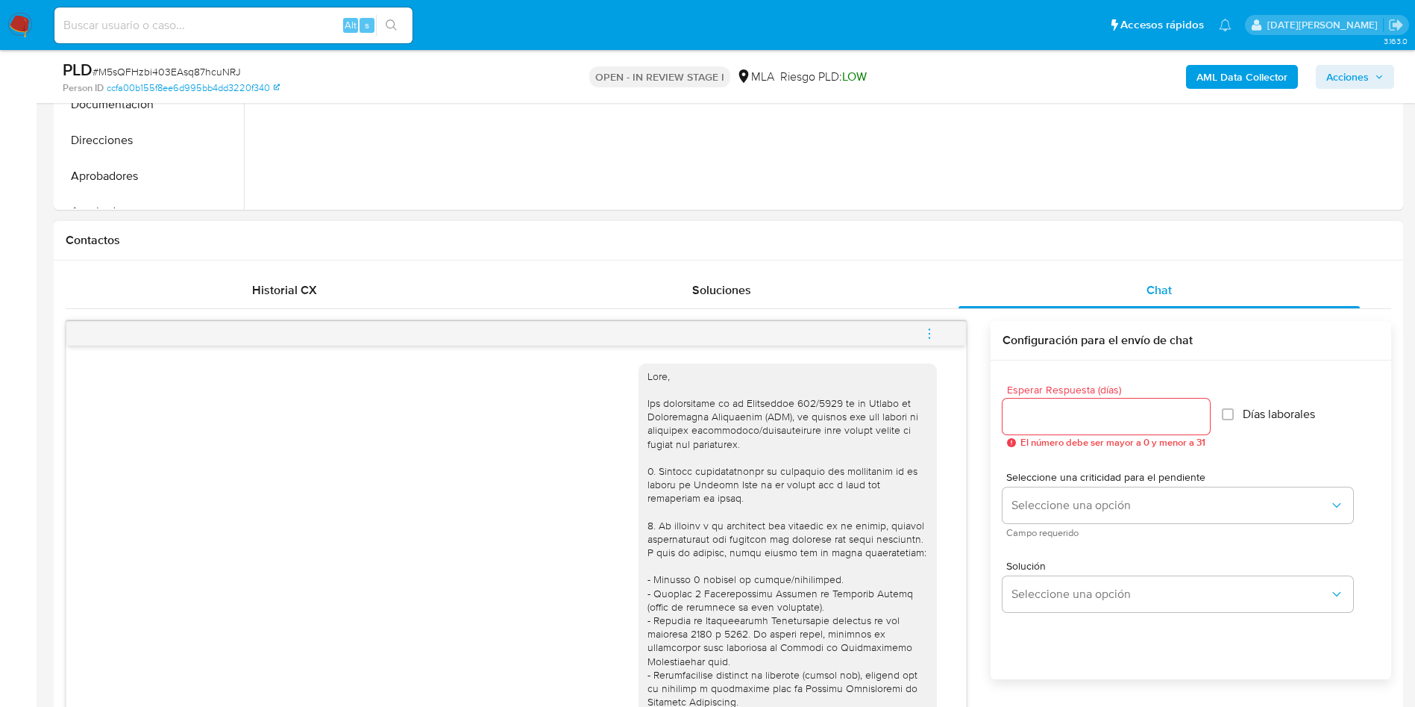
scroll to position [112, 0]
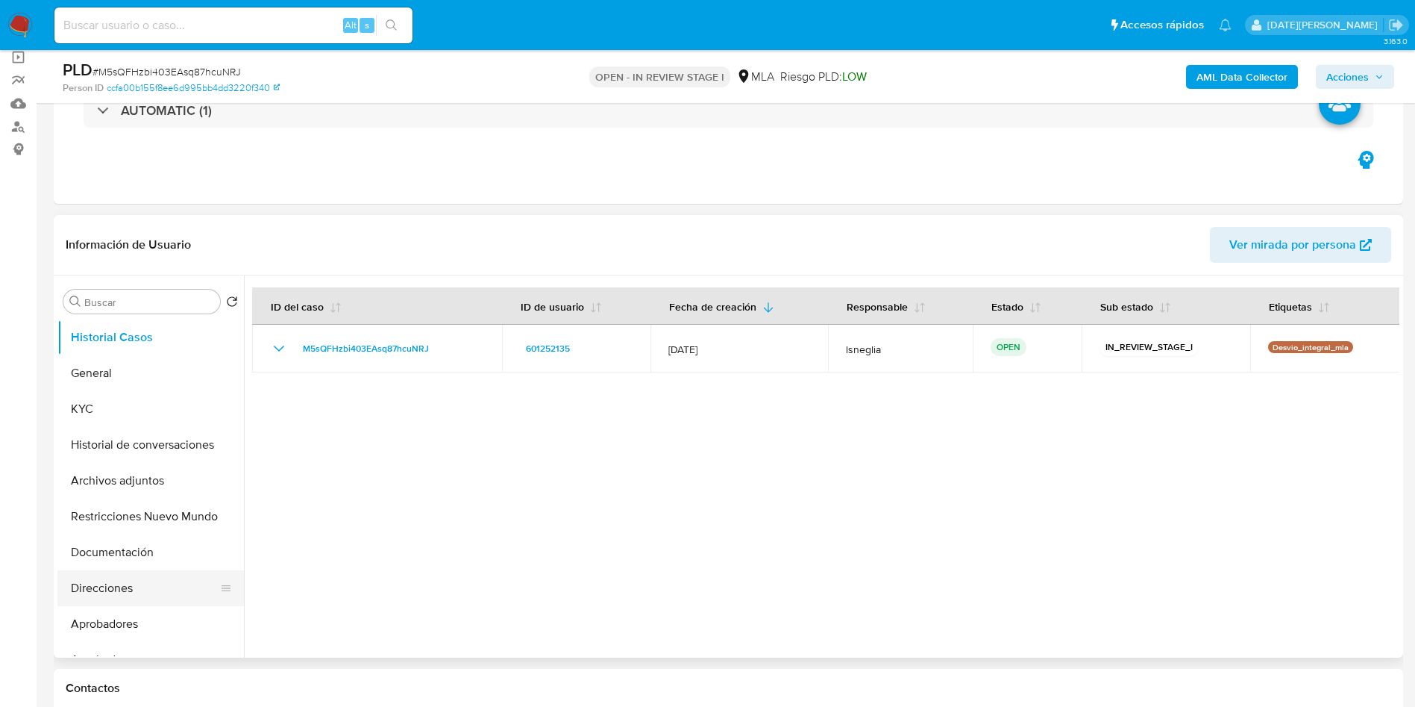
click at [102, 581] on button "Direcciones" at bounding box center [144, 588] width 175 height 36
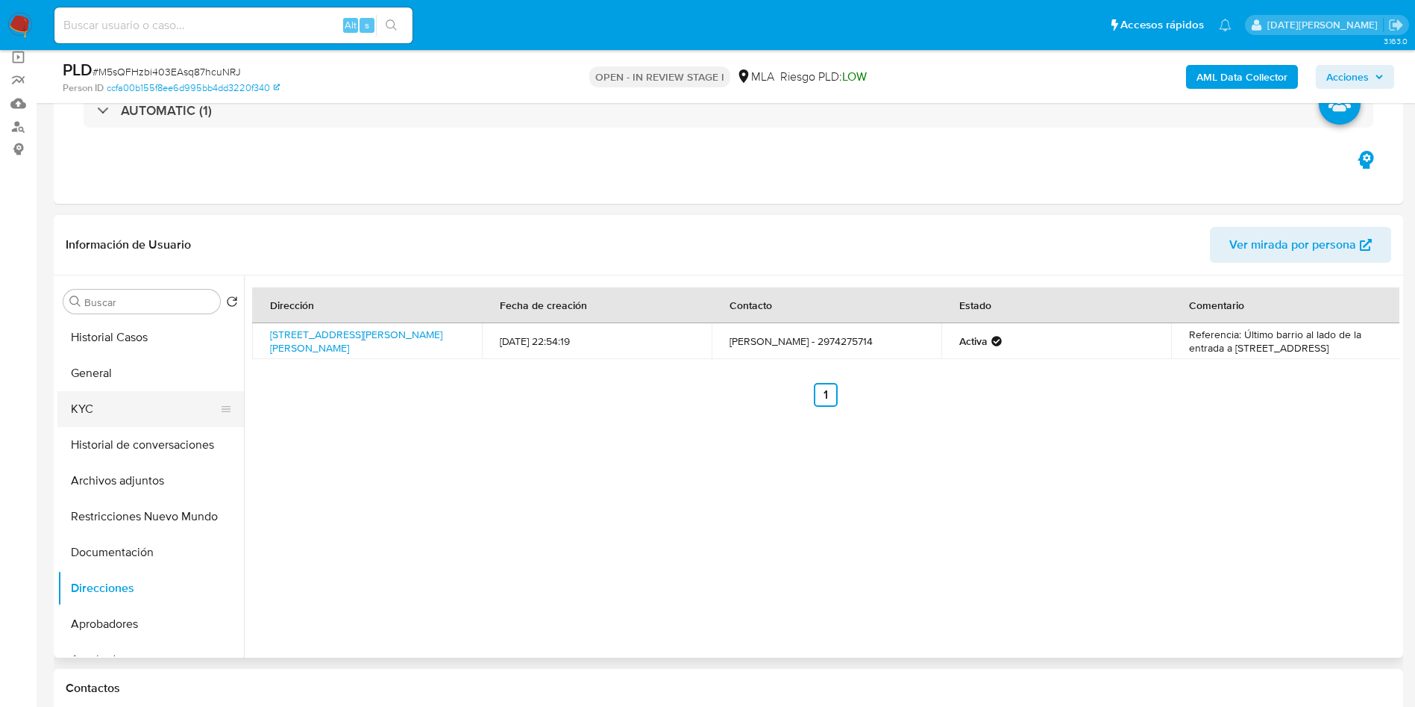
click at [61, 411] on button "KYC" at bounding box center [144, 409] width 175 height 36
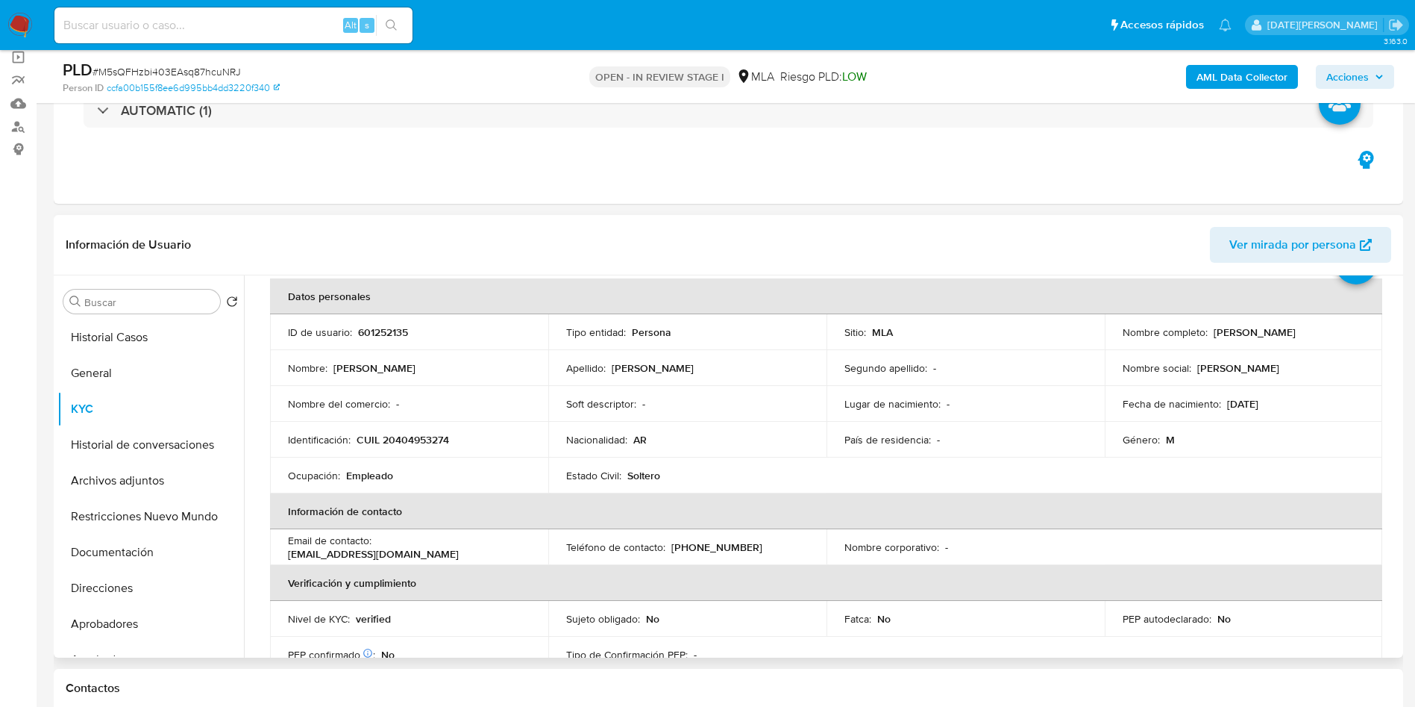
scroll to position [0, 0]
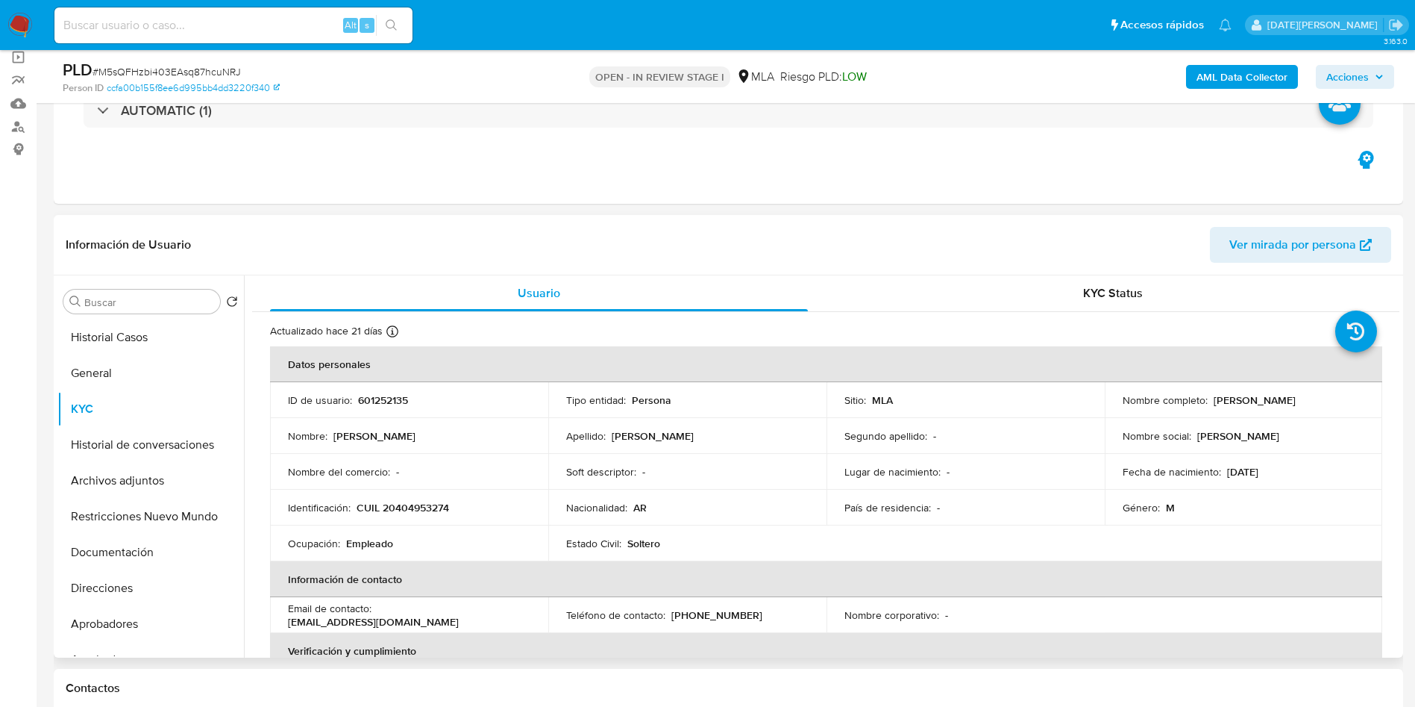
drag, startPoint x: 1209, startPoint y: 404, endPoint x: 1356, endPoint y: 404, distance: 147.7
click at [1356, 404] on div "Nombre completo : [PERSON_NAME]" at bounding box center [1244, 399] width 242 height 13
copy p "[PERSON_NAME]"
drag, startPoint x: 357, startPoint y: 506, endPoint x: 477, endPoint y: 507, distance: 120.1
click at [477, 507] on div "Identificación : CUIL 20404953274" at bounding box center [409, 507] width 242 height 13
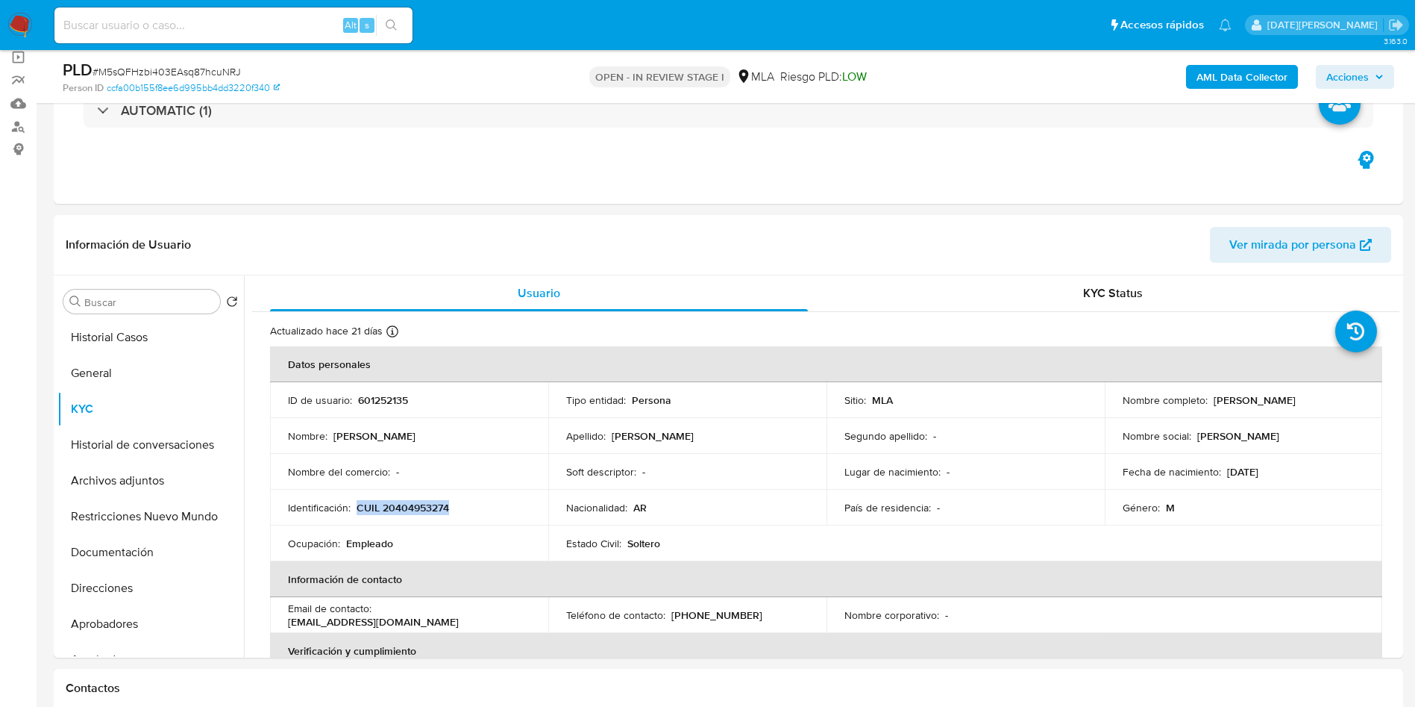
copy p "CUIL 20404953274"
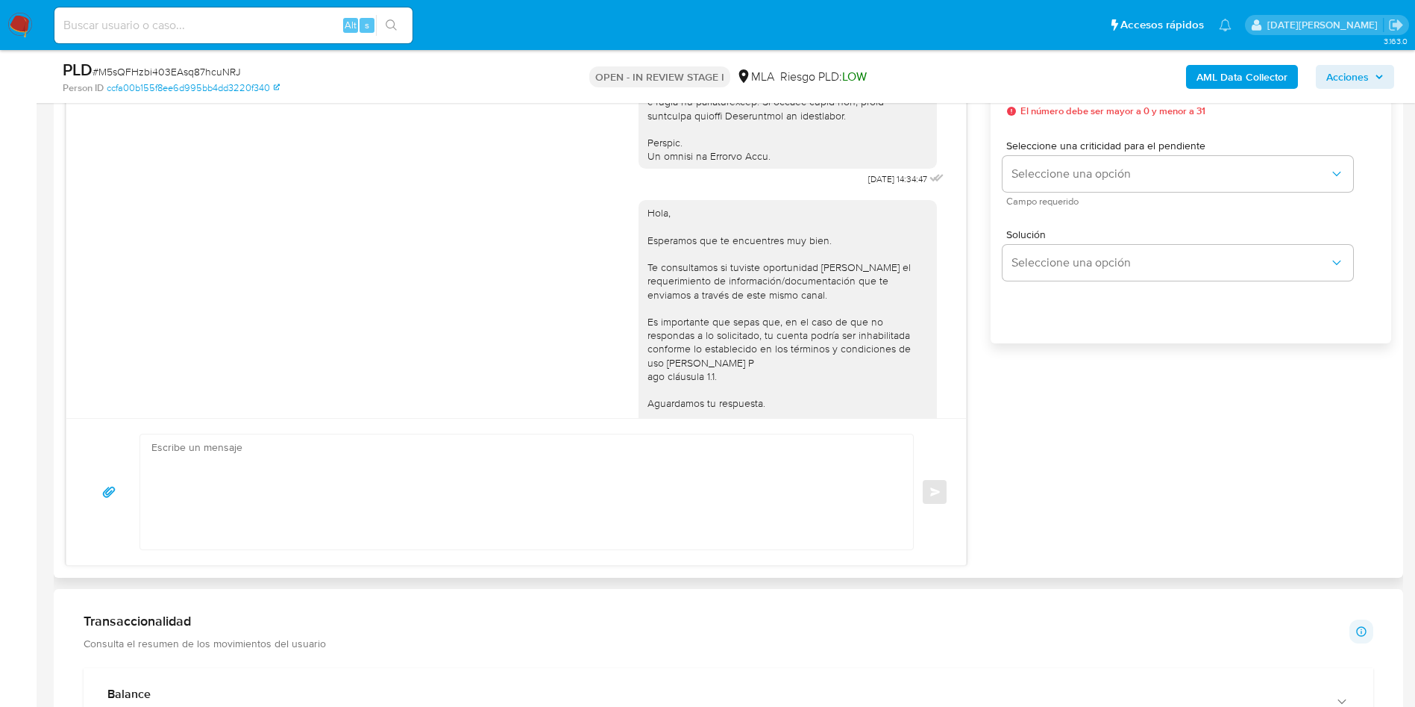
scroll to position [542, 0]
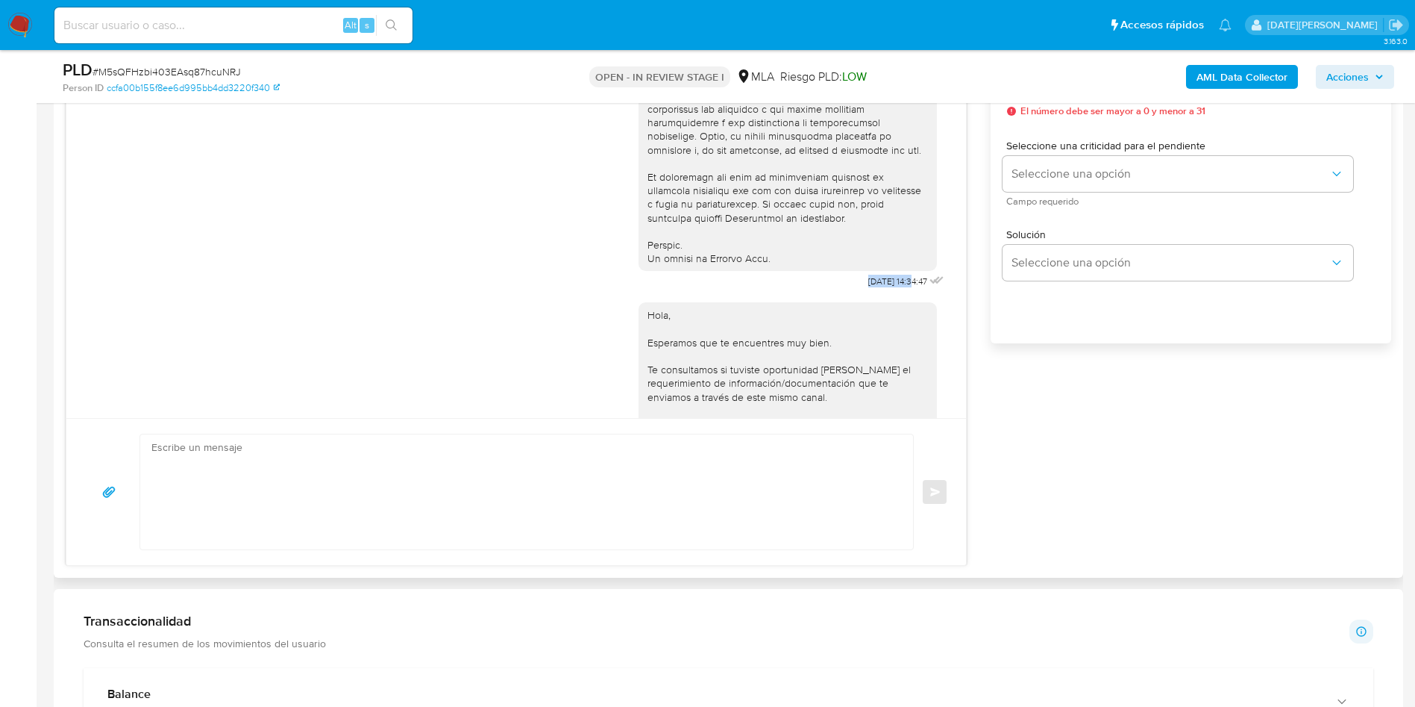
drag, startPoint x: 831, startPoint y: 308, endPoint x: 879, endPoint y: 310, distance: 47.8
copy span "[DATE]"
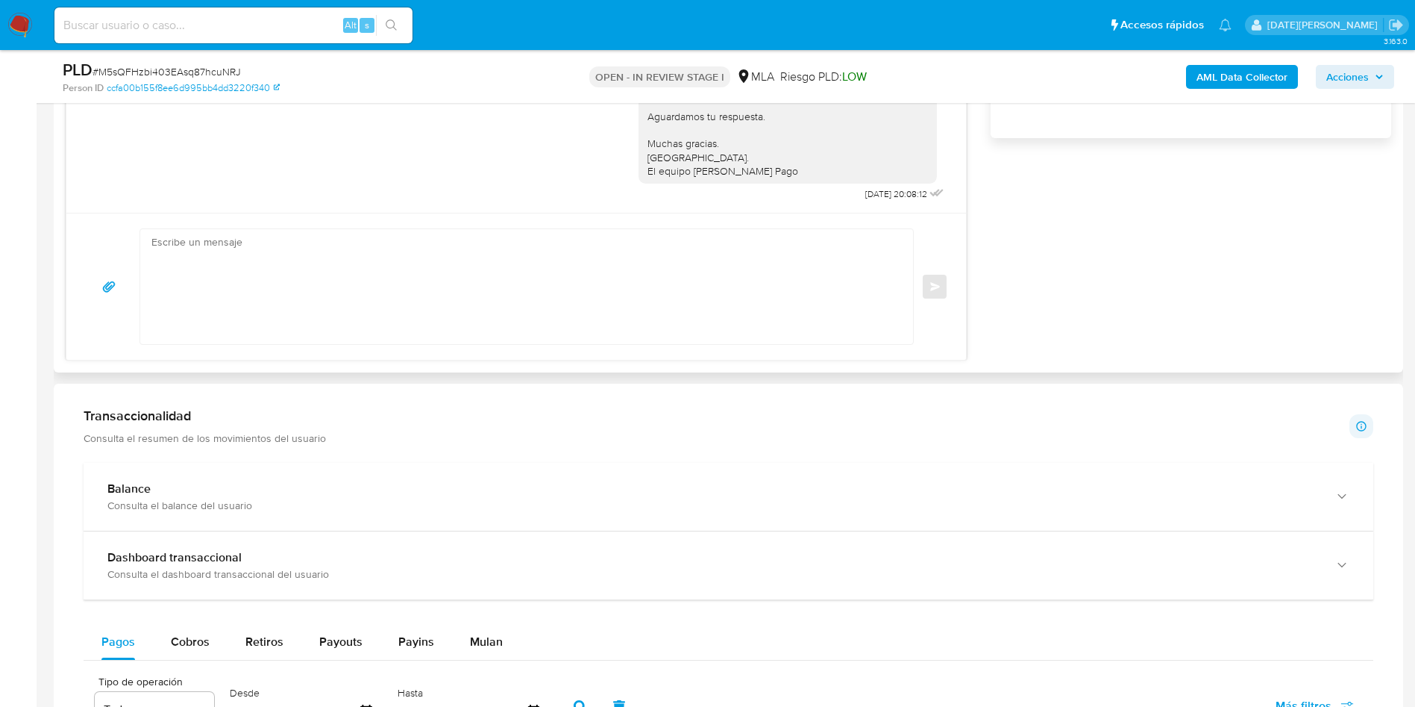
scroll to position [1007, 0]
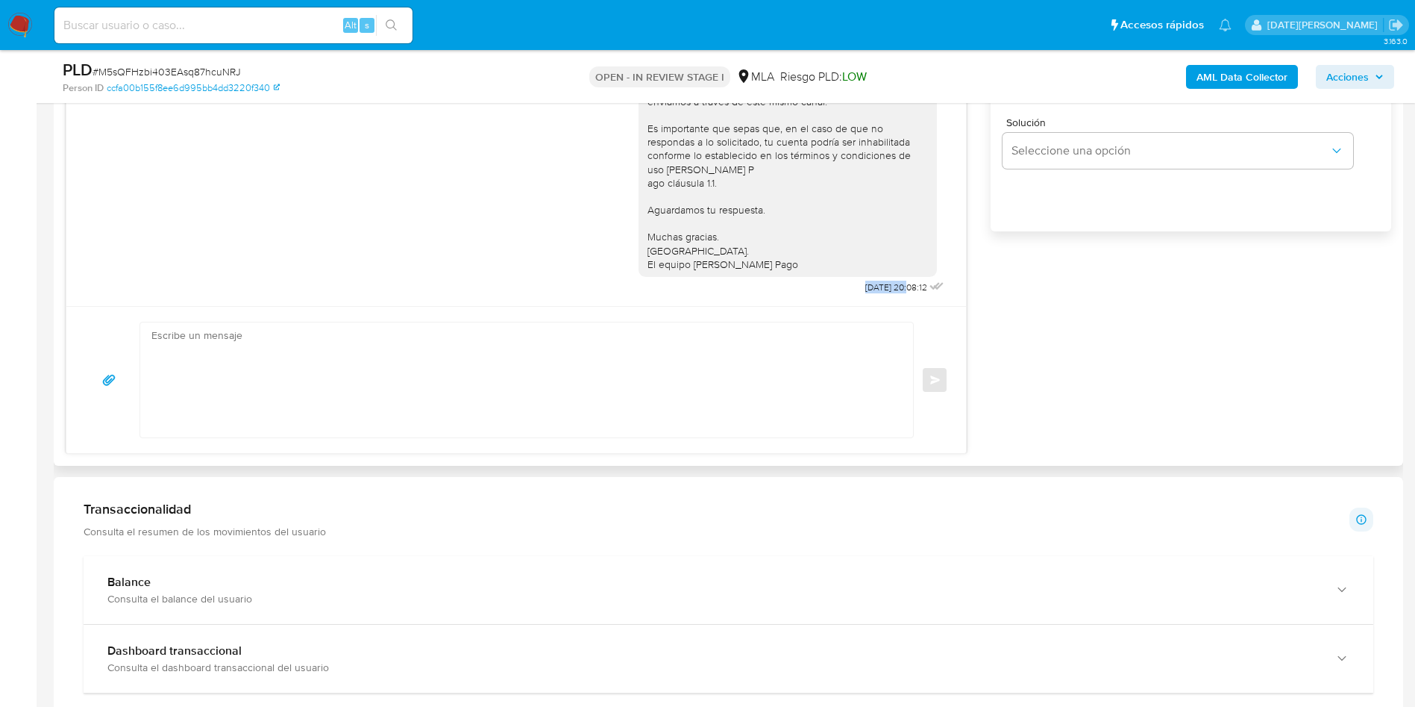
drag, startPoint x: 825, startPoint y: 286, endPoint x: 874, endPoint y: 286, distance: 49.2
click at [874, 286] on div "Hola, Esperamos que te encuentres muy bien. Te consultamos si tuviste oportunid…" at bounding box center [793, 146] width 309 height 301
copy span "[DATE]"
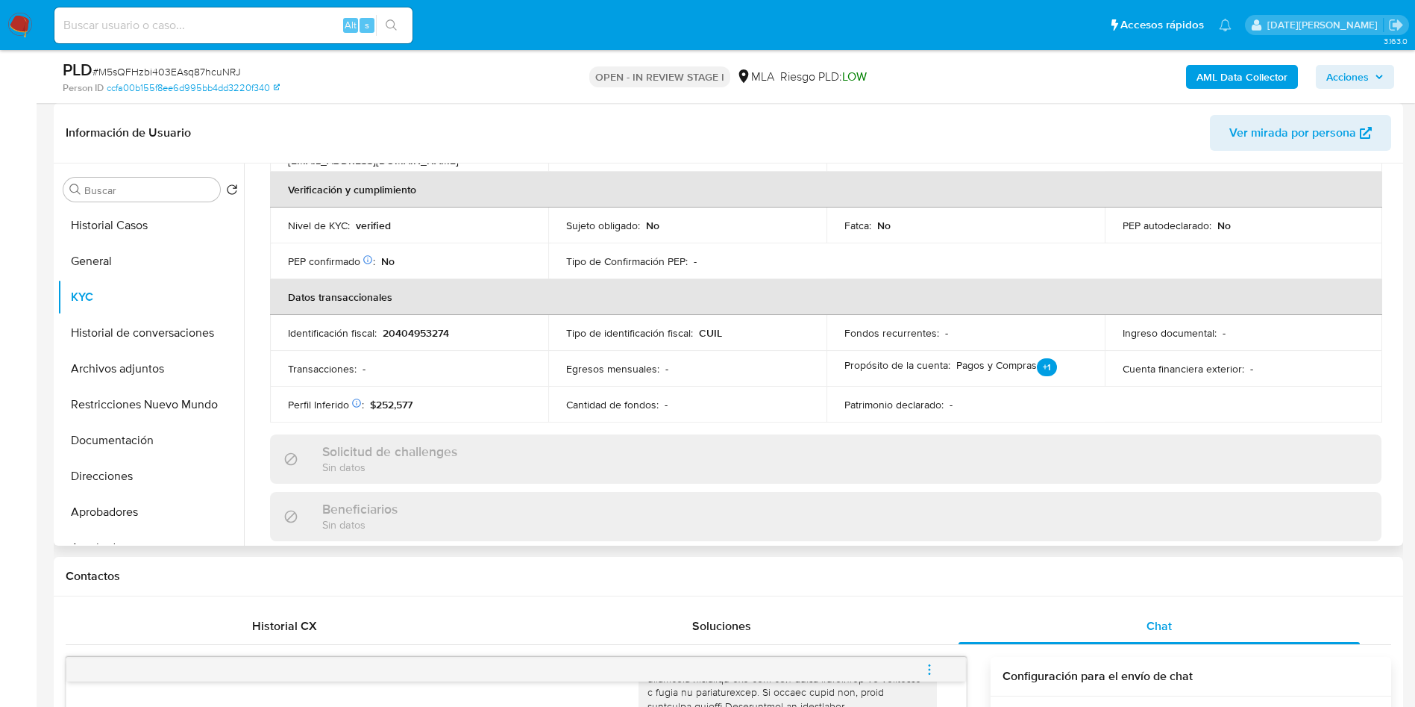
scroll to position [0, 0]
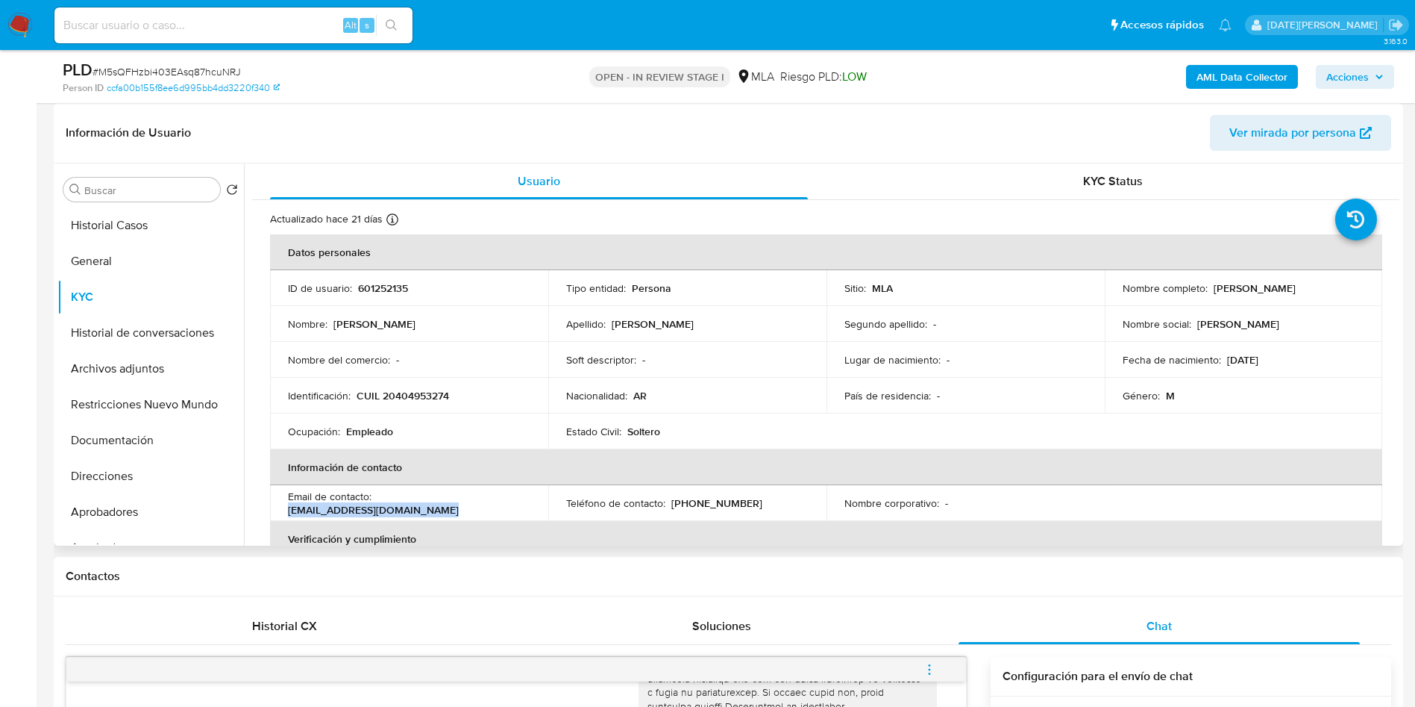
drag, startPoint x: 377, startPoint y: 501, endPoint x: 551, endPoint y: 503, distance: 173.8
click at [551, 503] on tr "Email de contacto : [EMAIL_ADDRESS][DOMAIN_NAME] Teléfono de contacto : [PHONE_…" at bounding box center [826, 503] width 1112 height 36
copy p "[EMAIL_ADDRESS][DOMAIN_NAME]"
click at [707, 504] on p "(297) 4275714" at bounding box center [716, 502] width 91 height 13
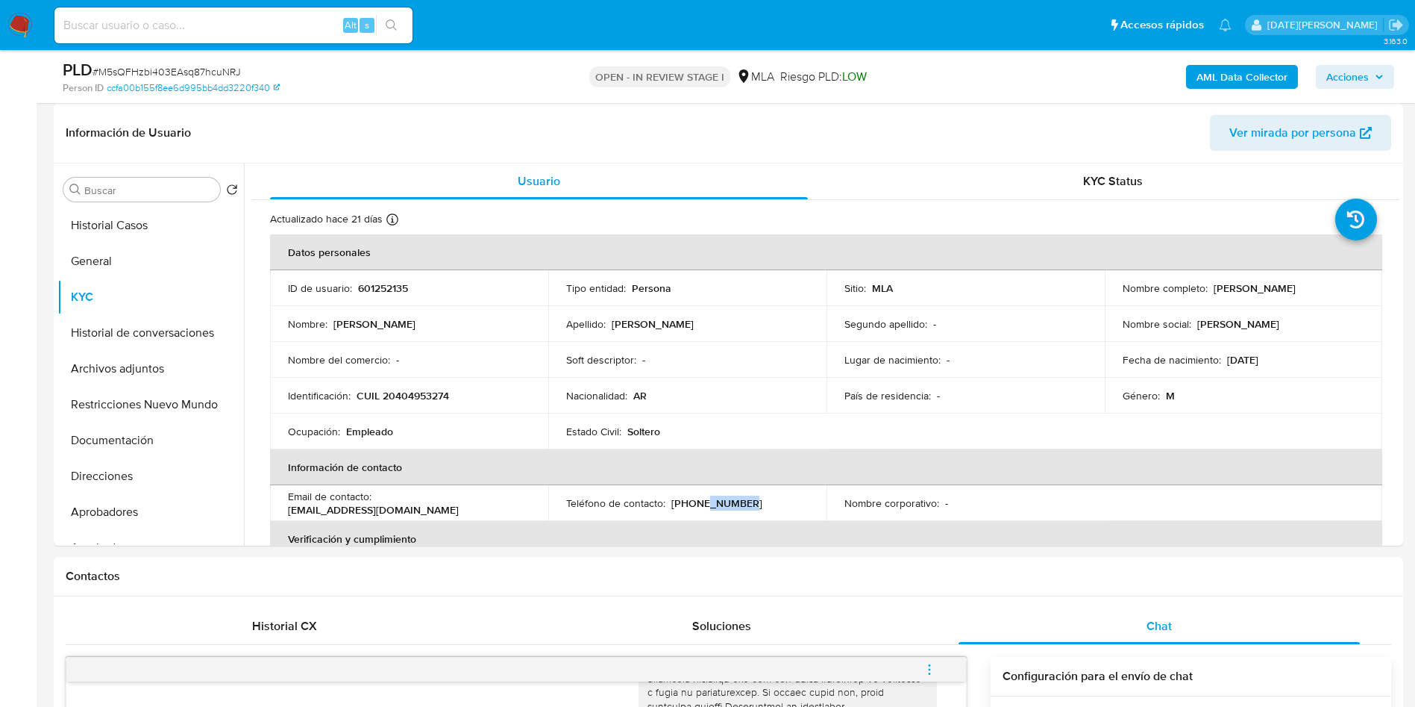
copy p "4275714"
click at [143, 480] on button "Direcciones" at bounding box center [144, 476] width 175 height 36
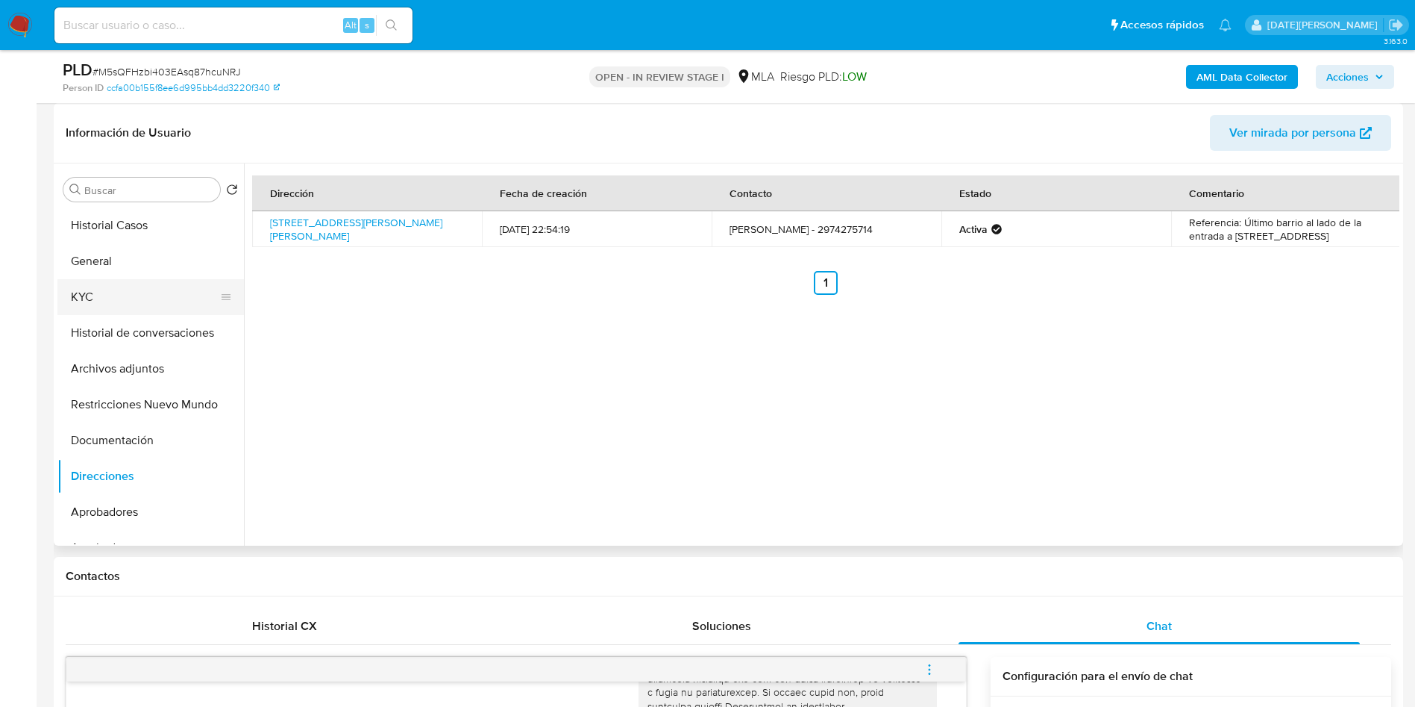
click at [109, 283] on button "KYC" at bounding box center [144, 297] width 175 height 36
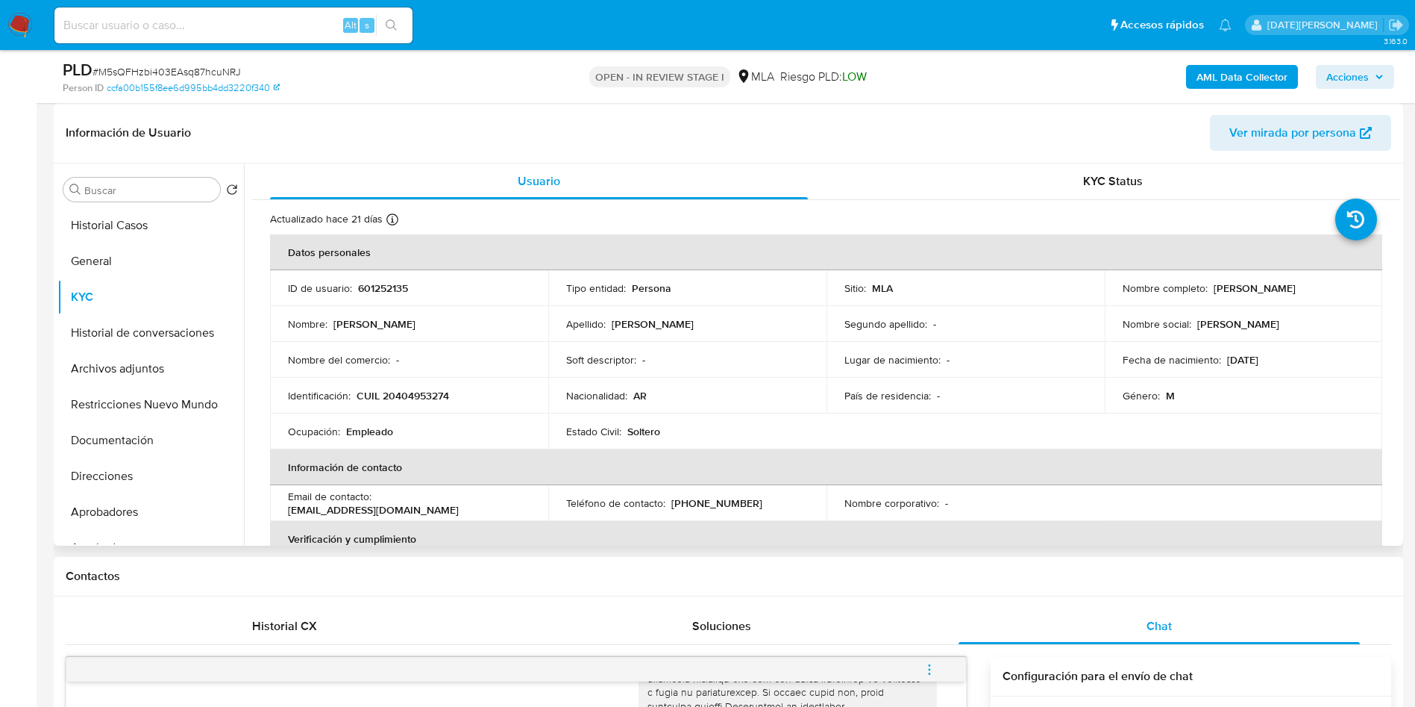
click at [404, 398] on p "CUIL 20404953274" at bounding box center [403, 395] width 93 height 13
copy p "20404953274"
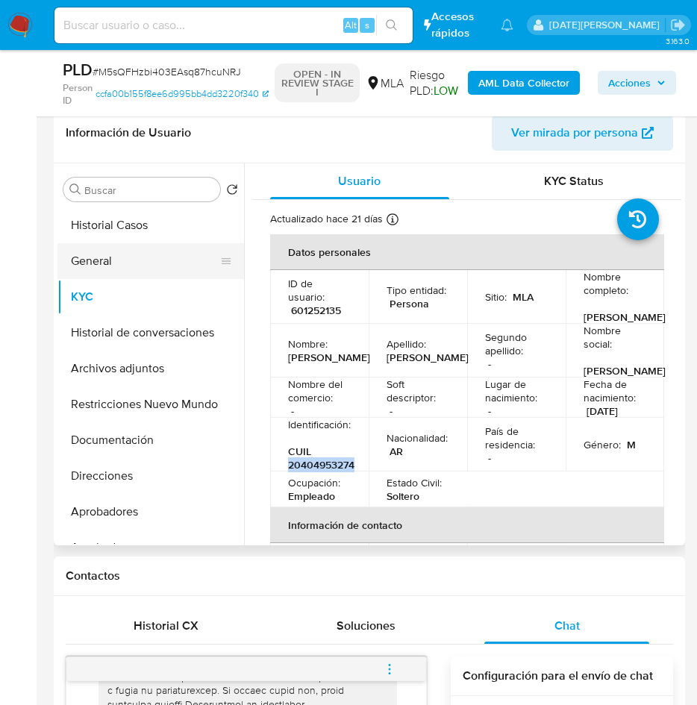
click at [127, 266] on button "General" at bounding box center [144, 261] width 175 height 36
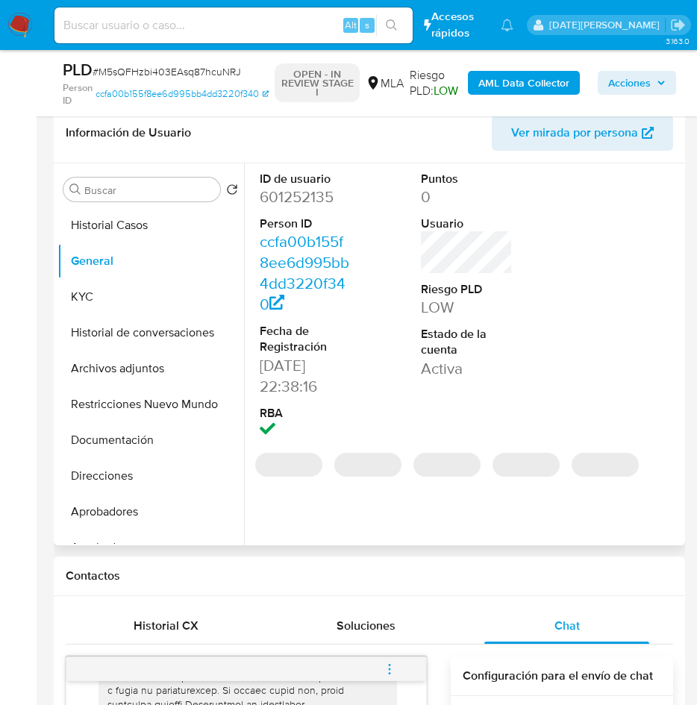
click at [295, 201] on dd "601252135" at bounding box center [306, 197] width 93 height 21
click at [305, 196] on dd "601252135" at bounding box center [306, 197] width 93 height 21
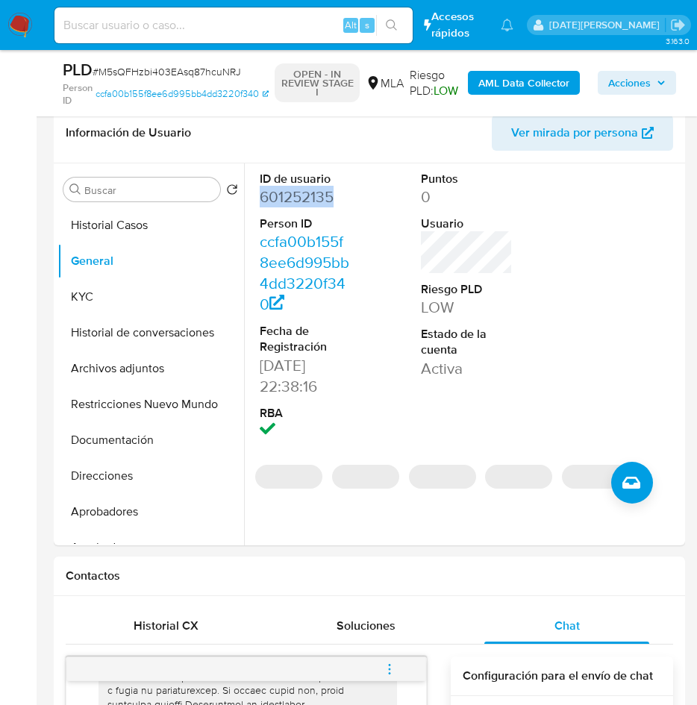
copy dd "601252135"
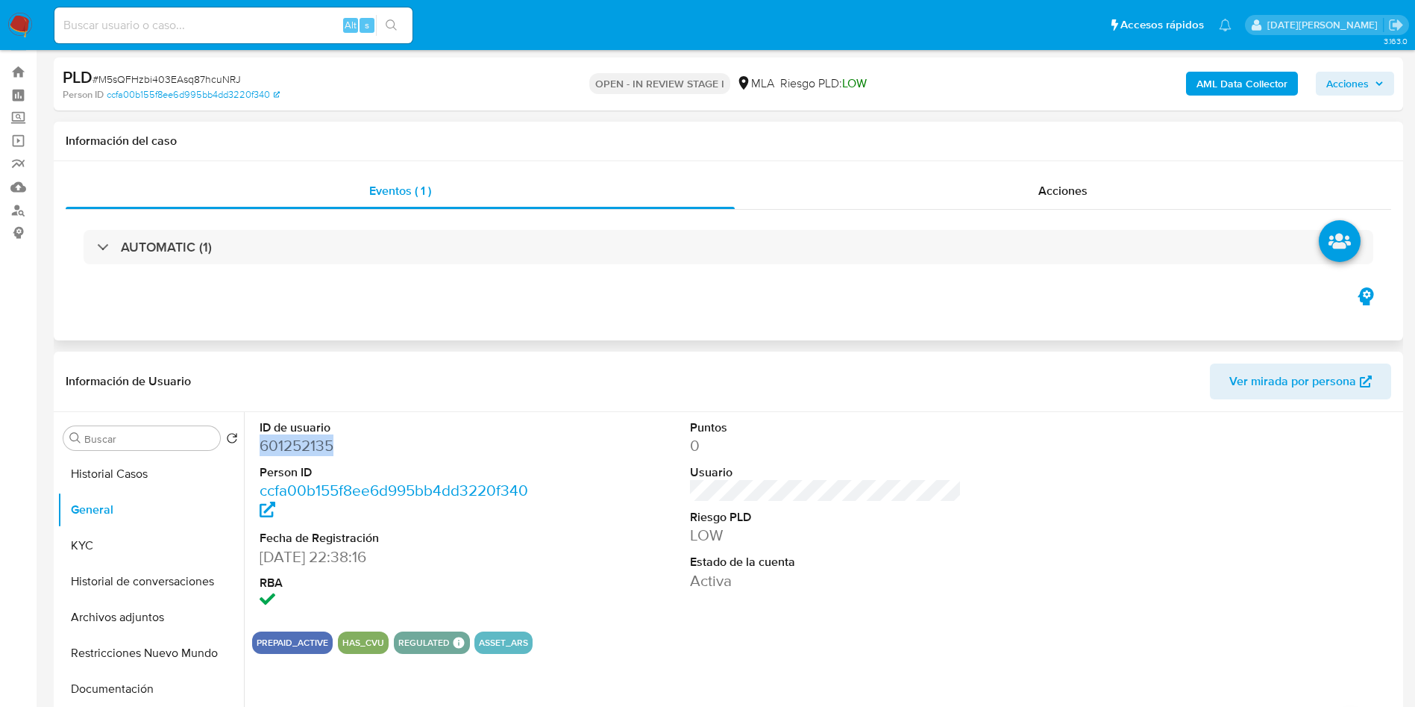
scroll to position [112, 0]
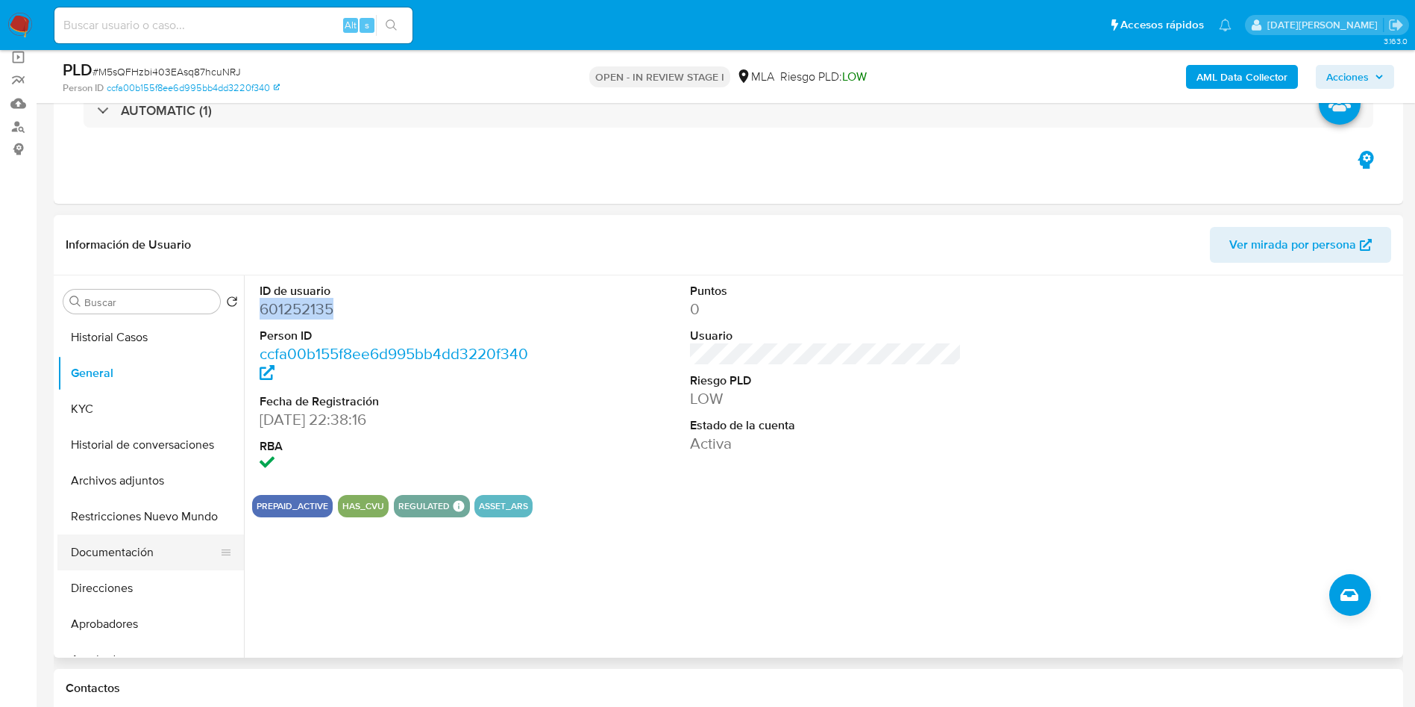
click at [110, 554] on button "Documentación" at bounding box center [144, 552] width 175 height 36
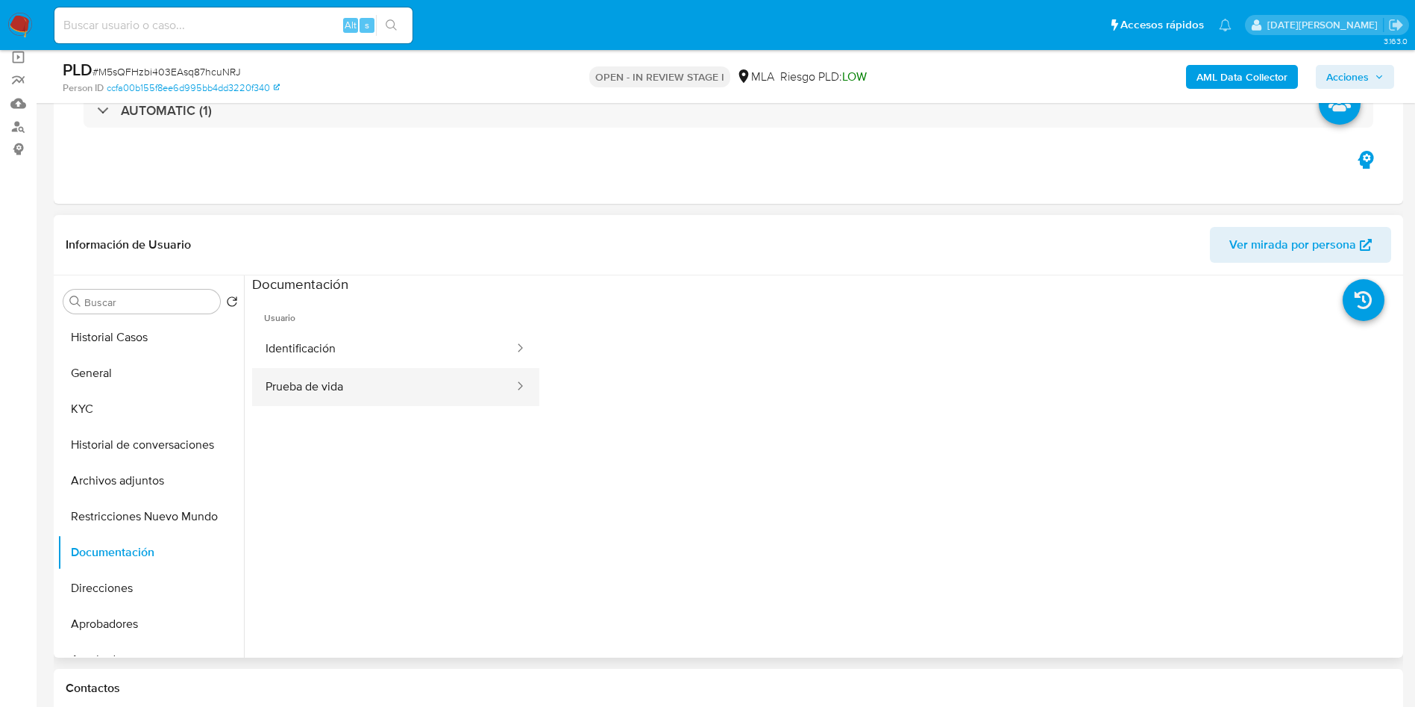
drag, startPoint x: 324, startPoint y: 351, endPoint x: 363, endPoint y: 367, distance: 42.8
click at [325, 348] on button "Identificación" at bounding box center [383, 349] width 263 height 38
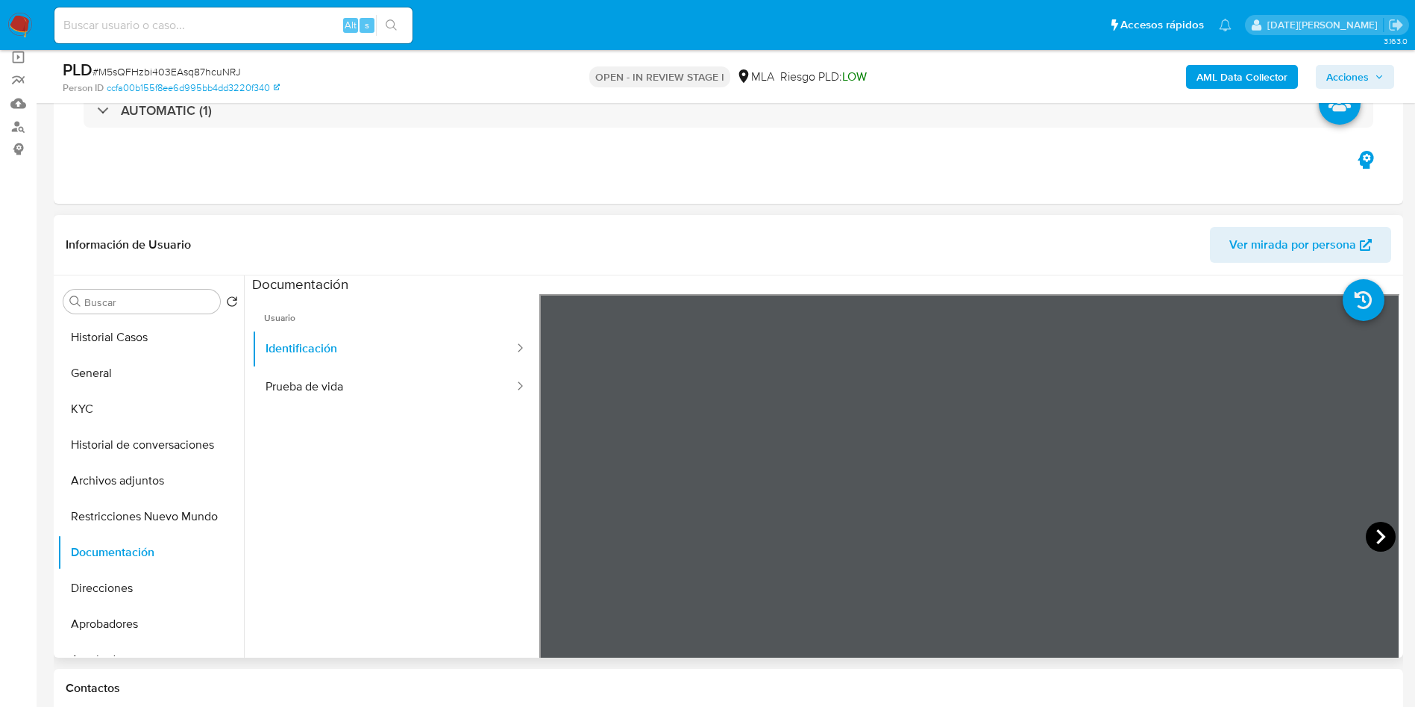
click at [1379, 539] on icon at bounding box center [1381, 536] width 30 height 30
click at [119, 398] on button "KYC" at bounding box center [144, 409] width 175 height 36
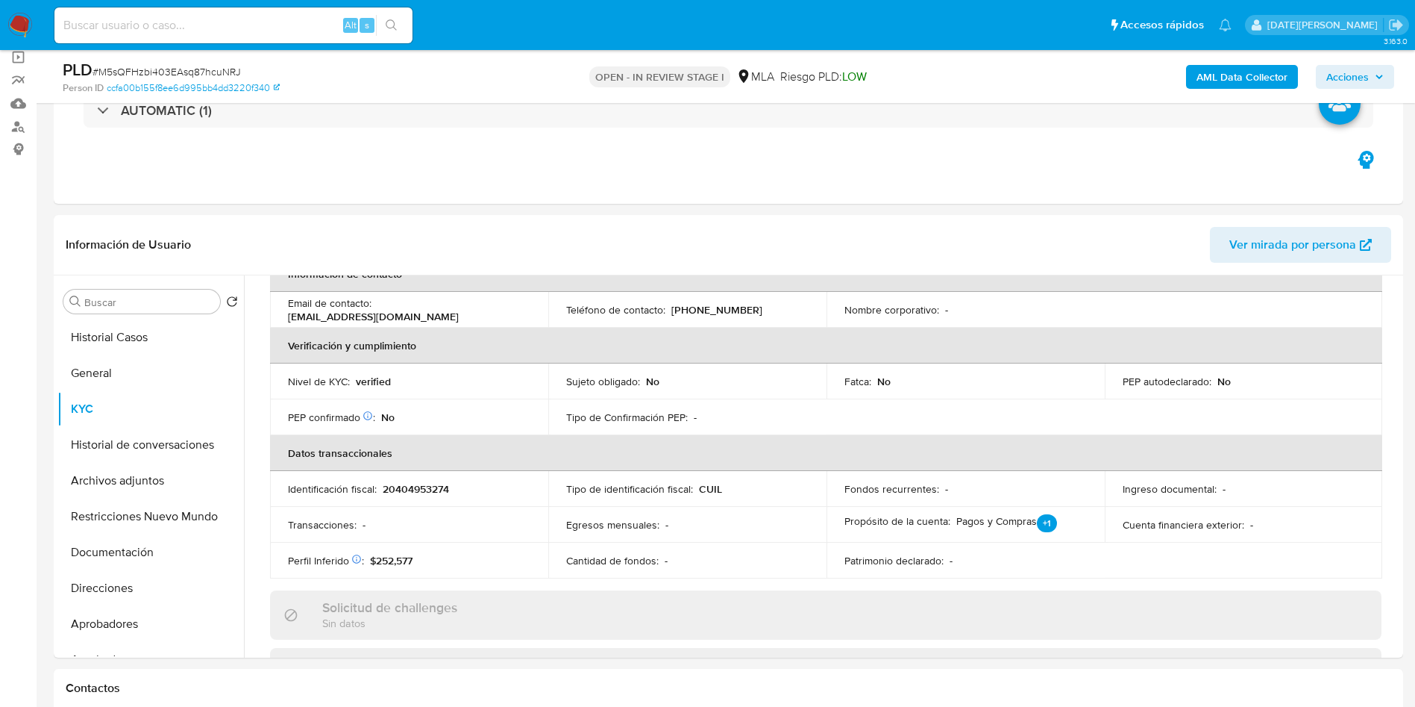
scroll to position [336, 0]
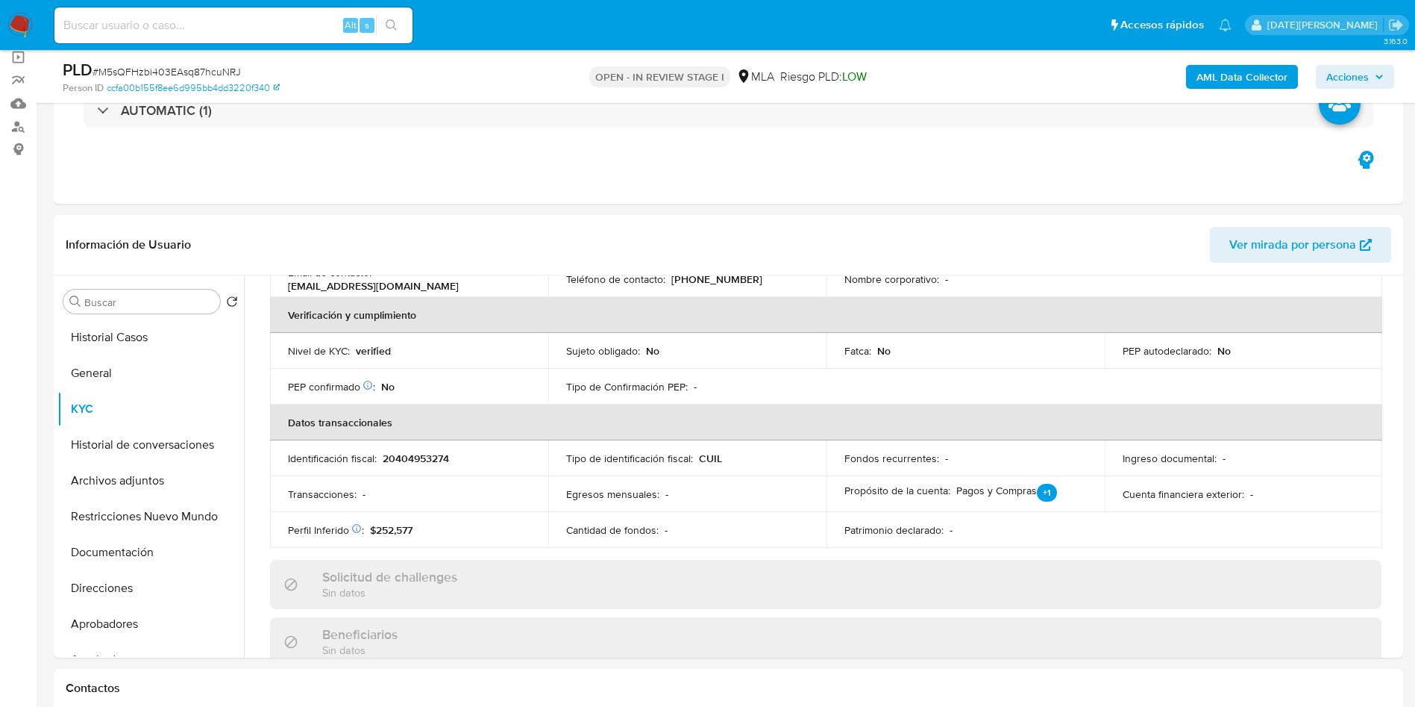
click at [489, 219] on div "Información de Usuario Ver mirada por persona" at bounding box center [729, 245] width 1350 height 60
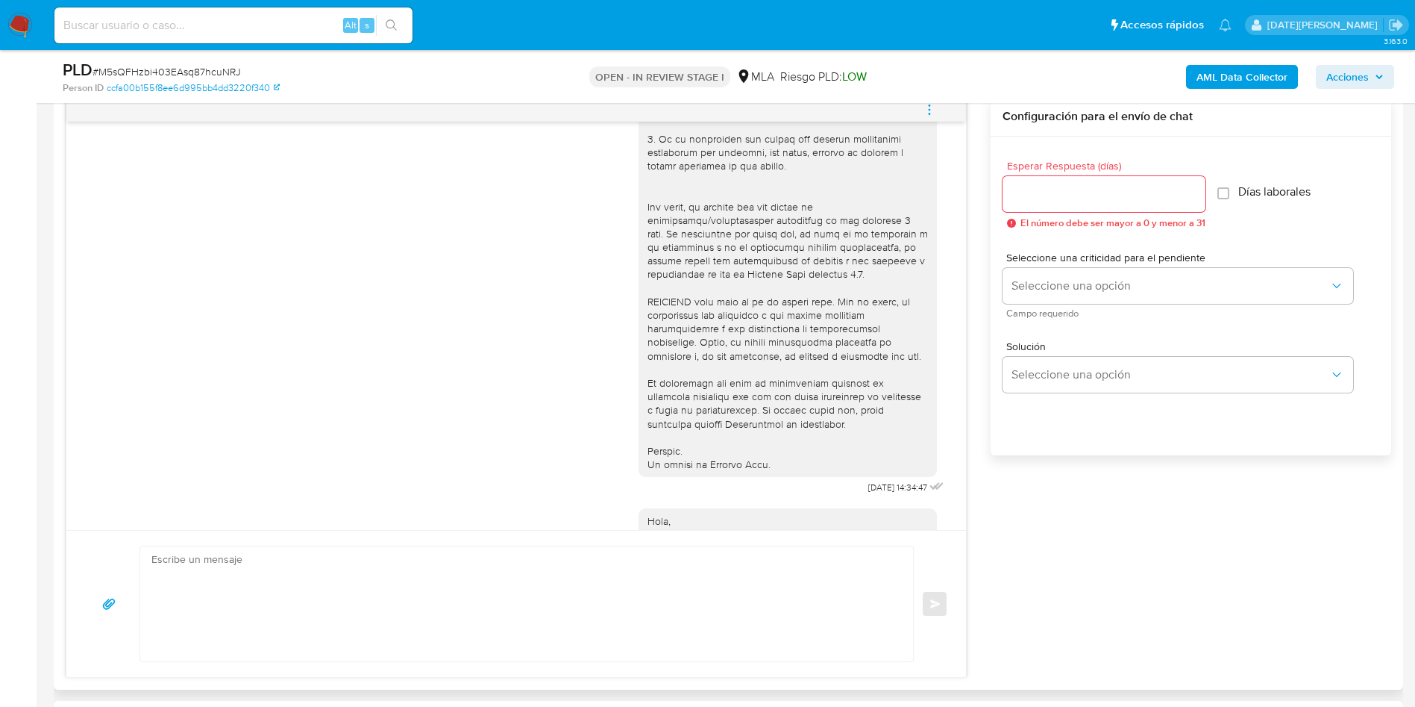
scroll to position [765, 0]
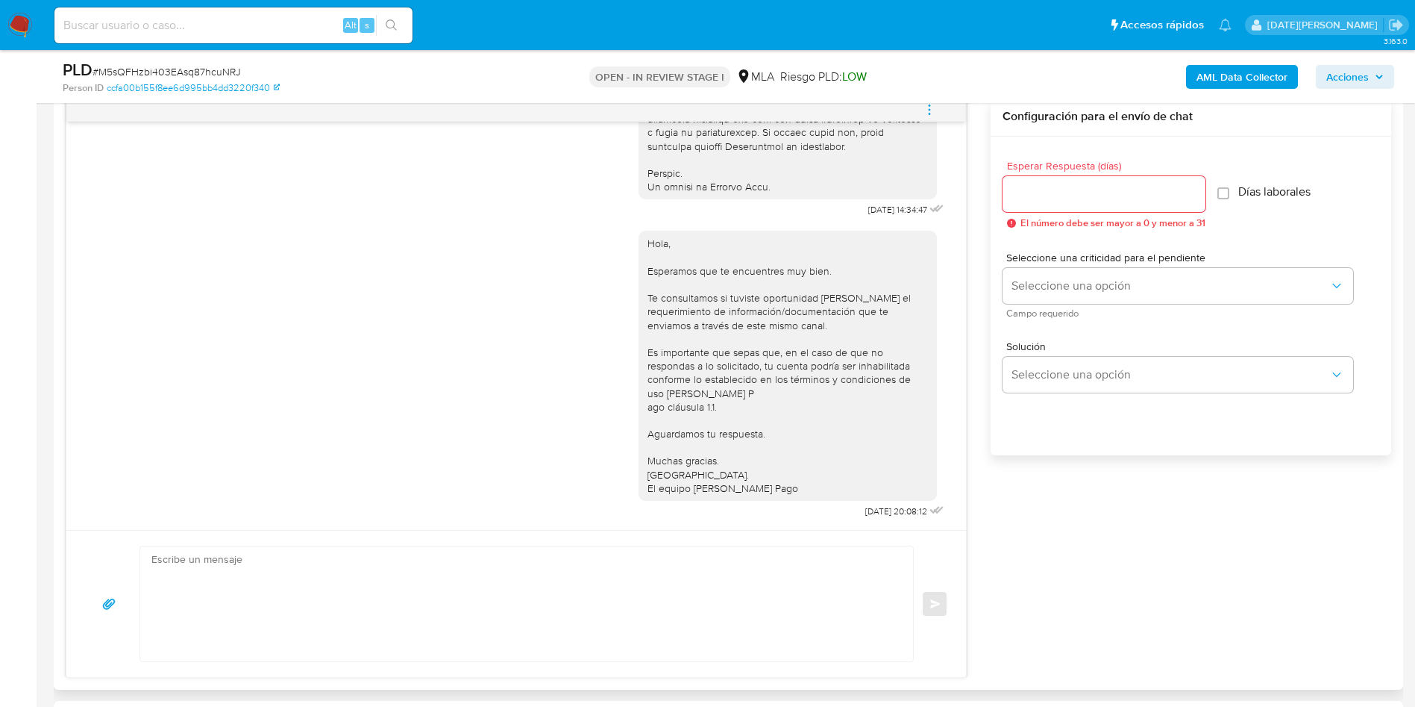
click at [1071, 189] on input "Esperar Respuesta (días)" at bounding box center [1104, 193] width 203 height 19
type input "3"
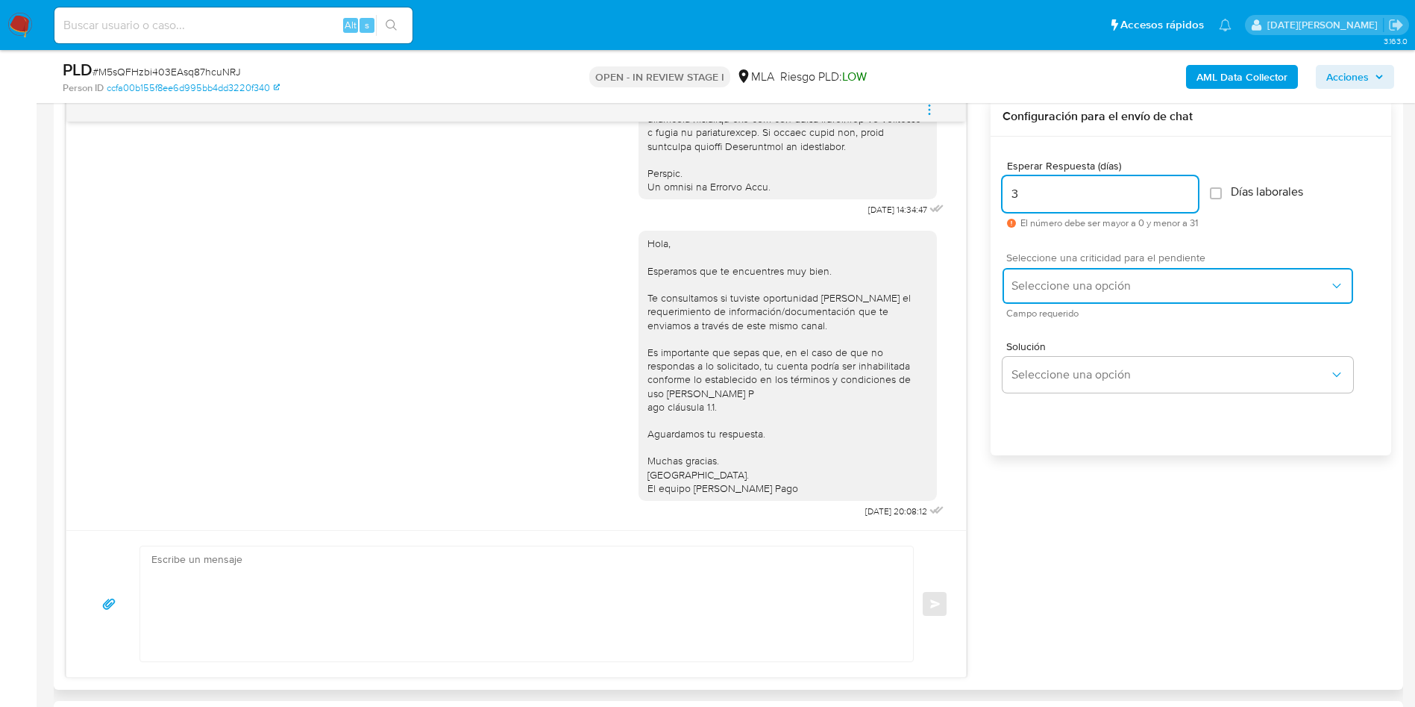
click at [1068, 285] on span "Seleccione una opción" at bounding box center [1171, 285] width 318 height 15
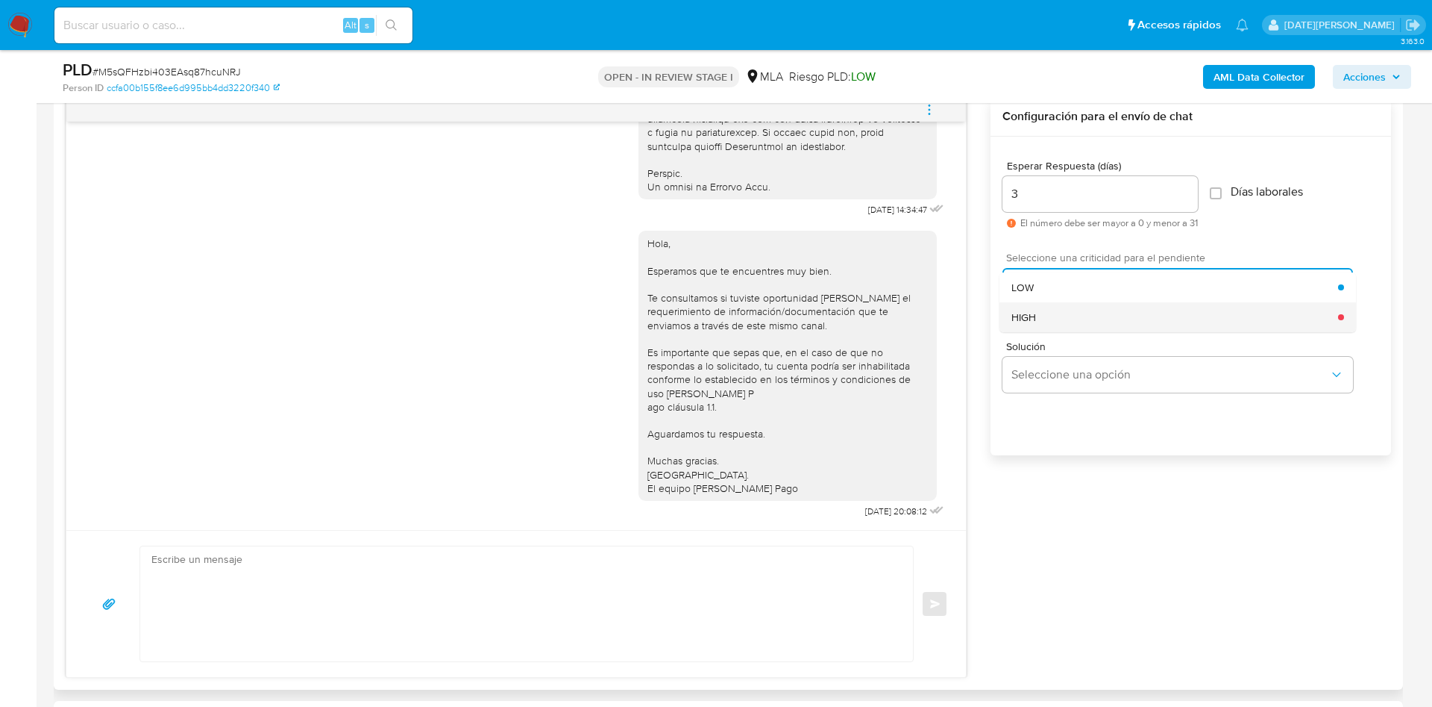
click at [1066, 307] on div "HIGH" at bounding box center [1175, 317] width 327 height 30
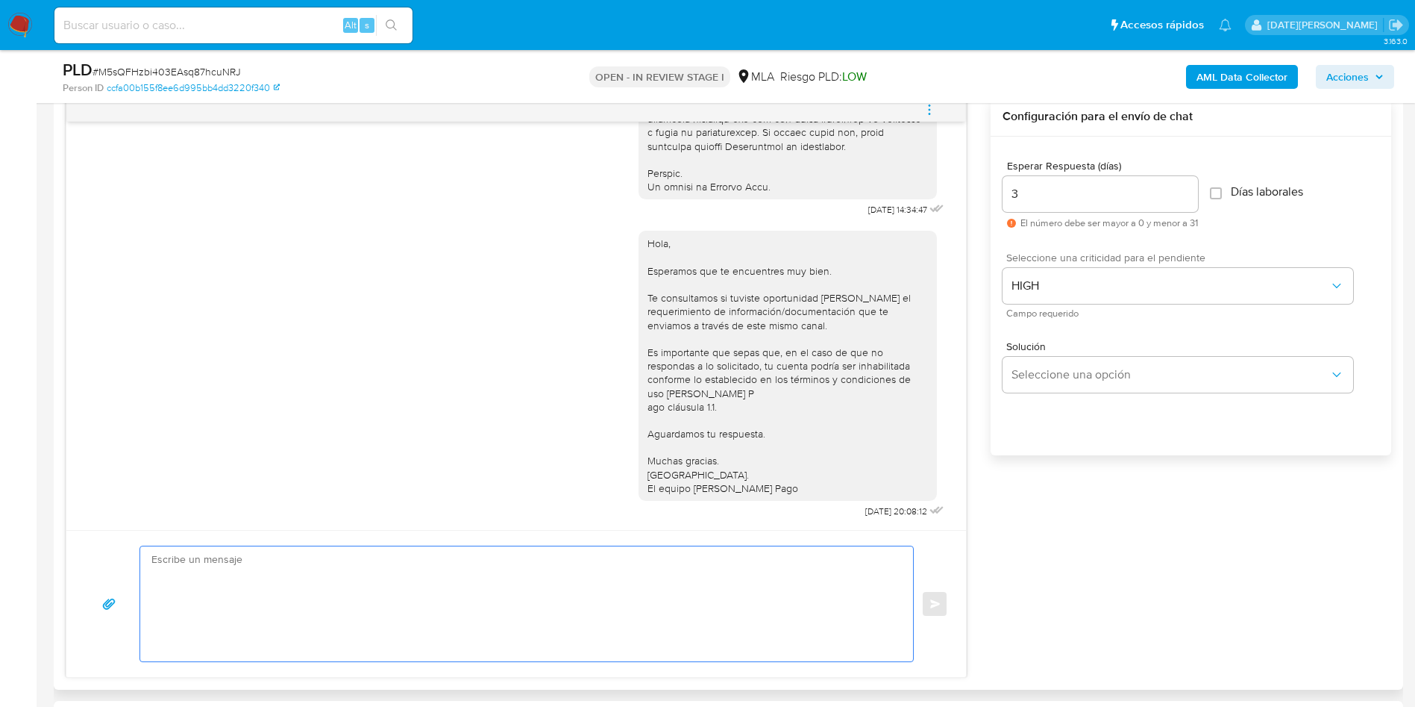
click at [339, 568] on textarea at bounding box center [522, 603] width 743 height 115
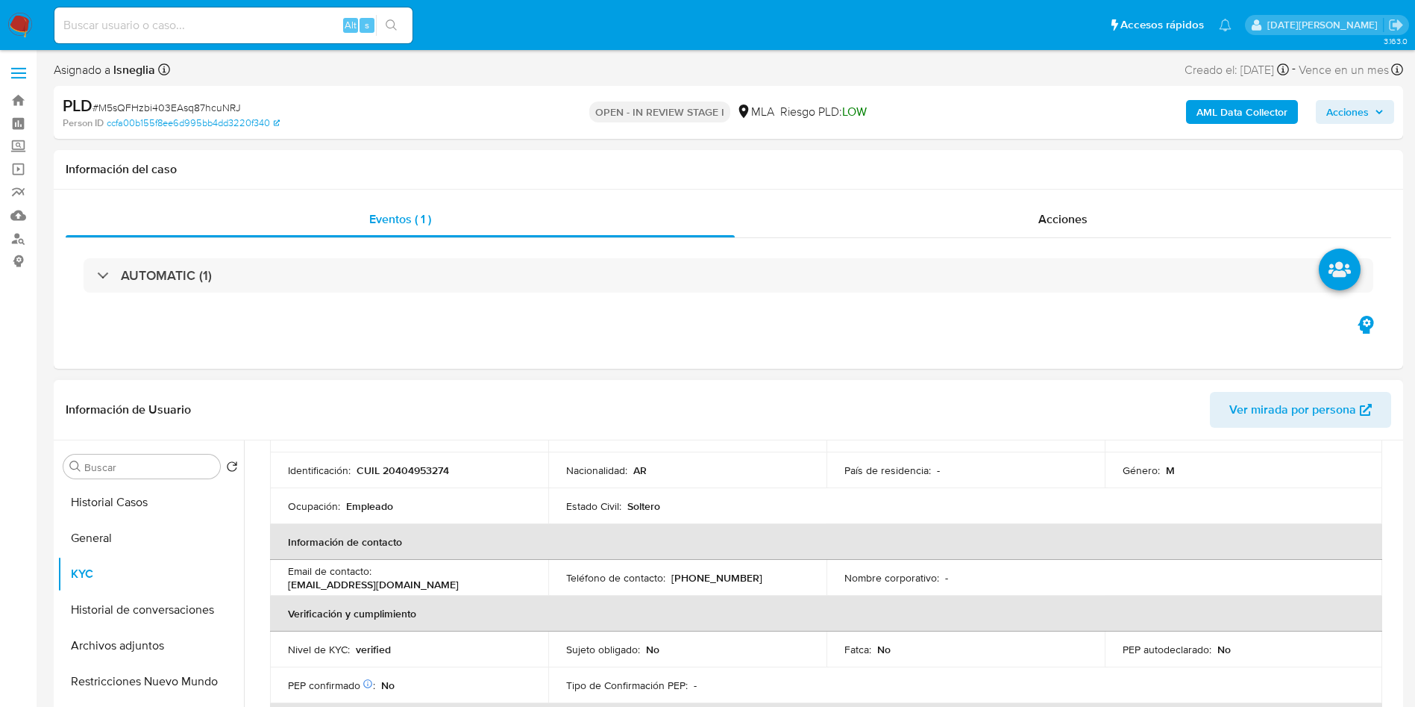
scroll to position [0, 0]
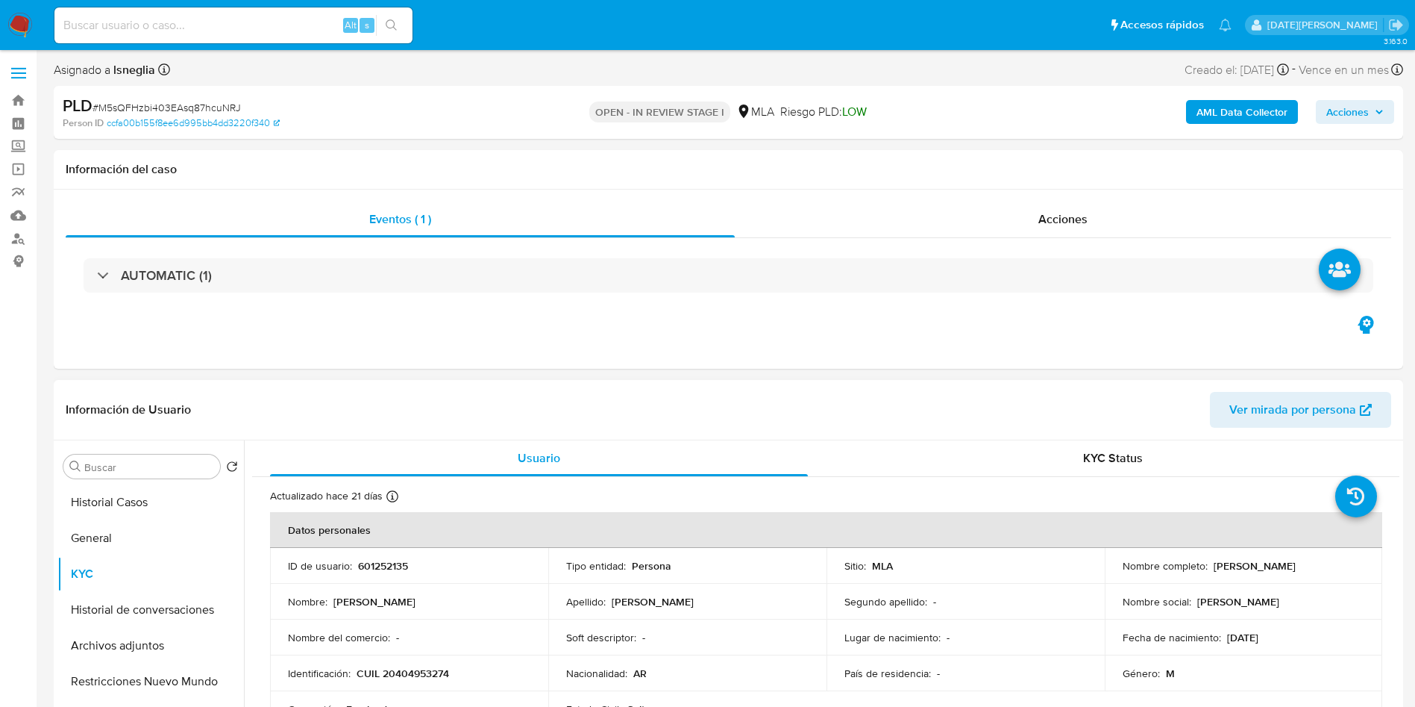
drag, startPoint x: 1209, startPoint y: 565, endPoint x: 1365, endPoint y: 568, distance: 156.0
click at [1365, 568] on td "Nombre completo : Luis Miguel Videla Forneron" at bounding box center [1244, 566] width 278 height 36
copy p "[PERSON_NAME] [PERSON_NAME] Forneron"
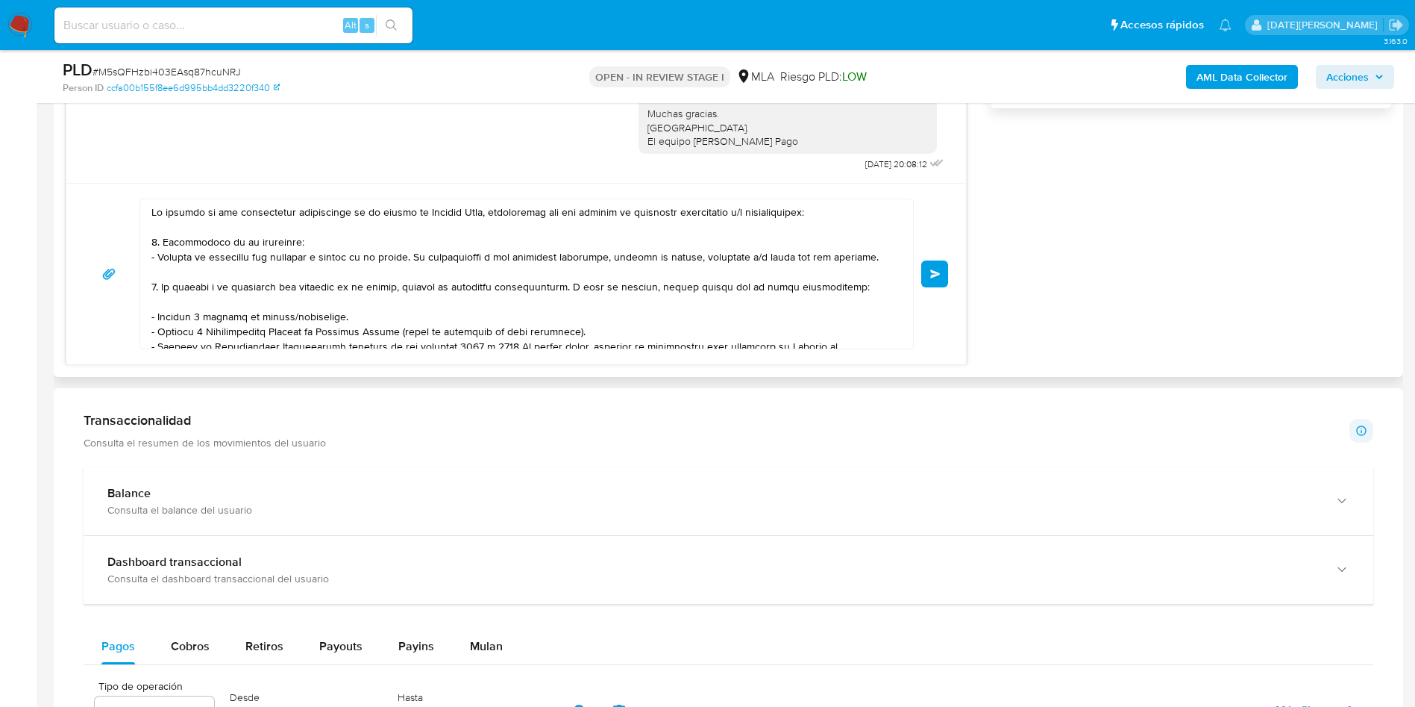
scroll to position [1007, 0]
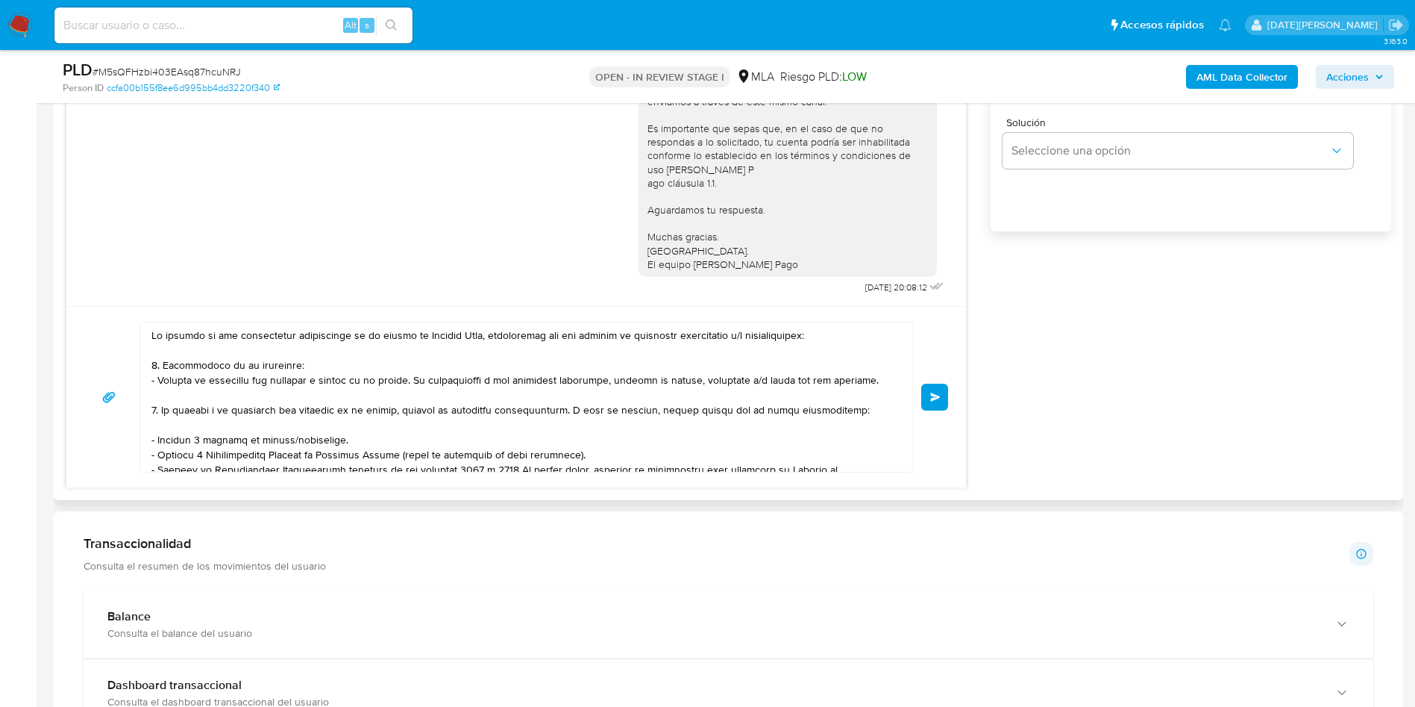
drag, startPoint x: 157, startPoint y: 334, endPoint x: 219, endPoint y: 316, distance: 63.7
click at [157, 334] on textarea at bounding box center [522, 396] width 743 height 149
paste textarea "[PERSON_NAME] [PERSON_NAME] Forneron"
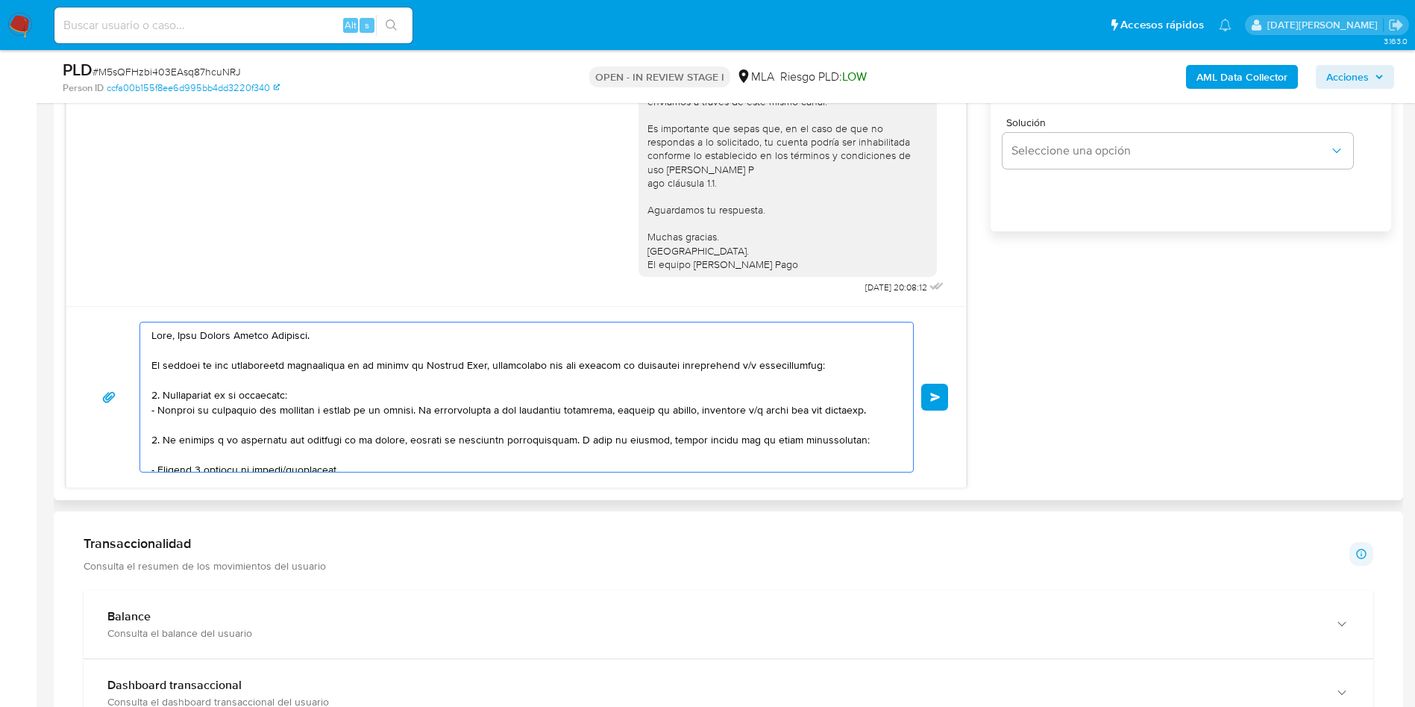
click at [362, 333] on textarea at bounding box center [522, 396] width 743 height 149
click at [346, 388] on textarea at bounding box center [522, 396] width 743 height 149
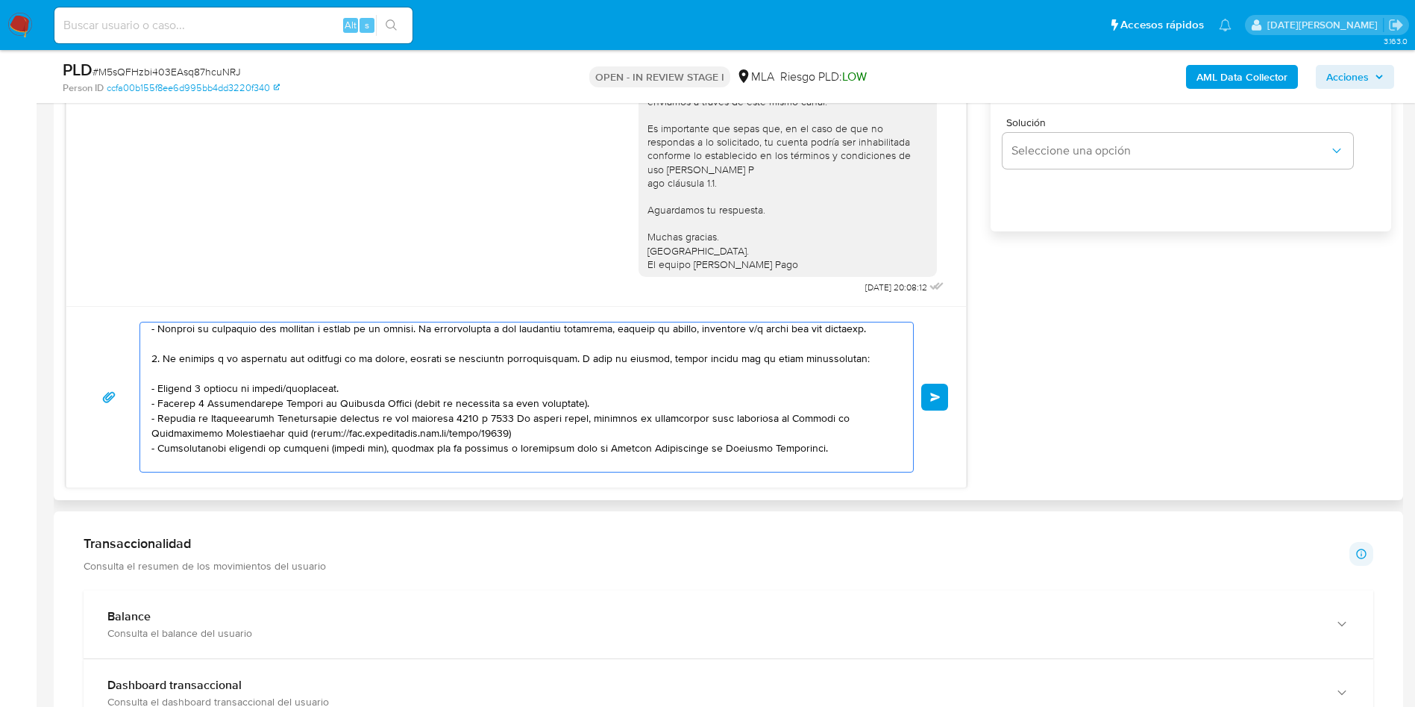
scroll to position [0, 0]
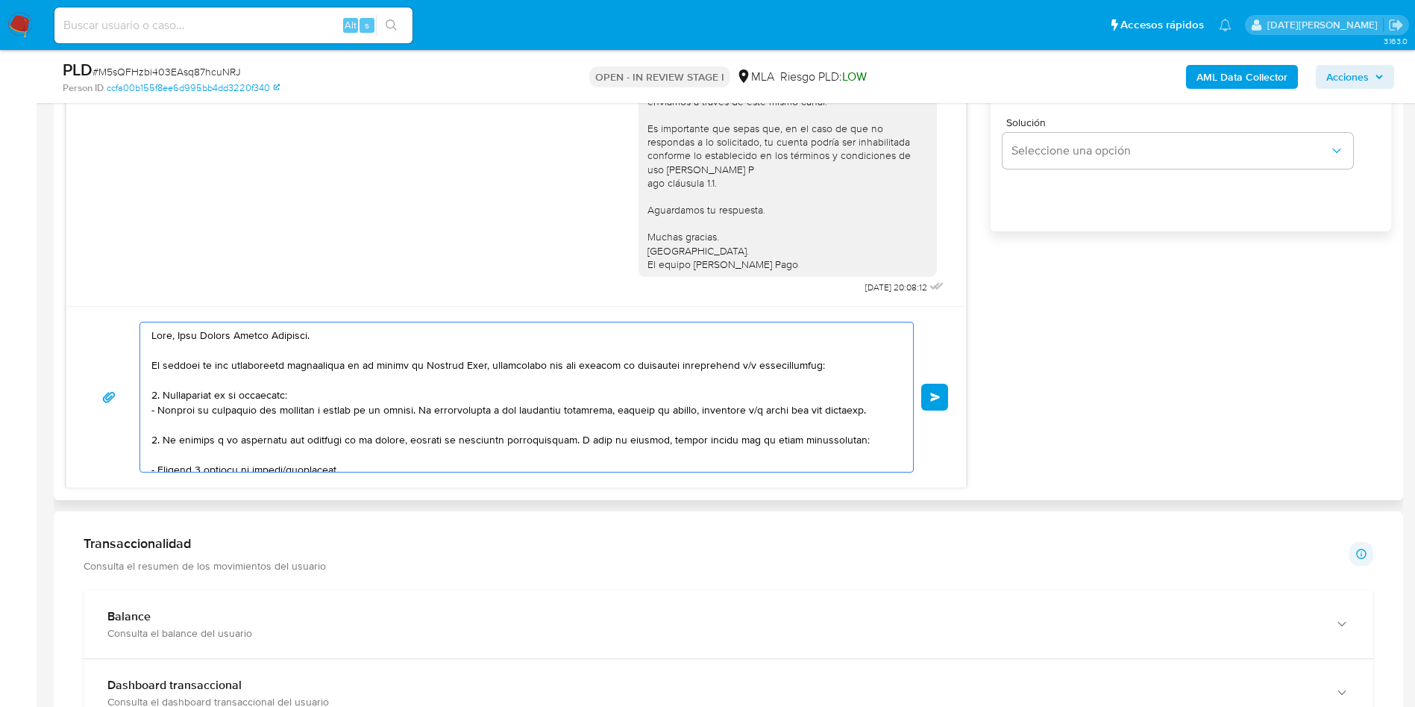
drag, startPoint x: 162, startPoint y: 395, endPoint x: 158, endPoint y: 439, distance: 43.4
click at [158, 439] on textarea at bounding box center [522, 396] width 743 height 149
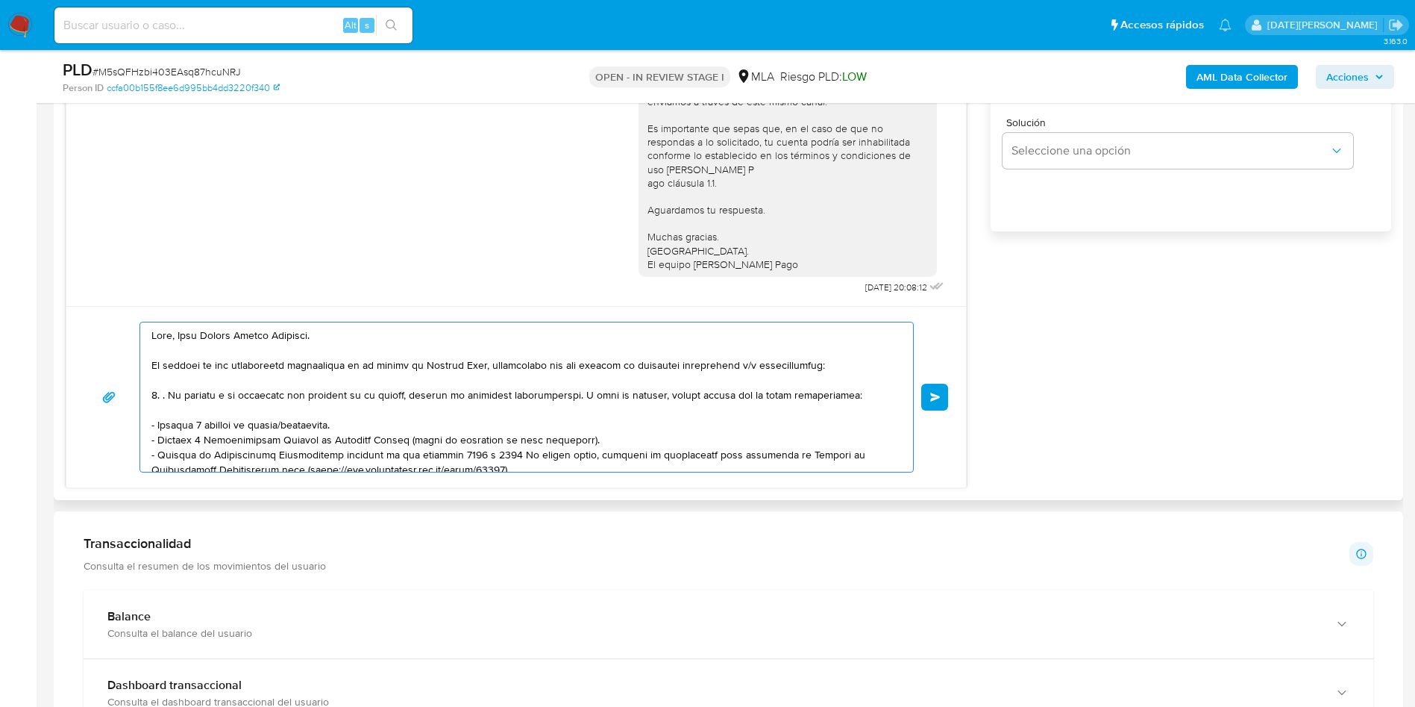
drag, startPoint x: 736, startPoint y: 395, endPoint x: 866, endPoint y: 398, distance: 129.8
click at [866, 398] on textarea at bounding box center [522, 396] width 743 height 149
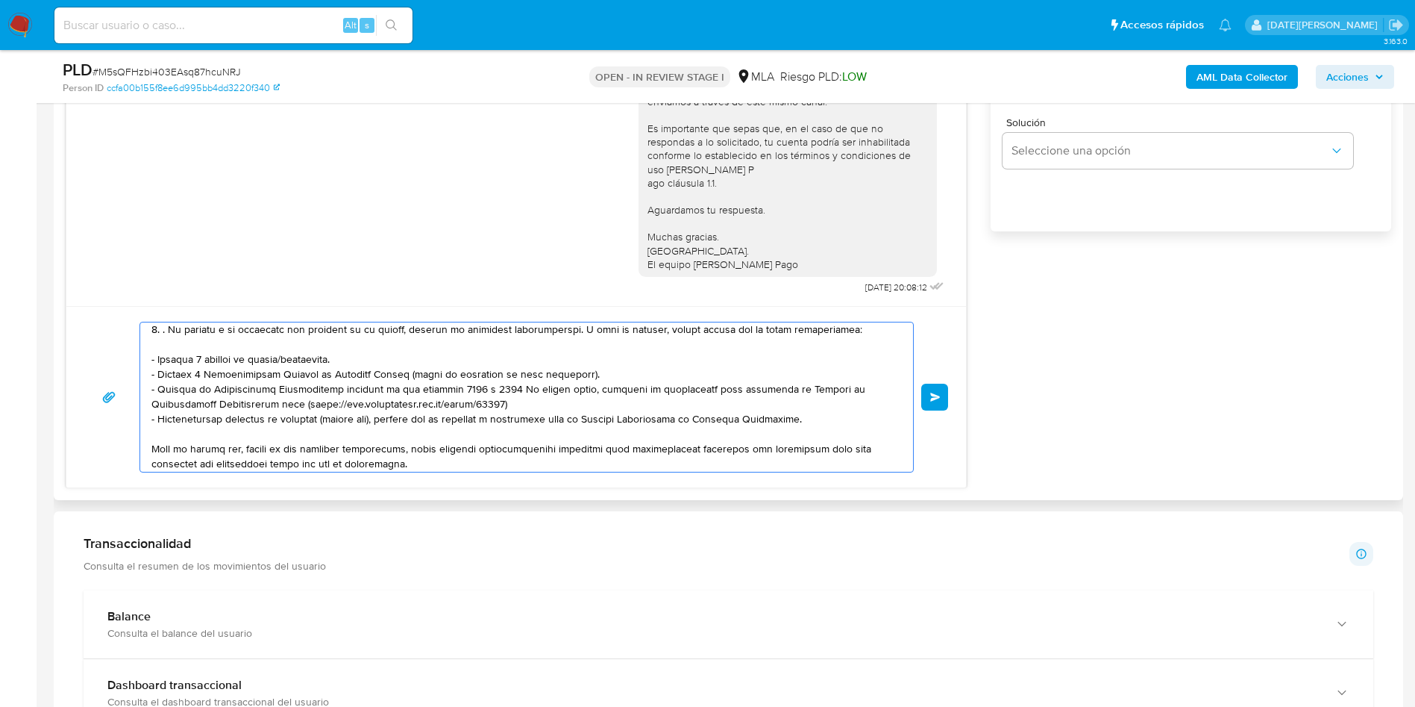
scroll to position [112, 0]
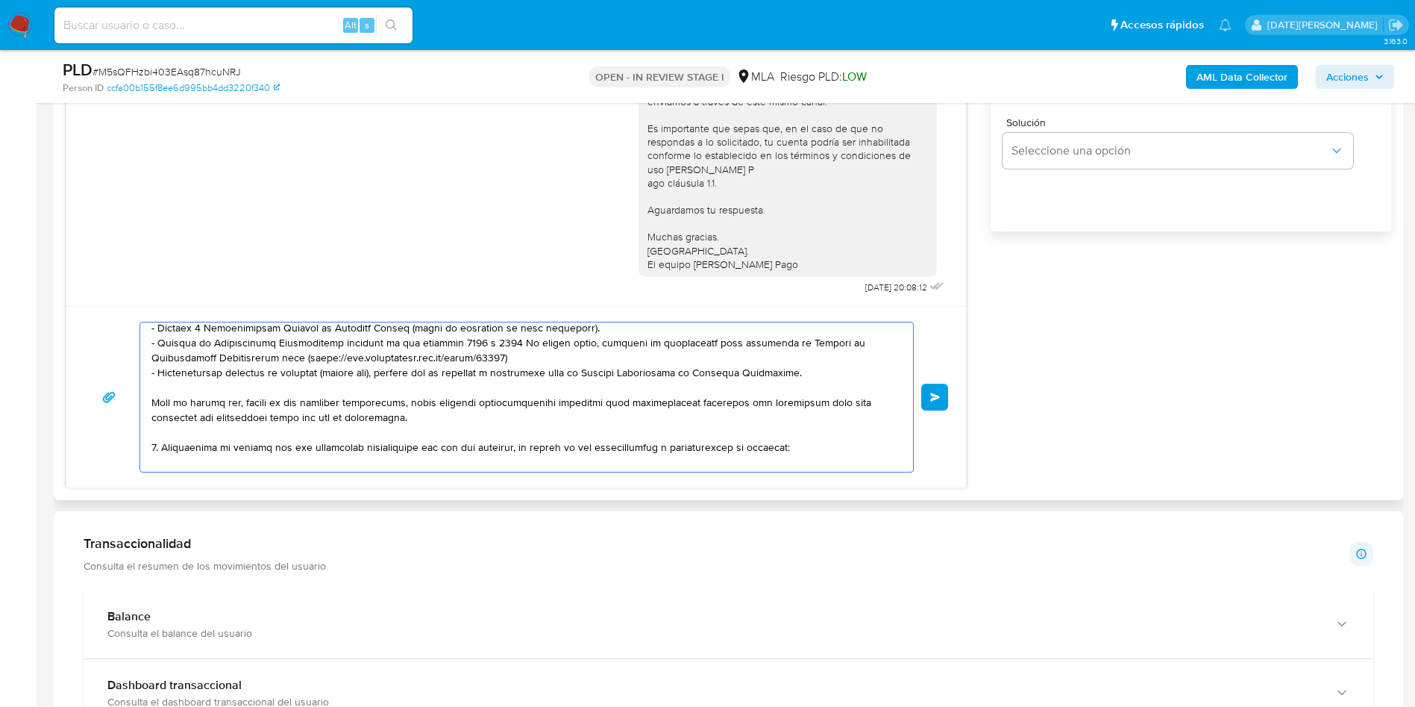
drag, startPoint x: 152, startPoint y: 436, endPoint x: 559, endPoint y: 359, distance: 413.9
click at [559, 359] on textarea at bounding box center [522, 396] width 743 height 149
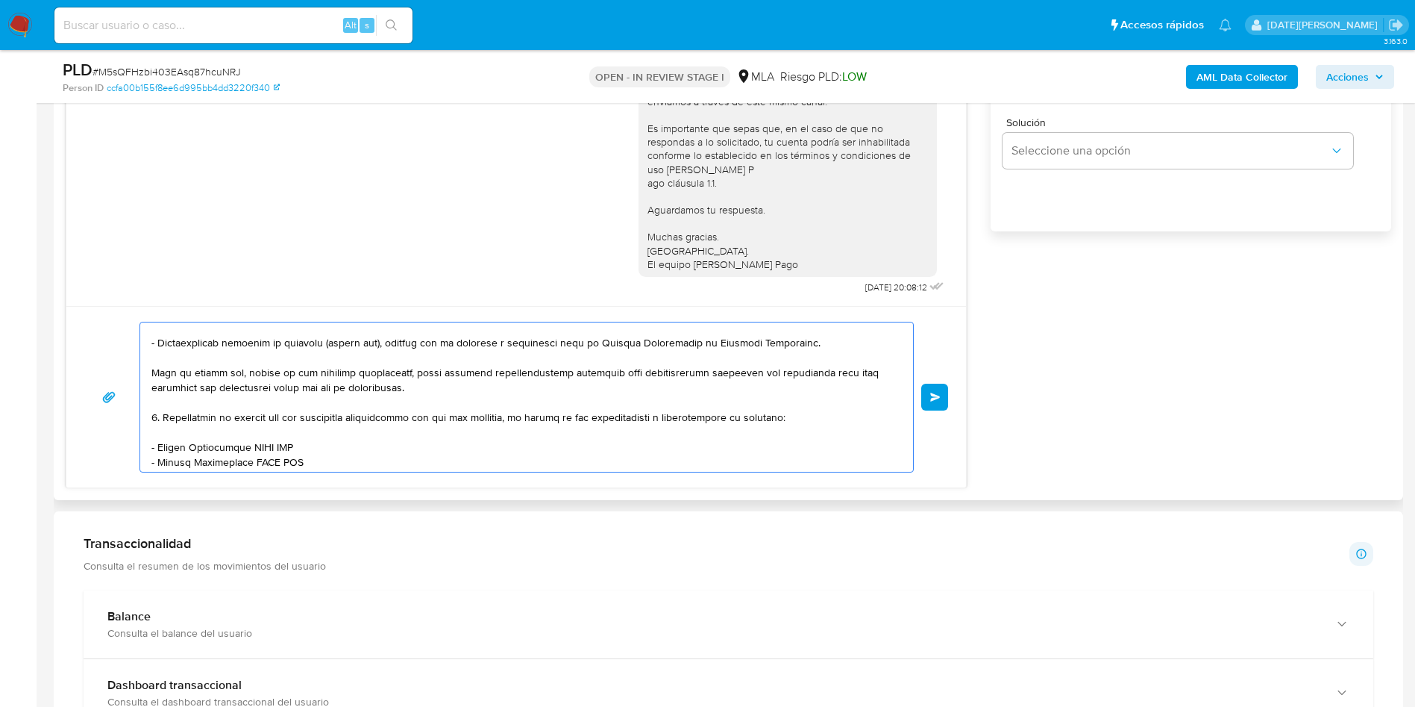
scroll to position [82, 0]
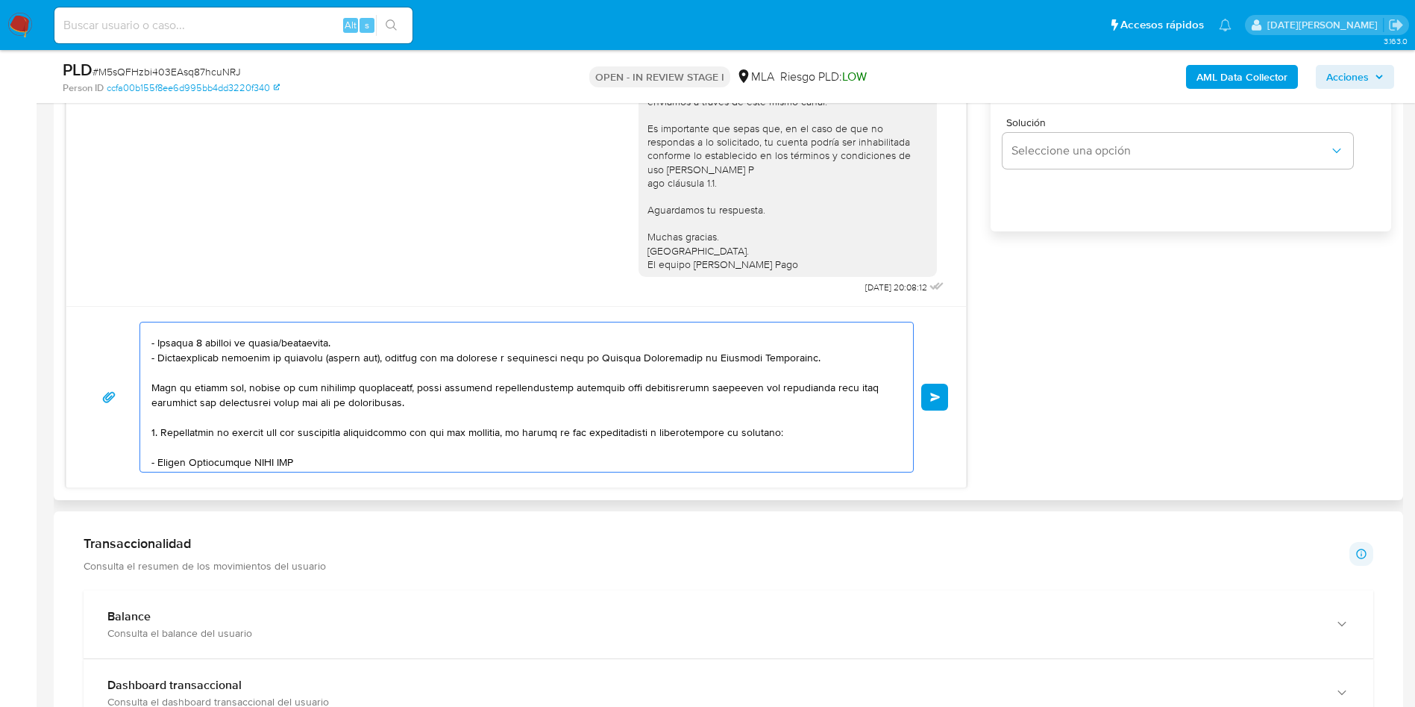
click at [156, 432] on textarea at bounding box center [522, 396] width 743 height 149
click at [202, 422] on textarea at bounding box center [522, 396] width 743 height 149
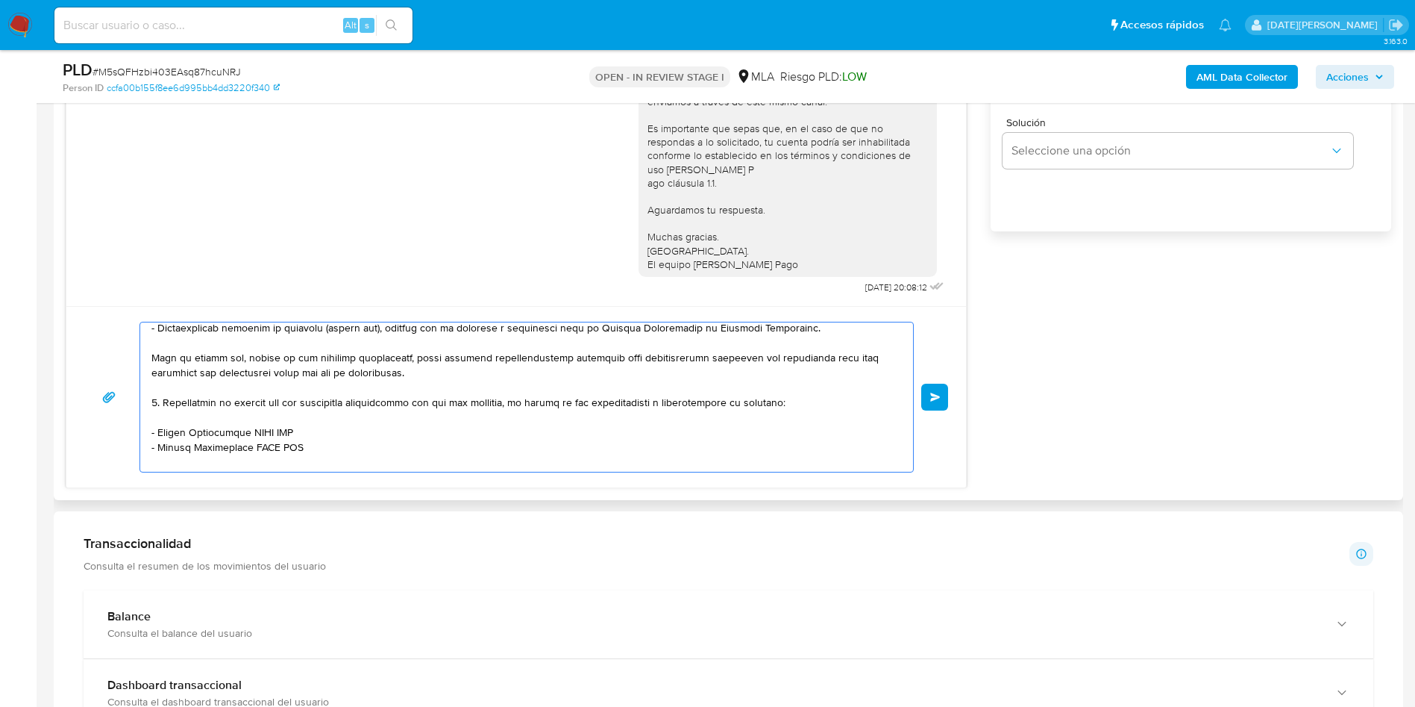
drag, startPoint x: 157, startPoint y: 432, endPoint x: 336, endPoint y: 436, distance: 179.9
click at [336, 436] on textarea at bounding box center [522, 396] width 743 height 149
paste textarea "Flavia Danila Gonzalez Burgos"
drag, startPoint x: 160, startPoint y: 446, endPoint x: 333, endPoint y: 439, distance: 173.2
click at [333, 439] on textarea at bounding box center [522, 396] width 743 height 149
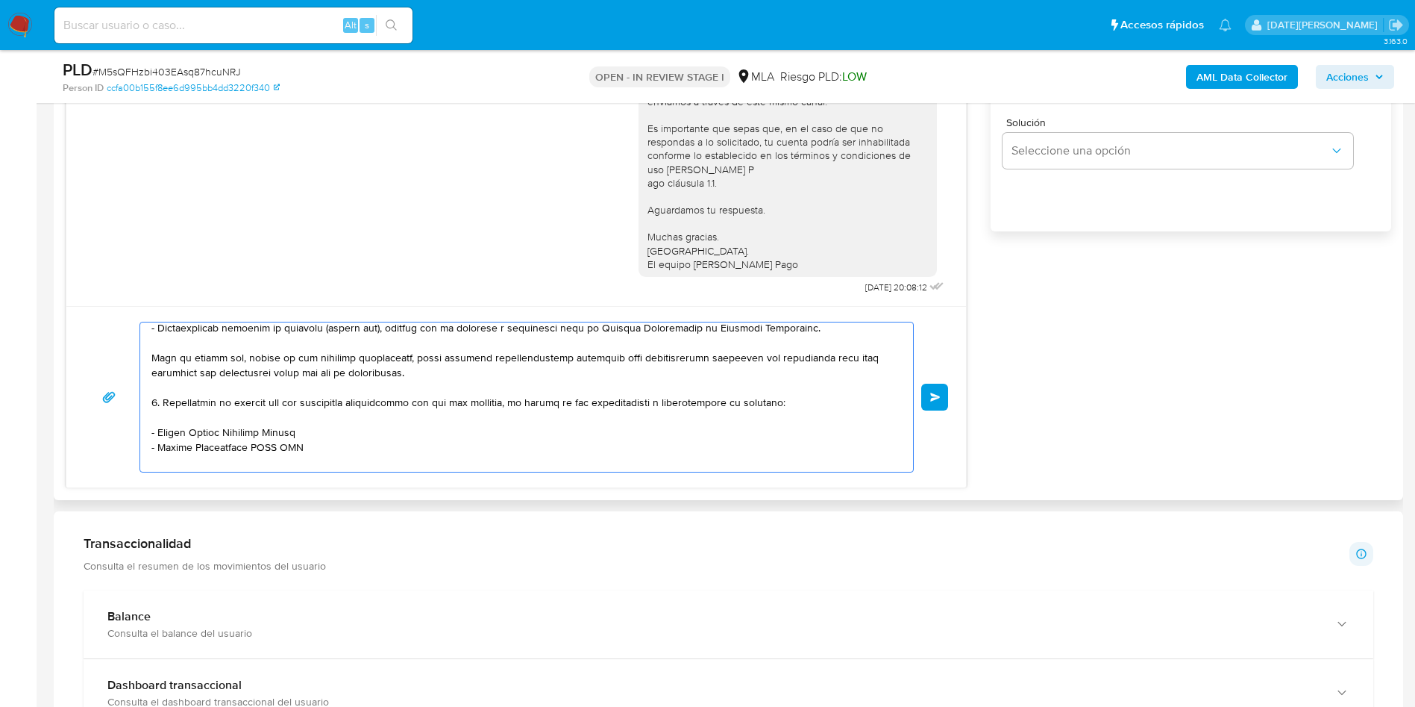
drag, startPoint x: 305, startPoint y: 446, endPoint x: 163, endPoint y: 445, distance: 142.5
click at [158, 445] on textarea at bounding box center [522, 396] width 743 height 149
paste textarea "Vicente, Daniel Albe"
click at [549, 125] on div "Hola, Esperamos que te encuentres muy bien. Te consultamos si tuviste oportunid…" at bounding box center [516, 146] width 862 height 301
click at [284, 451] on textarea at bounding box center [522, 396] width 743 height 149
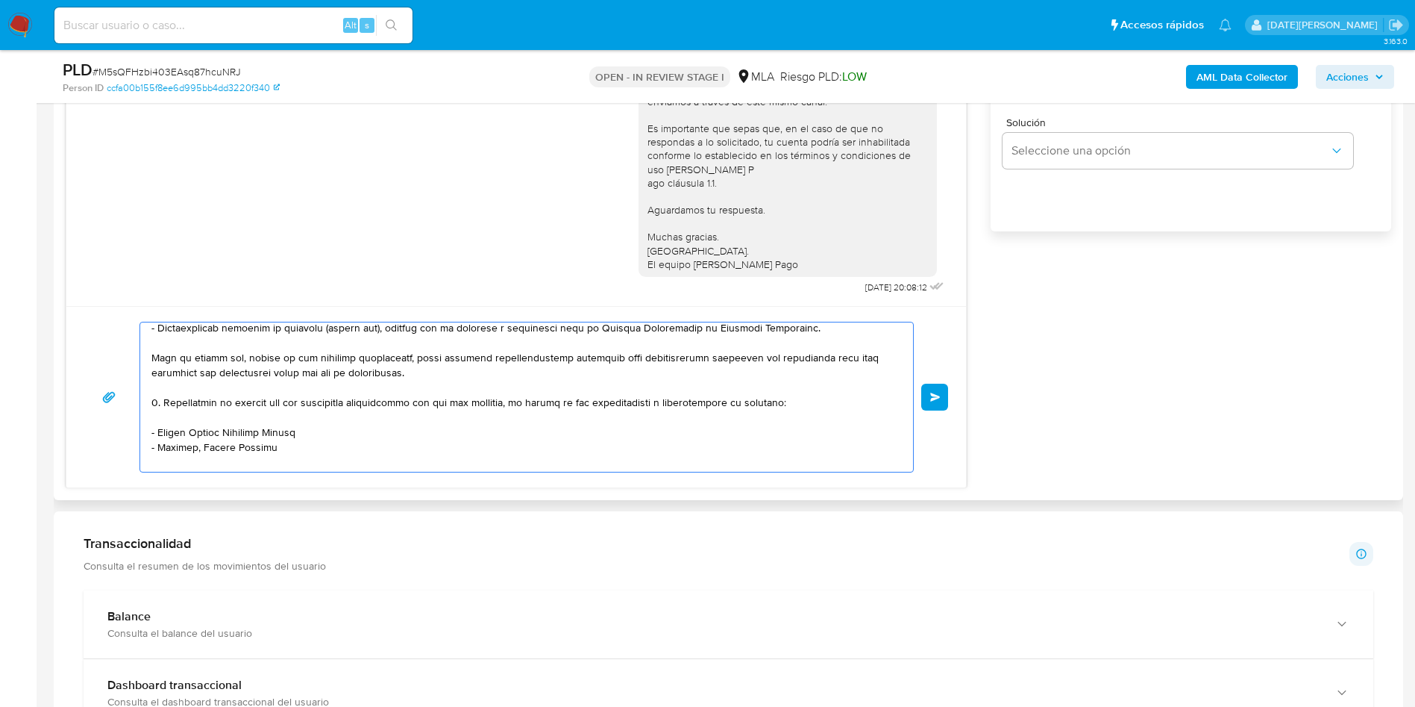
click at [294, 449] on textarea at bounding box center [522, 396] width 743 height 149
paste textarea "Maximiliano Miguel Barrios"
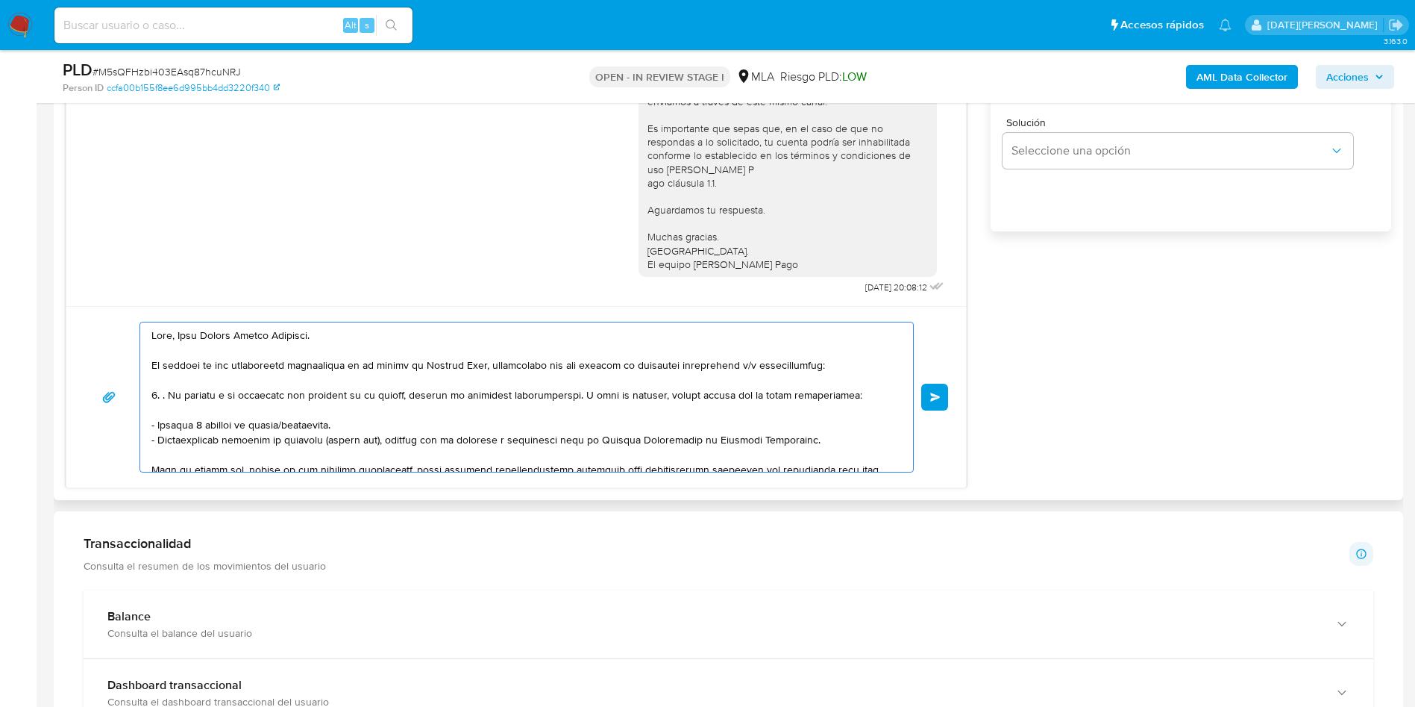
scroll to position [895, 0]
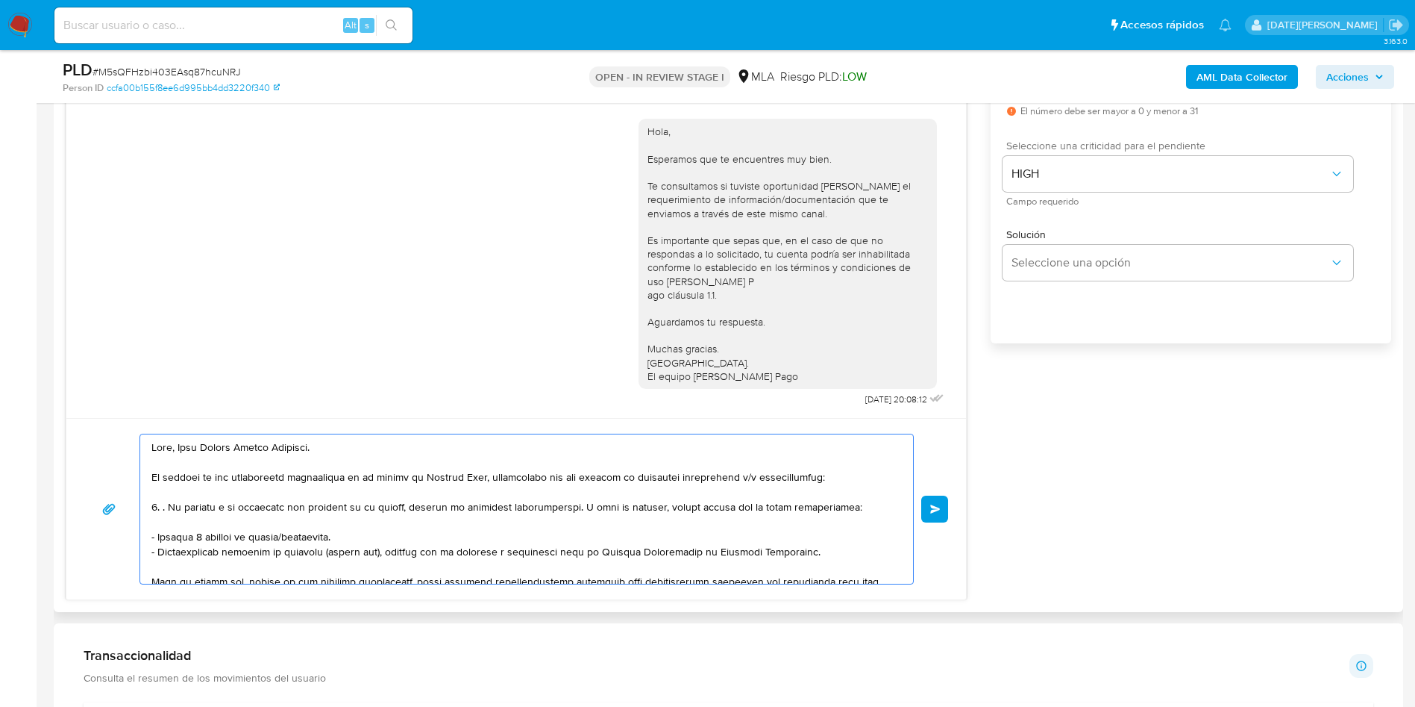
click at [166, 502] on textarea at bounding box center [522, 508] width 743 height 149
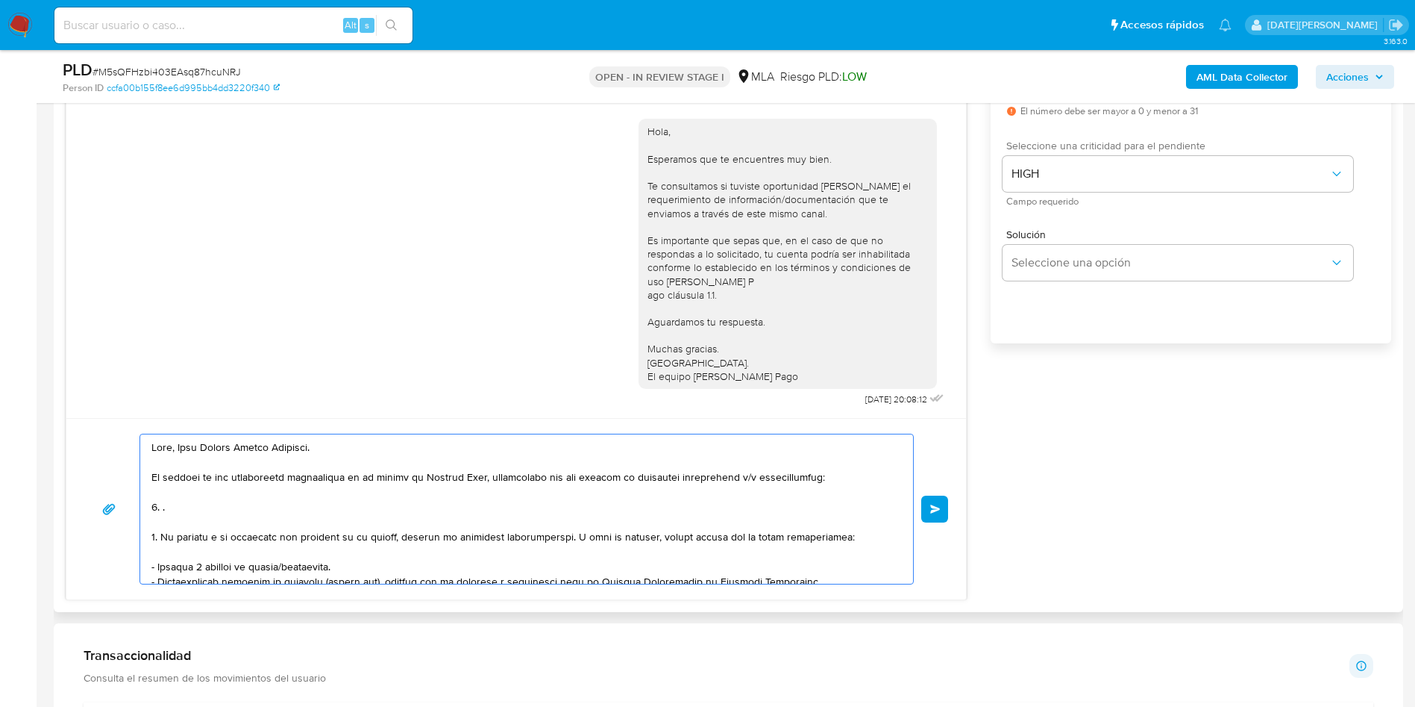
click at [203, 510] on textarea at bounding box center [522, 508] width 743 height 149
click at [339, 506] on textarea at bounding box center [522, 508] width 743 height 149
click at [444, 513] on textarea at bounding box center [522, 508] width 743 height 149
click at [310, 507] on textarea at bounding box center [522, 508] width 743 height 149
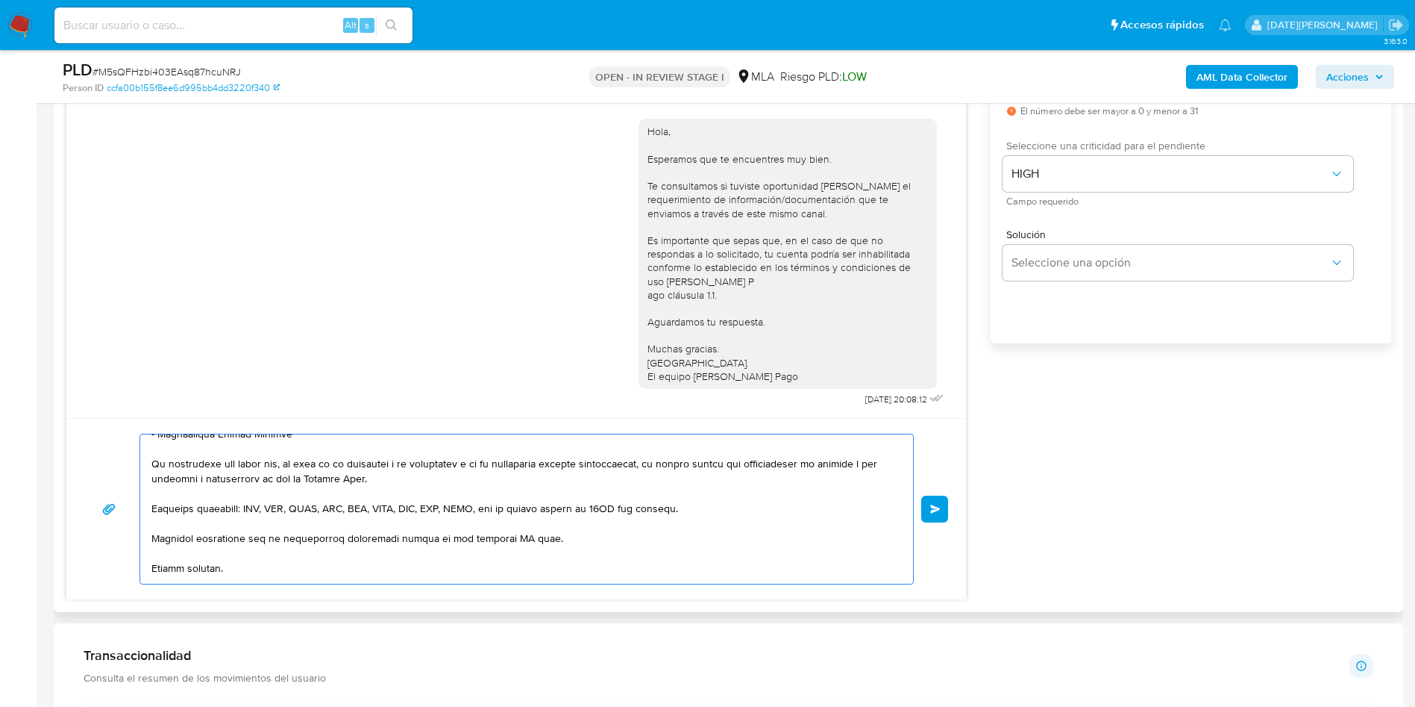
scroll to position [293, 0]
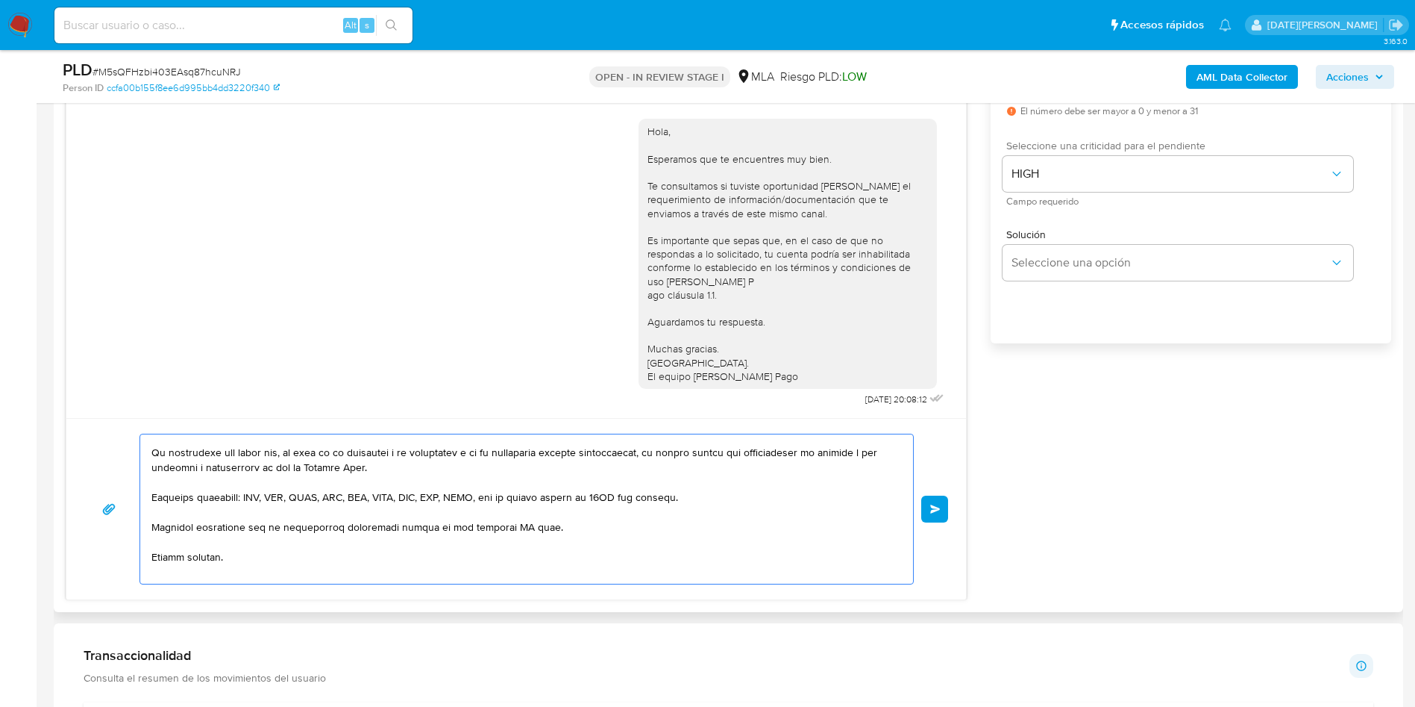
click at [510, 526] on textarea at bounding box center [522, 508] width 743 height 149
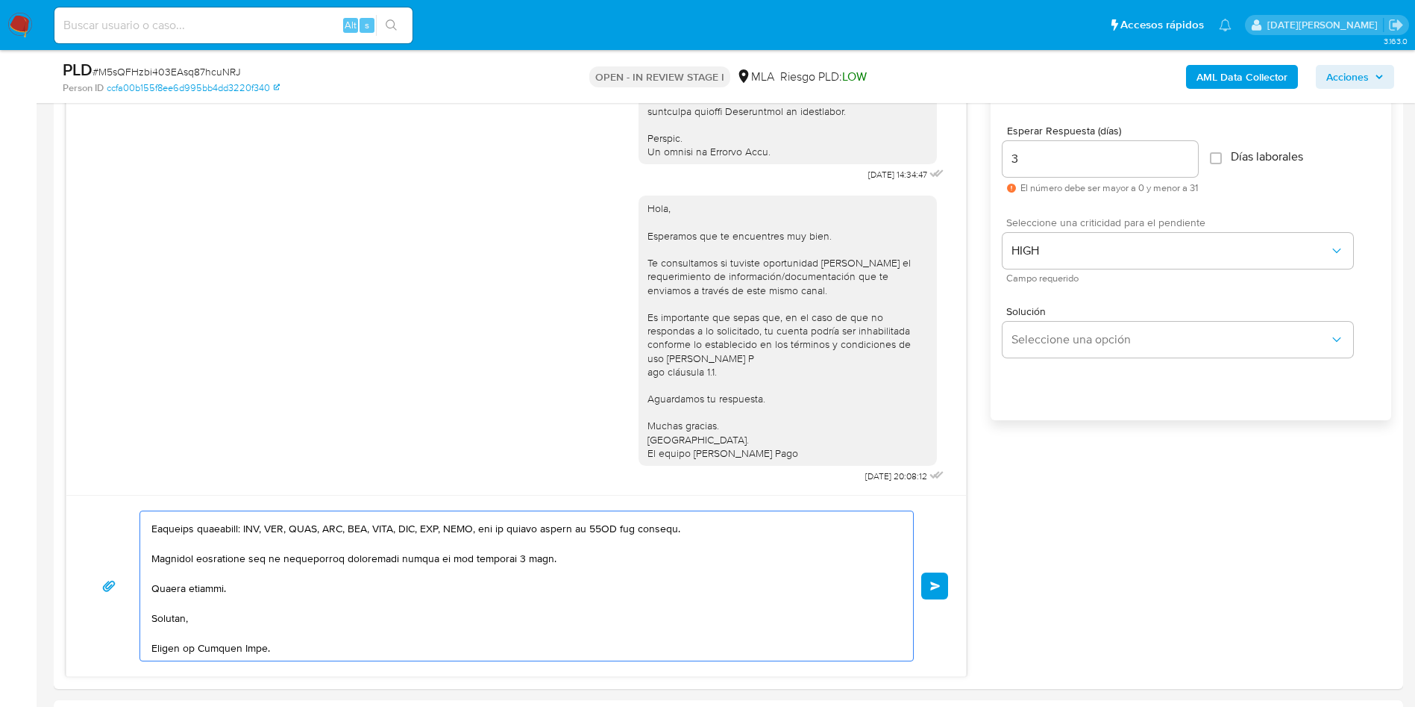
scroll to position [783, 0]
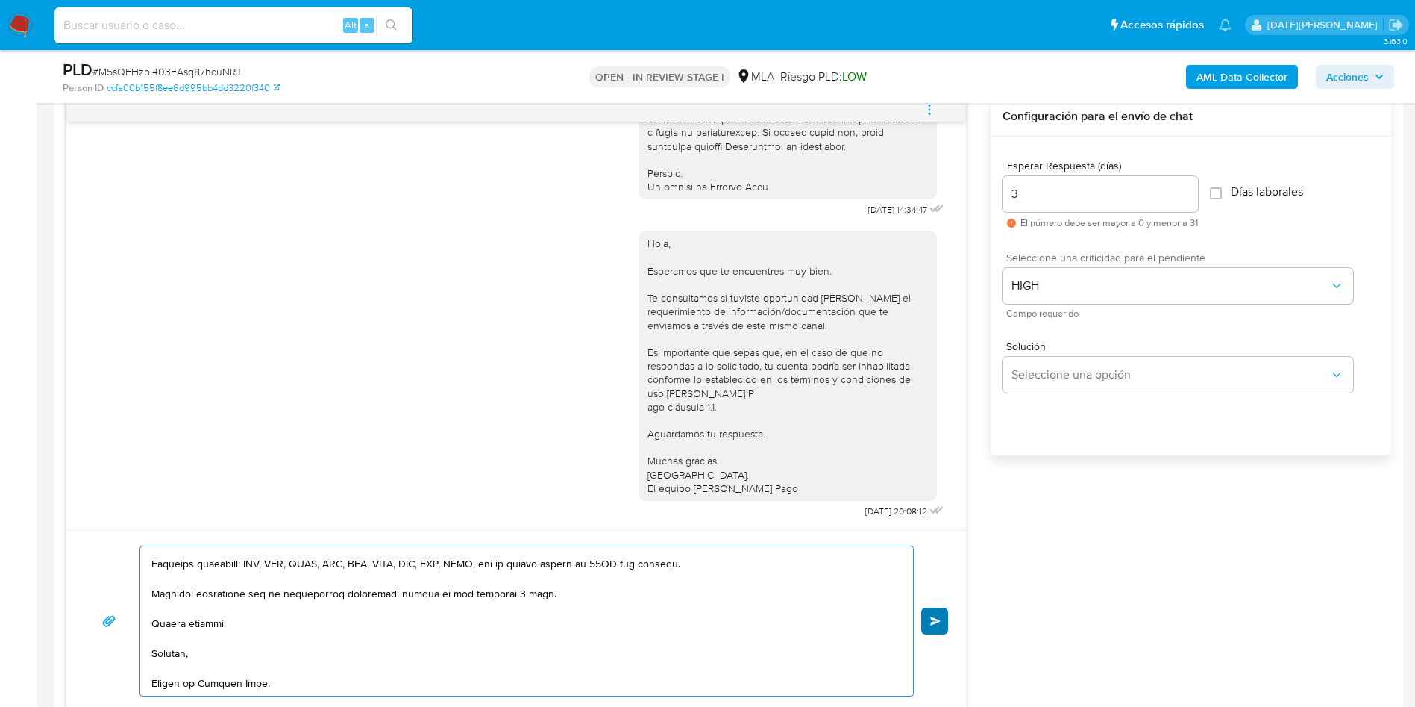
type textarea "Hola, Luis Miguel Videla Forneron. En función de las operaciones registradas en…"
click at [933, 621] on span "Enviar" at bounding box center [935, 620] width 10 height 9
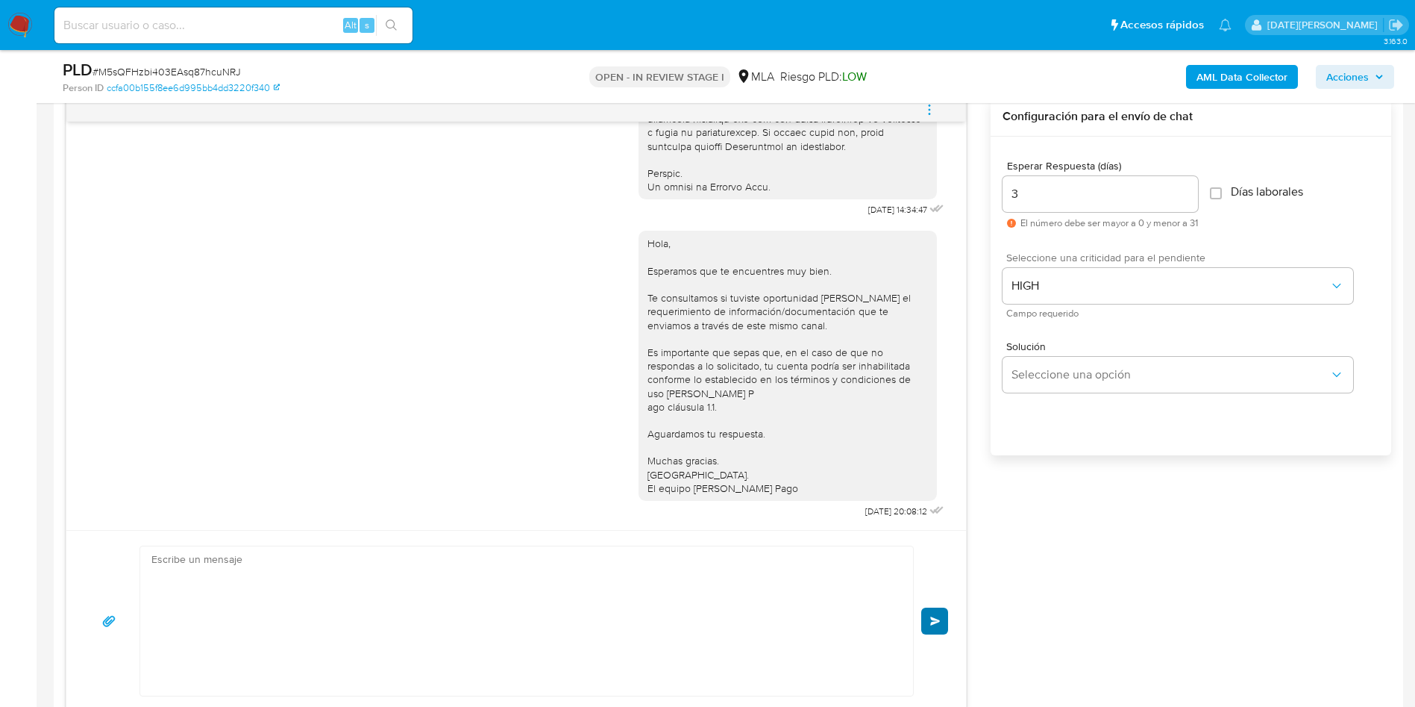
scroll to position [1488, 0]
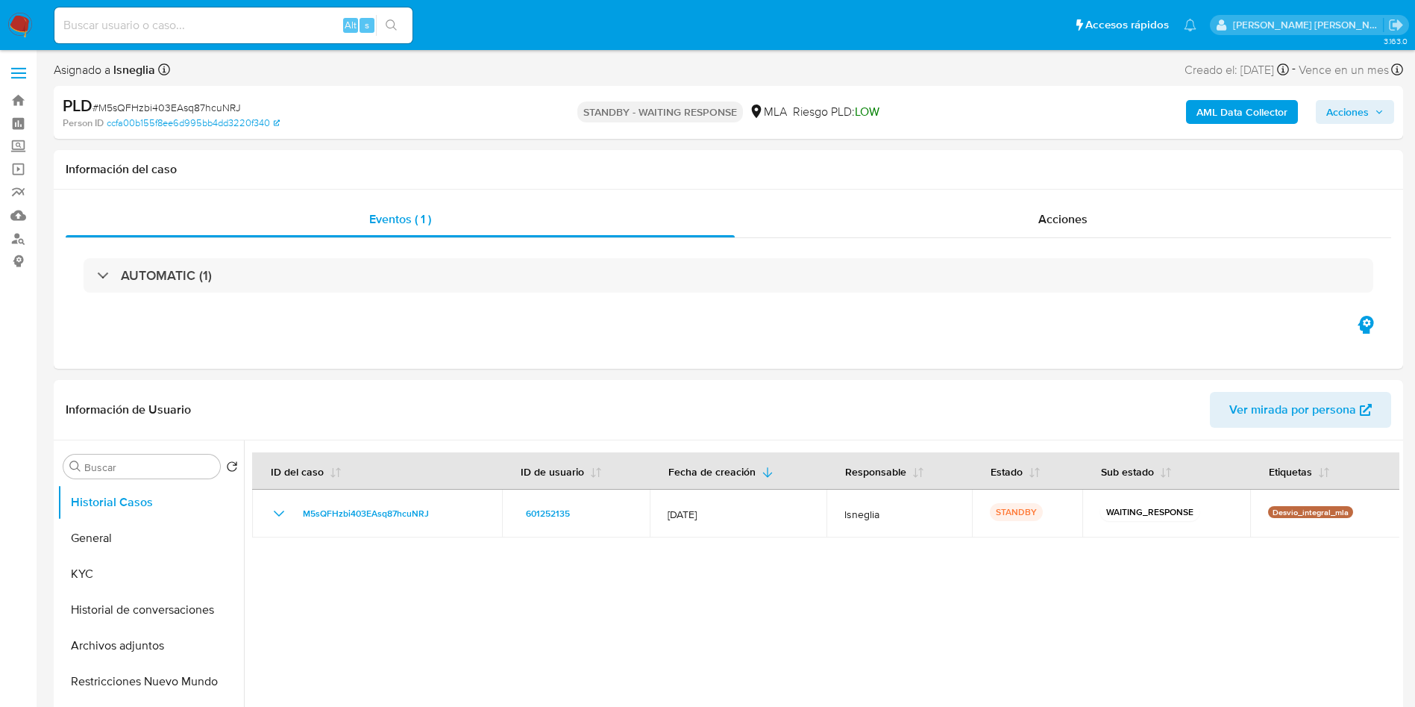
select select "10"
